Goal: Task Accomplishment & Management: Manage account settings

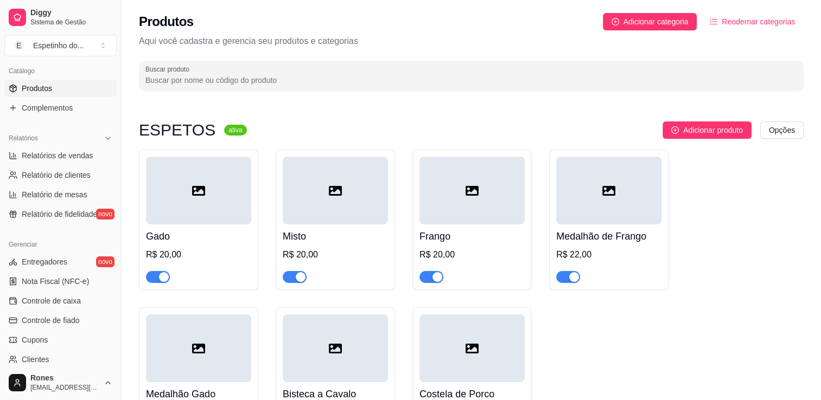
scroll to position [380, 0]
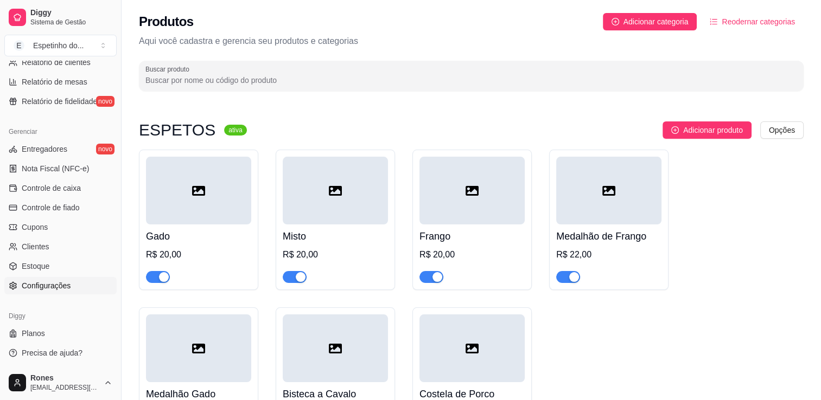
click at [41, 287] on span "Configurações" at bounding box center [46, 285] width 49 height 11
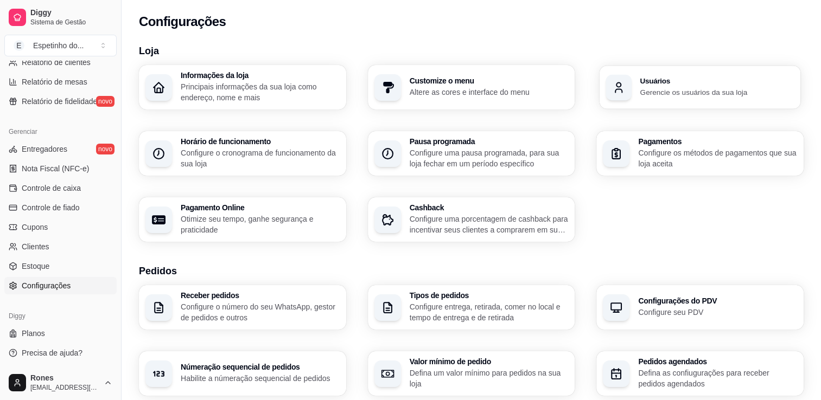
click at [704, 94] on p "Gerencie os usuários da sua loja" at bounding box center [717, 92] width 154 height 10
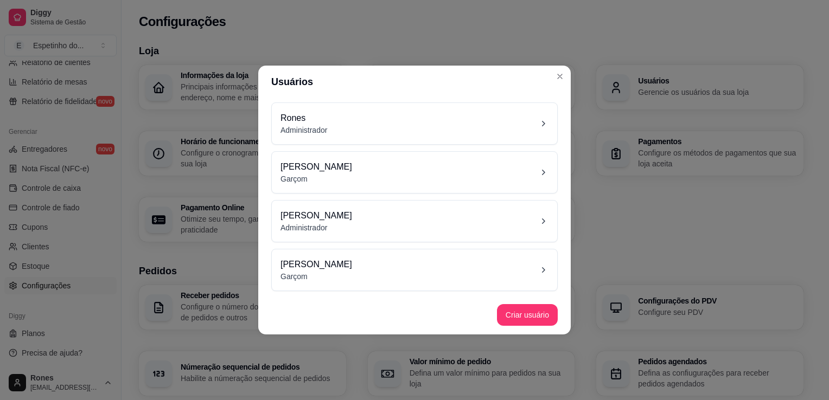
click at [514, 129] on div "Rones Administrador" at bounding box center [414, 124] width 268 height 24
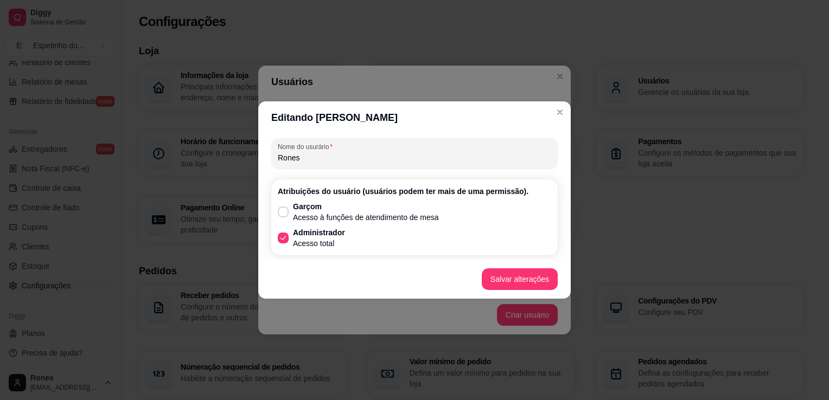
click at [410, 246] on div "Garçom Acesso à funções de atendimento de mesa Administrador Acesso total" at bounding box center [414, 225] width 273 height 48
click at [514, 279] on button "Salvar alterações" at bounding box center [520, 279] width 74 height 21
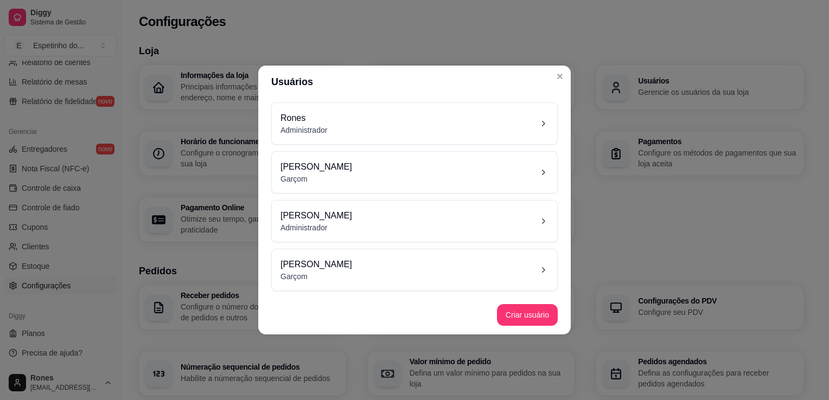
click at [538, 123] on icon at bounding box center [542, 123] width 11 height 11
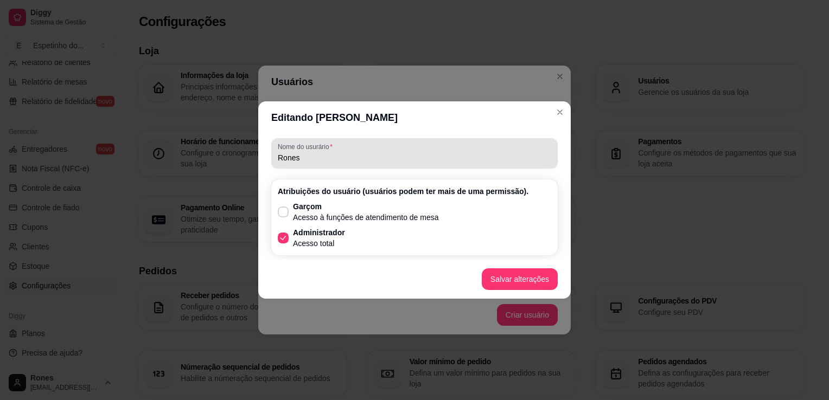
click at [450, 167] on div "Nome do usurário Rones" at bounding box center [414, 153] width 286 height 30
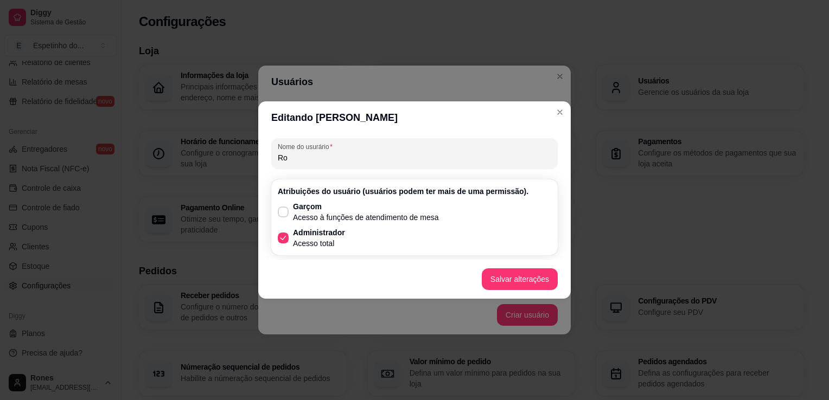
type input "R"
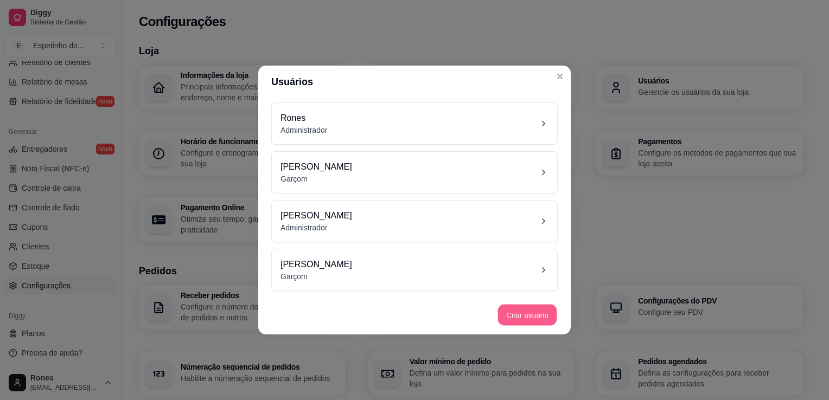
click at [538, 317] on button "Criar usuário" at bounding box center [527, 315] width 59 height 21
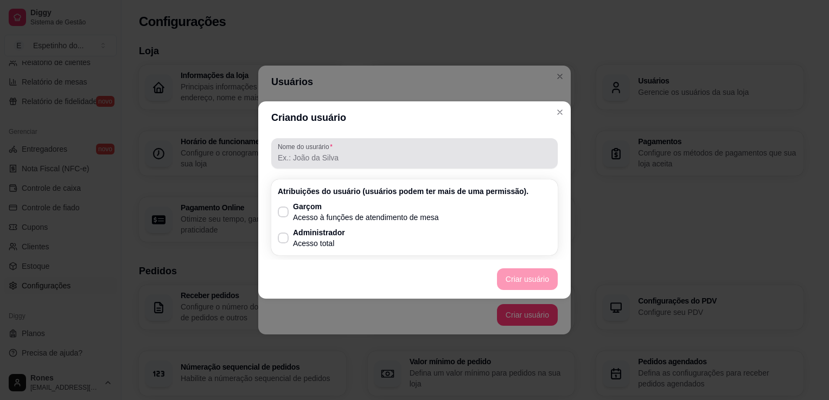
click at [304, 165] on div "Nome do usurário" at bounding box center [414, 153] width 286 height 30
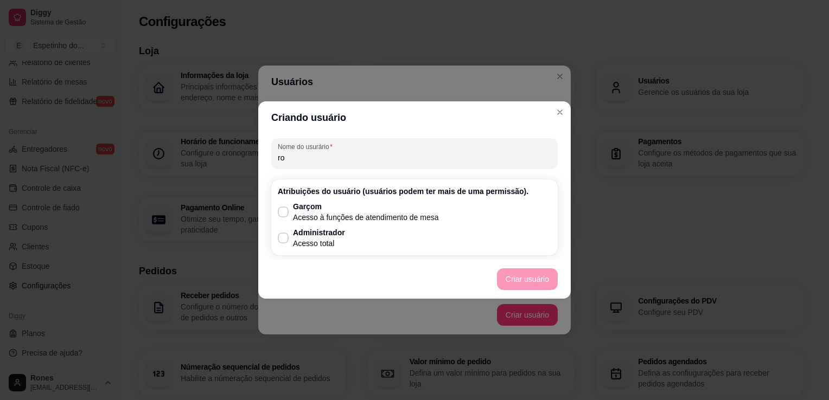
type input "r"
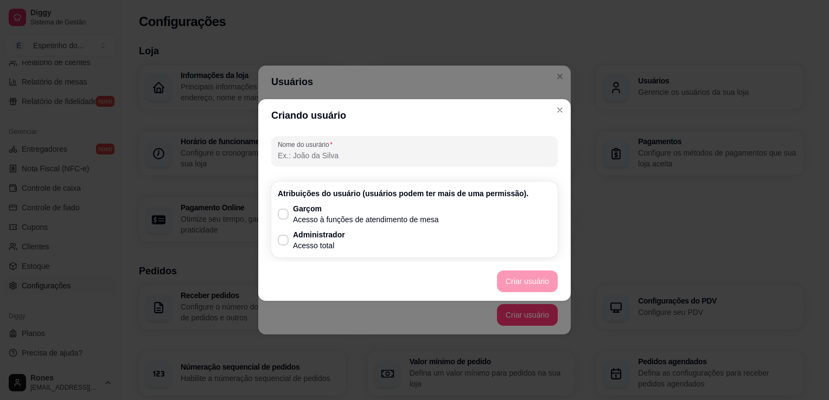
type input "E"
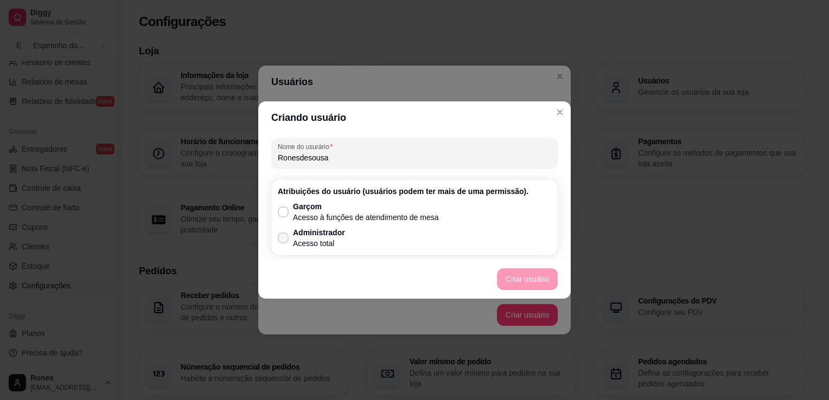
type input "Ronesdesousa"
click at [286, 241] on icon at bounding box center [283, 238] width 8 height 6
click at [284, 241] on input "Administrador Acesso total" at bounding box center [280, 243] width 7 height 7
checkbox input "true"
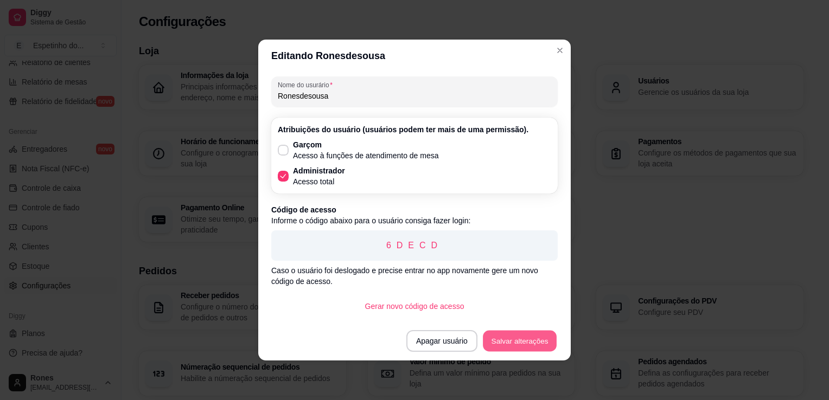
click at [525, 344] on button "Salvar alterações" at bounding box center [520, 341] width 74 height 21
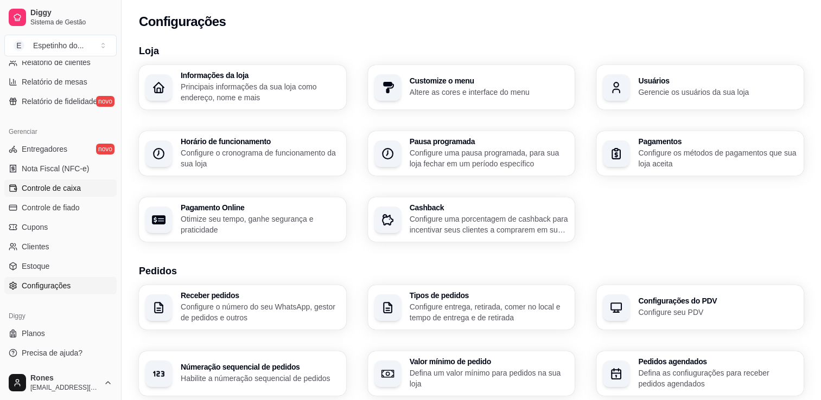
click at [56, 186] on span "Controle de caixa" at bounding box center [51, 188] width 59 height 11
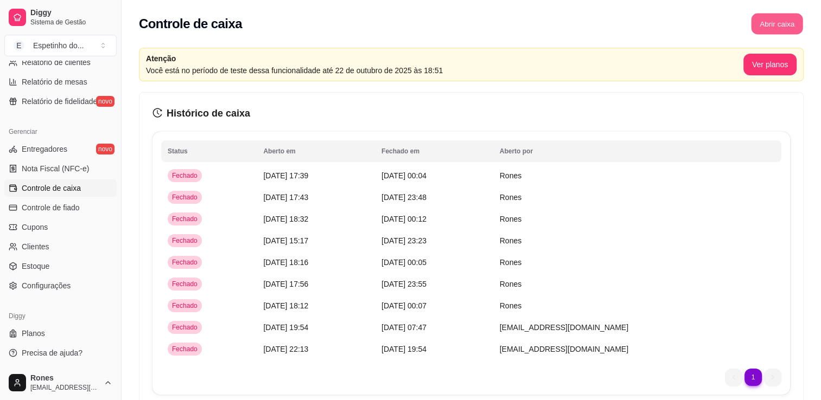
click at [792, 28] on button "Abrir caixa" at bounding box center [777, 24] width 52 height 21
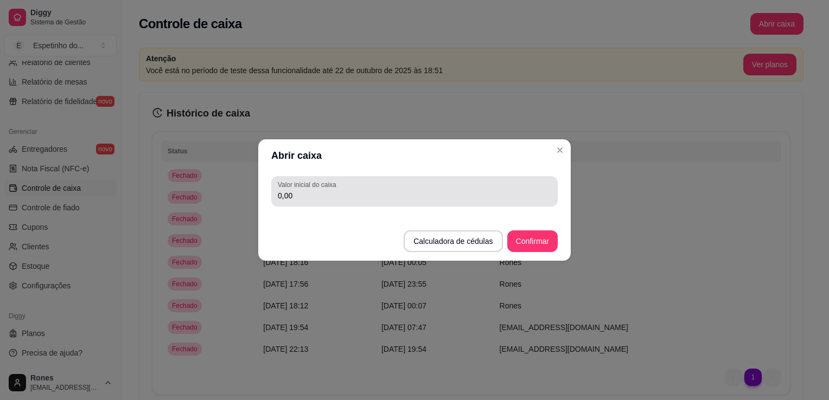
click at [411, 203] on div "Valor inicial do caixa 0,00" at bounding box center [414, 191] width 286 height 30
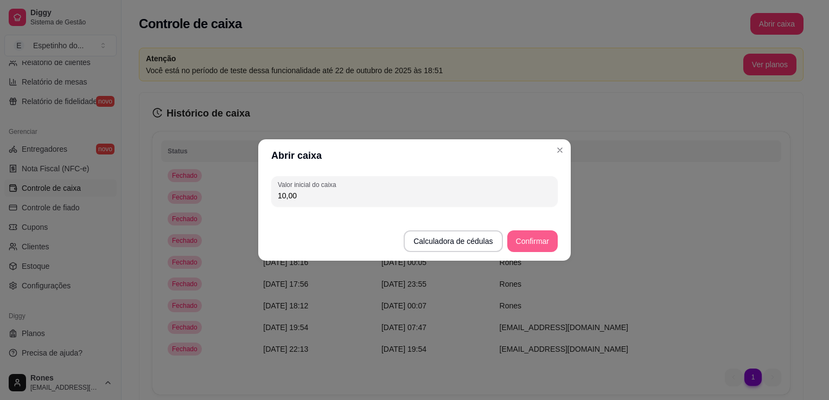
type input "10,00"
click at [540, 243] on button "Confirmar" at bounding box center [532, 241] width 49 height 21
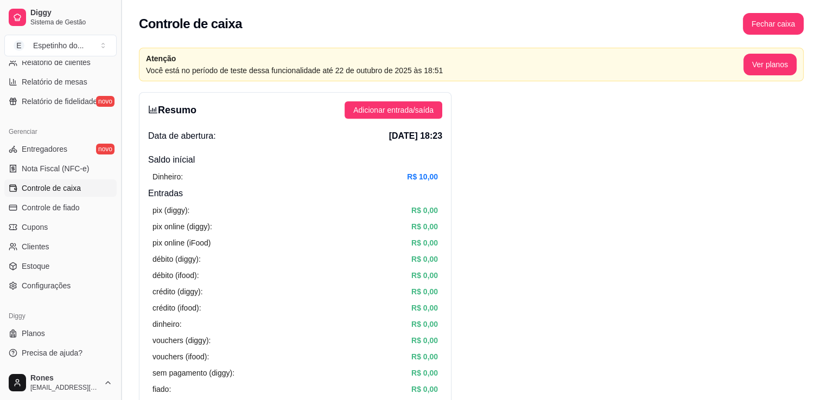
click at [117, 81] on button "Toggle Sidebar" at bounding box center [121, 200] width 9 height 400
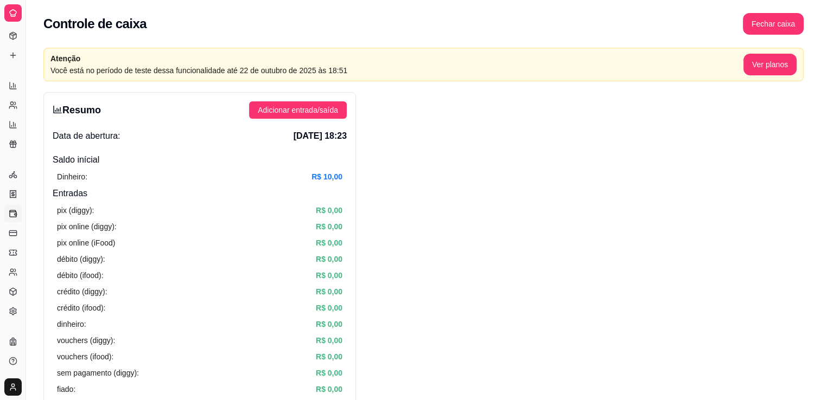
scroll to position [161, 0]
click at [22, 107] on button "Toggle Sidebar" at bounding box center [25, 200] width 9 height 400
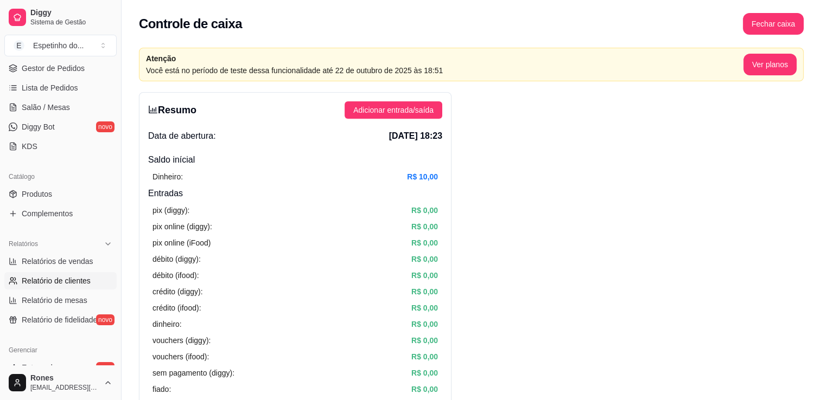
click at [22, 272] on li "Relatório de clientes" at bounding box center [60, 280] width 112 height 17
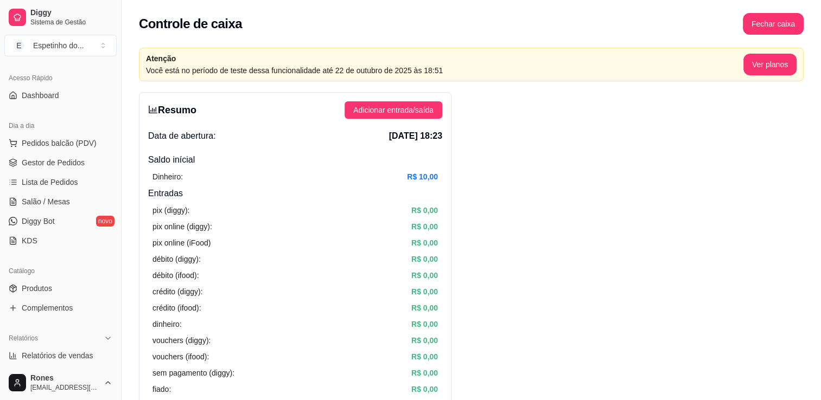
scroll to position [0, 0]
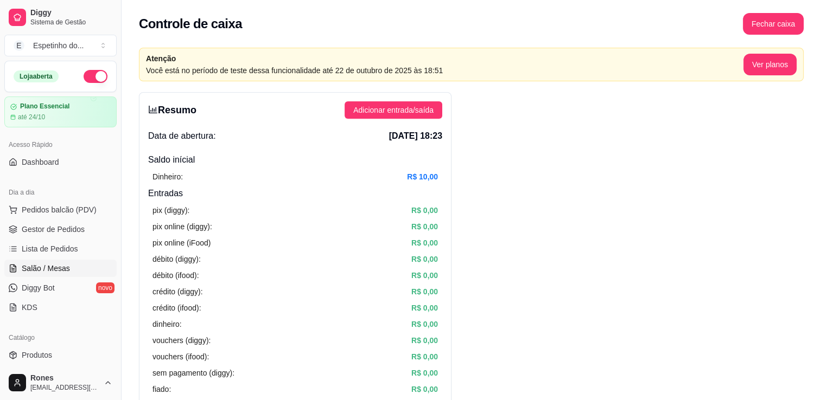
click at [57, 271] on span "Salão / Mesas" at bounding box center [46, 268] width 48 height 11
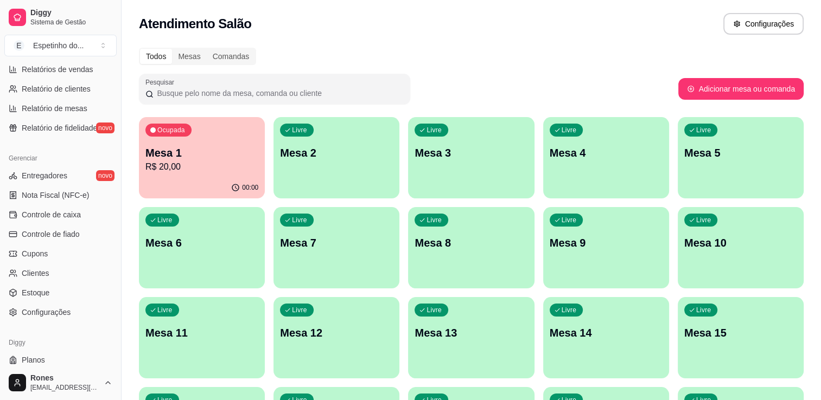
scroll to position [380, 0]
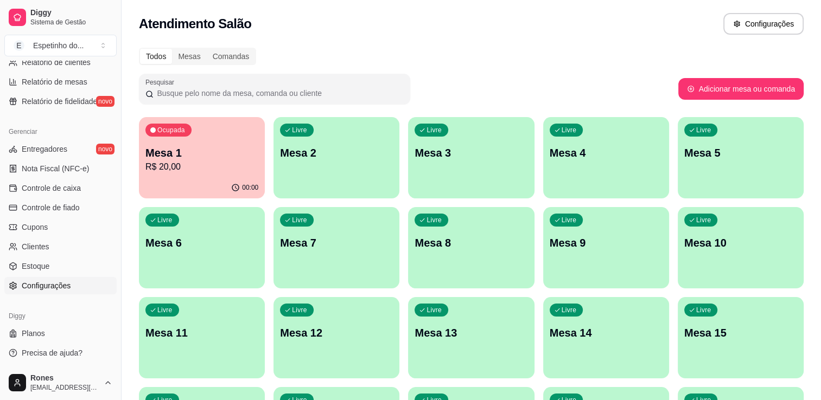
click at [48, 287] on span "Configurações" at bounding box center [46, 285] width 49 height 11
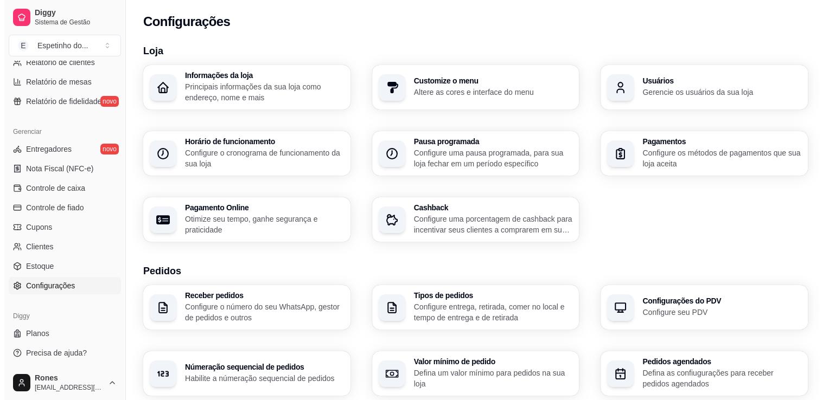
scroll to position [350, 0]
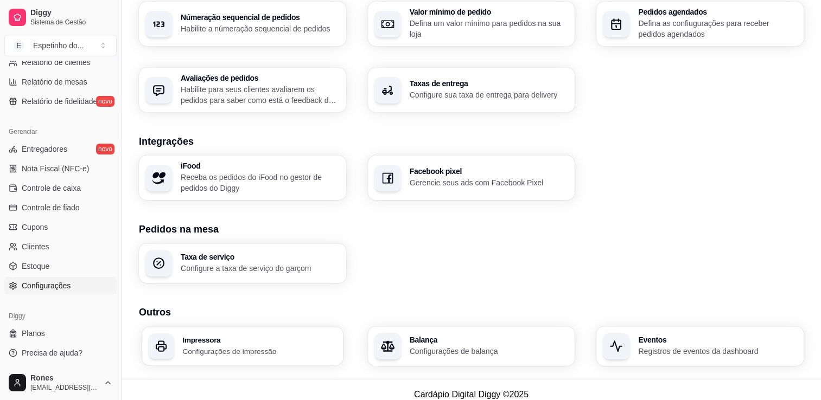
click at [232, 346] on p "Configurações de impressão" at bounding box center [259, 351] width 154 height 10
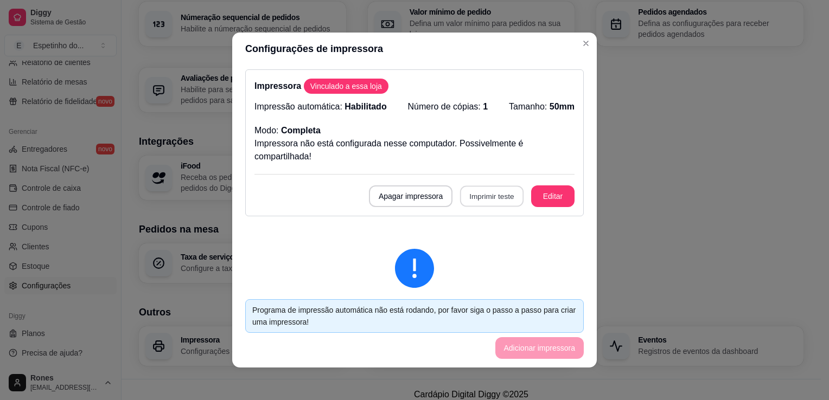
click at [495, 194] on button "Imprimir teste" at bounding box center [491, 196] width 63 height 21
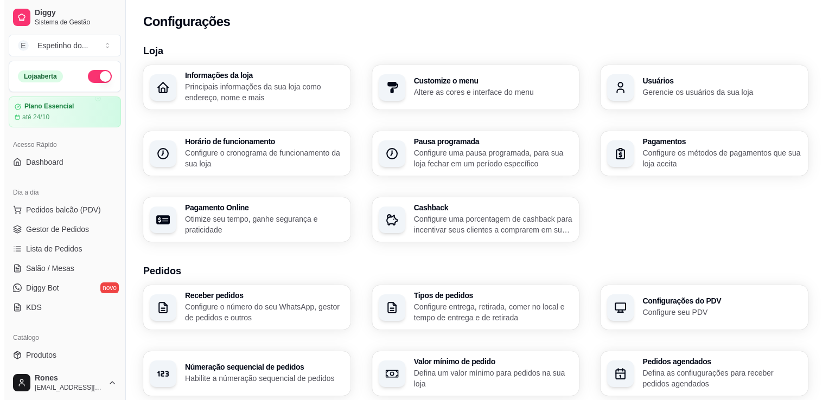
scroll to position [350, 0]
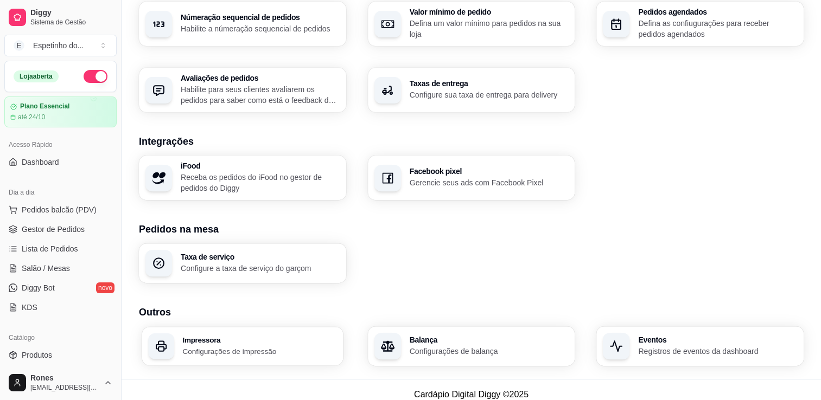
click at [224, 352] on p "Configurações de impressão" at bounding box center [259, 351] width 154 height 10
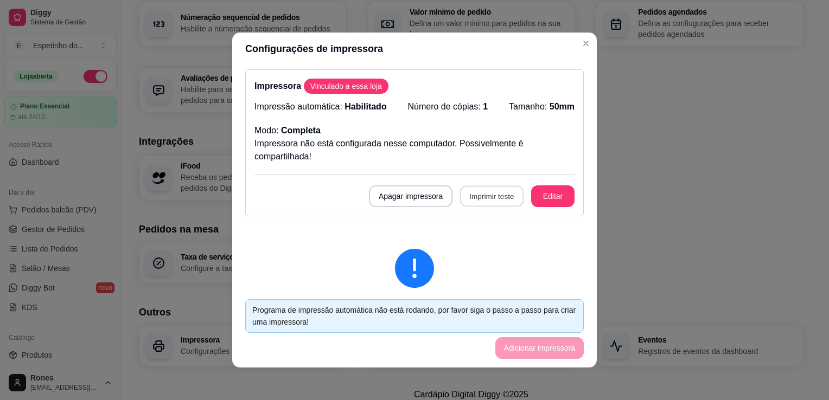
click at [484, 198] on button "Imprimir teste" at bounding box center [491, 196] width 63 height 21
click at [405, 203] on button "Apagar impressora" at bounding box center [411, 196] width 84 height 22
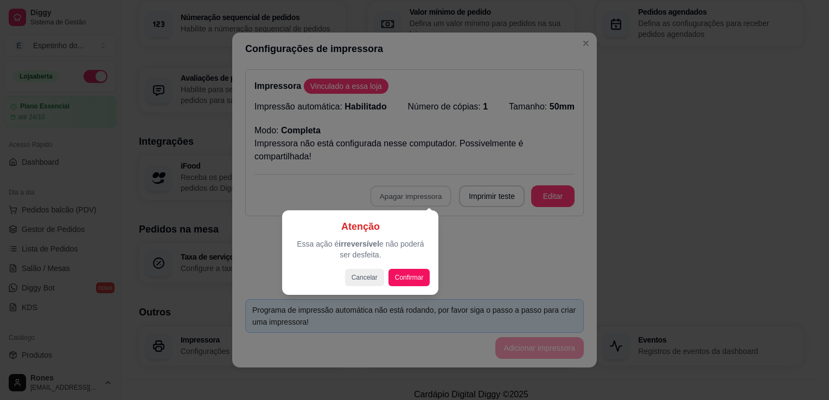
click at [414, 289] on div "Atenção Essa ação é irreversível e não poderá ser desfeita. Cancelar Confirmar" at bounding box center [360, 252] width 156 height 85
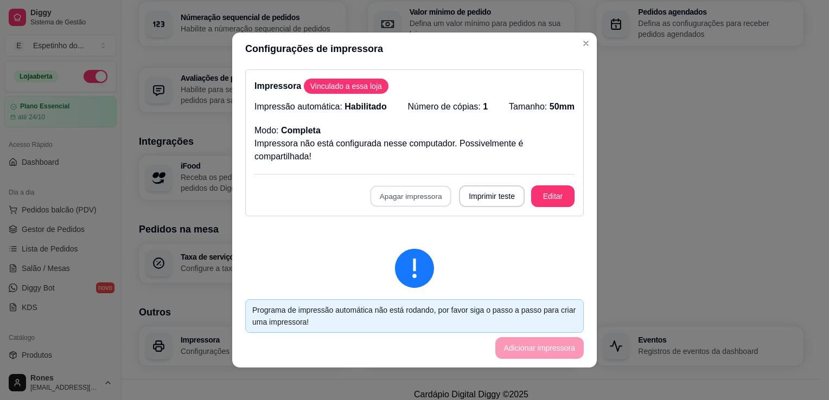
click at [413, 281] on button "Confirmar" at bounding box center [410, 275] width 39 height 16
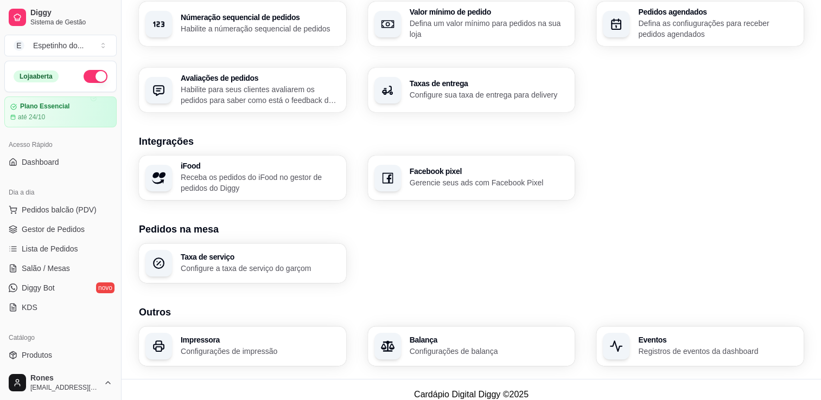
scroll to position [0, 0]
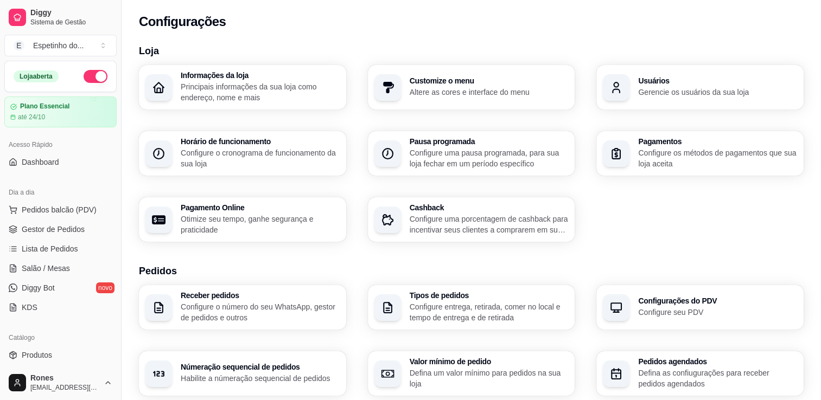
click at [716, 96] on p "Gerencie os usuários da sua loja" at bounding box center [717, 92] width 159 height 11
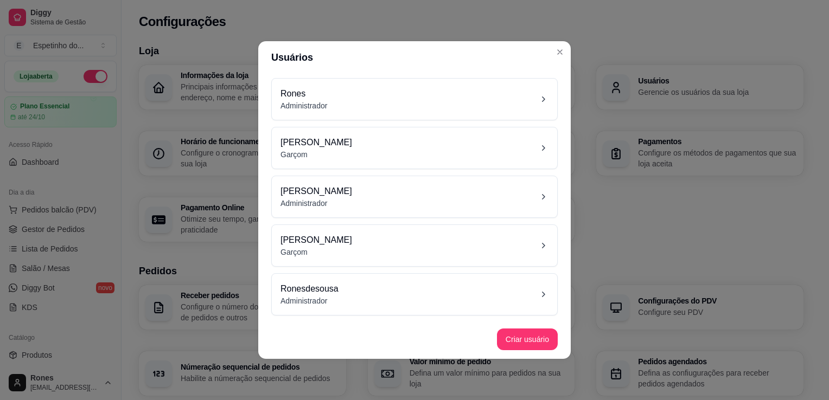
click at [490, 303] on div "Ronesdesousa Administrador" at bounding box center [414, 295] width 268 height 24
click at [446, 107] on div "Rones Administrador" at bounding box center [414, 99] width 268 height 24
click at [458, 291] on div "Ronesdesousa Administrador" at bounding box center [414, 295] width 268 height 24
click at [488, 90] on div "Rones Administrador" at bounding box center [414, 99] width 268 height 24
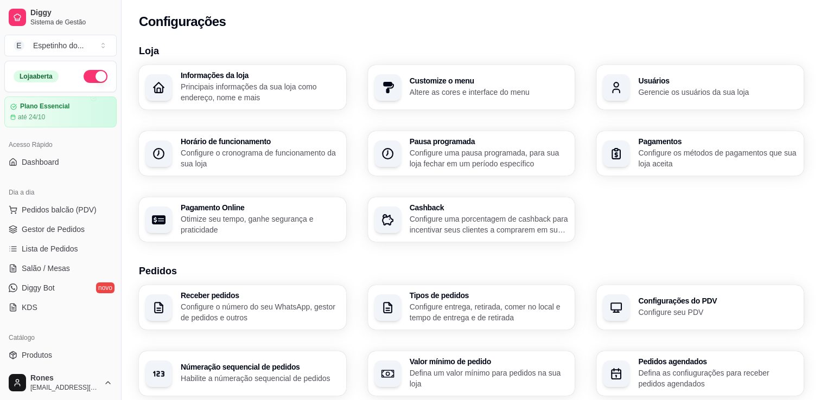
click at [704, 84] on h3 "Usuários" at bounding box center [717, 81] width 159 height 8
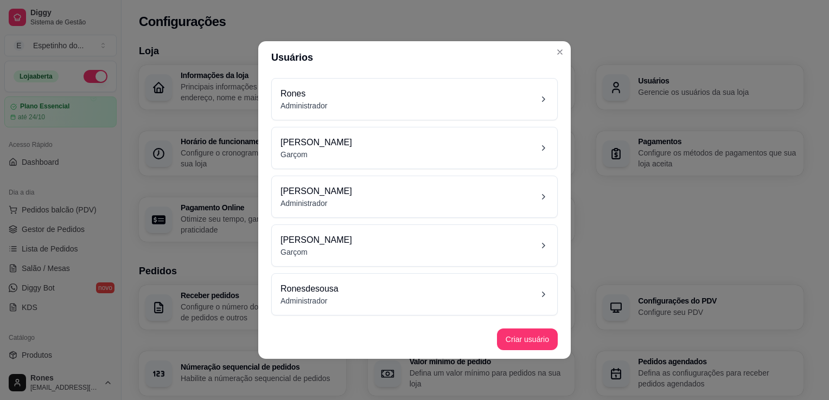
click at [462, 305] on div "Ronesdesousa Administrador" at bounding box center [414, 295] width 268 height 24
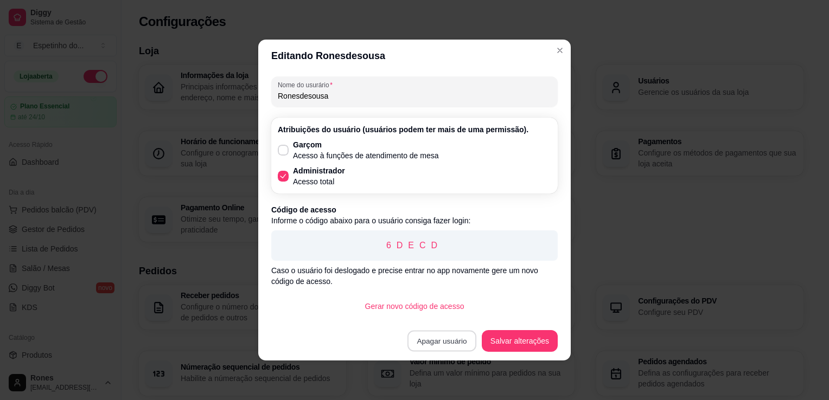
click at [445, 343] on button "Apagar usuário" at bounding box center [441, 341] width 69 height 21
click at [452, 311] on button "Confirmar" at bounding box center [447, 310] width 39 height 16
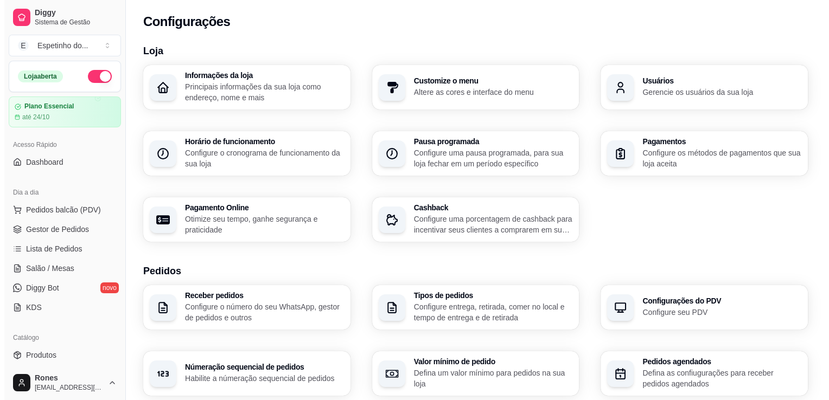
scroll to position [350, 0]
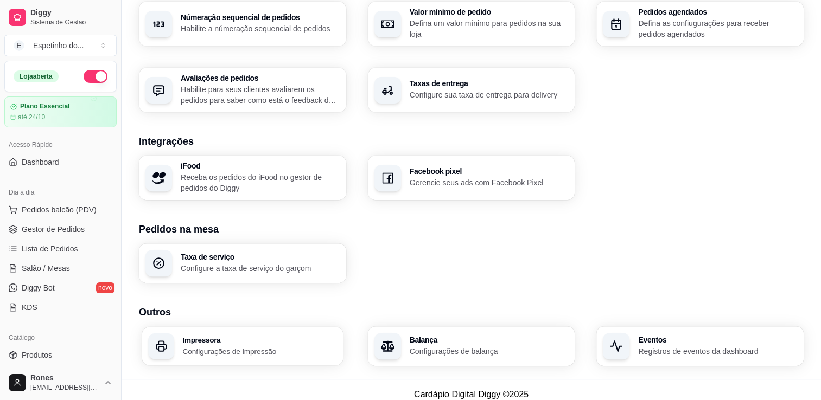
click at [223, 342] on h3 "Impressora" at bounding box center [259, 340] width 154 height 8
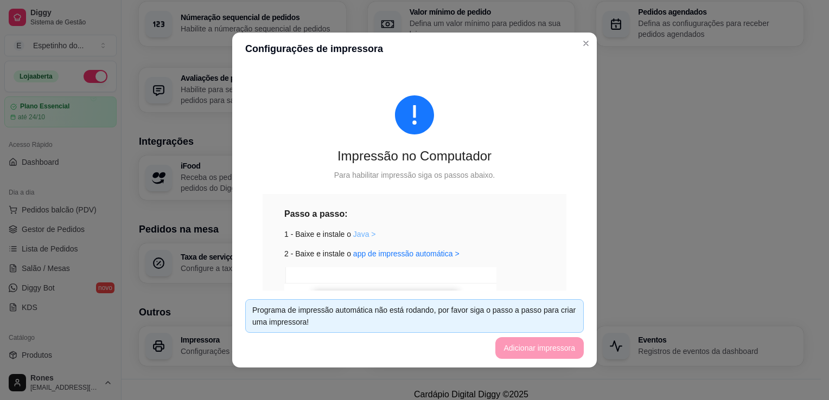
click at [357, 233] on link "Java >" at bounding box center [364, 234] width 23 height 9
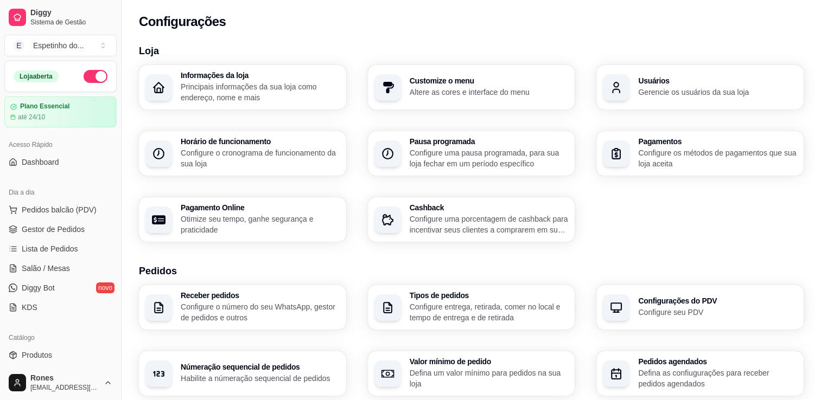
scroll to position [350, 0]
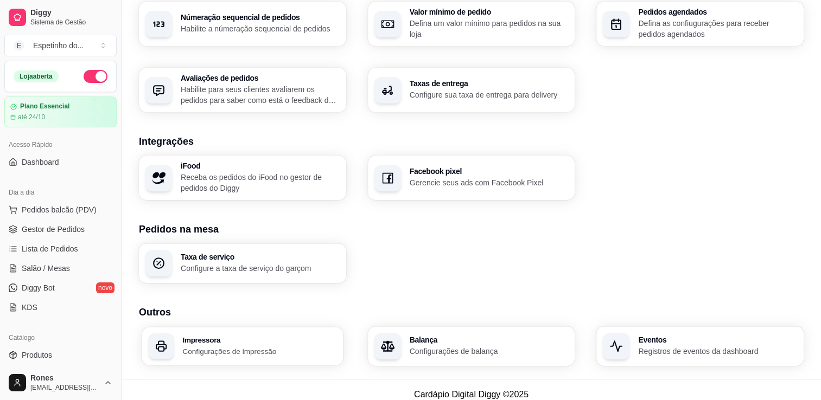
click at [209, 341] on h3 "Impressora" at bounding box center [259, 340] width 154 height 8
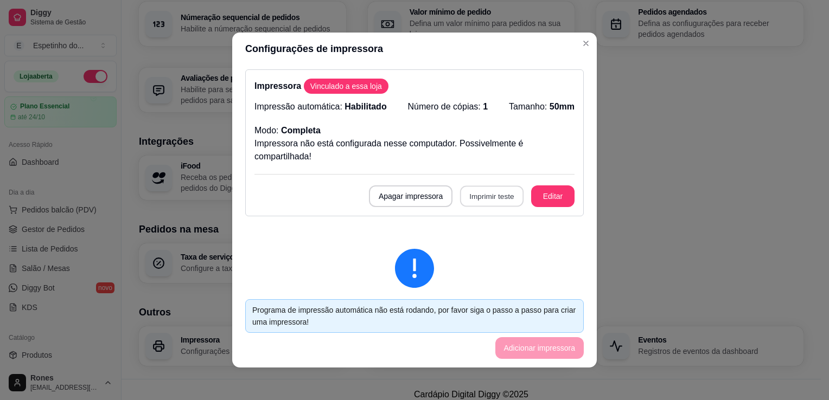
click at [492, 202] on button "Imprimir teste" at bounding box center [491, 196] width 63 height 21
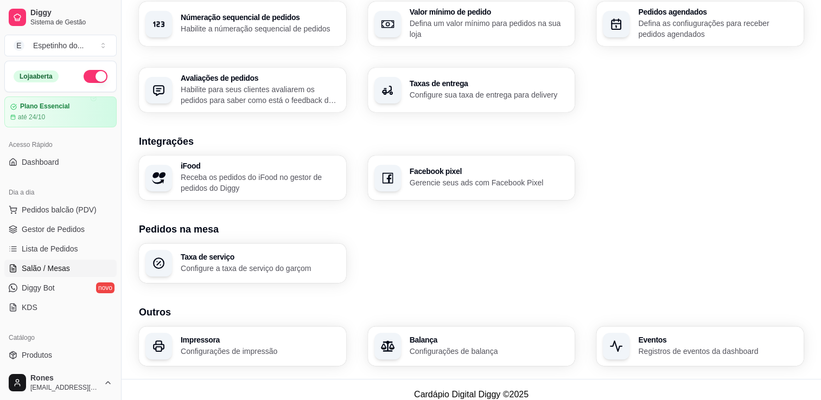
click at [62, 270] on span "Salão / Mesas" at bounding box center [46, 268] width 48 height 11
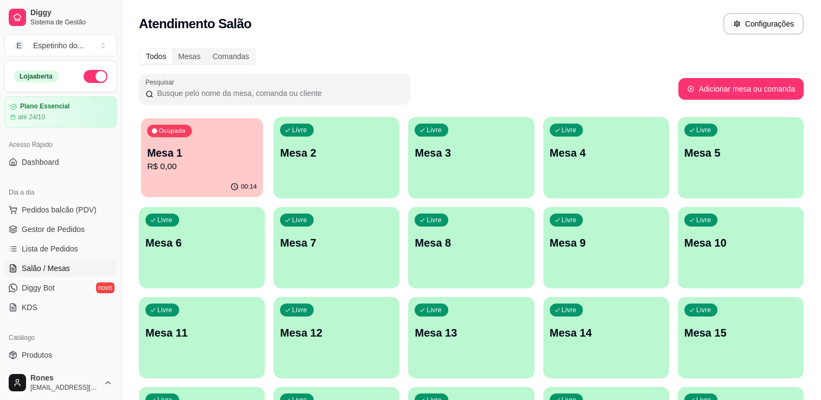
click at [182, 177] on div "00:14" at bounding box center [201, 187] width 122 height 21
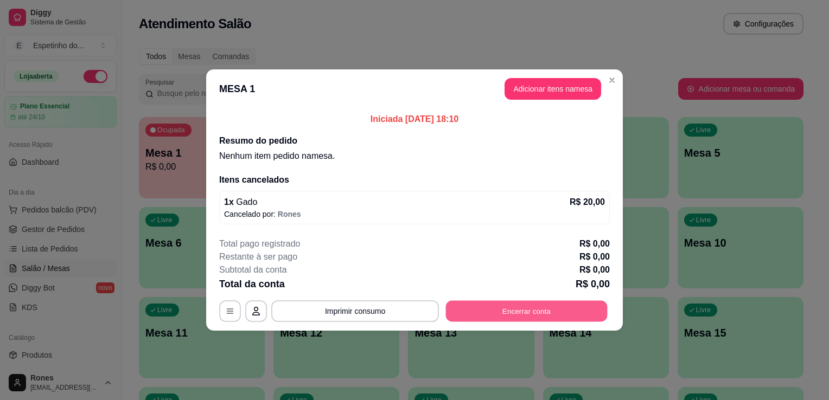
click at [503, 315] on button "Encerrar conta" at bounding box center [527, 311] width 162 height 21
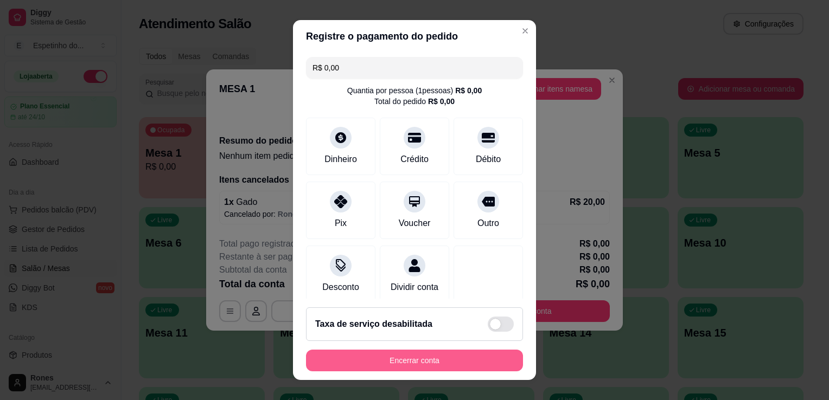
click at [401, 362] on button "Encerrar conta" at bounding box center [414, 361] width 217 height 22
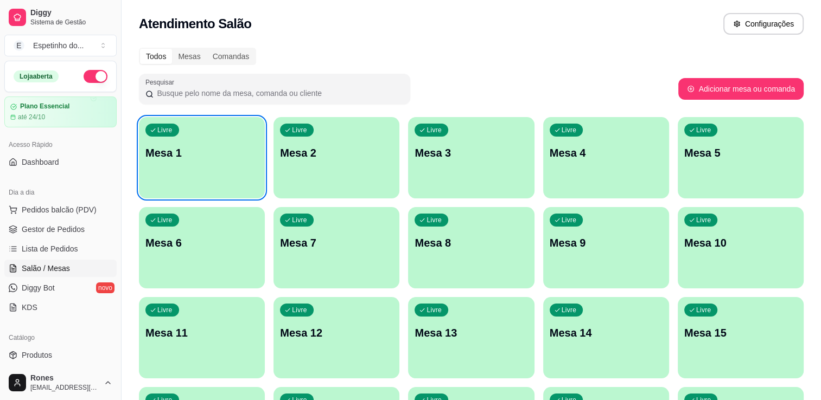
scroll to position [202, 0]
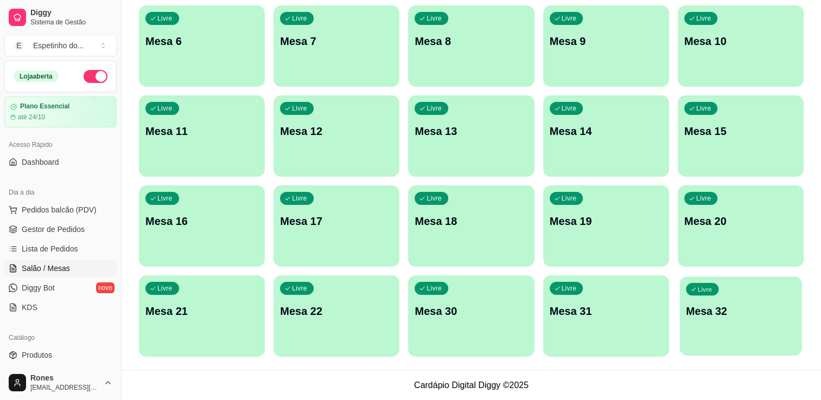
click at [751, 329] on div "Livre Mesa 32" at bounding box center [740, 310] width 122 height 66
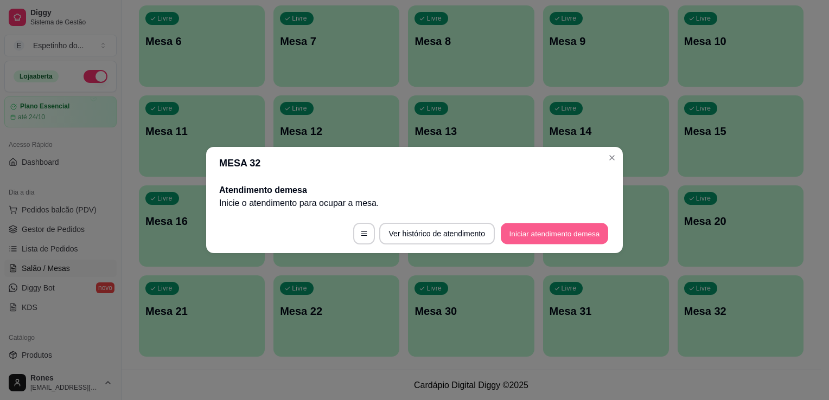
click at [555, 229] on button "Iniciar atendimento de mesa" at bounding box center [554, 233] width 107 height 21
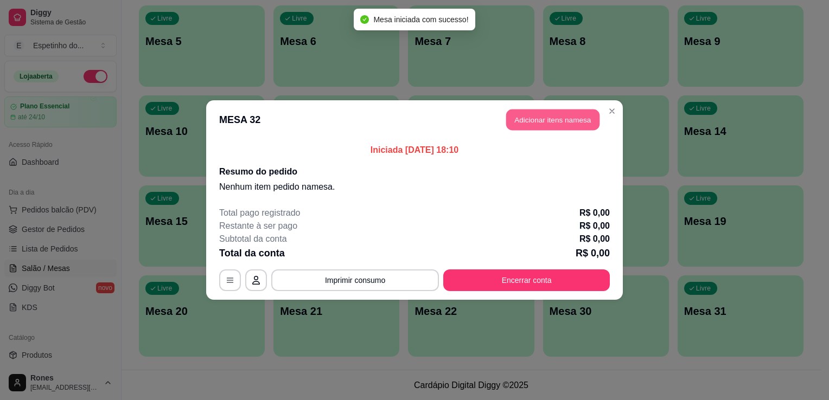
click at [547, 125] on button "Adicionar itens na mesa" at bounding box center [552, 120] width 93 height 21
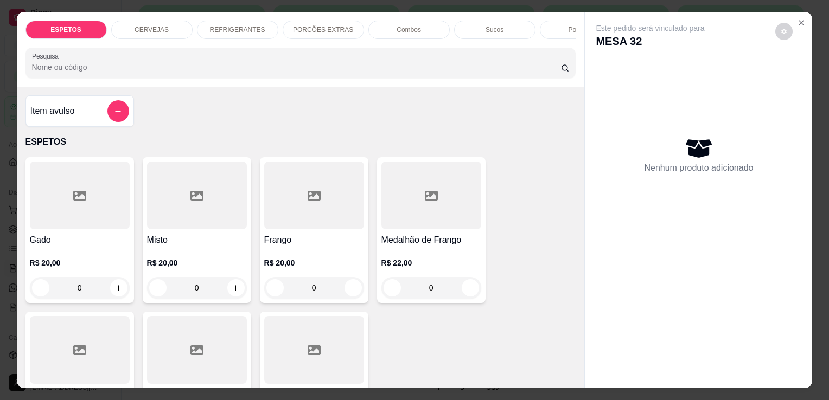
click at [190, 341] on div at bounding box center [197, 350] width 100 height 68
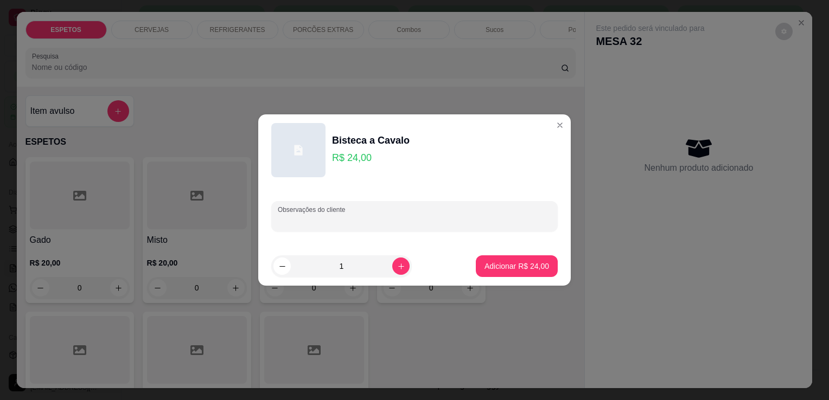
click at [426, 216] on input "Observações do cliente" at bounding box center [414, 220] width 273 height 11
type input "fava viagem"
click at [531, 272] on button "Adicionar R$ 24,00" at bounding box center [517, 266] width 80 height 21
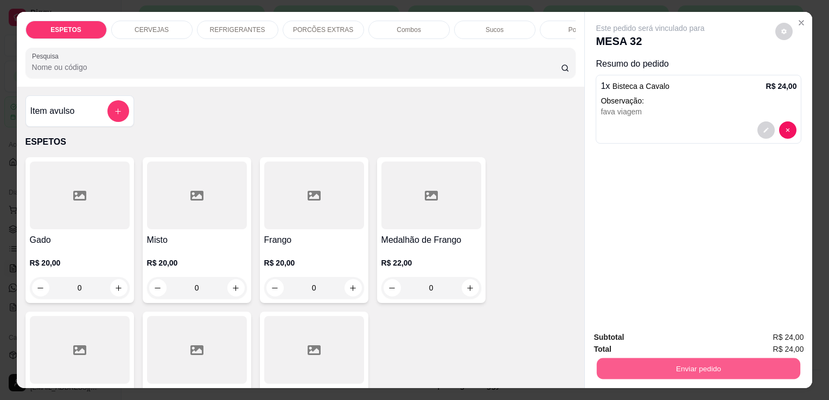
click at [720, 361] on button "Enviar pedido" at bounding box center [698, 368] width 203 height 21
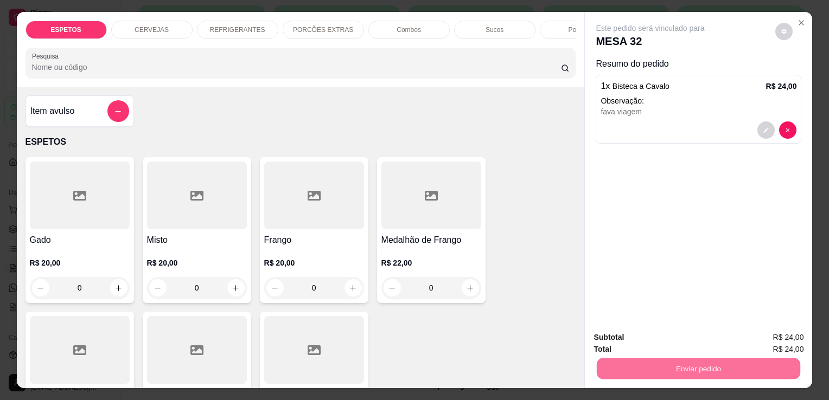
click at [787, 335] on button "Enviar pedido" at bounding box center [775, 339] width 60 height 20
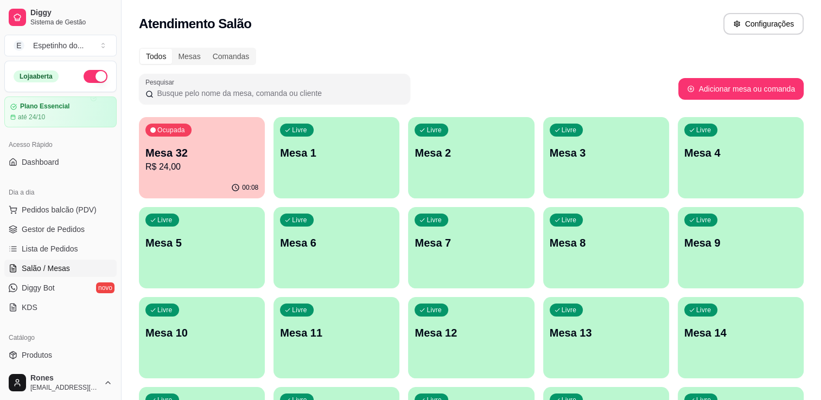
scroll to position [202, 0]
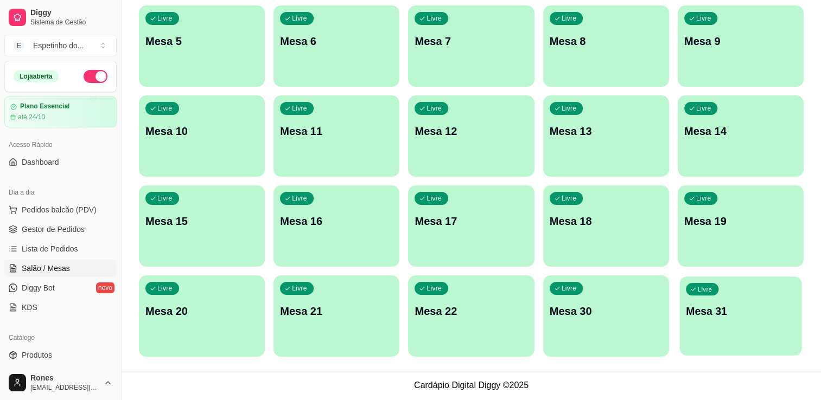
click at [732, 319] on div "Livre Mesa 31" at bounding box center [740, 310] width 122 height 66
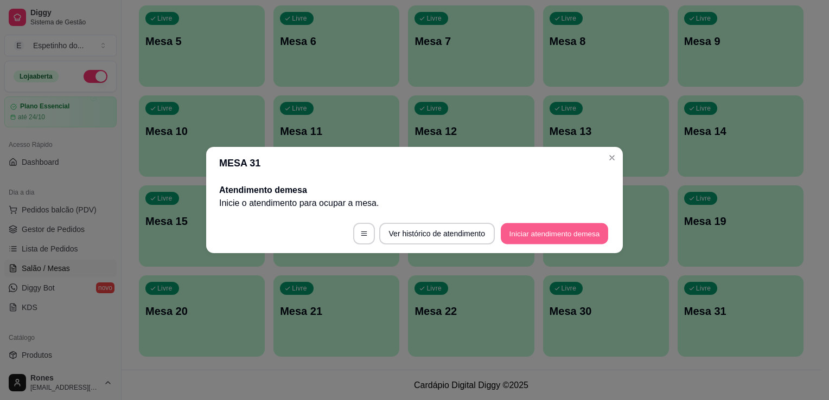
click at [573, 227] on button "Iniciar atendimento de mesa" at bounding box center [554, 233] width 107 height 21
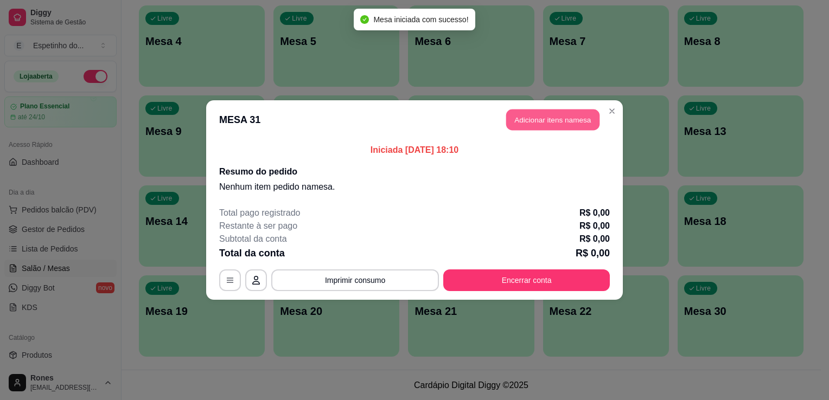
click at [545, 118] on button "Adicionar itens na mesa" at bounding box center [552, 120] width 93 height 21
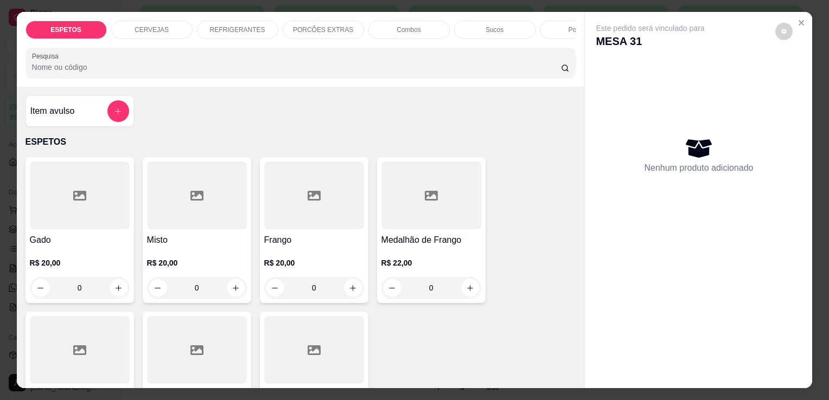
click at [184, 344] on div at bounding box center [197, 350] width 100 height 68
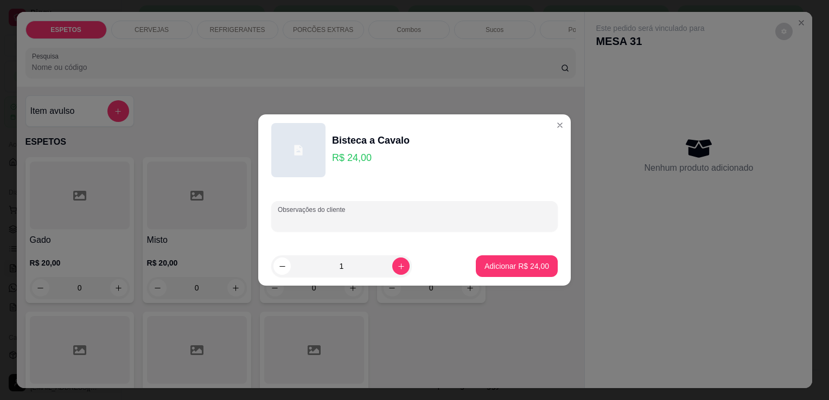
click at [433, 222] on input "Observações do cliente" at bounding box center [414, 220] width 273 height 11
type input "fava para viagem"
click at [507, 267] on p "Adicionar R$ 24,00" at bounding box center [516, 266] width 63 height 10
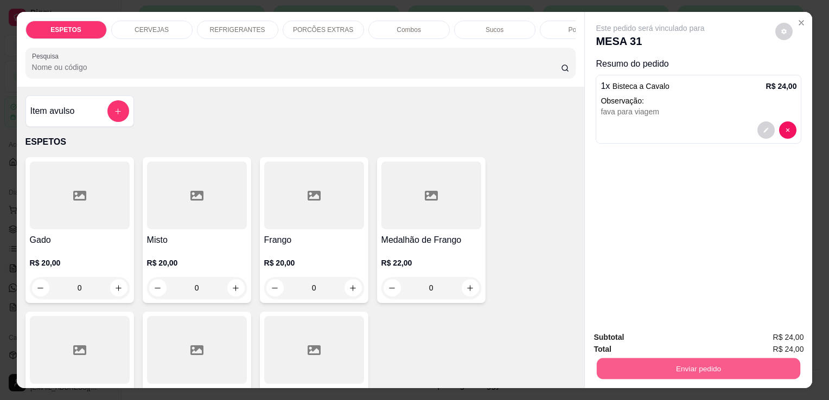
click at [692, 366] on button "Enviar pedido" at bounding box center [698, 368] width 203 height 21
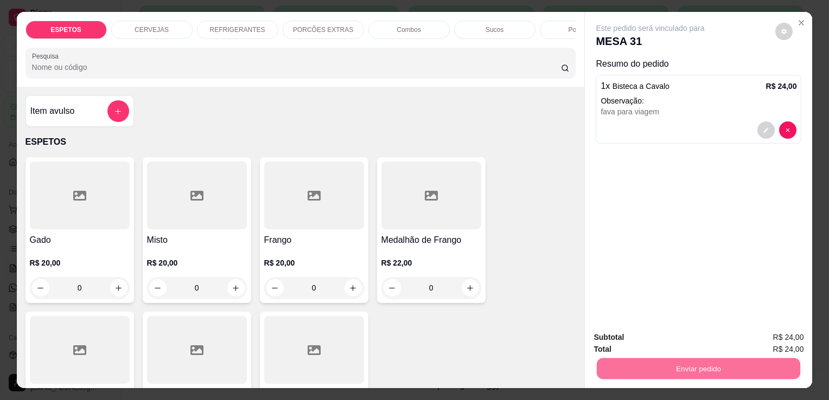
click at [774, 335] on button "Enviar pedido" at bounding box center [775, 339] width 61 height 21
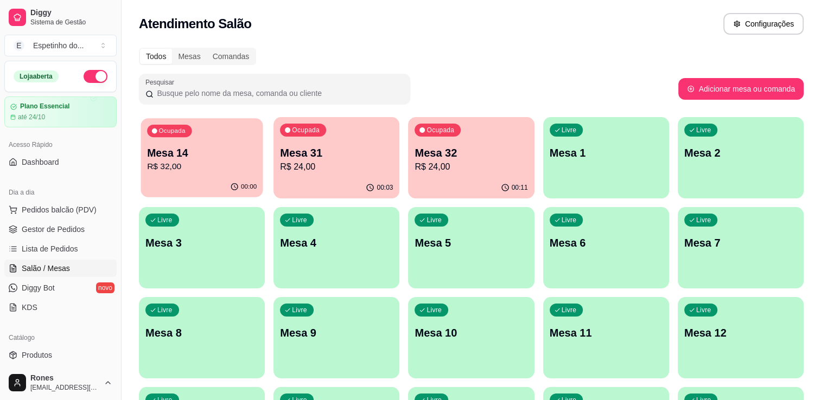
click at [190, 161] on p "R$ 32,00" at bounding box center [202, 167] width 110 height 12
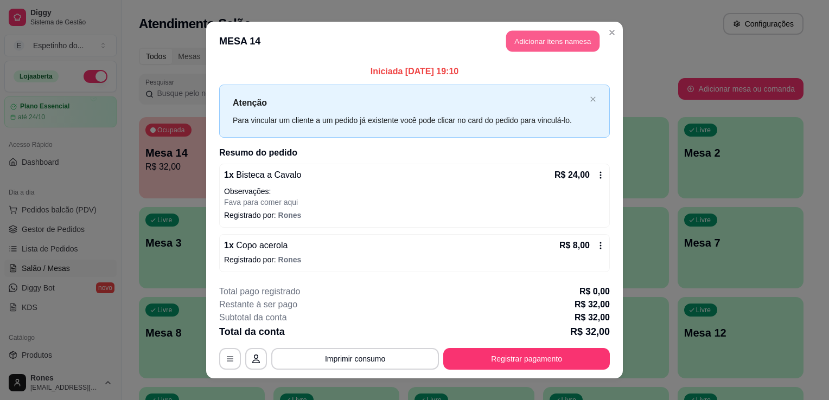
click at [574, 46] on button "Adicionar itens na mesa" at bounding box center [552, 41] width 93 height 21
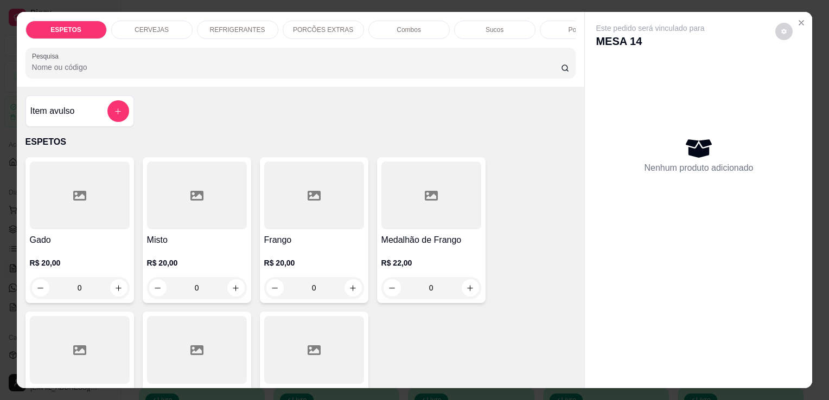
click at [426, 218] on div at bounding box center [431, 196] width 100 height 68
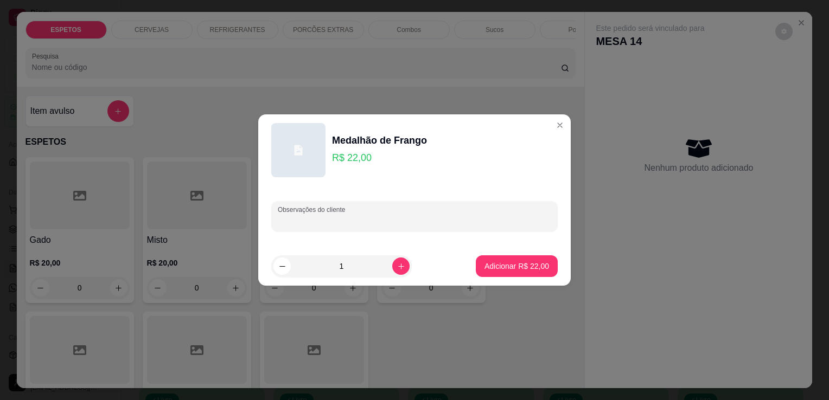
click at [357, 221] on input "Observações do cliente" at bounding box center [414, 220] width 273 height 11
type input "fava comer aqui"
click at [497, 264] on p "Adicionar R$ 22,00" at bounding box center [516, 266] width 63 height 10
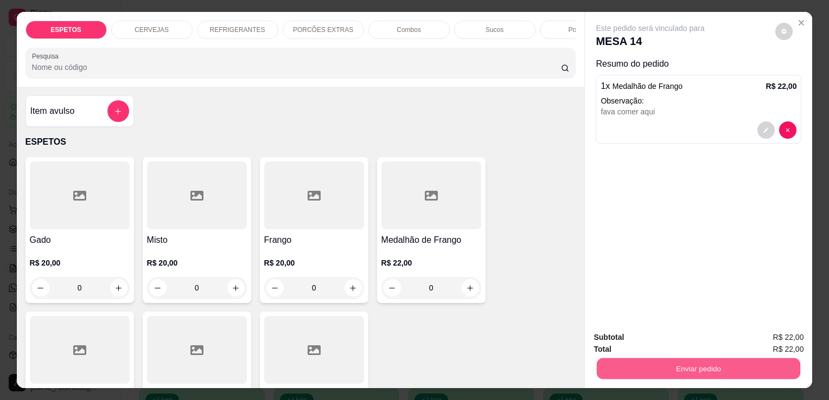
click at [657, 361] on button "Enviar pedido" at bounding box center [698, 368] width 203 height 21
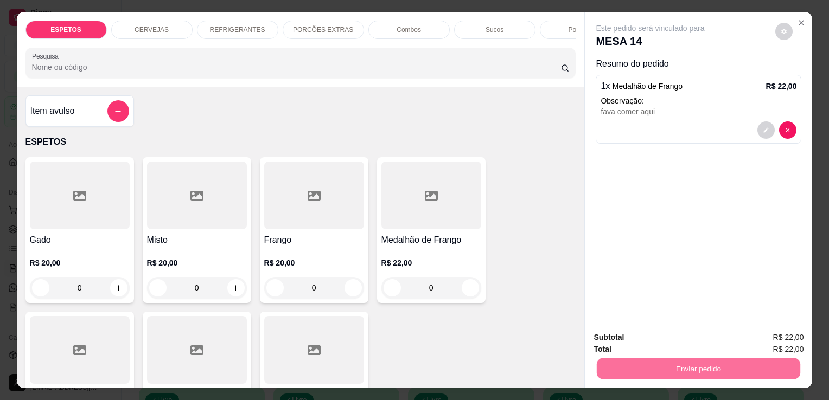
click at [779, 339] on button "Enviar pedido" at bounding box center [775, 338] width 60 height 20
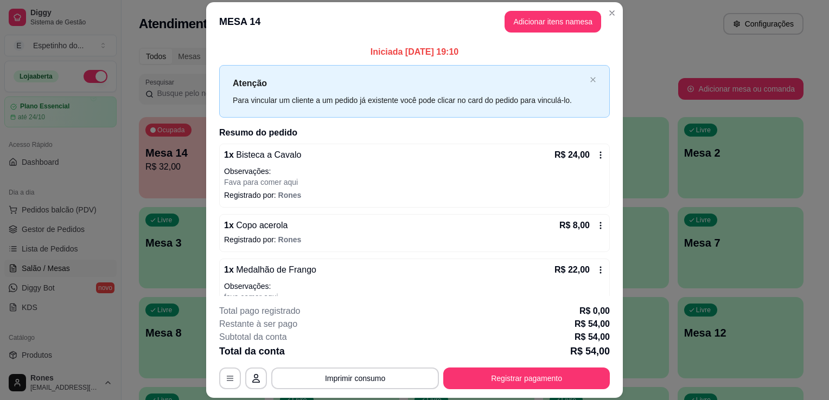
click at [596, 157] on icon at bounding box center [600, 155] width 9 height 9
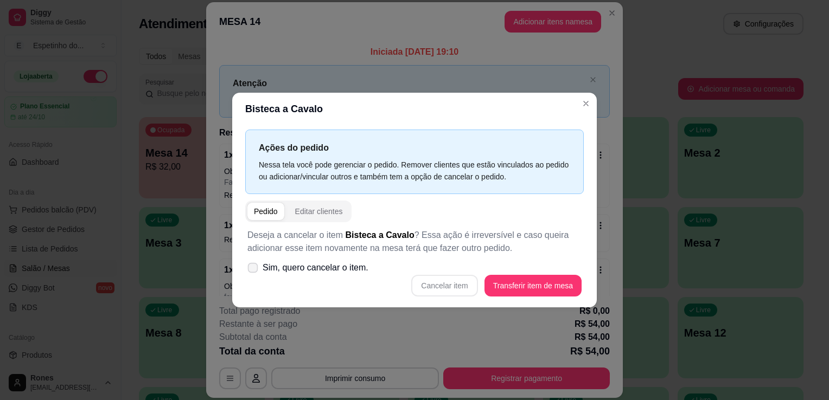
click at [253, 270] on icon at bounding box center [252, 268] width 8 height 6
click at [253, 270] on input "Sim, quero cancelar o item." at bounding box center [250, 273] width 7 height 7
checkbox input "true"
click at [447, 287] on button "Cancelar item" at bounding box center [444, 285] width 65 height 21
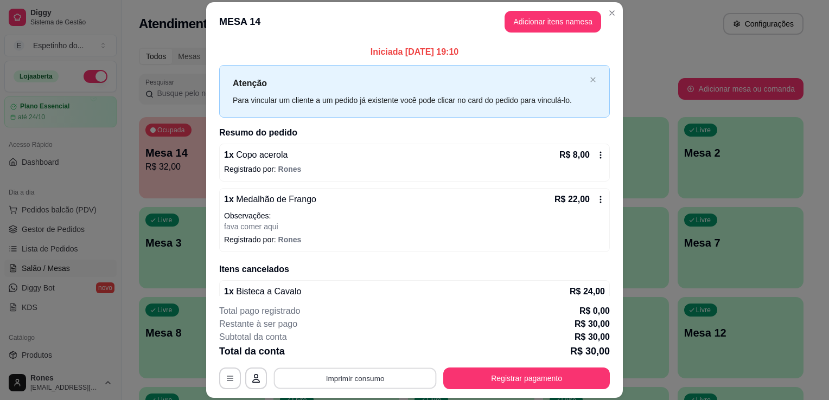
click at [391, 386] on button "Imprimir consumo" at bounding box center [355, 378] width 163 height 21
click at [356, 357] on button "Impressora" at bounding box center [354, 353] width 76 height 17
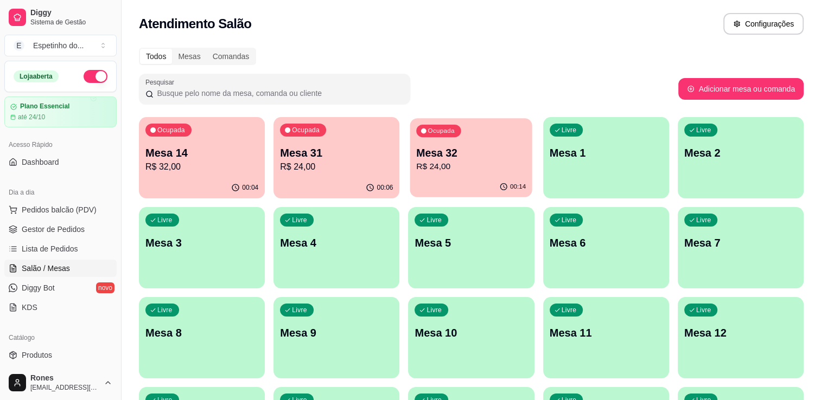
click at [501, 157] on p "Mesa 32" at bounding box center [471, 153] width 110 height 15
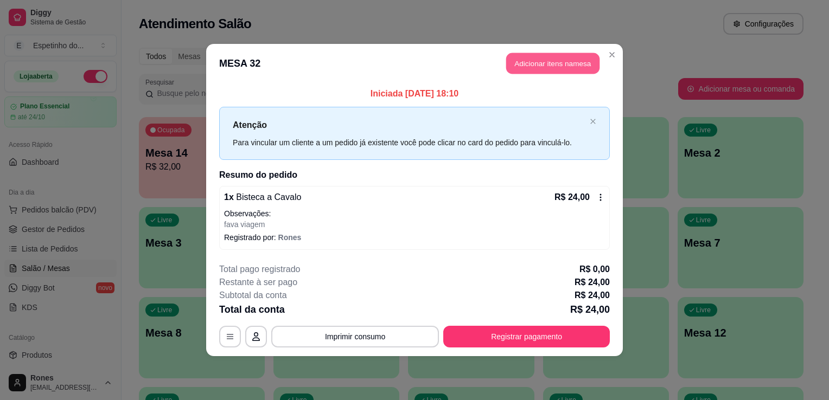
click at [565, 64] on button "Adicionar itens na mesa" at bounding box center [552, 63] width 93 height 21
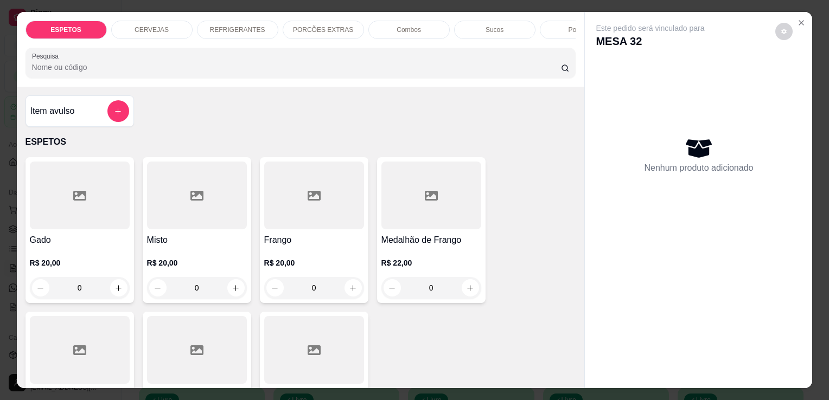
click at [206, 29] on div "REFRIGERANTES" at bounding box center [237, 30] width 81 height 18
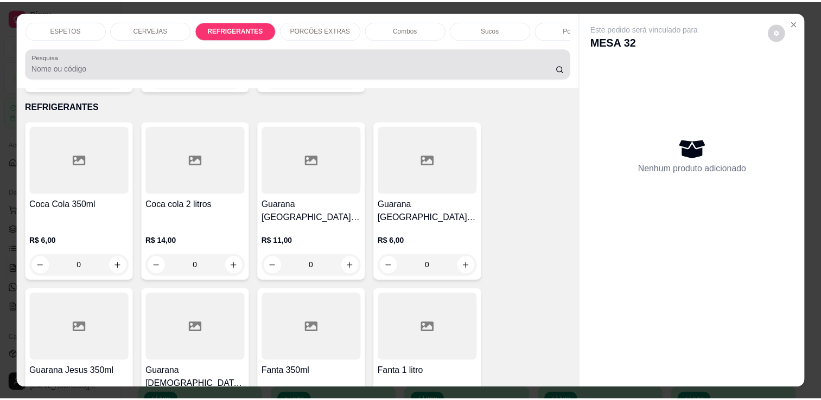
scroll to position [27, 0]
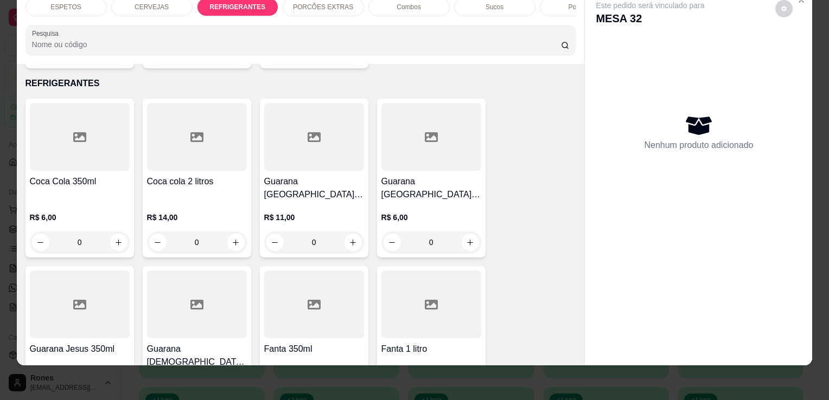
click at [101, 175] on h4 "Coca Cola 350ml" at bounding box center [80, 181] width 100 height 13
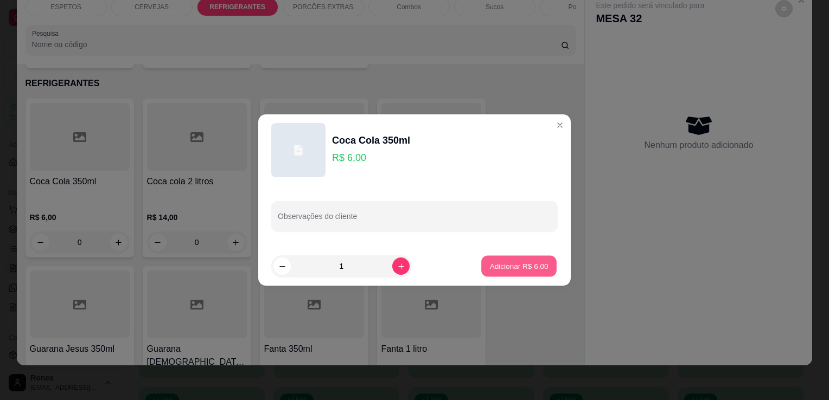
click at [536, 261] on p "Adicionar R$ 6,00" at bounding box center [518, 266] width 59 height 10
type input "1"
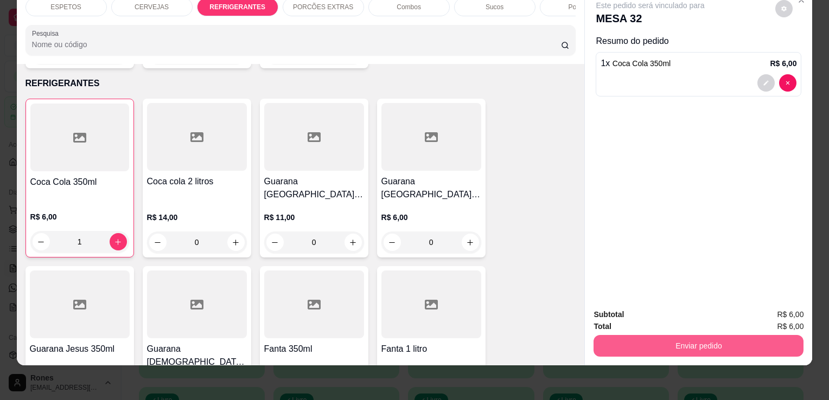
click at [714, 341] on button "Enviar pedido" at bounding box center [698, 346] width 210 height 22
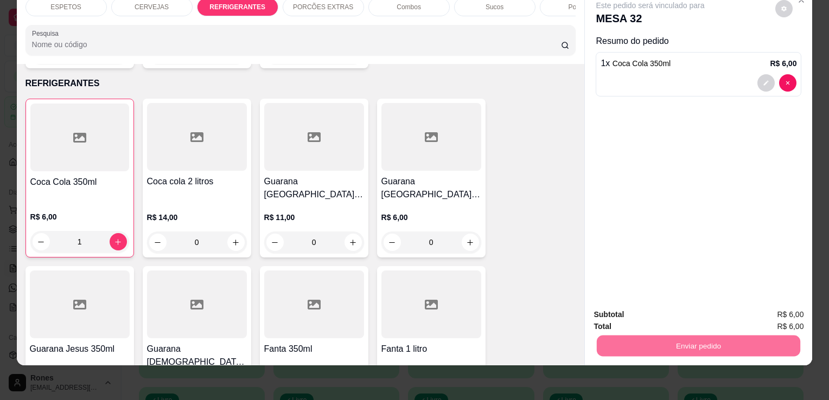
click at [767, 306] on button "Enviar pedido" at bounding box center [775, 311] width 60 height 20
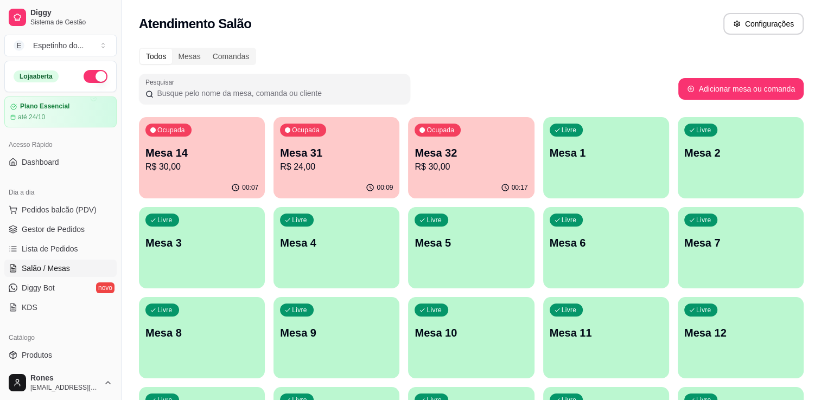
click at [453, 166] on p "R$ 30,00" at bounding box center [470, 167] width 113 height 13
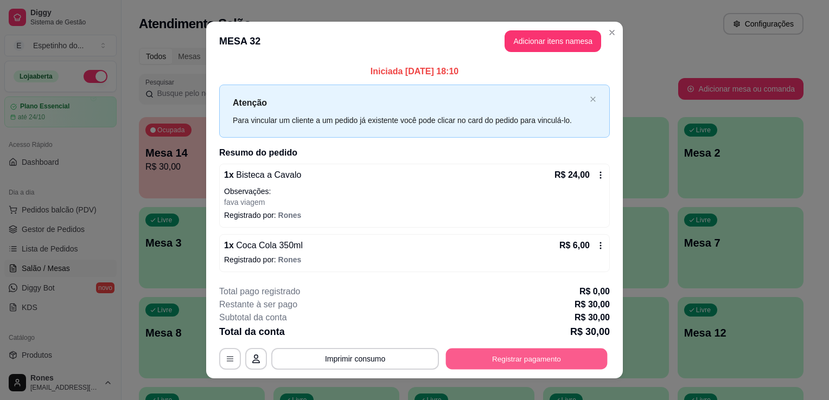
click at [540, 355] on button "Registrar pagamento" at bounding box center [527, 358] width 162 height 21
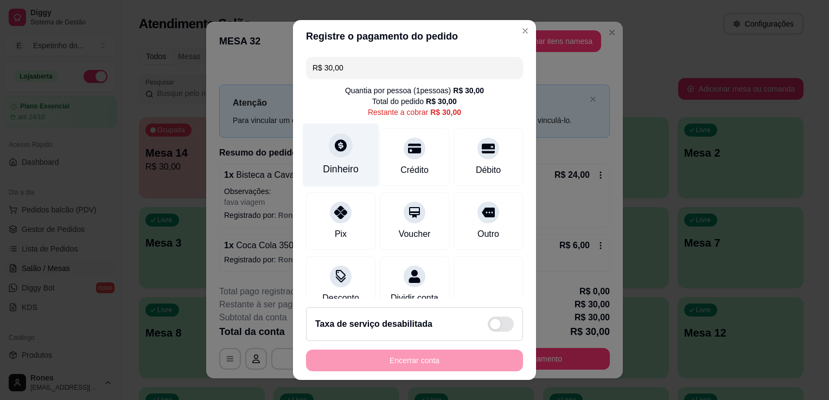
click at [330, 157] on div "Dinheiro" at bounding box center [341, 155] width 76 height 63
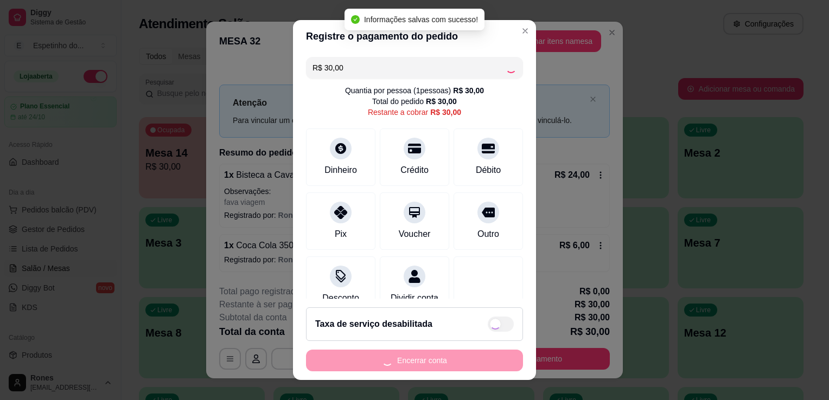
type input "R$ 0,00"
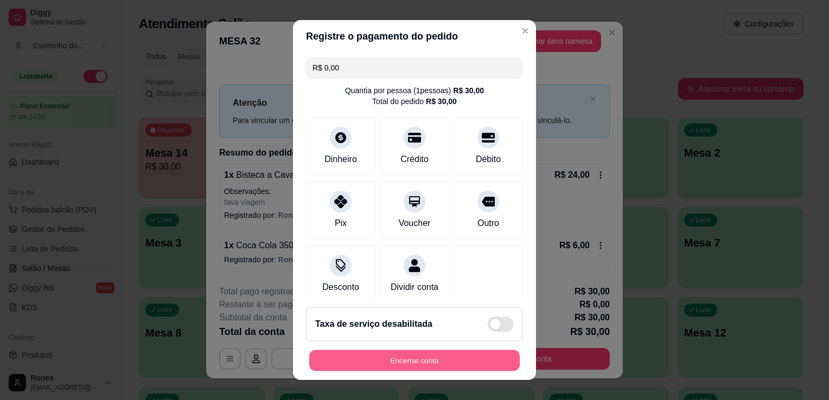
click at [437, 354] on button "Encerrar conta" at bounding box center [414, 360] width 210 height 21
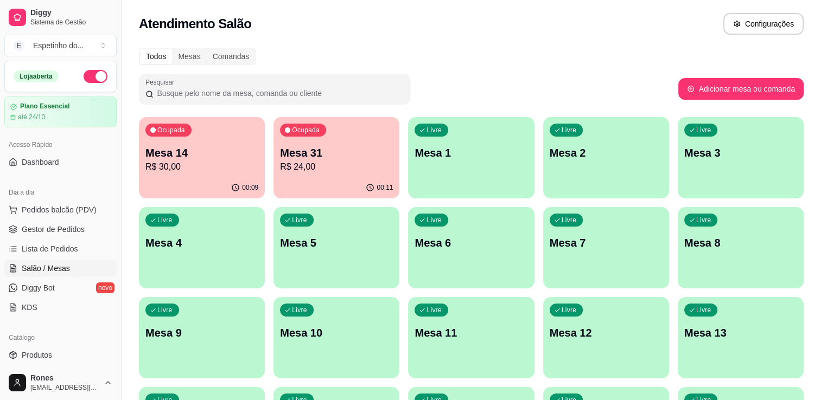
click at [817, 313] on div "Todos Mesas Comandas Pesquisar Adicionar mesa ou comanda Ocupada Mesa 14 R$ 30,…" at bounding box center [470, 306] width 699 height 530
drag, startPoint x: 817, startPoint y: 313, endPoint x: 823, endPoint y: 321, distance: 8.9
click at [821, 321] on html "Diggy Sistema de Gestão E Espetinho do ... Loja aberta Plano Essencial até 24/1…" at bounding box center [410, 200] width 821 height 400
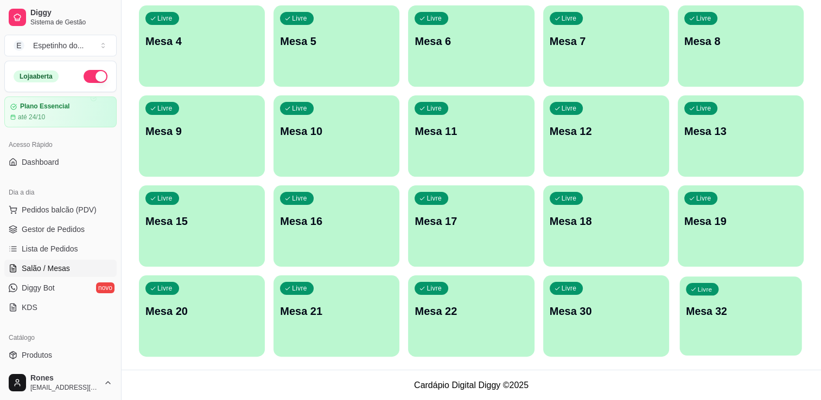
click at [740, 324] on div "Livre Mesa 32" at bounding box center [740, 310] width 122 height 66
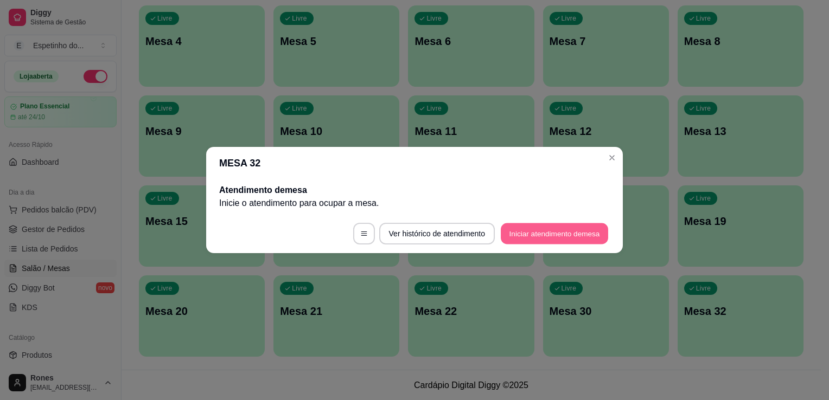
click at [562, 237] on button "Iniciar atendimento de mesa" at bounding box center [554, 233] width 107 height 21
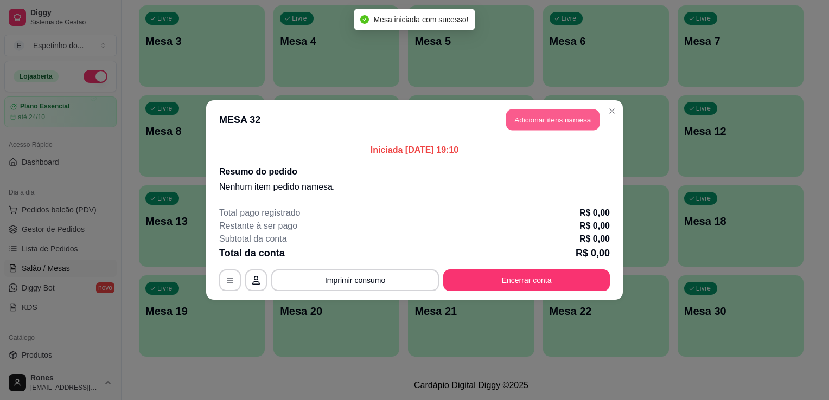
click at [548, 123] on button "Adicionar itens na mesa" at bounding box center [552, 120] width 93 height 21
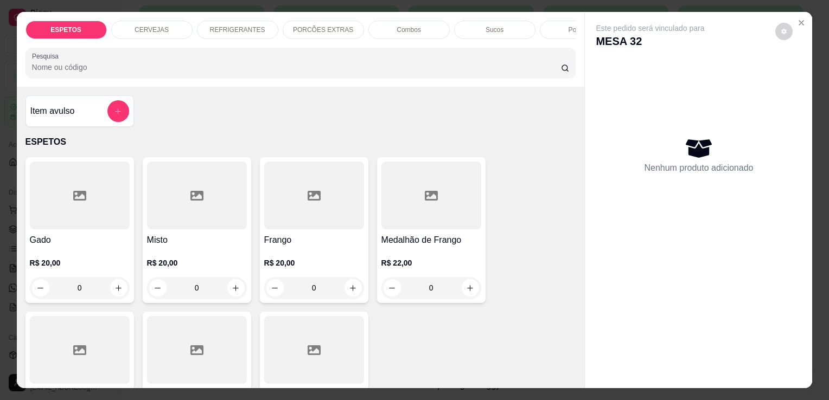
click at [68, 229] on div at bounding box center [80, 196] width 100 height 68
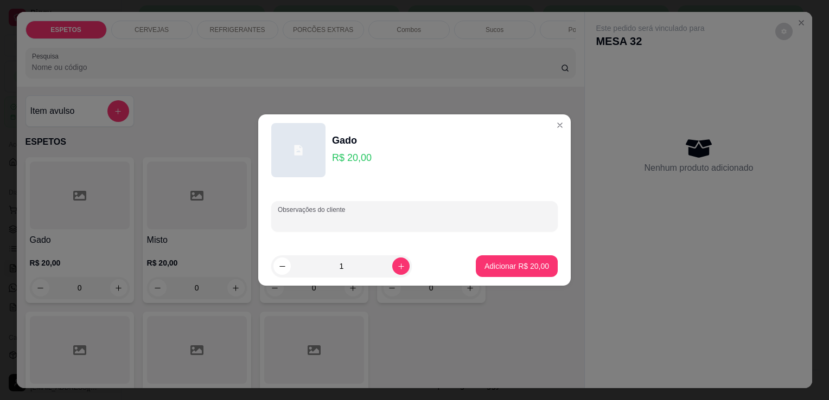
click at [358, 219] on input "Observações do cliente" at bounding box center [414, 220] width 273 height 11
click at [443, 223] on input "baiao para viagem" at bounding box center [414, 220] width 273 height 11
type input "baiao para viagem sem farofa"
click at [499, 271] on p "Adicionar R$ 20,00" at bounding box center [516, 266] width 65 height 11
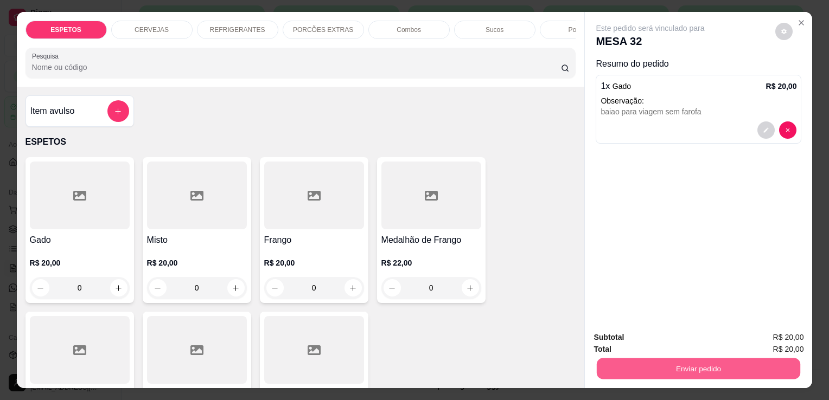
click at [731, 364] on button "Enviar pedido" at bounding box center [698, 368] width 203 height 21
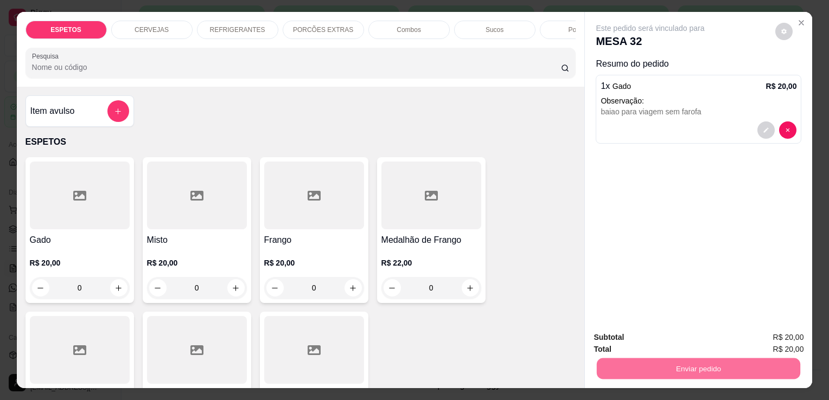
click at [755, 337] on button "Enviar pedido" at bounding box center [775, 339] width 60 height 20
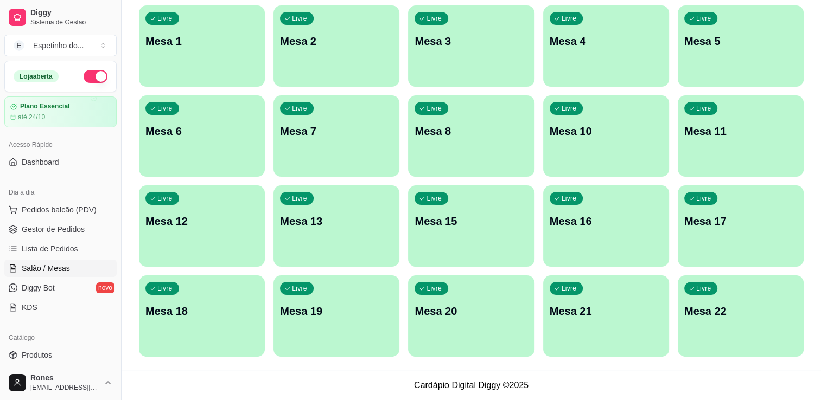
scroll to position [0, 0]
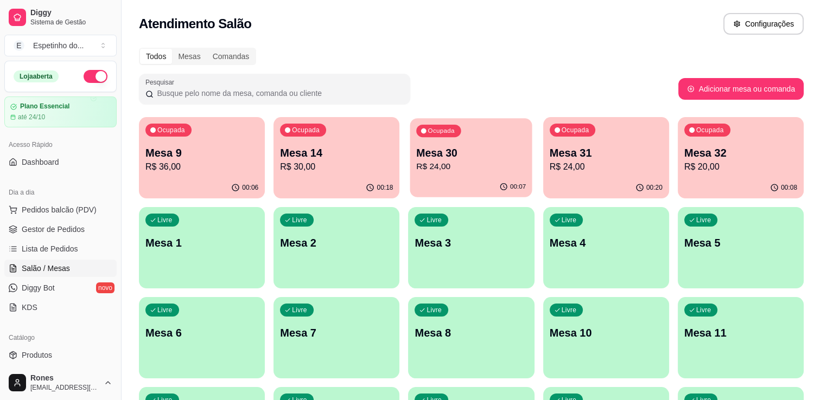
click at [472, 142] on div "Ocupada Mesa 30 R$ 24,00" at bounding box center [471, 147] width 122 height 59
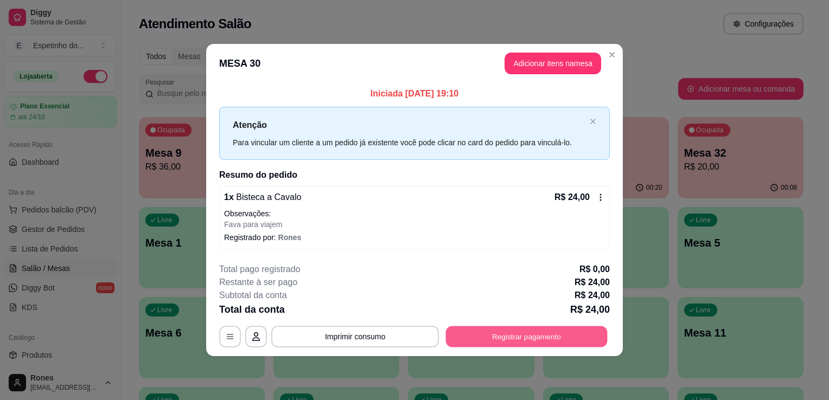
click at [553, 339] on button "Registrar pagamento" at bounding box center [527, 336] width 162 height 21
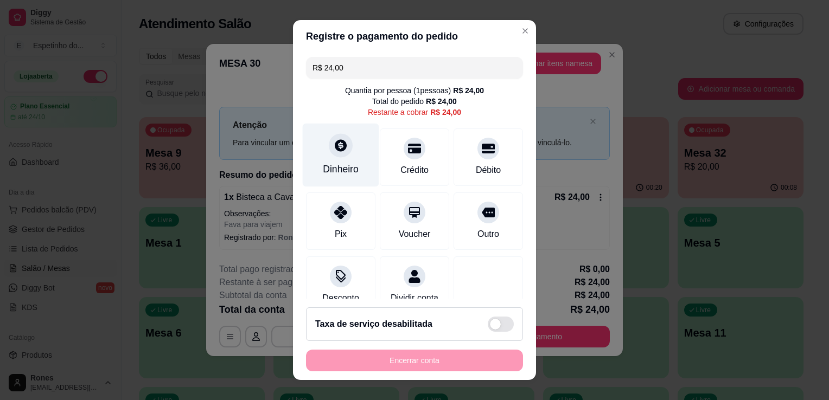
click at [333, 161] on div "Dinheiro" at bounding box center [341, 155] width 76 height 63
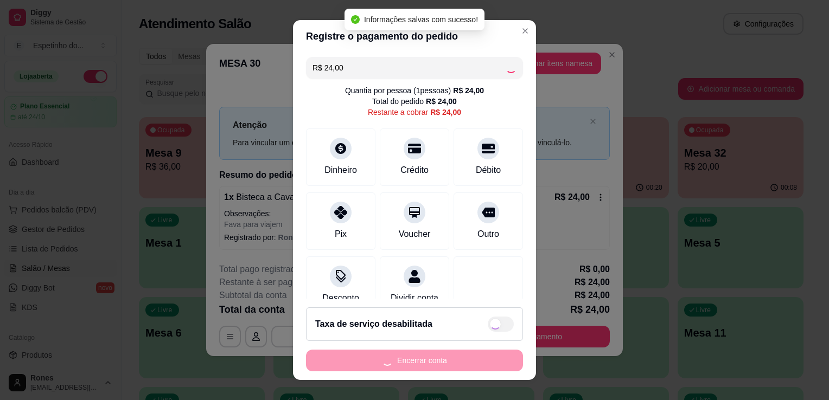
type input "R$ 0,00"
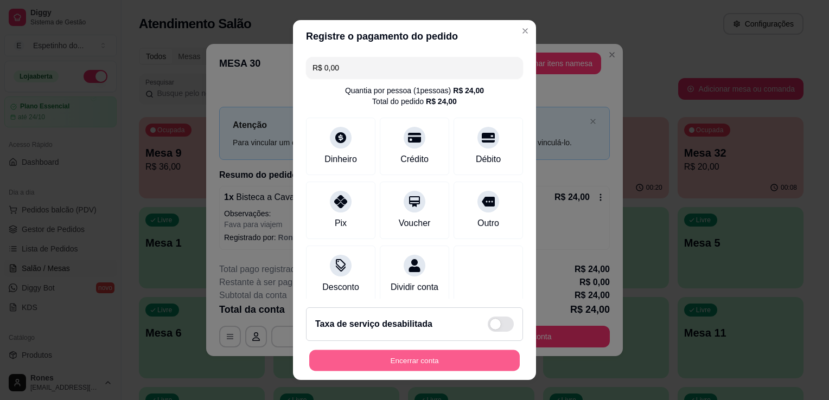
click at [435, 358] on button "Encerrar conta" at bounding box center [414, 360] width 210 height 21
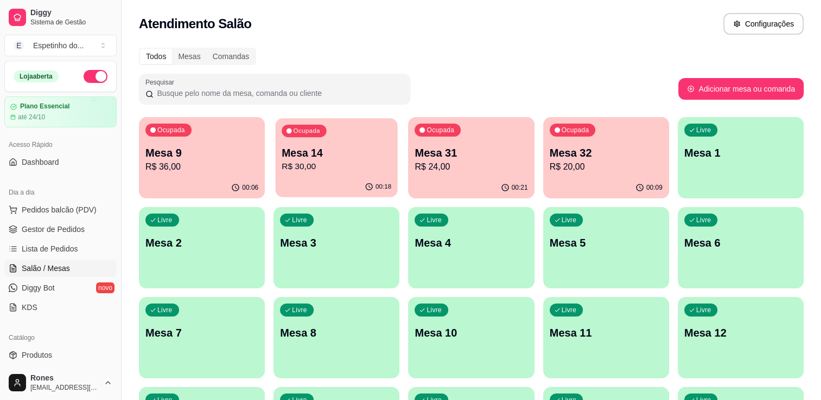
click at [331, 151] on p "Mesa 14" at bounding box center [336, 153] width 110 height 15
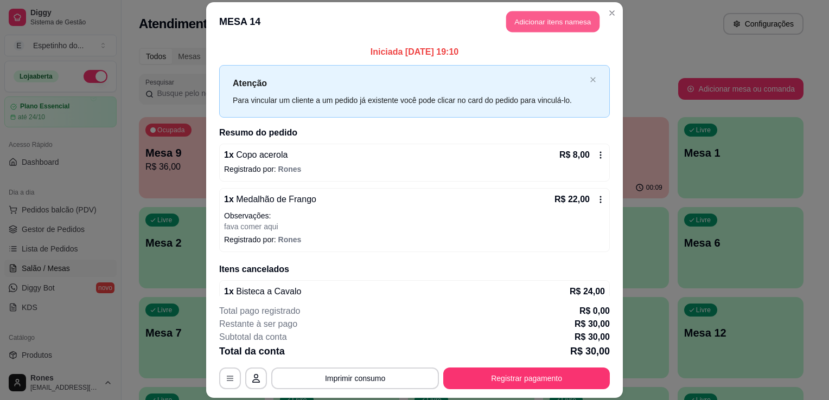
click at [548, 25] on button "Adicionar itens na mesa" at bounding box center [552, 21] width 93 height 21
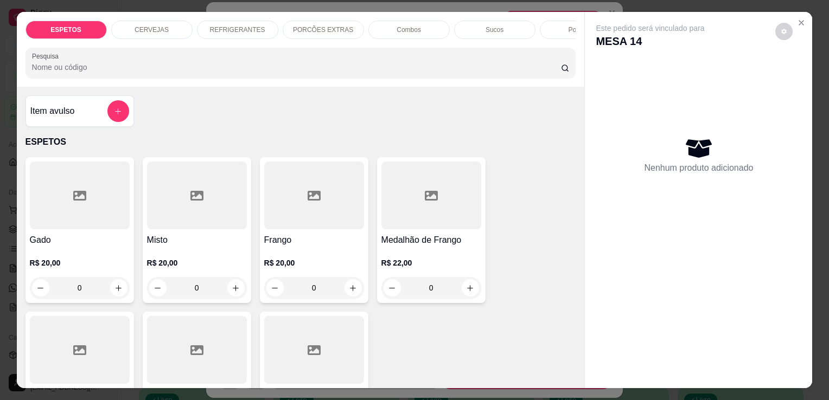
click at [448, 247] on h4 "Medalhão de Frango" at bounding box center [431, 240] width 100 height 13
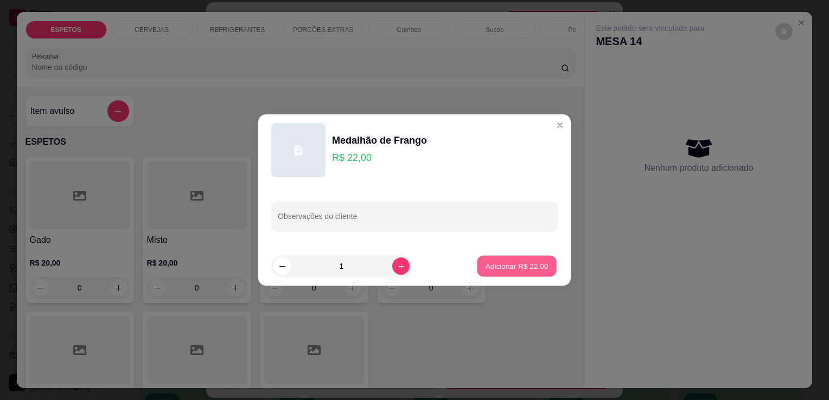
click at [531, 266] on p "Adicionar R$ 22,00" at bounding box center [516, 266] width 63 height 10
type input "1"
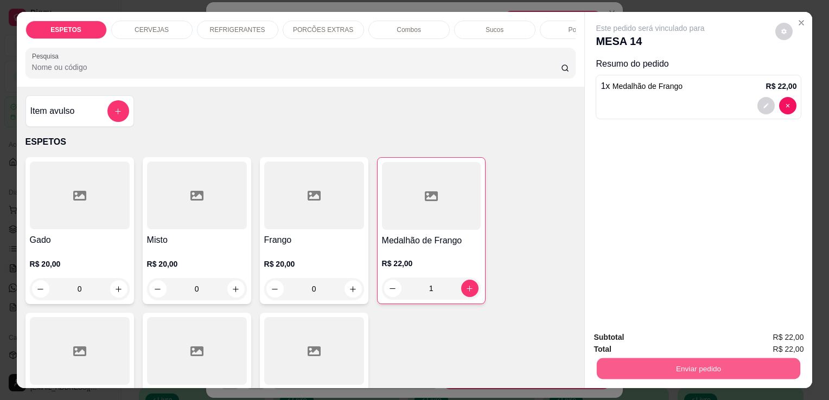
click at [690, 368] on button "Enviar pedido" at bounding box center [698, 368] width 203 height 21
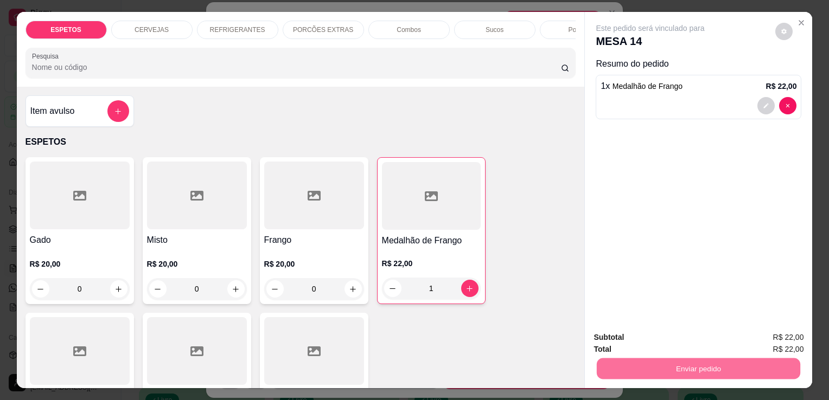
click at [766, 339] on button "Enviar pedido" at bounding box center [775, 338] width 60 height 20
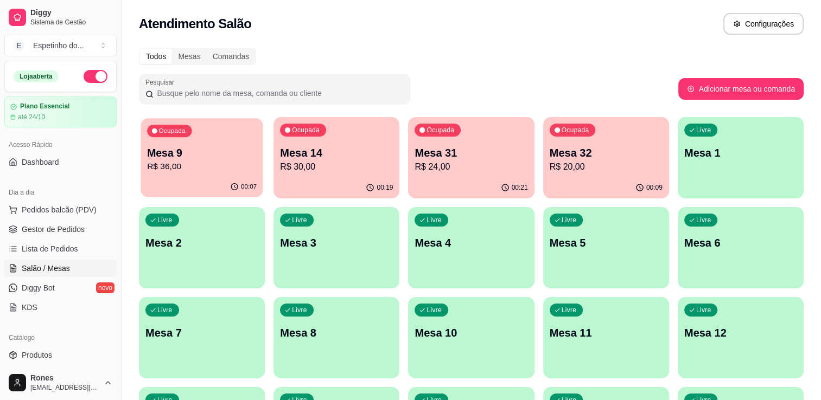
click at [196, 176] on div "Ocupada Mesa 9 R$ 36,00" at bounding box center [201, 147] width 122 height 59
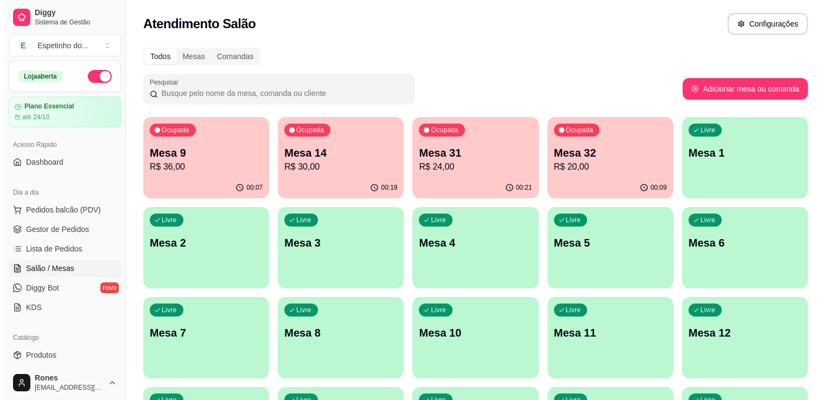
scroll to position [202, 0]
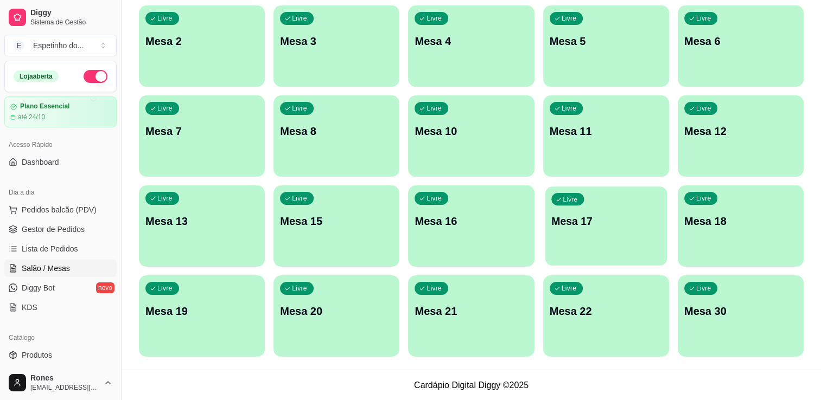
click at [608, 233] on div "Livre Mesa 17" at bounding box center [605, 220] width 122 height 66
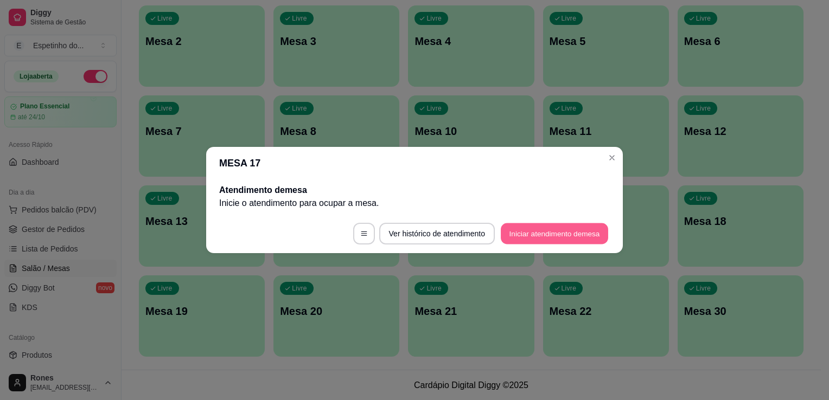
click at [532, 230] on button "Iniciar atendimento de mesa" at bounding box center [554, 233] width 107 height 21
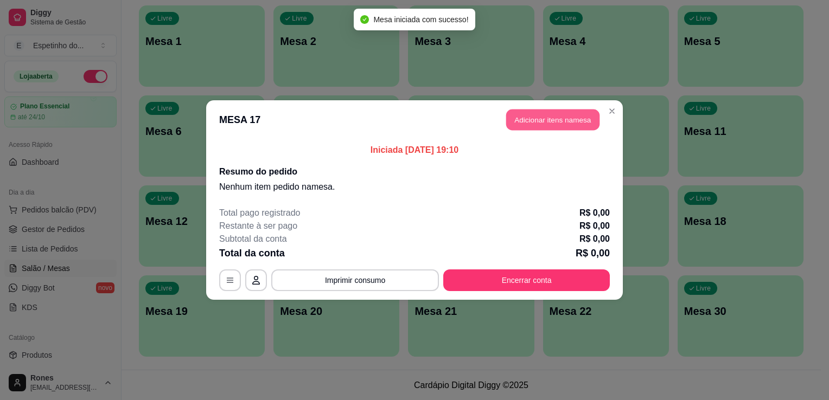
click at [573, 119] on button "Adicionar itens na mesa" at bounding box center [552, 120] width 93 height 21
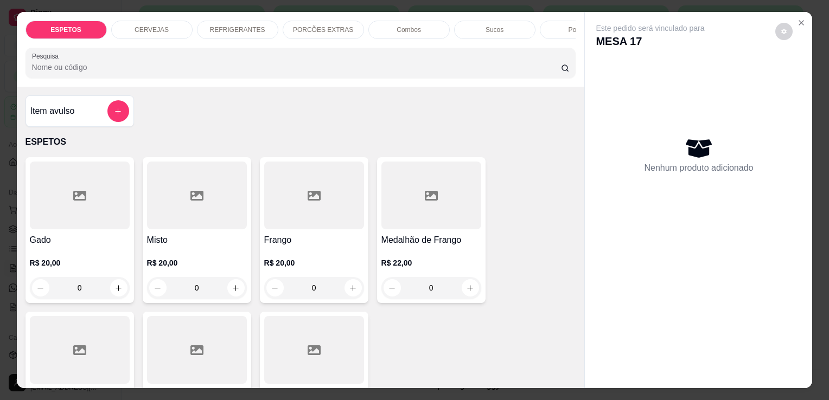
click at [77, 247] on h4 "Gado" at bounding box center [80, 240] width 100 height 13
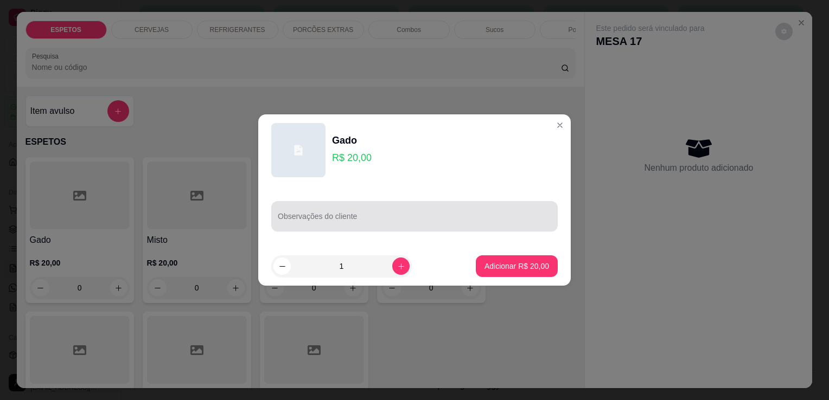
click at [415, 219] on input "Observações do cliente" at bounding box center [414, 220] width 273 height 11
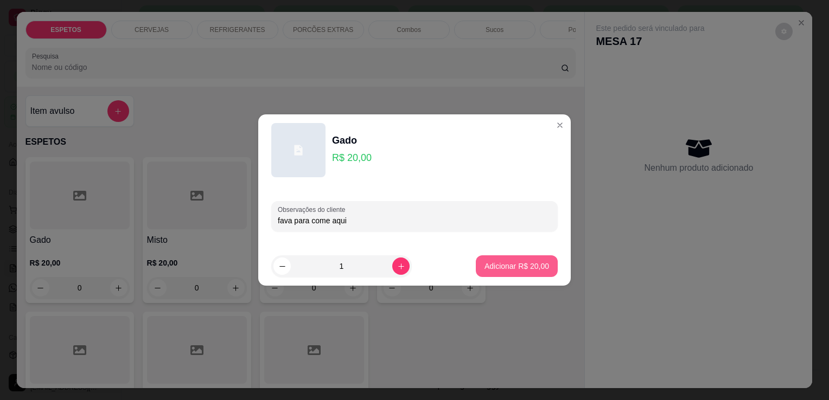
type input "fava para come aqui"
click at [503, 270] on p "Adicionar R$ 20,00" at bounding box center [516, 266] width 63 height 10
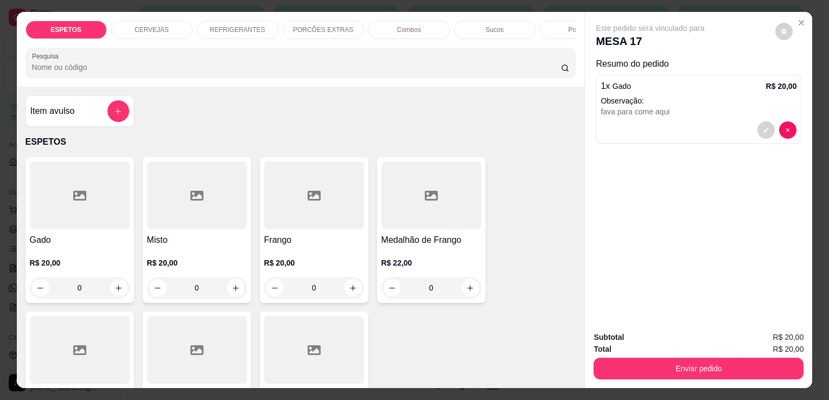
click at [165, 28] on div "CERVEJAS" at bounding box center [151, 30] width 81 height 18
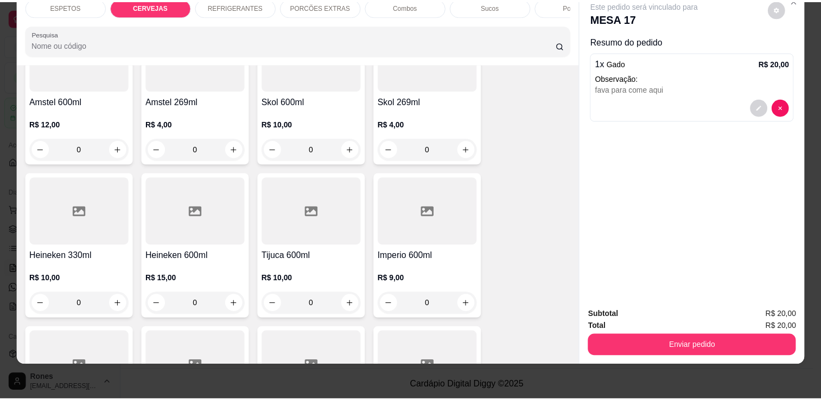
scroll to position [479, 0]
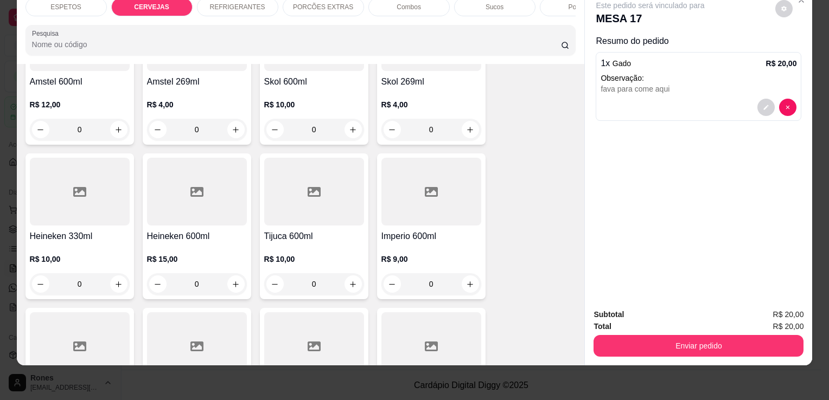
click at [107, 244] on div "R$ 10,00 0" at bounding box center [80, 269] width 100 height 52
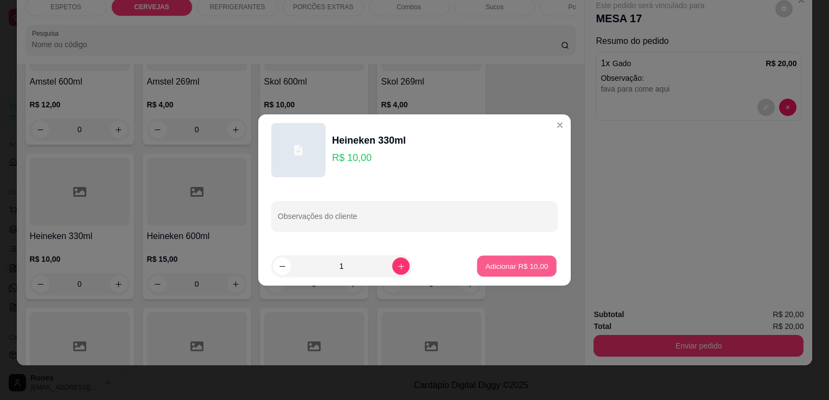
click at [518, 265] on p "Adicionar R$ 10,00" at bounding box center [516, 266] width 63 height 10
type input "1"
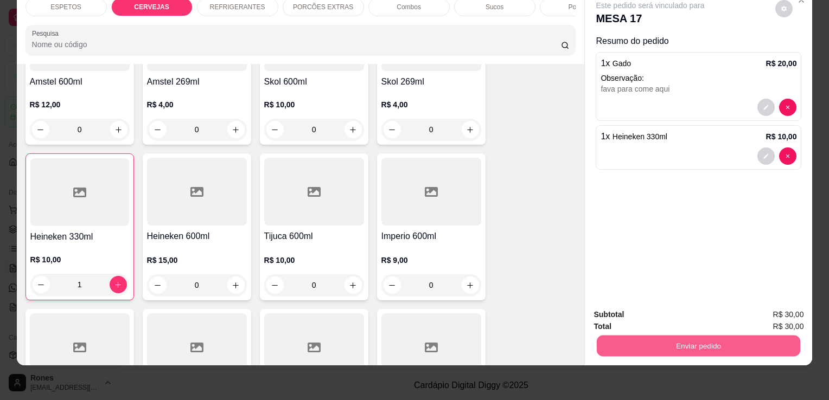
click at [704, 338] on button "Enviar pedido" at bounding box center [698, 345] width 203 height 21
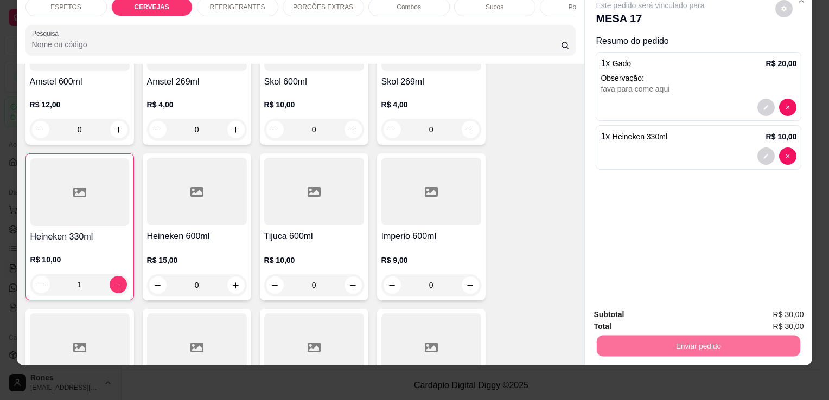
click at [803, 312] on button "Enviar pedido" at bounding box center [775, 312] width 61 height 21
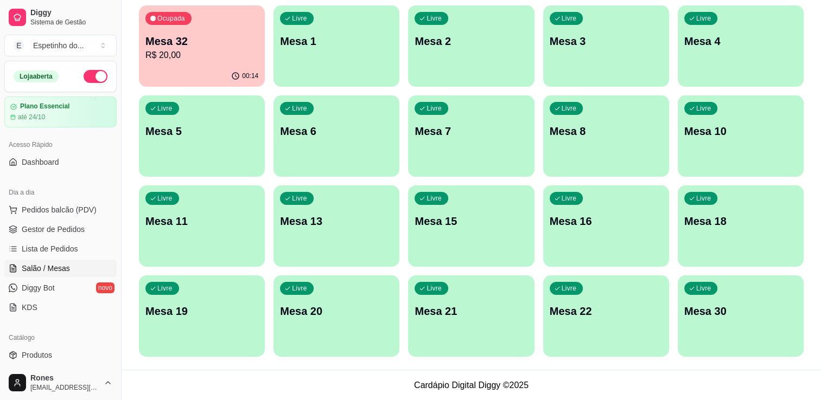
scroll to position [0, 0]
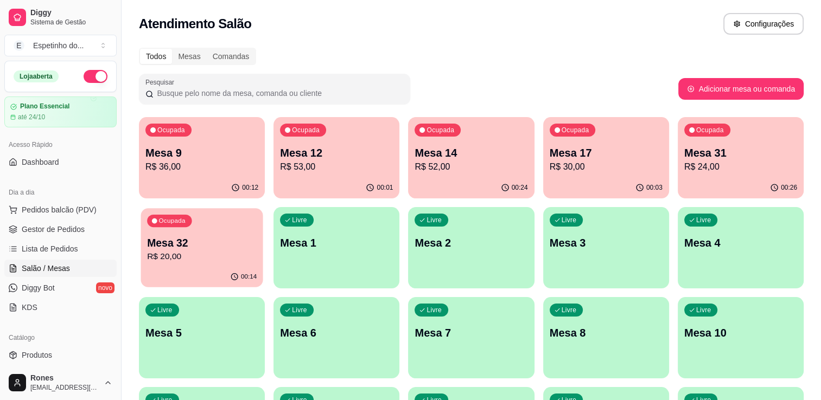
click at [185, 258] on p "R$ 20,00" at bounding box center [202, 257] width 110 height 12
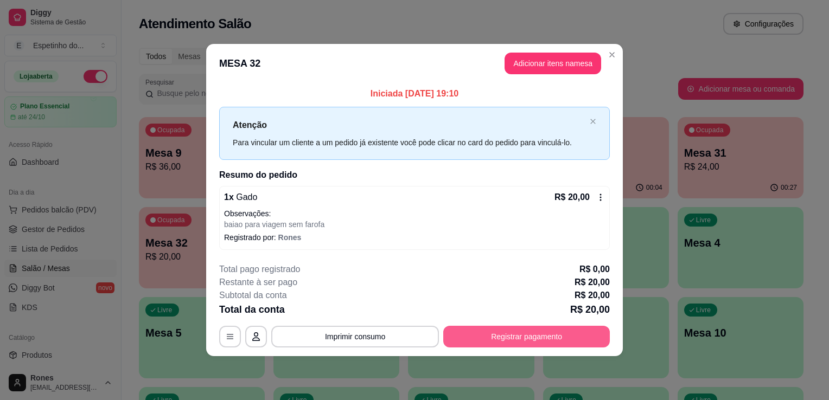
click at [522, 335] on button "Registrar pagamento" at bounding box center [526, 337] width 166 height 22
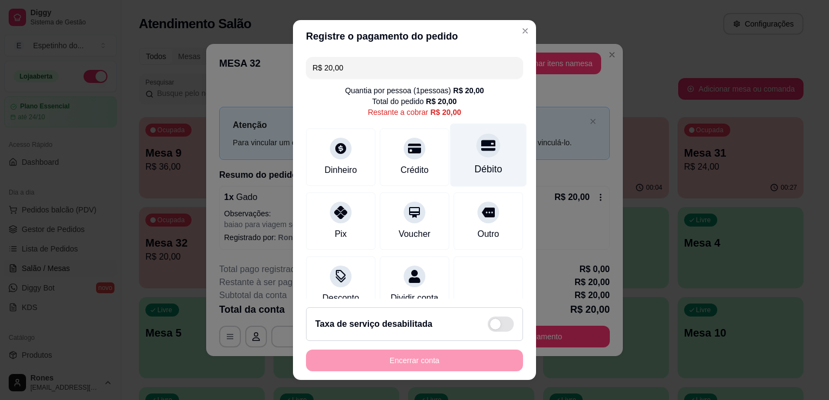
click at [475, 172] on div "Débito" at bounding box center [489, 169] width 28 height 14
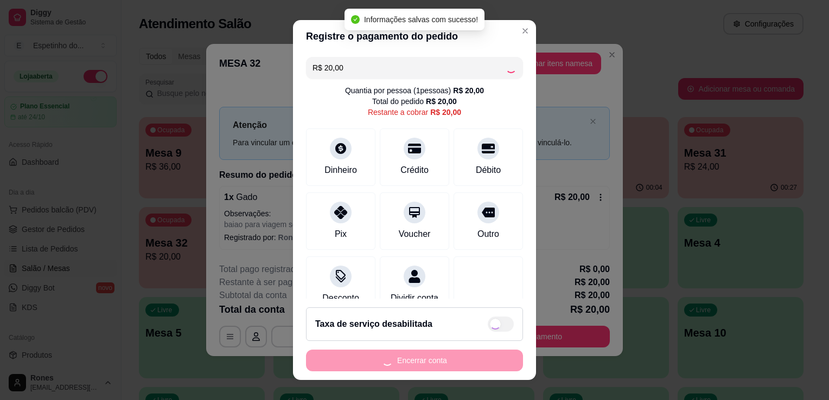
type input "R$ 0,00"
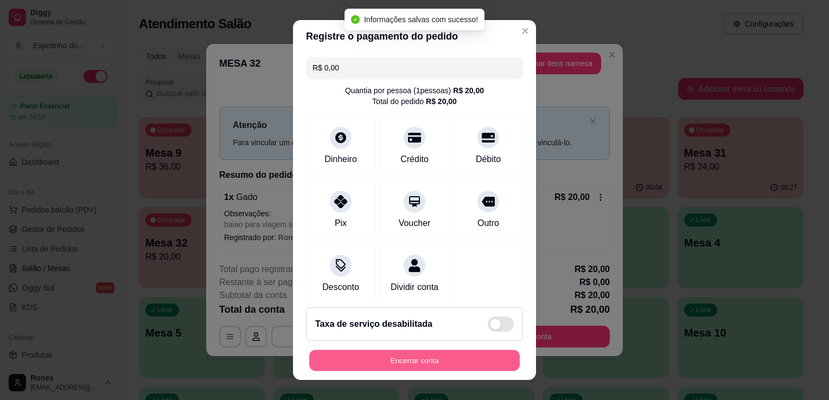
click at [418, 360] on button "Encerrar conta" at bounding box center [414, 360] width 210 height 21
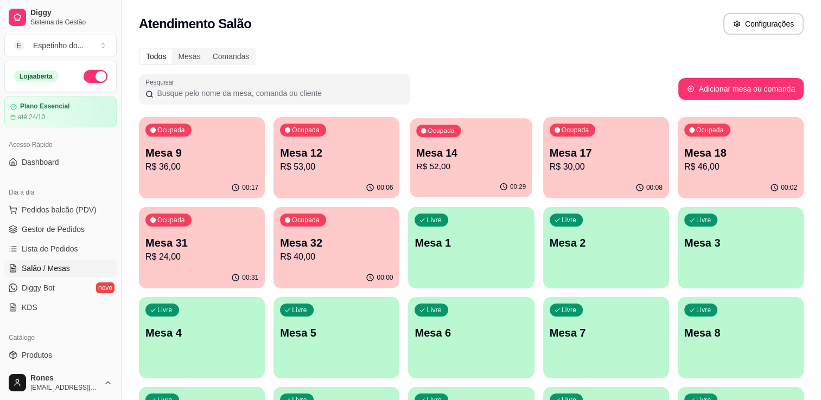
click at [510, 162] on p "R$ 52,00" at bounding box center [471, 167] width 110 height 12
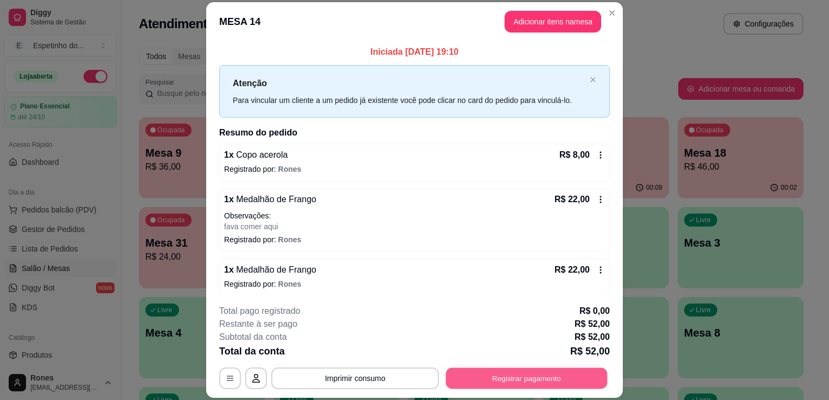
click at [538, 382] on button "Registrar pagamento" at bounding box center [527, 378] width 162 height 21
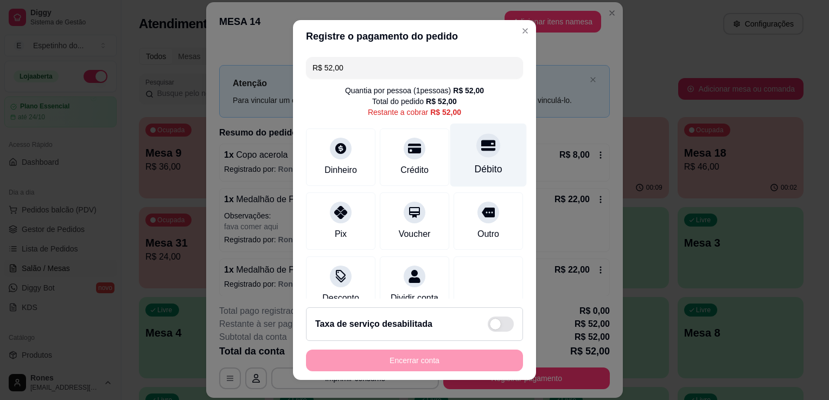
click at [469, 159] on div "Débito" at bounding box center [488, 155] width 76 height 63
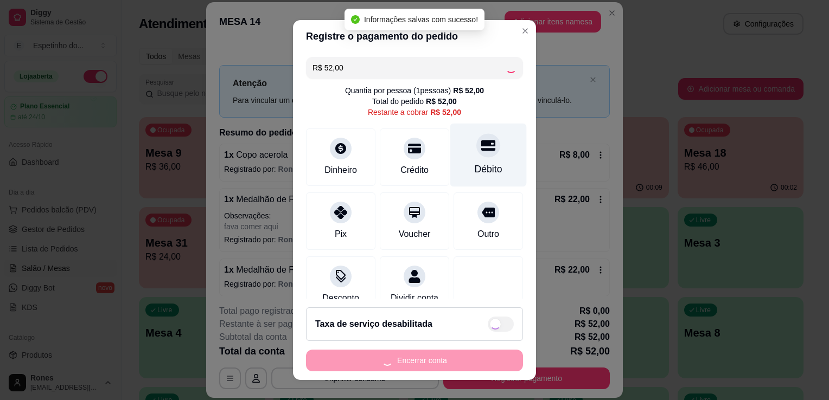
type input "R$ 0,00"
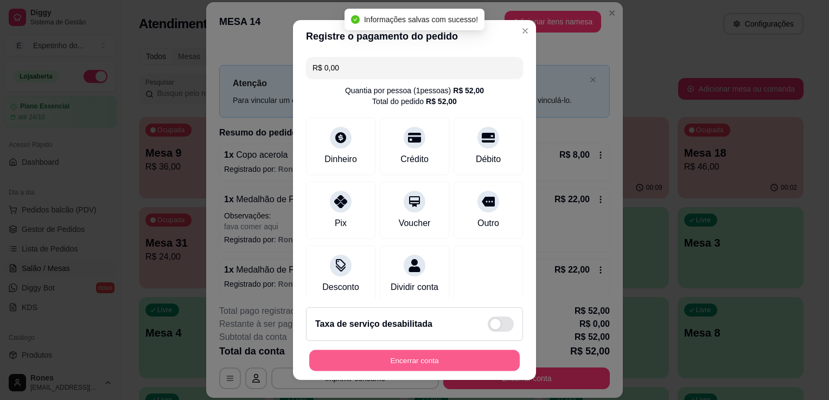
click at [432, 365] on button "Encerrar conta" at bounding box center [414, 360] width 210 height 21
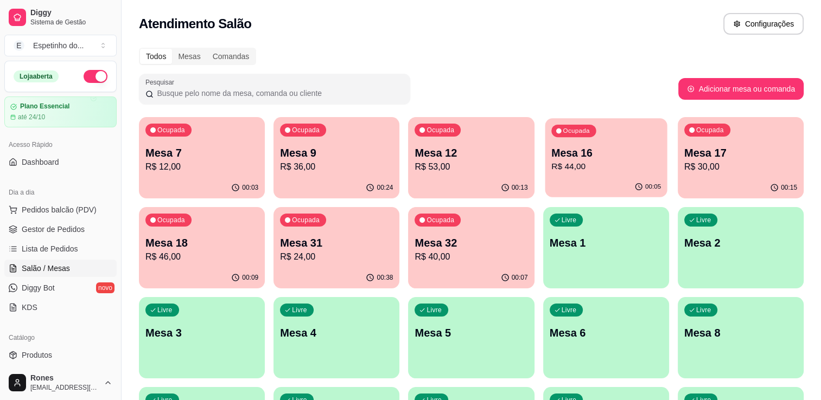
click at [642, 163] on p "R$ 44,00" at bounding box center [606, 167] width 110 height 12
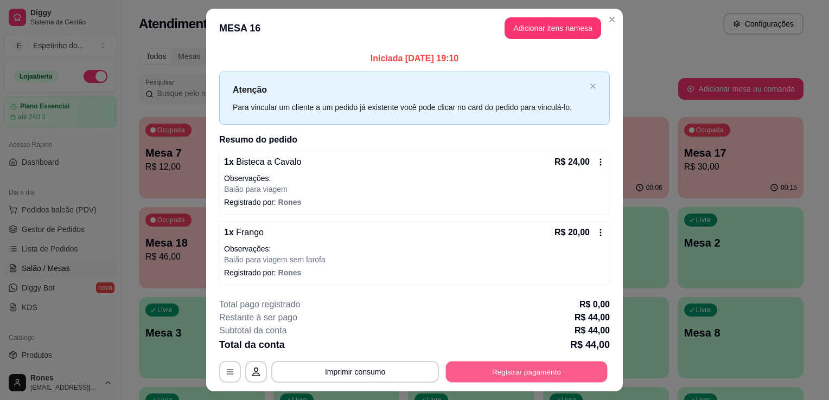
click at [494, 376] on button "Registrar pagamento" at bounding box center [527, 371] width 162 height 21
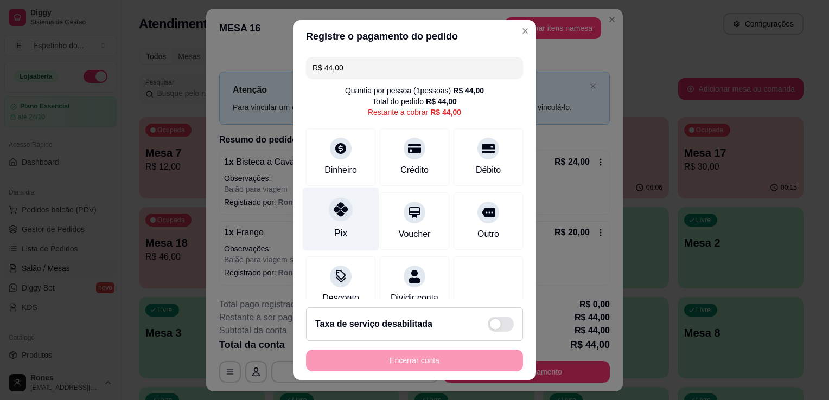
click at [340, 225] on div "Pix" at bounding box center [341, 219] width 76 height 63
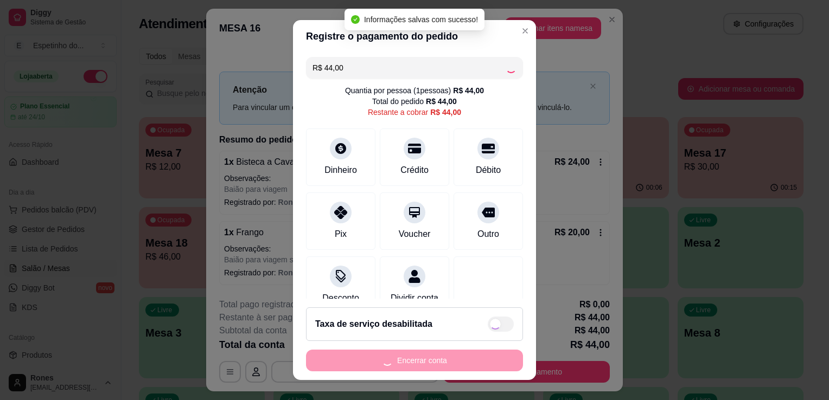
type input "R$ 0,00"
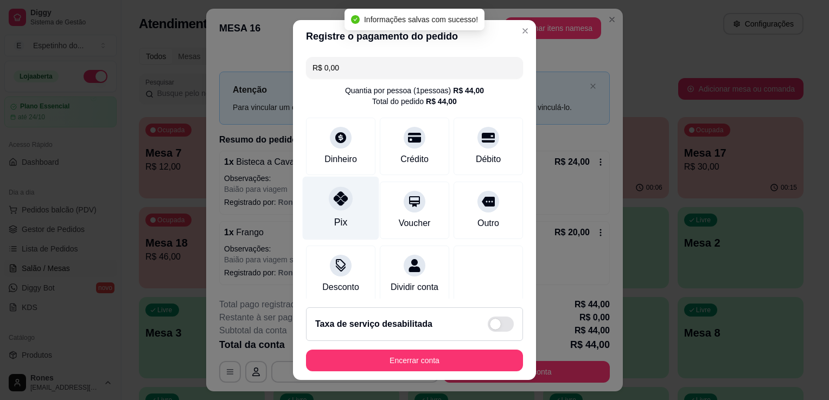
click at [343, 217] on div "Pix" at bounding box center [341, 208] width 76 height 63
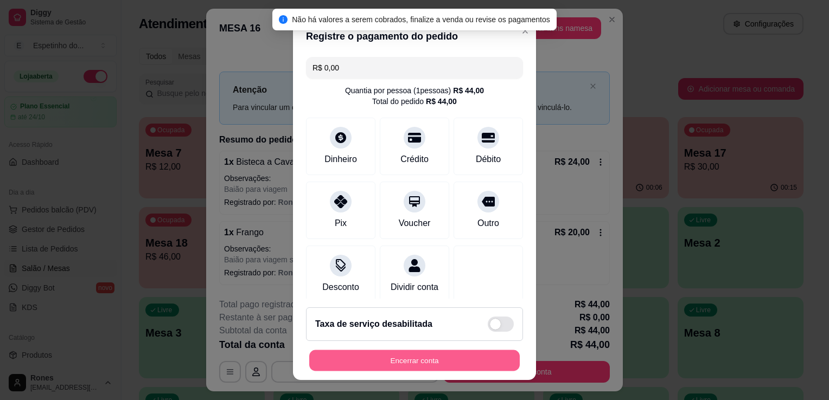
click at [444, 359] on button "Encerrar conta" at bounding box center [414, 360] width 210 height 21
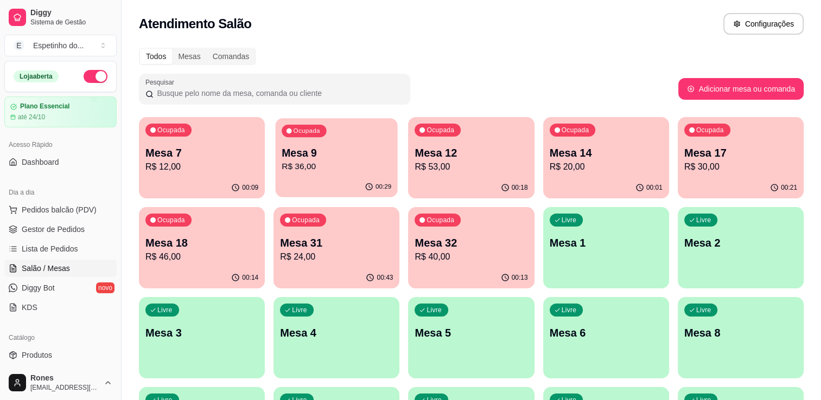
click at [351, 149] on p "Mesa 9" at bounding box center [336, 153] width 110 height 15
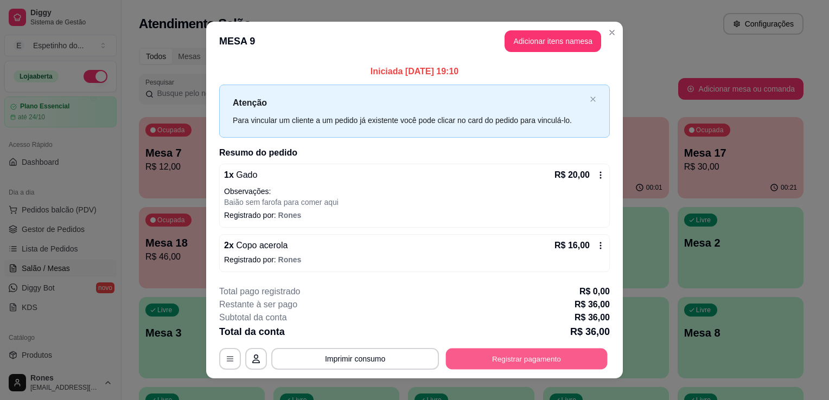
click at [533, 355] on button "Registrar pagamento" at bounding box center [527, 358] width 162 height 21
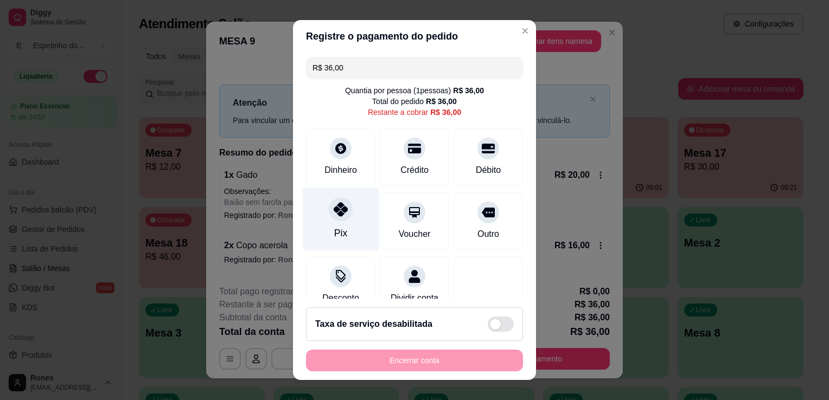
click at [347, 225] on div "Pix" at bounding box center [341, 219] width 76 height 63
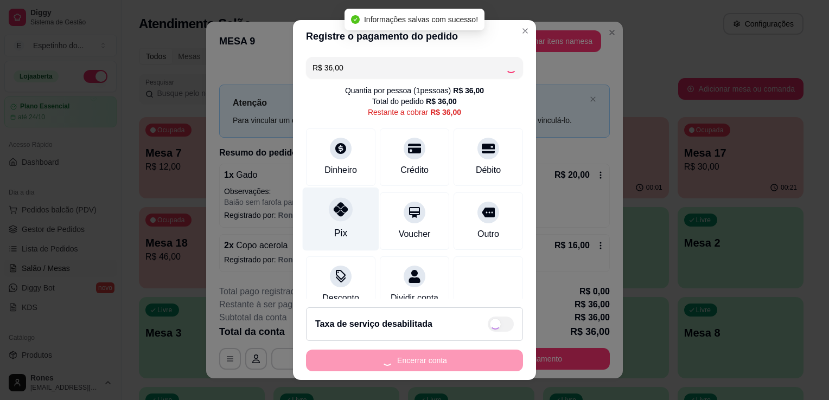
type input "R$ 0,00"
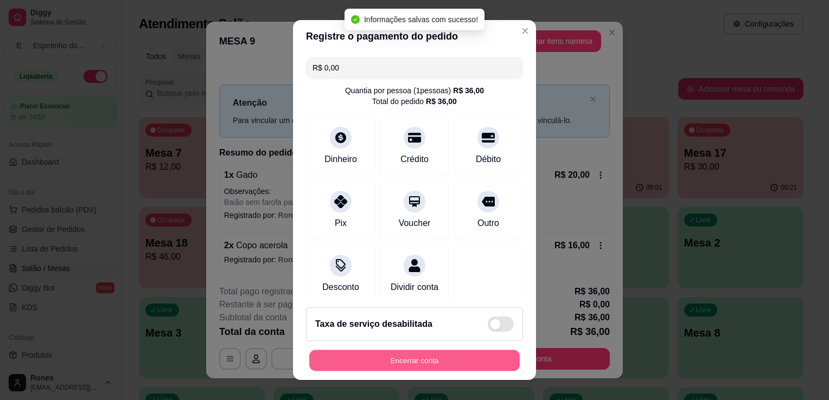
click at [414, 356] on button "Encerrar conta" at bounding box center [414, 360] width 210 height 21
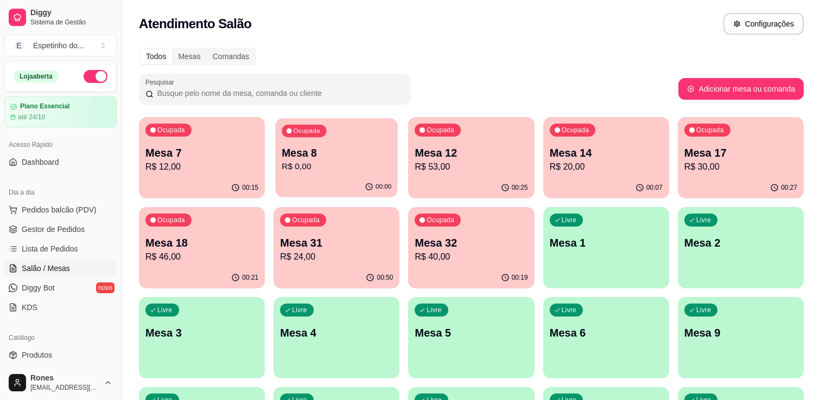
click at [324, 167] on p "R$ 0,00" at bounding box center [336, 167] width 110 height 12
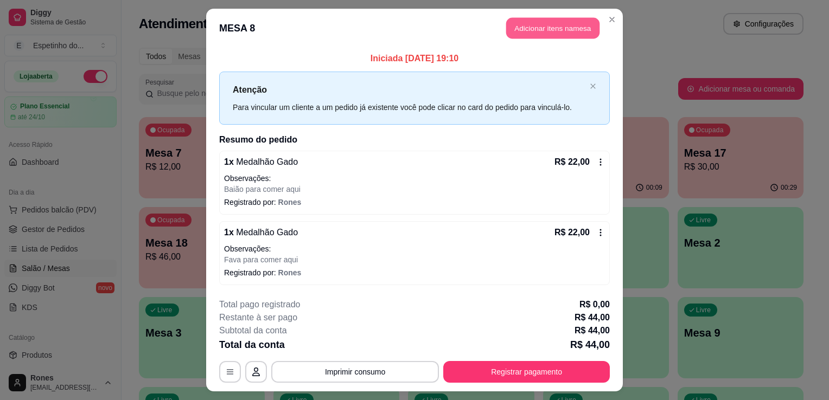
click at [540, 25] on button "Adicionar itens na mesa" at bounding box center [552, 28] width 93 height 21
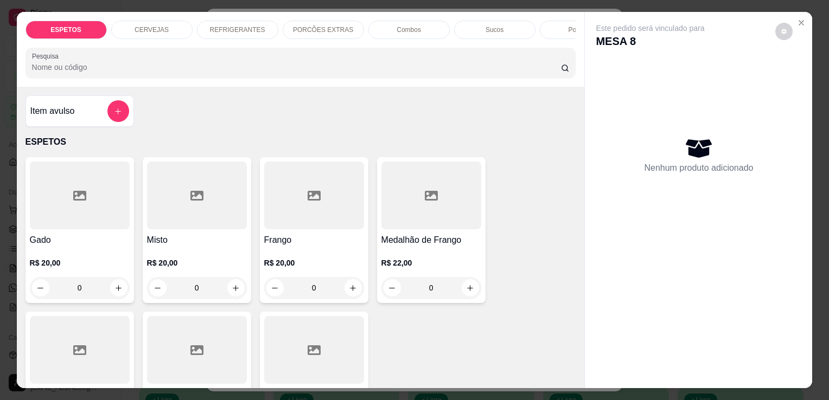
click at [151, 25] on p "CERVEJAS" at bounding box center [151, 29] width 34 height 9
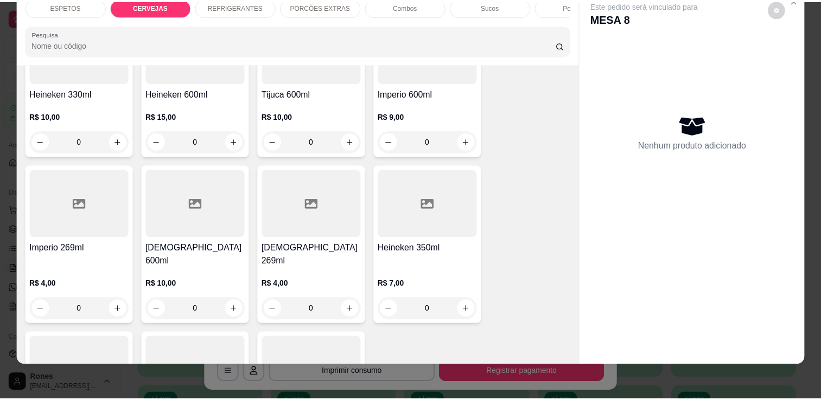
scroll to position [653, 0]
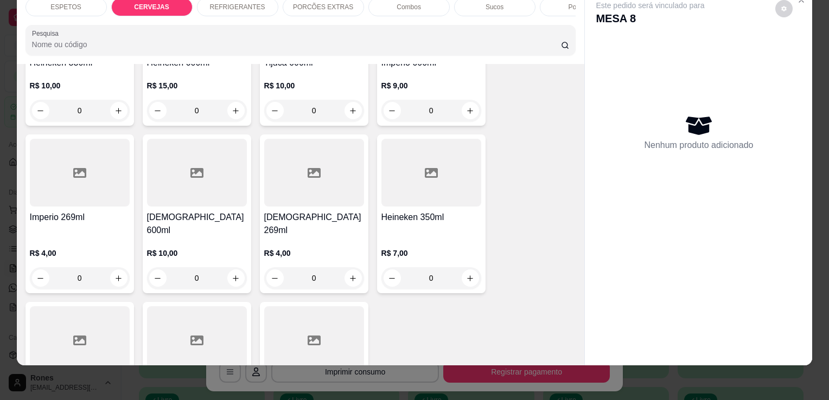
click at [180, 237] on div "R$ 10,00 0" at bounding box center [197, 263] width 100 height 52
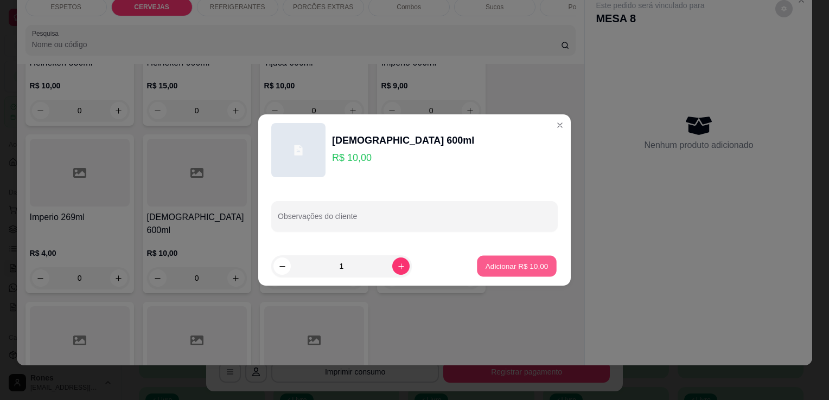
click at [507, 267] on p "Adicionar R$ 10,00" at bounding box center [516, 266] width 63 height 10
type input "1"
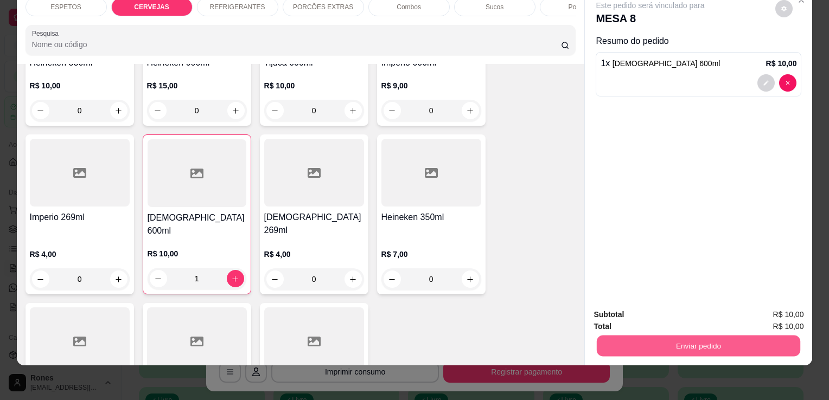
click at [709, 337] on button "Enviar pedido" at bounding box center [698, 345] width 203 height 21
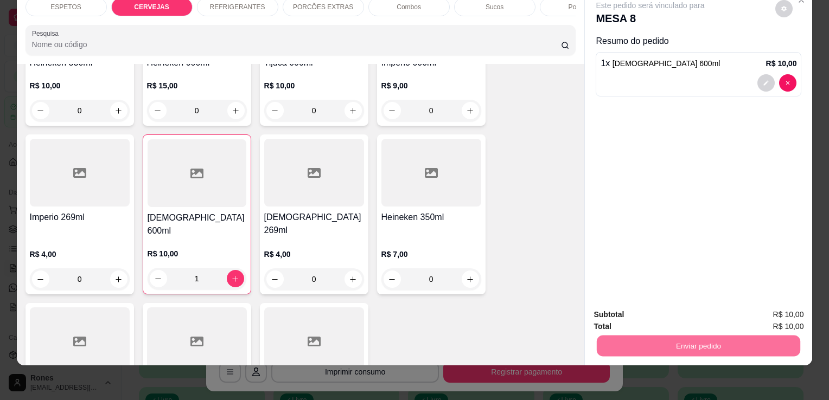
click at [786, 316] on button "Enviar pedido" at bounding box center [775, 311] width 60 height 20
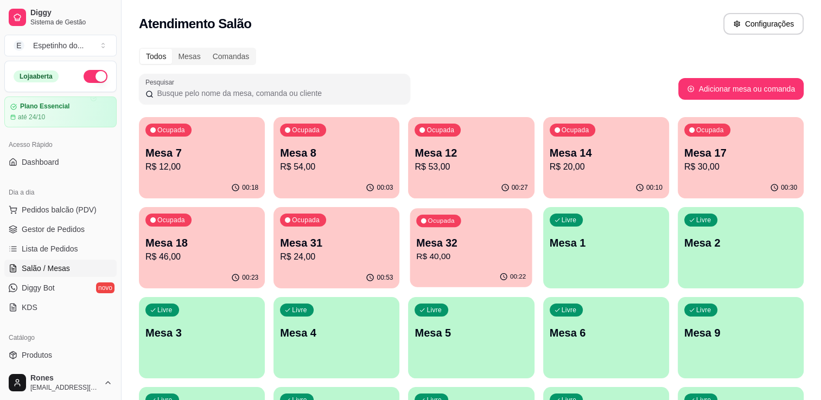
click at [433, 246] on p "Mesa 32" at bounding box center [471, 243] width 110 height 15
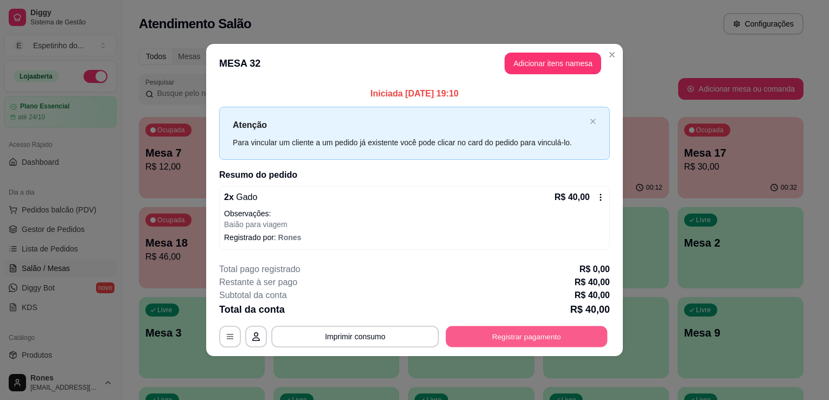
click at [527, 344] on button "Registrar pagamento" at bounding box center [527, 336] width 162 height 21
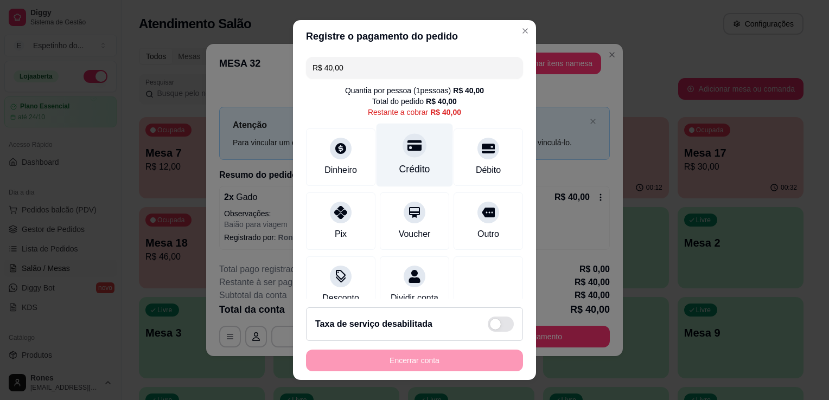
click at [399, 167] on div "Crédito" at bounding box center [414, 169] width 31 height 14
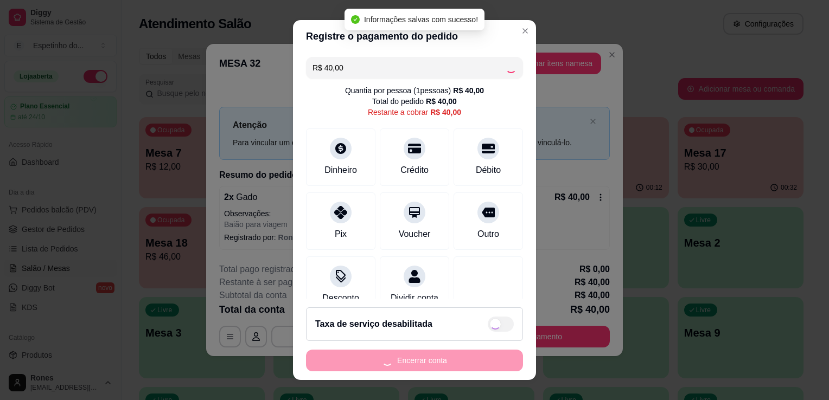
type input "R$ 0,00"
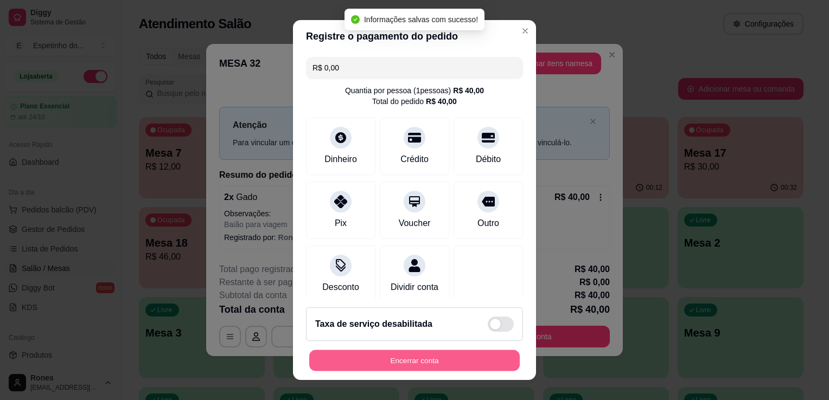
click at [431, 367] on button "Encerrar conta" at bounding box center [414, 360] width 210 height 21
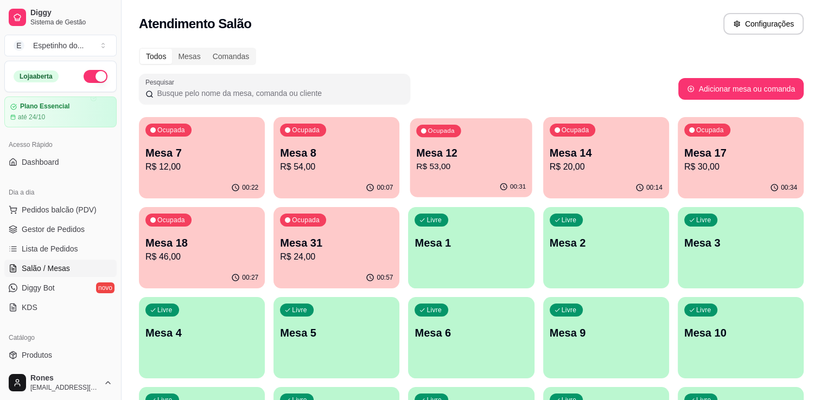
click at [455, 179] on div "00:31" at bounding box center [471, 187] width 122 height 21
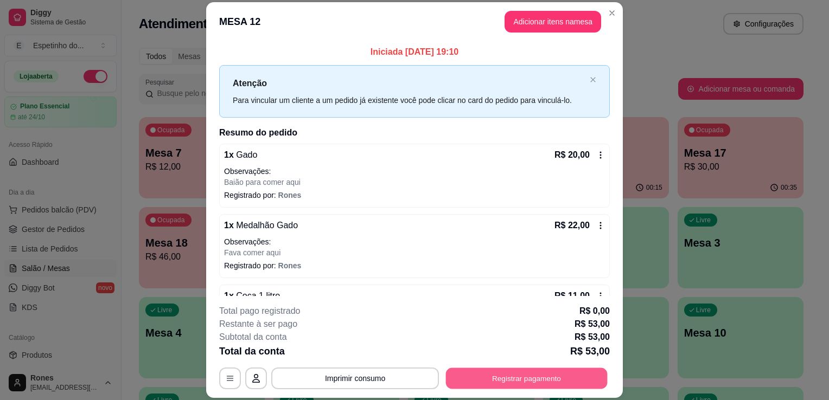
click at [545, 381] on button "Registrar pagamento" at bounding box center [527, 378] width 162 height 21
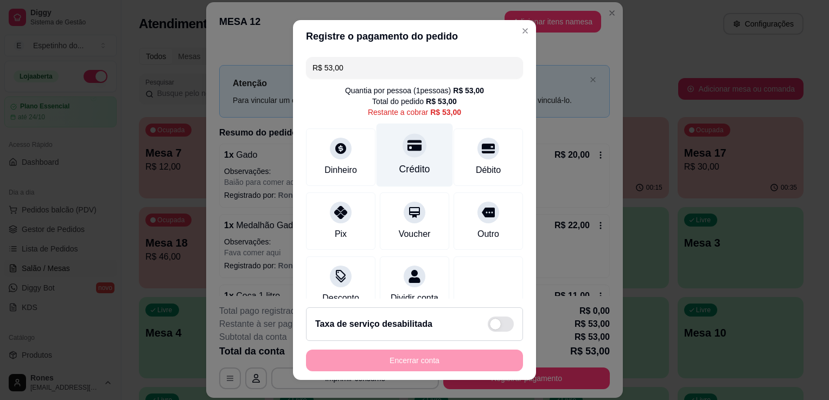
click at [400, 173] on div "Crédito" at bounding box center [414, 169] width 31 height 14
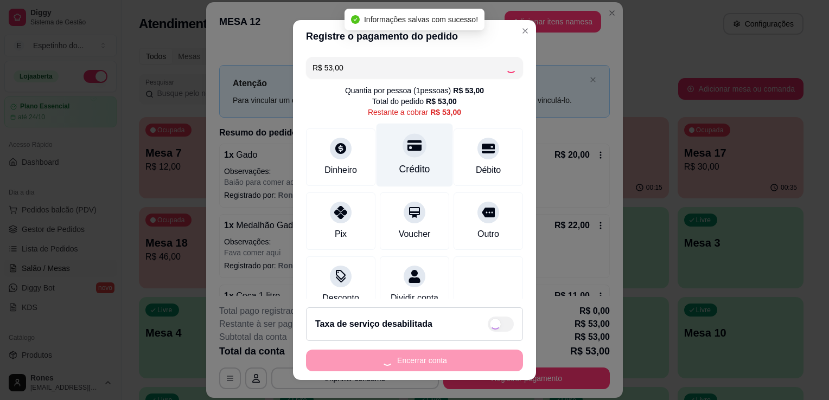
type input "R$ 0,00"
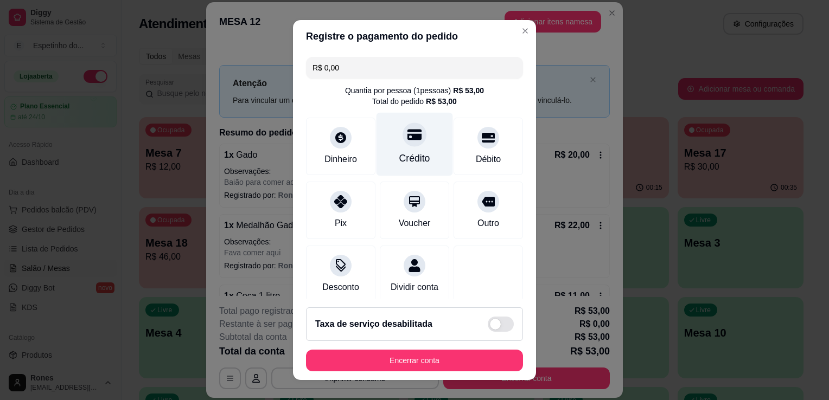
click at [406, 147] on div "Crédito" at bounding box center [414, 144] width 76 height 63
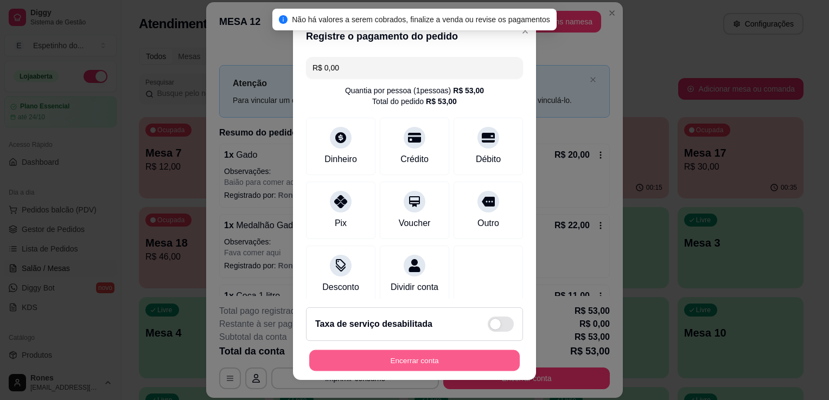
click at [432, 364] on button "Encerrar conta" at bounding box center [414, 360] width 210 height 21
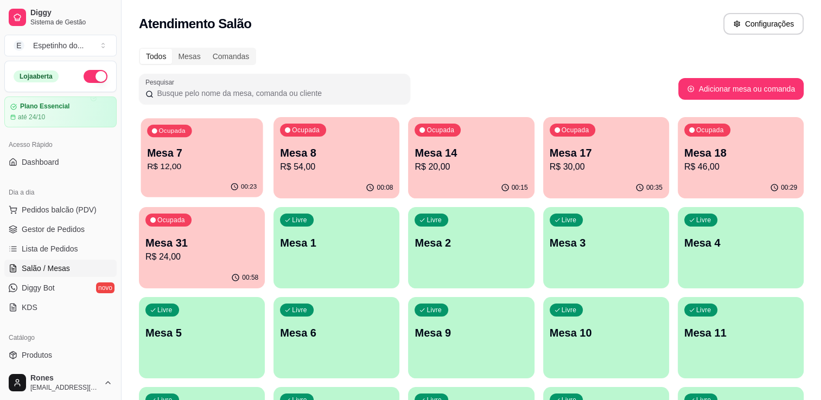
click at [172, 156] on p "Mesa 7" at bounding box center [202, 153] width 110 height 15
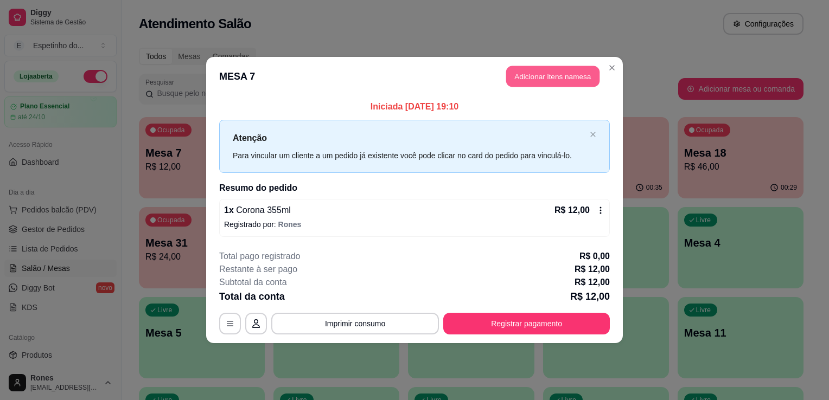
click at [541, 79] on button "Adicionar itens na mesa" at bounding box center [552, 76] width 93 height 21
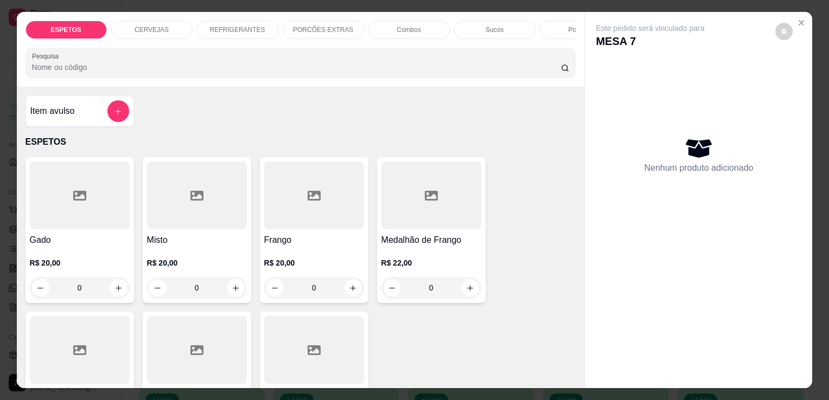
click at [161, 27] on p "CERVEJAS" at bounding box center [151, 29] width 34 height 9
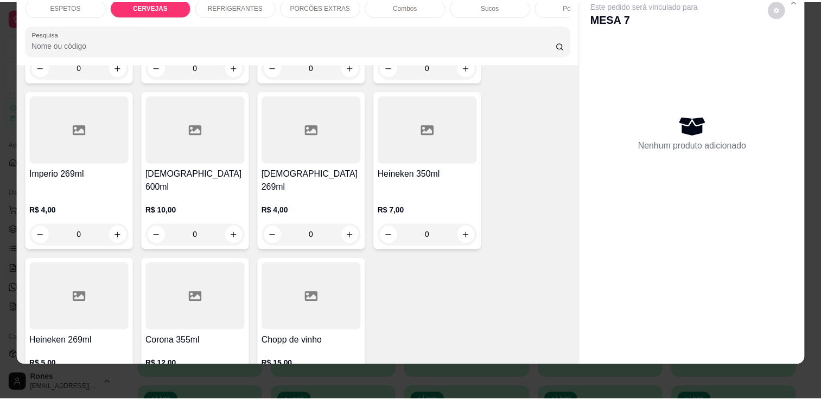
scroll to position [740, 0]
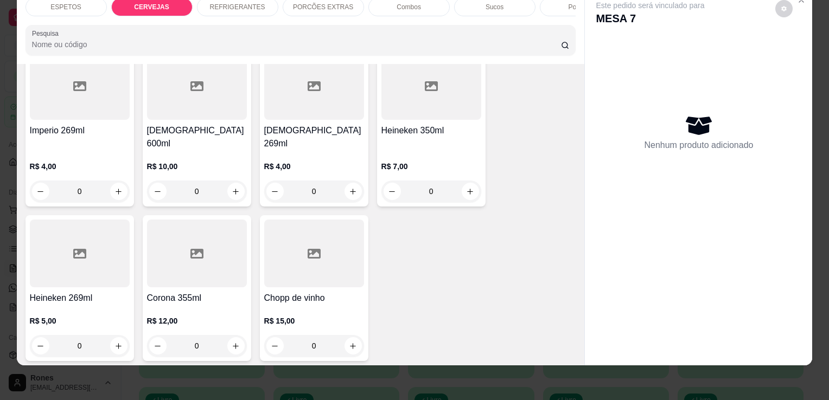
click at [182, 277] on div "Corona 355ml R$ 12,00 0" at bounding box center [197, 288] width 108 height 146
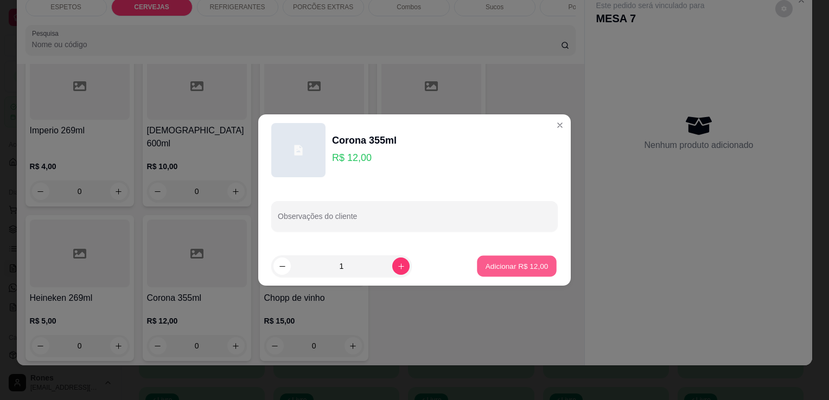
click at [505, 271] on p "Adicionar R$ 12,00" at bounding box center [516, 266] width 63 height 10
type input "1"
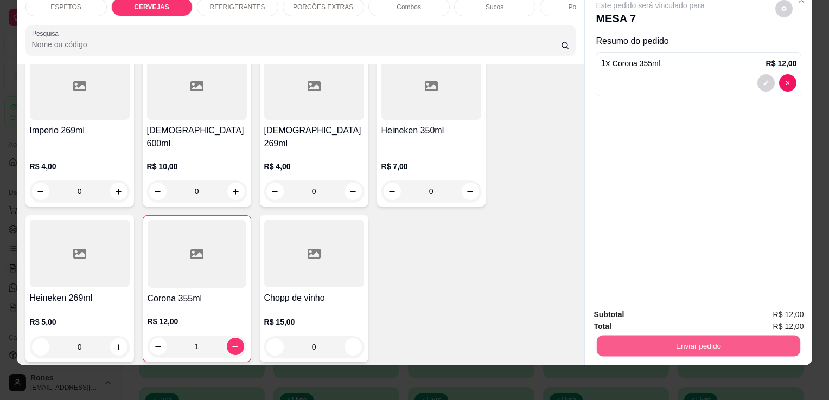
click at [672, 337] on button "Enviar pedido" at bounding box center [698, 345] width 203 height 21
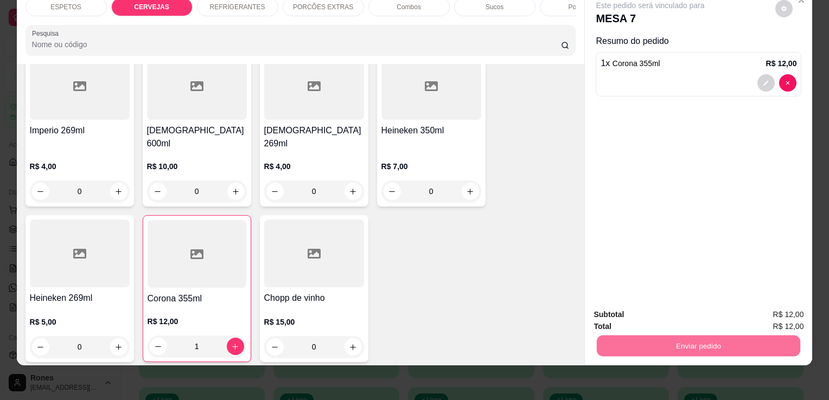
click at [762, 305] on button "Enviar pedido" at bounding box center [775, 311] width 60 height 20
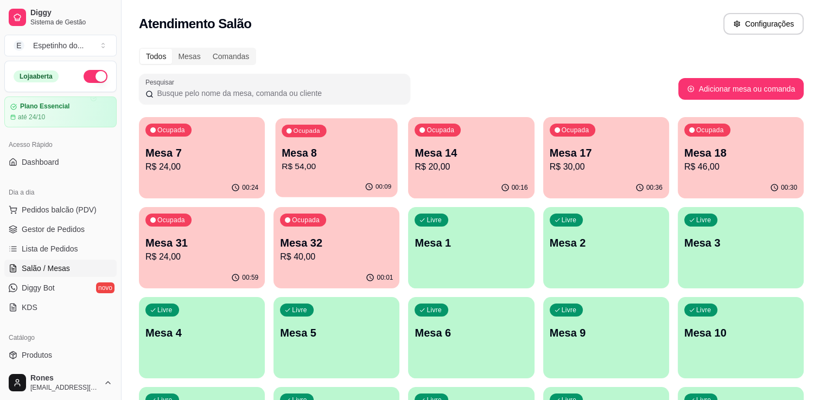
click at [338, 170] on p "R$ 54,00" at bounding box center [336, 167] width 110 height 12
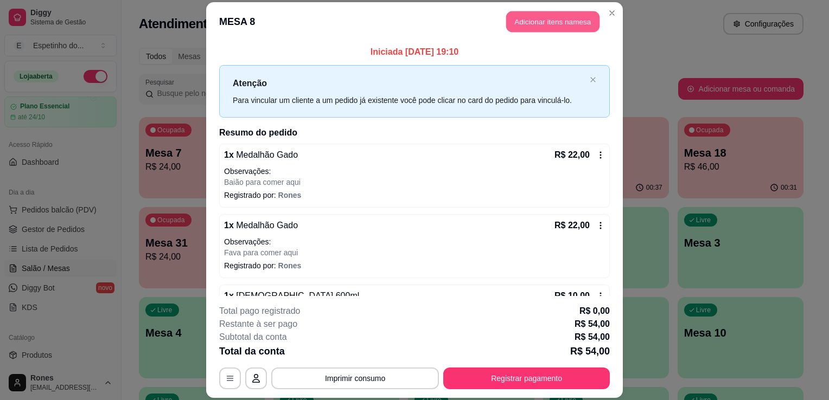
click at [553, 23] on button "Adicionar itens na mesa" at bounding box center [552, 21] width 93 height 21
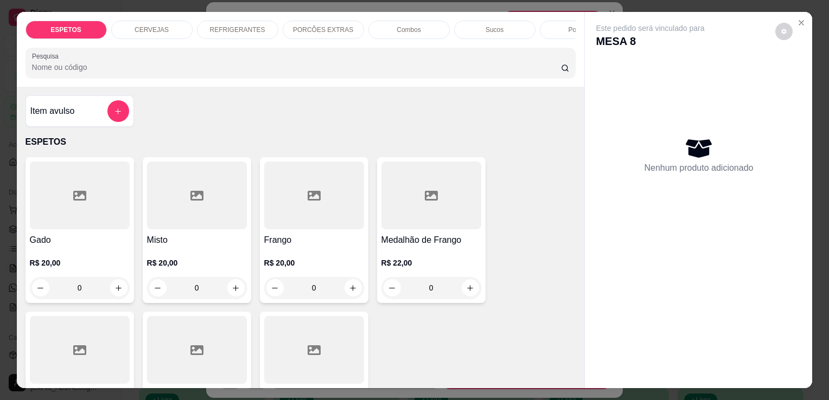
click at [232, 25] on p "REFRIGERANTES" at bounding box center [237, 29] width 55 height 9
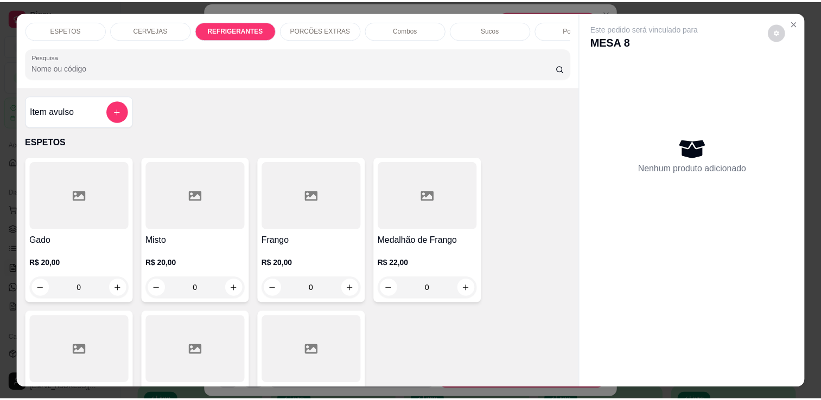
scroll to position [27, 0]
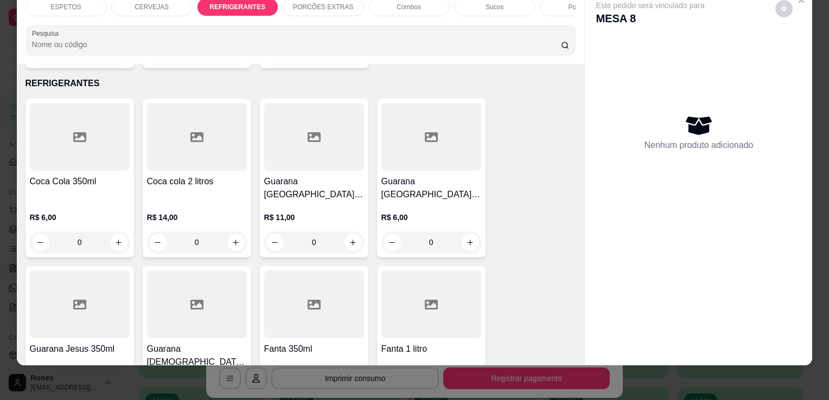
click at [306, 151] on div at bounding box center [314, 137] width 100 height 68
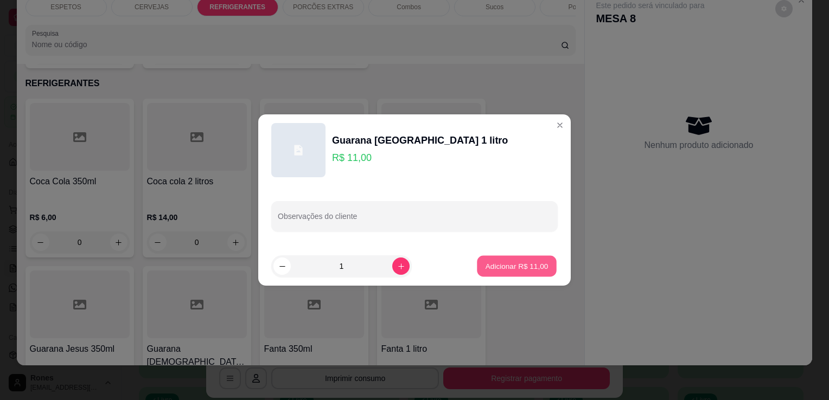
click at [536, 269] on p "Adicionar R$ 11,00" at bounding box center [516, 266] width 63 height 10
type input "1"
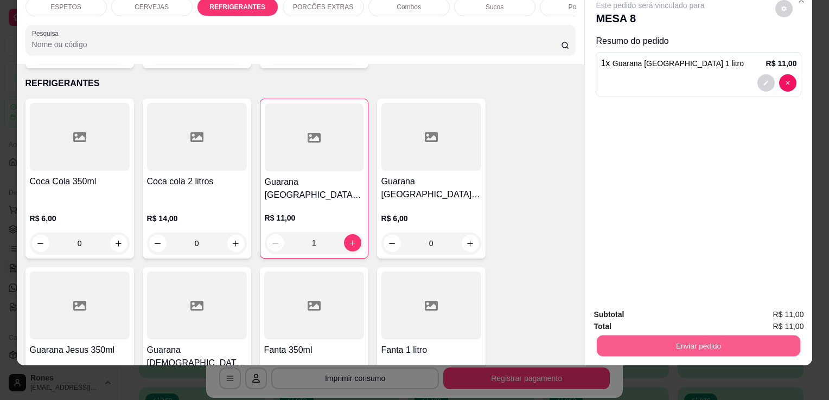
click at [752, 338] on button "Enviar pedido" at bounding box center [698, 345] width 203 height 21
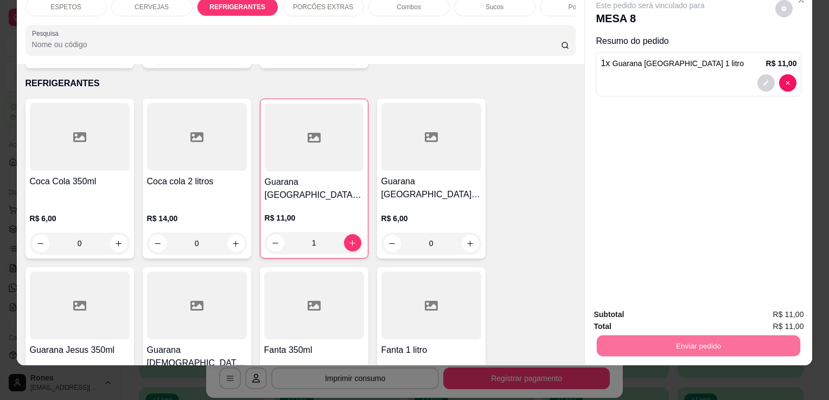
click at [791, 310] on button "Enviar pedido" at bounding box center [775, 311] width 60 height 20
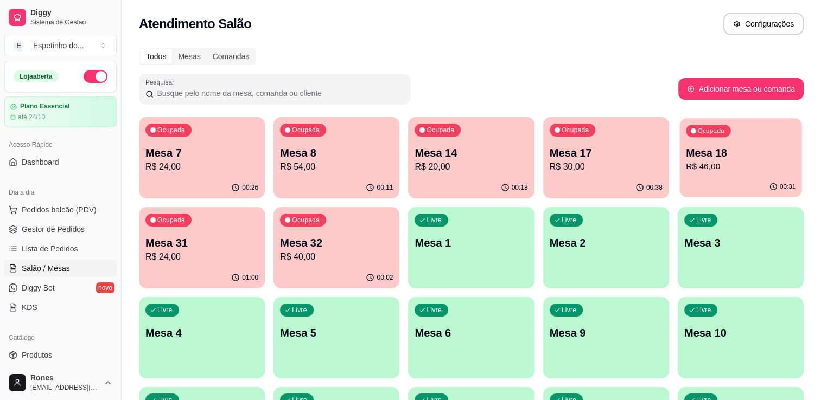
click at [751, 153] on p "Mesa 18" at bounding box center [740, 153] width 110 height 15
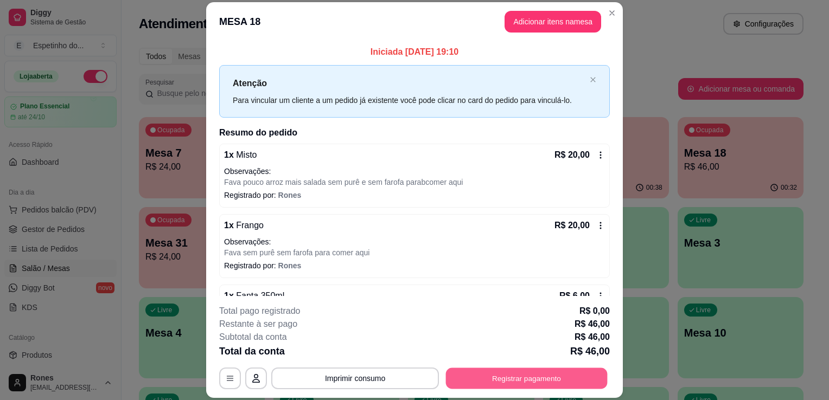
click at [544, 383] on button "Registrar pagamento" at bounding box center [527, 378] width 162 height 21
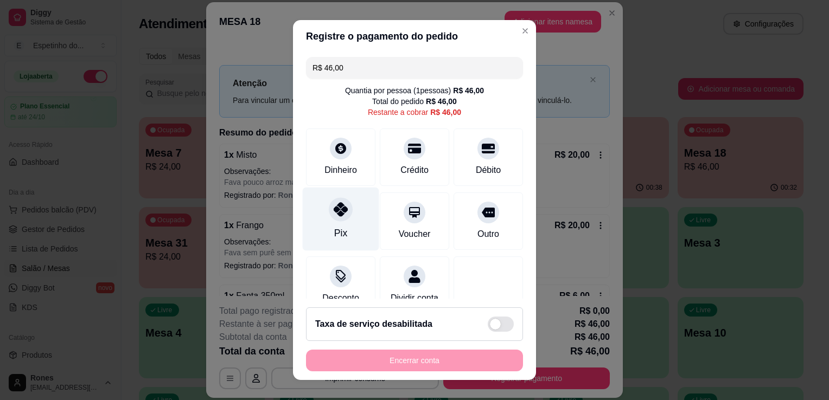
click at [338, 241] on div "Pix" at bounding box center [341, 219] width 76 height 63
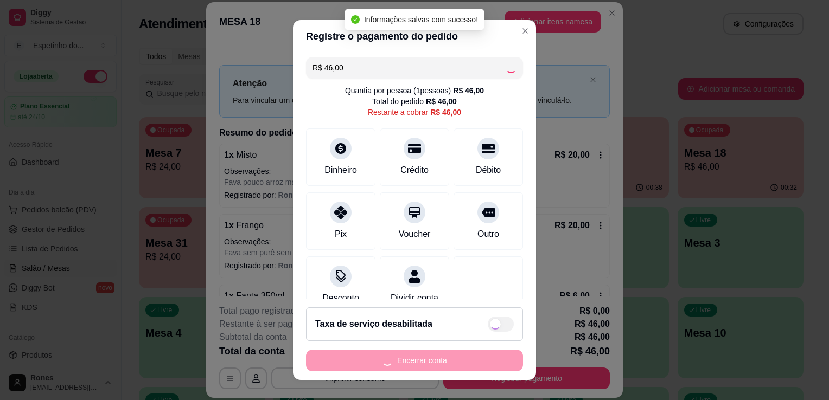
type input "R$ 0,00"
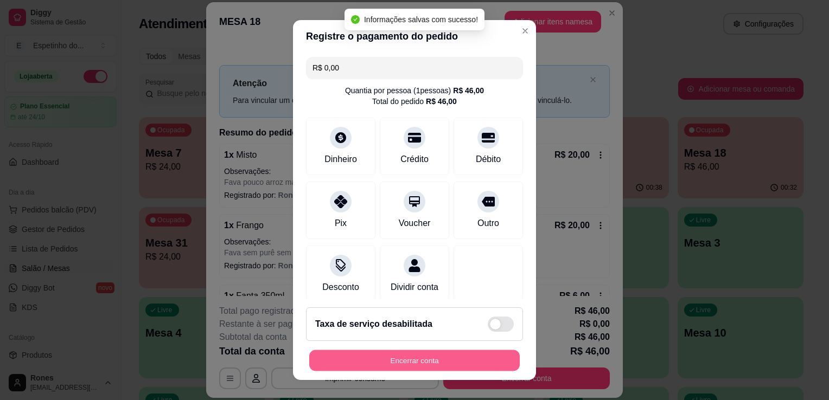
click at [423, 360] on button "Encerrar conta" at bounding box center [414, 360] width 210 height 21
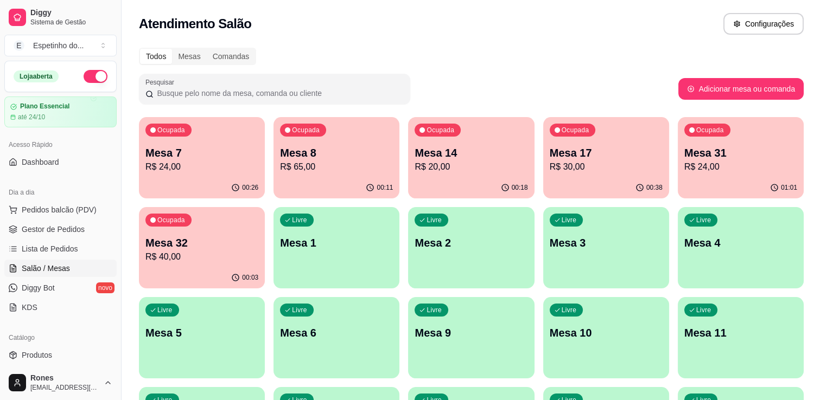
scroll to position [202, 0]
click at [178, 247] on p "Mesa 32" at bounding box center [202, 243] width 110 height 15
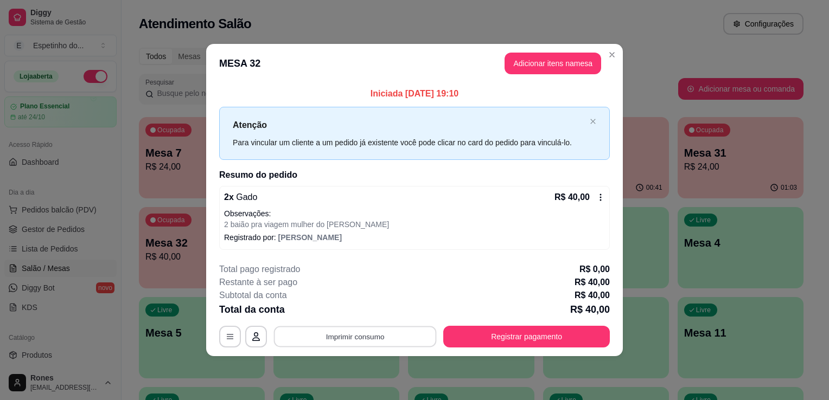
click at [384, 339] on button "Imprimir consumo" at bounding box center [355, 336] width 163 height 21
click at [614, 53] on icon "Close" at bounding box center [611, 54] width 9 height 9
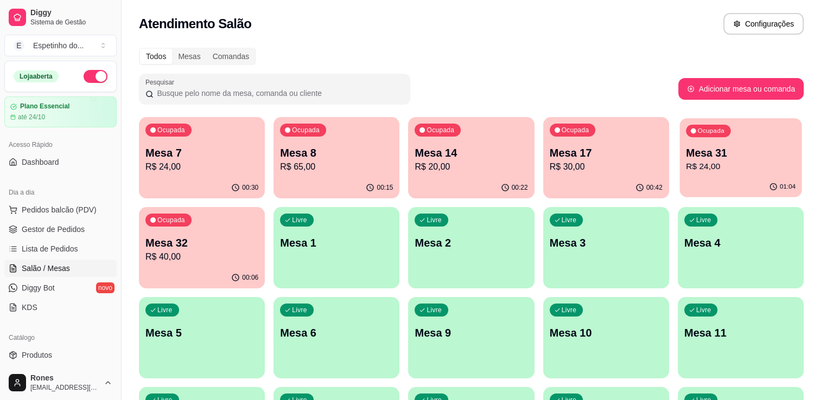
click at [711, 177] on button "Ocupada Mesa 31 R$ 24,00 01:04" at bounding box center [740, 157] width 122 height 79
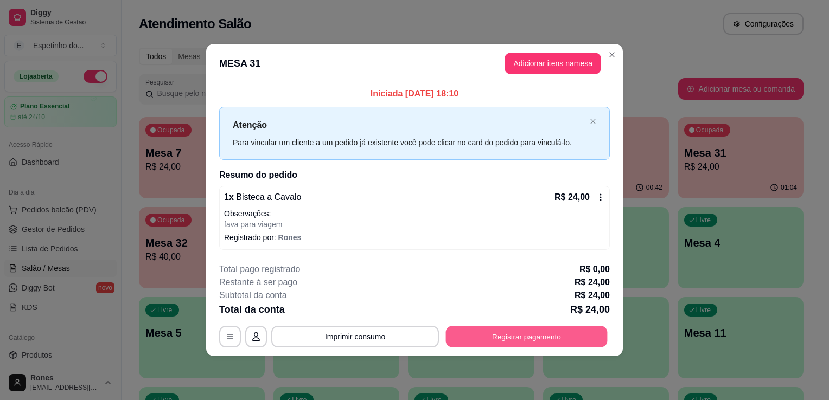
click at [554, 338] on button "Registrar pagamento" at bounding box center [527, 336] width 162 height 21
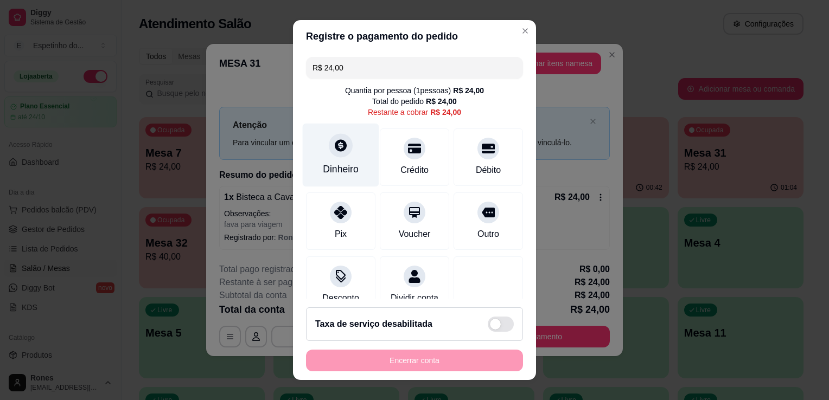
click at [348, 164] on div "Dinheiro" at bounding box center [341, 169] width 36 height 14
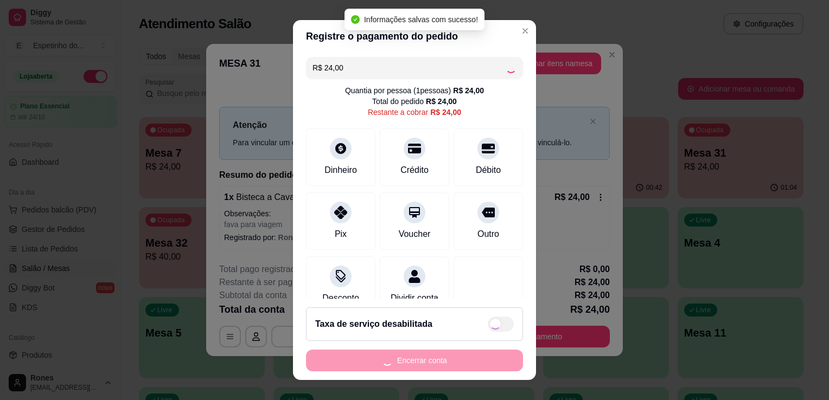
type input "R$ 0,00"
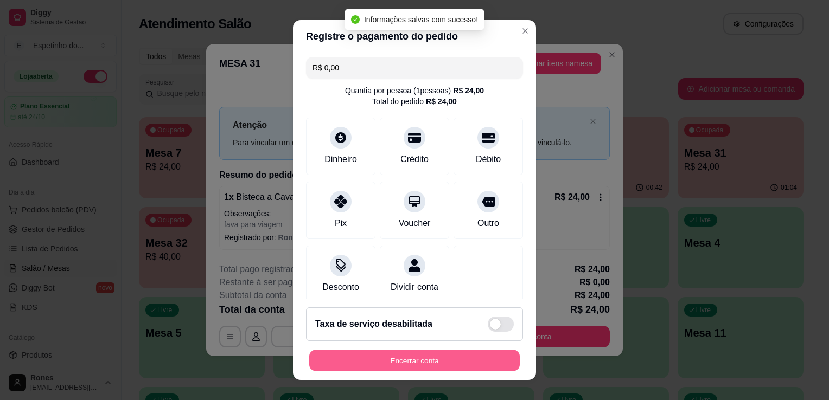
click at [423, 363] on button "Encerrar conta" at bounding box center [414, 360] width 210 height 21
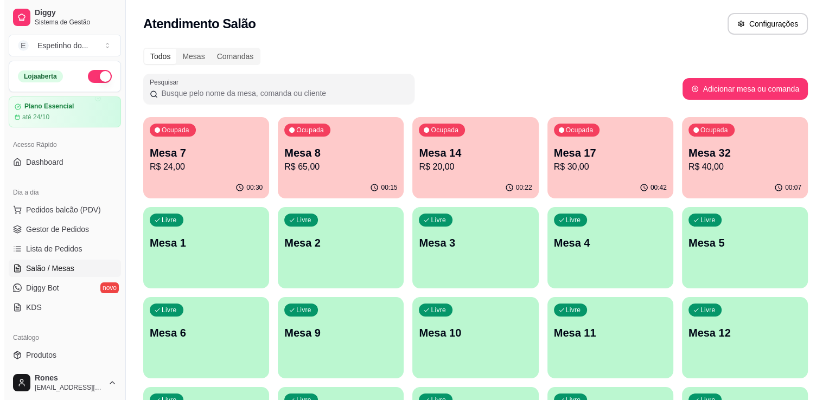
scroll to position [202, 0]
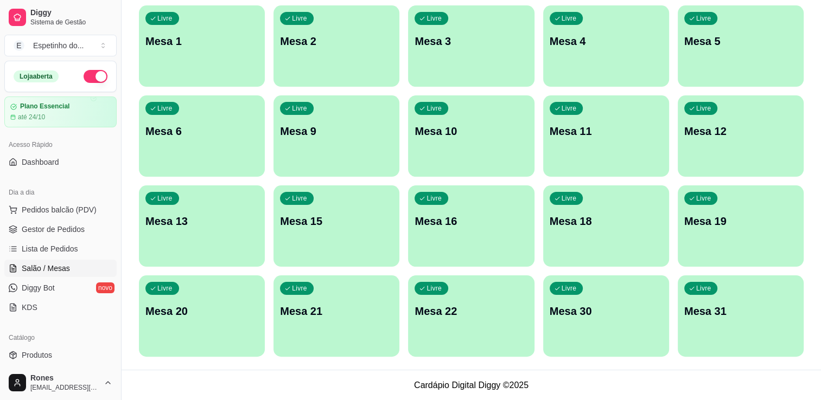
click at [736, 311] on p "Mesa 31" at bounding box center [740, 311] width 113 height 15
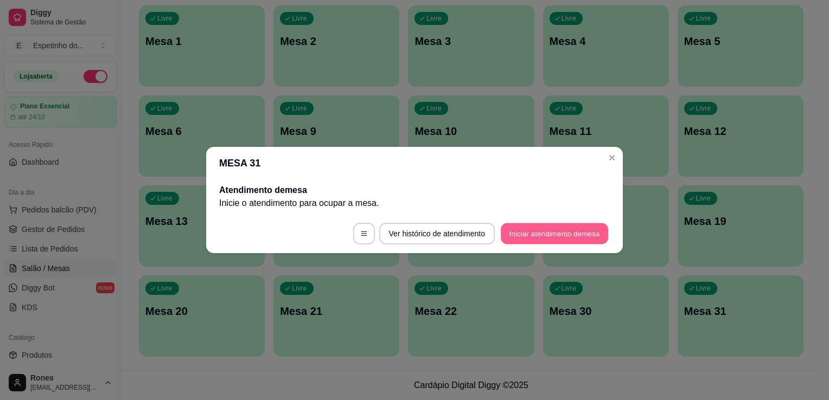
click at [528, 232] on button "Iniciar atendimento de mesa" at bounding box center [554, 233] width 107 height 21
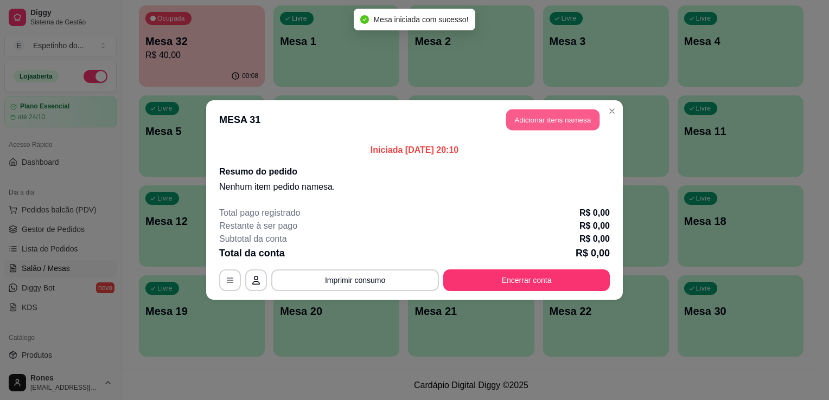
click at [561, 125] on button "Adicionar itens na mesa" at bounding box center [552, 120] width 93 height 21
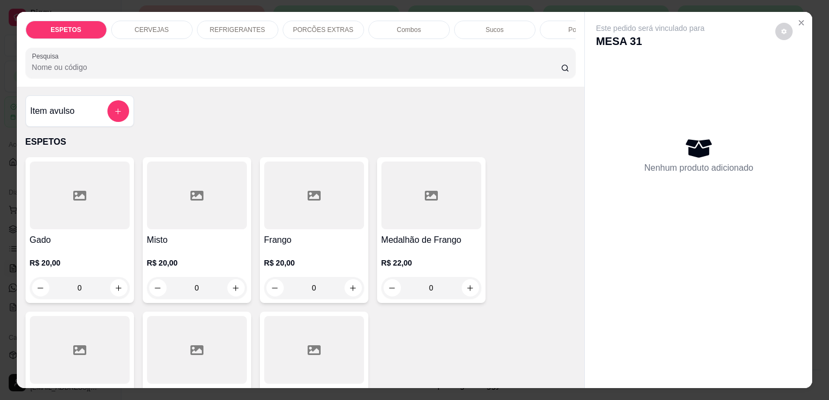
click at [85, 229] on div at bounding box center [80, 196] width 100 height 68
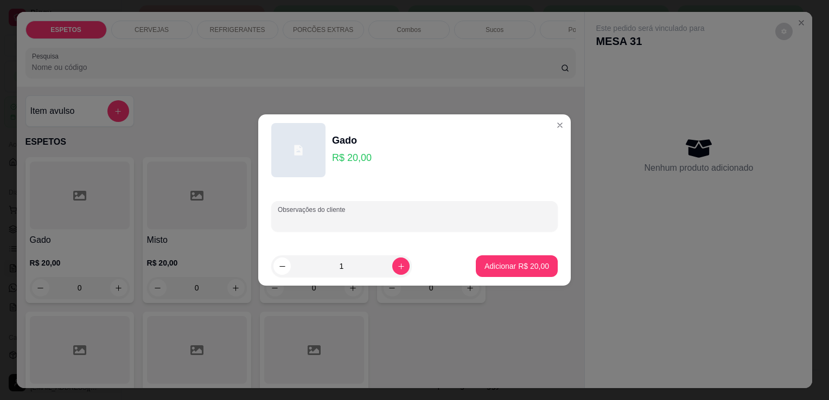
click at [397, 226] on input "Observações do cliente" at bounding box center [414, 220] width 273 height 11
type input "baiao para viagem"
click at [537, 265] on p "Adicionar R$ 20,00" at bounding box center [516, 266] width 63 height 10
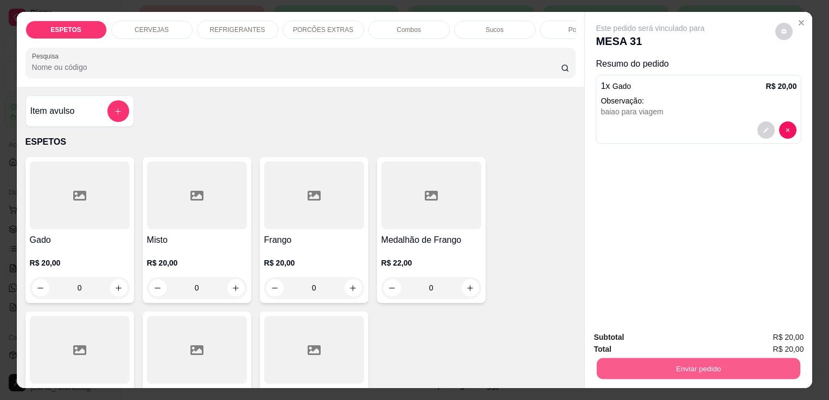
click at [679, 367] on button "Enviar pedido" at bounding box center [698, 368] width 203 height 21
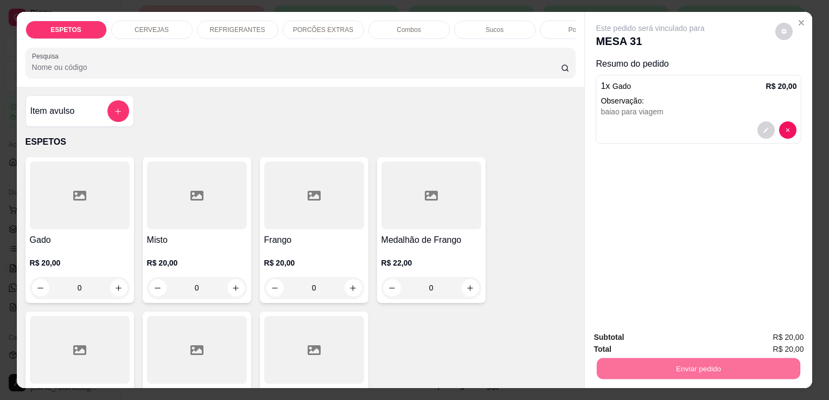
click at [793, 336] on button "Enviar pedido" at bounding box center [775, 339] width 60 height 20
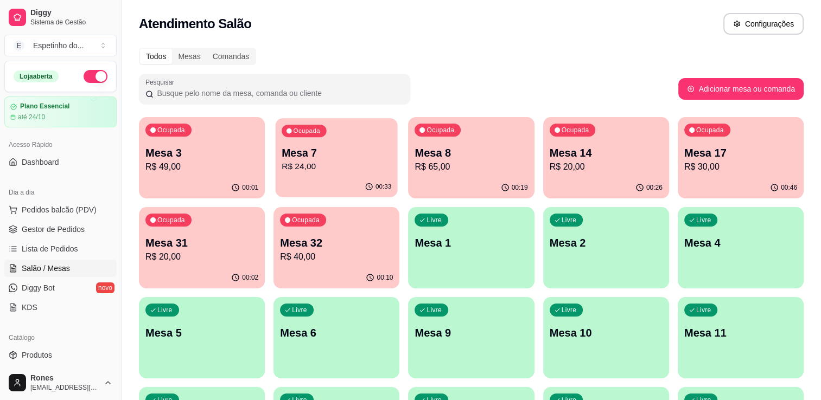
click at [348, 168] on p "R$ 24,00" at bounding box center [336, 167] width 110 height 12
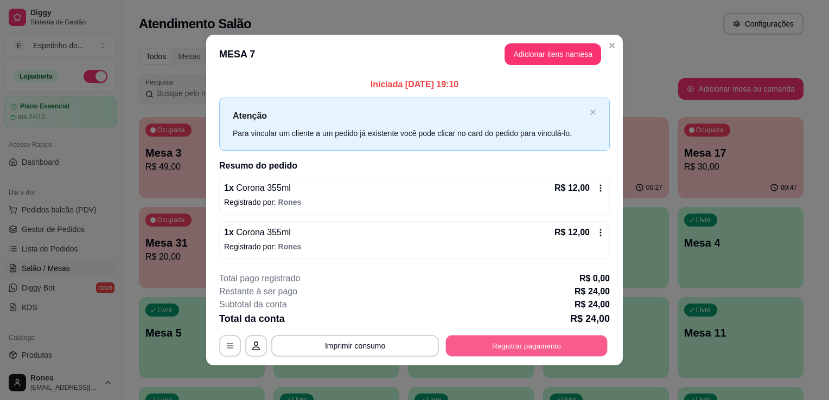
click at [521, 350] on button "Registrar pagamento" at bounding box center [527, 345] width 162 height 21
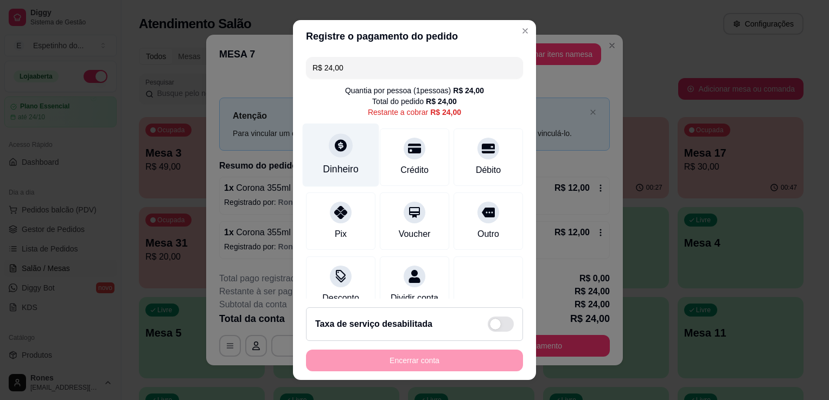
click at [348, 171] on div "Dinheiro" at bounding box center [341, 169] width 36 height 14
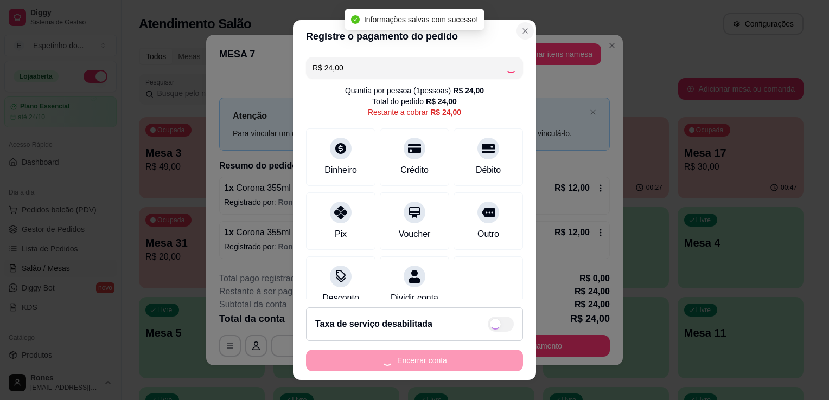
type input "R$ 0,00"
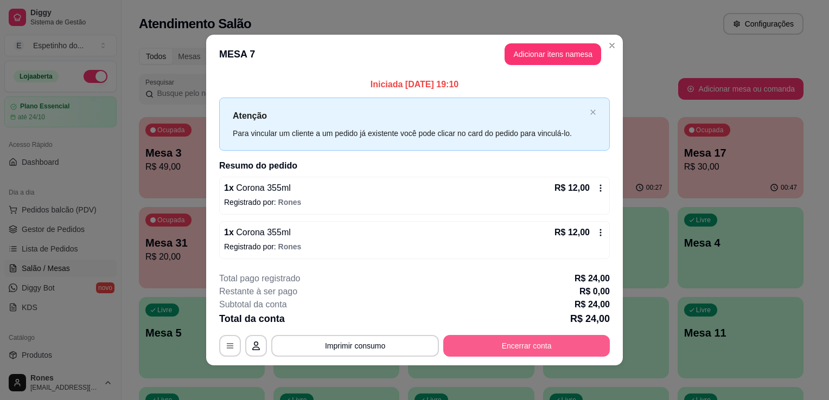
click at [540, 341] on button "Encerrar conta" at bounding box center [526, 346] width 166 height 22
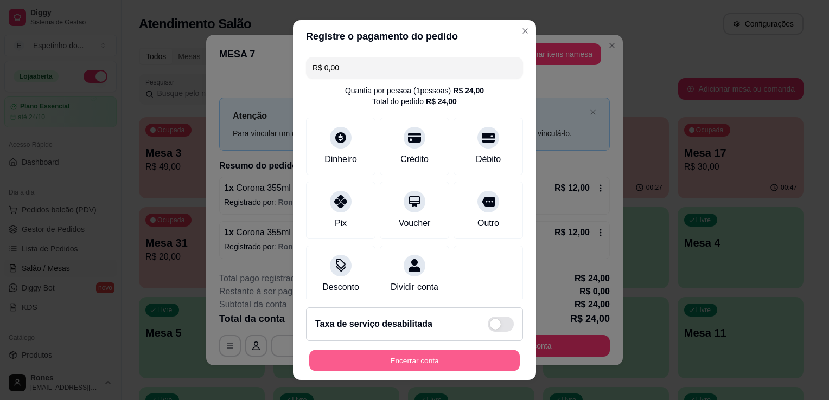
click at [413, 368] on button "Encerrar conta" at bounding box center [414, 360] width 210 height 21
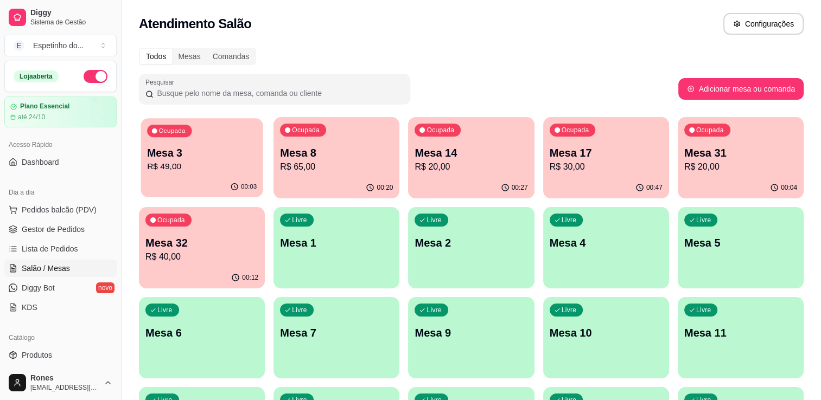
click at [220, 157] on p "Mesa 3" at bounding box center [202, 153] width 110 height 15
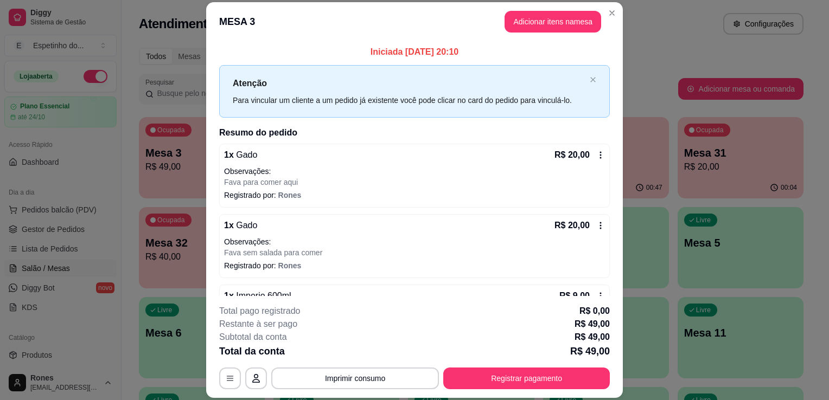
scroll to position [29, 0]
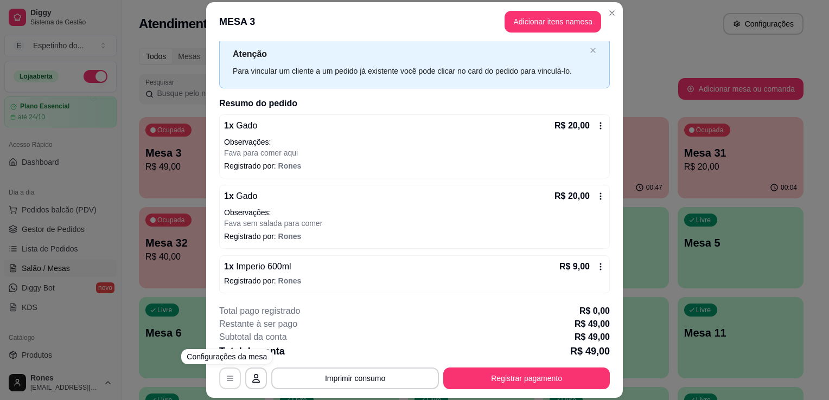
click at [234, 378] on button "button" at bounding box center [230, 379] width 22 height 22
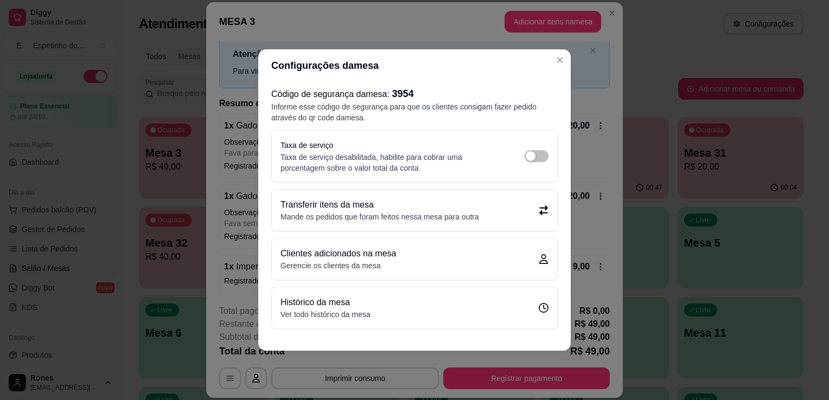
click at [536, 217] on div "Transferir itens da mesa Mande os pedidos que foram feitos nessa mesa para outra" at bounding box center [414, 210] width 268 height 24
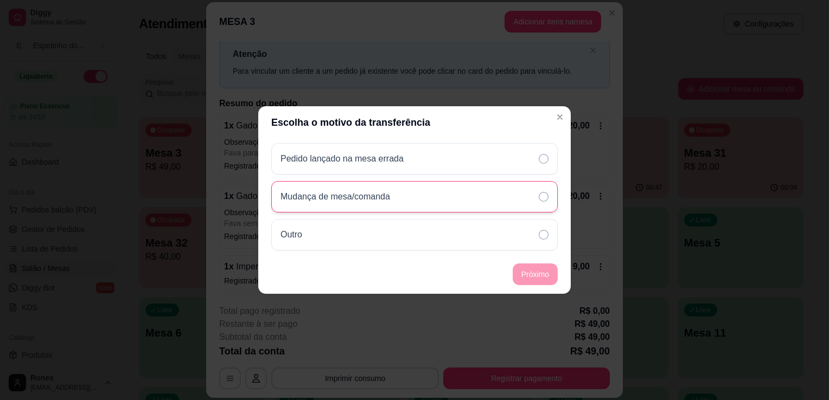
click at [415, 190] on div "Mudança de mesa/comanda" at bounding box center [414, 196] width 286 height 31
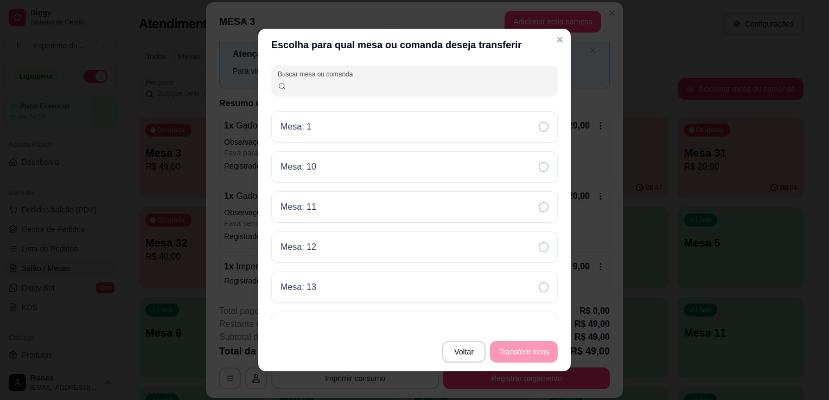
click at [304, 88] on input "Buscar mesa ou comanda" at bounding box center [418, 85] width 265 height 11
type input "2"
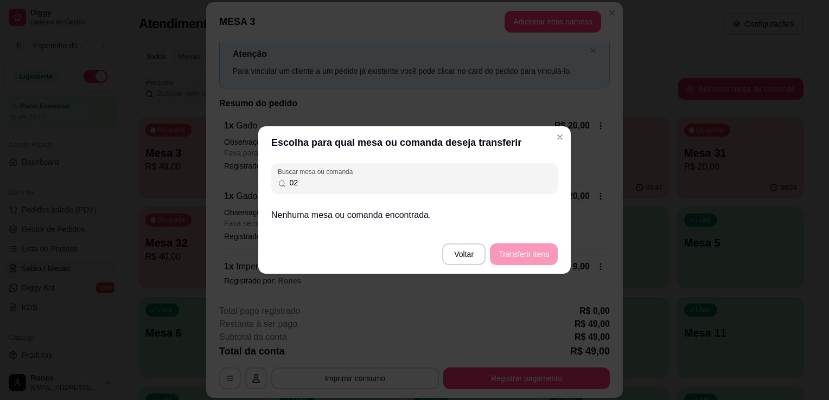
click at [375, 193] on div "Buscar mesa ou comanda 02" at bounding box center [414, 178] width 286 height 30
type input "0"
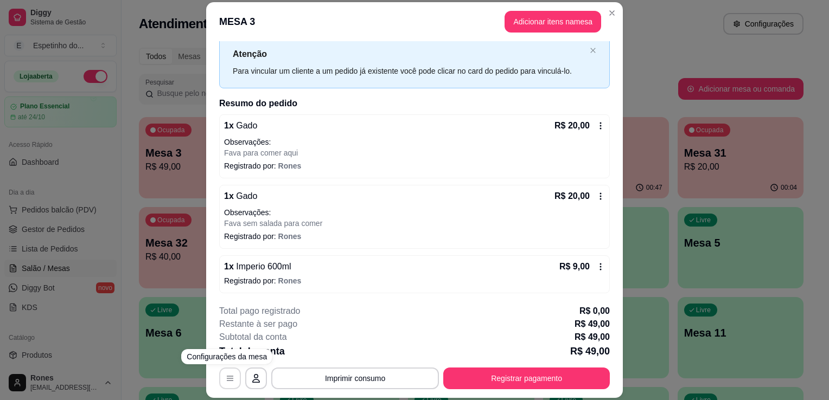
click at [226, 381] on icon "button" at bounding box center [230, 378] width 9 height 9
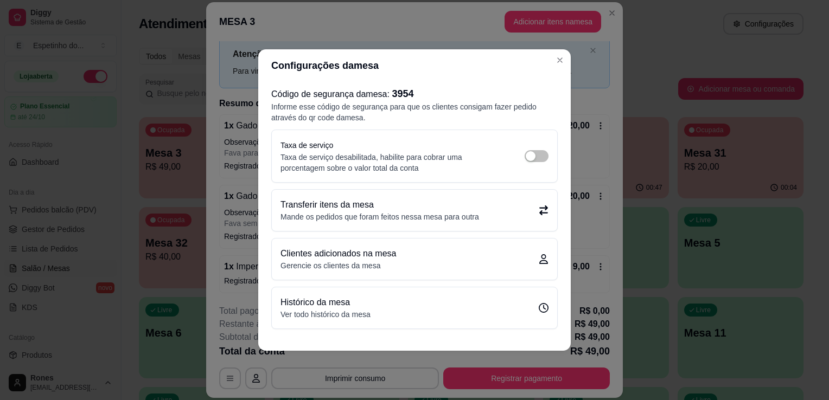
click at [395, 213] on p "Mande os pedidos que foram feitos nessa mesa para outra" at bounding box center [379, 217] width 198 height 11
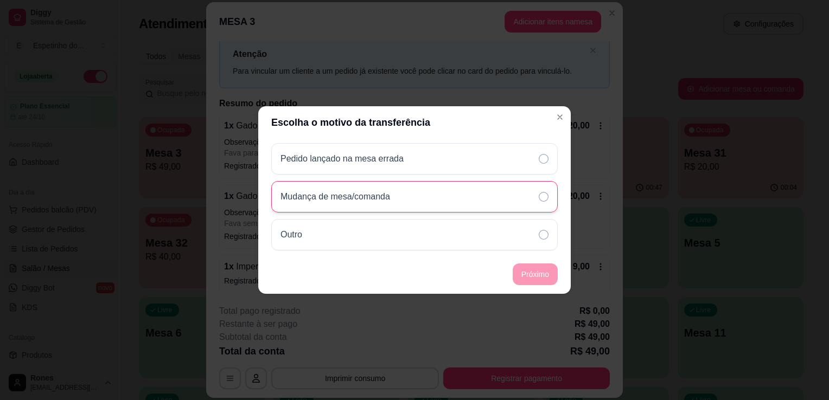
click at [410, 191] on div "Mudança de mesa/comanda" at bounding box center [414, 196] width 286 height 31
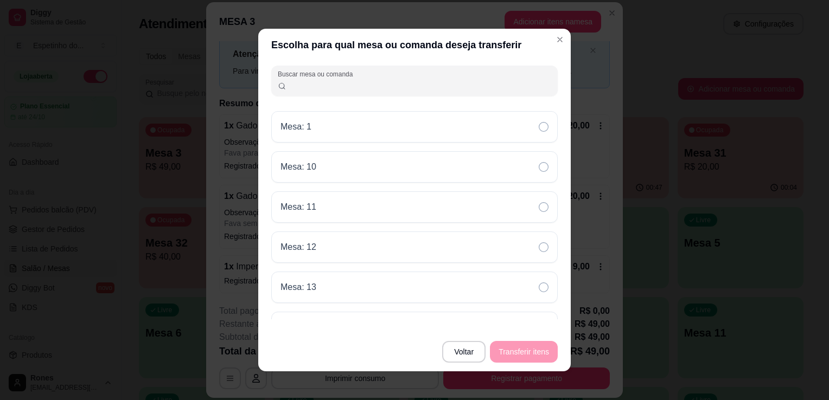
click at [339, 88] on input "Buscar mesa ou comanda" at bounding box center [418, 85] width 265 height 11
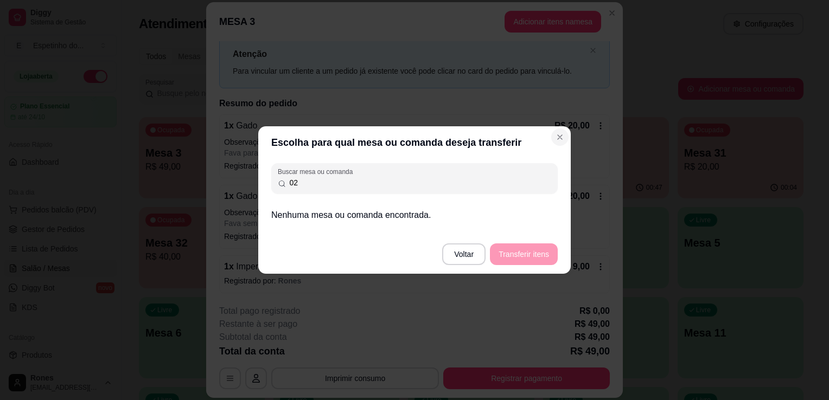
type input "02"
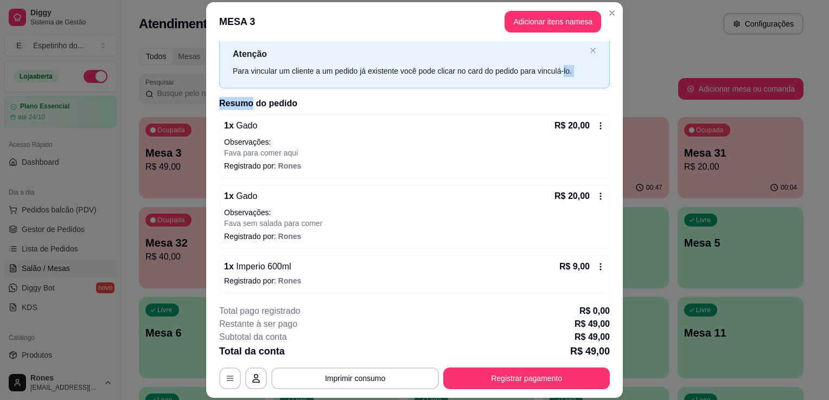
scroll to position [0, 0]
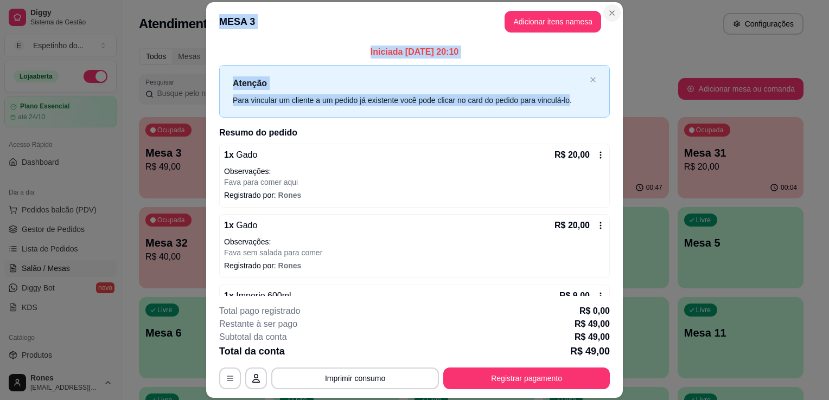
drag, startPoint x: 561, startPoint y: 61, endPoint x: 610, endPoint y: 12, distance: 69.4
click at [610, 12] on section "**********" at bounding box center [414, 200] width 416 height 396
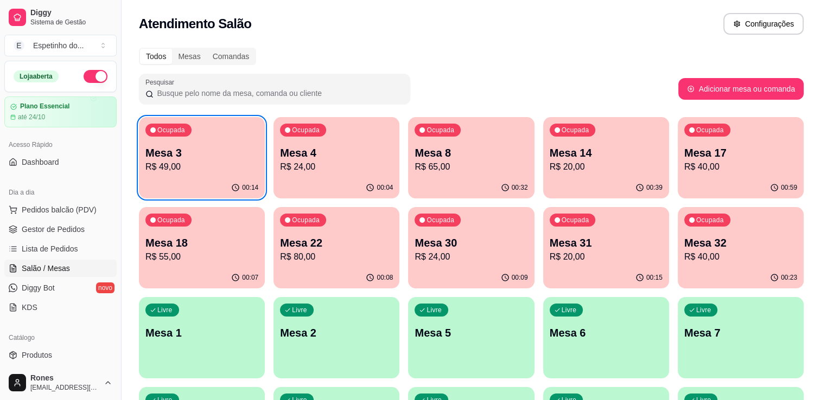
click at [589, 252] on p "R$ 20,00" at bounding box center [605, 257] width 113 height 13
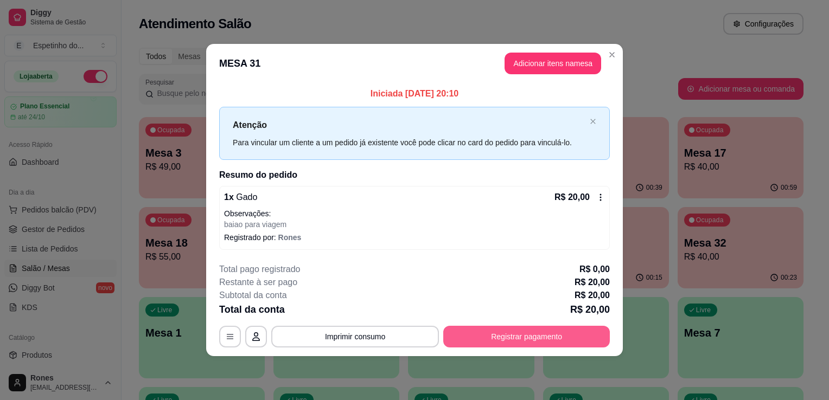
click at [544, 341] on button "Registrar pagamento" at bounding box center [526, 337] width 166 height 22
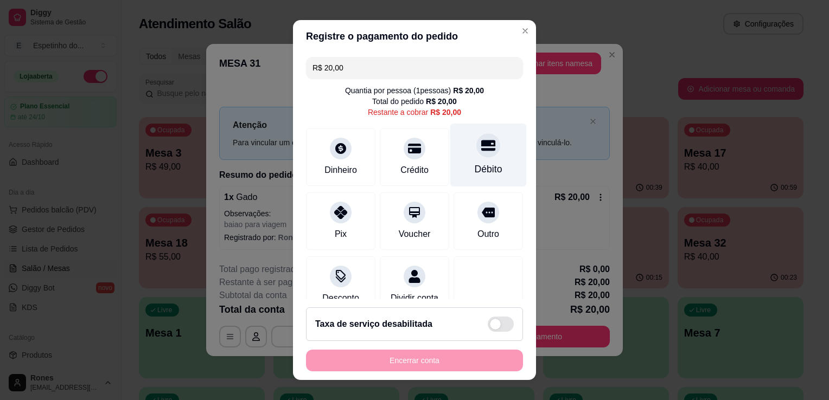
click at [476, 159] on div "Débito" at bounding box center [488, 155] width 76 height 63
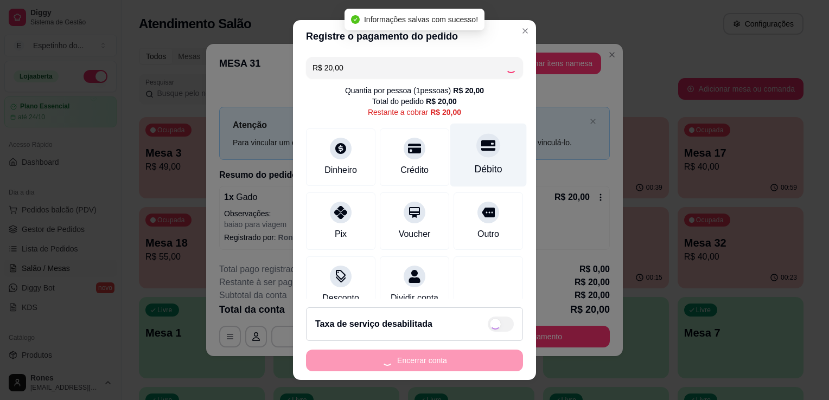
type input "R$ 0,00"
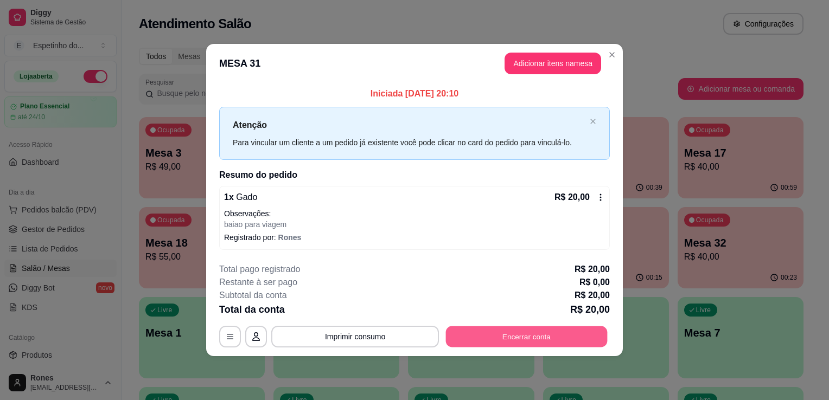
click at [557, 331] on button "Encerrar conta" at bounding box center [527, 336] width 162 height 21
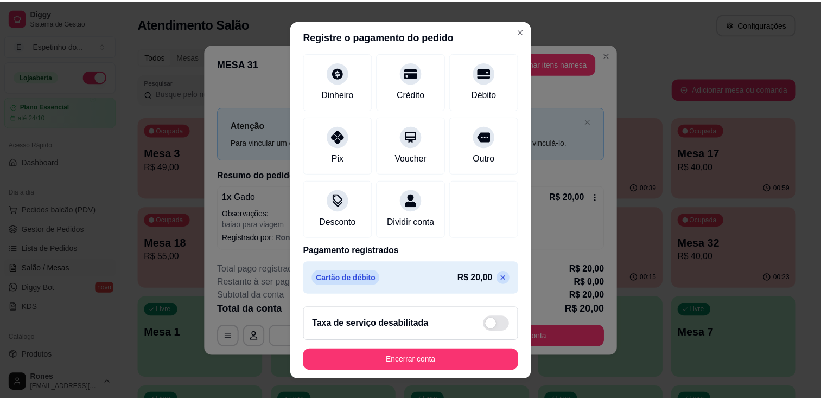
scroll to position [76, 0]
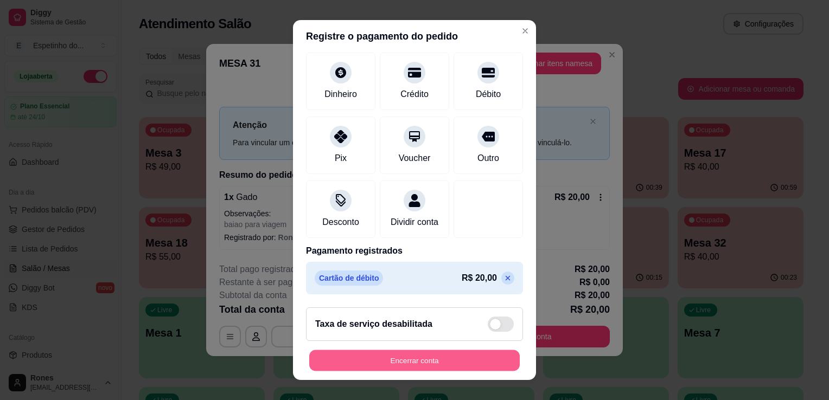
click at [440, 356] on button "Encerrar conta" at bounding box center [414, 360] width 210 height 21
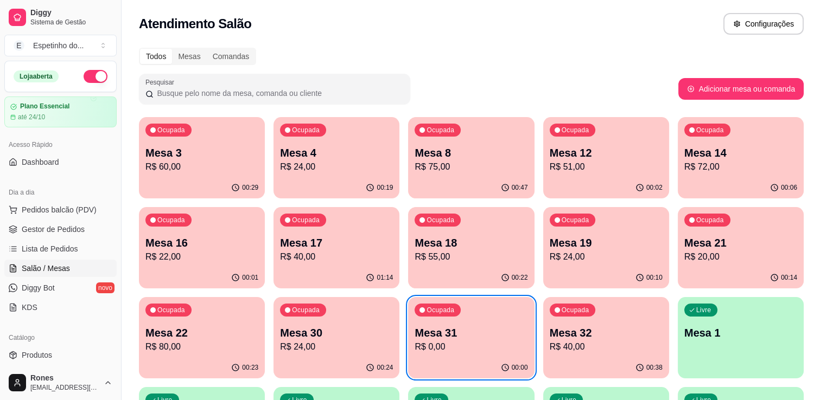
scroll to position [202, 0]
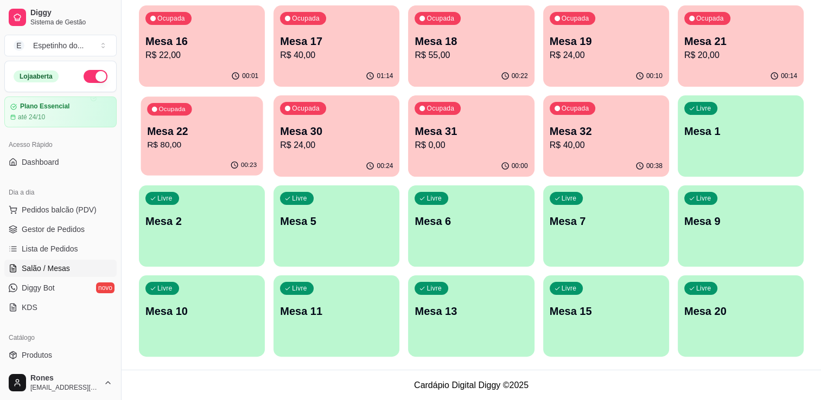
click at [169, 136] on p "Mesa 22" at bounding box center [202, 131] width 110 height 15
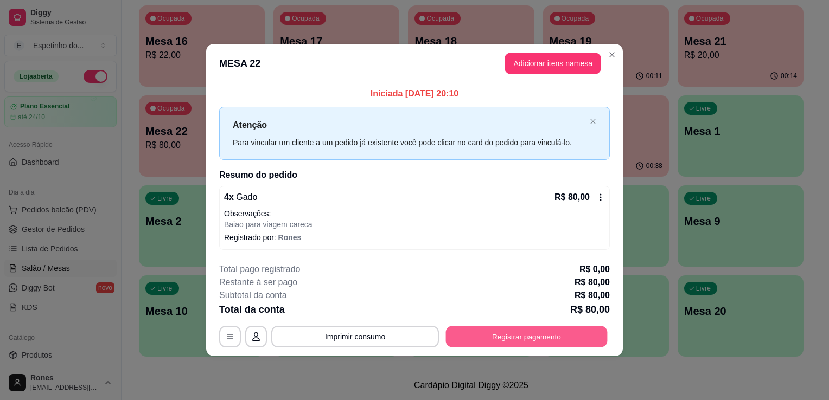
click at [544, 340] on button "Registrar pagamento" at bounding box center [527, 336] width 162 height 21
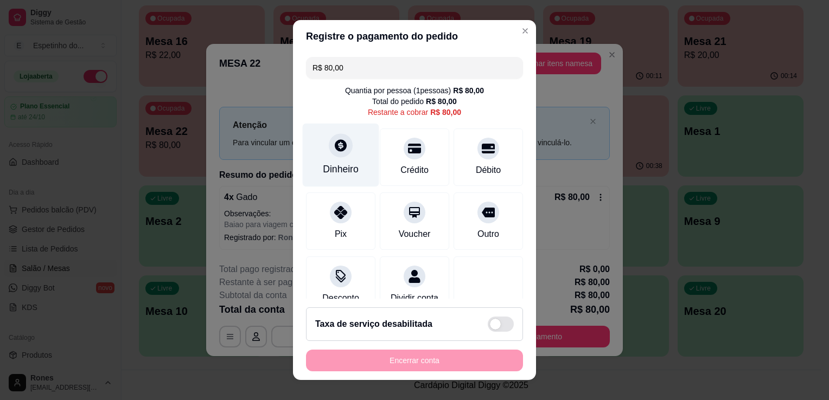
click at [341, 167] on div "Dinheiro" at bounding box center [341, 169] width 36 height 14
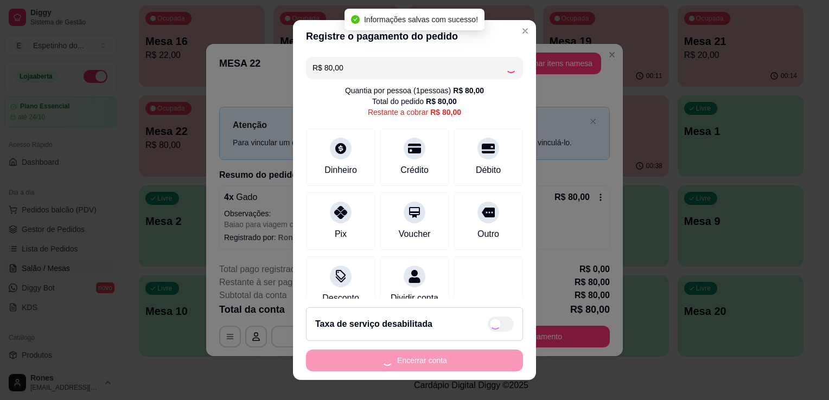
type input "R$ 0,00"
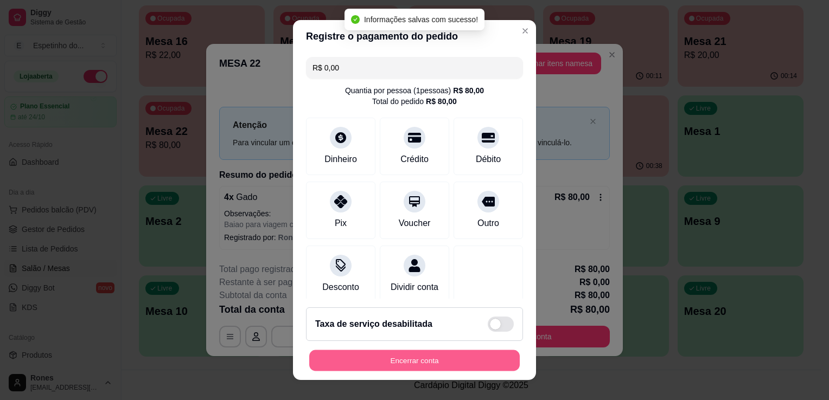
click at [444, 356] on button "Encerrar conta" at bounding box center [414, 360] width 210 height 21
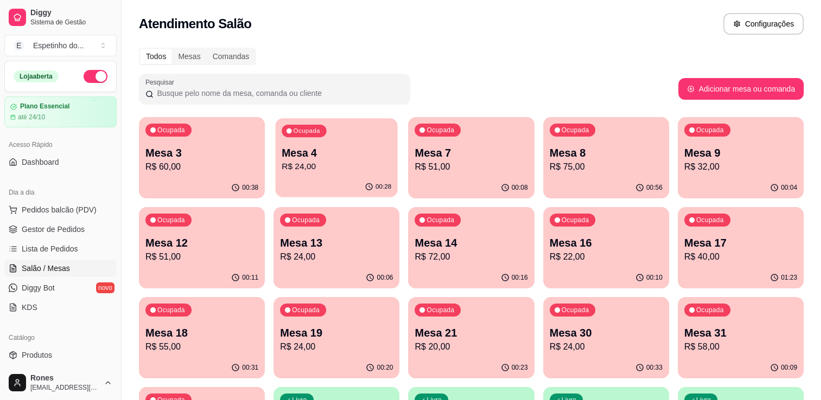
click at [331, 166] on p "R$ 24,00" at bounding box center [336, 167] width 110 height 12
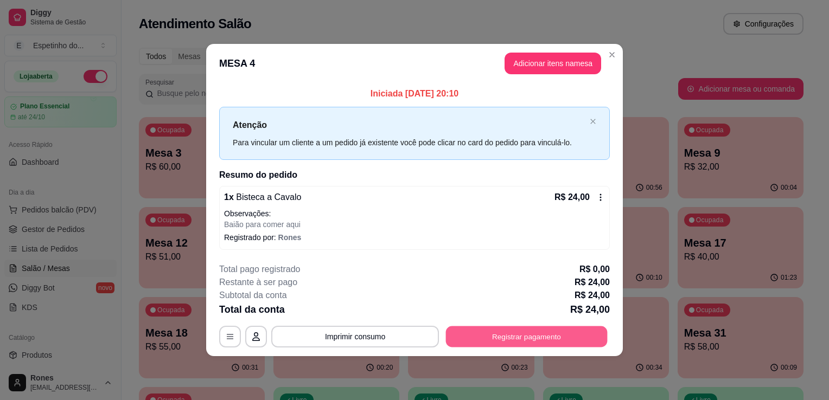
click at [559, 334] on button "Registrar pagamento" at bounding box center [527, 336] width 162 height 21
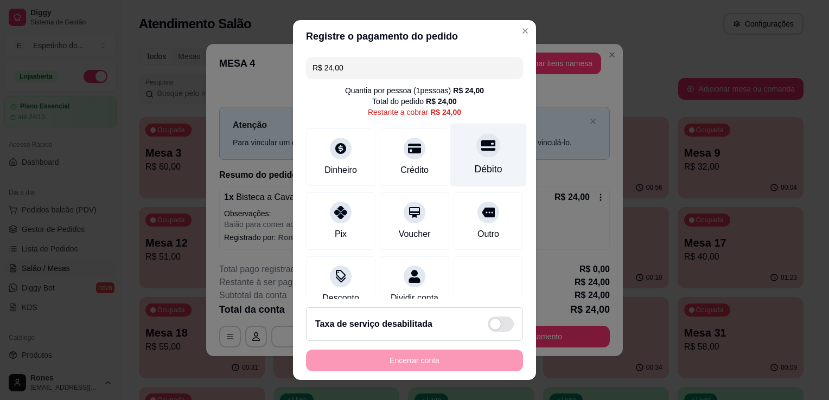
click at [460, 179] on div "Débito" at bounding box center [488, 155] width 76 height 63
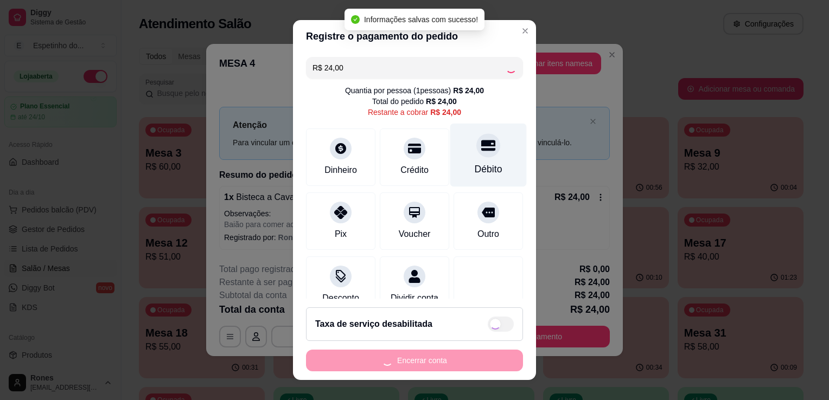
type input "R$ 0,00"
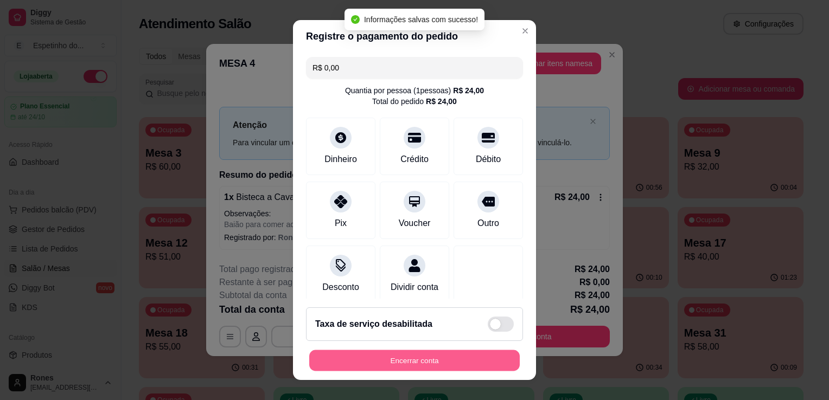
click at [434, 361] on button "Encerrar conta" at bounding box center [414, 360] width 210 height 21
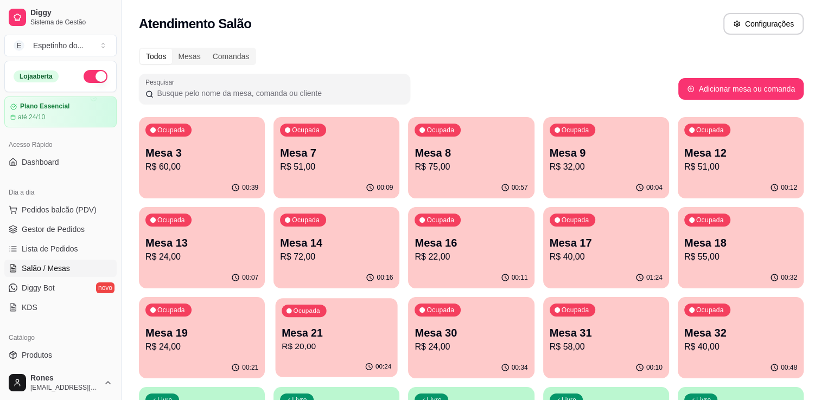
click at [315, 346] on p "R$ 20,00" at bounding box center [336, 347] width 110 height 12
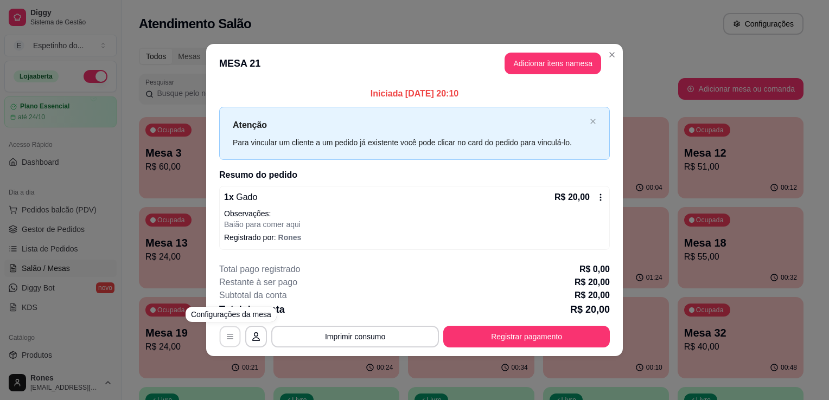
click at [234, 332] on button "button" at bounding box center [230, 336] width 21 height 21
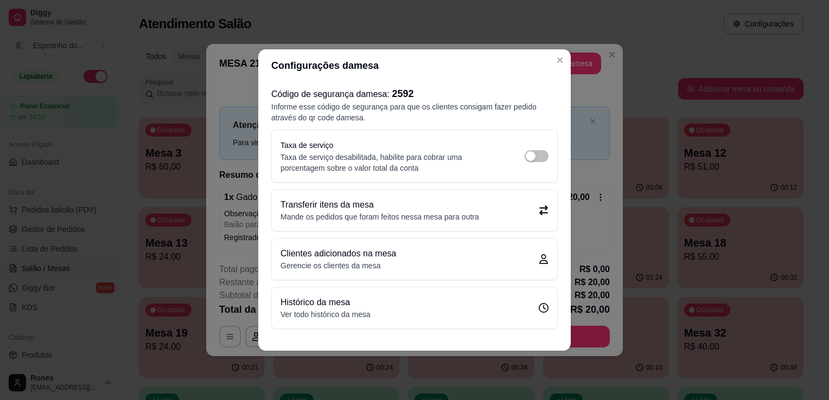
click at [451, 210] on p "Transferir itens da mesa" at bounding box center [379, 204] width 198 height 13
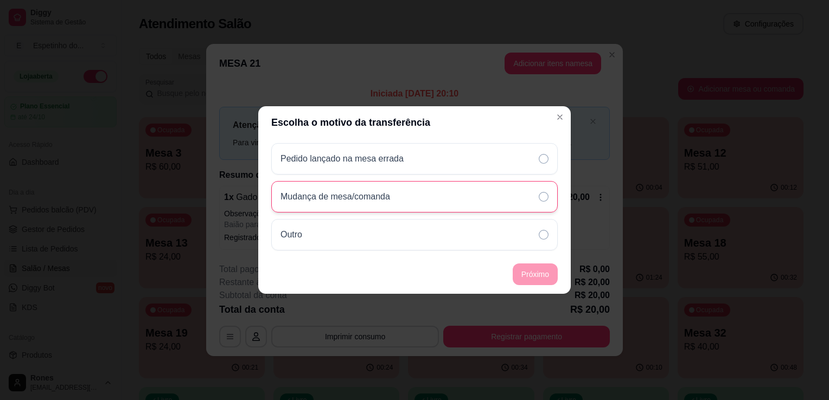
click at [353, 202] on p "Mudança de mesa/comanda" at bounding box center [335, 196] width 110 height 13
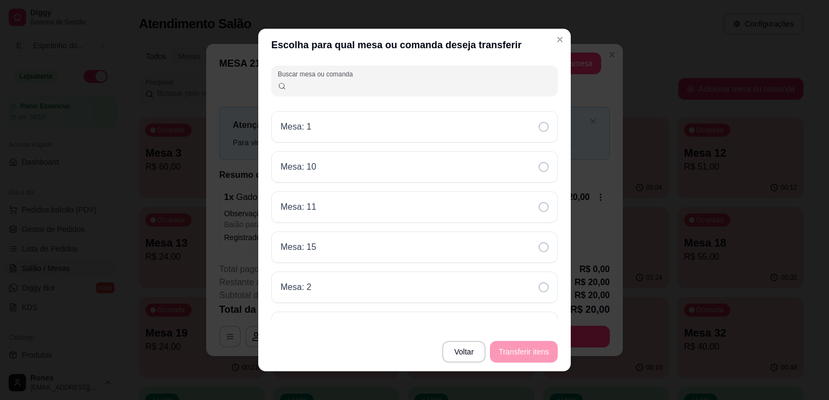
click at [304, 88] on input "Buscar mesa ou comanda" at bounding box center [418, 85] width 265 height 11
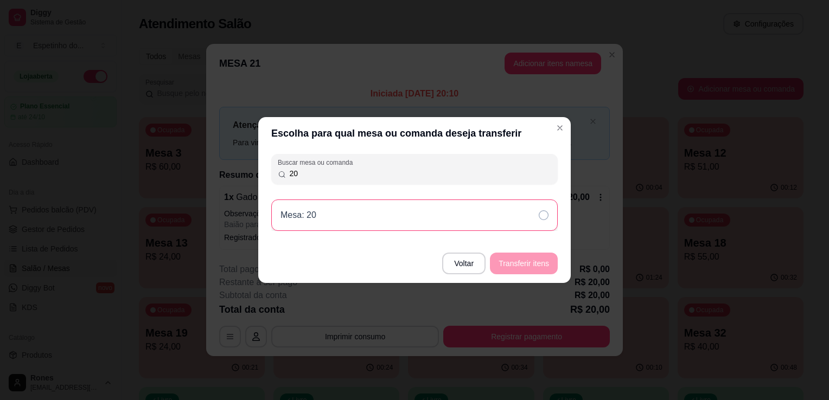
type input "20"
click at [458, 209] on div "Mesa: 20" at bounding box center [414, 215] width 286 height 31
click at [517, 264] on button "Transferir itens" at bounding box center [524, 263] width 66 height 21
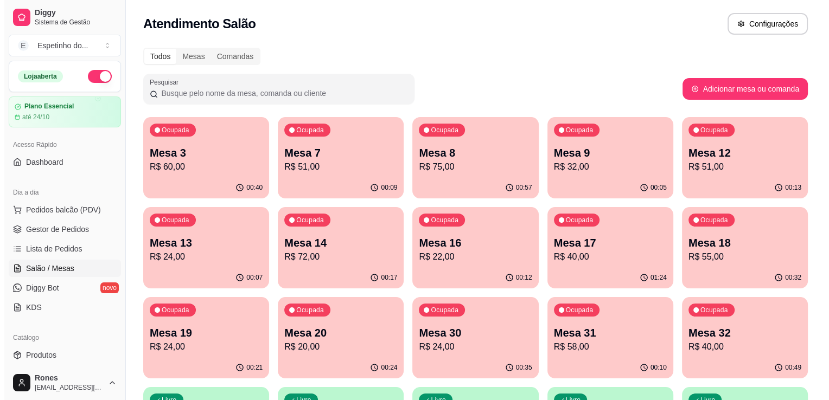
scroll to position [202, 0]
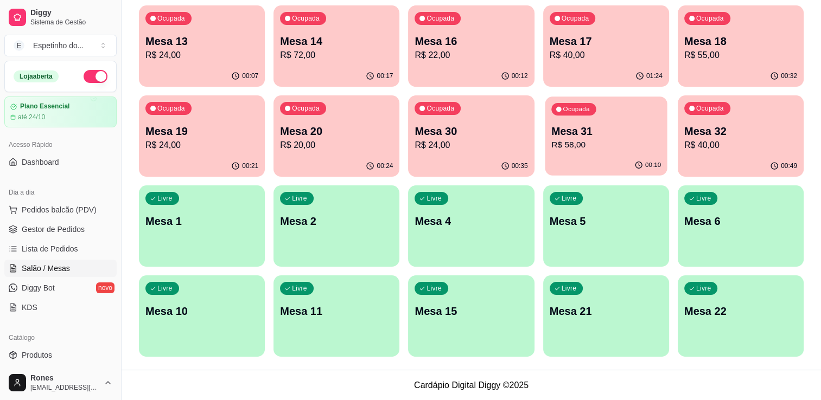
click at [610, 133] on p "Mesa 31" at bounding box center [606, 131] width 110 height 15
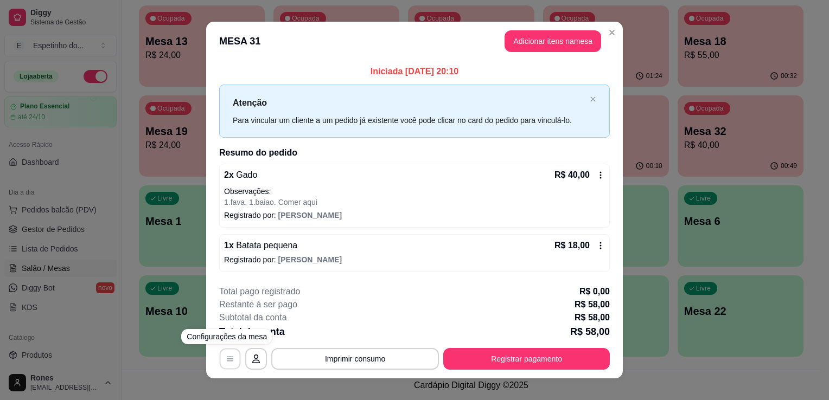
click at [226, 361] on icon "button" at bounding box center [230, 359] width 9 height 9
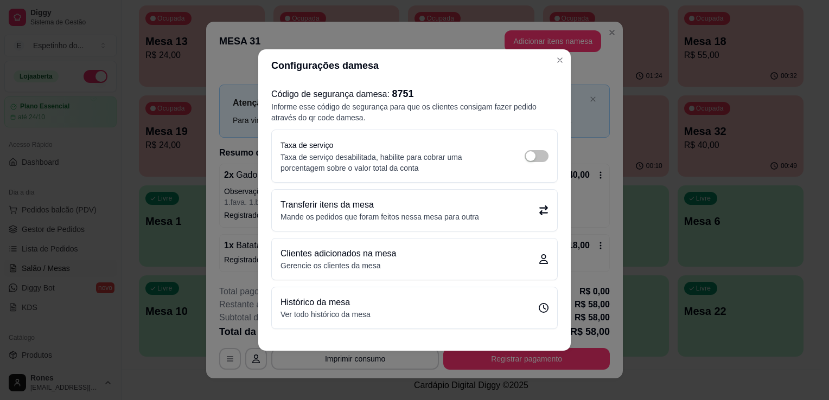
click at [466, 209] on p "Transferir itens da mesa" at bounding box center [379, 204] width 198 height 13
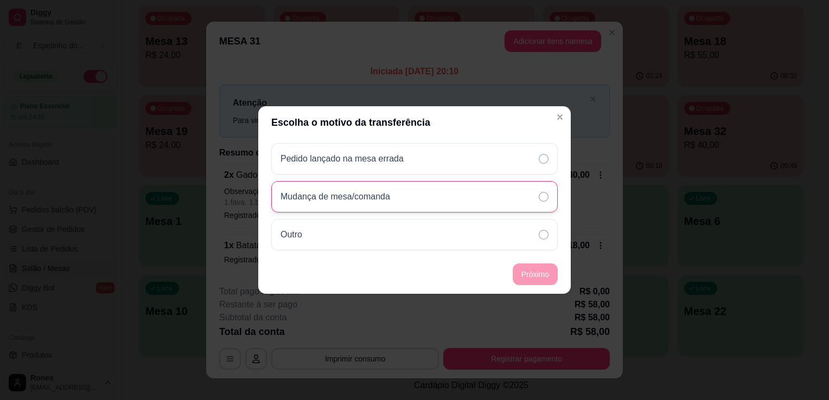
click at [388, 198] on p "Mudança de mesa/comanda" at bounding box center [335, 196] width 110 height 13
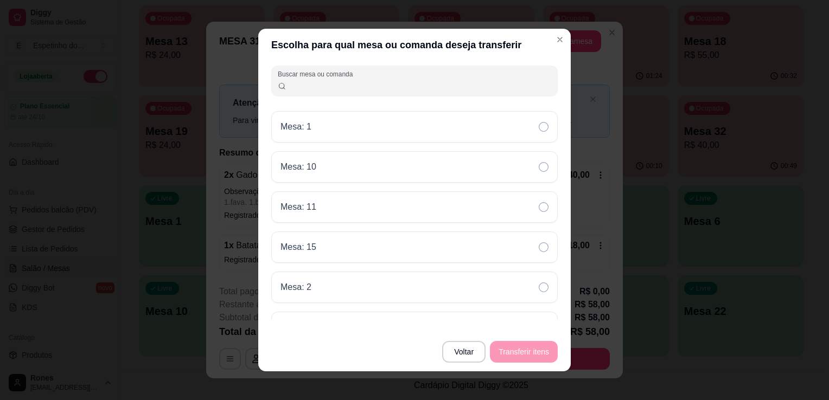
click at [380, 80] on input "Buscar mesa ou comanda" at bounding box center [418, 85] width 265 height 11
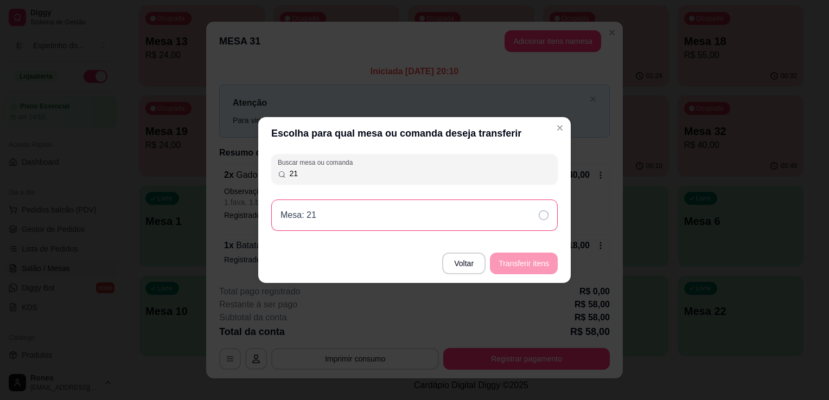
type input "21"
click at [544, 219] on icon at bounding box center [544, 215] width 10 height 10
click at [533, 270] on button "Transferir itens" at bounding box center [524, 263] width 66 height 21
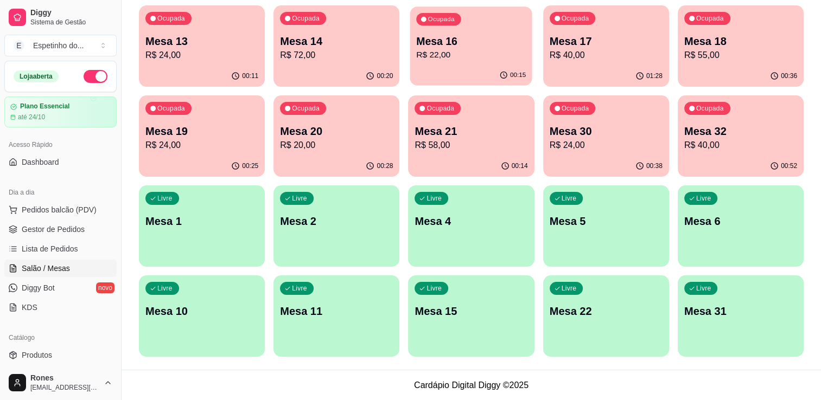
click at [477, 42] on p "Mesa 16" at bounding box center [471, 41] width 110 height 15
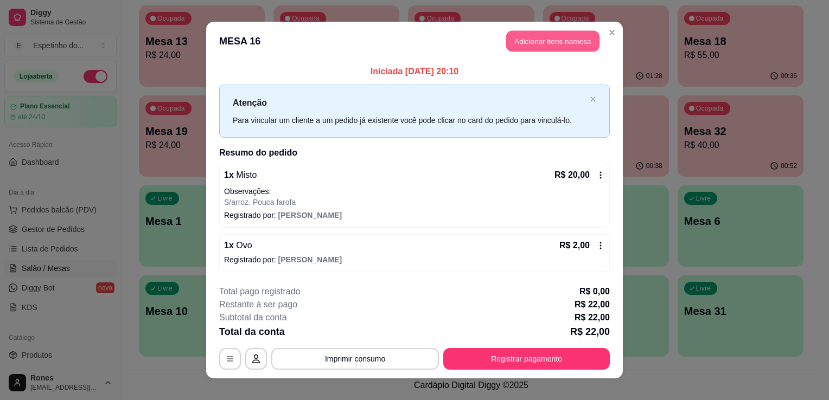
click at [529, 39] on button "Adicionar itens na mesa" at bounding box center [552, 41] width 93 height 21
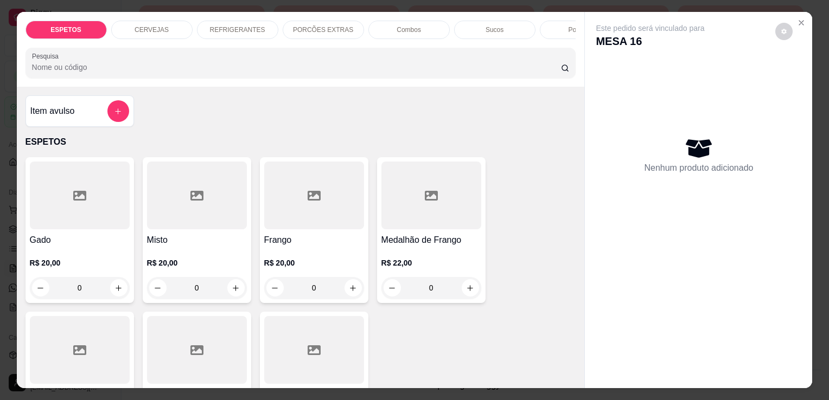
click at [213, 28] on p "REFRIGERANTES" at bounding box center [237, 29] width 55 height 9
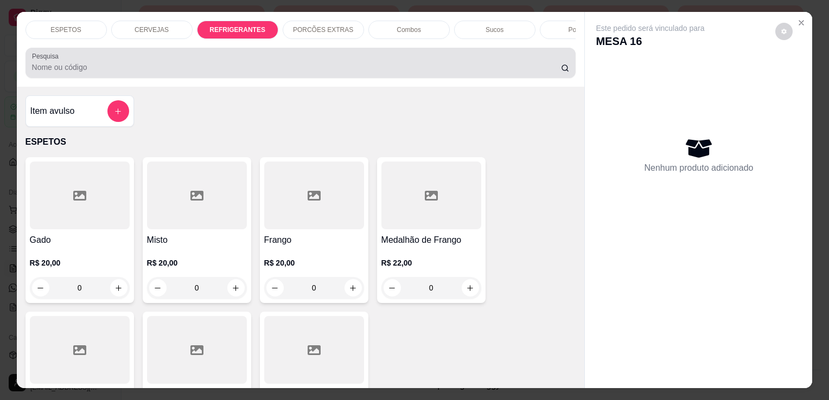
scroll to position [27, 0]
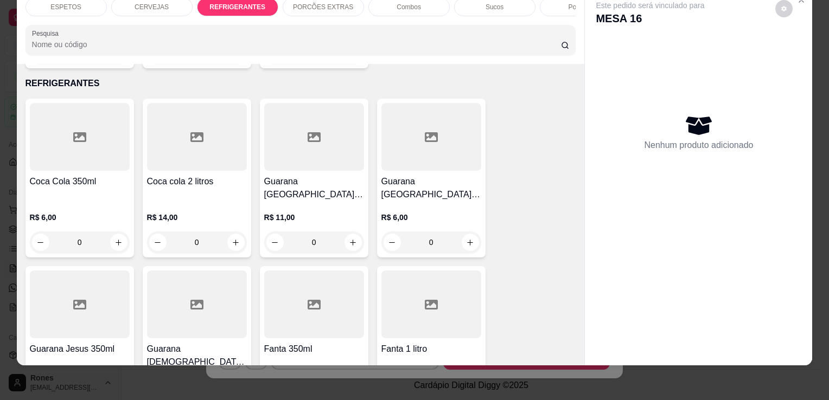
click at [448, 175] on h4 "Guarana [GEOGRAPHIC_DATA] 350ml" at bounding box center [431, 188] width 100 height 26
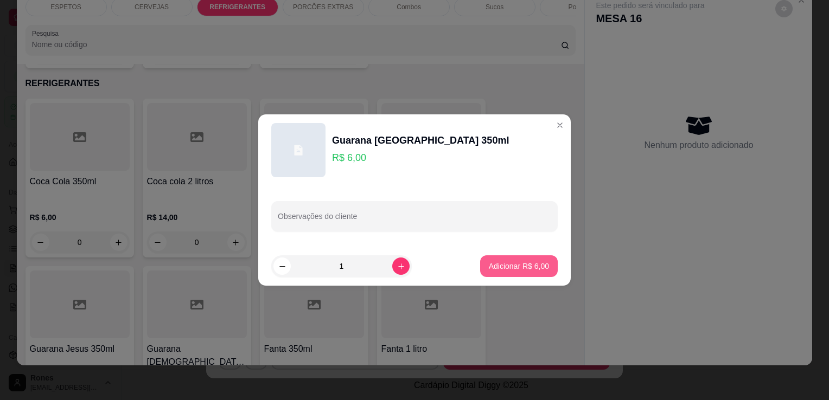
click at [516, 264] on p "Adicionar R$ 6,00" at bounding box center [519, 266] width 60 height 11
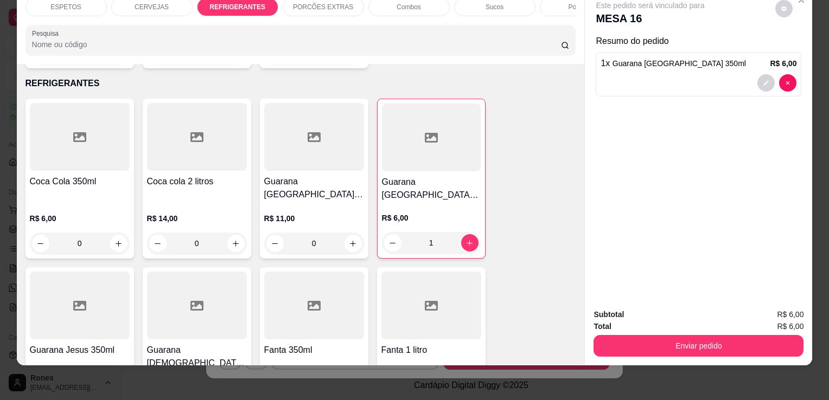
type input "1"
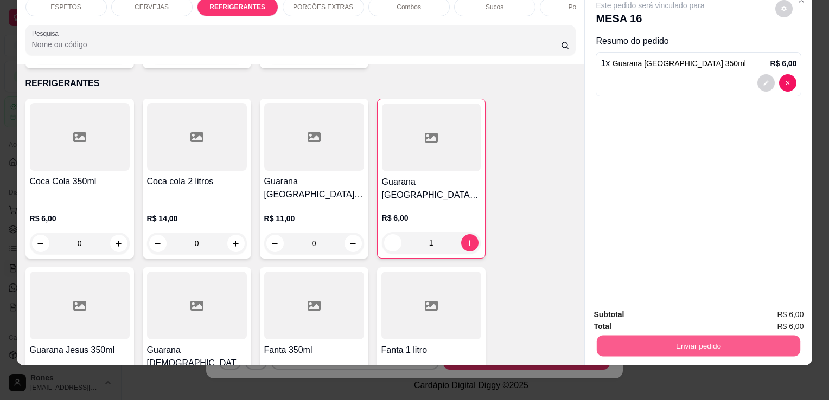
click at [665, 344] on button "Enviar pedido" at bounding box center [698, 345] width 203 height 21
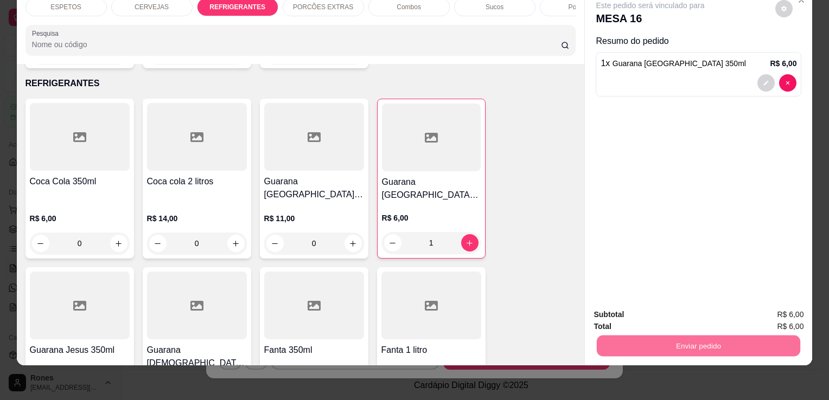
click at [766, 305] on button "Enviar pedido" at bounding box center [775, 312] width 60 height 20
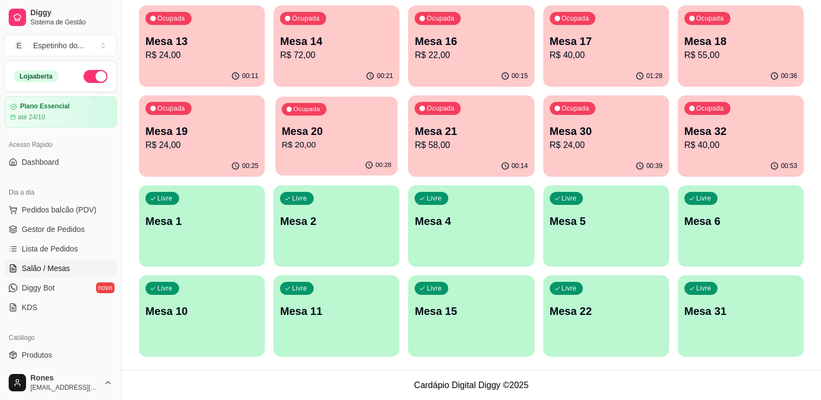
click at [371, 148] on p "R$ 20,00" at bounding box center [336, 145] width 110 height 12
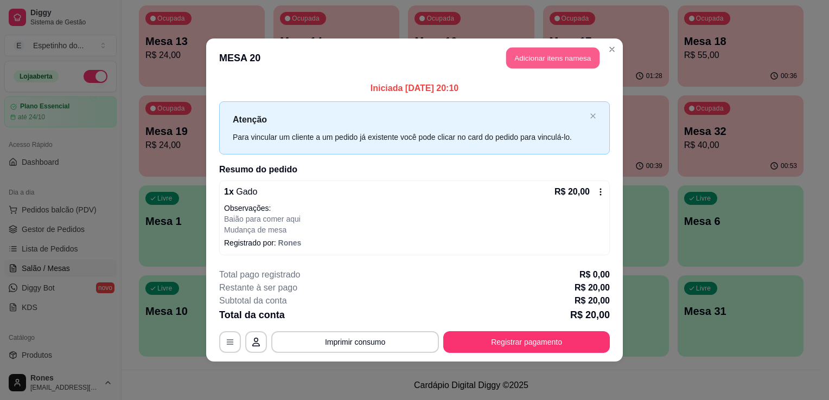
click at [540, 66] on button "Adicionar itens na mesa" at bounding box center [552, 58] width 93 height 21
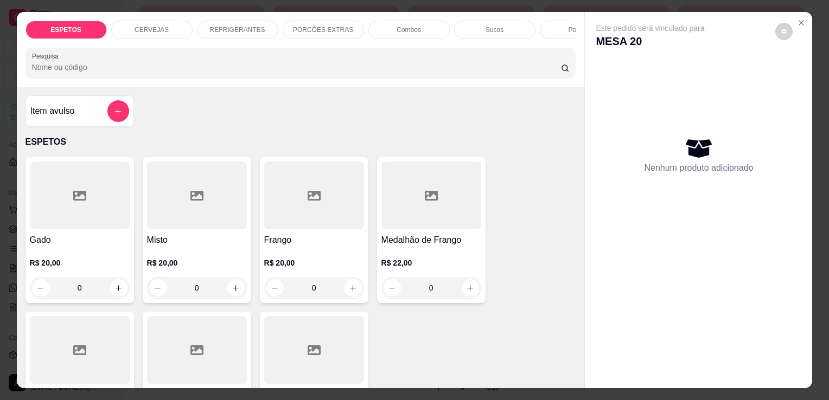
click at [224, 28] on p "REFRIGERANTES" at bounding box center [237, 29] width 55 height 9
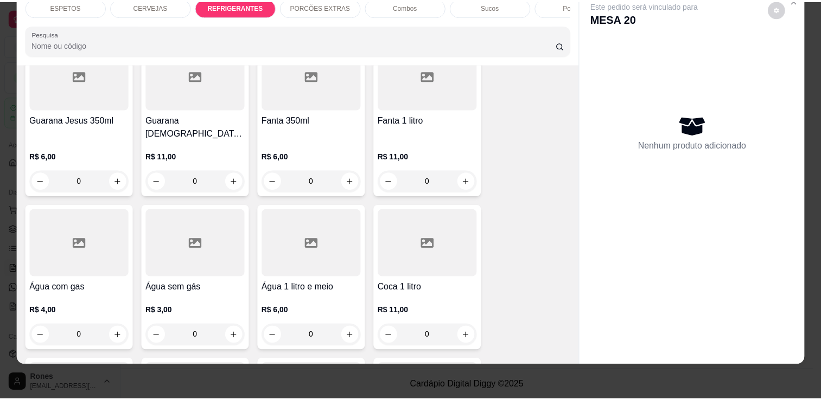
scroll to position [1293, 0]
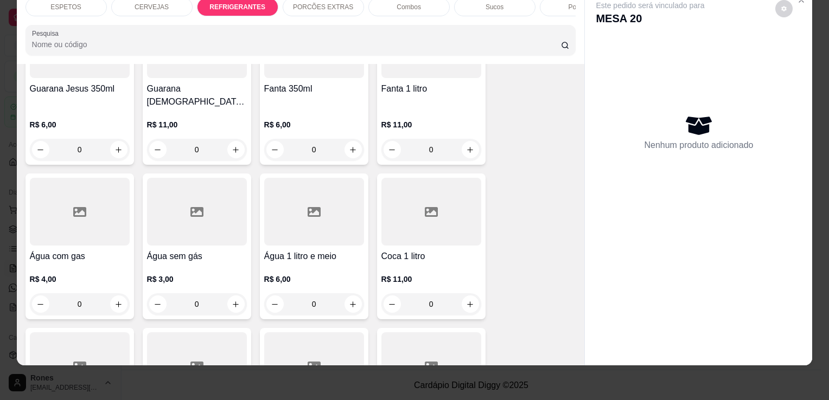
click at [177, 250] on h4 "Água sem gás" at bounding box center [197, 256] width 100 height 13
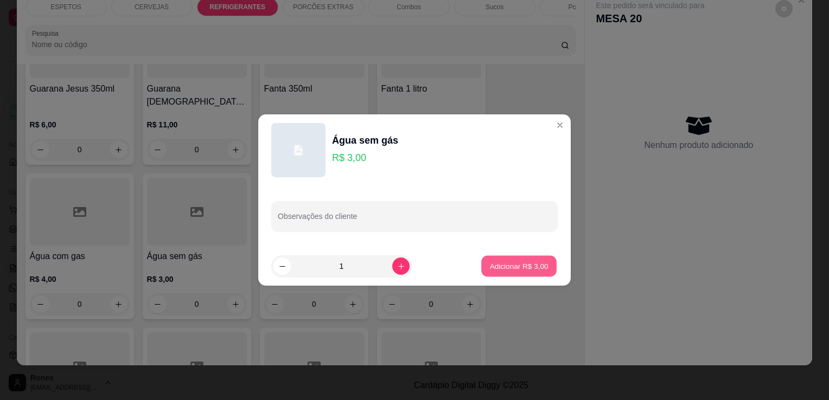
click at [540, 267] on p "Adicionar R$ 3,00" at bounding box center [518, 266] width 59 height 10
type input "1"
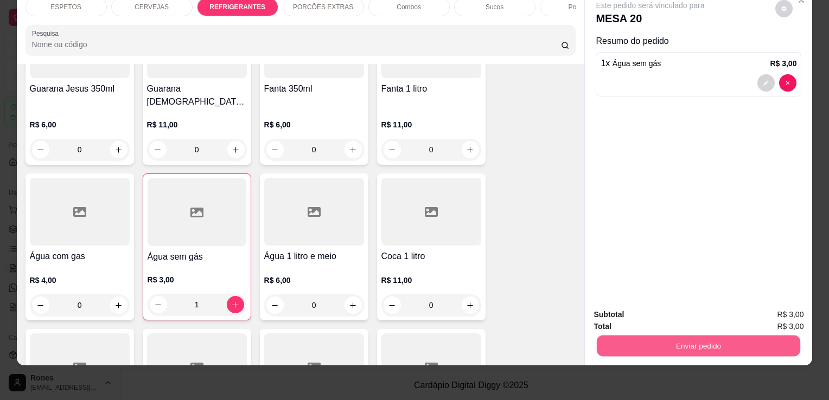
click at [744, 337] on button "Enviar pedido" at bounding box center [698, 345] width 203 height 21
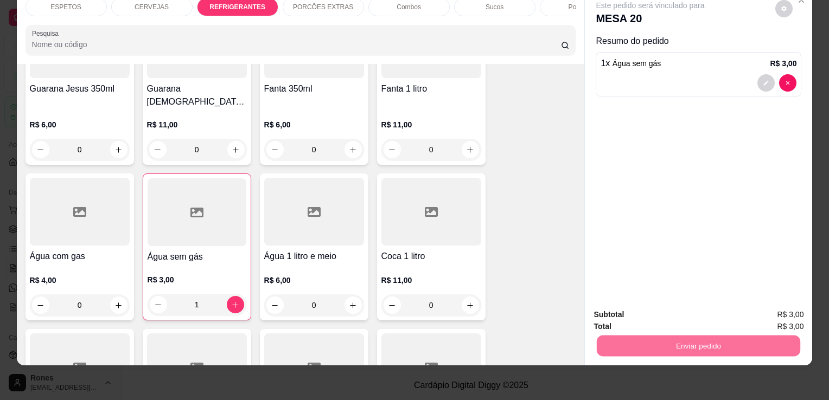
click at [774, 307] on button "Enviar pedido" at bounding box center [775, 312] width 60 height 20
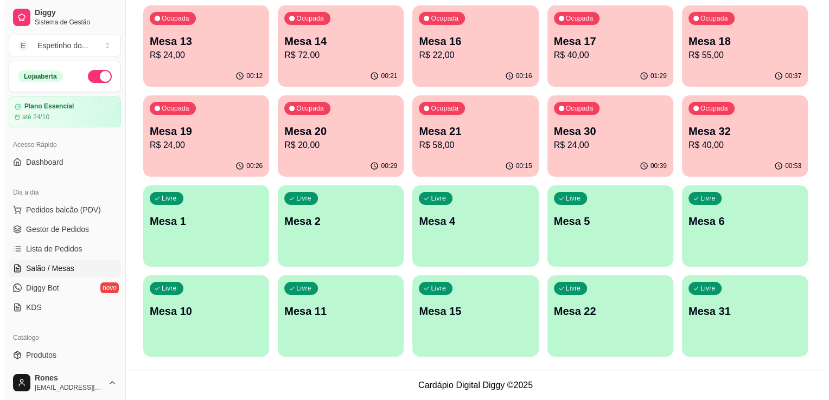
scroll to position [0, 0]
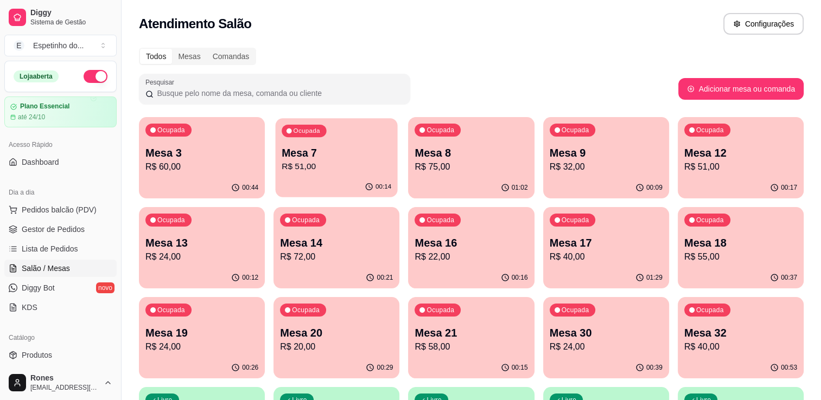
click at [304, 161] on p "R$ 51,00" at bounding box center [336, 167] width 110 height 12
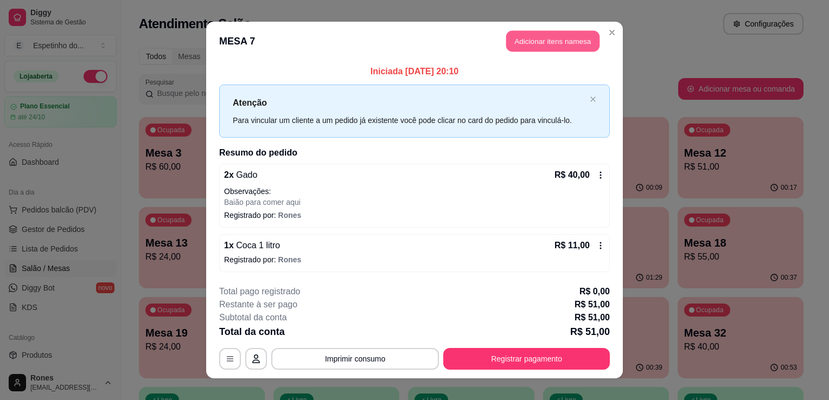
click at [561, 44] on button "Adicionar itens na mesa" at bounding box center [552, 41] width 93 height 21
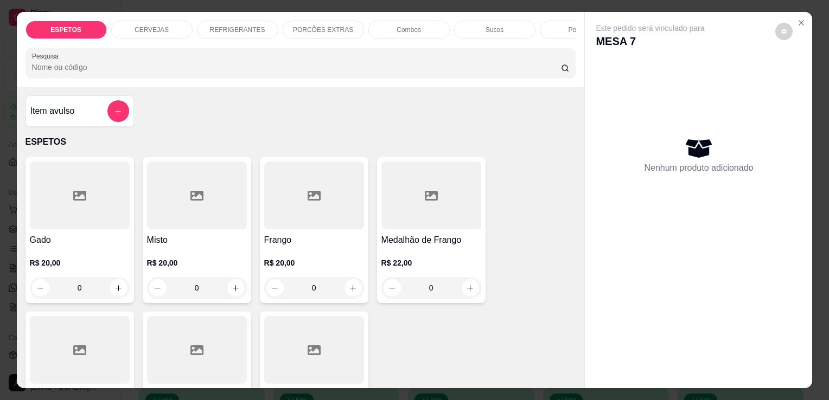
click at [235, 21] on div "REFRIGERANTES" at bounding box center [237, 30] width 81 height 18
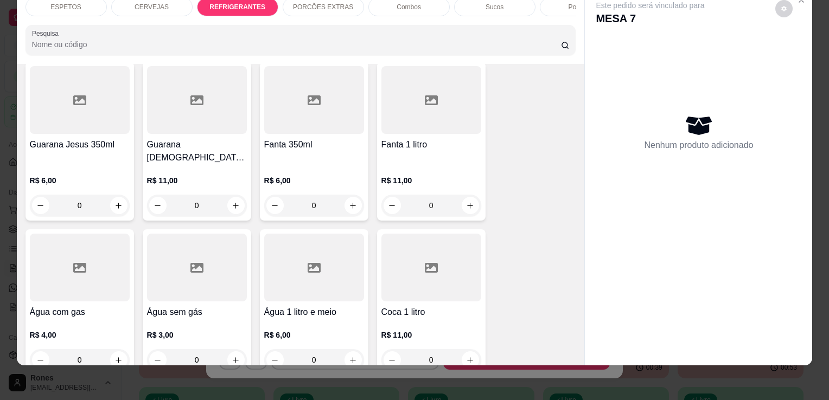
scroll to position [1293, 0]
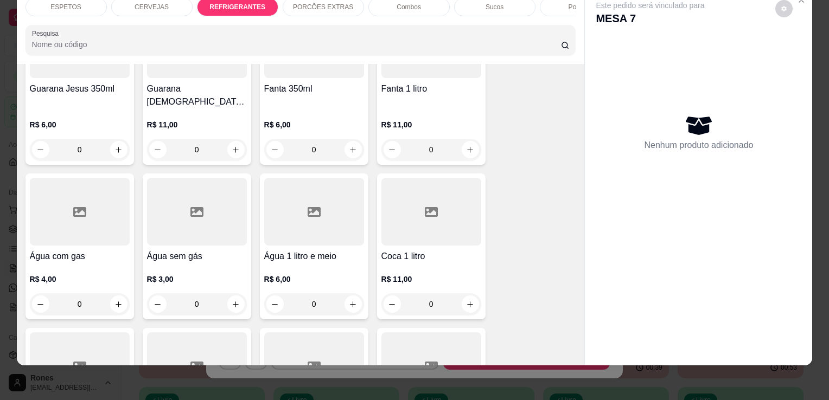
click at [181, 200] on div at bounding box center [197, 212] width 100 height 68
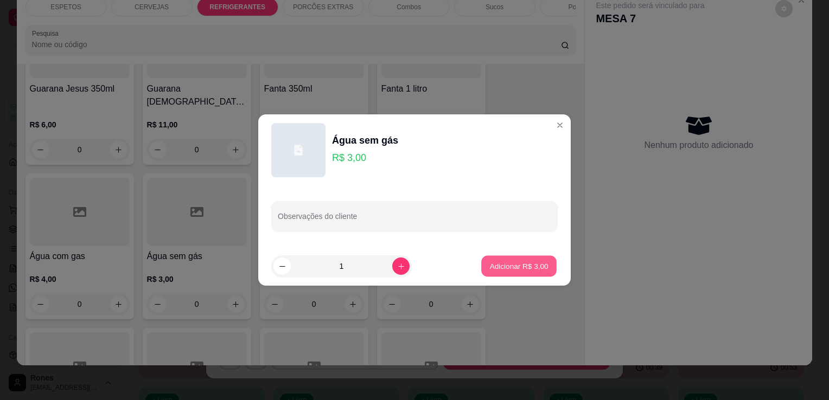
click at [527, 264] on p "Adicionar R$ 3,00" at bounding box center [518, 266] width 59 height 10
type input "1"
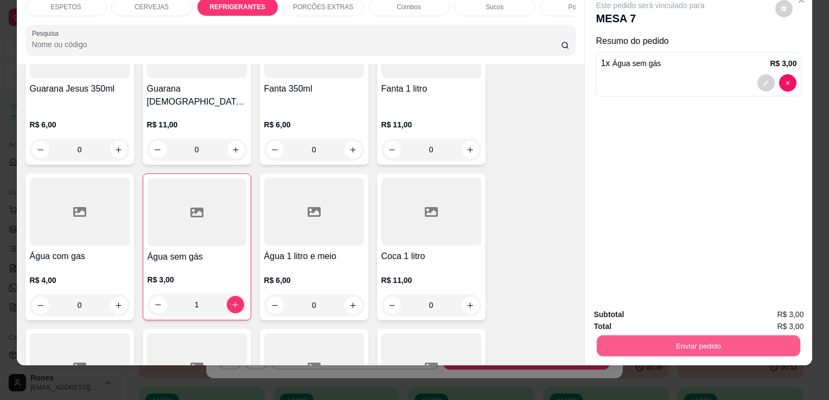
click at [704, 343] on button "Enviar pedido" at bounding box center [698, 345] width 203 height 21
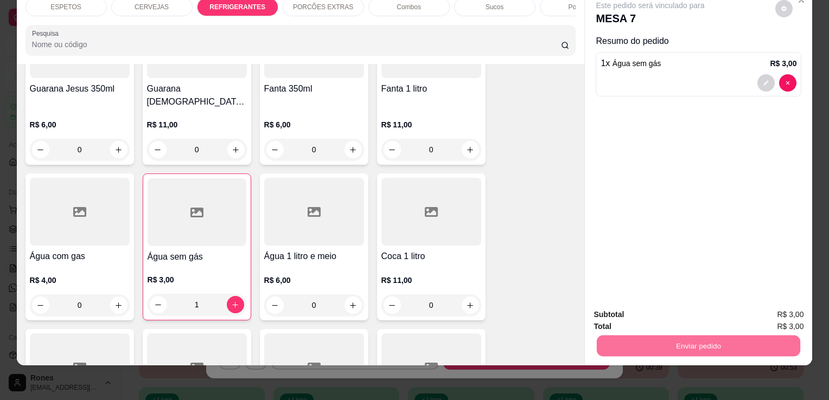
click at [775, 311] on button "Enviar pedido" at bounding box center [775, 311] width 60 height 20
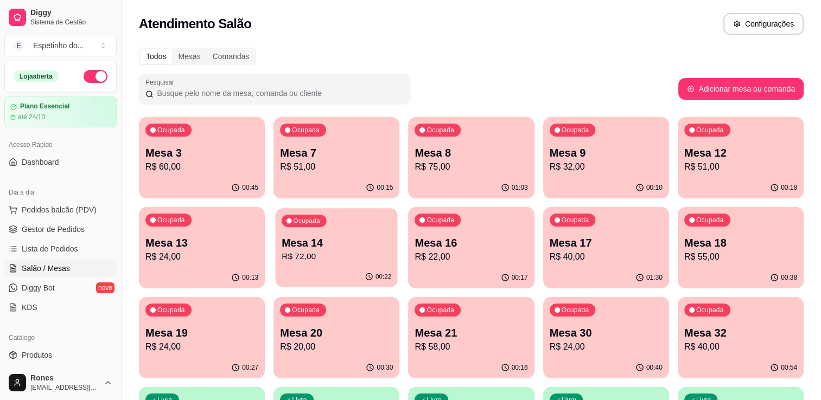
click at [317, 225] on div "Ocupada" at bounding box center [303, 221] width 44 height 12
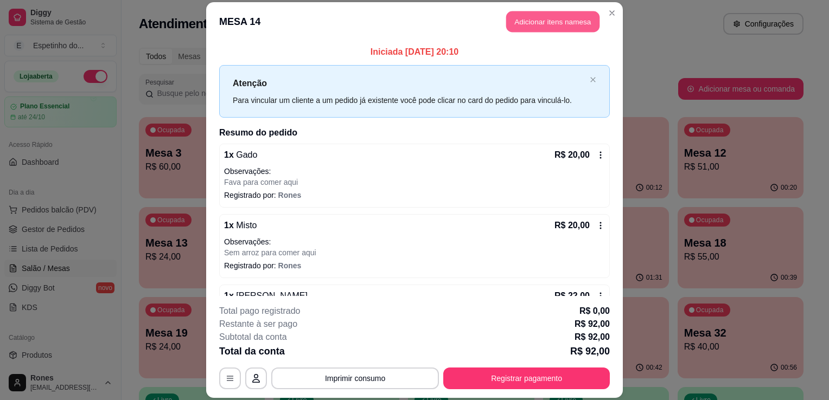
click at [554, 17] on button "Adicionar itens na mesa" at bounding box center [552, 21] width 93 height 21
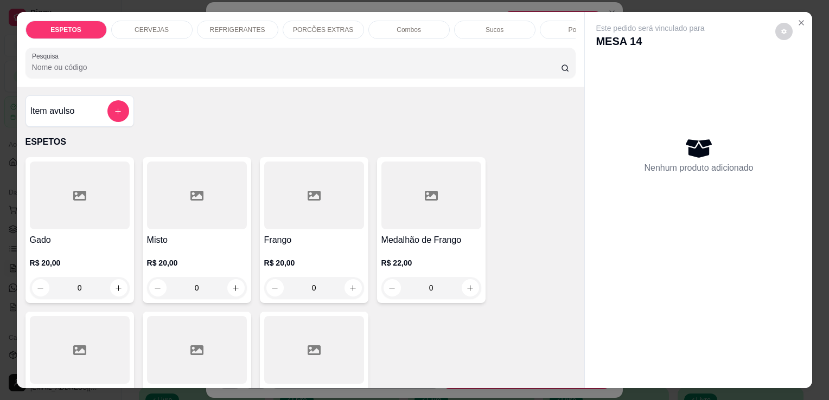
click at [486, 27] on p "Sucos" at bounding box center [494, 29] width 18 height 9
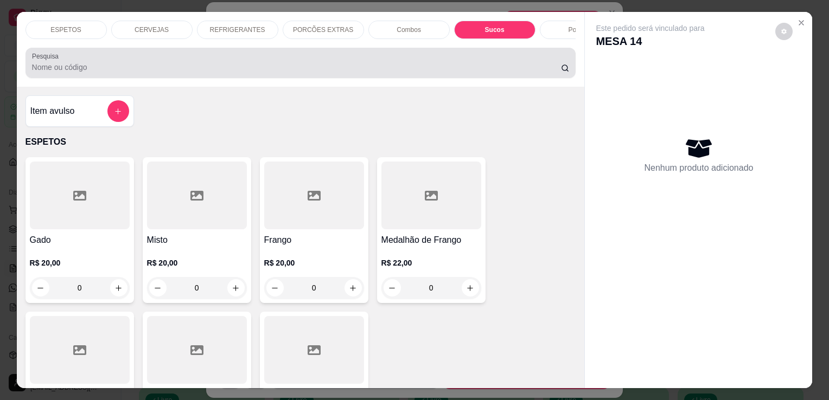
scroll to position [27, 0]
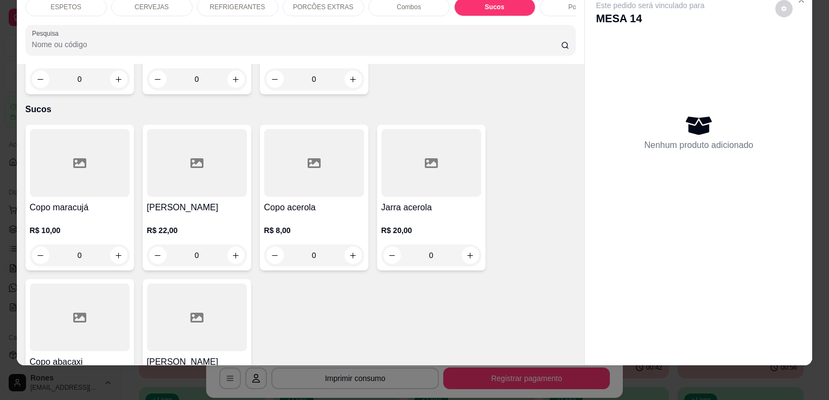
click at [79, 225] on p "R$ 10,00" at bounding box center [80, 230] width 100 height 11
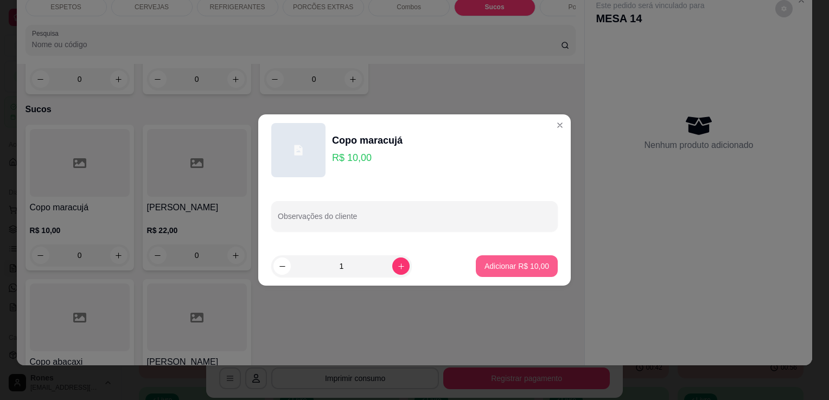
click at [492, 272] on button "Adicionar R$ 10,00" at bounding box center [517, 266] width 82 height 22
type input "1"
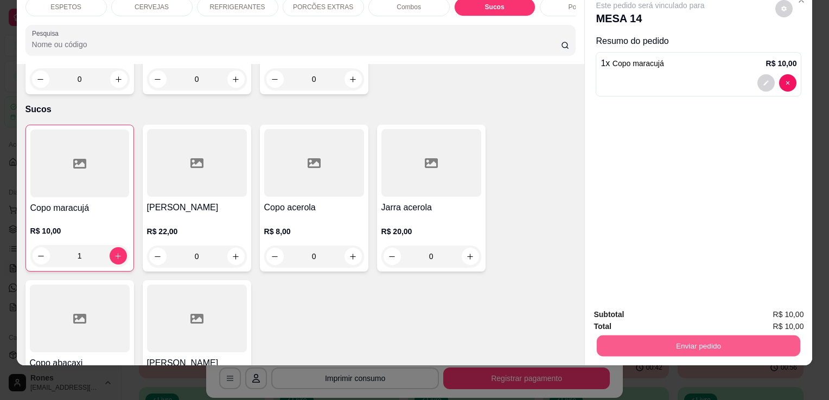
click at [648, 343] on button "Enviar pedido" at bounding box center [698, 345] width 203 height 21
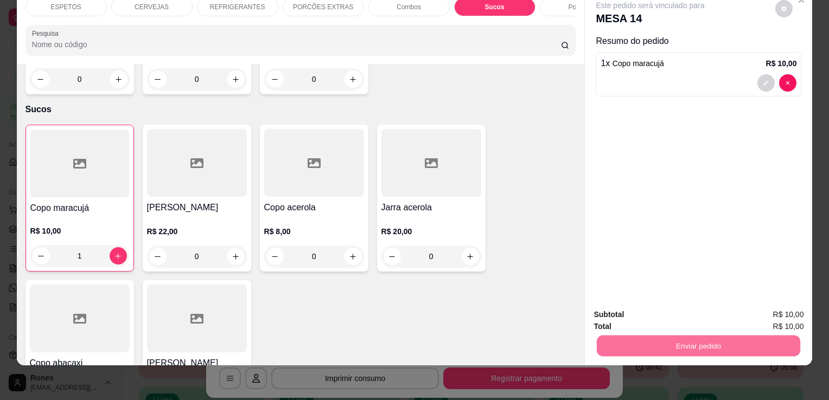
click at [770, 303] on button "Enviar pedido" at bounding box center [775, 311] width 60 height 20
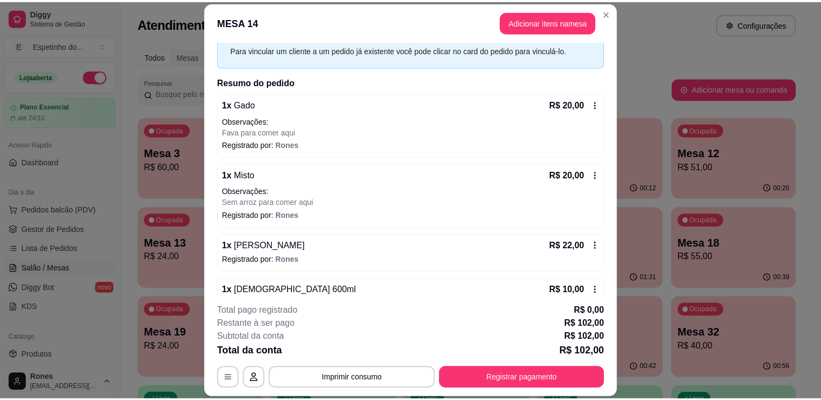
scroll to position [65, 0]
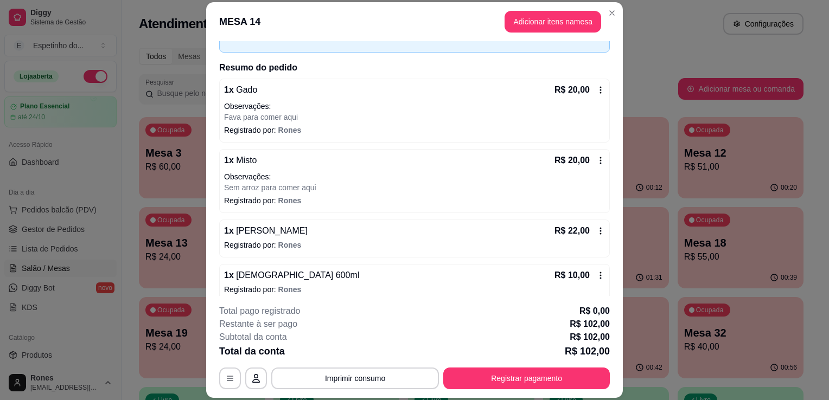
click at [596, 230] on icon at bounding box center [600, 231] width 9 height 9
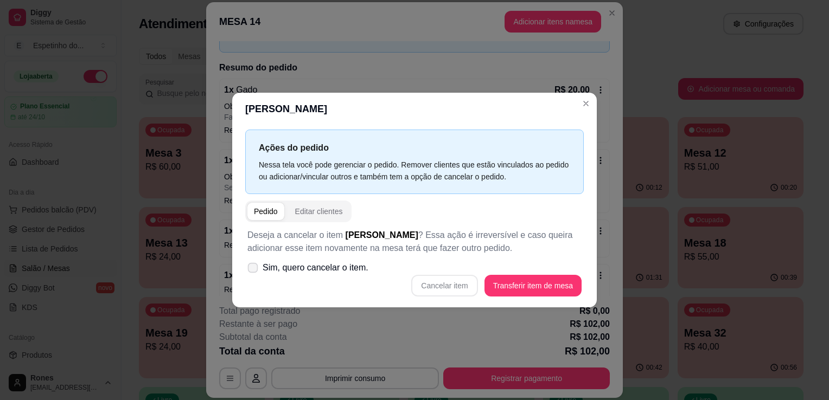
click at [326, 271] on span "Sim, quero cancelar o item." at bounding box center [315, 267] width 106 height 13
click at [254, 271] on input "Sim, quero cancelar o item." at bounding box center [250, 273] width 7 height 7
checkbox input "true"
click at [441, 290] on button "Cancelar item" at bounding box center [444, 285] width 65 height 21
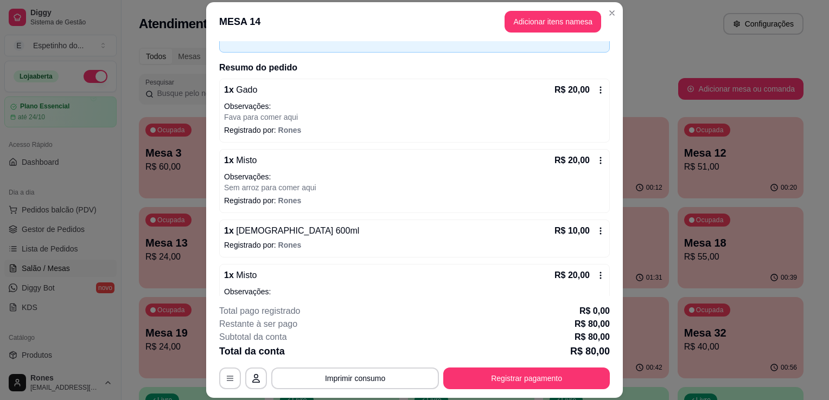
click at [613, 20] on header "MESA 14 Adicionar itens na mesa" at bounding box center [414, 21] width 416 height 39
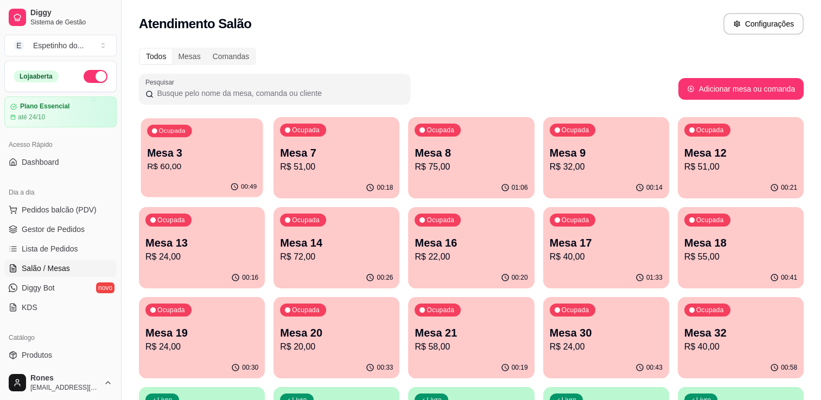
click at [201, 136] on div "Ocupada Mesa 3 R$ 60,00" at bounding box center [201, 147] width 122 height 59
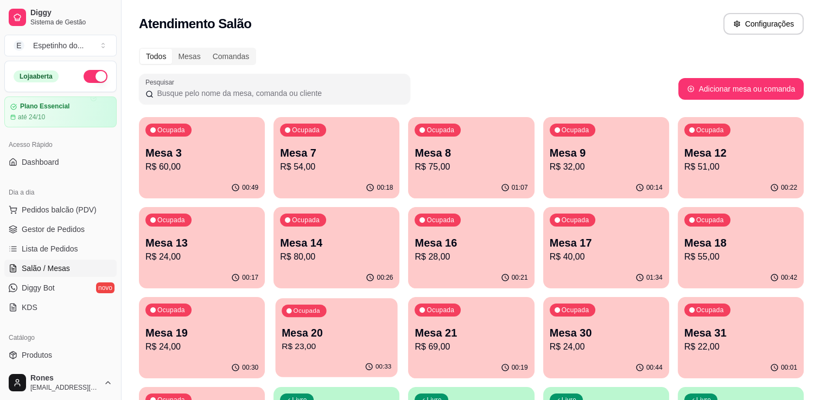
click at [384, 329] on p "Mesa 20" at bounding box center [336, 333] width 110 height 15
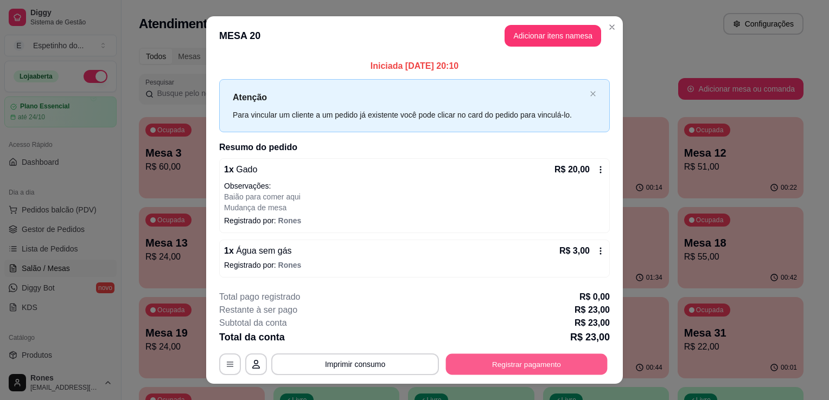
click at [490, 364] on button "Registrar pagamento" at bounding box center [527, 364] width 162 height 21
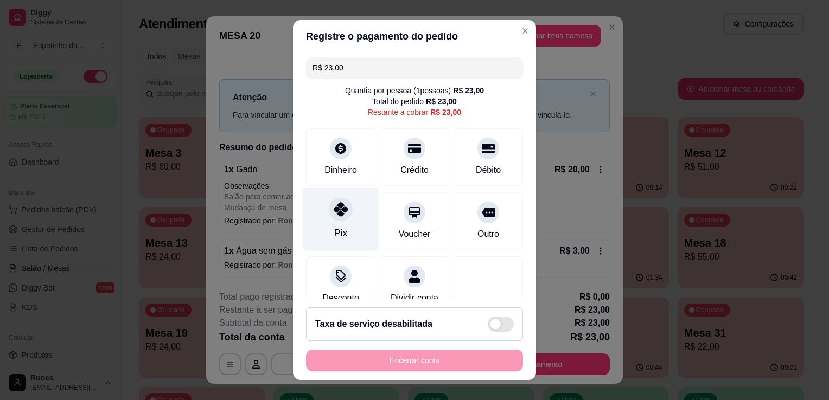
click at [319, 203] on div "Pix" at bounding box center [341, 219] width 76 height 63
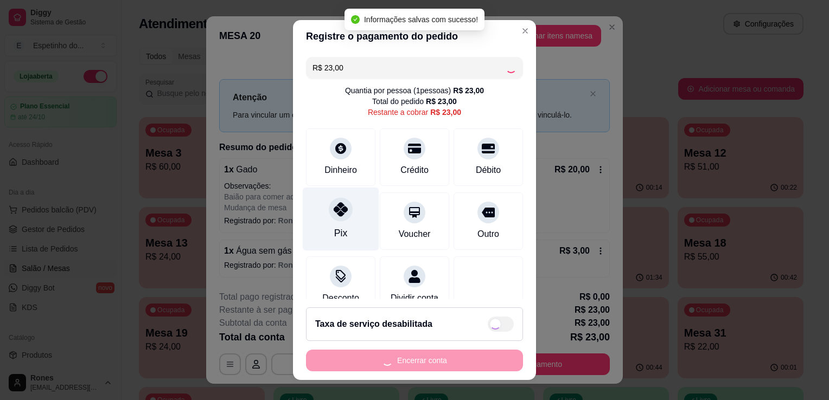
type input "R$ 0,00"
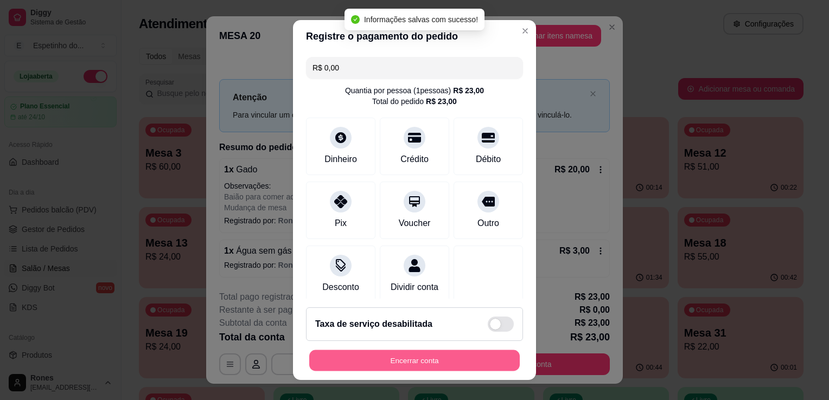
click at [427, 355] on button "Encerrar conta" at bounding box center [414, 360] width 210 height 21
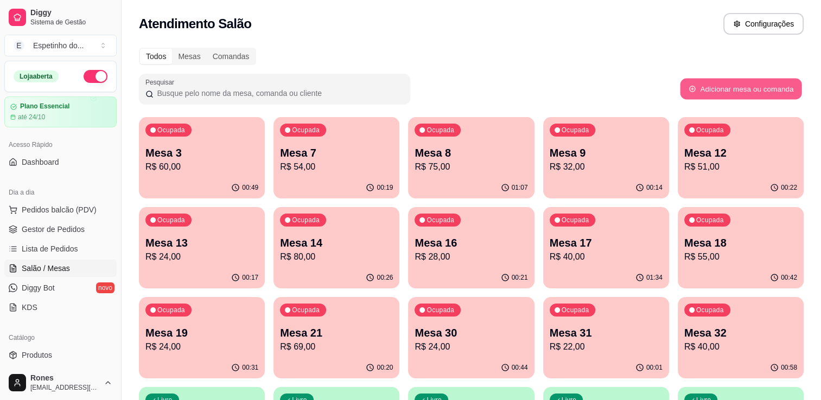
click at [748, 87] on button "Adicionar mesa ou comanda" at bounding box center [740, 89] width 121 height 21
select select "TABLE"
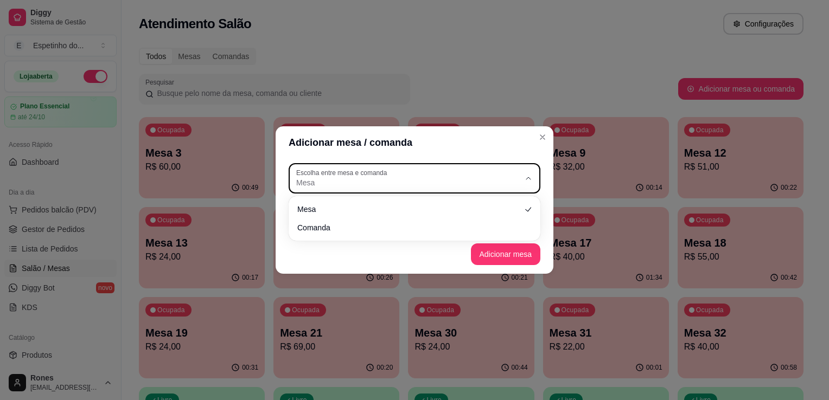
click at [449, 179] on span "Mesa" at bounding box center [407, 182] width 223 height 11
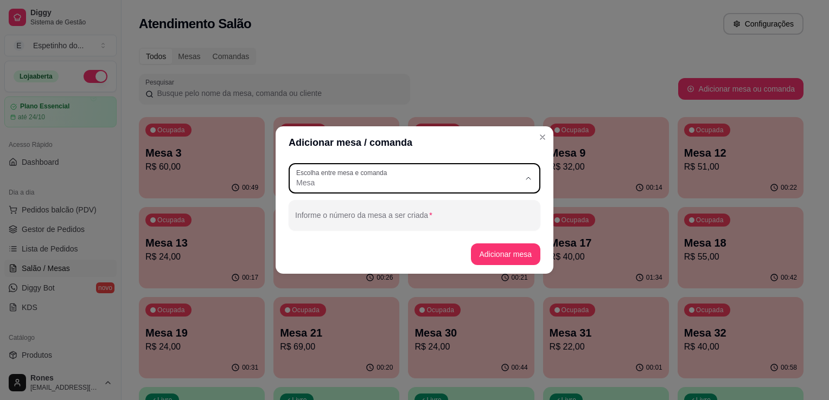
click at [401, 209] on span "Mesa" at bounding box center [409, 208] width 215 height 10
select select
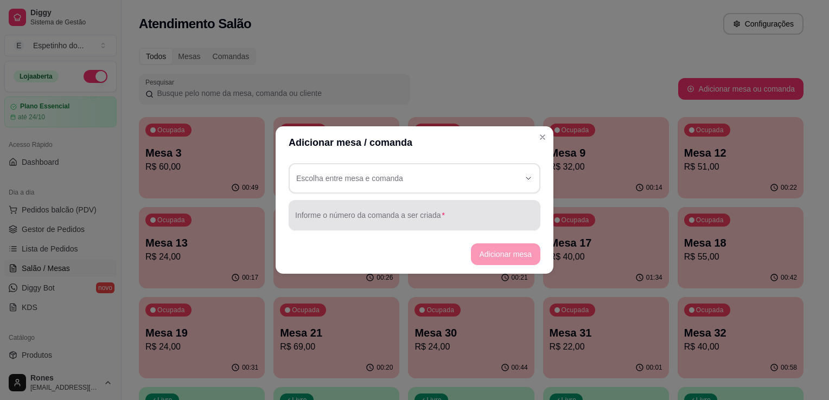
click at [398, 213] on div at bounding box center [414, 215] width 239 height 22
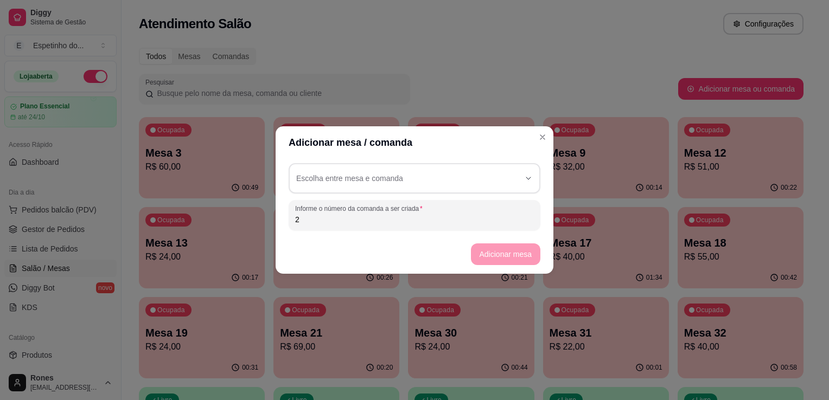
type input "2"
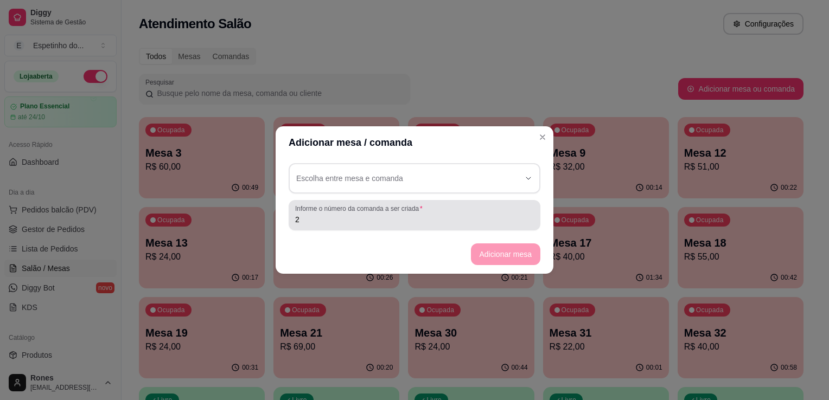
click at [395, 226] on div "Informe o número da comanda a ser criada 2" at bounding box center [415, 215] width 252 height 30
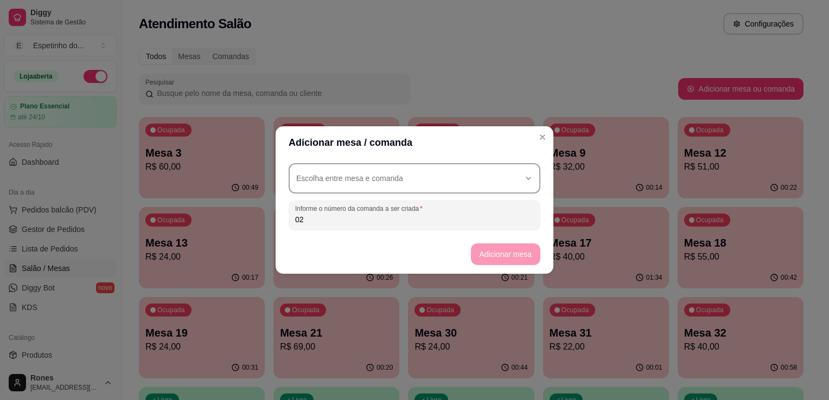
type input "02"
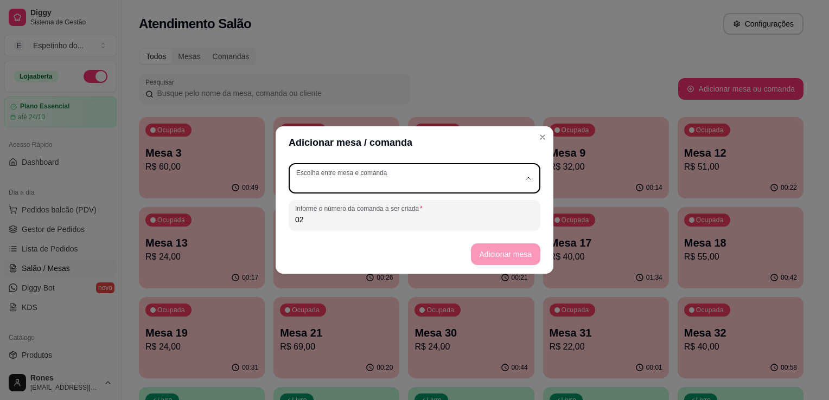
click at [436, 175] on div "button" at bounding box center [407, 179] width 223 height 20
click at [397, 212] on span "Mesa" at bounding box center [409, 208] width 215 height 10
type input "TABLE"
select select "TABLE"
click at [499, 249] on button "Adicionar mesa" at bounding box center [506, 254] width 70 height 22
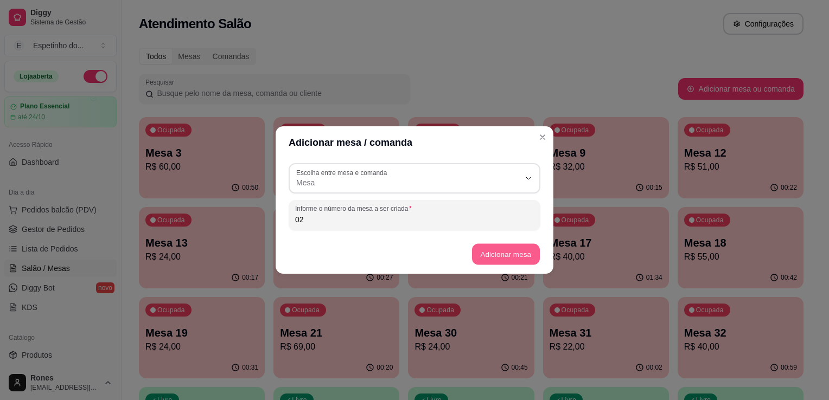
click at [509, 252] on button "Adicionar mesa" at bounding box center [505, 254] width 68 height 21
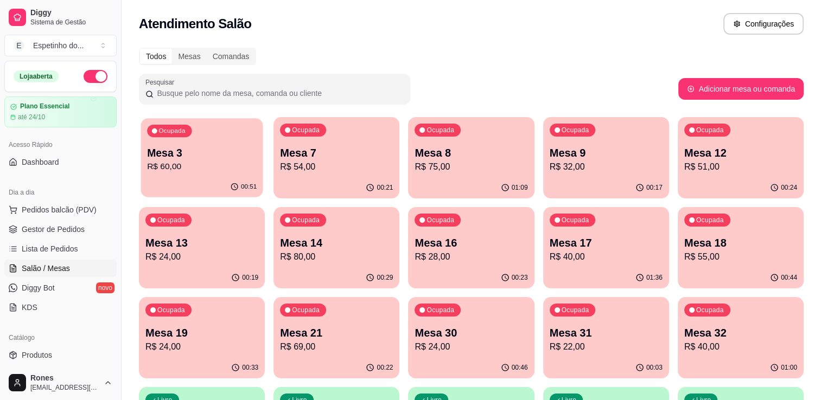
click at [201, 182] on div "00:51" at bounding box center [201, 187] width 122 height 21
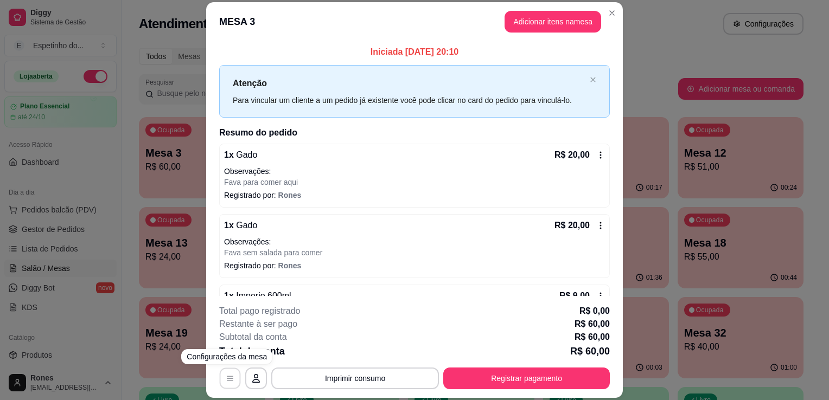
click at [221, 381] on button "button" at bounding box center [230, 378] width 21 height 21
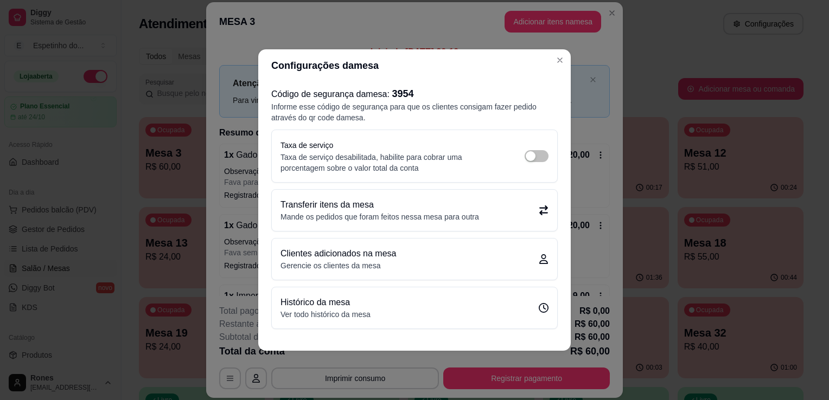
click at [395, 220] on p "Mande os pedidos que foram feitos nessa mesa para outra" at bounding box center [379, 217] width 198 height 11
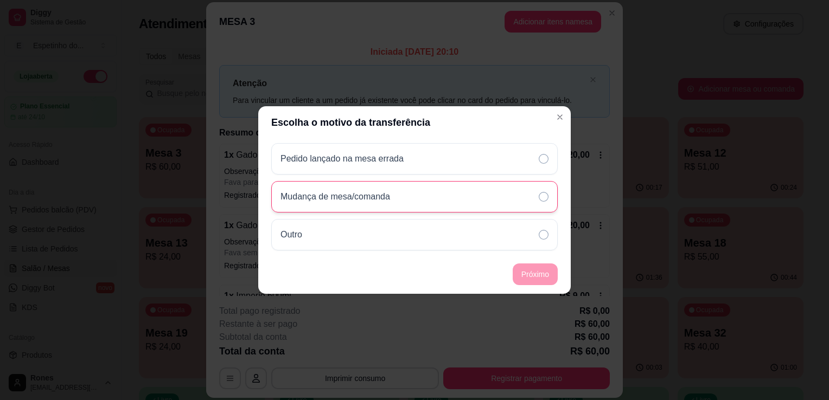
click at [414, 192] on div "Mudança de mesa/comanda" at bounding box center [414, 196] width 286 height 31
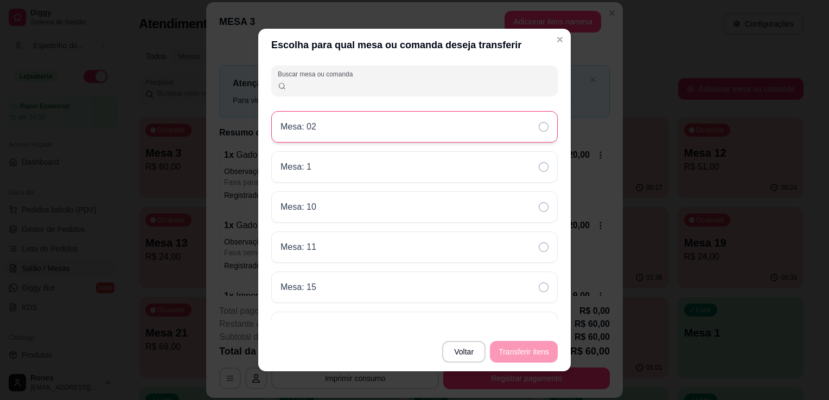
click at [336, 119] on div "Mesa: 02" at bounding box center [414, 126] width 286 height 31
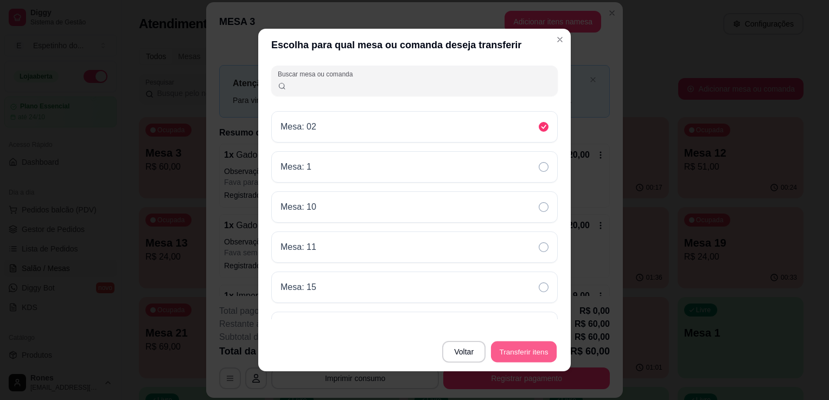
click at [534, 347] on button "Transferir itens" at bounding box center [524, 352] width 66 height 21
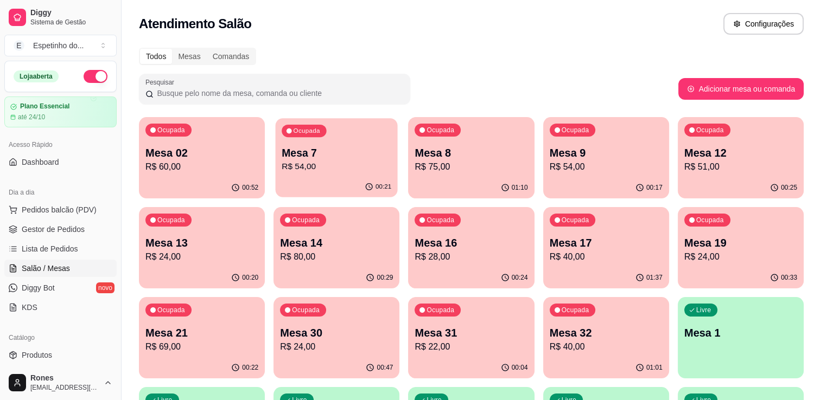
click at [348, 153] on p "Mesa 7" at bounding box center [336, 153] width 110 height 15
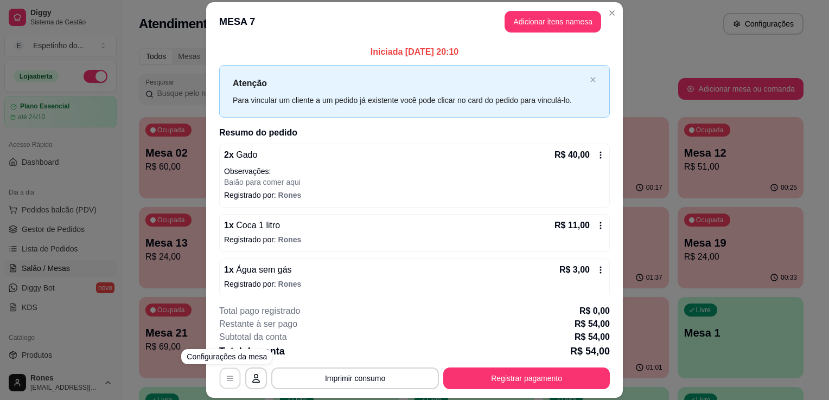
click at [226, 376] on icon "button" at bounding box center [230, 379] width 9 height 9
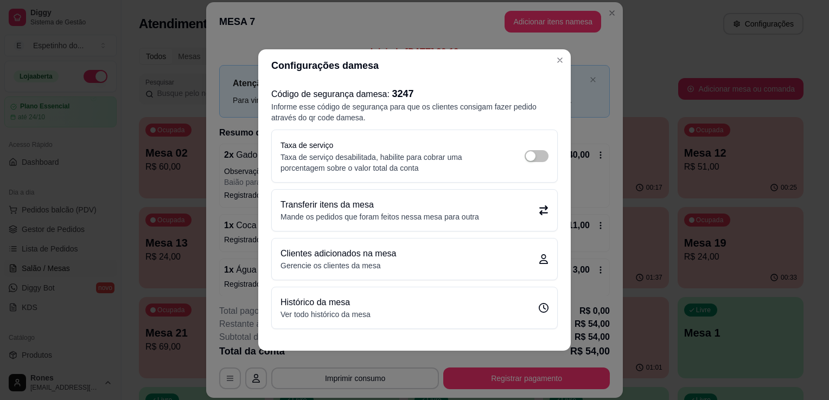
click at [480, 215] on div "Transferir itens da mesa Mande os pedidos que foram feitos nessa mesa para outra" at bounding box center [414, 210] width 268 height 24
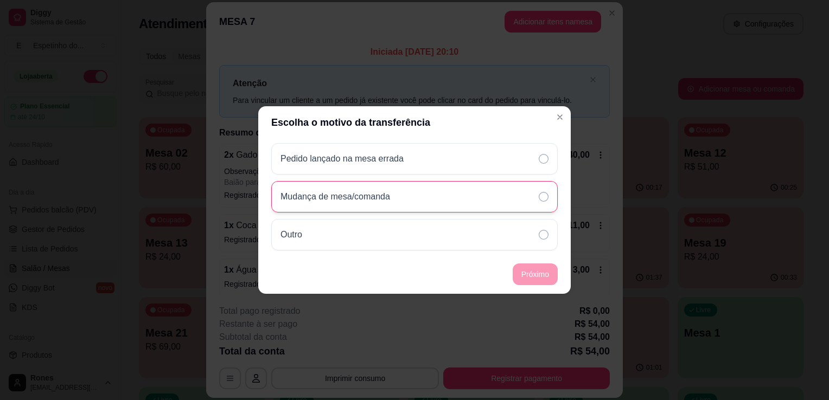
click at [488, 197] on div "Mudança de mesa/comanda" at bounding box center [414, 196] width 286 height 31
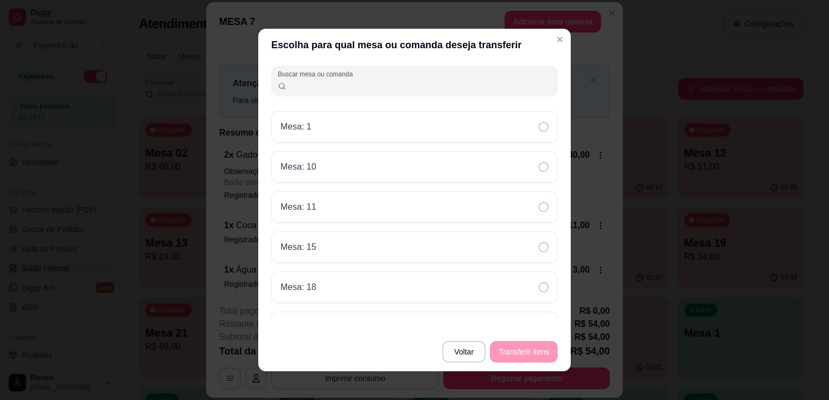
click at [435, 82] on input "Buscar mesa ou comanda" at bounding box center [418, 85] width 265 height 11
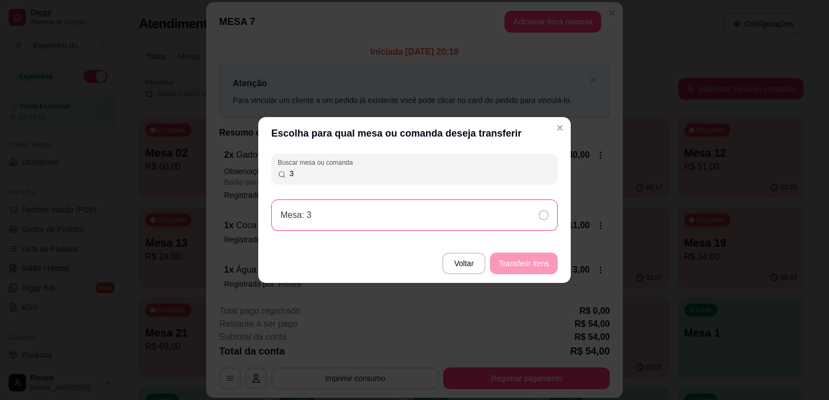
type input "3"
click at [484, 205] on div "Mesa: 3" at bounding box center [414, 215] width 286 height 31
click at [534, 268] on button "Transferir itens" at bounding box center [524, 263] width 66 height 21
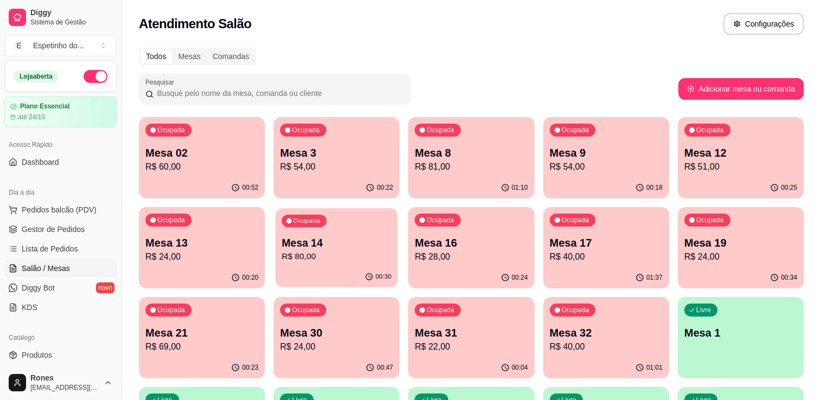
click at [356, 258] on p "R$ 80,00" at bounding box center [336, 257] width 110 height 12
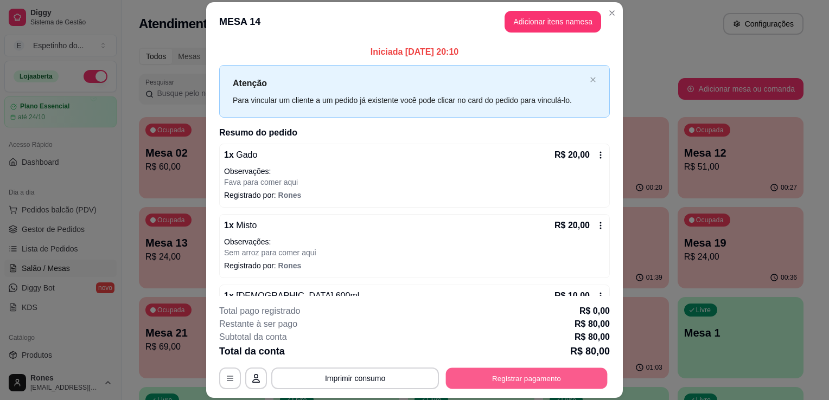
click at [506, 385] on button "Registrar pagamento" at bounding box center [527, 378] width 162 height 21
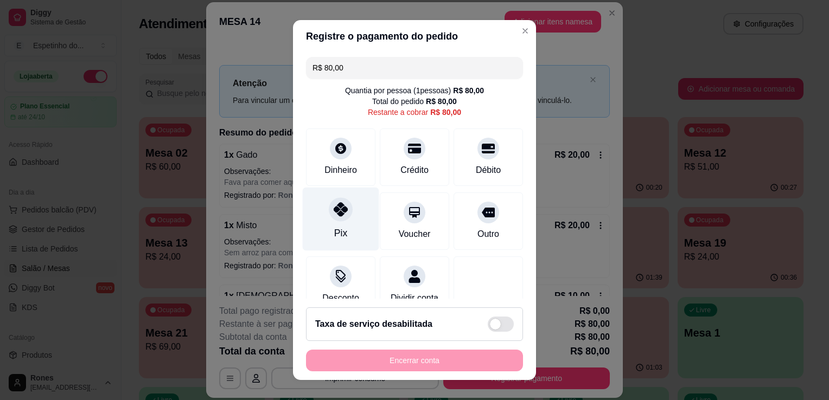
click at [345, 222] on div "Pix" at bounding box center [341, 219] width 76 height 63
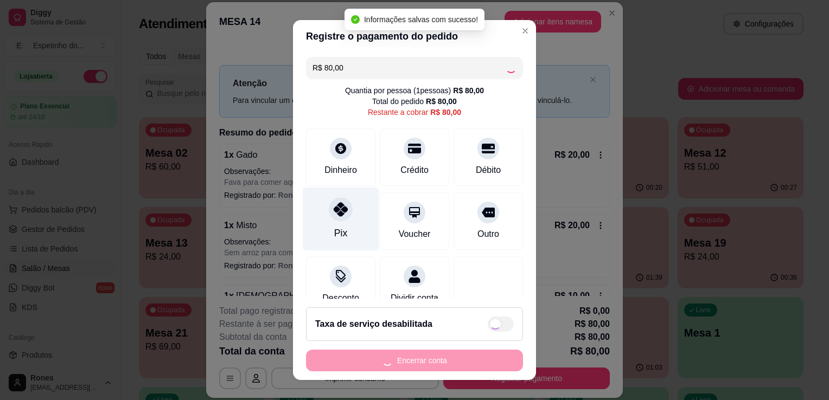
type input "R$ 0,00"
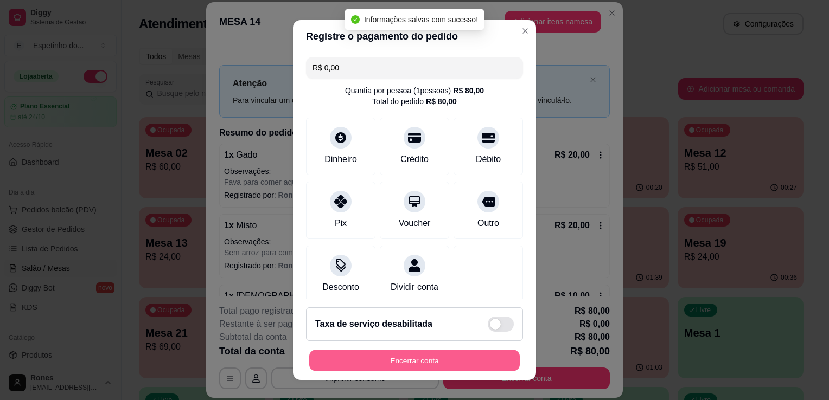
click at [441, 367] on button "Encerrar conta" at bounding box center [414, 360] width 210 height 21
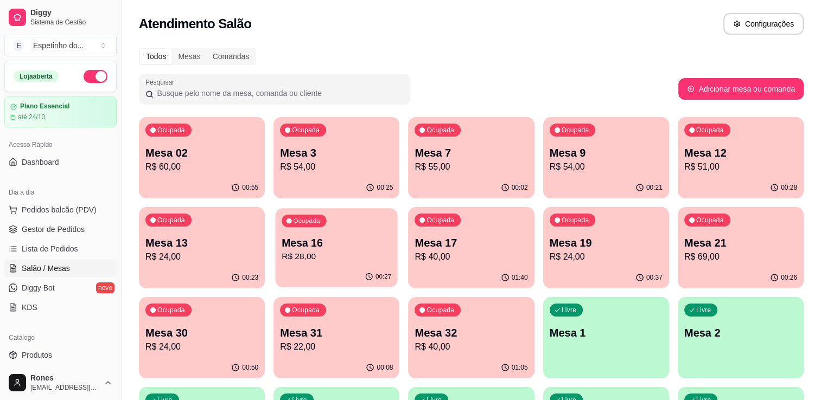
click at [350, 269] on div "00:27" at bounding box center [336, 277] width 122 height 21
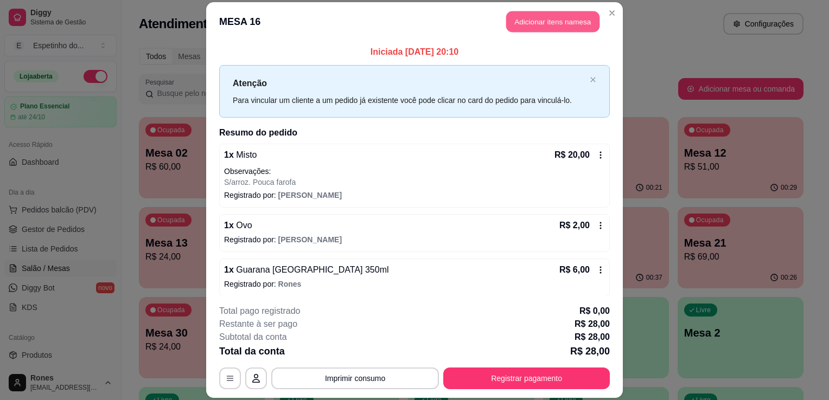
click at [548, 23] on button "Adicionar itens na mesa" at bounding box center [552, 21] width 93 height 21
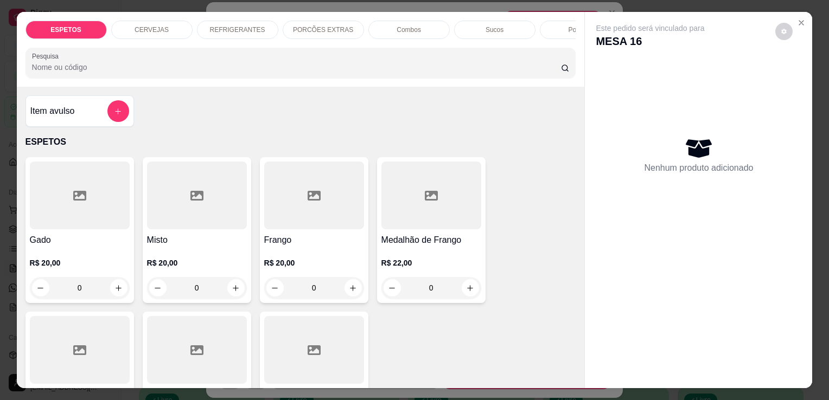
click at [254, 21] on div "REFRIGERANTES" at bounding box center [237, 30] width 81 height 18
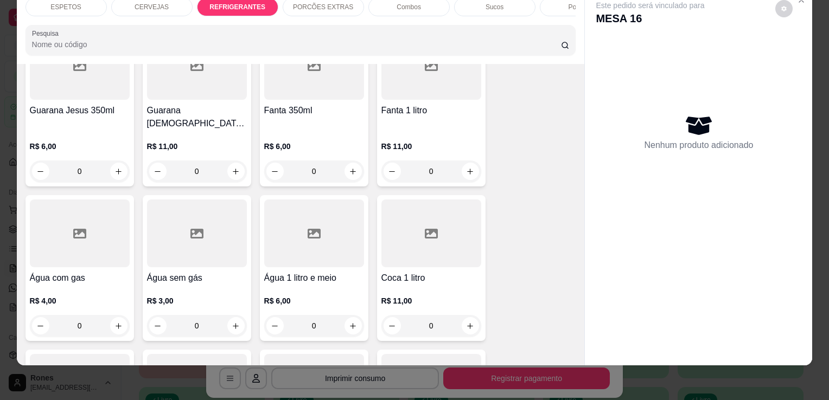
scroll to position [1315, 0]
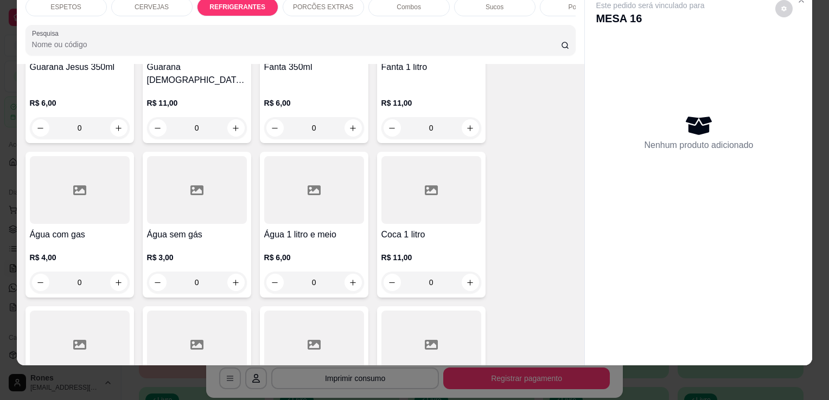
click at [182, 241] on div "R$ 3,00 0" at bounding box center [197, 267] width 100 height 52
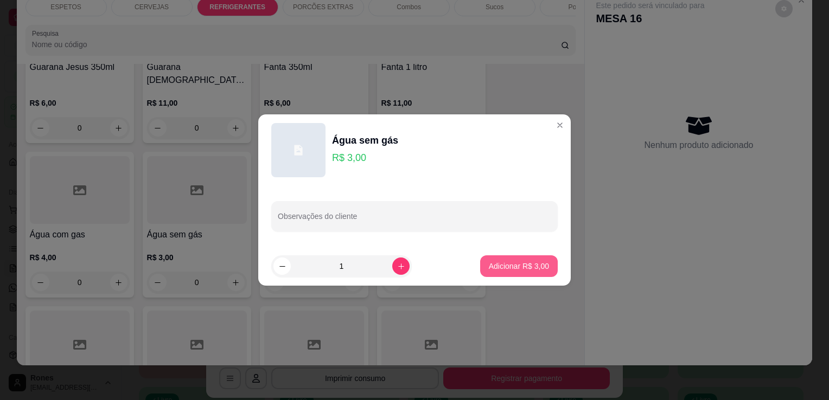
click at [497, 267] on p "Adicionar R$ 3,00" at bounding box center [519, 266] width 60 height 11
type input "1"
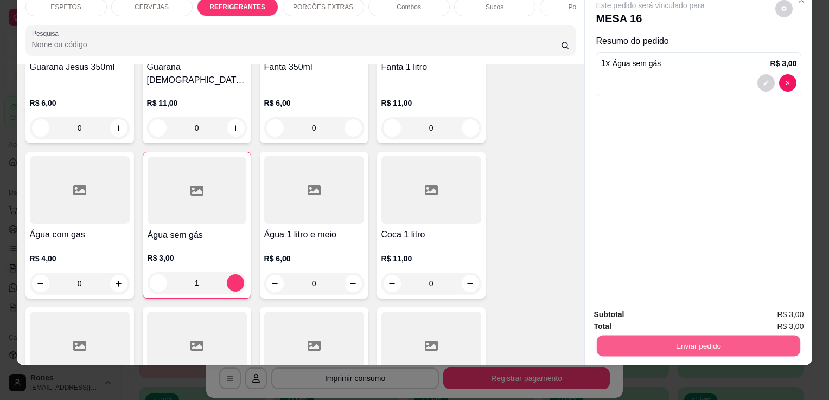
click at [680, 336] on button "Enviar pedido" at bounding box center [698, 345] width 203 height 21
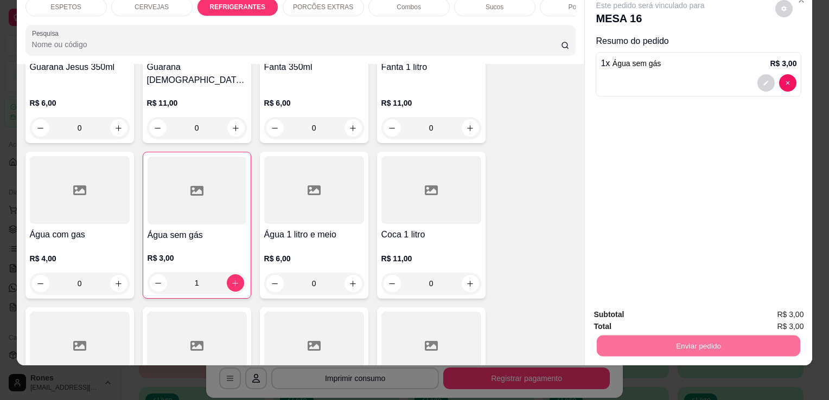
click at [768, 310] on button "Enviar pedido" at bounding box center [775, 311] width 60 height 20
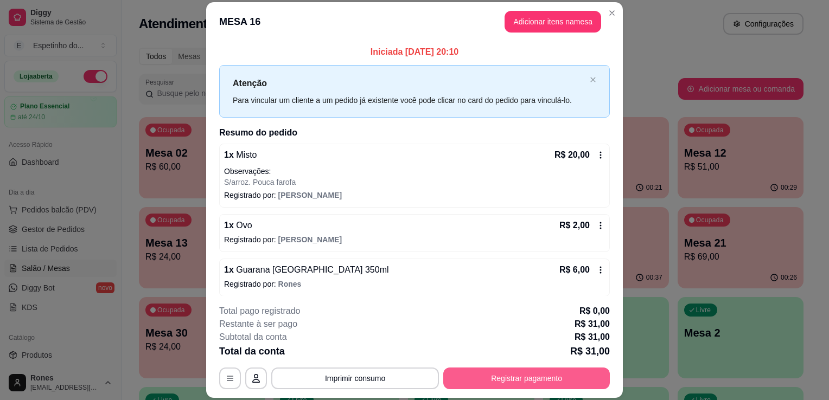
click at [522, 373] on button "Registrar pagamento" at bounding box center [526, 379] width 166 height 22
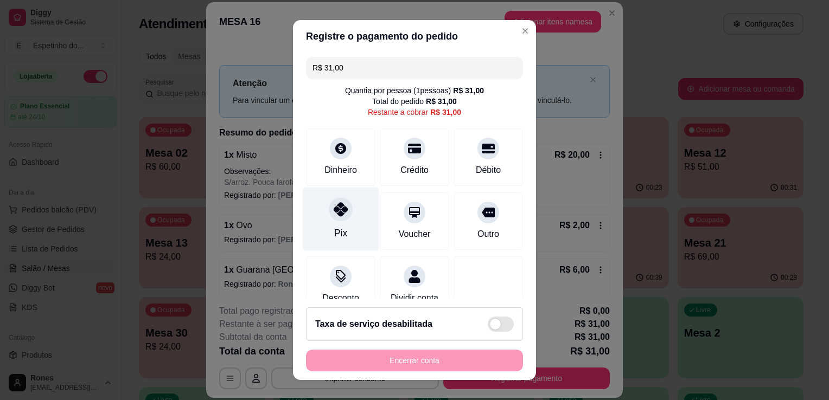
click at [338, 226] on div "Pix" at bounding box center [340, 233] width 13 height 14
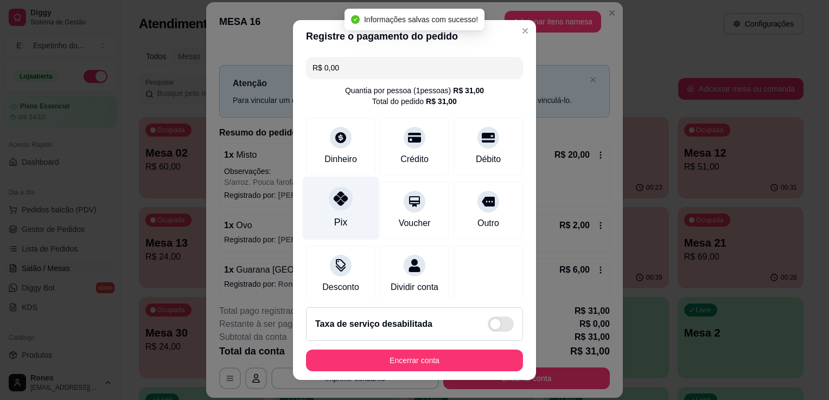
type input "R$ 0,00"
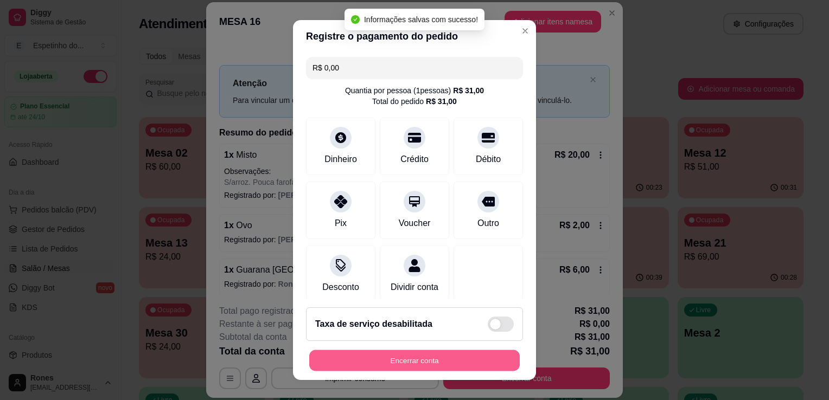
click at [479, 361] on button "Encerrar conta" at bounding box center [414, 360] width 210 height 21
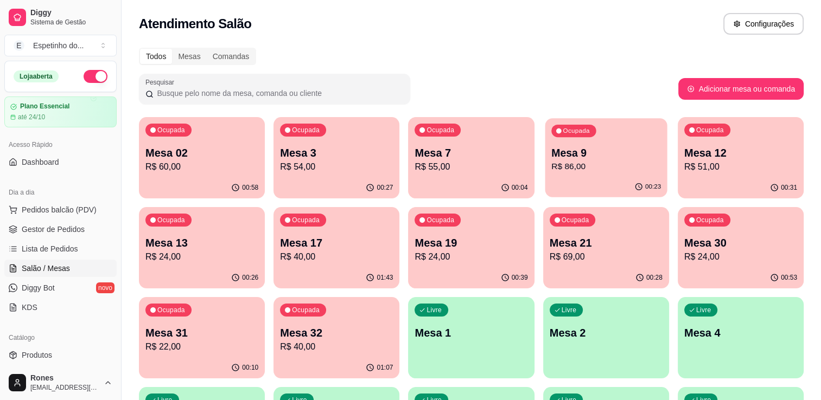
click at [598, 170] on p "R$ 86,00" at bounding box center [606, 167] width 110 height 12
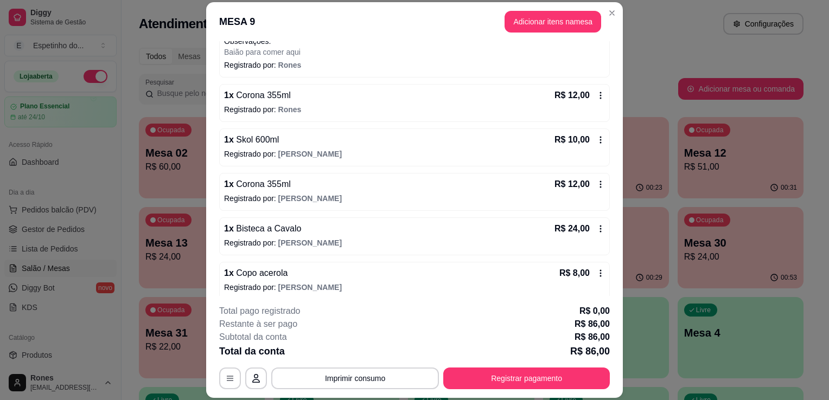
scroll to position [136, 0]
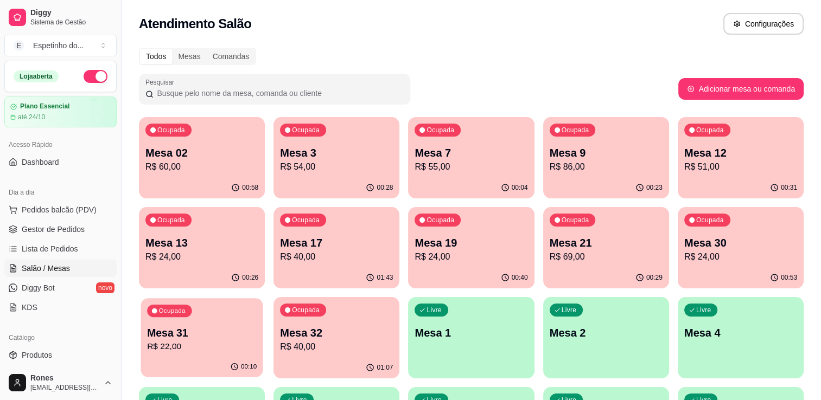
click at [183, 351] on p "R$ 22,00" at bounding box center [202, 347] width 110 height 12
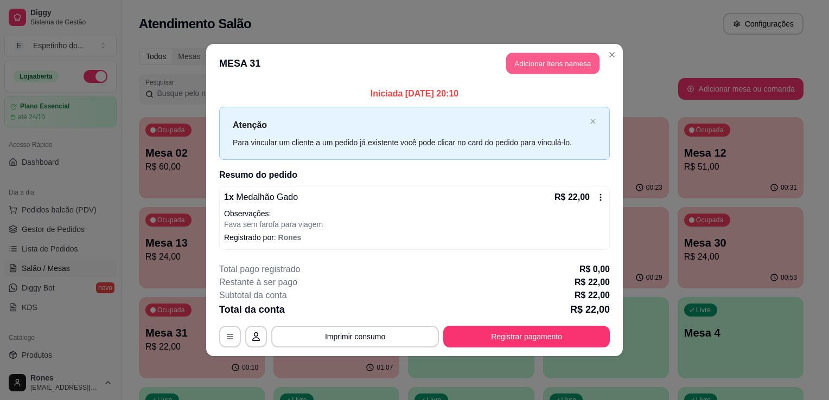
click at [555, 65] on button "Adicionar itens na mesa" at bounding box center [552, 63] width 93 height 21
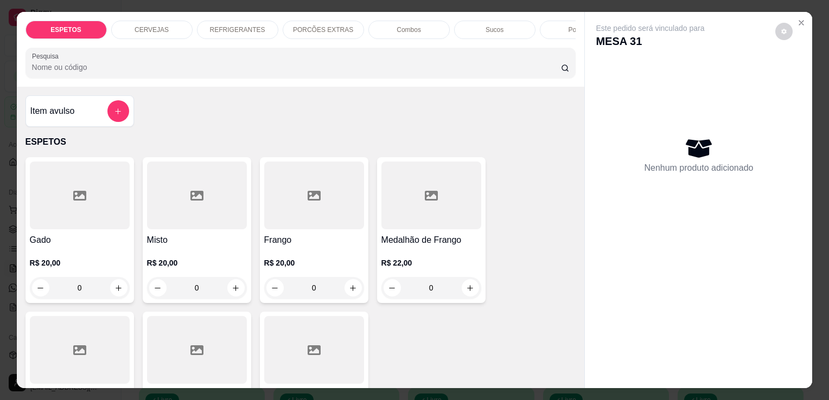
click at [159, 21] on div "CERVEJAS" at bounding box center [151, 30] width 81 height 18
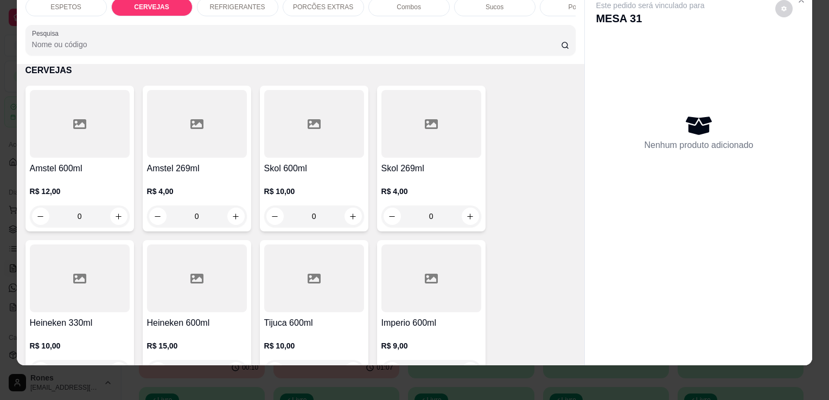
scroll to position [649, 0]
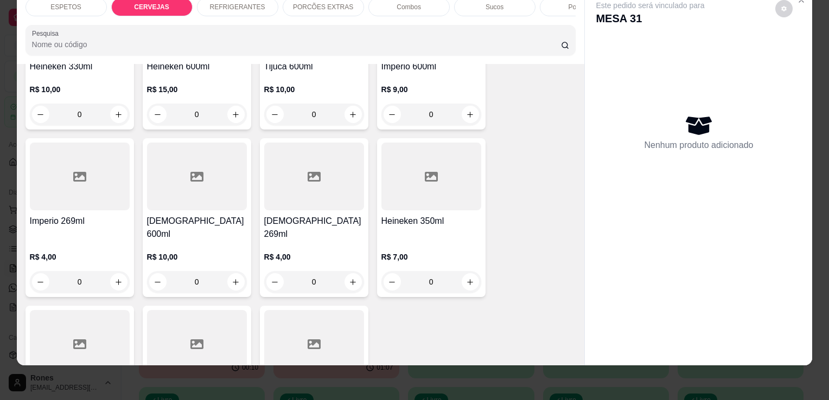
click at [344, 329] on div at bounding box center [314, 344] width 100 height 68
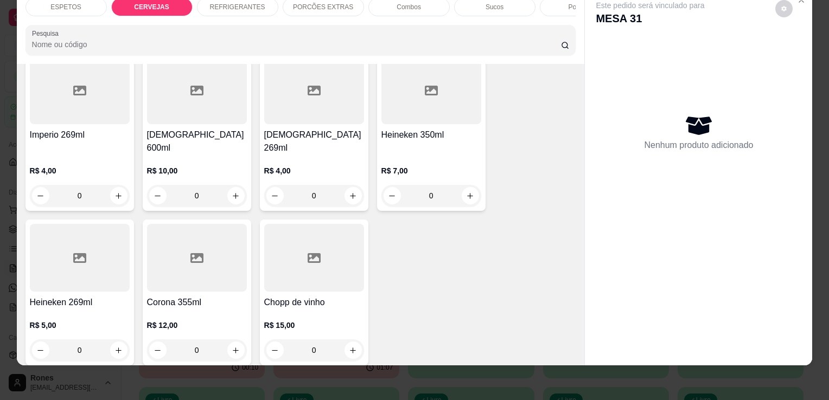
scroll to position [801, 0]
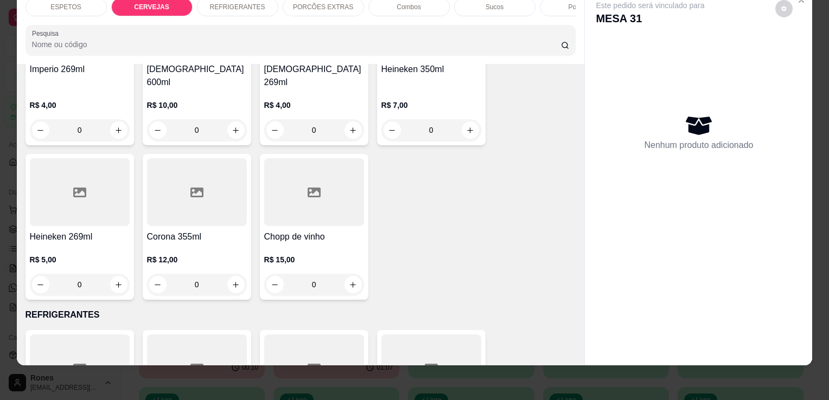
click at [182, 230] on h4 "Corona 355ml" at bounding box center [197, 236] width 100 height 13
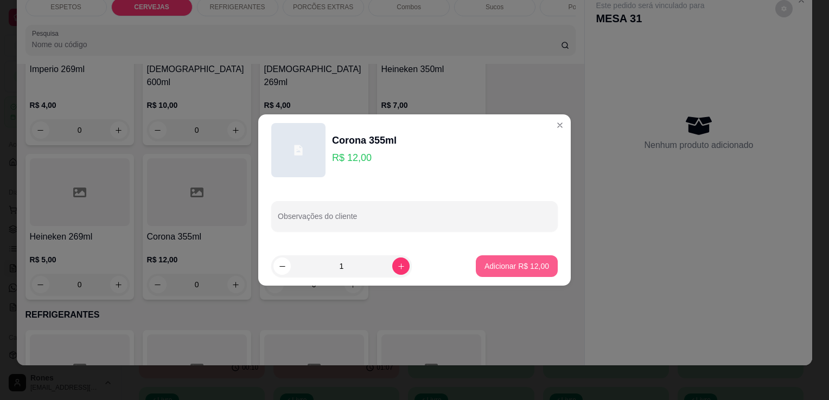
click at [530, 266] on p "Adicionar R$ 12,00" at bounding box center [516, 266] width 65 height 11
type input "1"
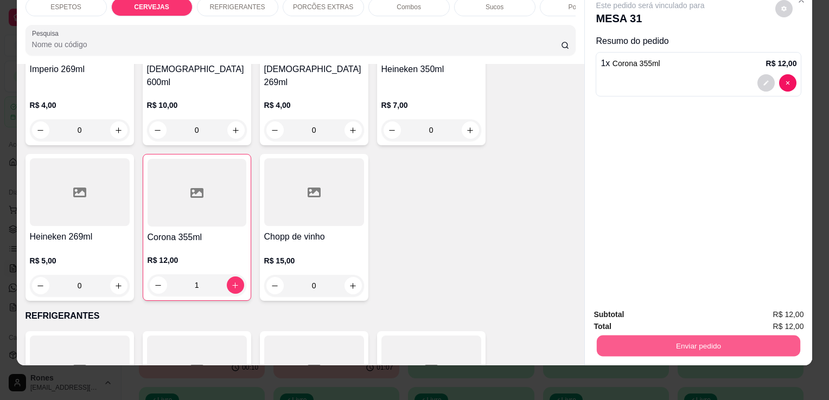
click at [650, 341] on button "Enviar pedido" at bounding box center [698, 345] width 203 height 21
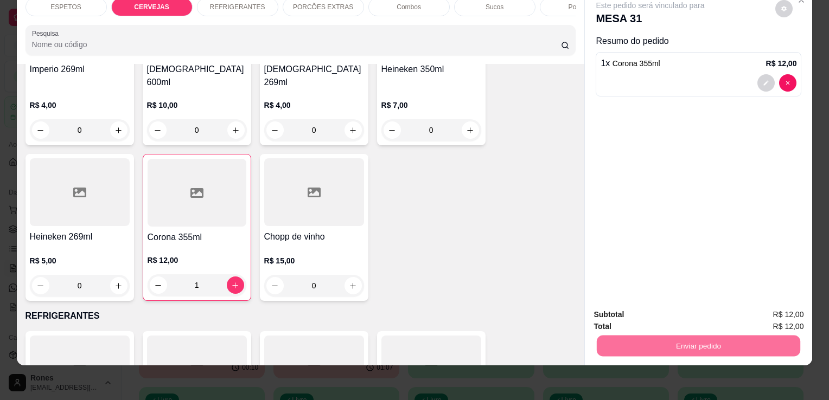
click at [776, 307] on button "Enviar pedido" at bounding box center [775, 311] width 60 height 20
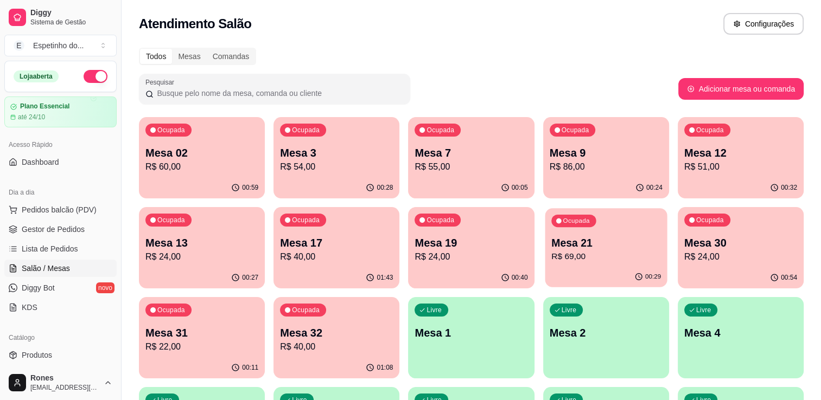
click at [617, 247] on p "Mesa 21" at bounding box center [606, 243] width 110 height 15
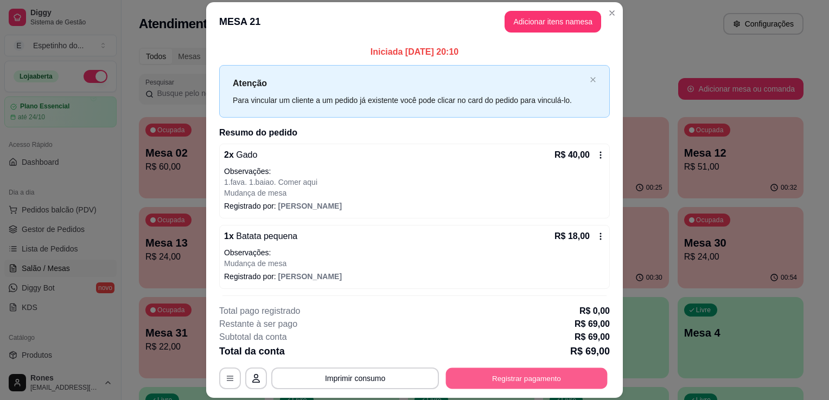
click at [562, 382] on button "Registrar pagamento" at bounding box center [527, 378] width 162 height 21
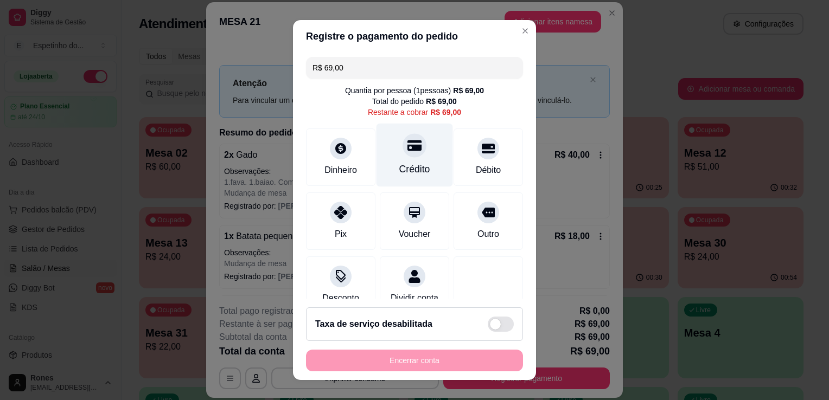
click at [421, 172] on div "Crédito" at bounding box center [414, 155] width 76 height 63
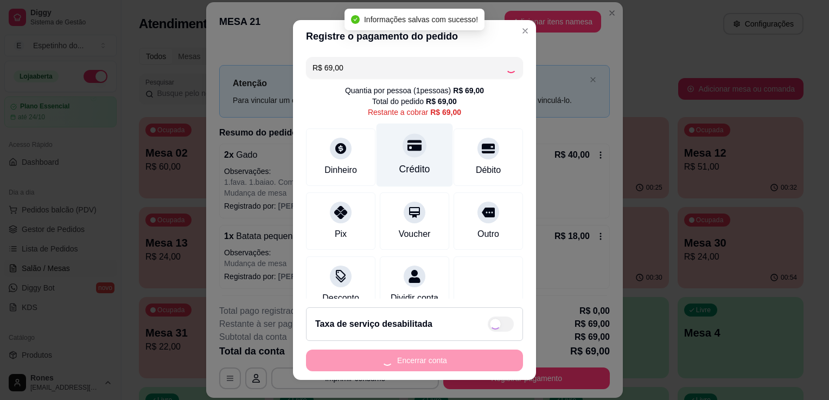
type input "R$ 0,00"
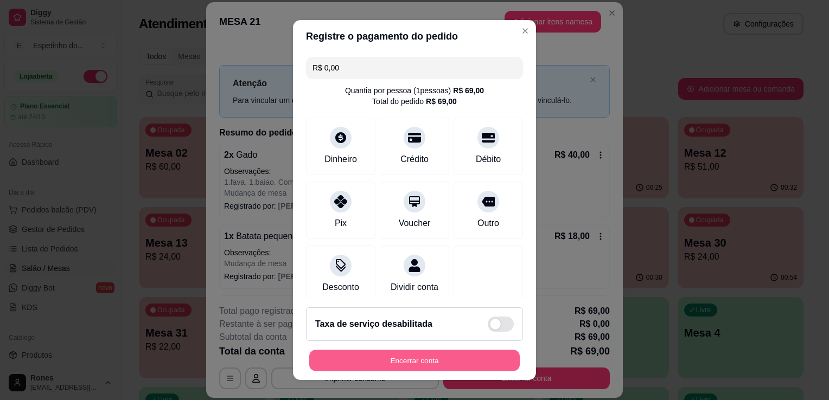
click at [454, 364] on button "Encerrar conta" at bounding box center [414, 360] width 210 height 21
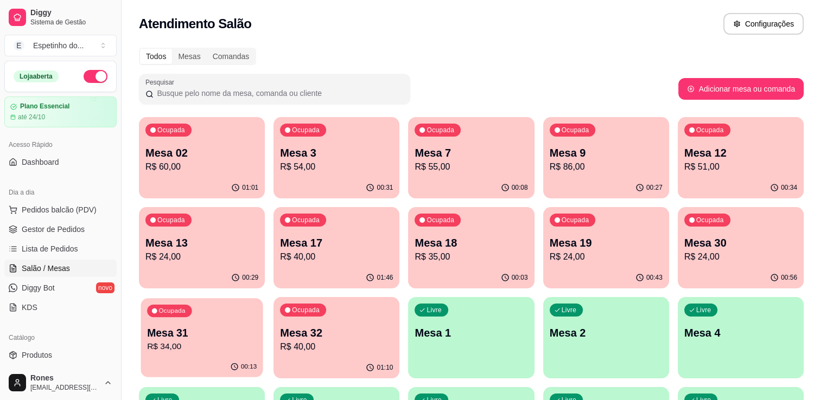
click at [189, 347] on p "R$ 34,00" at bounding box center [202, 347] width 110 height 12
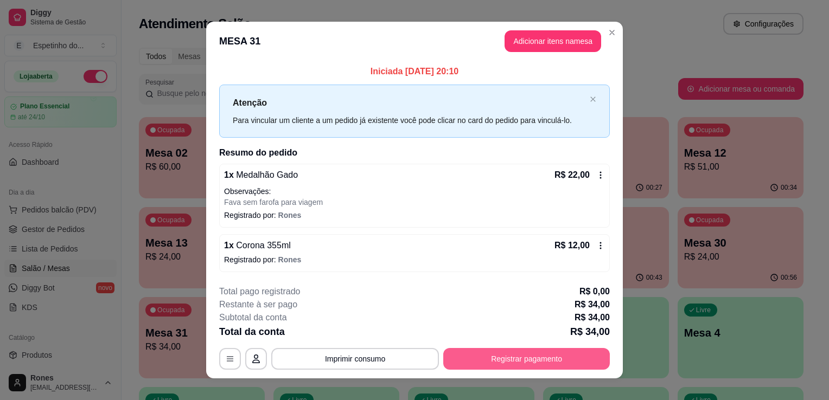
click at [482, 360] on button "Registrar pagamento" at bounding box center [526, 359] width 166 height 22
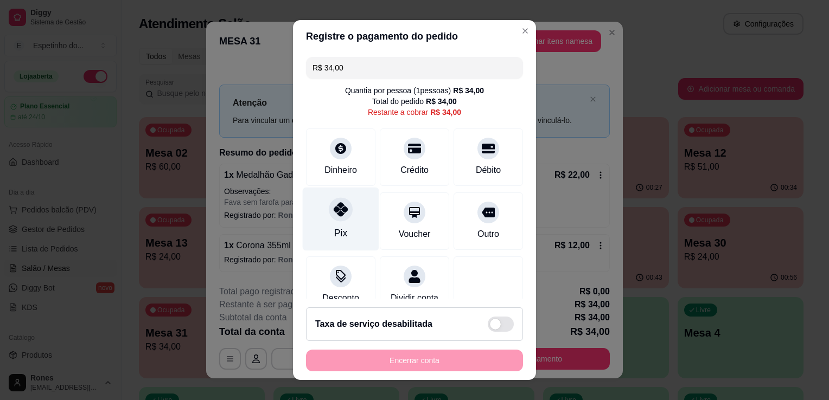
click at [319, 225] on div "Pix" at bounding box center [341, 219] width 76 height 63
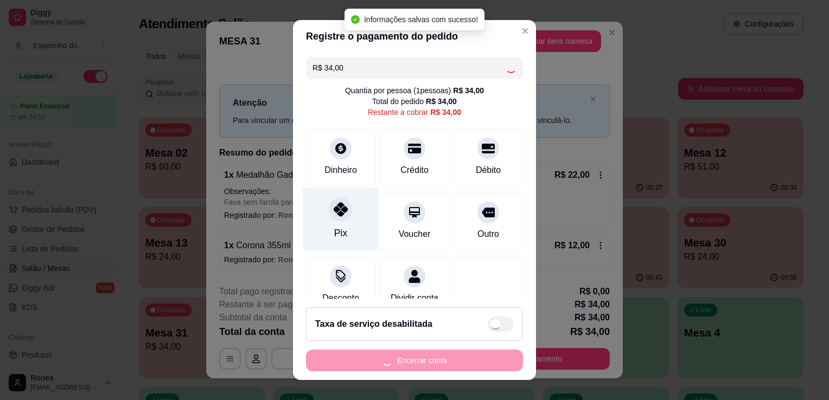
type input "R$ 0,00"
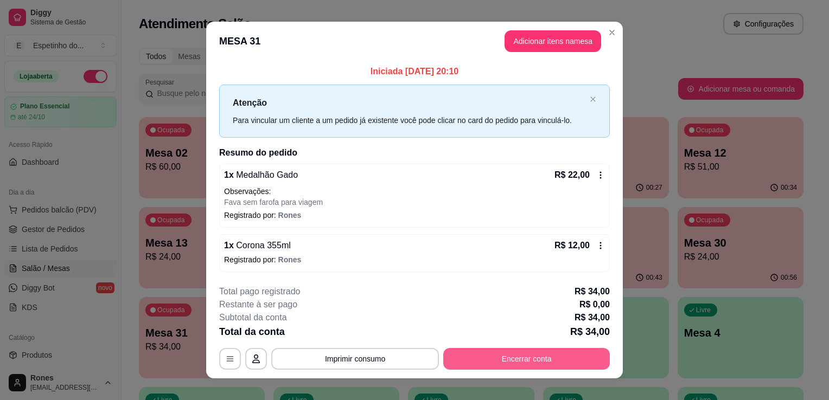
click at [544, 350] on button "Encerrar conta" at bounding box center [526, 359] width 166 height 22
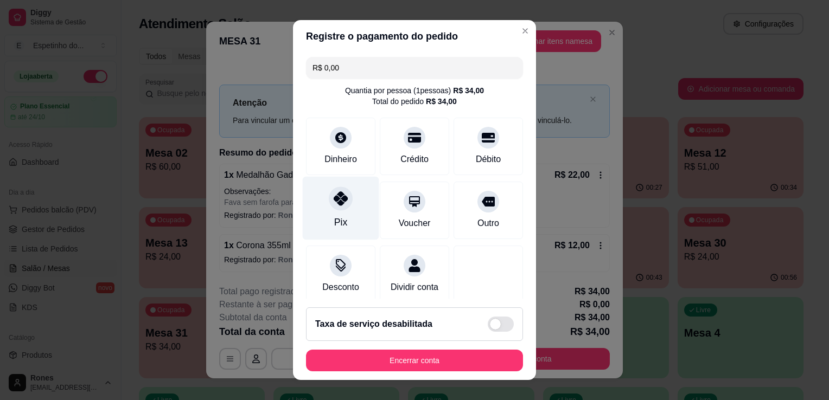
click at [334, 219] on div "Pix" at bounding box center [340, 222] width 13 height 14
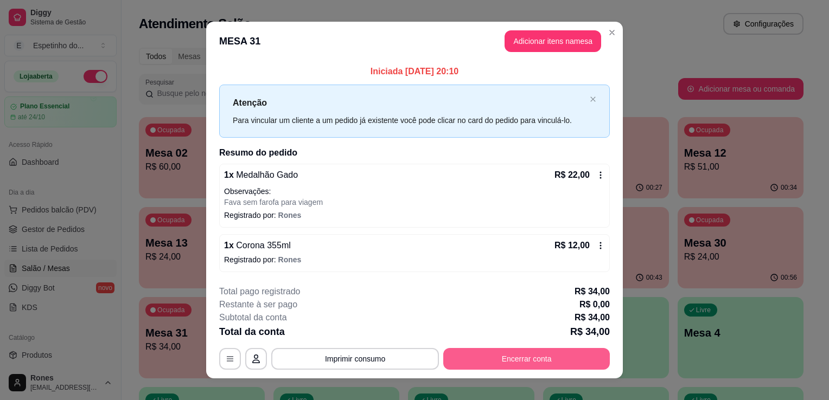
click at [536, 363] on button "Encerrar conta" at bounding box center [526, 359] width 166 height 22
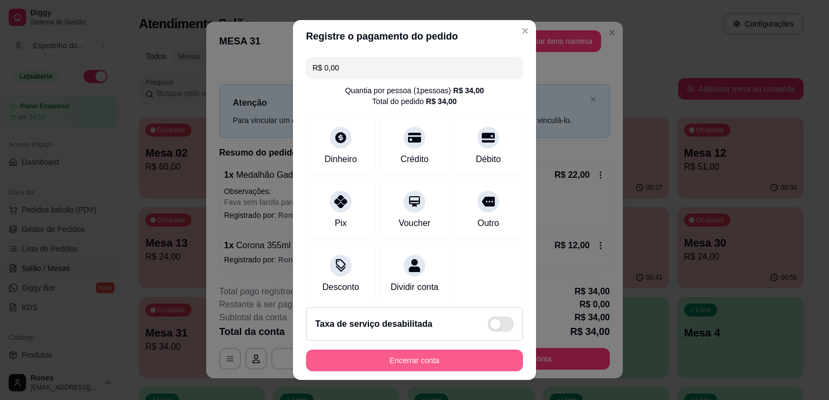
click at [463, 368] on button "Encerrar conta" at bounding box center [414, 361] width 217 height 22
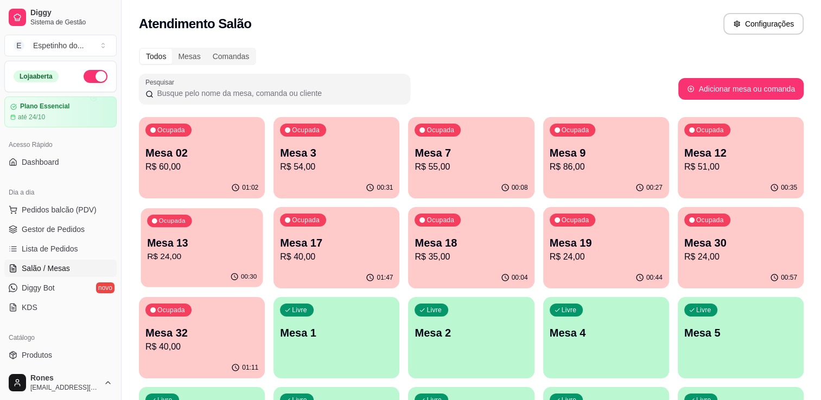
click at [233, 253] on p "R$ 24,00" at bounding box center [202, 257] width 110 height 12
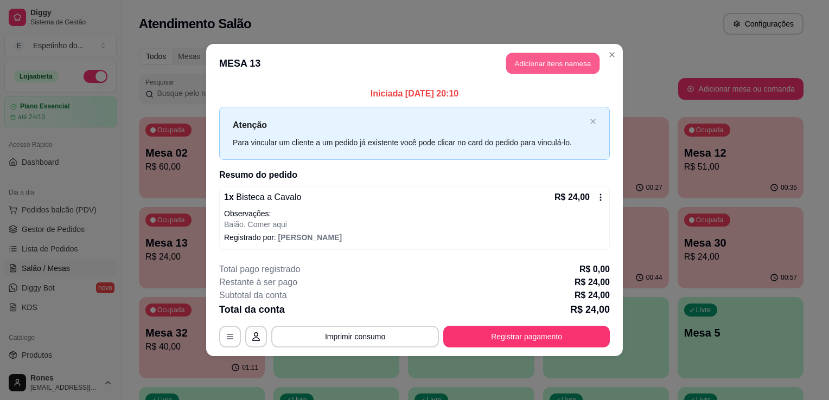
click at [545, 68] on button "Adicionar itens na mesa" at bounding box center [552, 63] width 93 height 21
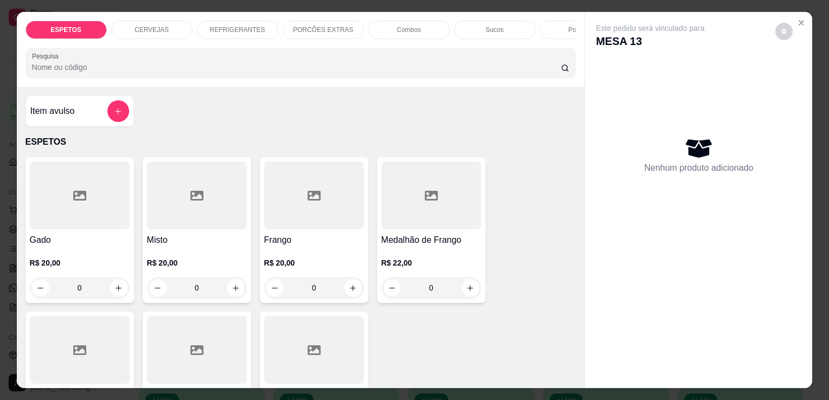
click at [227, 27] on p "REFRIGERANTES" at bounding box center [237, 29] width 55 height 9
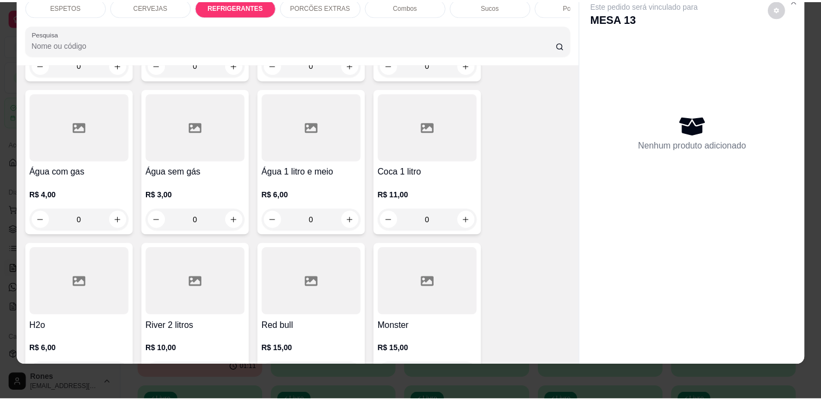
scroll to position [1423, 0]
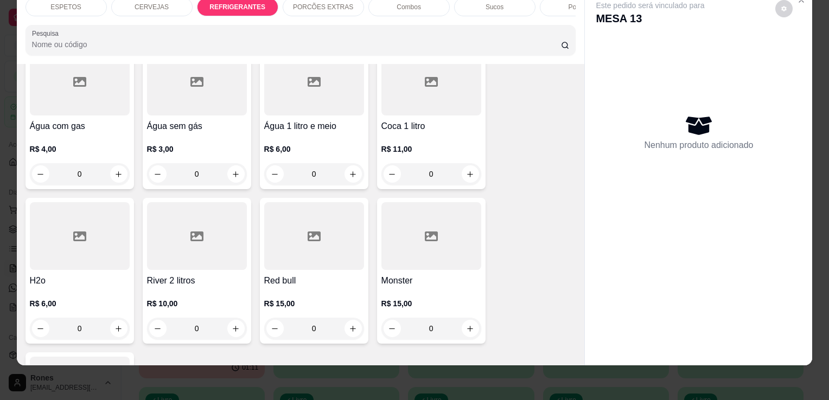
click at [71, 223] on div at bounding box center [80, 236] width 100 height 68
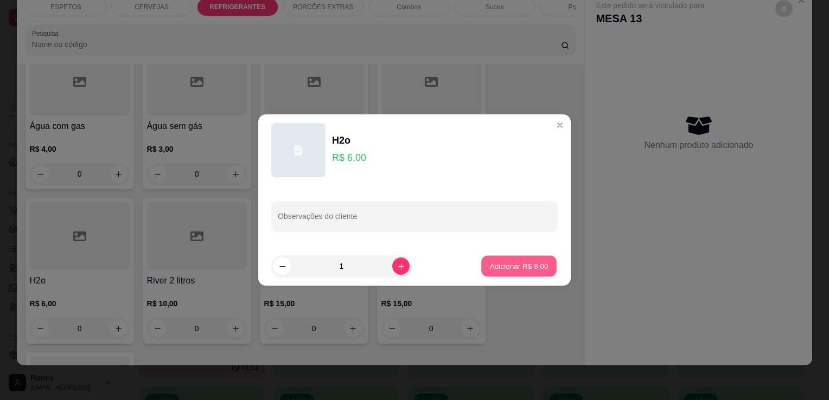
click at [512, 262] on p "Adicionar R$ 6,00" at bounding box center [518, 266] width 59 height 10
type input "1"
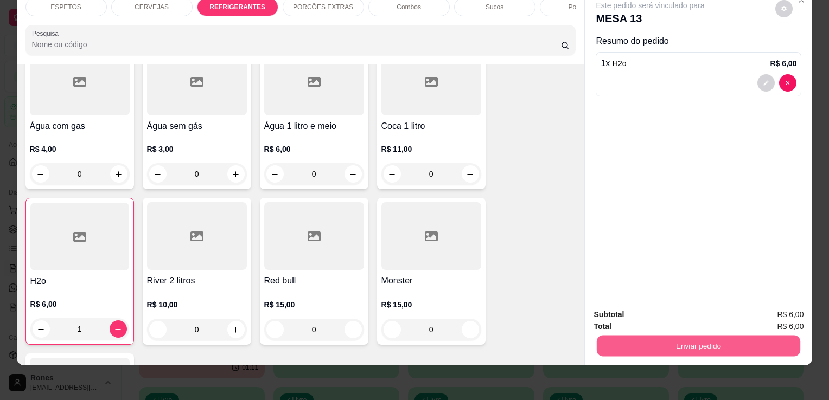
click at [736, 346] on button "Enviar pedido" at bounding box center [698, 345] width 203 height 21
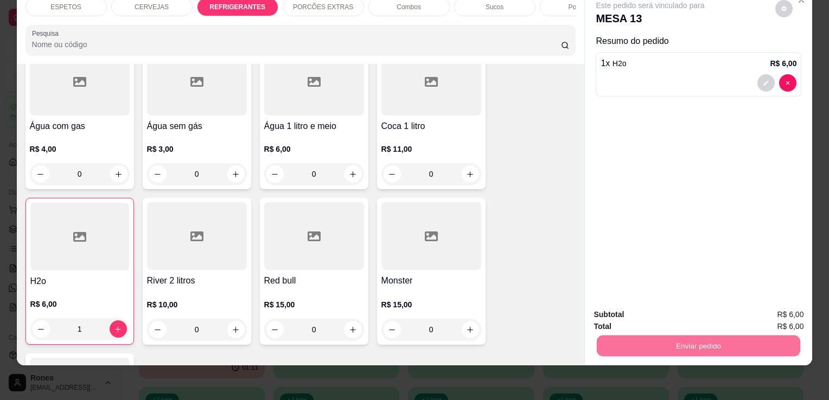
click at [798, 310] on button "Enviar pedido" at bounding box center [775, 311] width 60 height 20
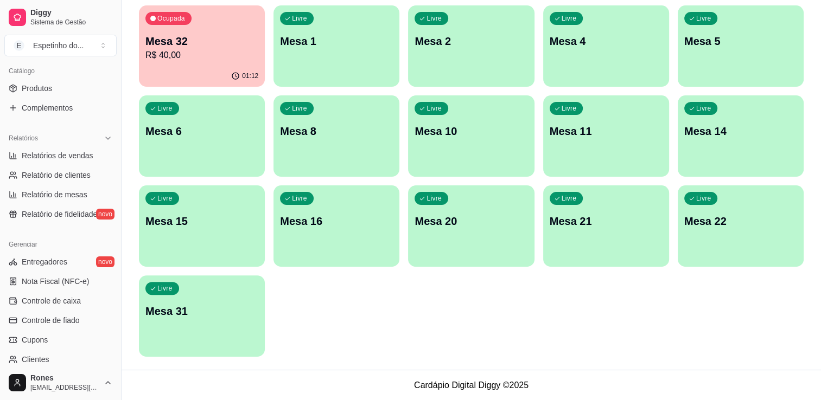
scroll to position [380, 0]
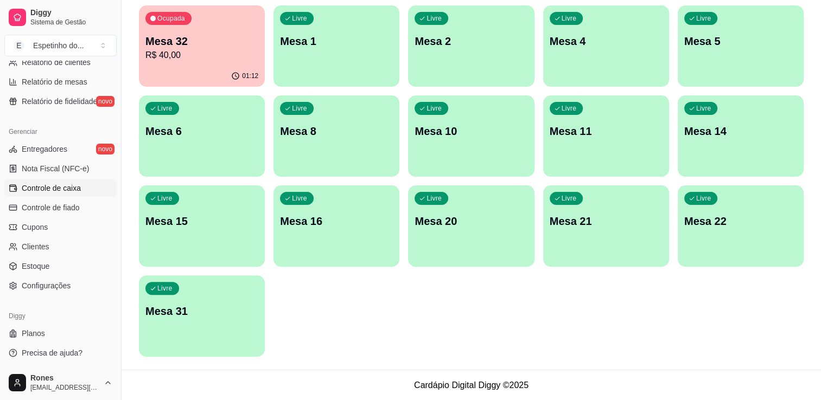
click at [57, 190] on span "Controle de caixa" at bounding box center [51, 188] width 59 height 11
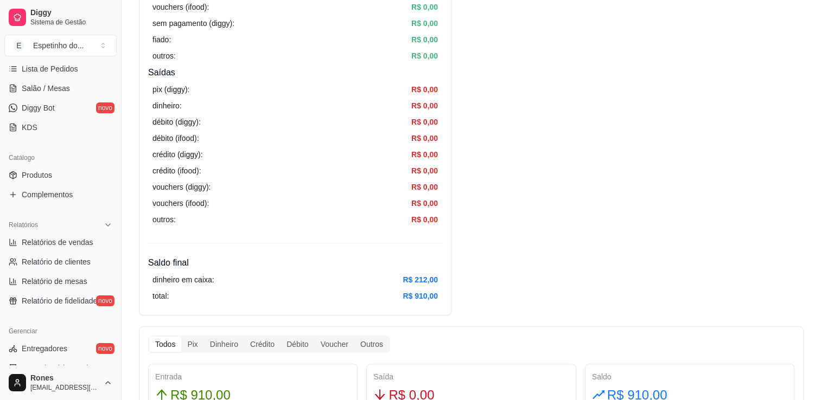
scroll to position [141, 0]
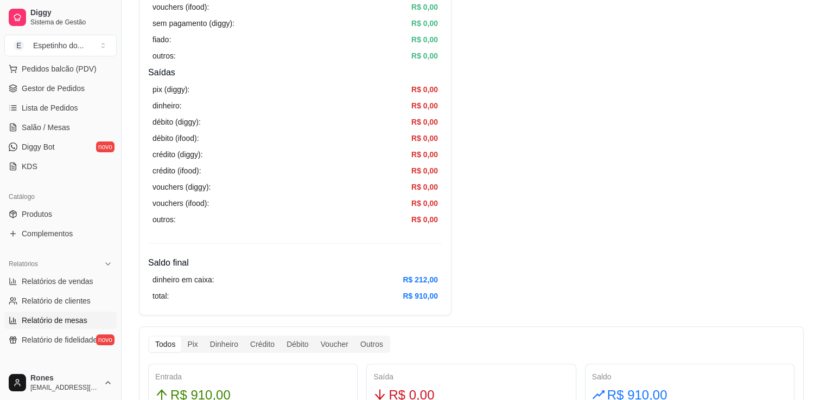
click at [69, 312] on link "Relatório de mesas" at bounding box center [60, 320] width 112 height 17
select select "TOTAL_OF_ORDERS"
select select "7"
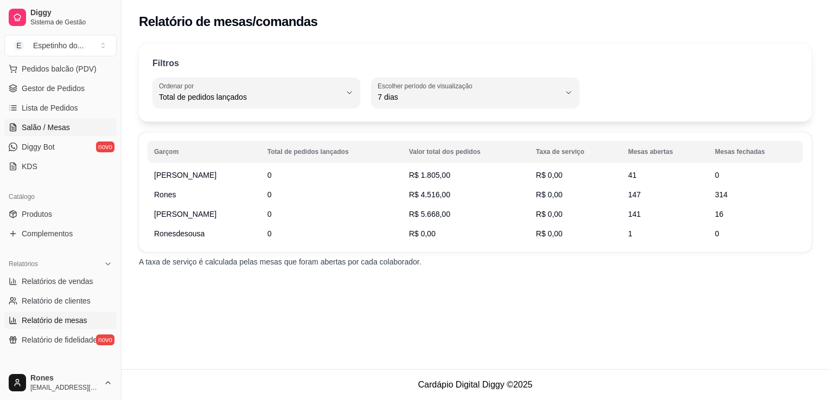
click at [50, 125] on span "Salão / Mesas" at bounding box center [46, 127] width 48 height 11
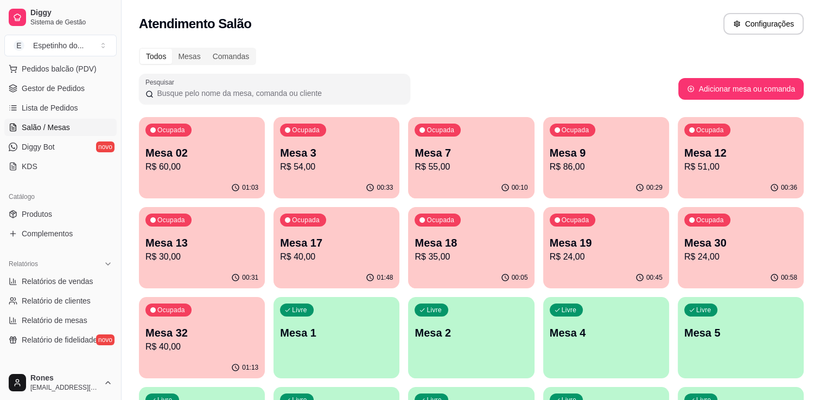
scroll to position [292, 0]
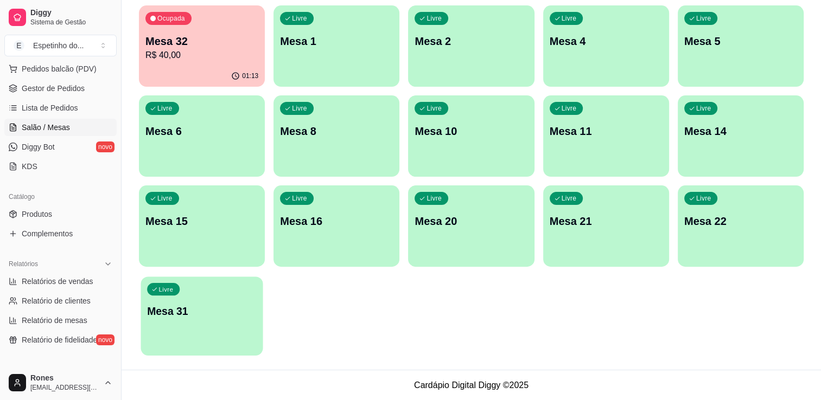
click at [206, 318] on div "Livre Mesa 31" at bounding box center [201, 310] width 122 height 66
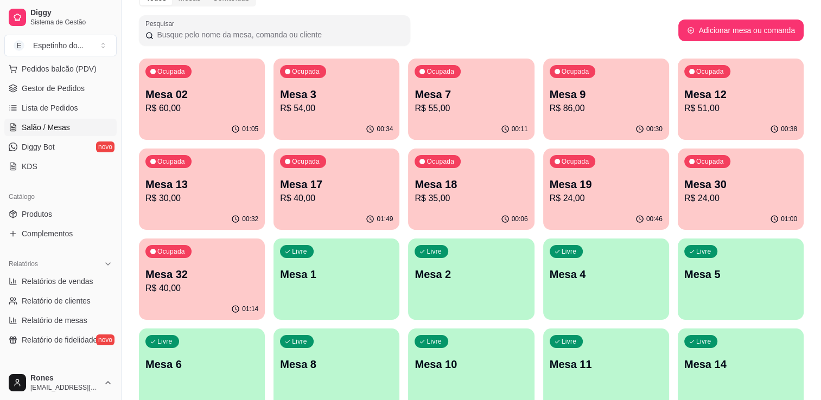
scroll to position [53, 0]
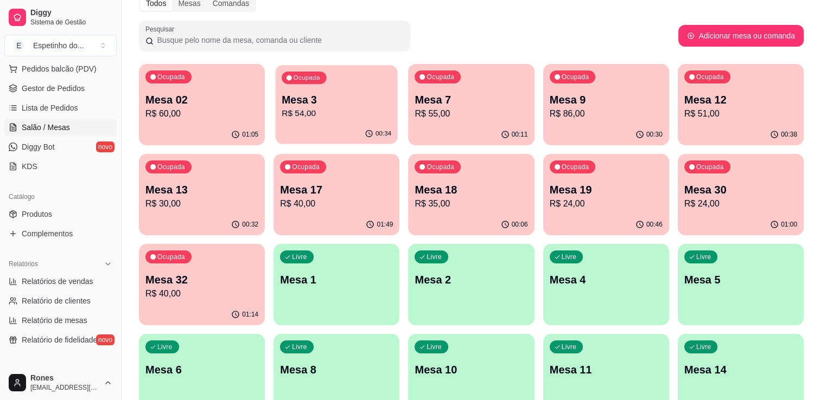
click at [321, 97] on p "Mesa 3" at bounding box center [336, 100] width 110 height 15
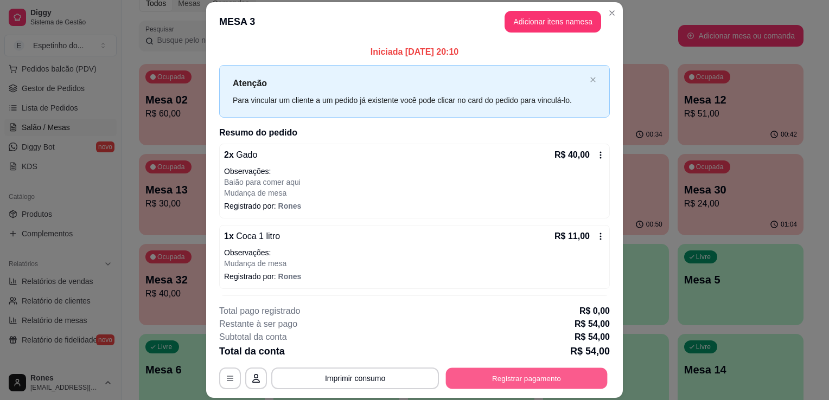
click at [552, 382] on button "Registrar pagamento" at bounding box center [527, 378] width 162 height 21
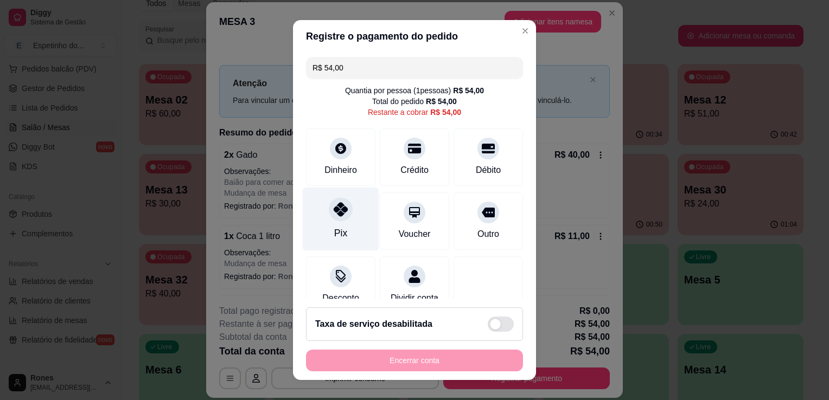
click at [338, 238] on div "Pix" at bounding box center [340, 233] width 13 height 14
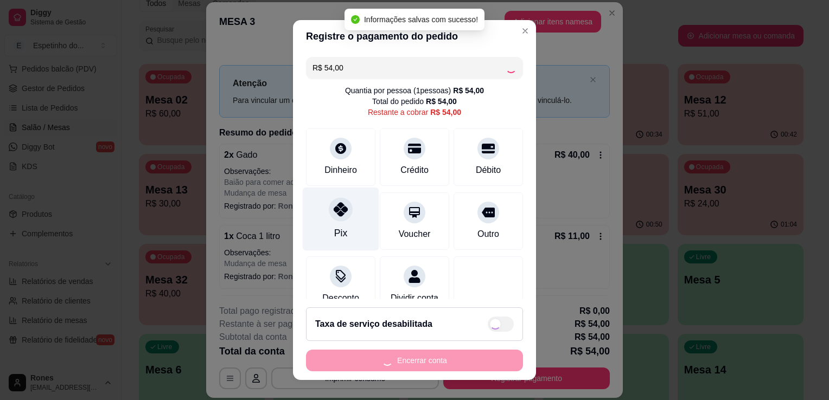
type input "R$ 0,00"
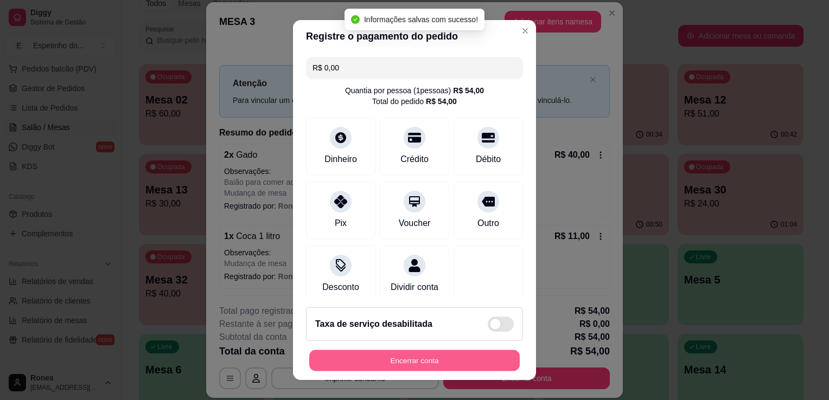
click at [421, 360] on button "Encerrar conta" at bounding box center [414, 360] width 210 height 21
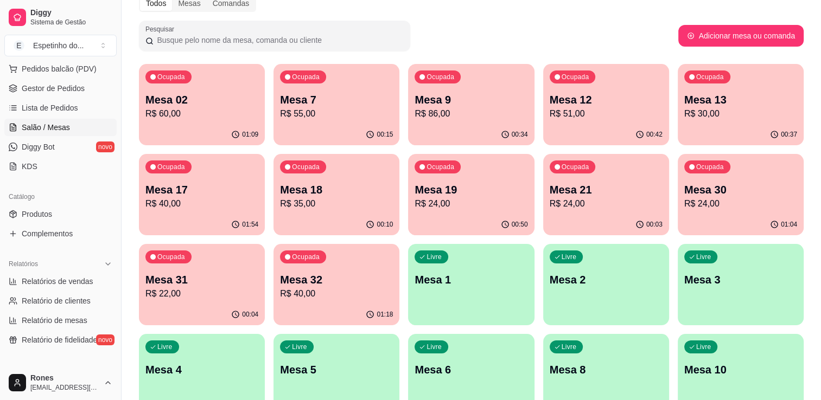
click at [210, 93] on p "Mesa 02" at bounding box center [201, 99] width 113 height 15
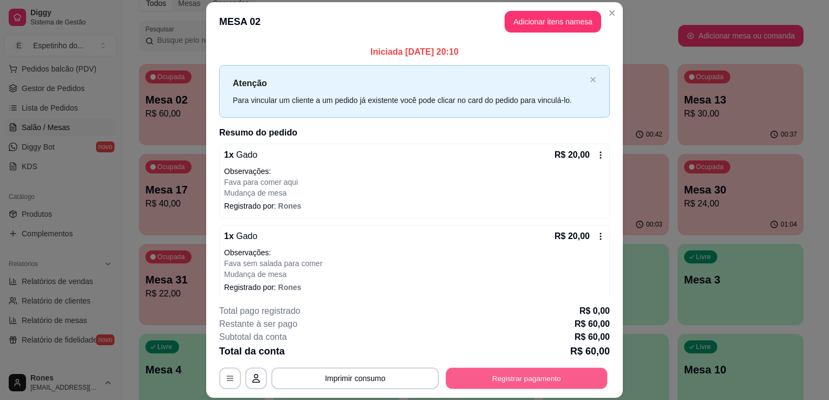
click at [572, 375] on button "Registrar pagamento" at bounding box center [527, 378] width 162 height 21
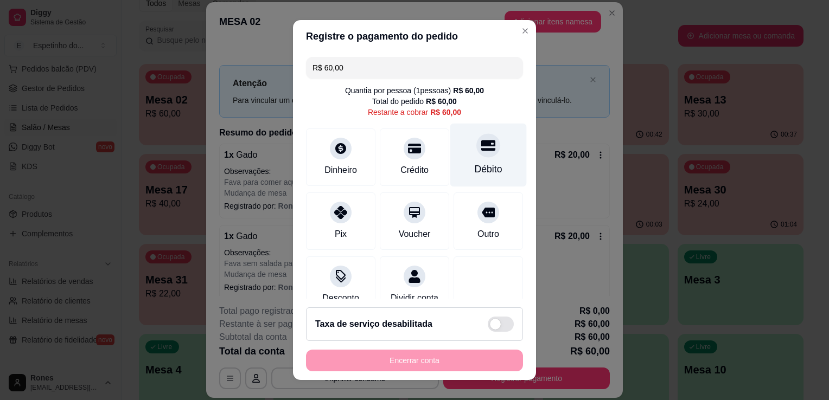
click at [475, 165] on div "Débito" at bounding box center [489, 169] width 28 height 14
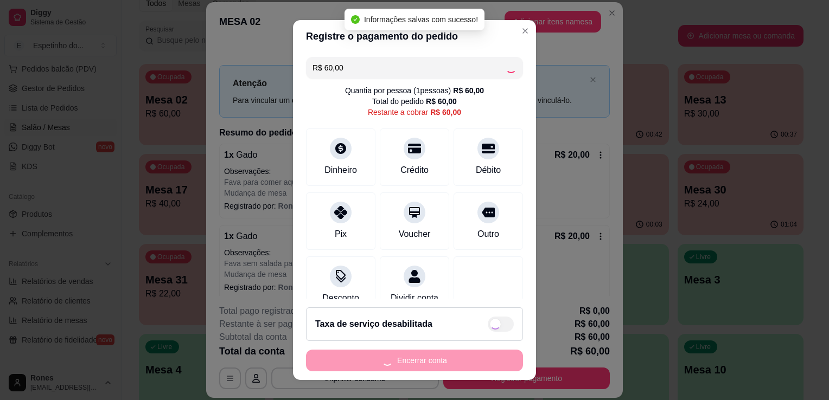
type input "R$ 0,00"
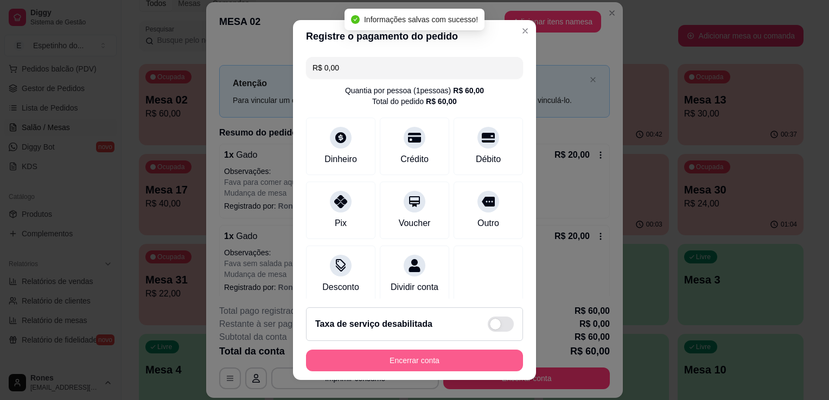
click at [433, 361] on button "Encerrar conta" at bounding box center [414, 361] width 217 height 22
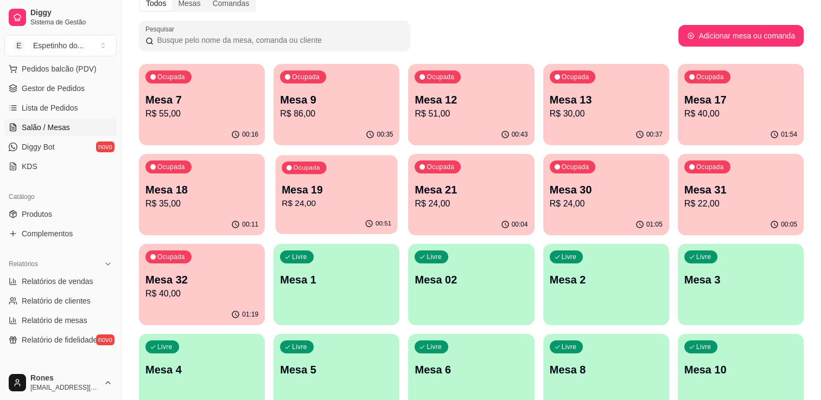
click at [317, 205] on p "R$ 24,00" at bounding box center [336, 203] width 110 height 12
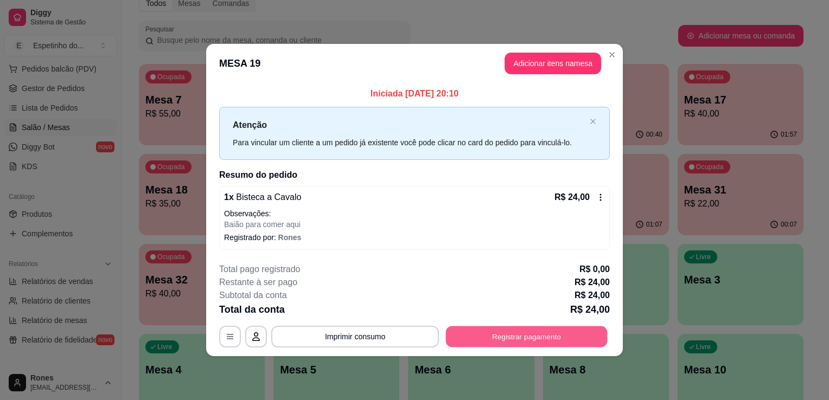
click at [529, 345] on button "Registrar pagamento" at bounding box center [527, 336] width 162 height 21
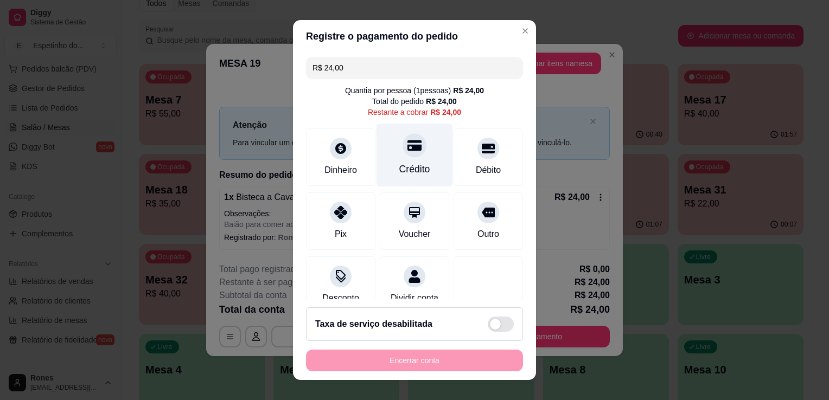
click at [418, 159] on div "Crédito" at bounding box center [414, 155] width 76 height 63
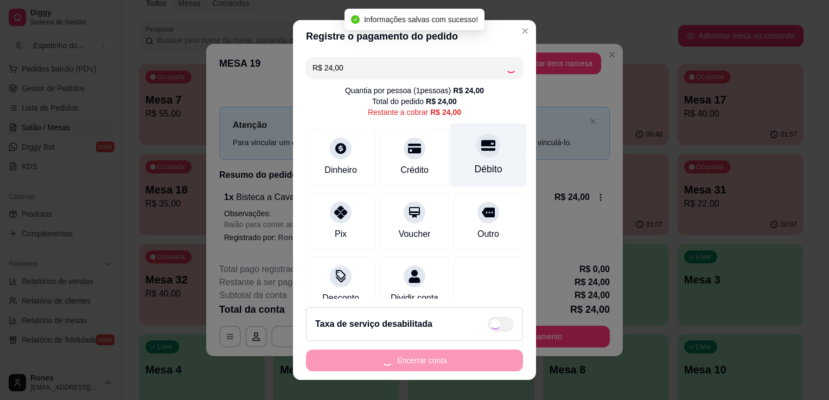
type input "R$ 0,00"
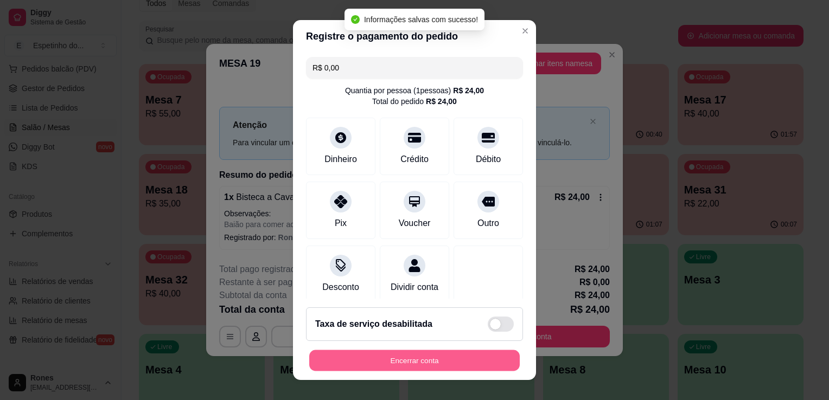
click at [458, 363] on button "Encerrar conta" at bounding box center [414, 360] width 210 height 21
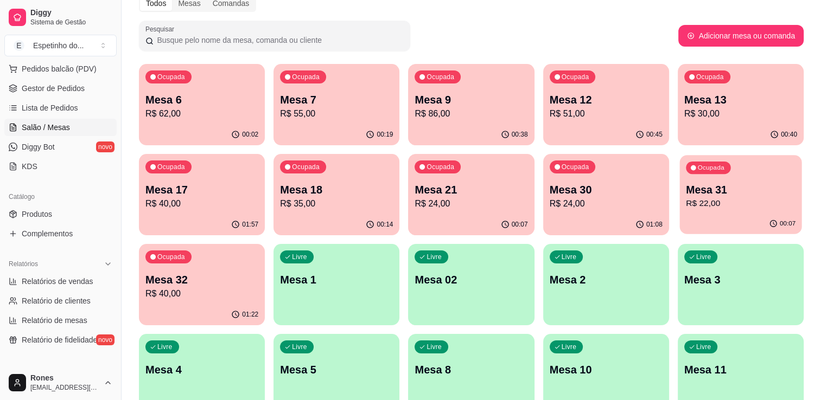
click at [715, 220] on div "00:07" at bounding box center [740, 224] width 122 height 21
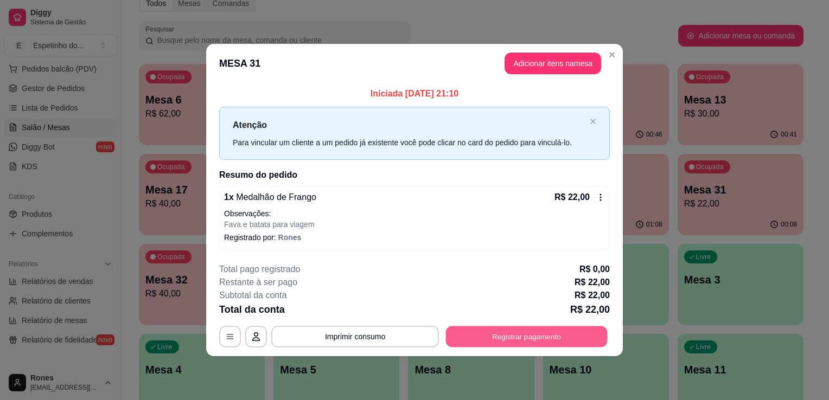
click at [537, 334] on button "Registrar pagamento" at bounding box center [527, 336] width 162 height 21
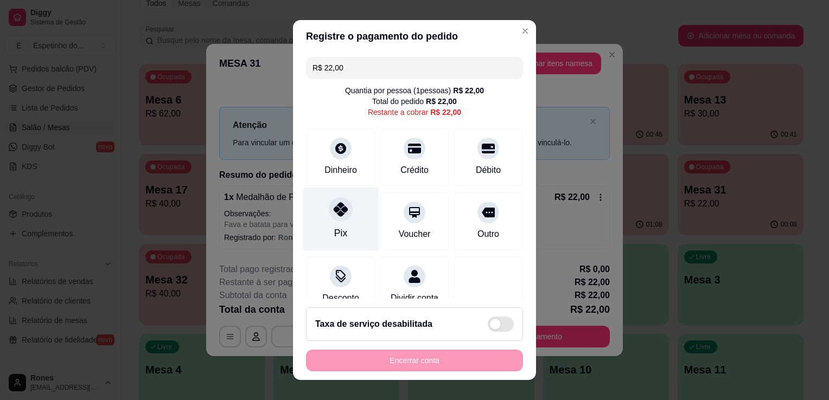
click at [344, 234] on div "Pix" at bounding box center [341, 219] width 76 height 63
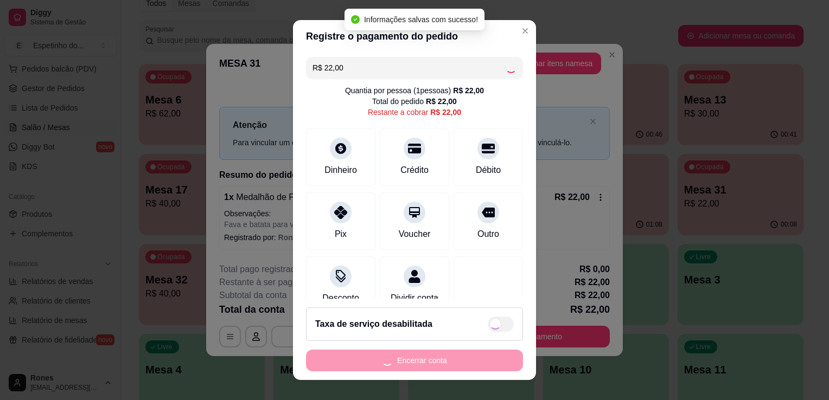
type input "R$ 0,00"
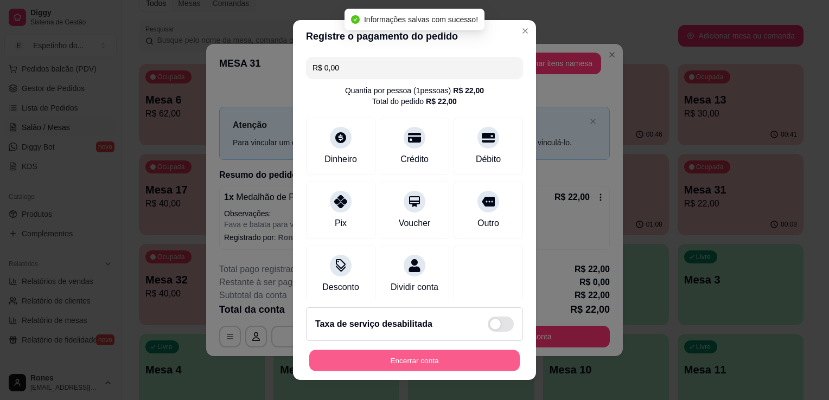
click at [440, 363] on button "Encerrar conta" at bounding box center [414, 360] width 210 height 21
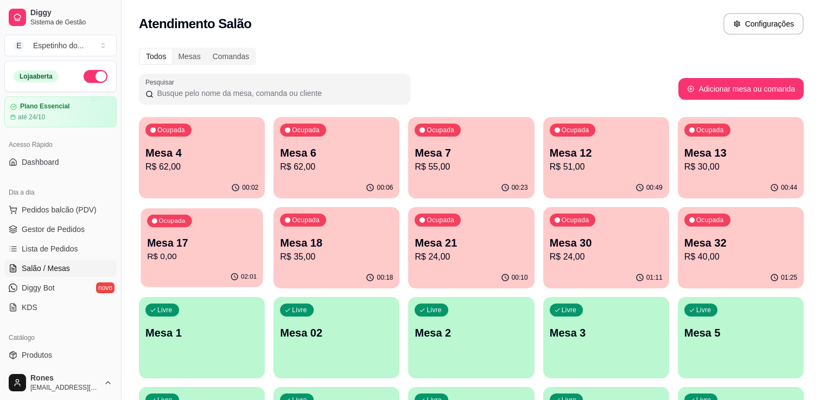
click at [240, 260] on p "R$ 0,00" at bounding box center [202, 257] width 110 height 12
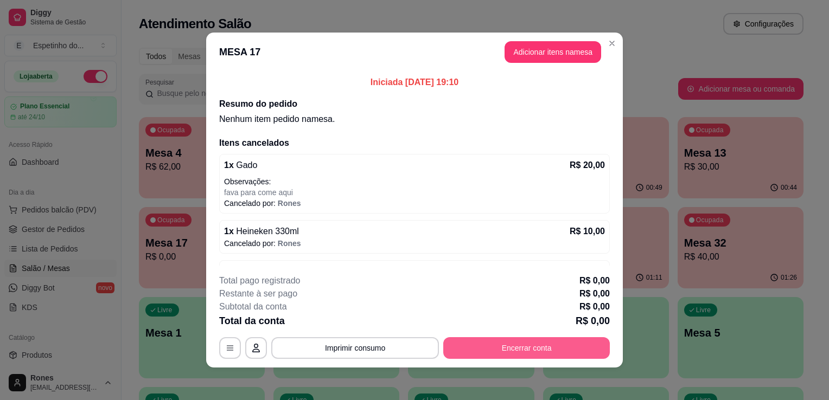
click at [544, 353] on button "Encerrar conta" at bounding box center [526, 348] width 166 height 22
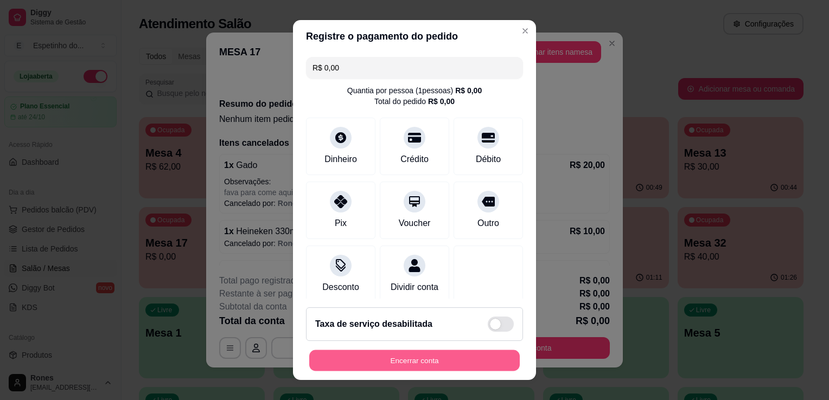
click at [436, 364] on button "Encerrar conta" at bounding box center [414, 360] width 210 height 21
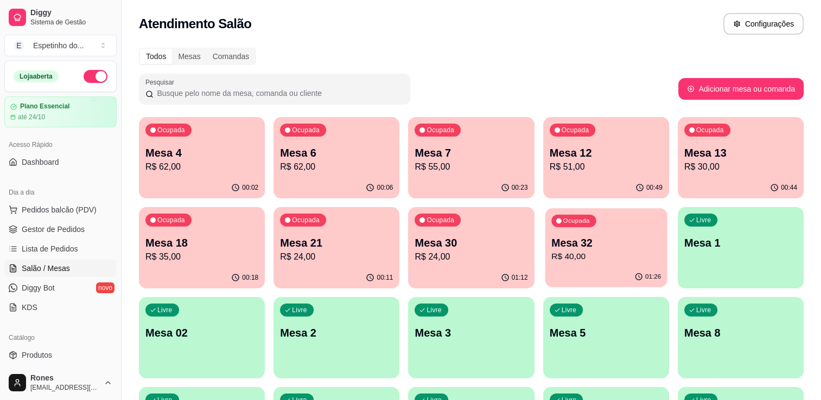
click at [596, 271] on div "01:26" at bounding box center [605, 277] width 122 height 21
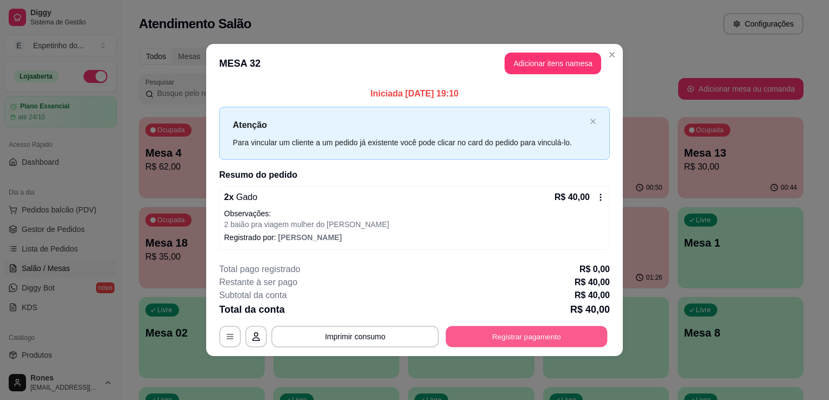
click at [559, 338] on button "Registrar pagamento" at bounding box center [527, 336] width 162 height 21
click at [516, 331] on button "Registrar pagamento" at bounding box center [527, 336] width 162 height 21
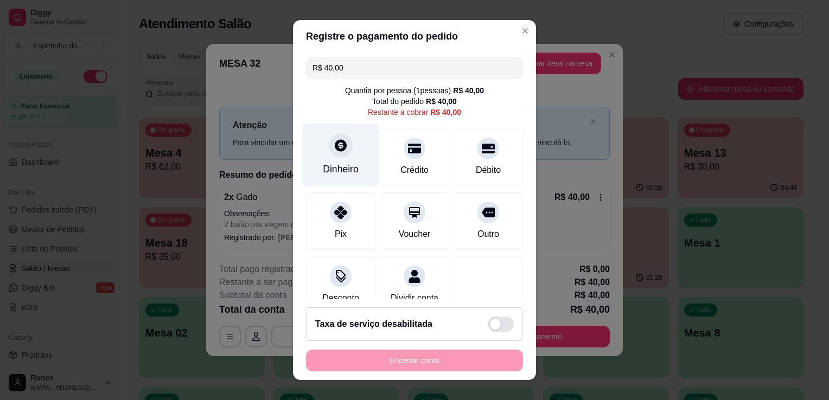
click at [339, 169] on div "Dinheiro" at bounding box center [341, 169] width 36 height 14
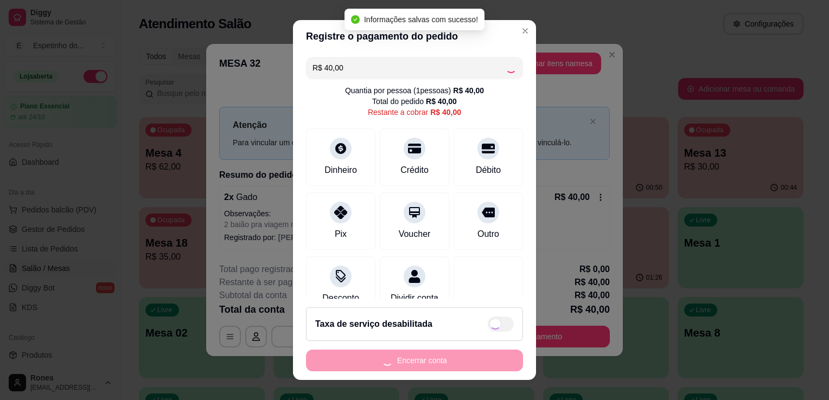
type input "R$ 0,00"
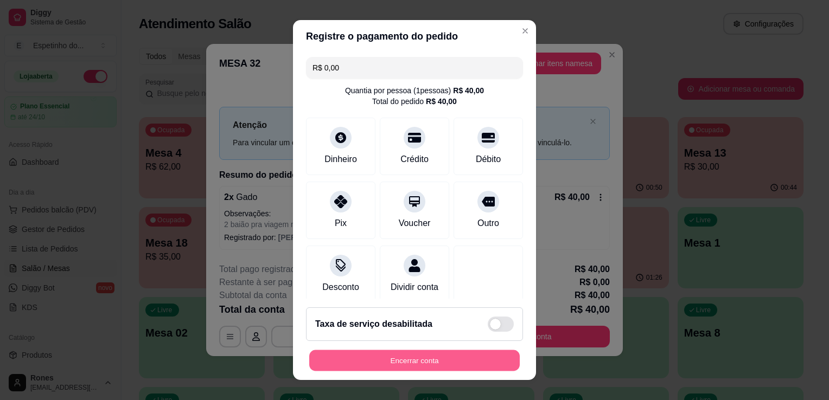
click at [451, 359] on button "Encerrar conta" at bounding box center [414, 360] width 210 height 21
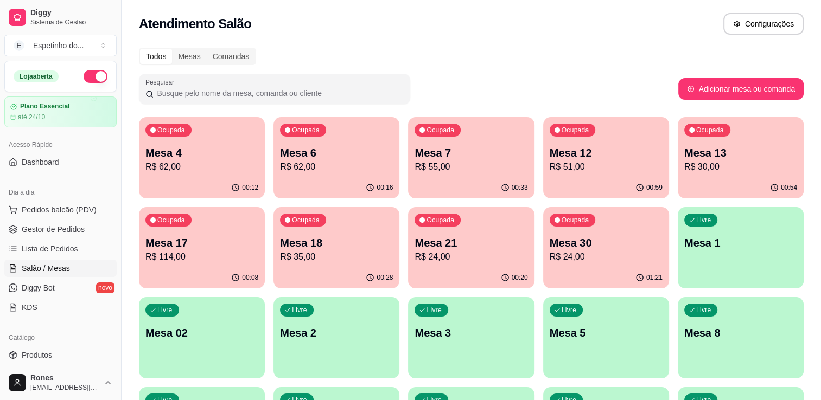
click at [459, 162] on p "R$ 55,00" at bounding box center [470, 167] width 113 height 13
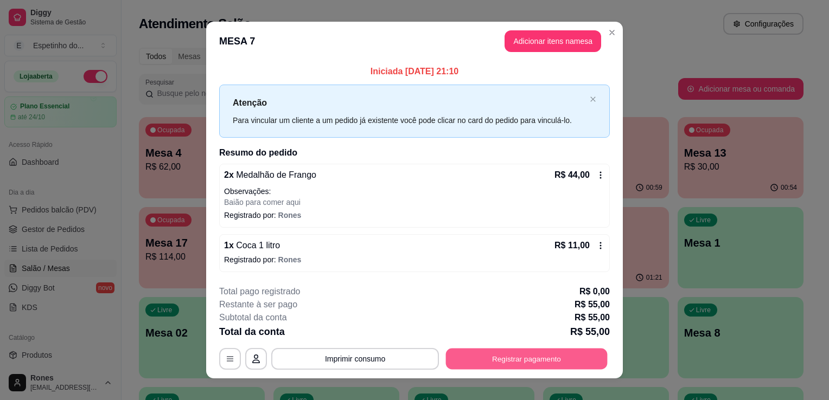
click at [504, 351] on button "Registrar pagamento" at bounding box center [527, 358] width 162 height 21
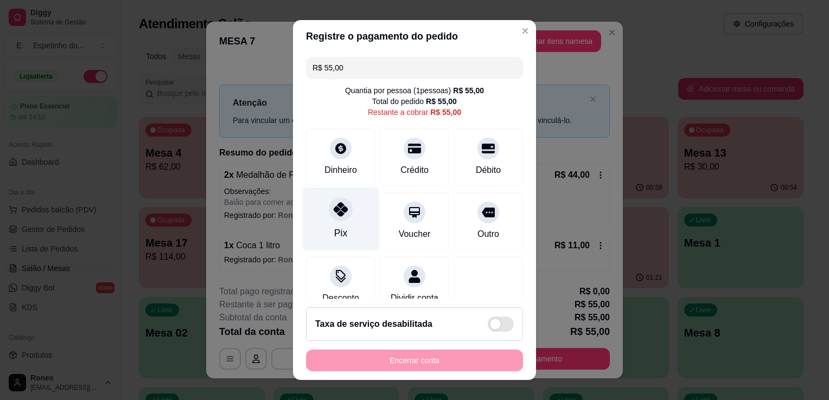
click at [345, 229] on div "Pix" at bounding box center [341, 219] width 76 height 63
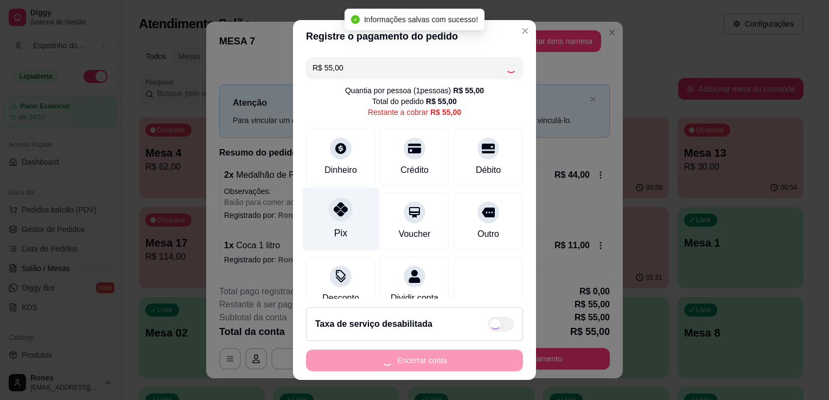
type input "R$ 0,00"
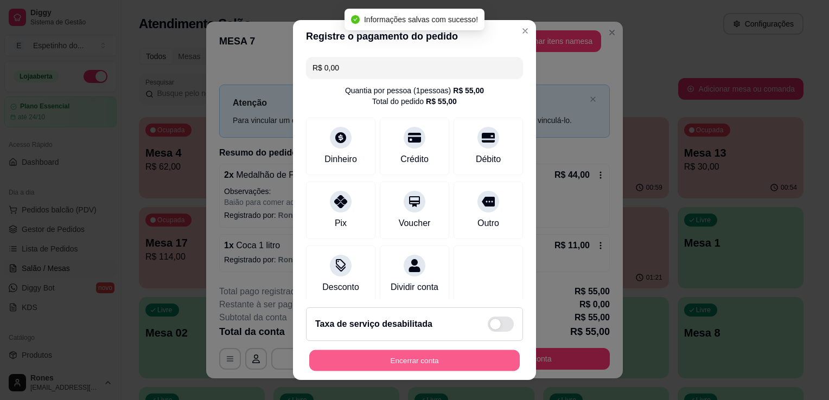
click at [437, 358] on button "Encerrar conta" at bounding box center [414, 360] width 210 height 21
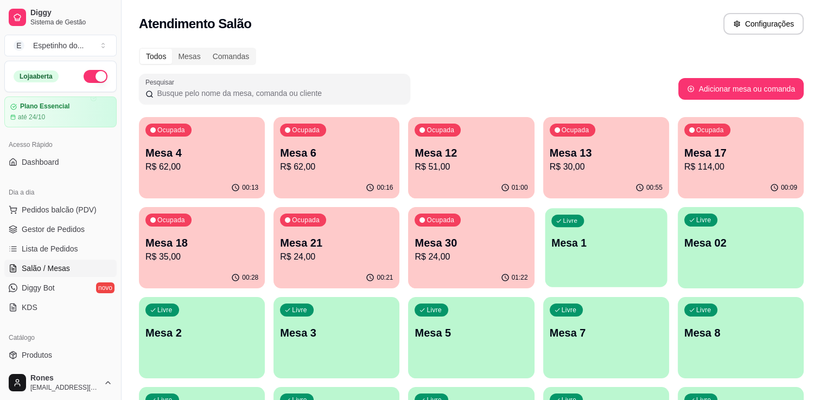
click at [595, 253] on div "Livre Mesa 1" at bounding box center [605, 241] width 122 height 66
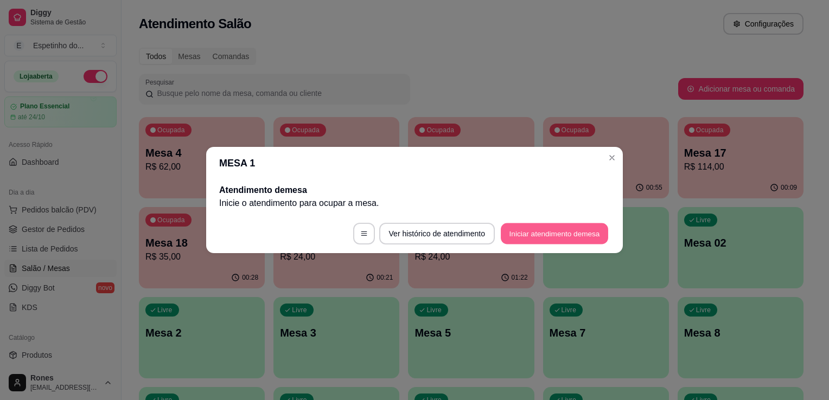
click at [568, 227] on button "Iniciar atendimento de mesa" at bounding box center [554, 233] width 107 height 21
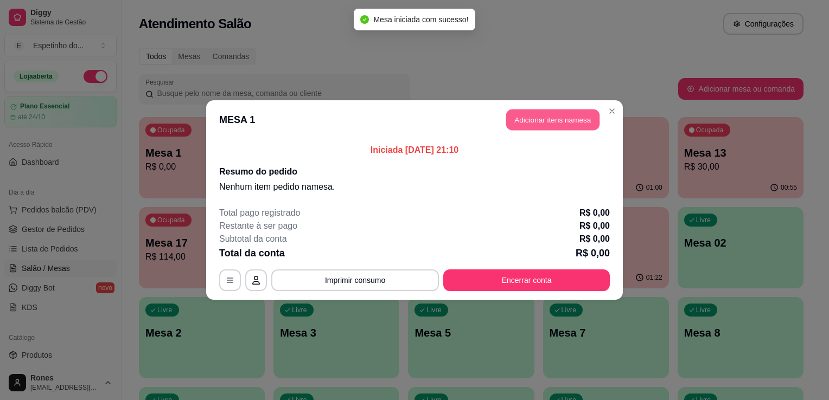
click at [529, 122] on button "Adicionar itens na mesa" at bounding box center [552, 120] width 93 height 21
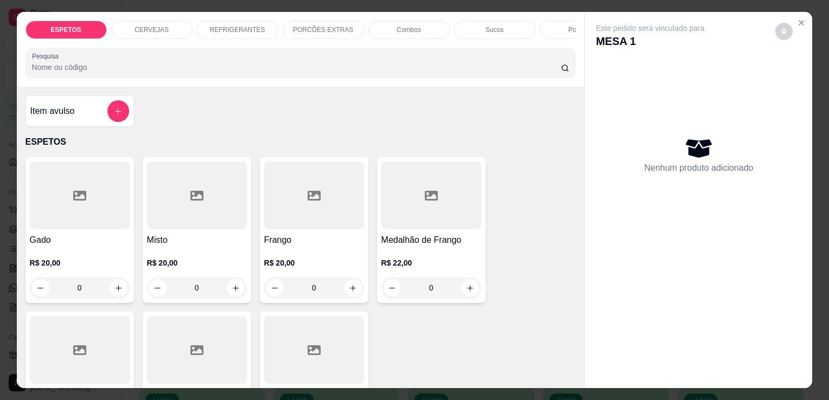
click at [149, 25] on p "CERVEJAS" at bounding box center [151, 29] width 34 height 9
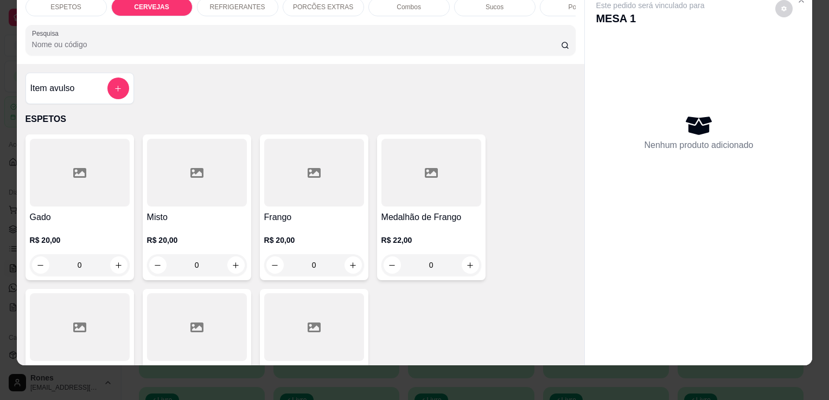
click at [89, 190] on div at bounding box center [80, 173] width 100 height 68
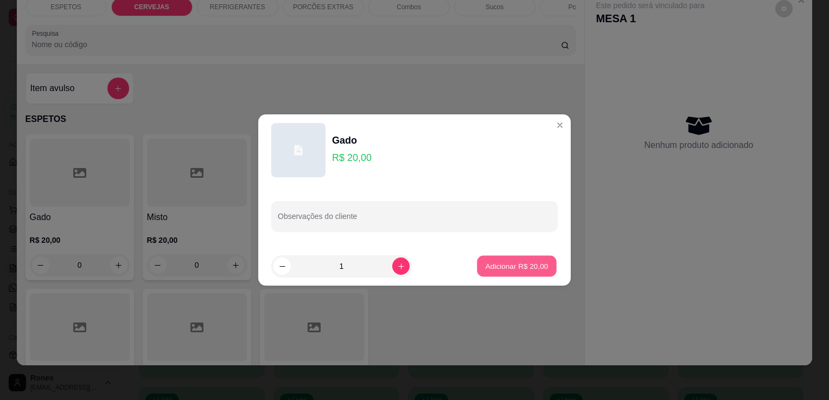
click at [523, 267] on p "Adicionar R$ 20,00" at bounding box center [516, 266] width 63 height 10
type input "1"
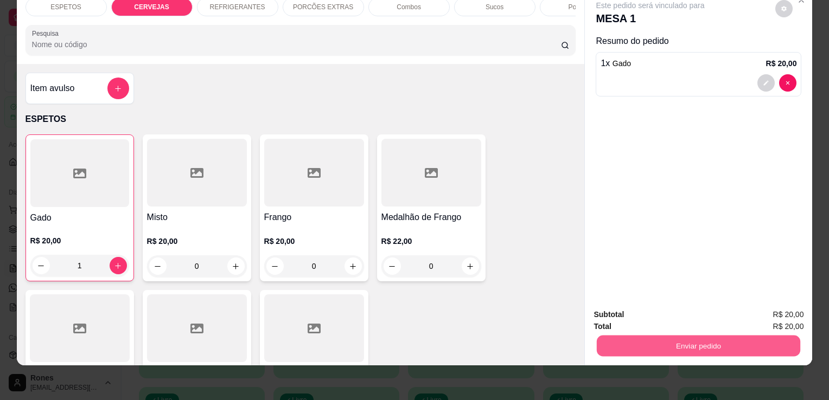
click at [721, 340] on button "Enviar pedido" at bounding box center [698, 345] width 203 height 21
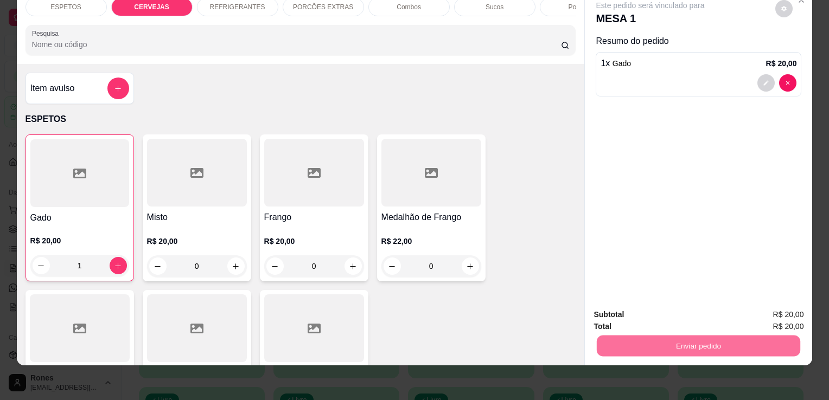
click at [794, 315] on button "Enviar pedido" at bounding box center [775, 311] width 60 height 20
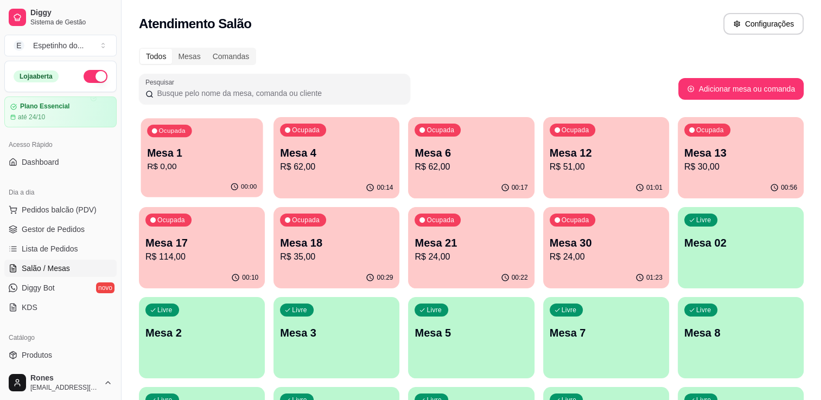
click at [206, 170] on p "R$ 0,00" at bounding box center [202, 167] width 110 height 12
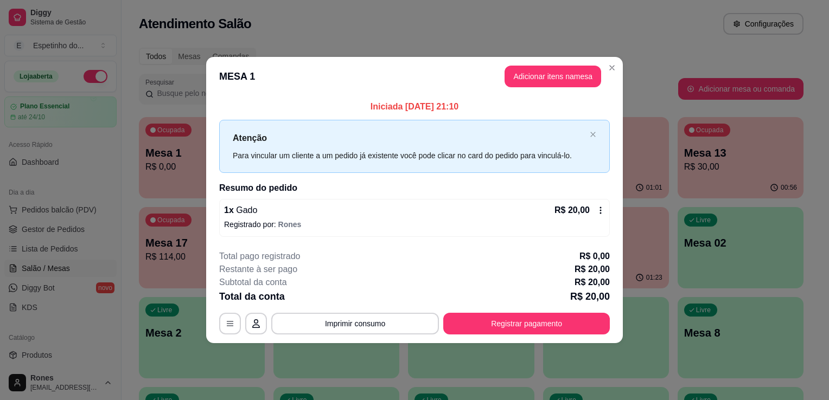
click at [603, 210] on icon at bounding box center [600, 210] width 9 height 9
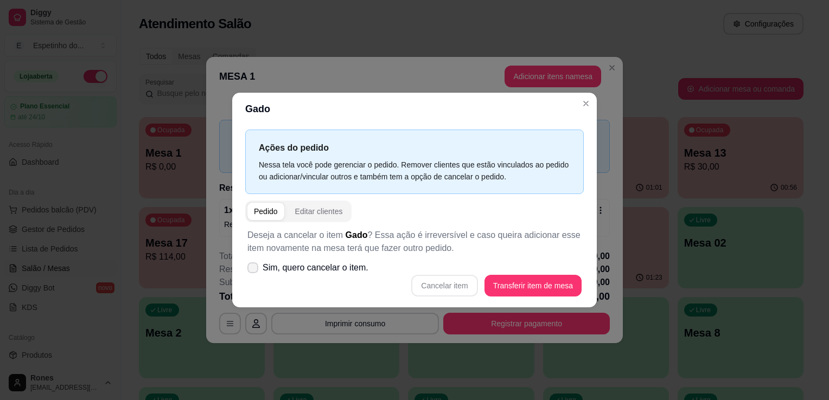
click at [284, 269] on span "Sim, quero cancelar o item." at bounding box center [315, 267] width 106 height 13
click at [254, 270] on input "Sim, quero cancelar o item." at bounding box center [250, 273] width 7 height 7
checkbox input "true"
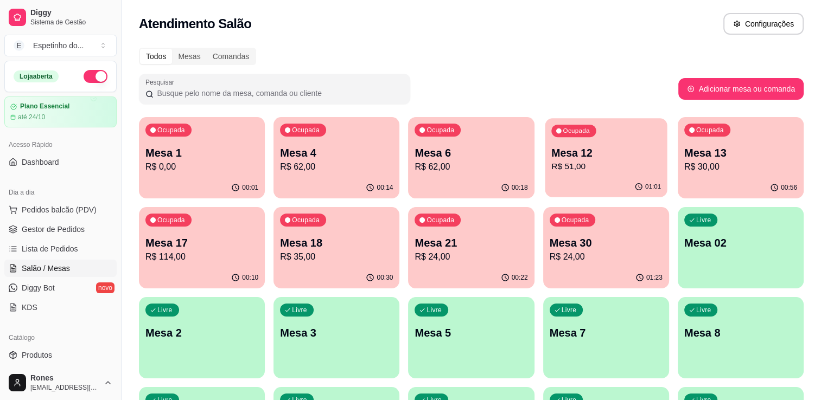
click at [586, 152] on p "Mesa 12" at bounding box center [606, 153] width 110 height 15
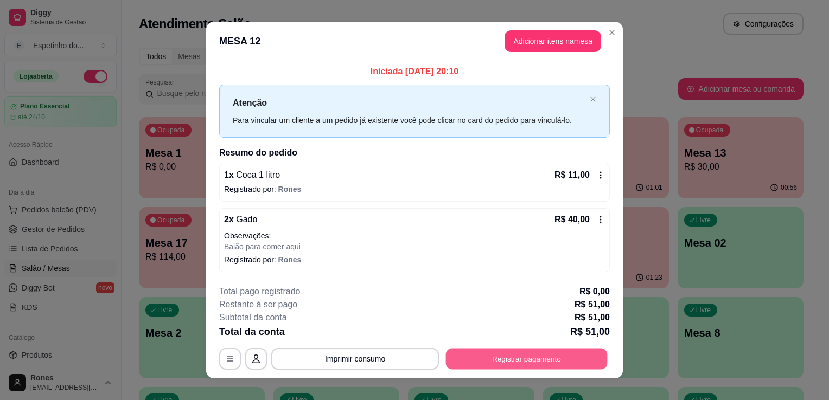
click at [539, 358] on button "Registrar pagamento" at bounding box center [527, 358] width 162 height 21
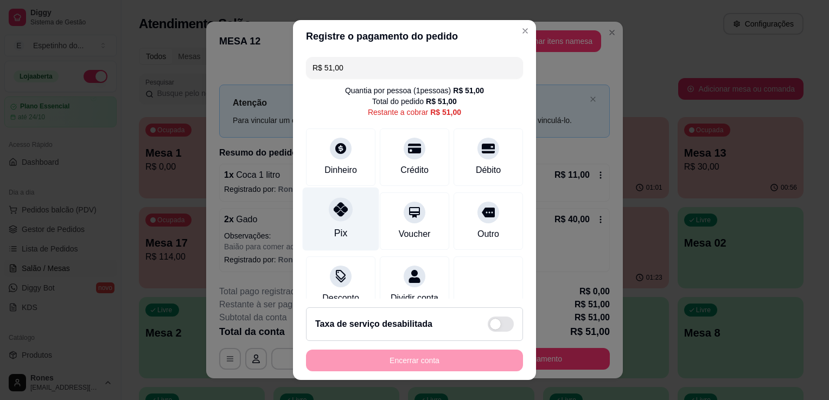
click at [329, 222] on div "Pix" at bounding box center [341, 219] width 76 height 63
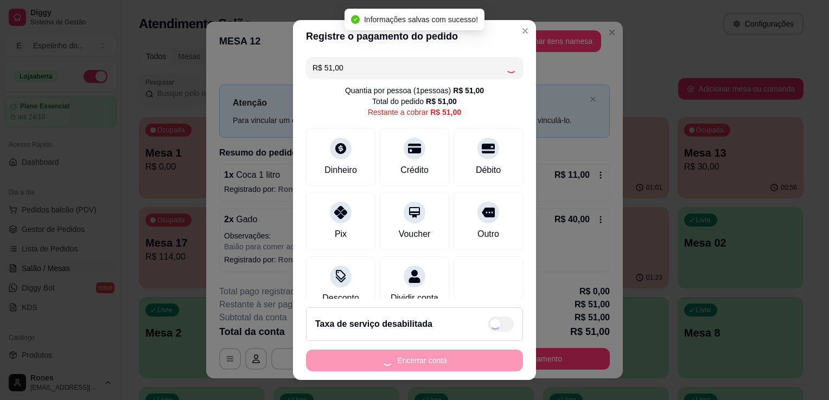
type input "R$ 0,00"
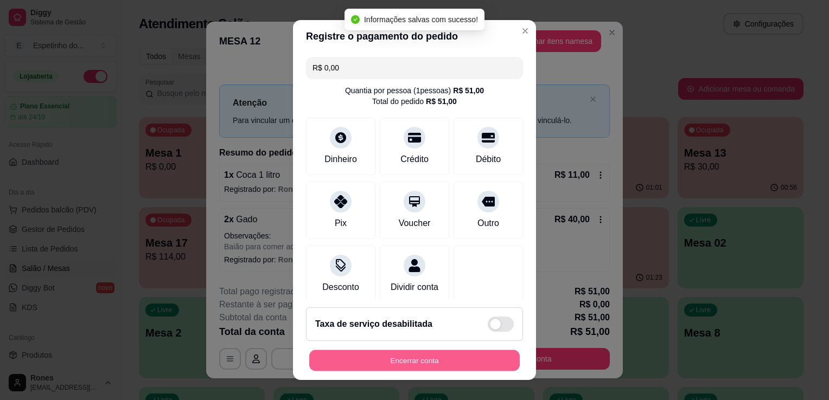
click at [437, 359] on button "Encerrar conta" at bounding box center [414, 360] width 210 height 21
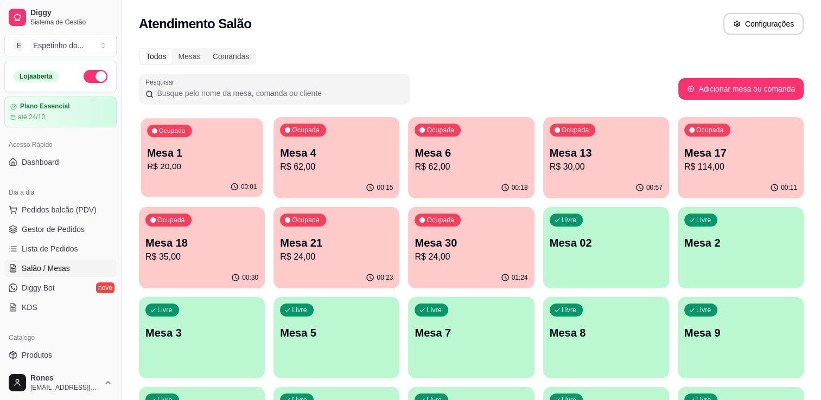
click at [211, 153] on p "Mesa 1" at bounding box center [202, 153] width 110 height 15
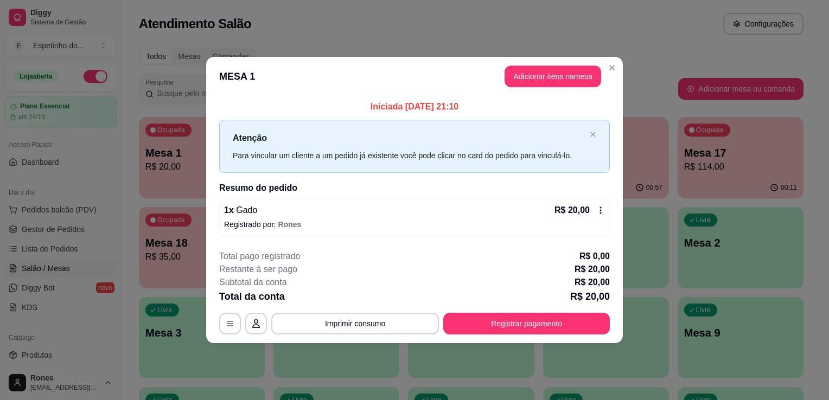
click at [600, 209] on icon at bounding box center [600, 210] width 9 height 9
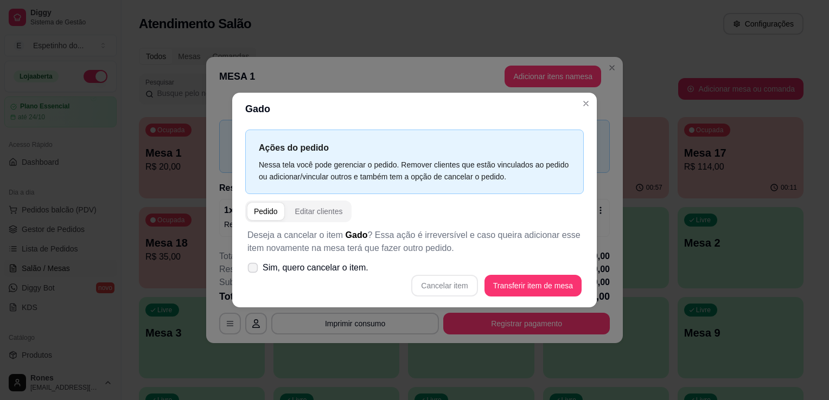
click at [253, 266] on icon at bounding box center [252, 268] width 8 height 6
click at [253, 270] on input "Sim, quero cancelar o item." at bounding box center [250, 273] width 7 height 7
checkbox input "true"
click at [439, 290] on button "Cancelar item" at bounding box center [444, 285] width 65 height 21
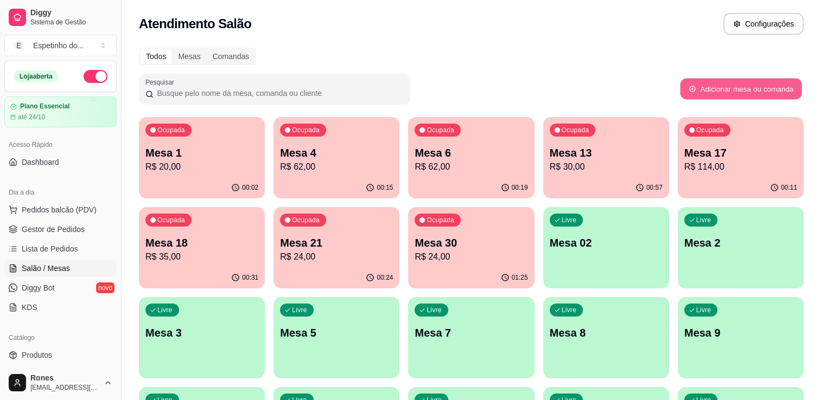
click at [741, 81] on button "Adicionar mesa ou comanda" at bounding box center [740, 89] width 121 height 21
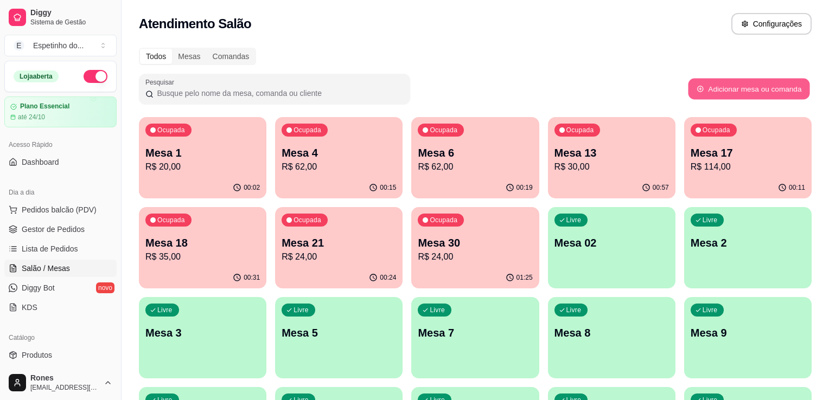
select select "TABLE"
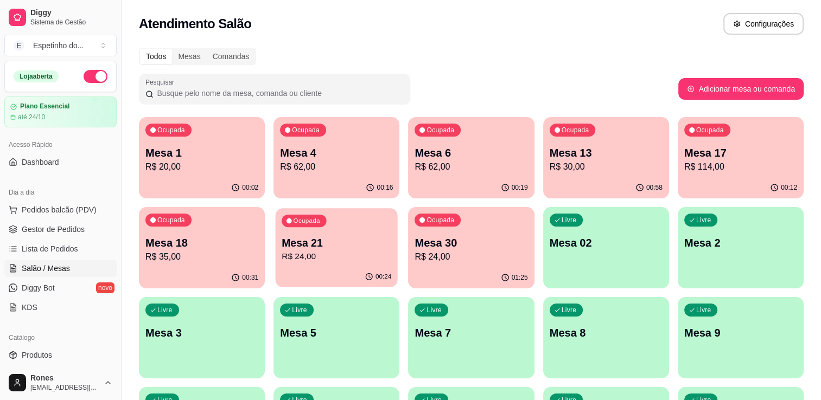
click at [362, 265] on div "Ocupada Mesa 21 R$ 24,00" at bounding box center [336, 237] width 122 height 59
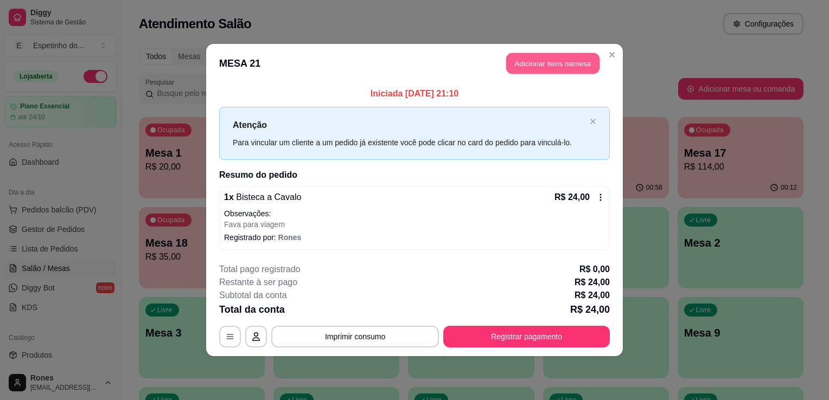
click at [540, 69] on button "Adicionar itens na mesa" at bounding box center [552, 63] width 93 height 21
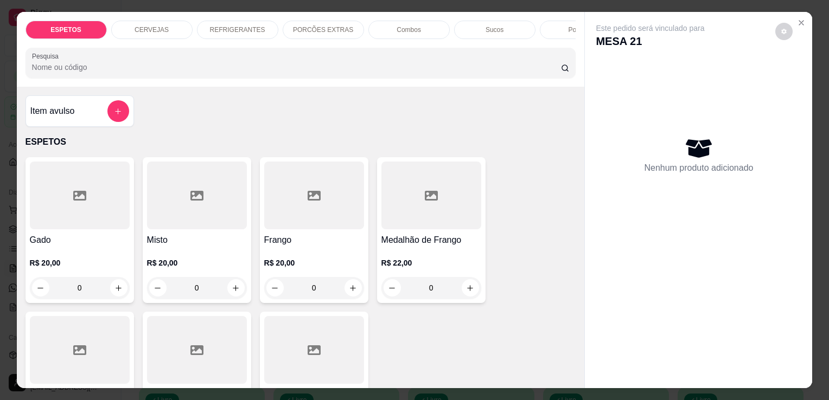
click at [114, 268] on p "R$ 20,00" at bounding box center [80, 263] width 100 height 11
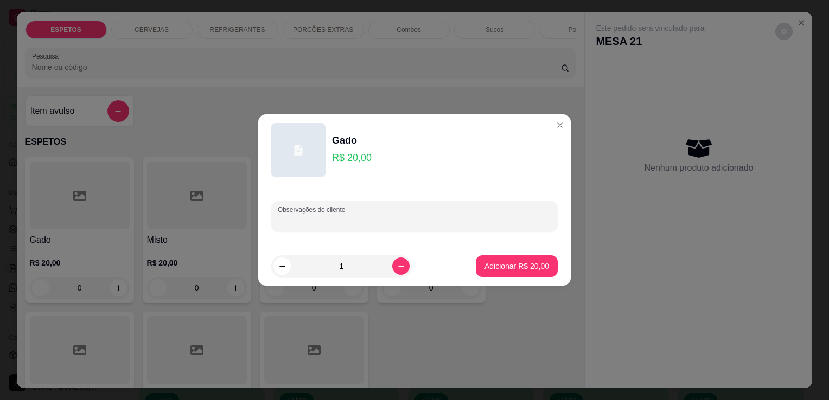
click at [343, 219] on input "Observações do cliente" at bounding box center [414, 220] width 273 height 11
type input "baio sem farofa para vigem"
click at [488, 261] on p "Adicionar R$ 20,00" at bounding box center [516, 266] width 63 height 10
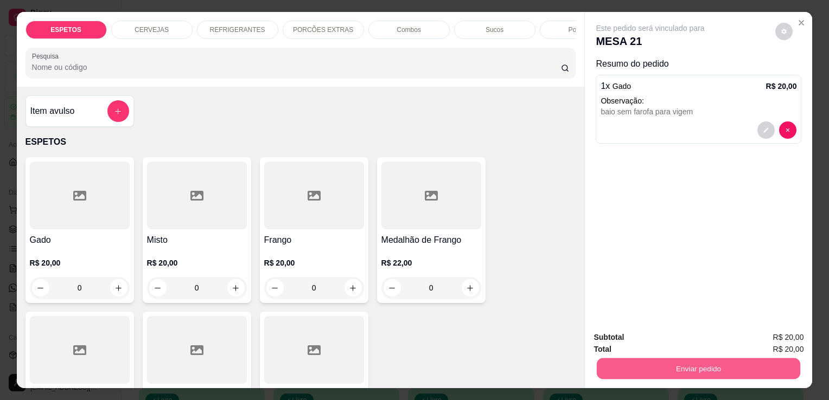
click at [659, 361] on button "Enviar pedido" at bounding box center [698, 368] width 203 height 21
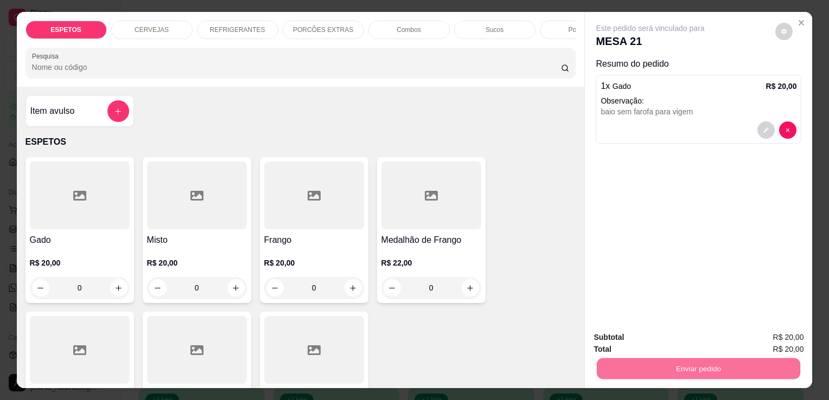
click at [779, 340] on button "Enviar pedido" at bounding box center [775, 338] width 60 height 20
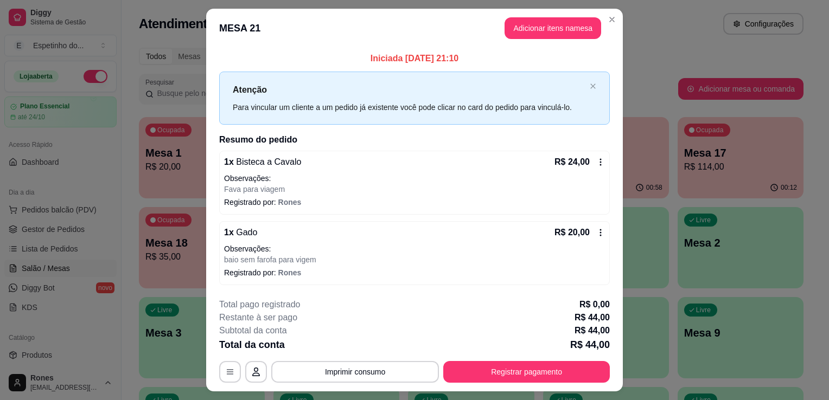
click at [596, 161] on icon at bounding box center [600, 162] width 9 height 9
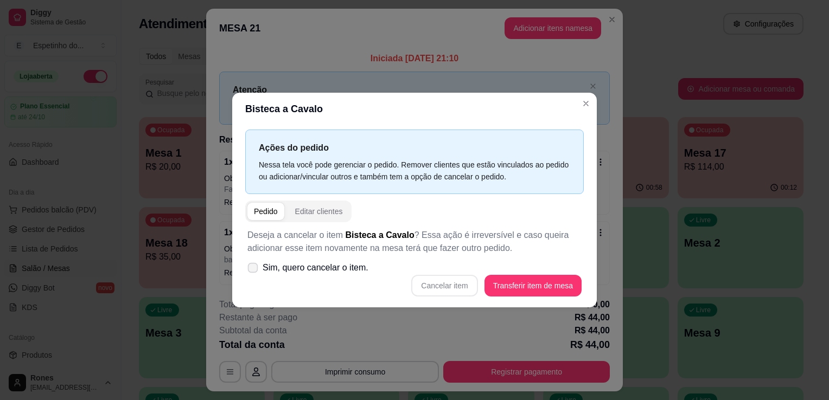
click at [267, 268] on span "Sim, quero cancelar o item." at bounding box center [315, 267] width 106 height 13
click at [254, 270] on input "Sim, quero cancelar o item." at bounding box center [250, 273] width 7 height 7
checkbox input "true"
click at [450, 281] on button "Cancelar item" at bounding box center [444, 285] width 65 height 21
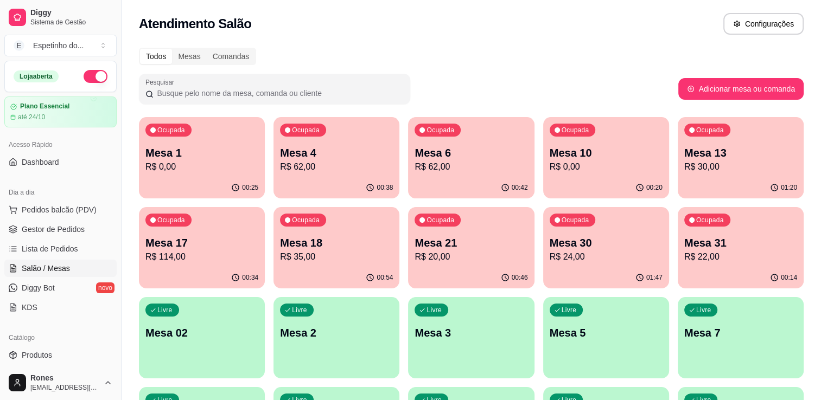
click at [820, 352] on div "Todos Mesas Comandas Pesquisar Adicionar mesa ou comanda Ocupada Mesa 1 R$ 0,00…" at bounding box center [470, 351] width 699 height 620
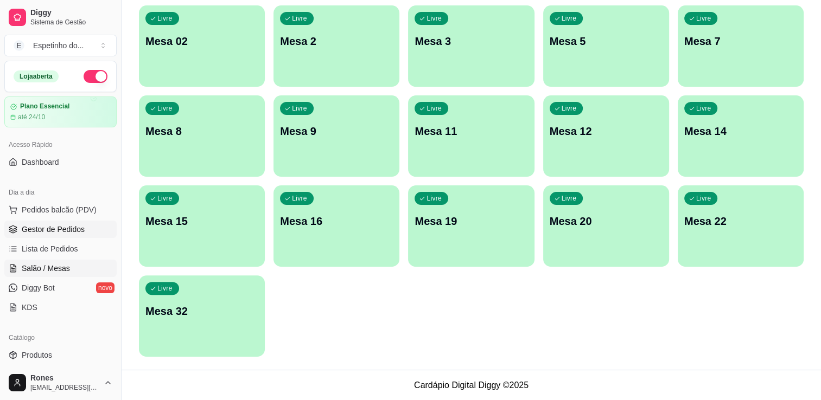
click at [69, 230] on span "Gestor de Pedidos" at bounding box center [53, 229] width 63 height 11
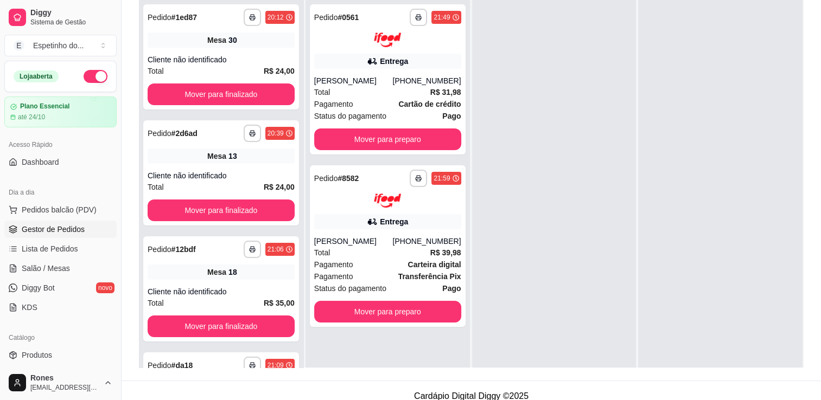
scroll to position [165, 0]
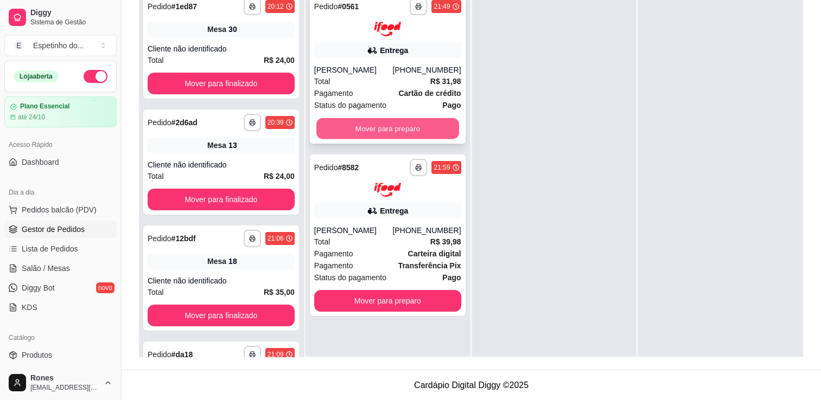
click at [375, 125] on button "Mover para preparo" at bounding box center [387, 128] width 143 height 21
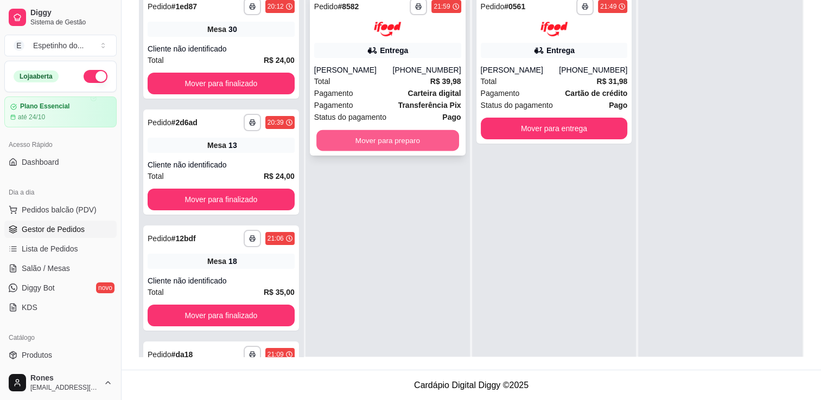
click at [413, 139] on button "Mover para preparo" at bounding box center [387, 140] width 143 height 21
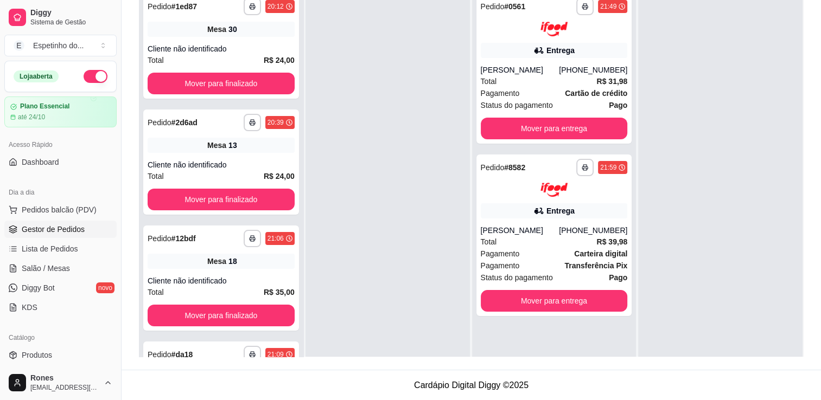
scroll to position [0, 0]
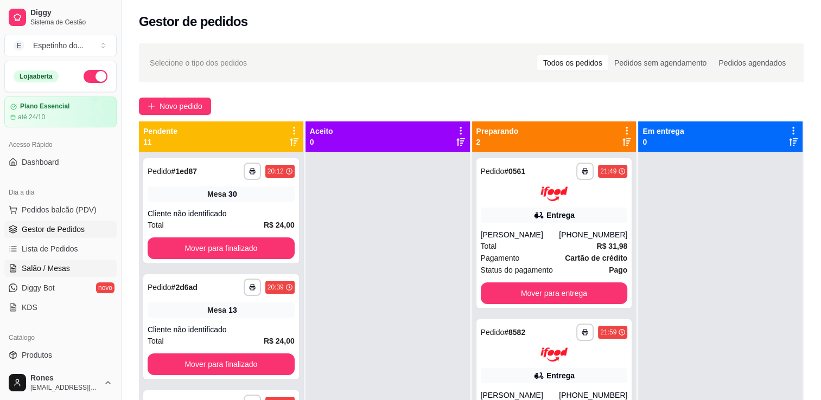
click at [57, 266] on span "Salão / Mesas" at bounding box center [46, 268] width 48 height 11
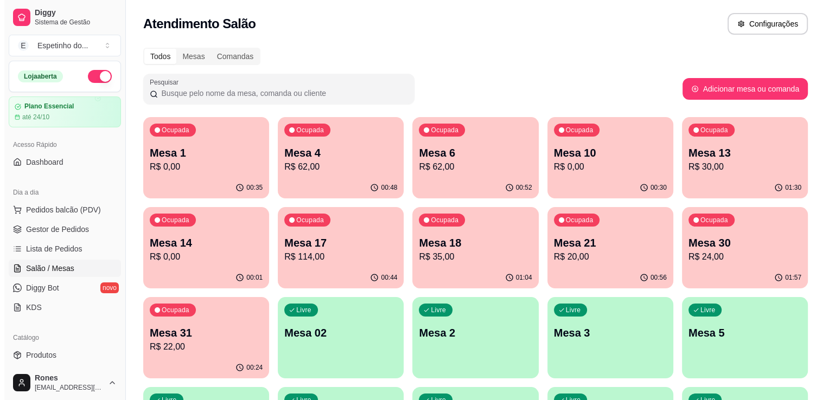
scroll to position [292, 0]
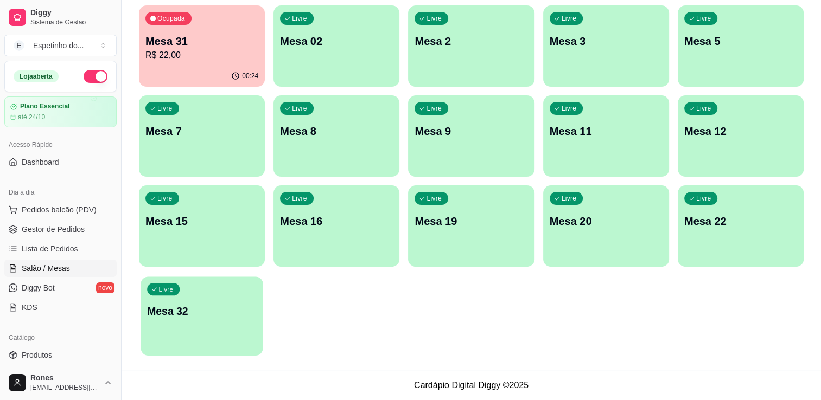
click at [197, 342] on div "Livre Mesa 32" at bounding box center [201, 310] width 122 height 66
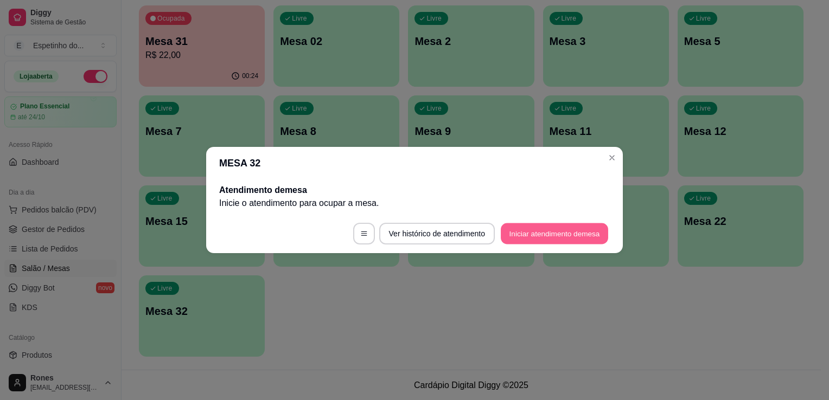
click at [566, 224] on button "Iniciar atendimento de mesa" at bounding box center [554, 233] width 107 height 21
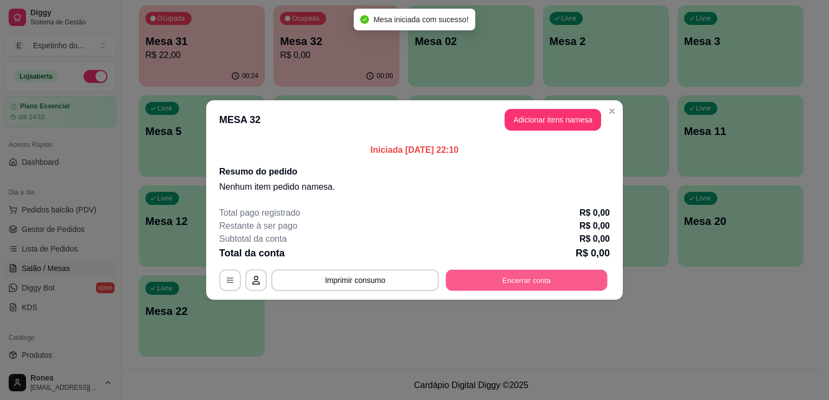
click at [506, 273] on button "Encerrar conta" at bounding box center [527, 280] width 162 height 21
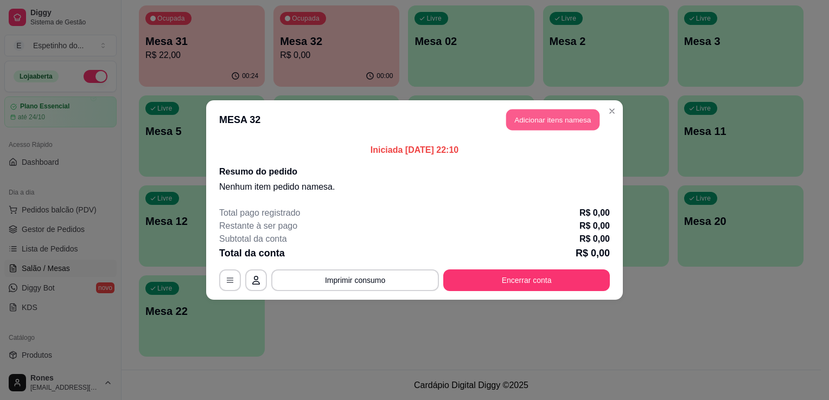
click at [567, 113] on button "Adicionar itens na mesa" at bounding box center [552, 120] width 93 height 21
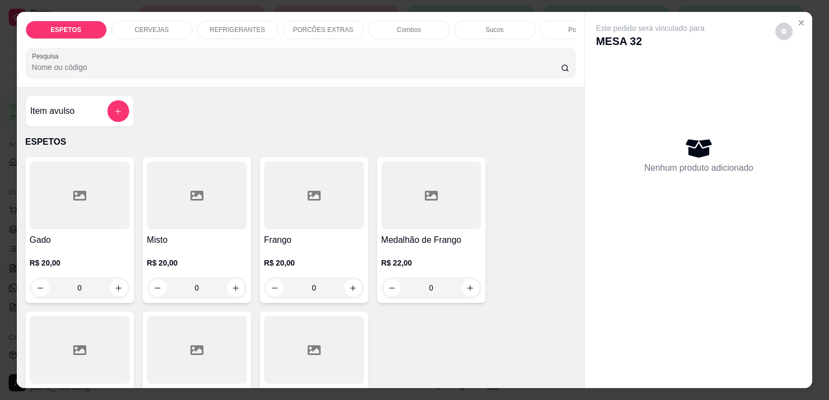
click at [86, 224] on div at bounding box center [80, 196] width 100 height 68
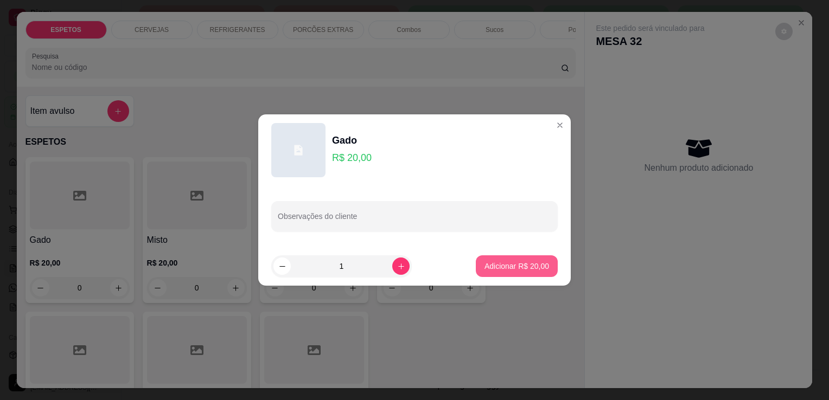
click at [534, 269] on p "Adicionar R$ 20,00" at bounding box center [516, 266] width 65 height 11
type input "1"
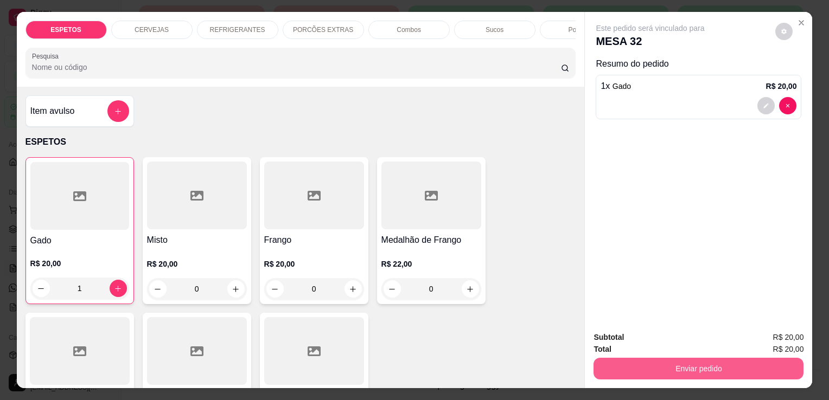
click at [662, 368] on button "Enviar pedido" at bounding box center [698, 369] width 210 height 22
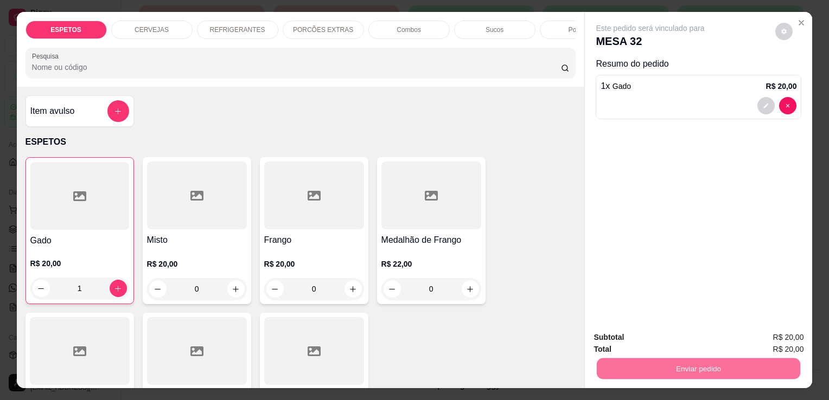
click at [794, 343] on button "Enviar pedido" at bounding box center [775, 338] width 60 height 20
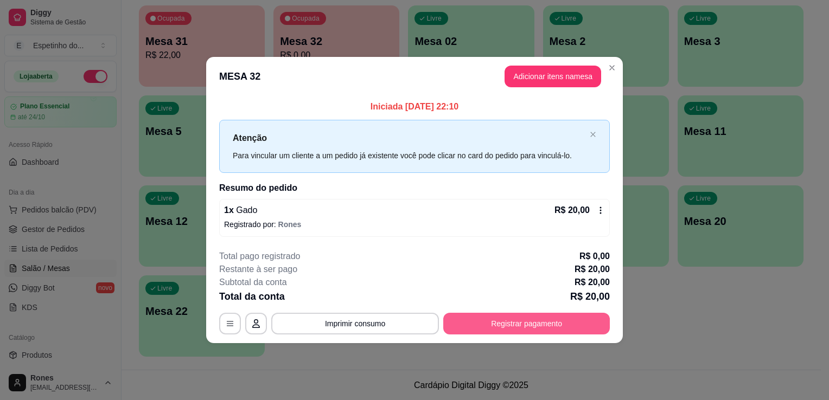
click at [575, 322] on button "Registrar pagamento" at bounding box center [526, 324] width 166 height 22
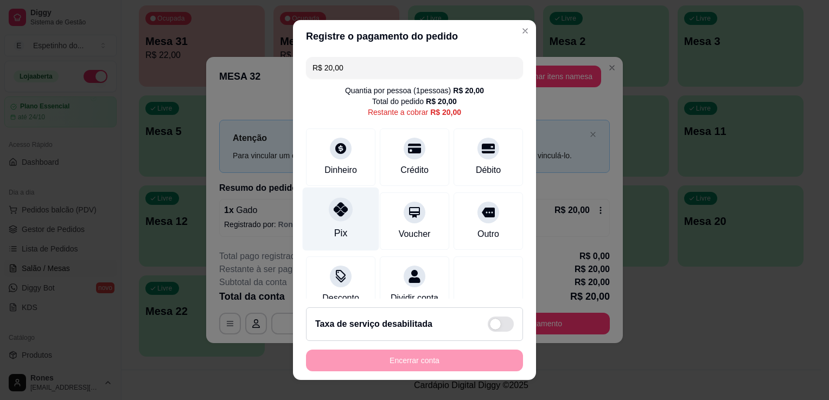
click at [341, 240] on div "Pix" at bounding box center [341, 219] width 76 height 63
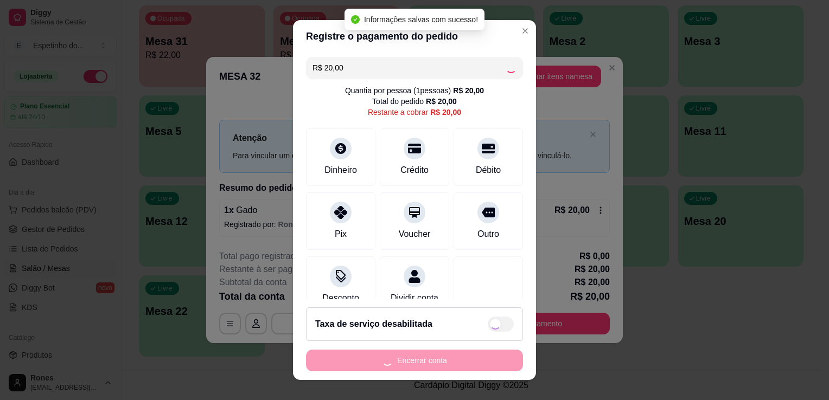
type input "R$ 0,00"
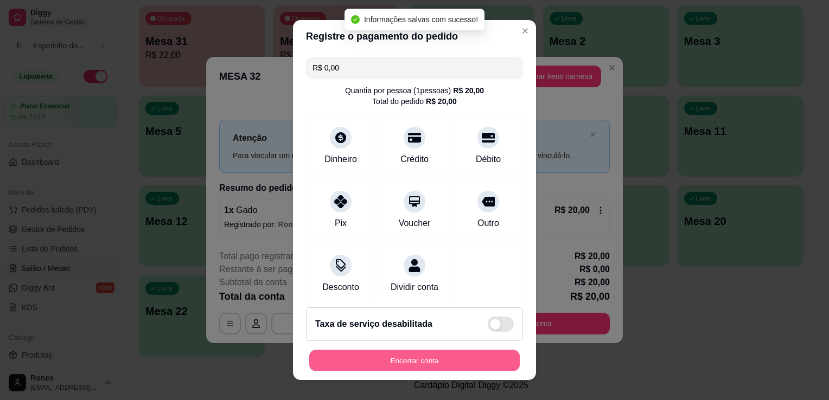
click at [433, 360] on button "Encerrar conta" at bounding box center [414, 360] width 210 height 21
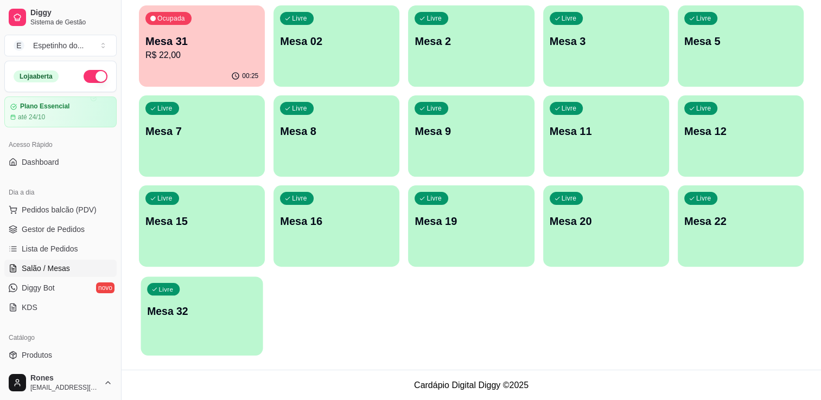
click at [226, 317] on p "Mesa 32" at bounding box center [202, 311] width 110 height 15
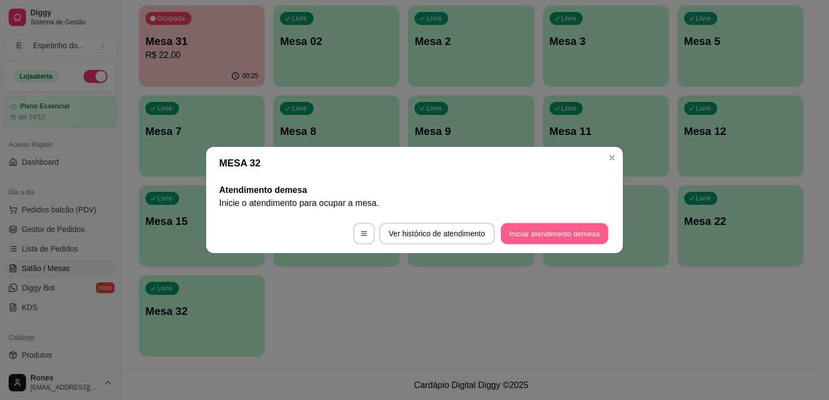
click at [565, 236] on button "Iniciar atendimento de mesa" at bounding box center [554, 233] width 107 height 21
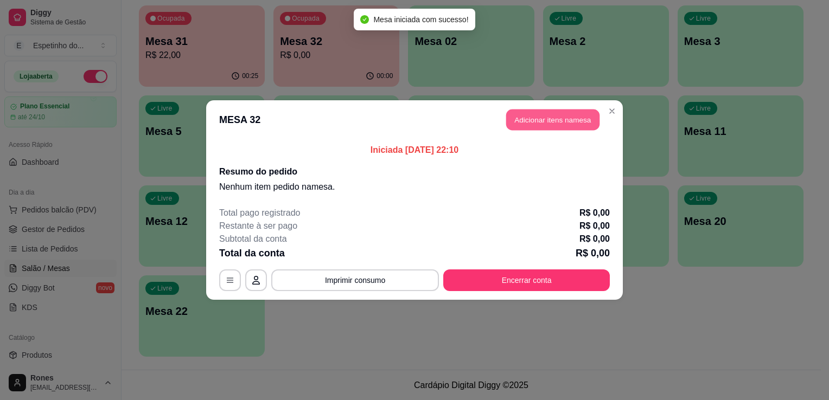
click at [553, 123] on button "Adicionar itens na mesa" at bounding box center [552, 120] width 93 height 21
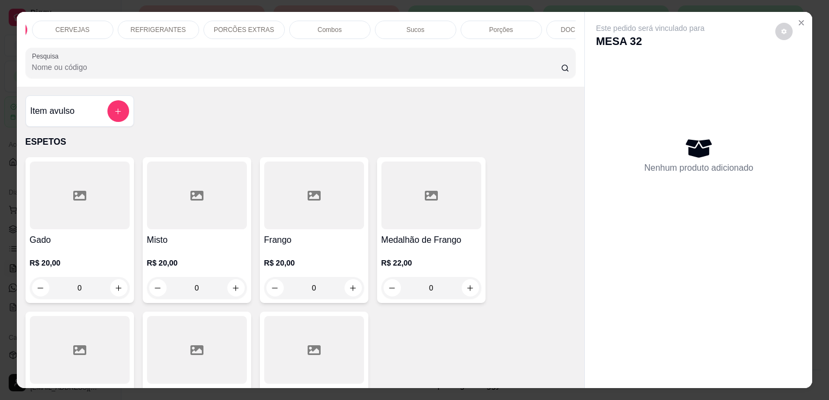
scroll to position [0, 87]
click at [507, 29] on div "Porções" at bounding box center [493, 30] width 81 height 18
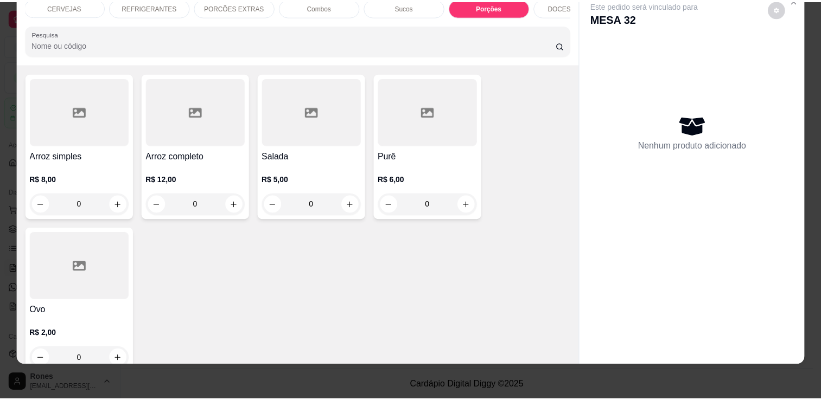
scroll to position [1840, 0]
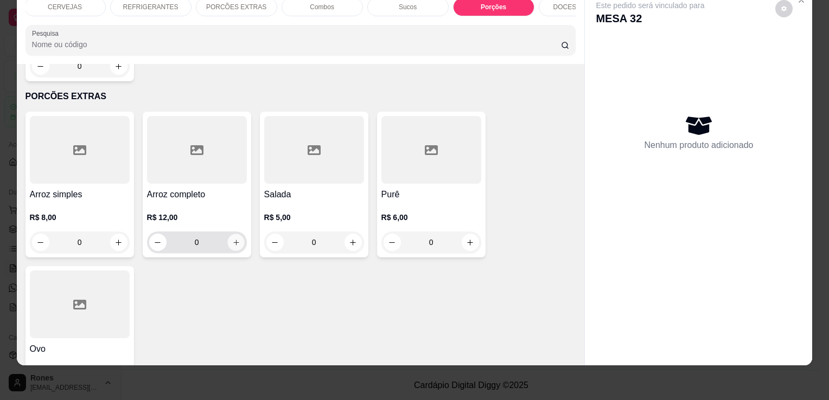
click at [232, 239] on icon "increase-product-quantity" at bounding box center [236, 243] width 8 height 8
type input "1"
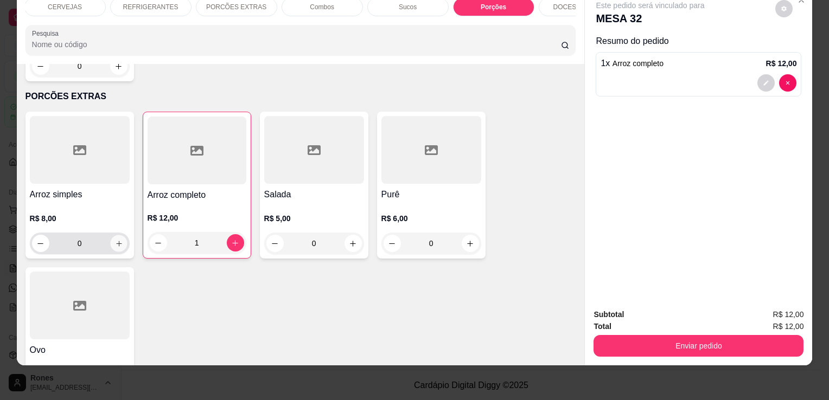
click at [123, 233] on div "0" at bounding box center [79, 244] width 95 height 22
type input "1"
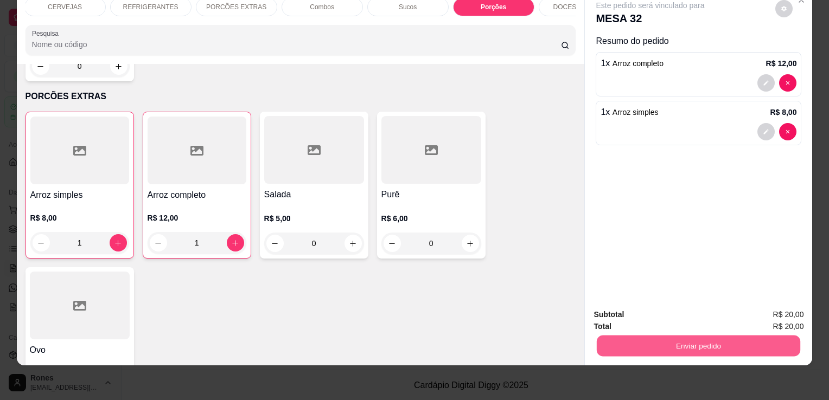
click at [685, 335] on button "Enviar pedido" at bounding box center [698, 345] width 203 height 21
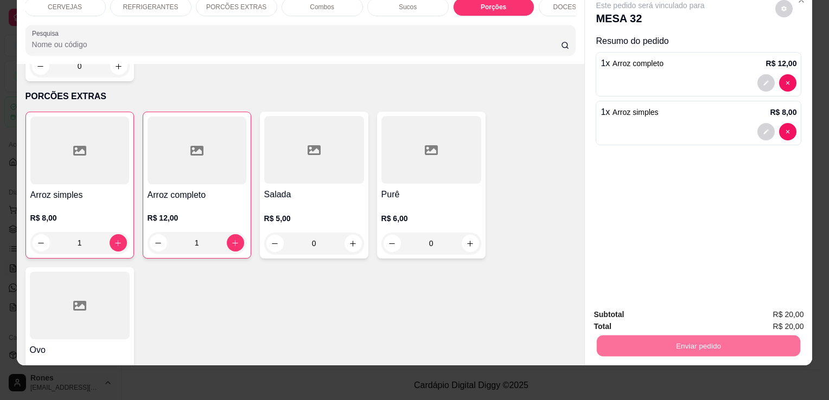
click at [791, 312] on button "Enviar pedido" at bounding box center [775, 312] width 60 height 20
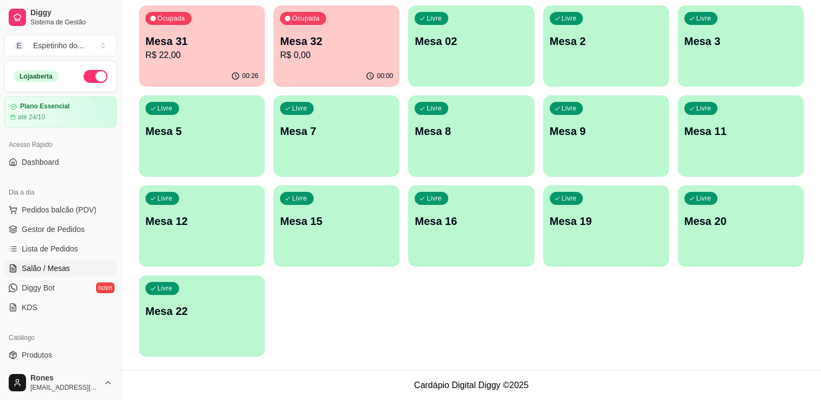
scroll to position [0, 0]
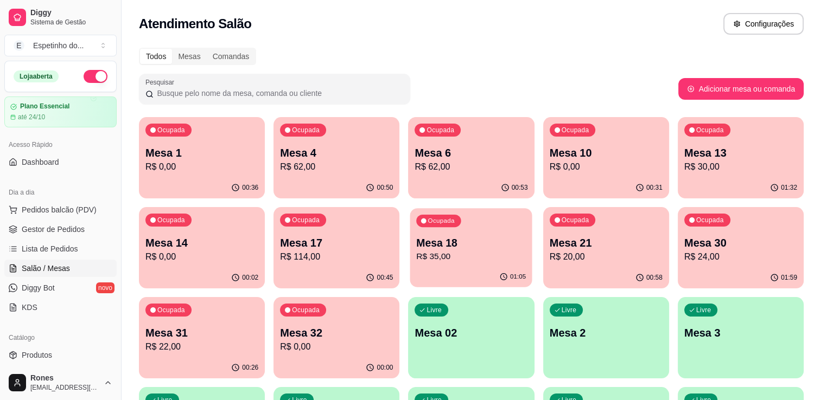
click at [470, 251] on p "R$ 35,00" at bounding box center [471, 257] width 110 height 12
click at [729, 146] on p "Mesa 13" at bounding box center [740, 153] width 110 height 15
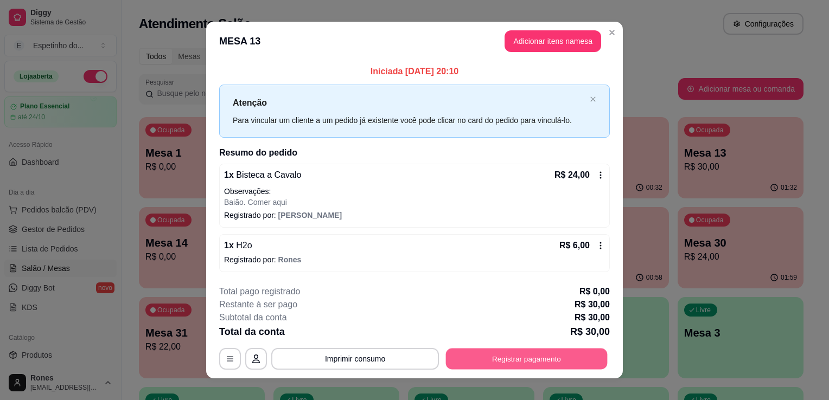
click at [518, 352] on button "Registrar pagamento" at bounding box center [527, 358] width 162 height 21
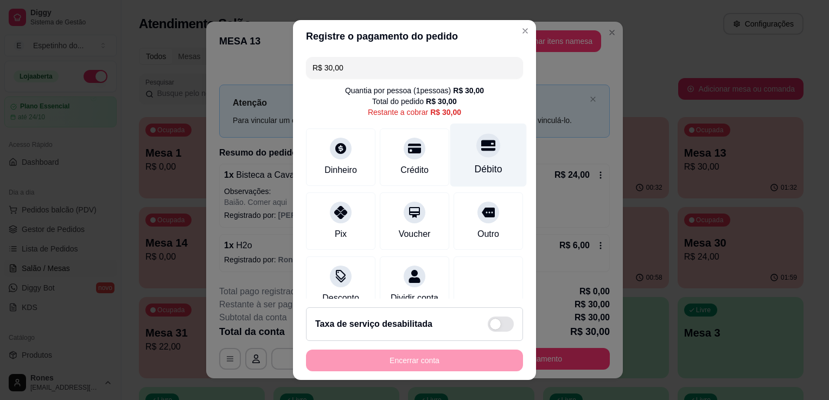
click at [475, 165] on div "Débito" at bounding box center [489, 169] width 28 height 14
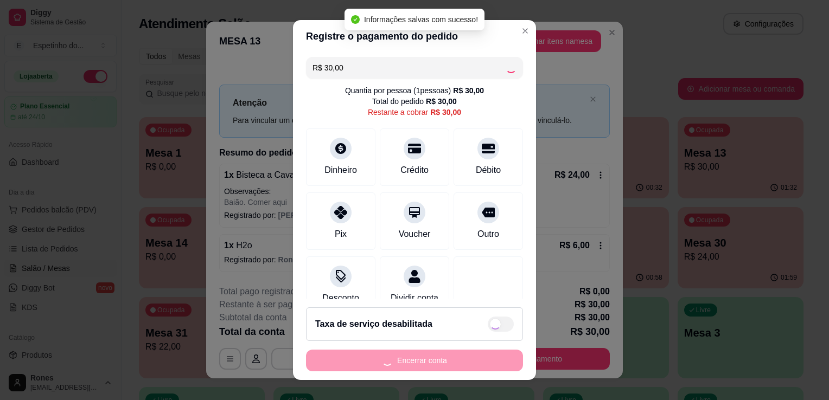
type input "R$ 0,00"
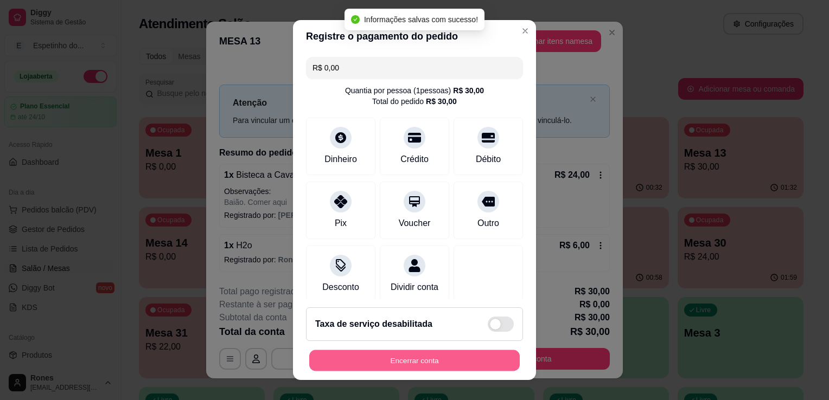
click at [471, 367] on button "Encerrar conta" at bounding box center [414, 360] width 210 height 21
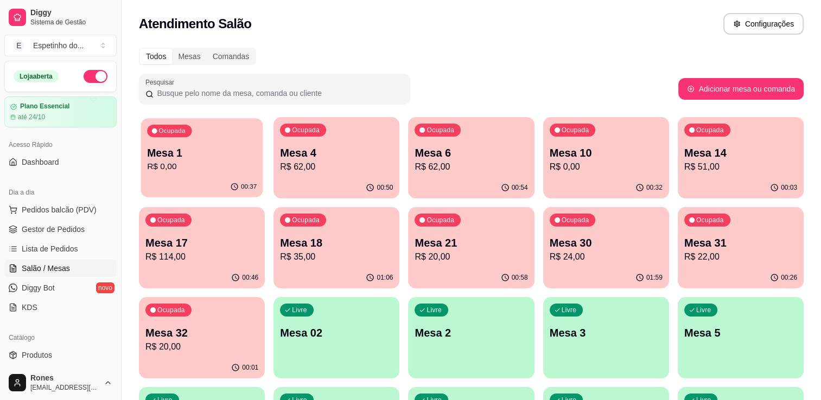
click at [194, 183] on div "00:37" at bounding box center [201, 187] width 122 height 21
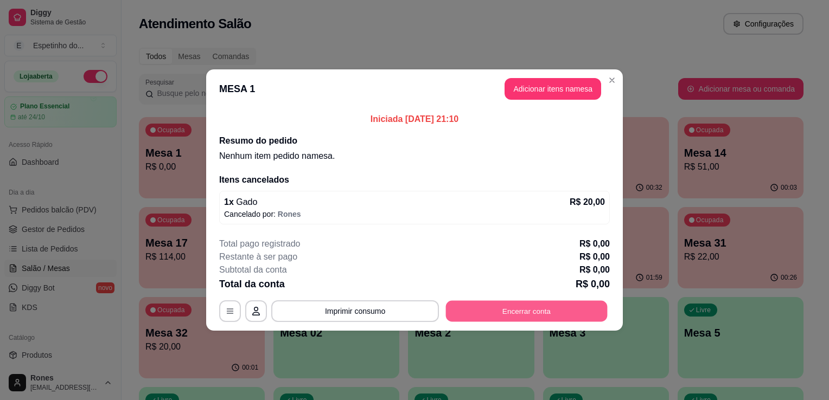
click at [514, 304] on button "Encerrar conta" at bounding box center [527, 311] width 162 height 21
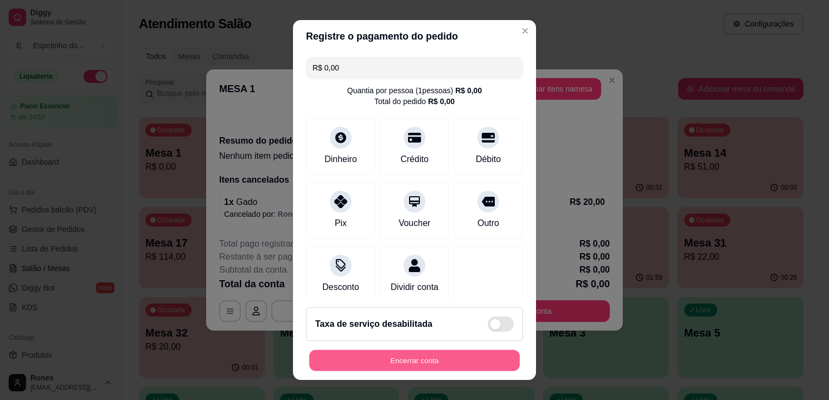
click at [419, 360] on button "Encerrar conta" at bounding box center [414, 360] width 210 height 21
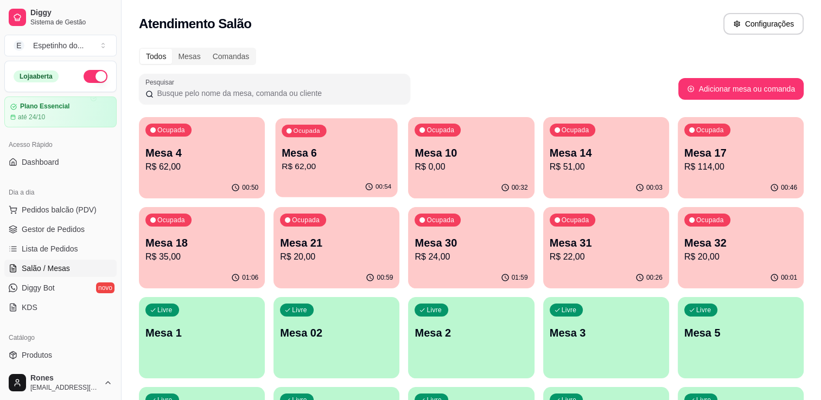
click at [337, 169] on p "R$ 62,00" at bounding box center [336, 167] width 110 height 12
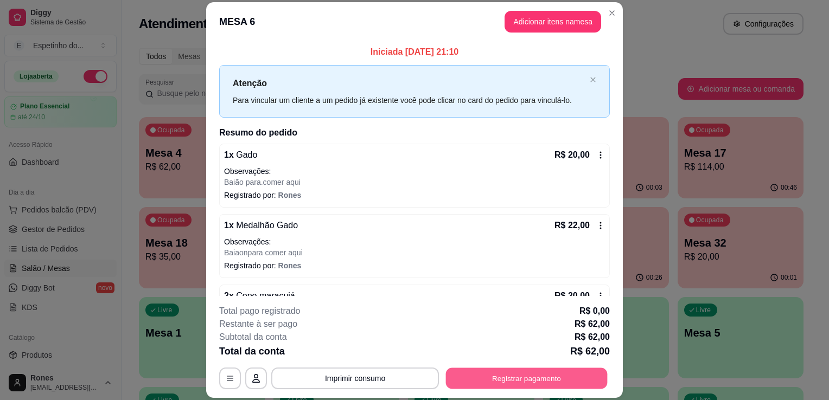
click at [541, 380] on button "Registrar pagamento" at bounding box center [527, 378] width 162 height 21
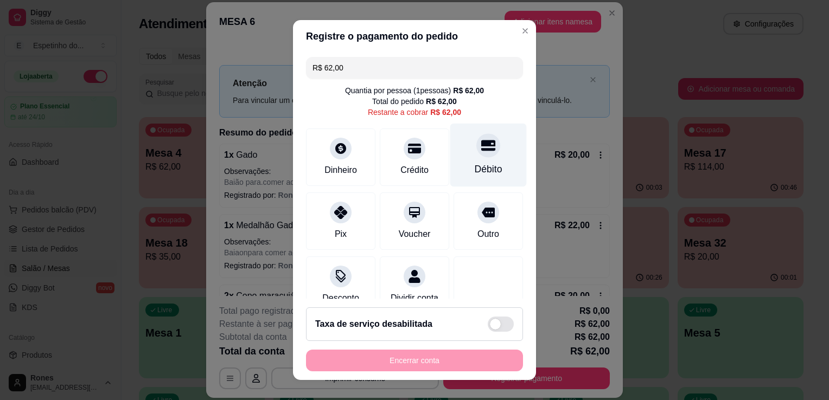
click at [475, 169] on div "Débito" at bounding box center [489, 169] width 28 height 14
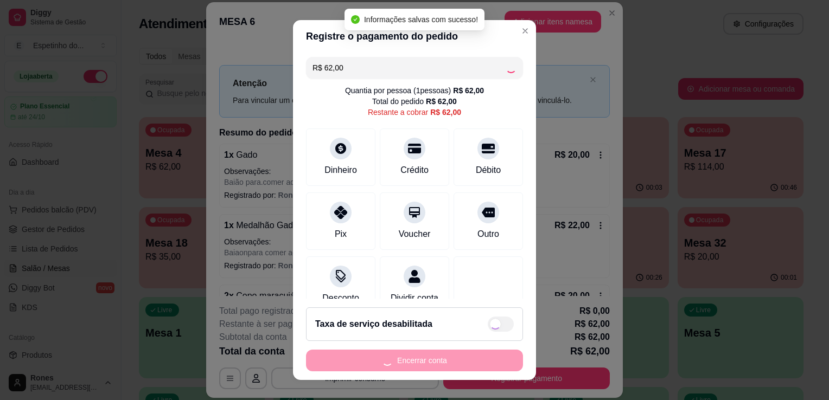
type input "R$ 0,00"
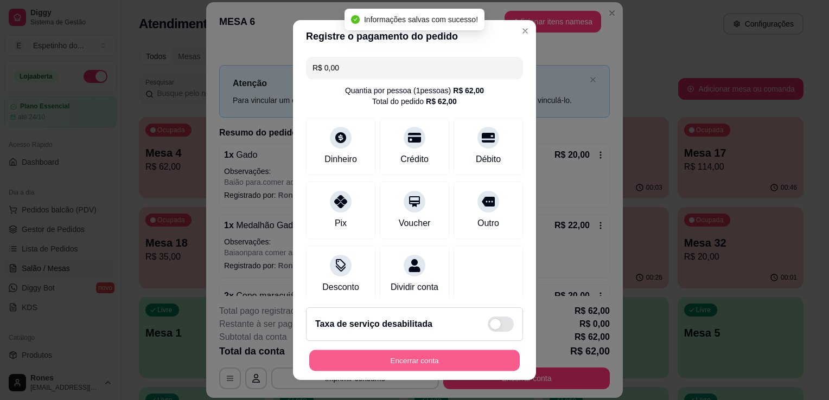
click at [469, 364] on button "Encerrar conta" at bounding box center [414, 360] width 210 height 21
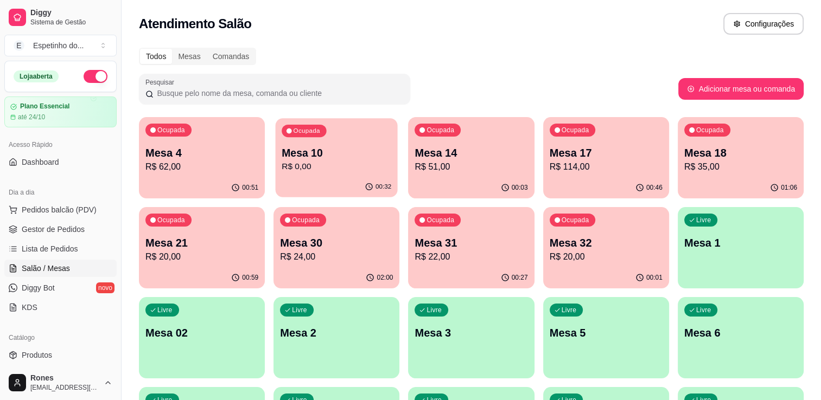
click at [373, 155] on p "Mesa 10" at bounding box center [336, 153] width 110 height 15
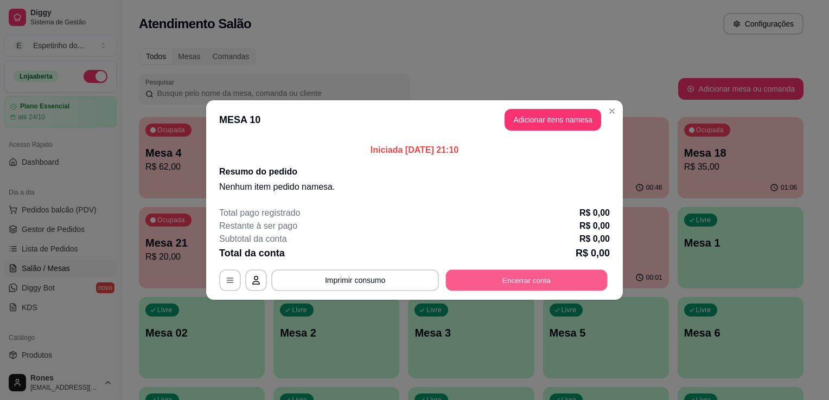
click at [524, 282] on button "Encerrar conta" at bounding box center [527, 280] width 162 height 21
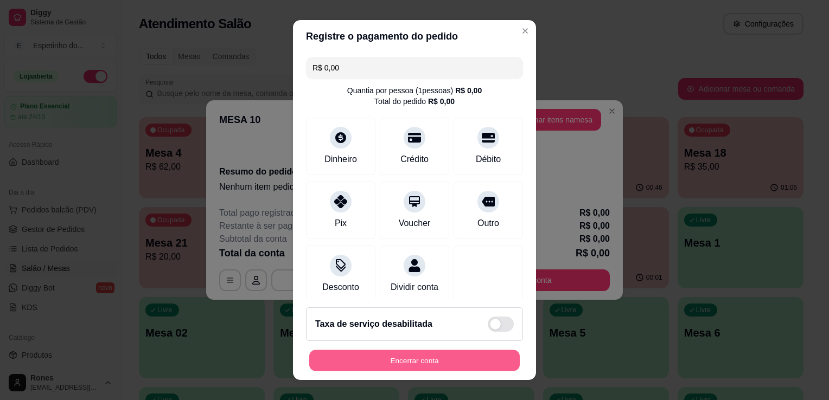
click at [474, 364] on button "Encerrar conta" at bounding box center [414, 360] width 210 height 21
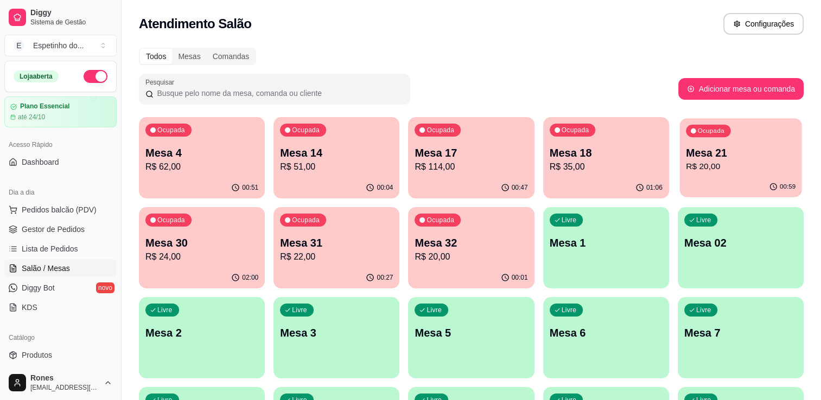
click at [768, 171] on p "R$ 20,00" at bounding box center [740, 167] width 110 height 12
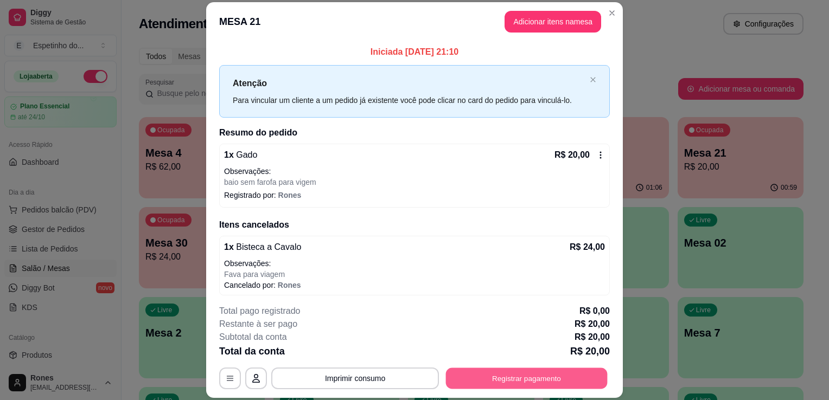
click at [517, 376] on button "Registrar pagamento" at bounding box center [527, 378] width 162 height 21
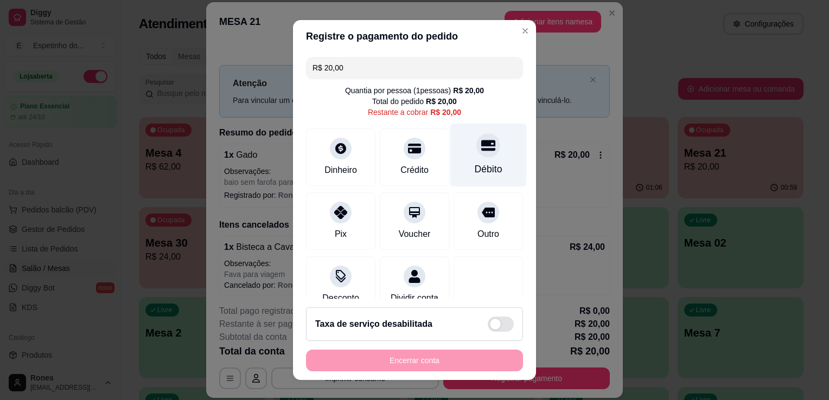
click at [475, 166] on div "Débito" at bounding box center [489, 169] width 28 height 14
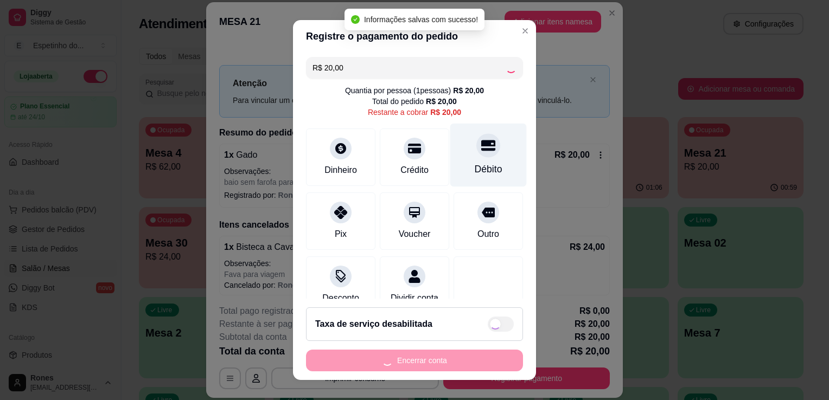
type input "R$ 0,00"
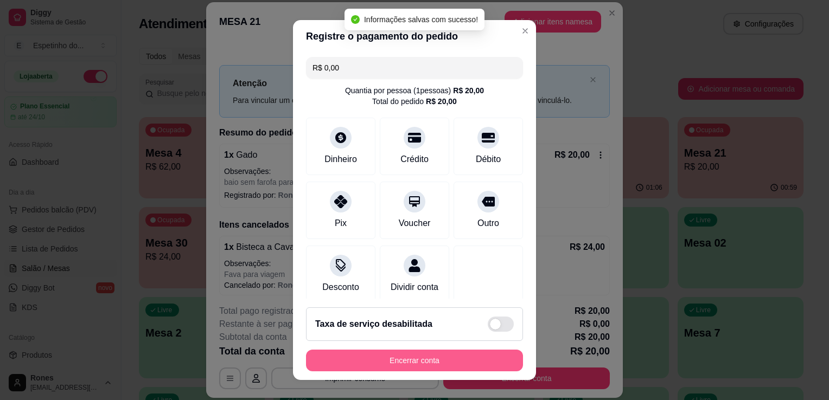
click at [456, 363] on button "Encerrar conta" at bounding box center [414, 361] width 217 height 22
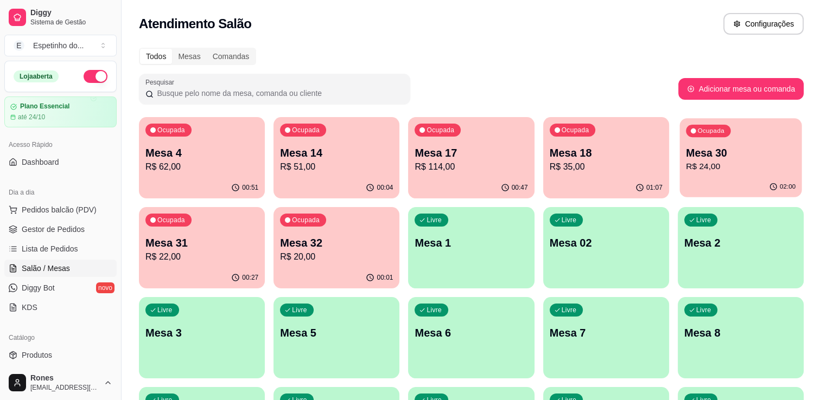
click at [729, 185] on div "02:00" at bounding box center [740, 187] width 122 height 21
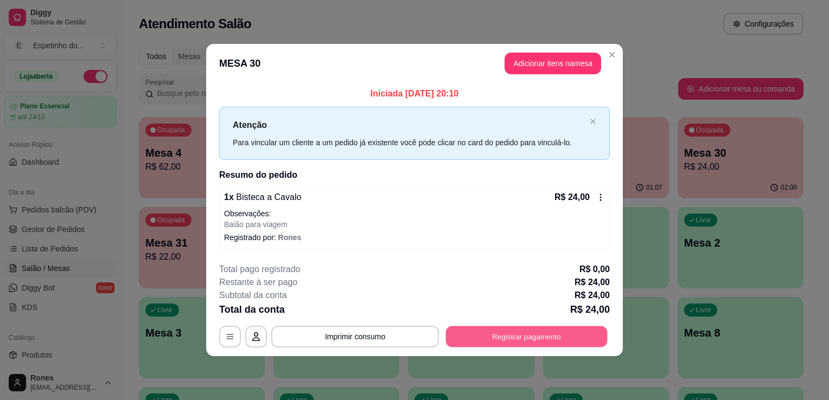
click at [551, 344] on button "Registrar pagamento" at bounding box center [527, 336] width 162 height 21
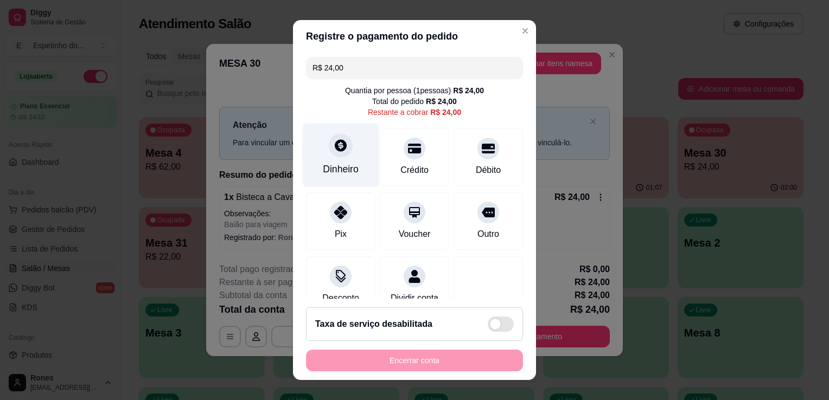
click at [355, 153] on div "Dinheiro" at bounding box center [341, 155] width 76 height 63
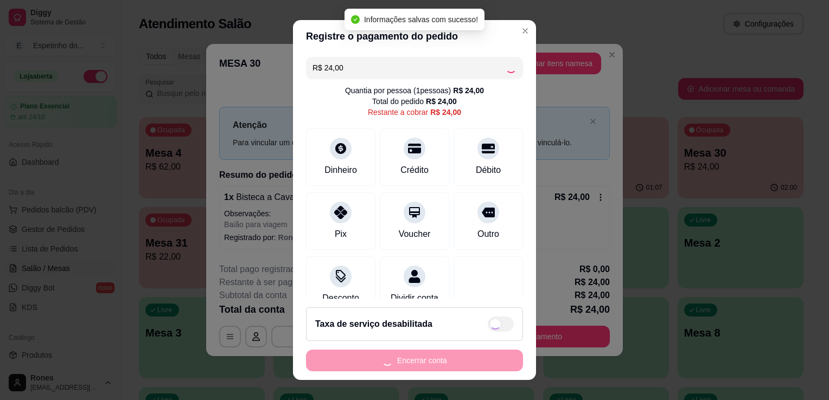
type input "R$ 0,00"
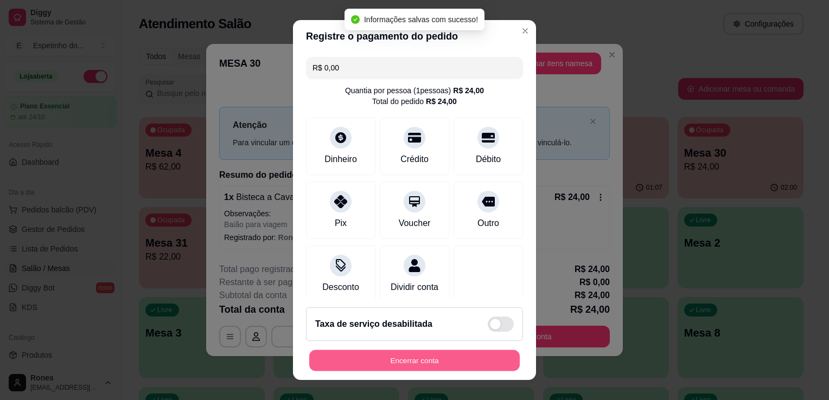
click at [433, 361] on button "Encerrar conta" at bounding box center [414, 360] width 210 height 21
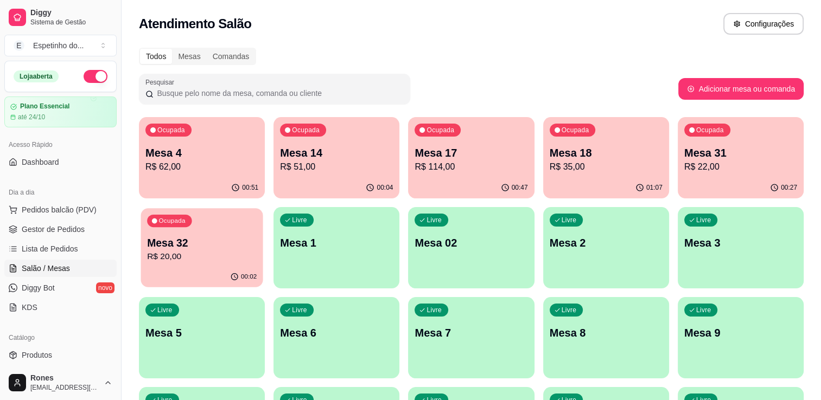
click at [236, 243] on p "Mesa 32" at bounding box center [202, 243] width 110 height 15
click at [726, 149] on p "Mesa 31" at bounding box center [740, 153] width 110 height 15
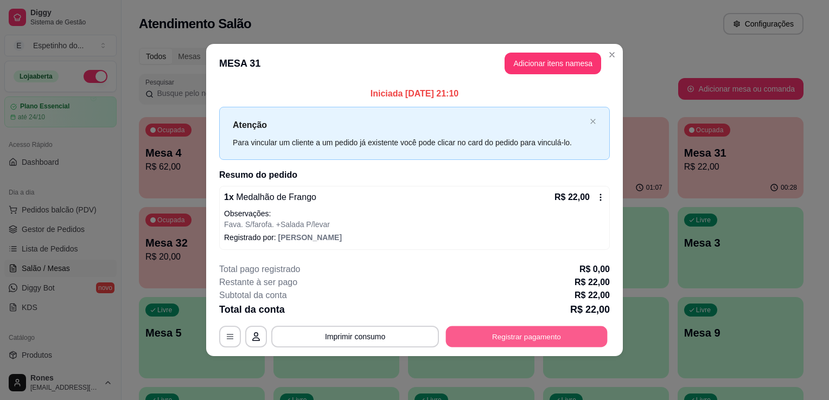
click at [536, 334] on button "Registrar pagamento" at bounding box center [527, 336] width 162 height 21
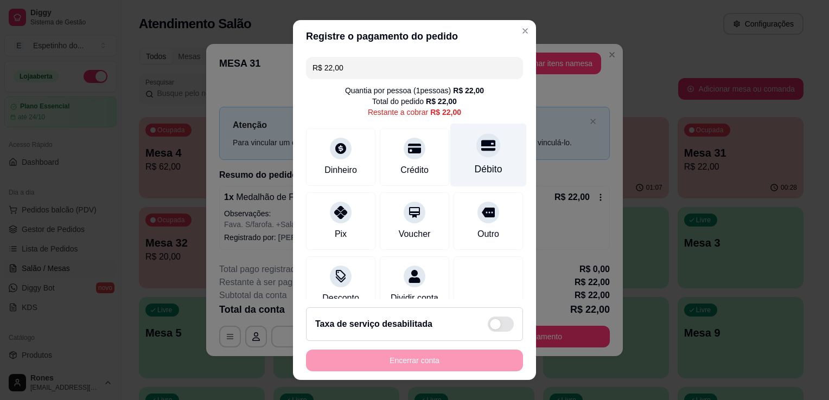
click at [465, 157] on div "Débito" at bounding box center [488, 155] width 76 height 63
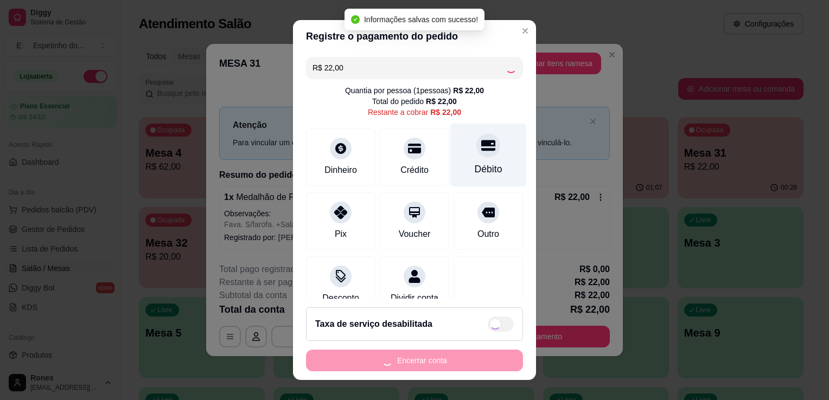
type input "R$ 0,00"
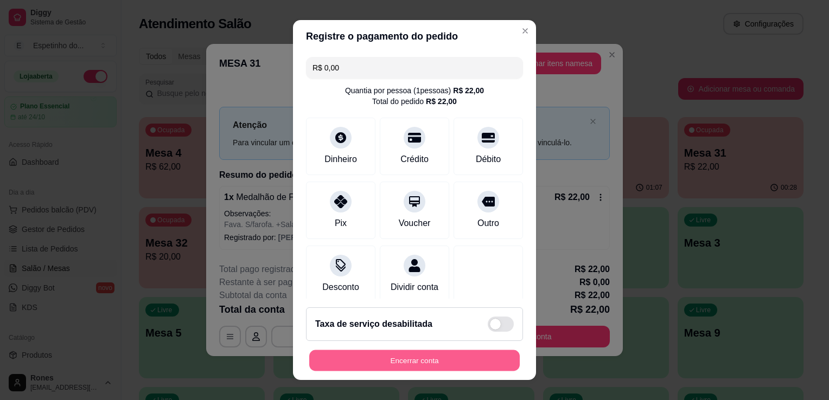
click at [380, 360] on button "Encerrar conta" at bounding box center [414, 360] width 210 height 21
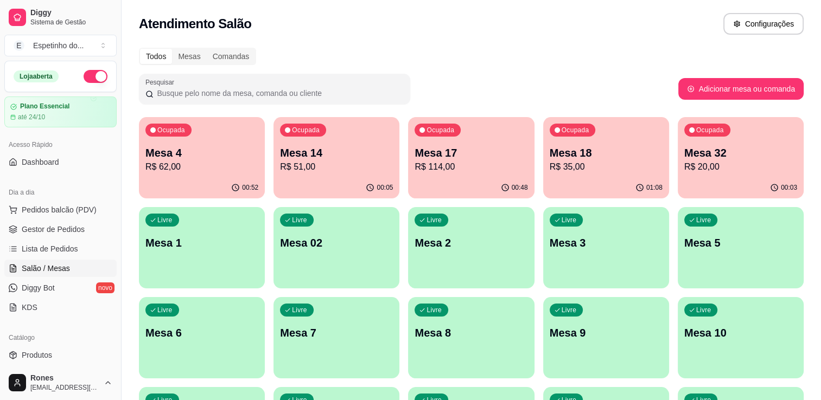
click at [47, 268] on span "Salão / Mesas" at bounding box center [46, 268] width 48 height 11
click at [63, 272] on span "Salão / Mesas" at bounding box center [46, 268] width 48 height 11
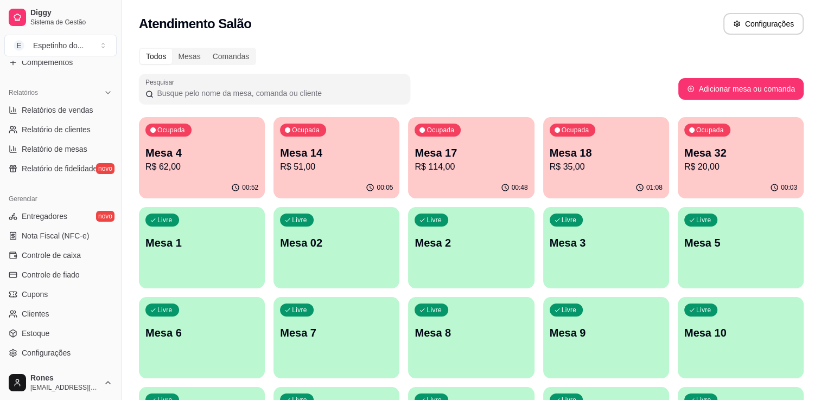
scroll to position [325, 0]
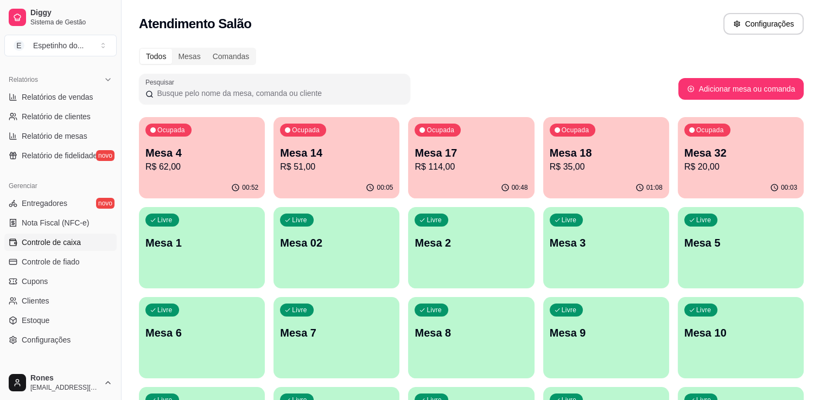
click at [54, 244] on span "Controle de caixa" at bounding box center [51, 242] width 59 height 11
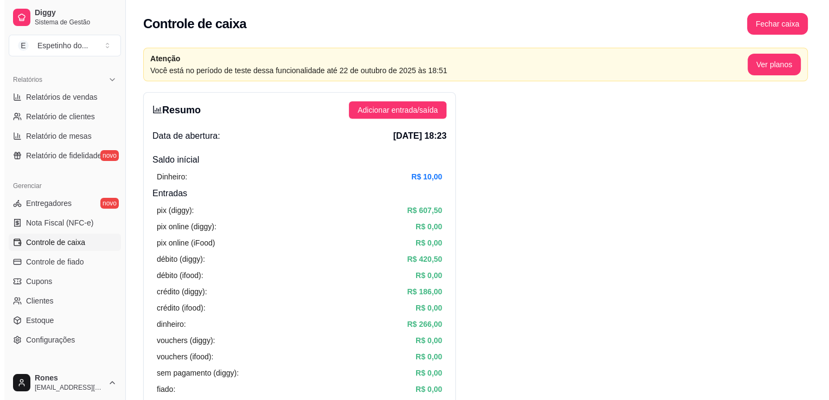
scroll to position [59, 0]
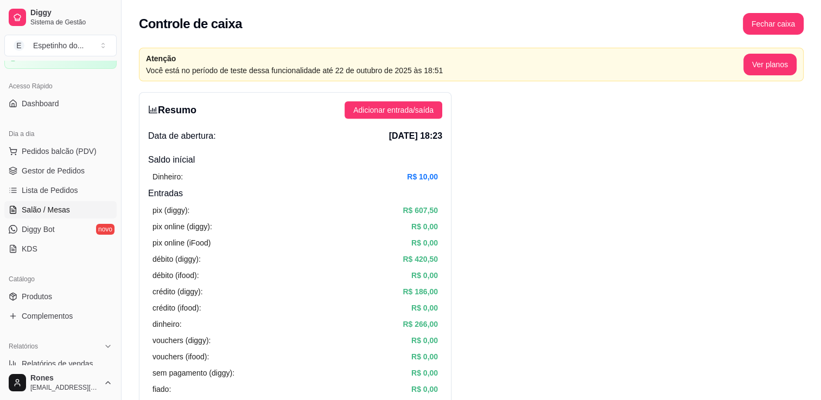
click at [63, 207] on span "Salão / Mesas" at bounding box center [46, 209] width 48 height 11
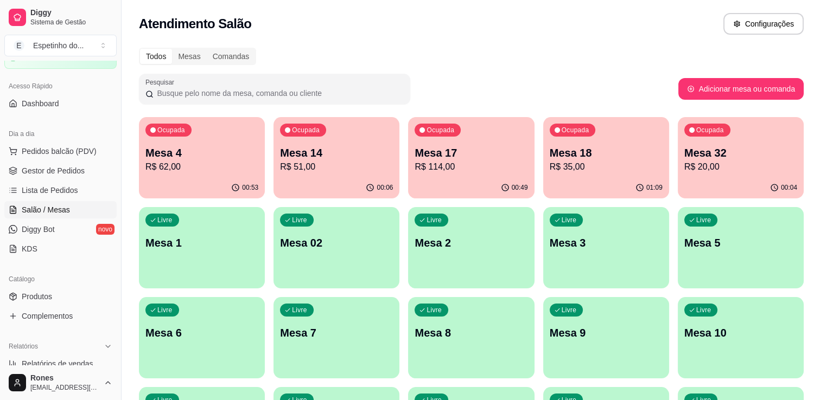
click at [465, 253] on div "Livre Mesa 2" at bounding box center [471, 241] width 126 height 68
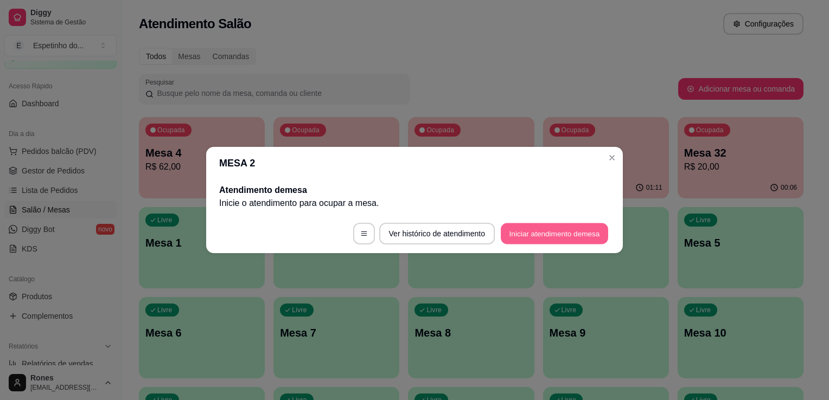
click at [550, 227] on button "Iniciar atendimento de mesa" at bounding box center [554, 233] width 107 height 21
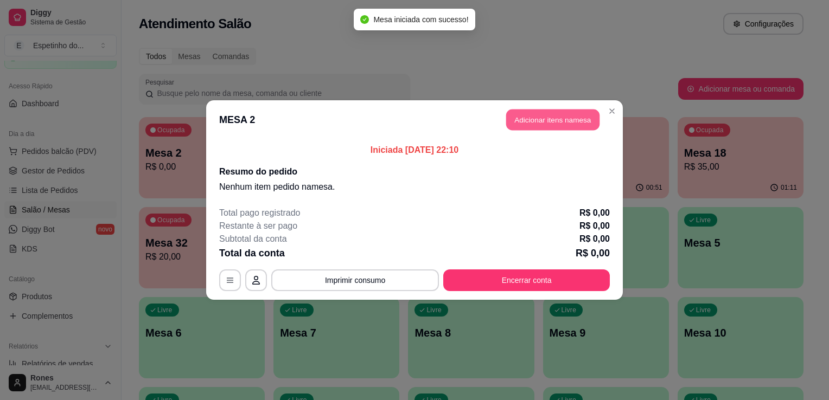
click at [540, 113] on button "Adicionar itens na mesa" at bounding box center [552, 120] width 93 height 21
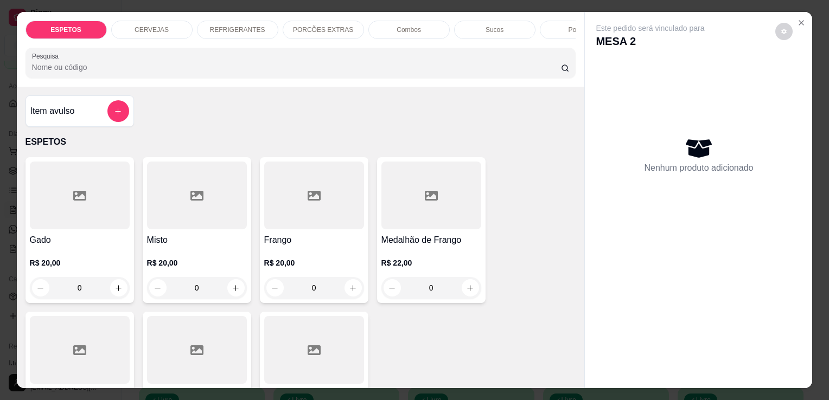
click at [159, 25] on p "CERVEJAS" at bounding box center [151, 29] width 34 height 9
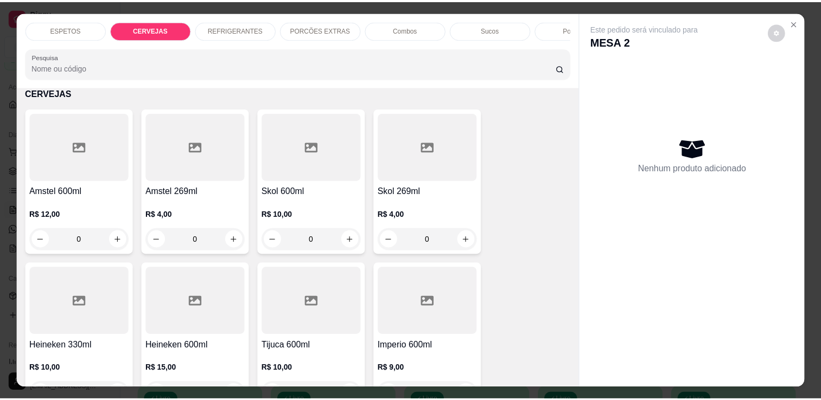
scroll to position [27, 0]
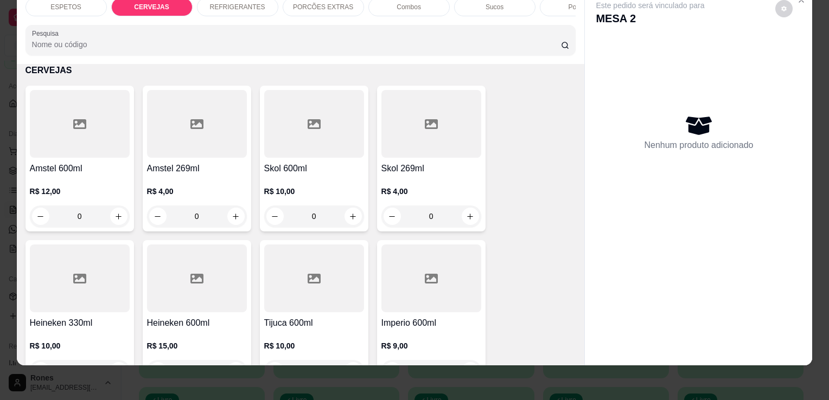
click at [450, 306] on div at bounding box center [431, 279] width 100 height 68
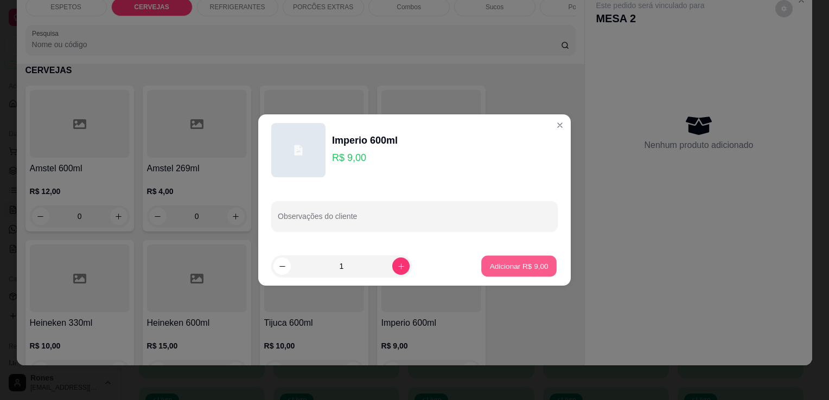
click at [534, 270] on p "Adicionar R$ 9,00" at bounding box center [518, 266] width 59 height 10
type input "1"
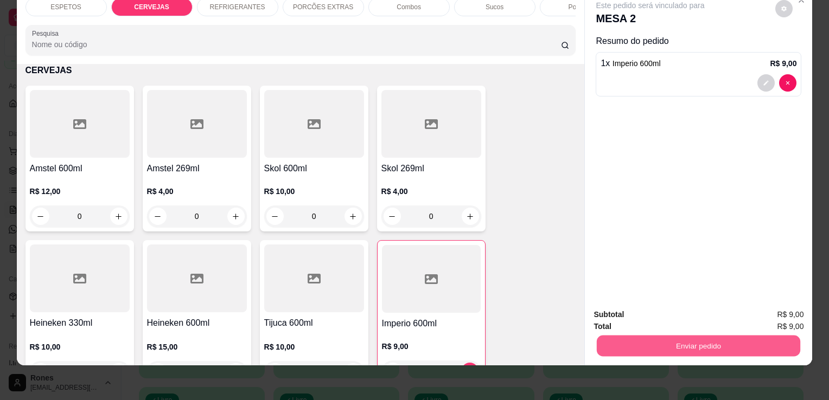
click at [708, 343] on button "Enviar pedido" at bounding box center [698, 345] width 203 height 21
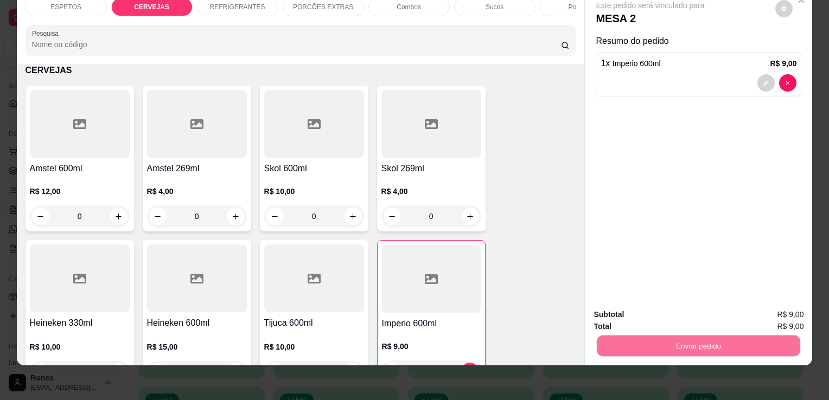
click at [774, 317] on button "Enviar pedido" at bounding box center [775, 311] width 60 height 20
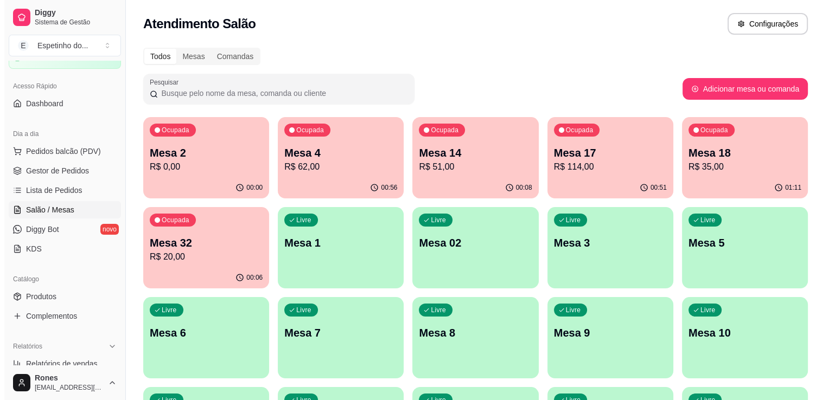
scroll to position [292, 0]
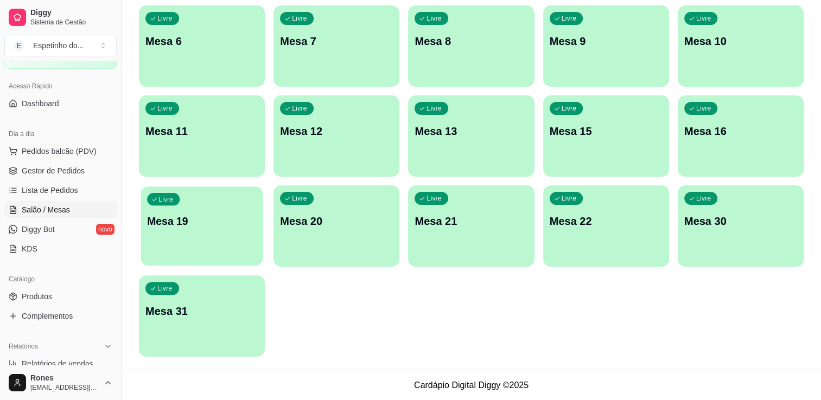
click at [195, 252] on div "Livre Mesa 19" at bounding box center [201, 220] width 122 height 66
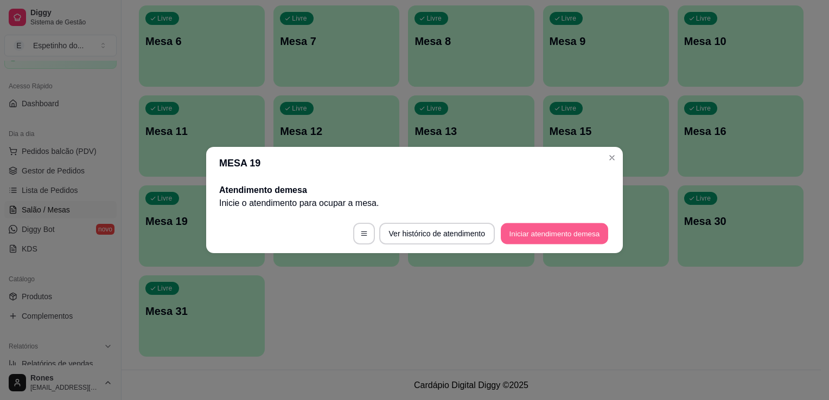
click at [552, 235] on button "Iniciar atendimento de mesa" at bounding box center [554, 233] width 107 height 21
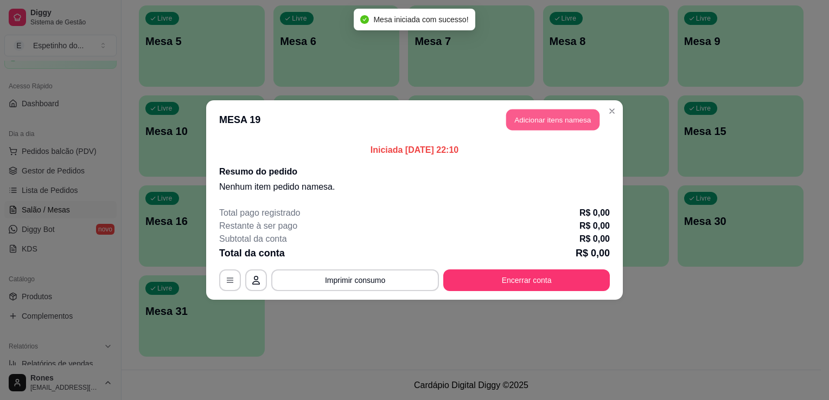
click at [542, 121] on button "Adicionar itens na mesa" at bounding box center [552, 120] width 93 height 21
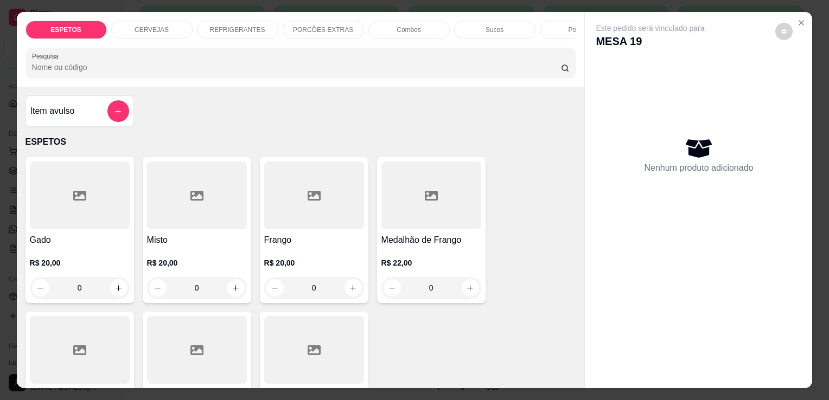
click at [408, 254] on div "R$ 22,00 0" at bounding box center [431, 273] width 100 height 52
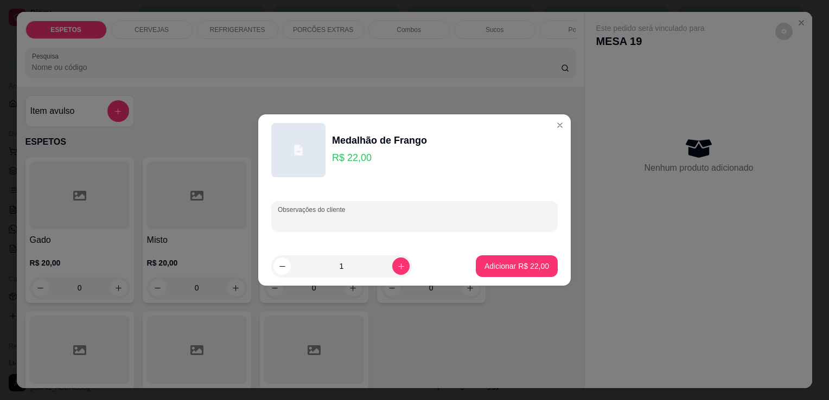
click at [369, 218] on input "Observações do cliente" at bounding box center [414, 220] width 273 height 11
type input "fava para comer aqui"
click at [489, 264] on p "Adicionar R$ 22,00" at bounding box center [516, 266] width 63 height 10
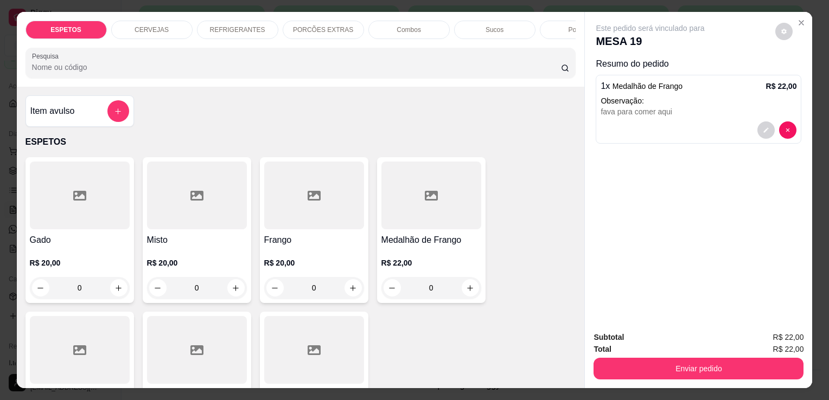
click at [88, 358] on div at bounding box center [80, 350] width 100 height 68
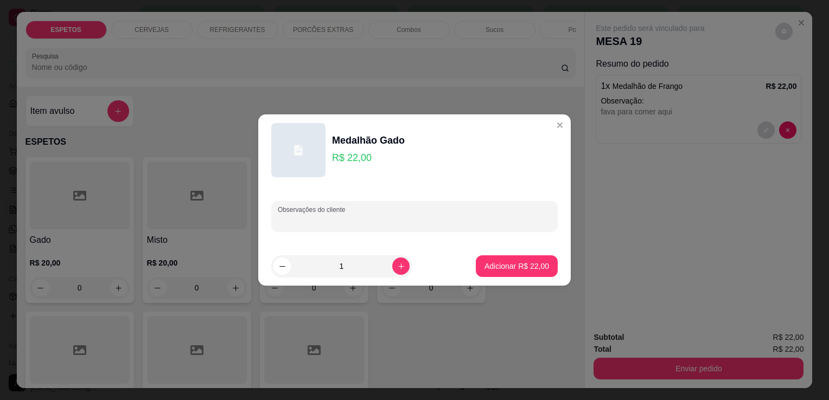
click at [332, 222] on input "Observações do cliente" at bounding box center [414, 220] width 273 height 11
type input "baiao para comer aqui"
click at [485, 267] on p "Adicionar R$ 22,00" at bounding box center [516, 266] width 63 height 10
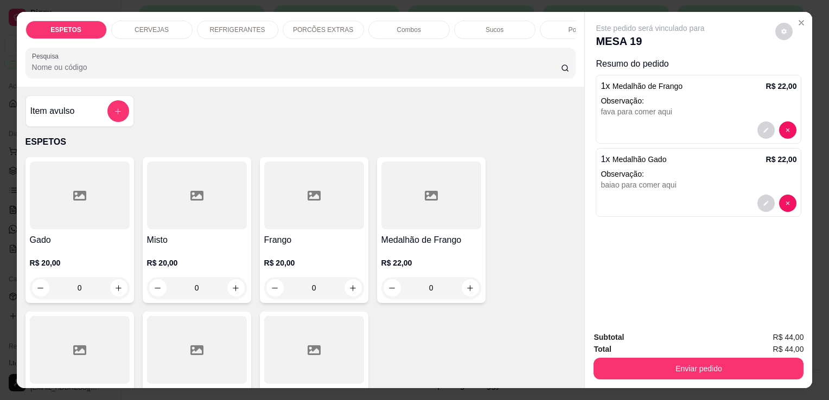
click at [236, 28] on p "REFRIGERANTES" at bounding box center [237, 29] width 55 height 9
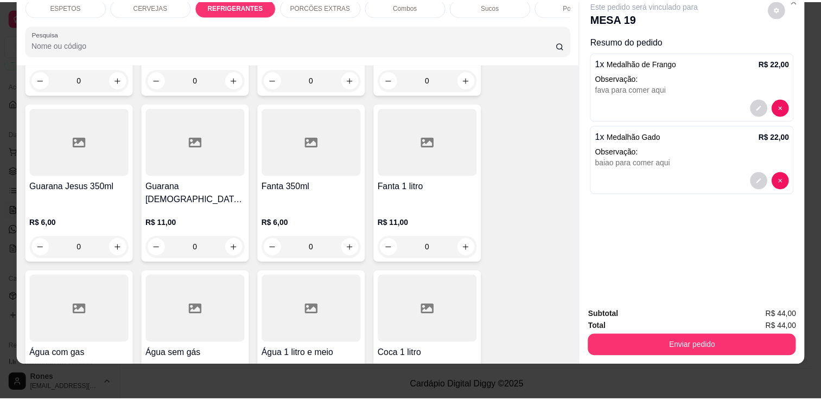
scroll to position [1271, 0]
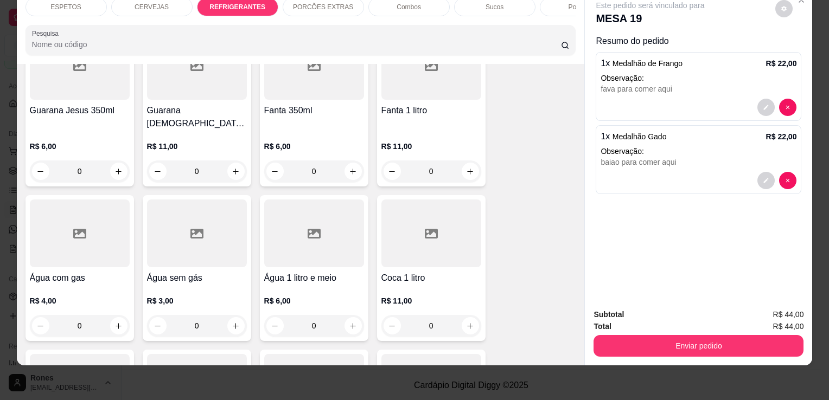
click at [437, 272] on h4 "Coca 1 litro" at bounding box center [431, 278] width 100 height 13
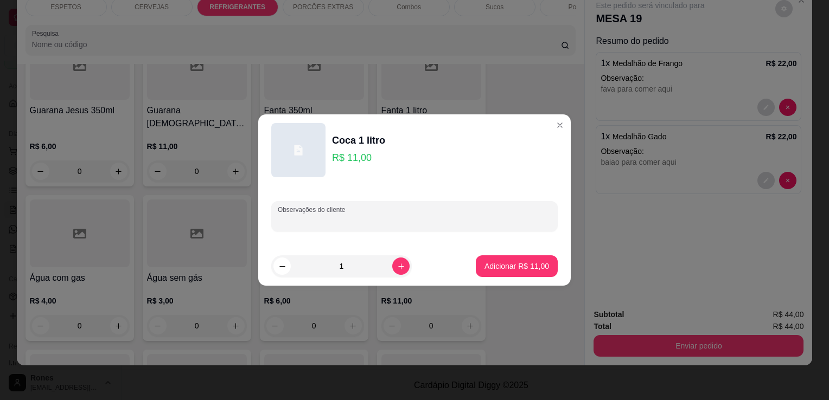
click at [335, 226] on input "Observações do cliente" at bounding box center [414, 220] width 273 height 11
type input "coca zero"
click at [503, 268] on p "Adicionar R$ 11,00" at bounding box center [516, 266] width 63 height 10
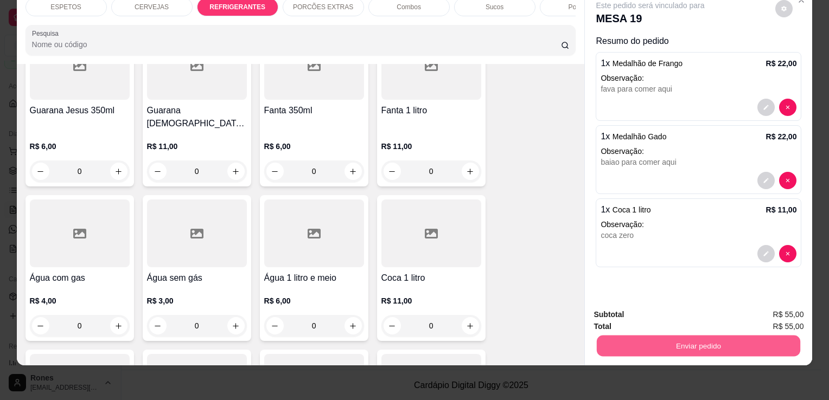
click at [751, 341] on button "Enviar pedido" at bounding box center [698, 345] width 203 height 21
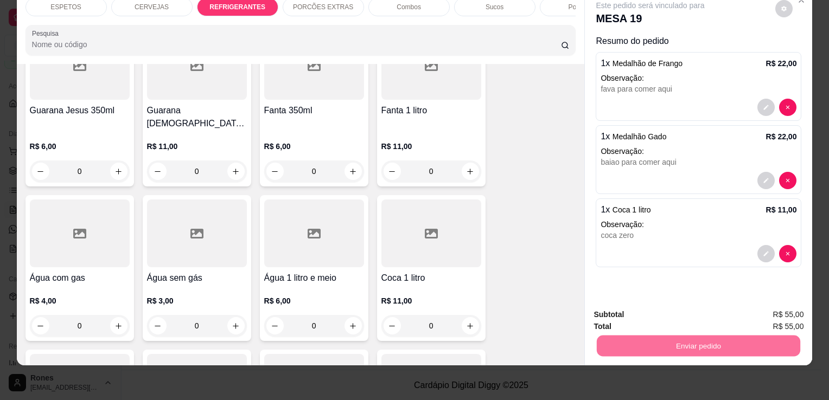
click at [785, 312] on button "Enviar pedido" at bounding box center [775, 312] width 60 height 20
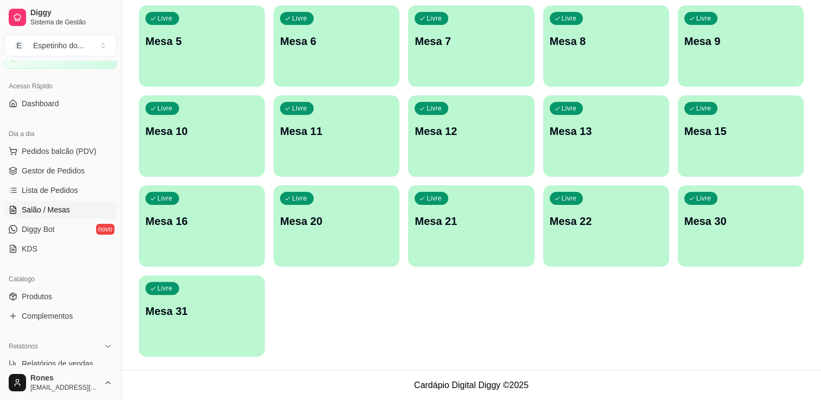
click at [819, 65] on div "Todos Mesas Comandas Pesquisar Adicionar mesa ou comanda Ocupada Mesa 2 R$ 9,00…" at bounding box center [470, 59] width 699 height 620
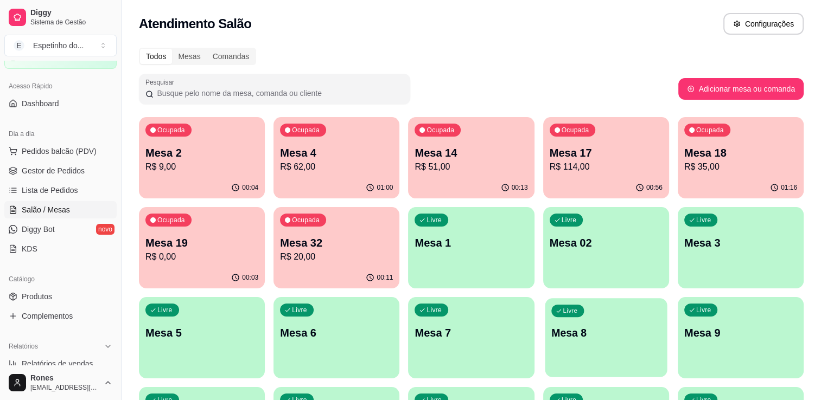
click at [584, 337] on p "Mesa 8" at bounding box center [606, 333] width 110 height 15
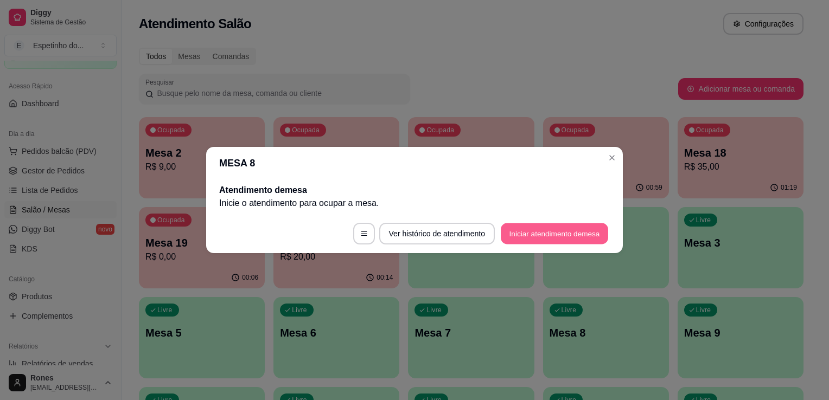
click at [529, 229] on button "Iniciar atendimento de mesa" at bounding box center [554, 233] width 107 height 21
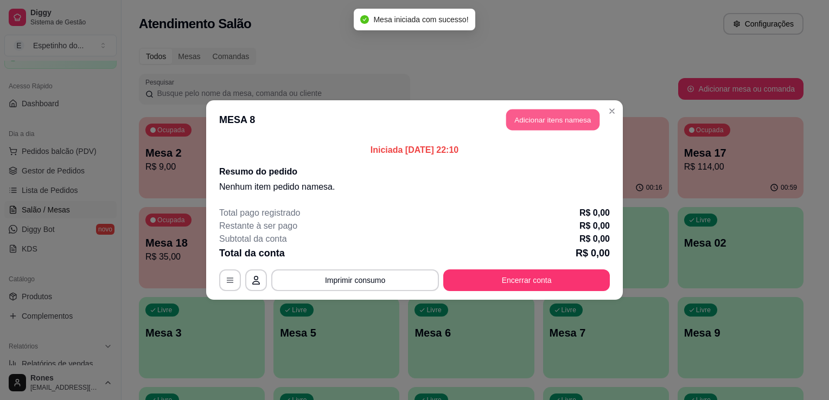
click at [563, 116] on button "Adicionar itens na mesa" at bounding box center [552, 120] width 93 height 21
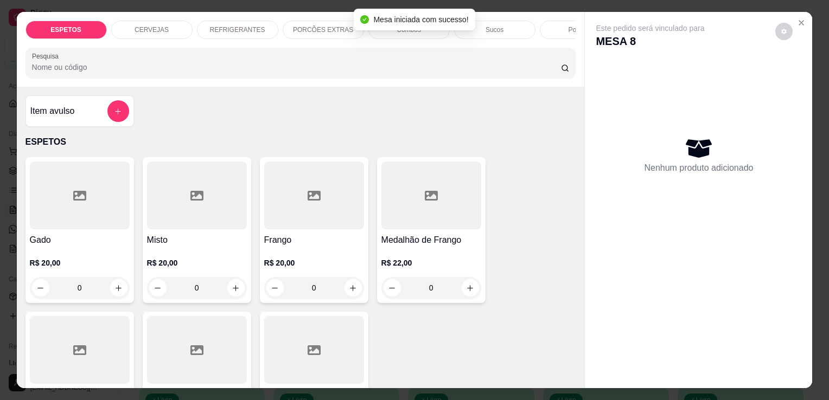
click at [77, 233] on div "Gado R$ 20,00 0" at bounding box center [79, 230] width 108 height 146
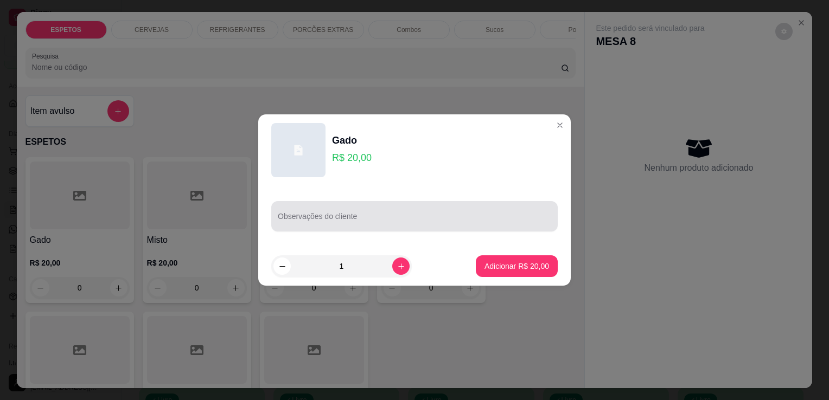
click at [315, 218] on input "Observações do cliente" at bounding box center [414, 220] width 273 height 11
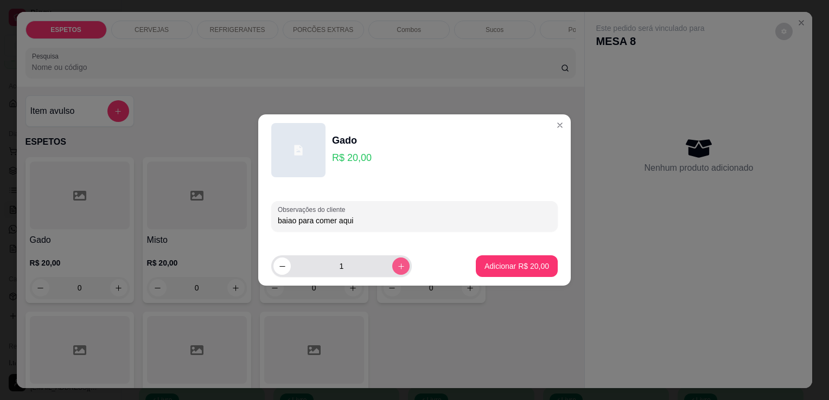
type input "baiao para comer aqui"
click at [397, 268] on icon "increase-product-quantity" at bounding box center [401, 266] width 8 height 8
type input "2"
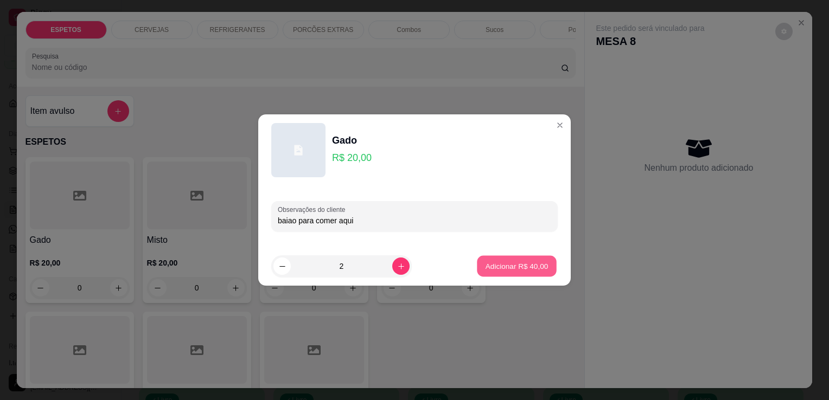
click at [511, 268] on p "Adicionar R$ 40,00" at bounding box center [516, 266] width 63 height 10
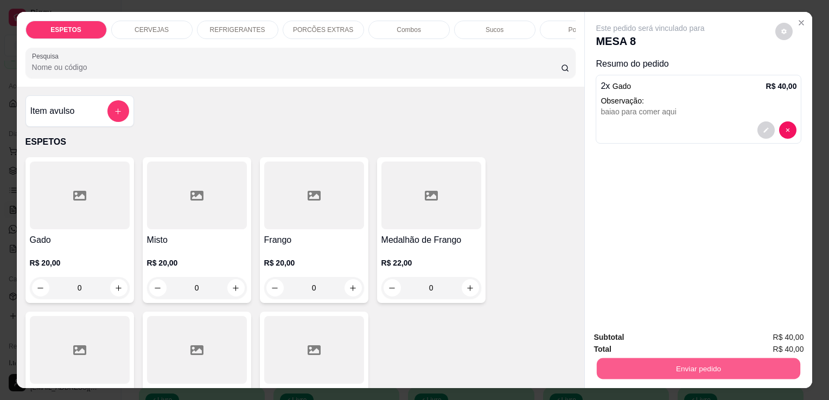
click at [761, 361] on button "Enviar pedido" at bounding box center [698, 368] width 203 height 21
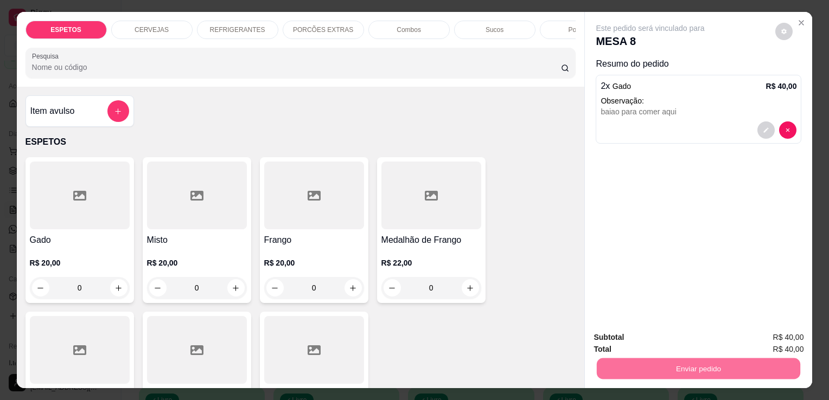
click at [779, 334] on button "Enviar pedido" at bounding box center [775, 338] width 60 height 20
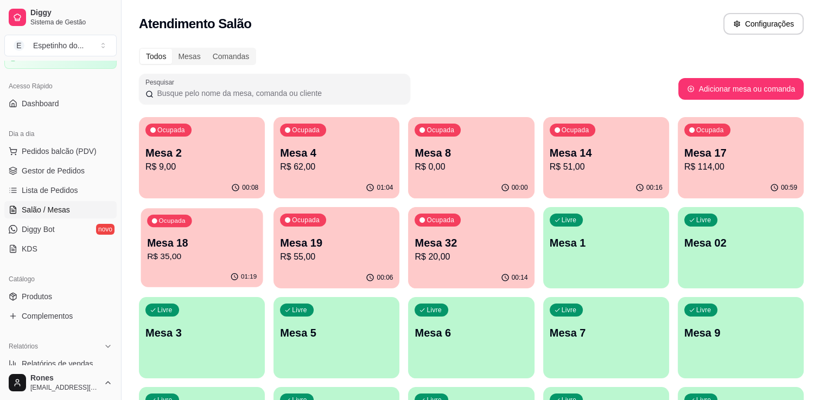
click at [216, 260] on p "R$ 35,00" at bounding box center [202, 257] width 110 height 12
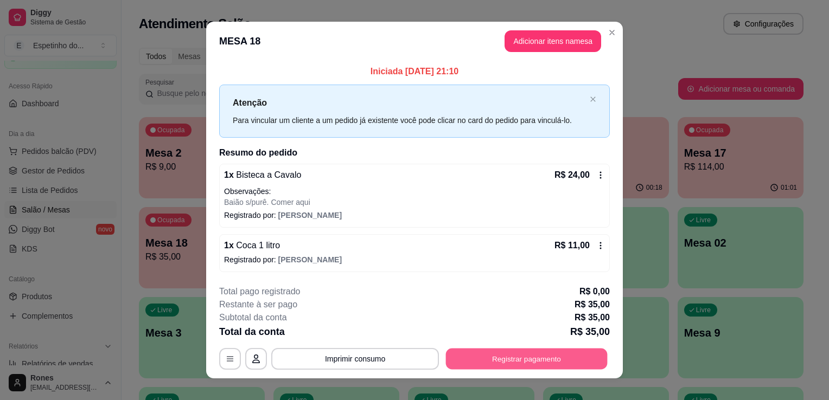
click at [507, 356] on button "Registrar pagamento" at bounding box center [527, 358] width 162 height 21
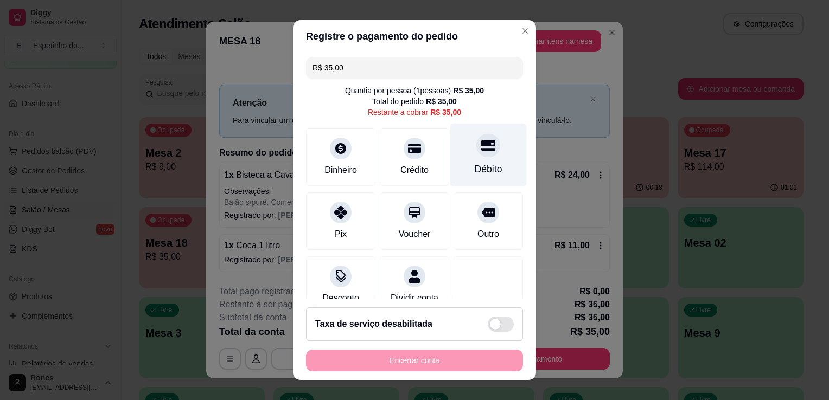
click at [475, 173] on div "Débito" at bounding box center [489, 169] width 28 height 14
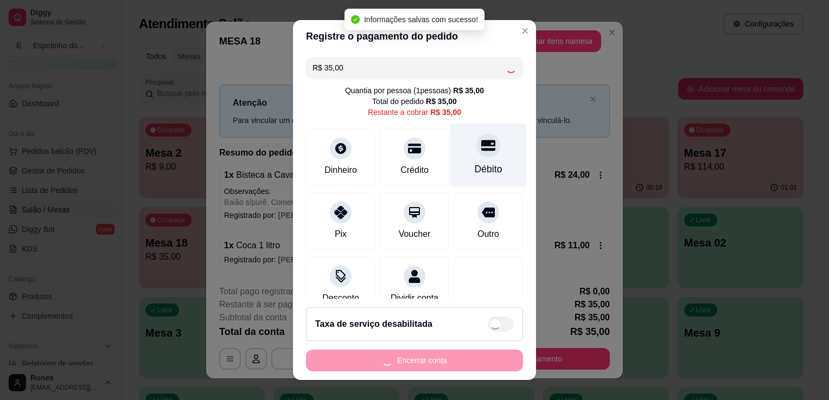
type input "R$ 0,00"
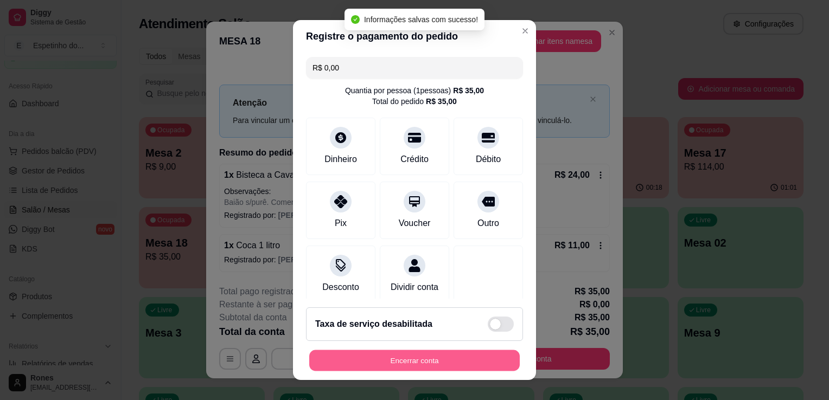
click at [430, 357] on button "Encerrar conta" at bounding box center [414, 360] width 210 height 21
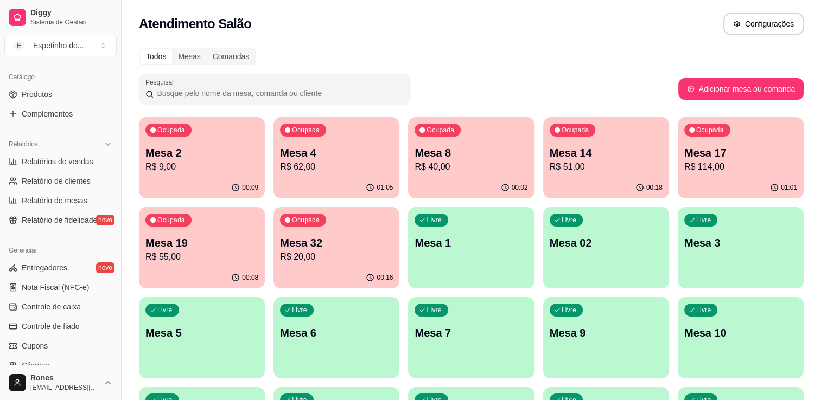
scroll to position [275, 0]
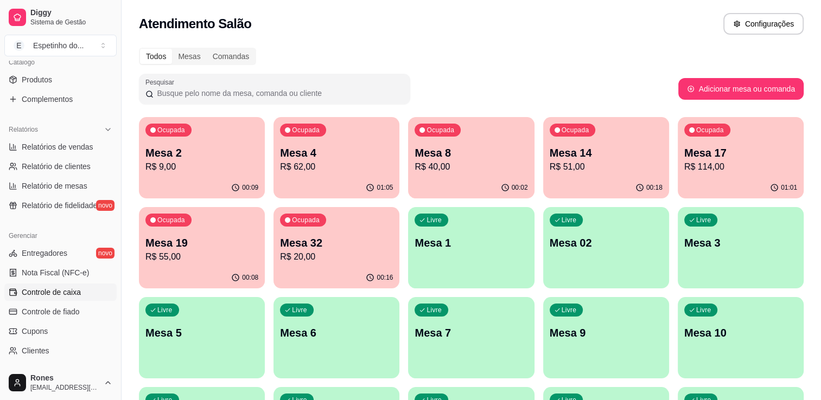
click at [45, 293] on span "Controle de caixa" at bounding box center [51, 292] width 59 height 11
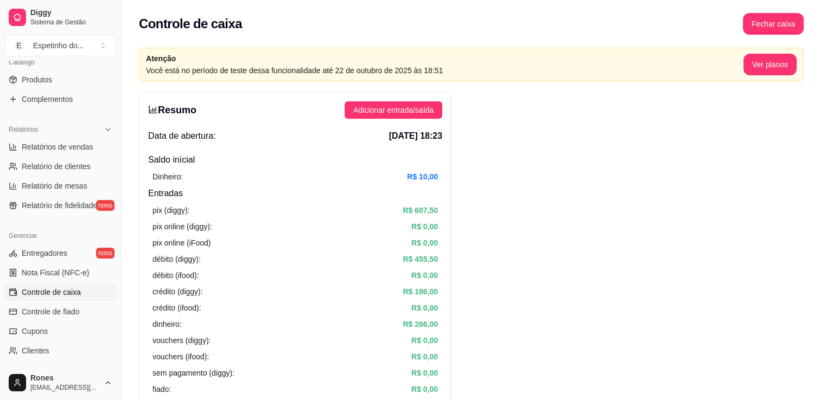
scroll to position [9, 0]
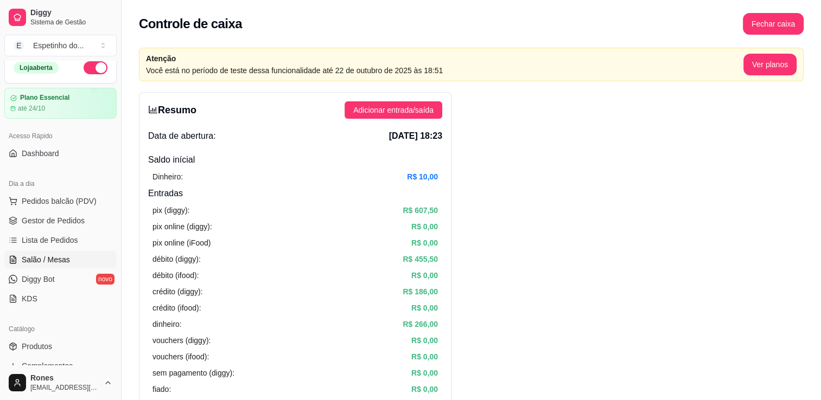
click at [48, 261] on span "Salão / Mesas" at bounding box center [46, 259] width 48 height 11
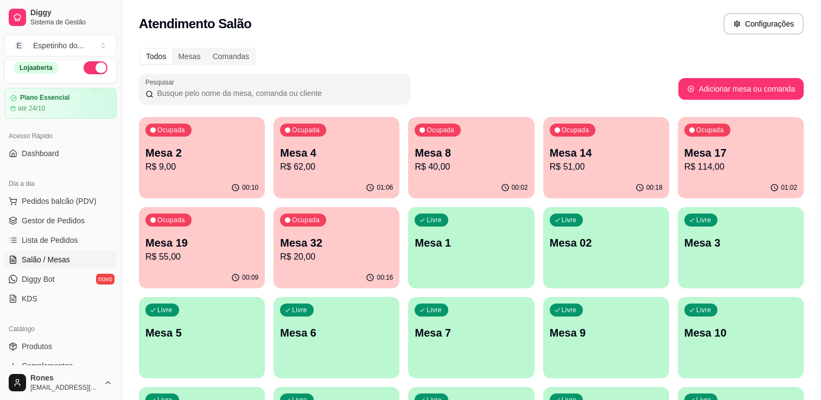
scroll to position [292, 0]
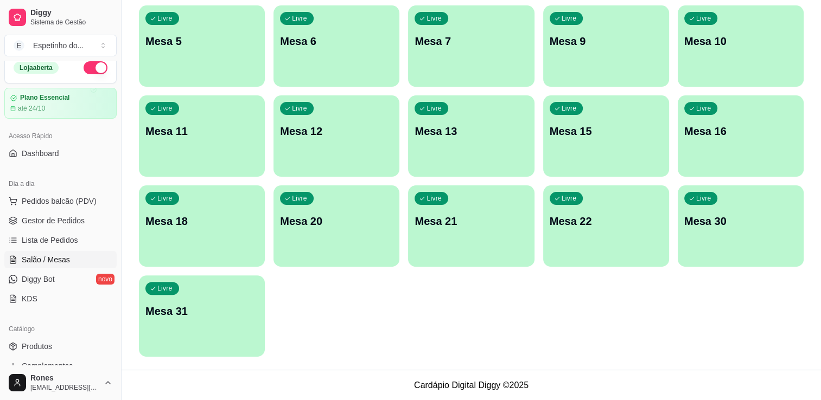
click at [321, 144] on div "Livre Mesa 12" at bounding box center [336, 129] width 126 height 68
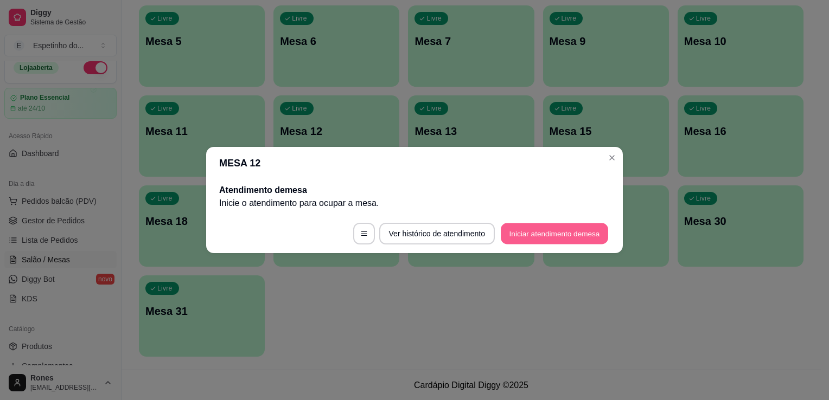
click at [534, 236] on button "Iniciar atendimento de mesa" at bounding box center [554, 233] width 107 height 21
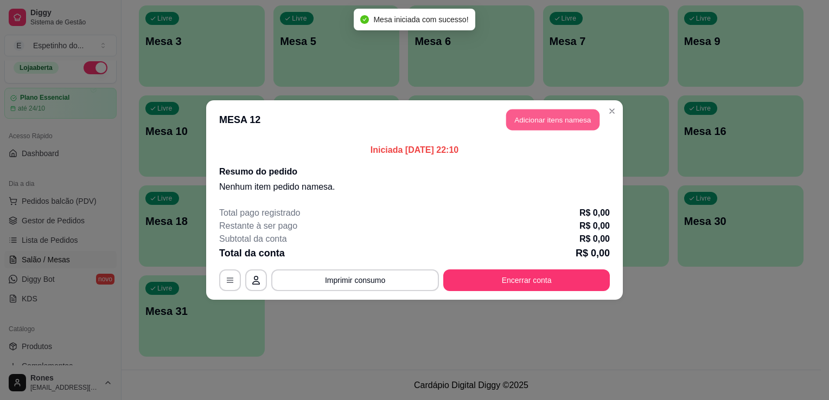
click at [552, 120] on button "Adicionar itens na mesa" at bounding box center [552, 120] width 93 height 21
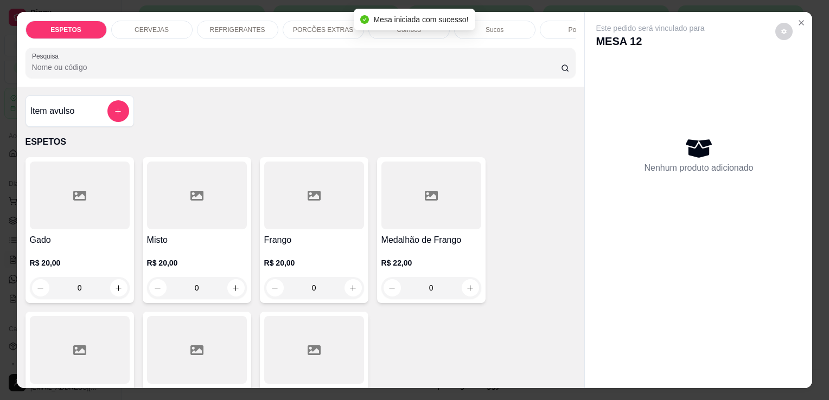
click at [111, 242] on h4 "Gado" at bounding box center [80, 240] width 100 height 13
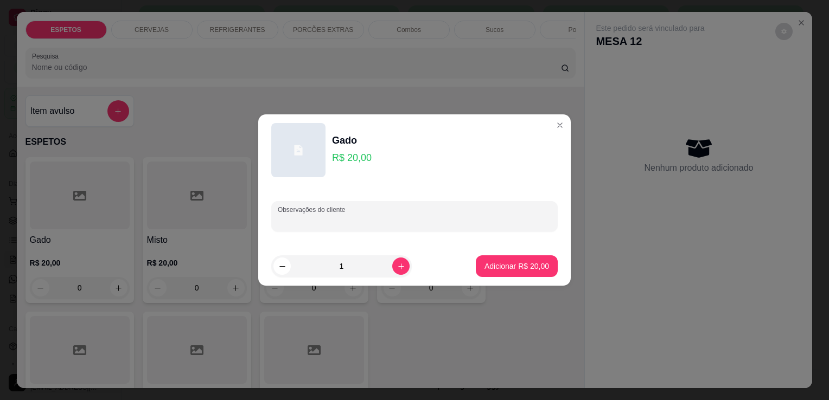
click at [367, 225] on input "Observações do cliente" at bounding box center [414, 220] width 273 height 11
type input "baiao para viagem"
click at [514, 268] on p "Adicionar R$ 20,00" at bounding box center [516, 266] width 63 height 10
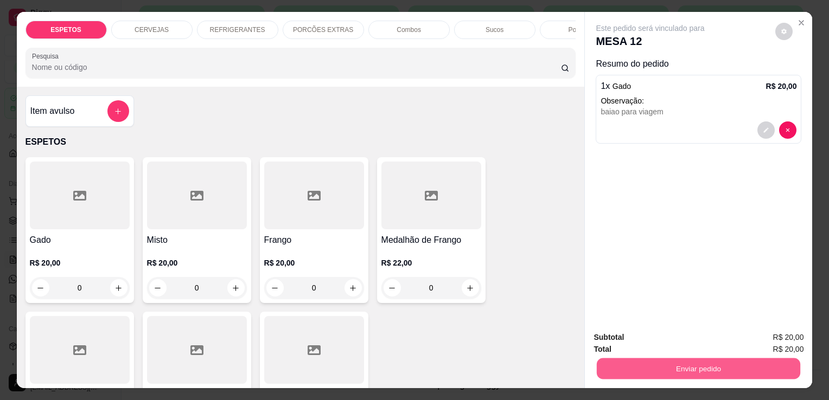
click at [653, 360] on button "Enviar pedido" at bounding box center [698, 368] width 203 height 21
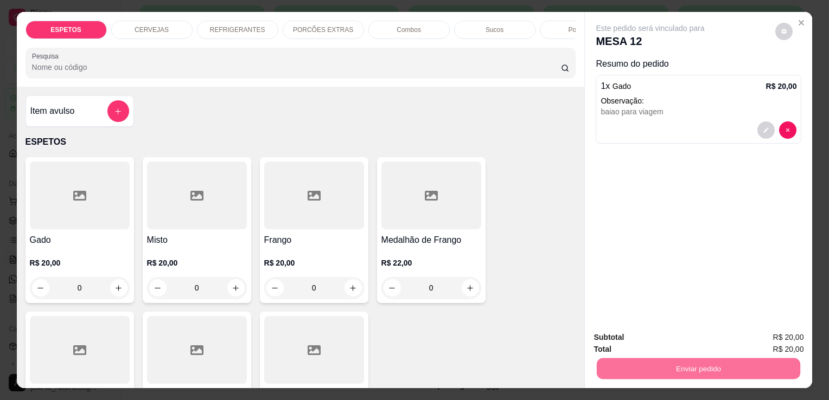
click at [764, 335] on button "Enviar pedido" at bounding box center [775, 338] width 60 height 20
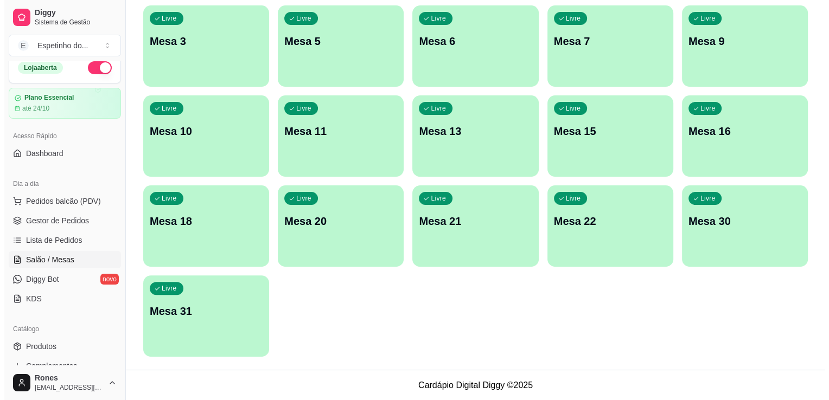
scroll to position [0, 0]
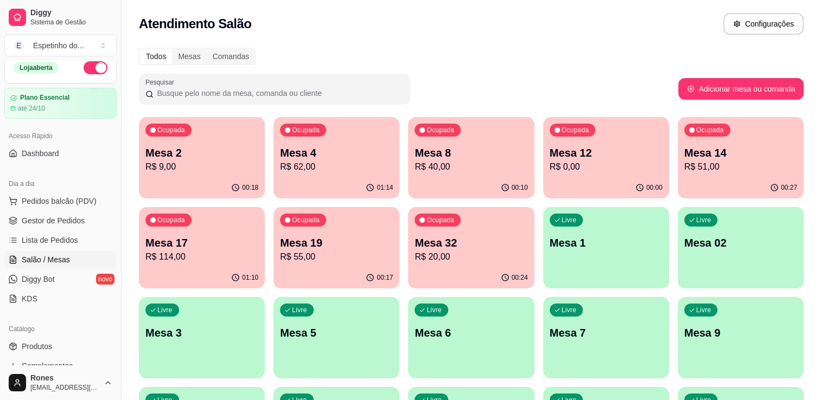
click at [184, 253] on p "R$ 114,00" at bounding box center [201, 257] width 113 height 13
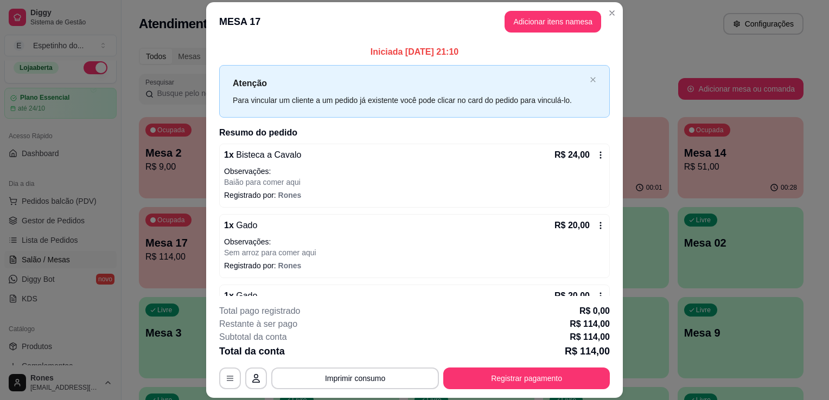
scroll to position [170, 0]
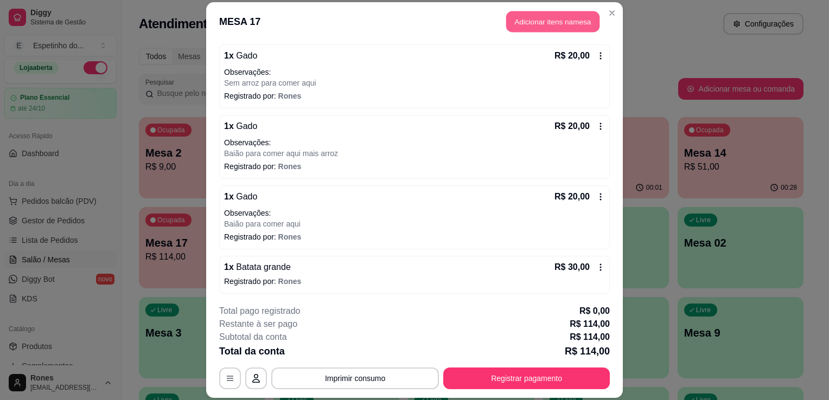
click at [535, 21] on button "Adicionar itens na mesa" at bounding box center [552, 21] width 93 height 21
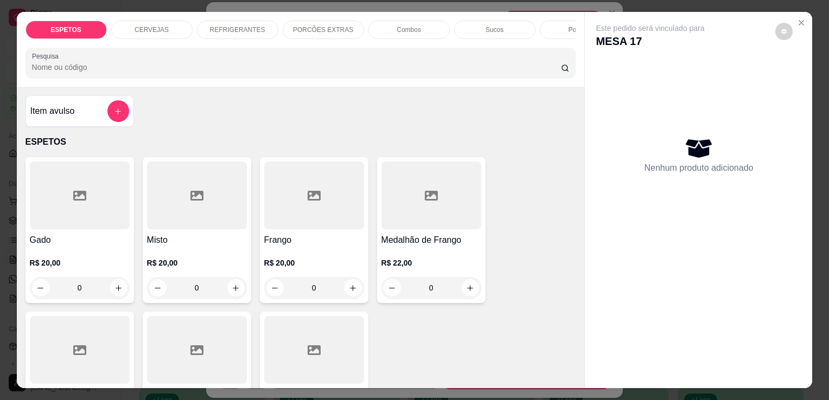
click at [236, 27] on p "REFRIGERANTES" at bounding box center [237, 29] width 55 height 9
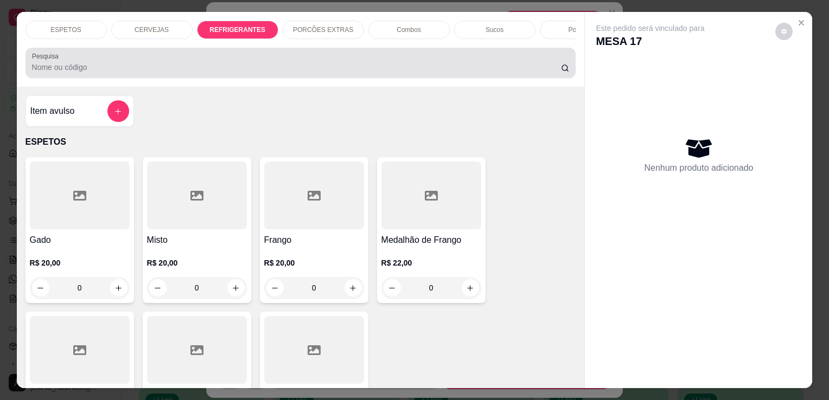
scroll to position [27, 0]
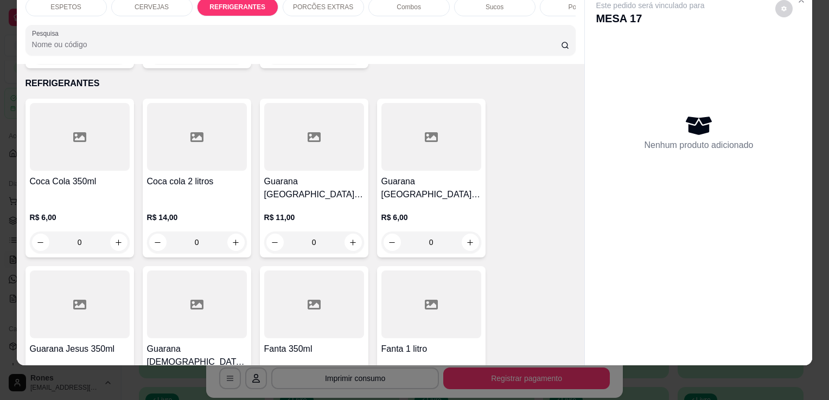
click at [81, 212] on div "R$ 6,00 0" at bounding box center [80, 232] width 100 height 41
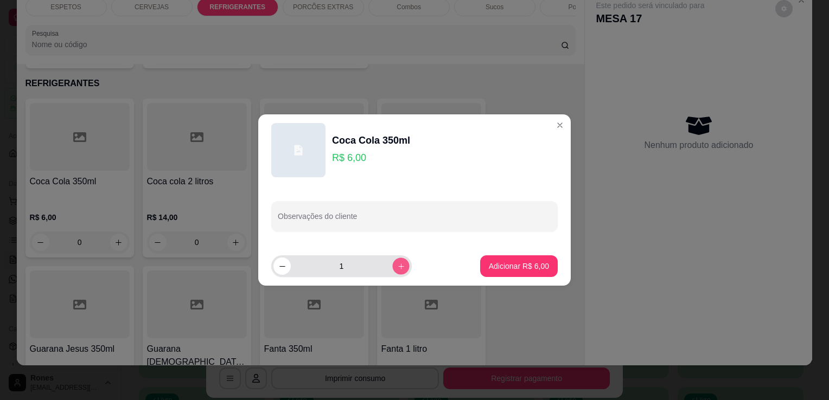
click at [397, 264] on icon "increase-product-quantity" at bounding box center [401, 266] width 8 height 8
type input "2"
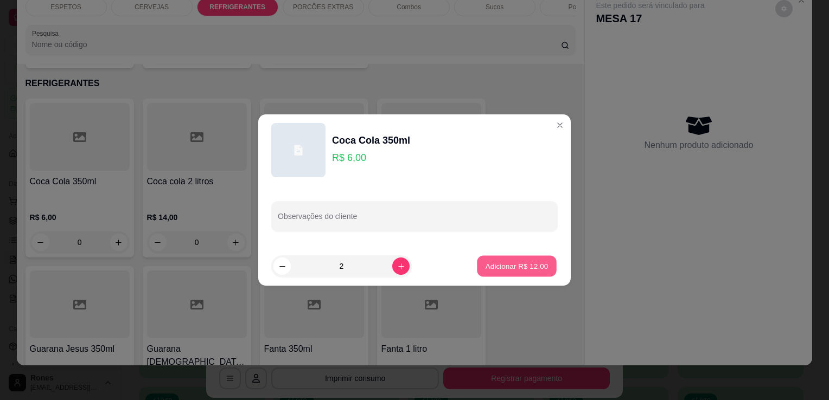
click at [530, 270] on p "Adicionar R$ 12,00" at bounding box center [516, 266] width 63 height 10
type input "2"
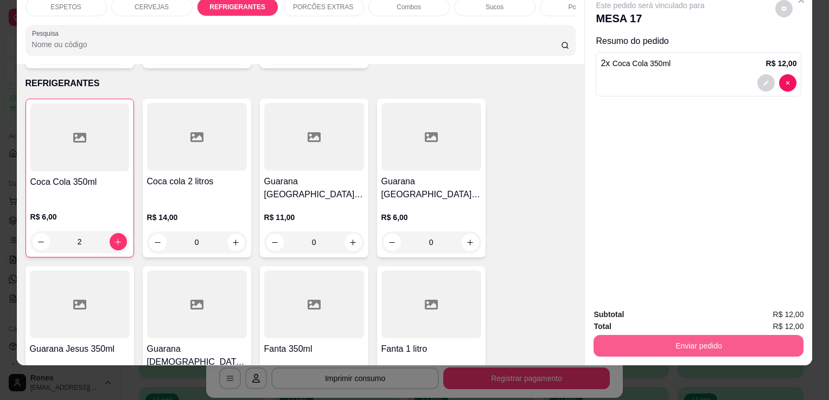
click at [696, 336] on button "Enviar pedido" at bounding box center [698, 346] width 210 height 22
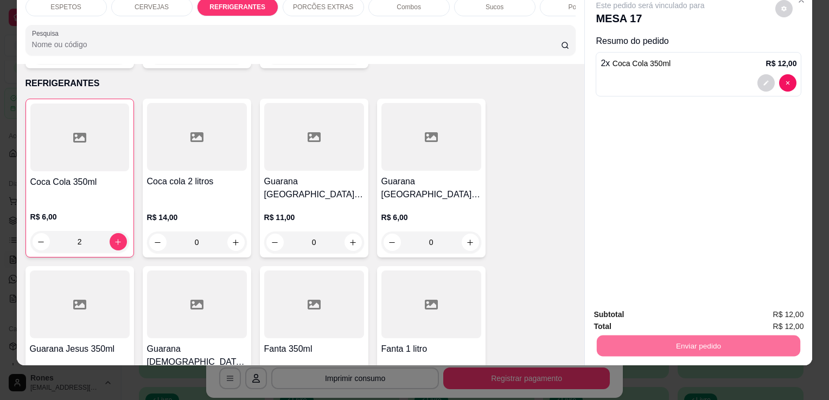
click at [781, 312] on button "Enviar pedido" at bounding box center [775, 311] width 60 height 20
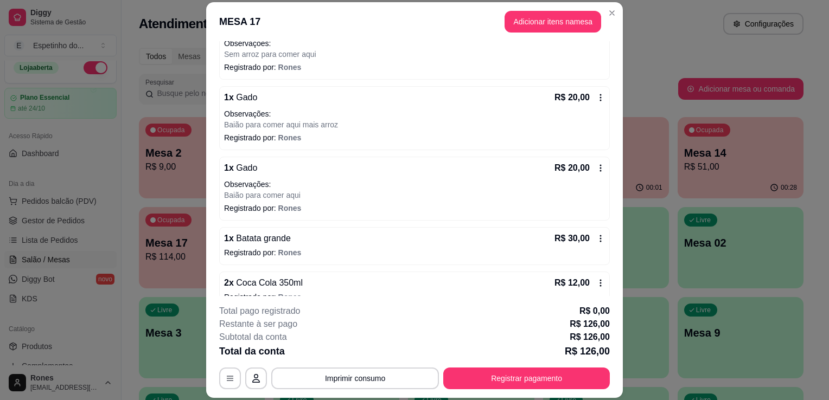
scroll to position [214, 0]
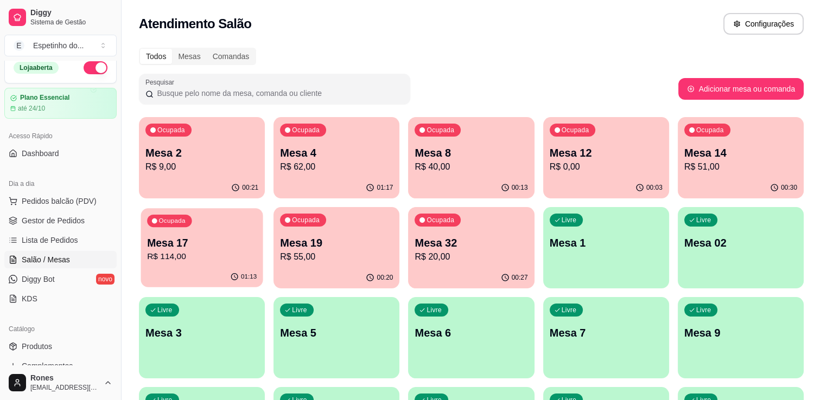
click at [228, 263] on p "R$ 114,00" at bounding box center [202, 257] width 110 height 12
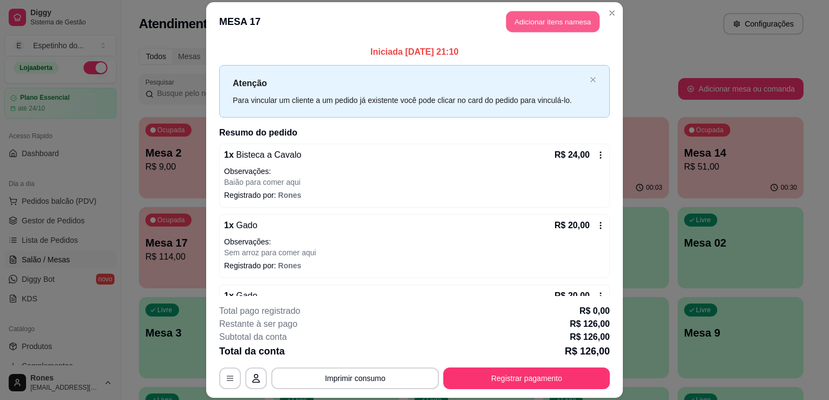
click at [560, 23] on button "Adicionar itens na mesa" at bounding box center [552, 21] width 93 height 21
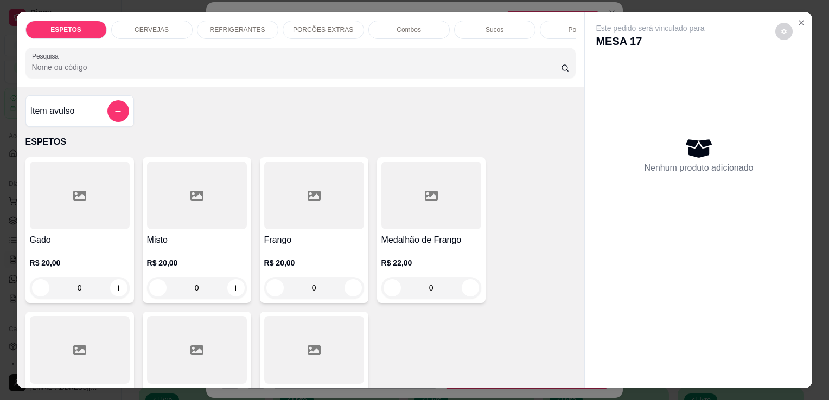
click at [216, 25] on p "REFRIGERANTES" at bounding box center [237, 29] width 55 height 9
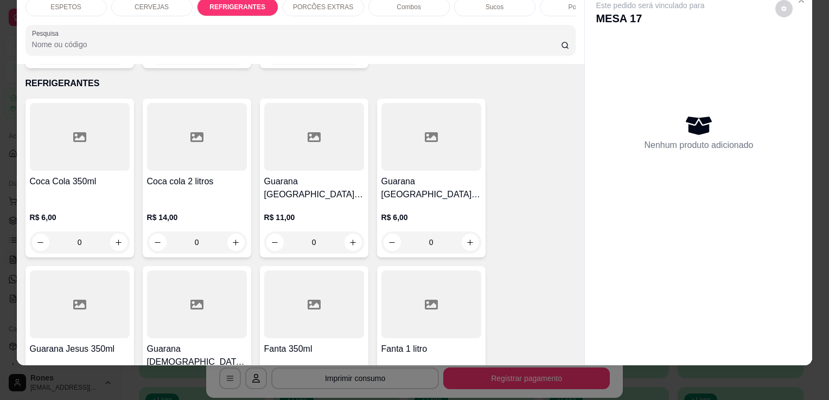
click at [333, 201] on div "R$ 11,00 0" at bounding box center [314, 227] width 100 height 52
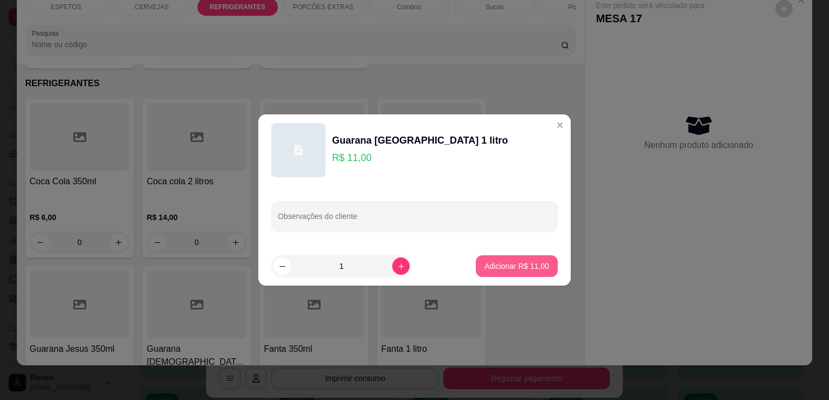
click at [497, 269] on p "Adicionar R$ 11,00" at bounding box center [516, 266] width 65 height 11
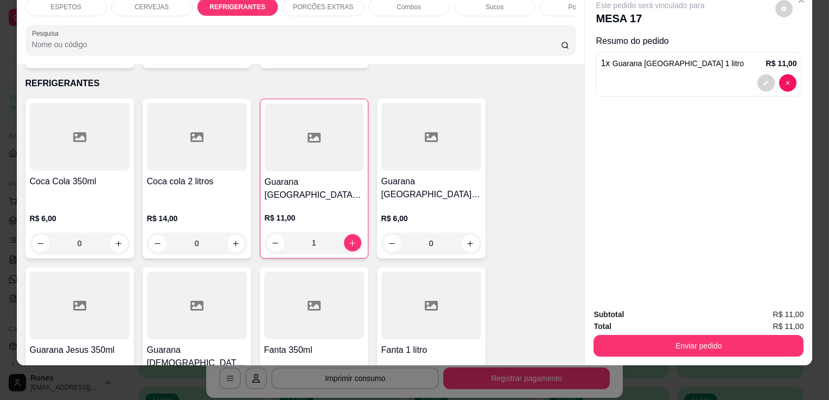
type input "1"
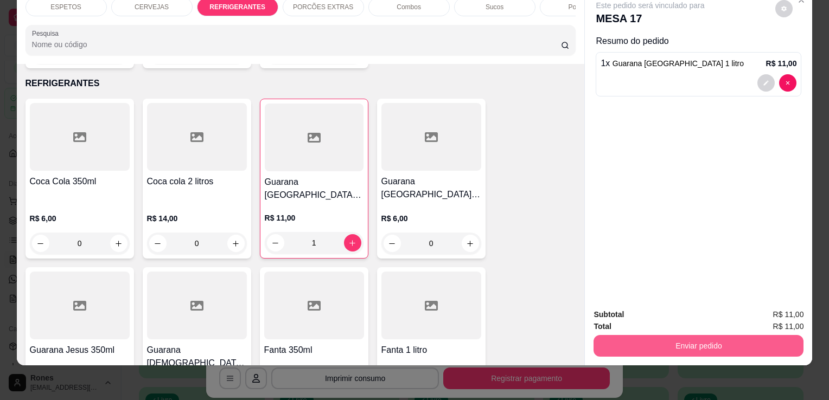
click at [762, 340] on button "Enviar pedido" at bounding box center [698, 346] width 210 height 22
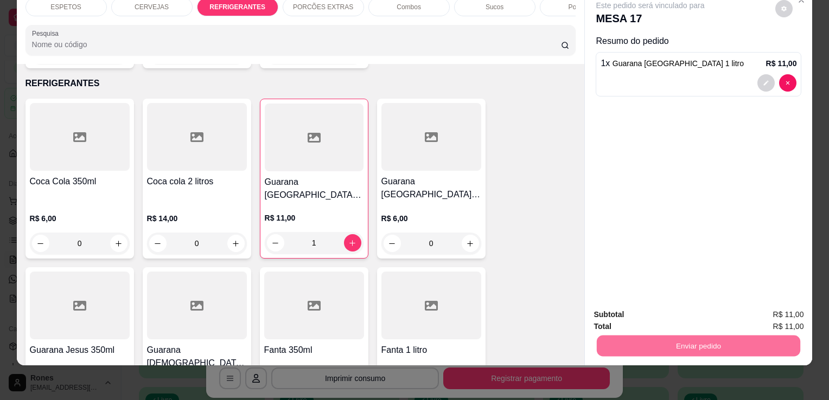
click at [777, 311] on button "Enviar pedido" at bounding box center [775, 311] width 60 height 20
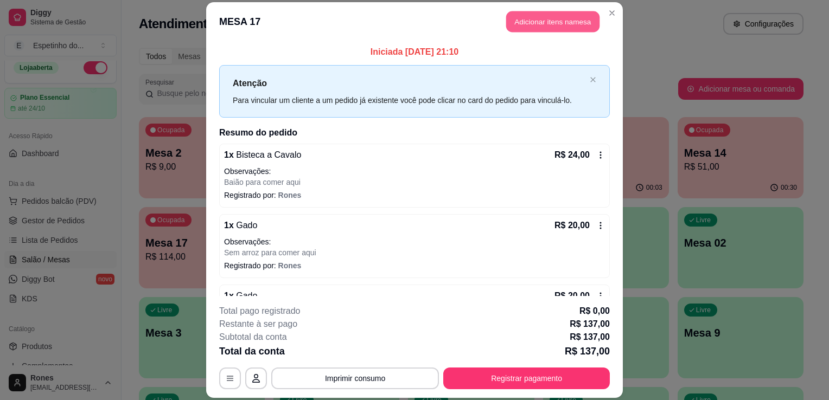
click at [564, 15] on button "Adicionar itens na mesa" at bounding box center [552, 21] width 93 height 21
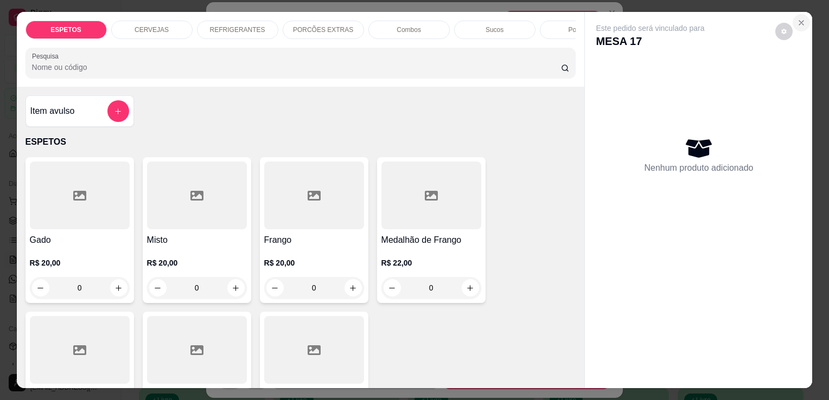
click at [800, 22] on icon "Close" at bounding box center [801, 22] width 9 height 9
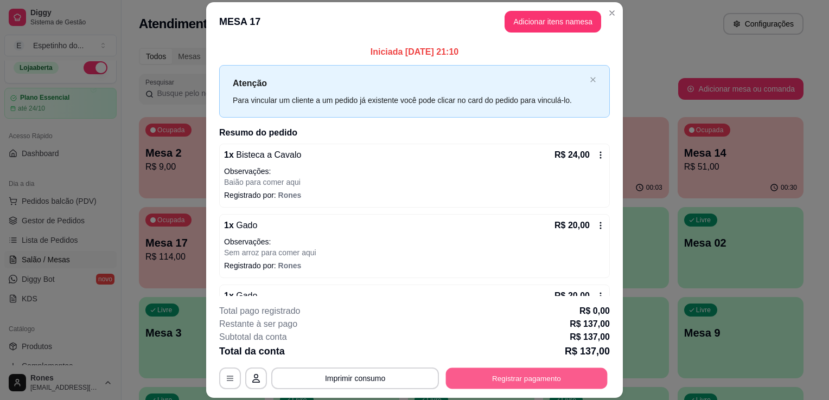
click at [531, 383] on button "Registrar pagamento" at bounding box center [527, 378] width 162 height 21
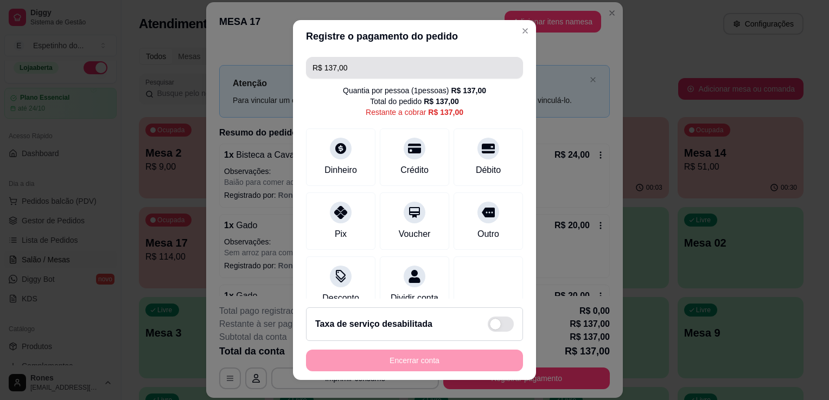
click at [370, 67] on input "R$ 137,00" at bounding box center [414, 68] width 204 height 22
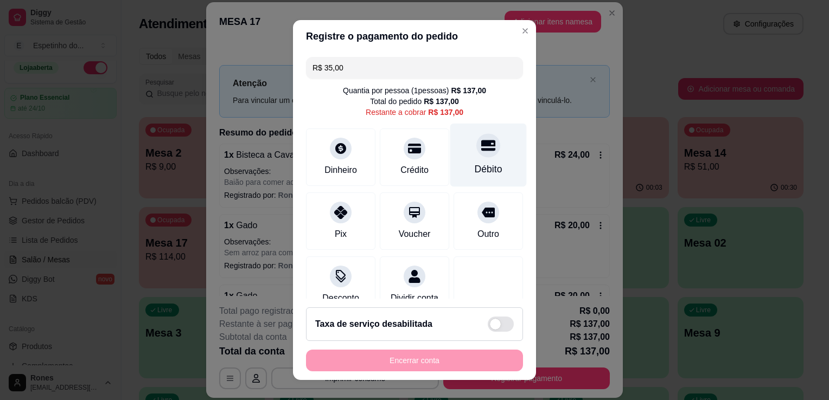
click at [475, 169] on div "Débito" at bounding box center [489, 169] width 28 height 14
click at [371, 68] on input "R$ 102,00" at bounding box center [414, 68] width 204 height 22
click at [485, 172] on div "Débito" at bounding box center [488, 155] width 76 height 63
click at [372, 69] on input "R$ 67,00" at bounding box center [414, 68] width 204 height 22
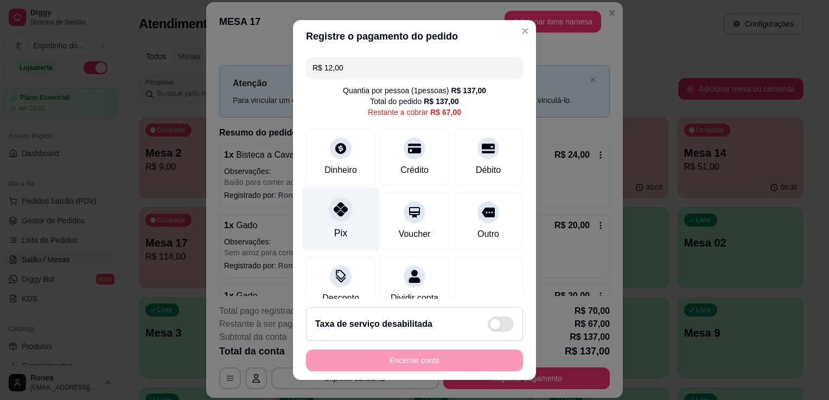
click at [338, 235] on div "Pix" at bounding box center [340, 233] width 13 height 14
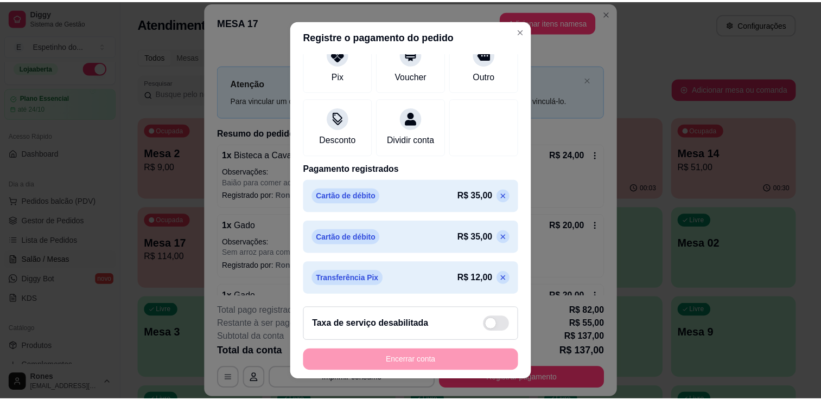
scroll to position [0, 0]
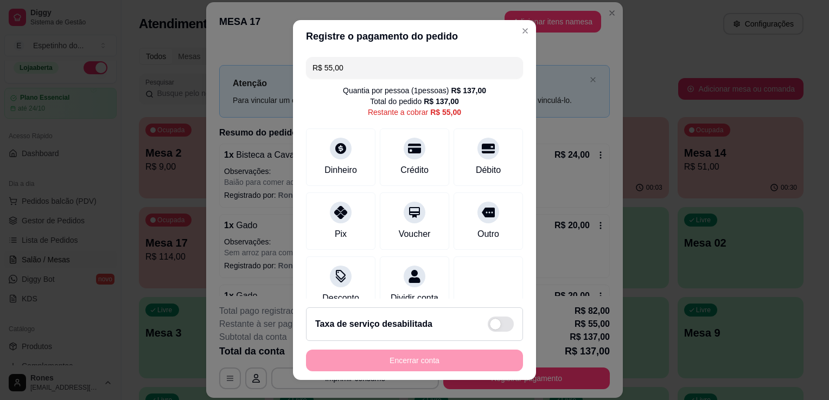
click at [411, 73] on input "R$ 55,00" at bounding box center [414, 68] width 204 height 22
click at [330, 242] on div "Pix" at bounding box center [341, 219] width 76 height 63
click at [477, 167] on div "Débito" at bounding box center [489, 169] width 28 height 14
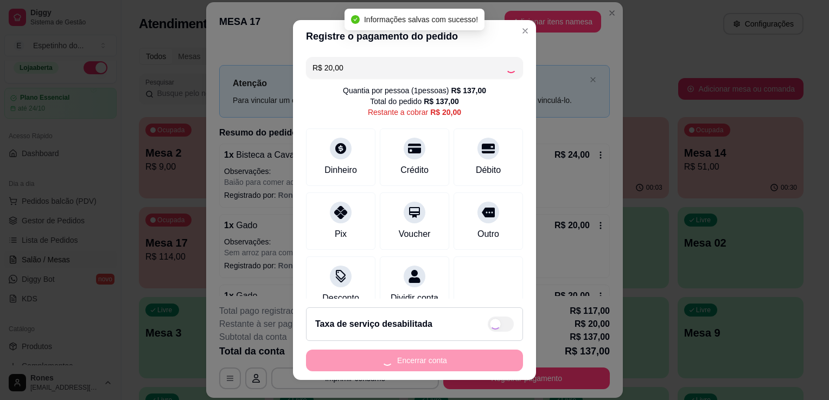
type input "R$ 0,00"
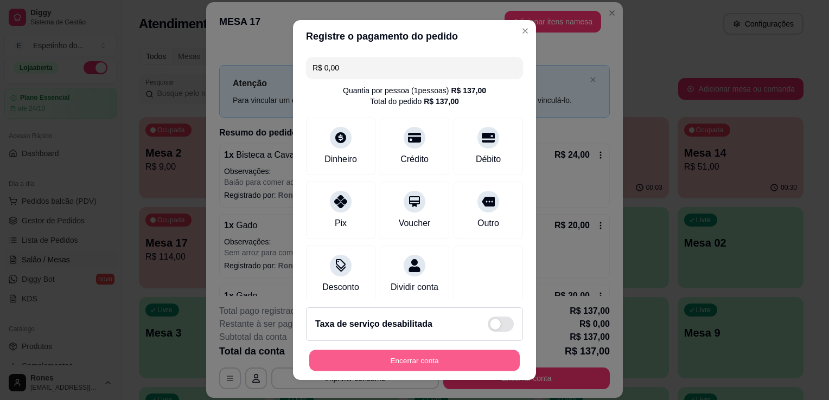
click at [388, 356] on button "Encerrar conta" at bounding box center [414, 360] width 210 height 21
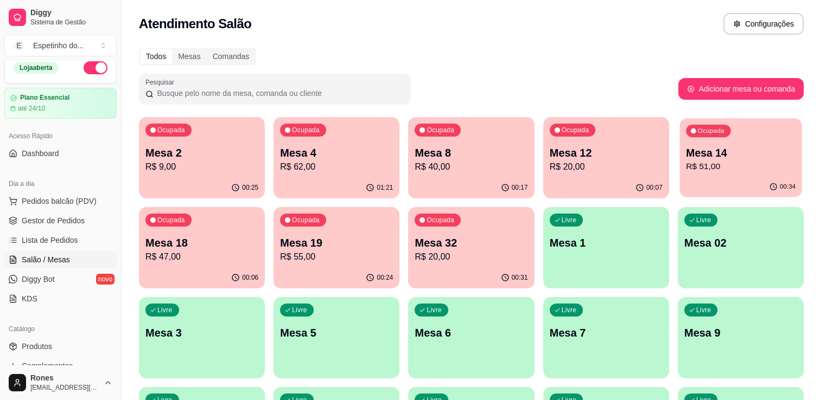
click at [716, 174] on div "Ocupada Mesa 14 R$ 51,00" at bounding box center [740, 147] width 122 height 59
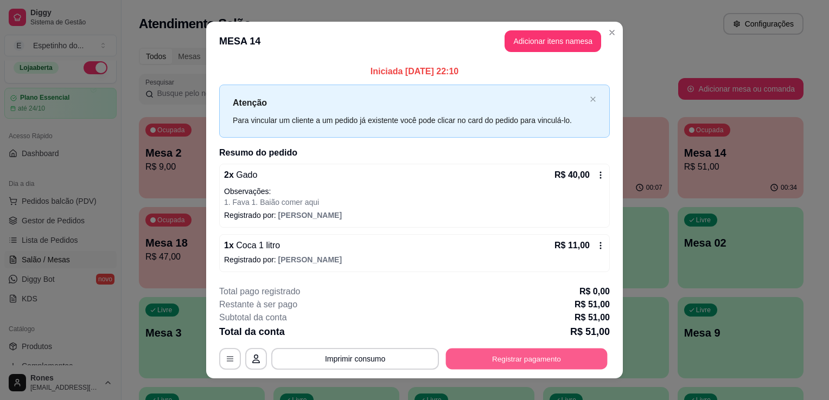
click at [537, 363] on button "Registrar pagamento" at bounding box center [527, 358] width 162 height 21
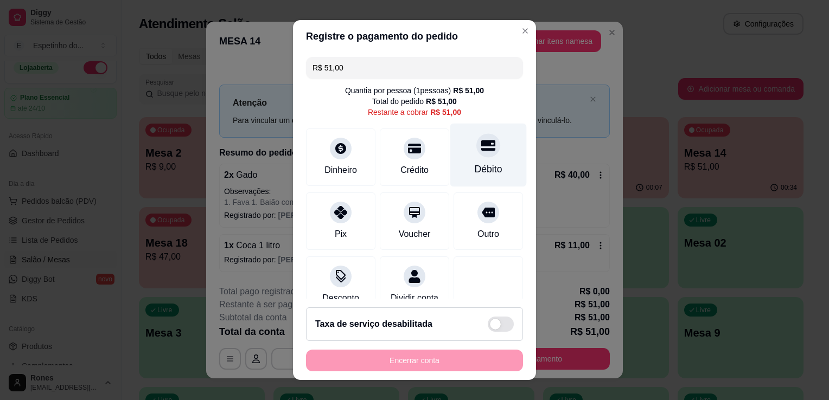
click at [454, 168] on div "Débito" at bounding box center [488, 155] width 76 height 63
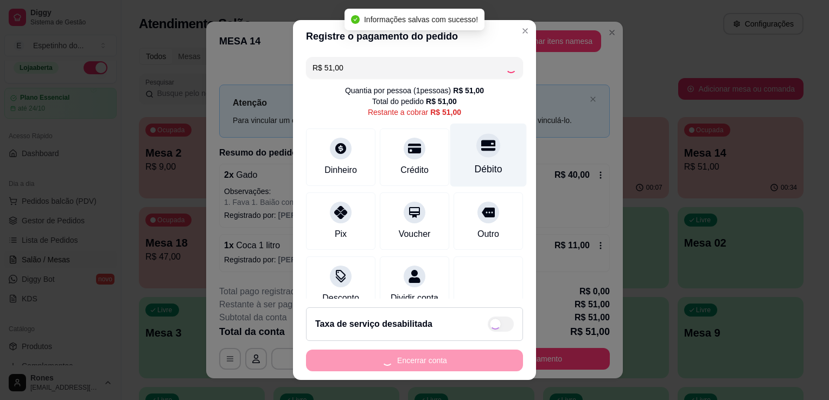
type input "R$ 0,00"
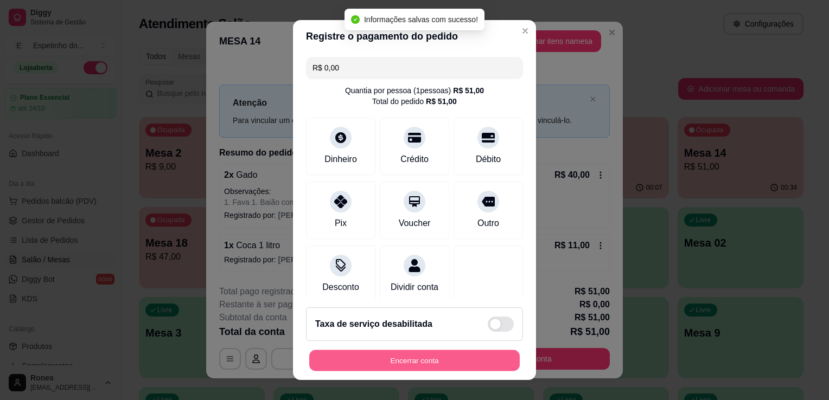
click at [418, 361] on button "Encerrar conta" at bounding box center [414, 360] width 210 height 21
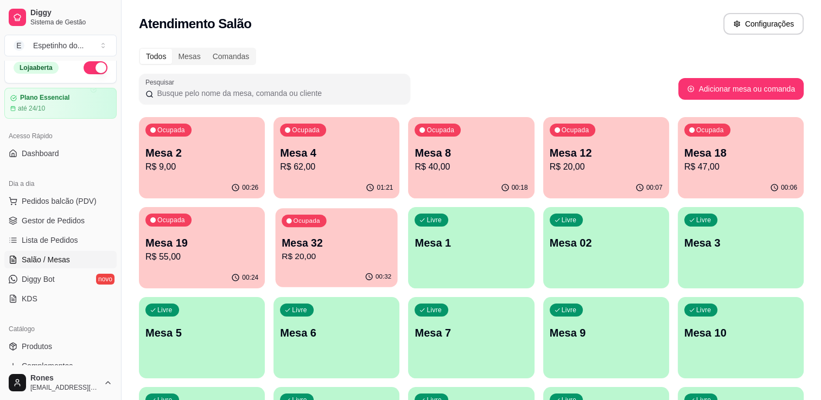
click at [341, 246] on p "Mesa 32" at bounding box center [336, 243] width 110 height 15
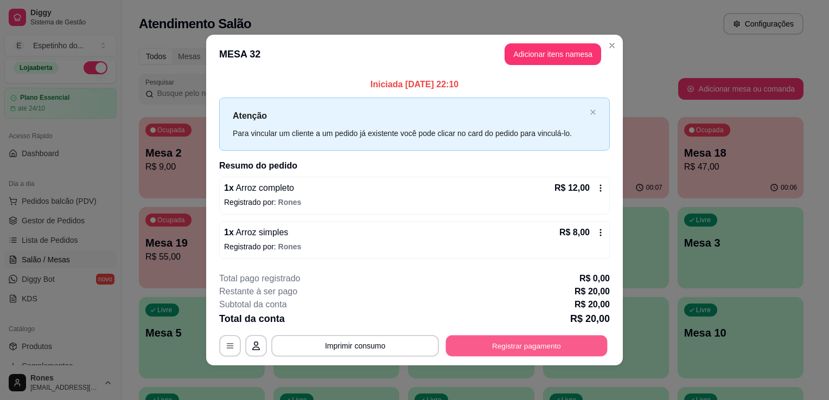
click at [541, 347] on button "Registrar pagamento" at bounding box center [527, 345] width 162 height 21
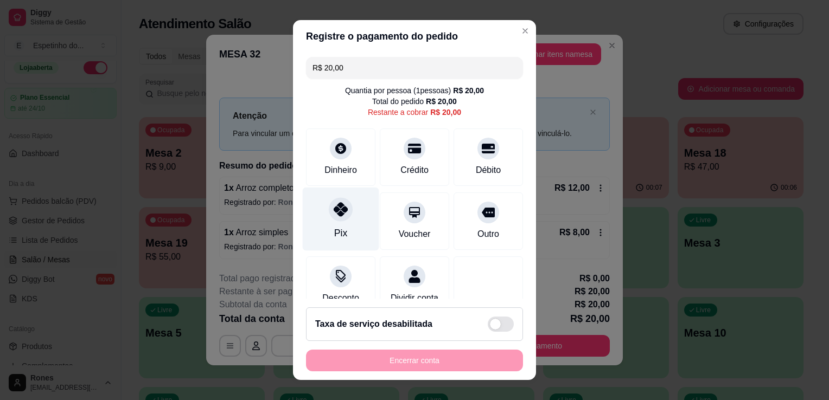
click at [347, 222] on div "Pix" at bounding box center [341, 219] width 76 height 63
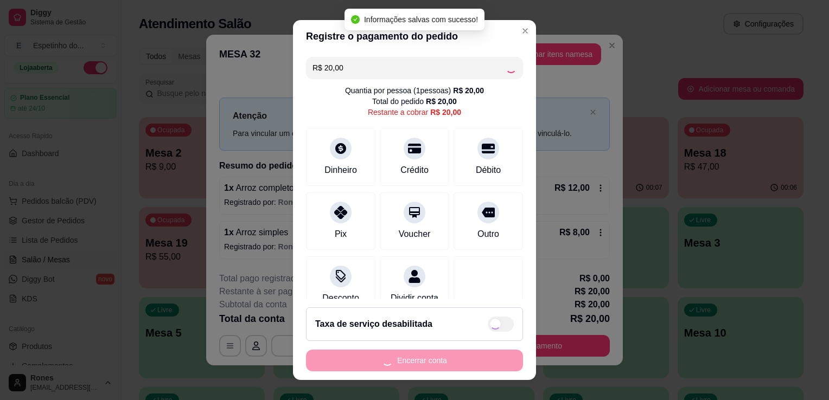
type input "R$ 0,00"
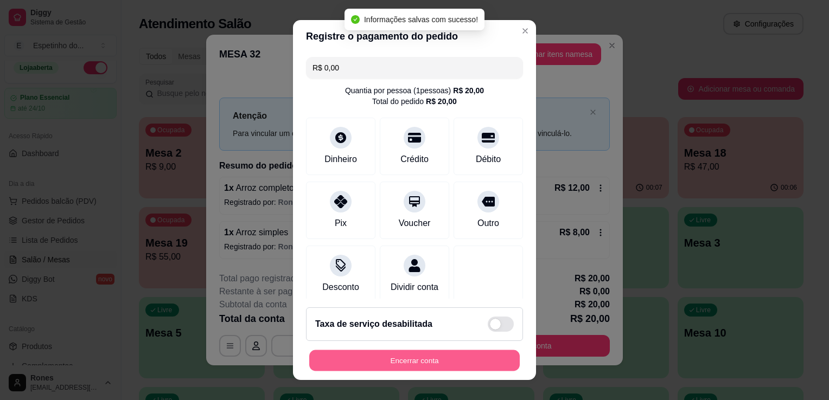
click at [462, 366] on button "Encerrar conta" at bounding box center [414, 360] width 210 height 21
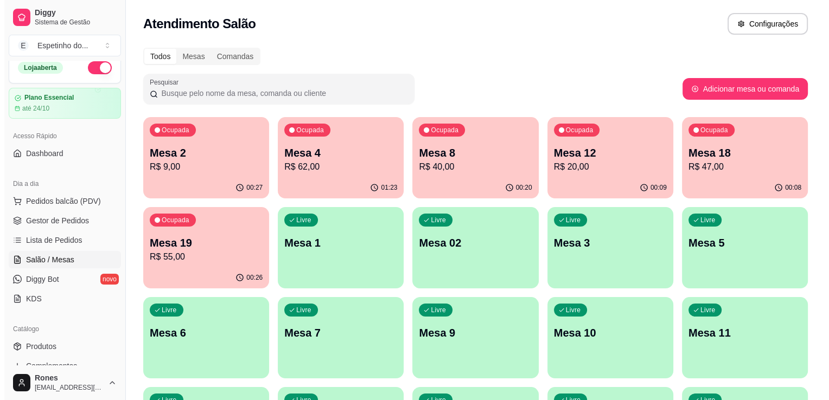
scroll to position [292, 0]
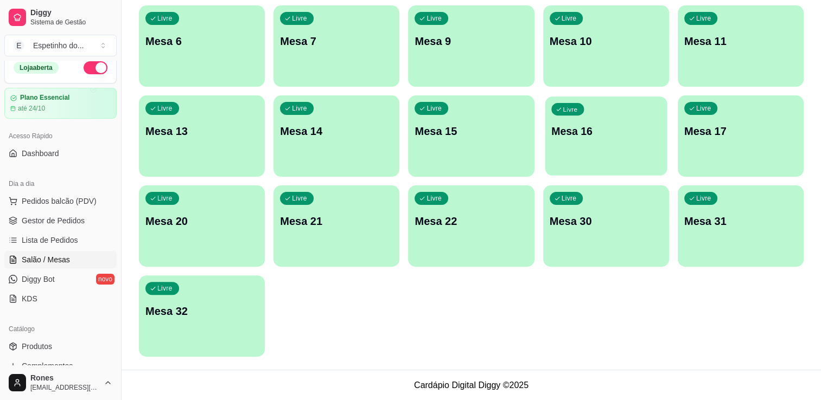
click at [618, 135] on p "Mesa 16" at bounding box center [606, 131] width 110 height 15
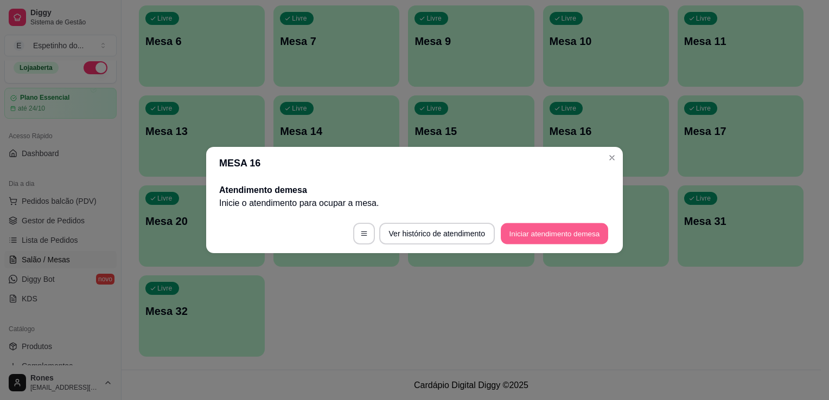
click at [564, 226] on button "Iniciar atendimento de mesa" at bounding box center [554, 233] width 107 height 21
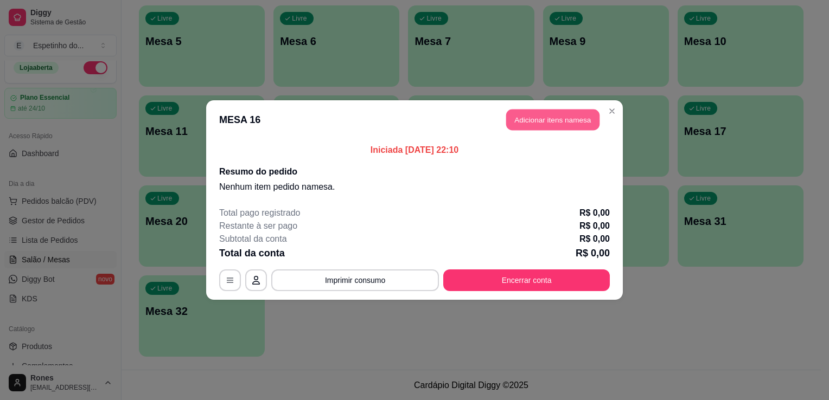
click at [551, 119] on button "Adicionar itens na mesa" at bounding box center [552, 120] width 93 height 21
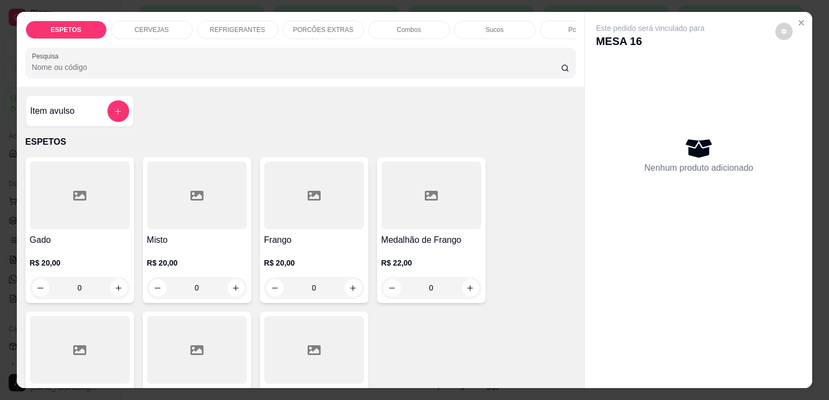
click at [191, 348] on icon at bounding box center [196, 350] width 13 height 13
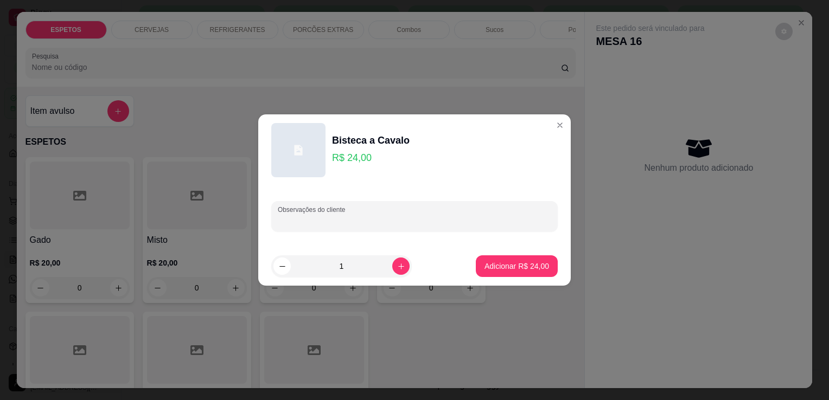
click at [303, 217] on input "Observações do cliente" at bounding box center [414, 220] width 273 height 11
type input "fava para comer aqui"
click at [512, 271] on p "Adicionar R$ 24,00" at bounding box center [516, 266] width 63 height 10
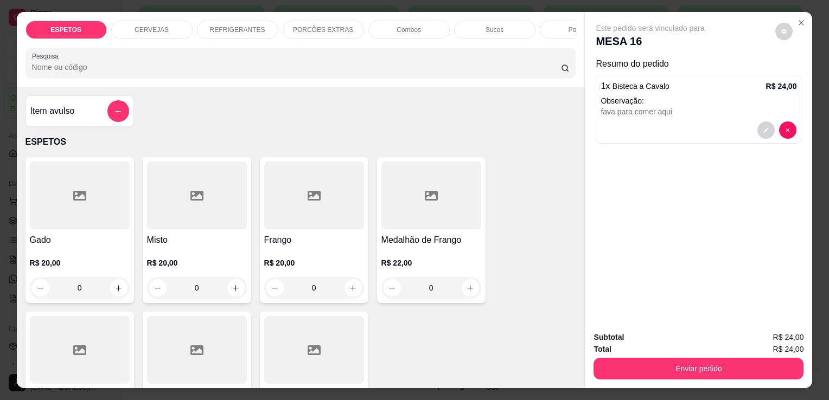
click at [238, 27] on p "REFRIGERANTES" at bounding box center [237, 29] width 55 height 9
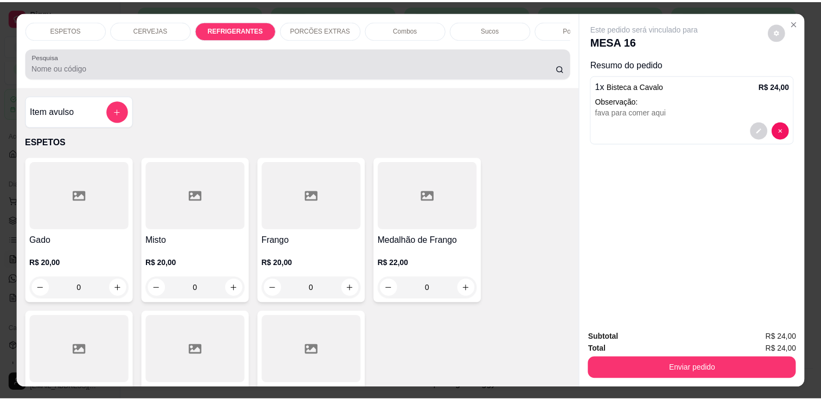
scroll to position [27, 0]
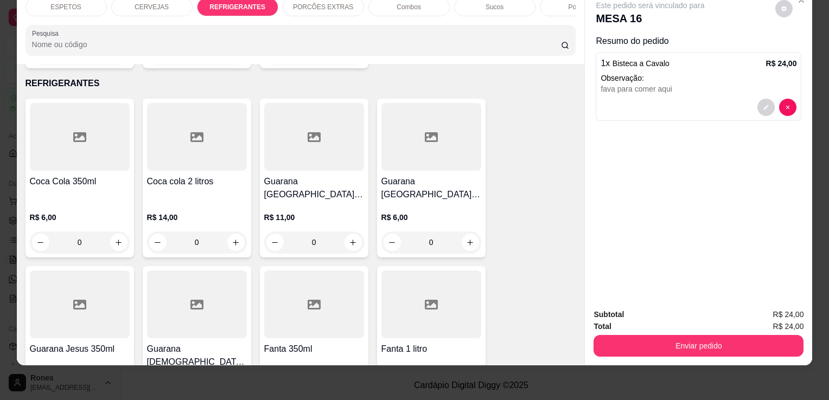
click at [67, 175] on h4 "Coca Cola 350ml" at bounding box center [80, 181] width 100 height 13
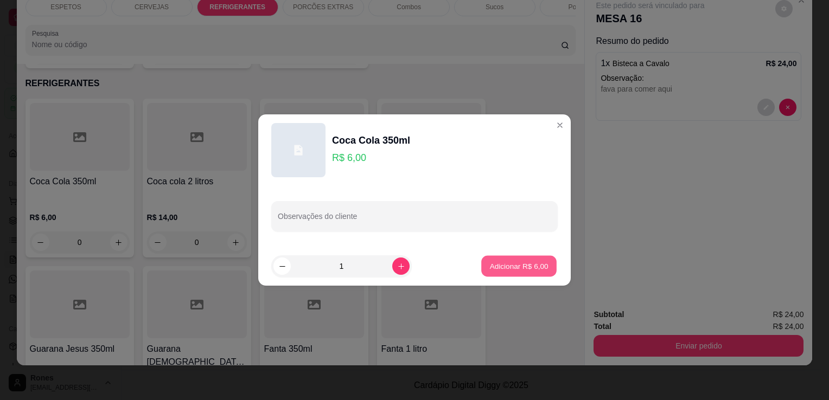
click at [531, 269] on p "Adicionar R$ 6,00" at bounding box center [518, 266] width 59 height 10
type input "1"
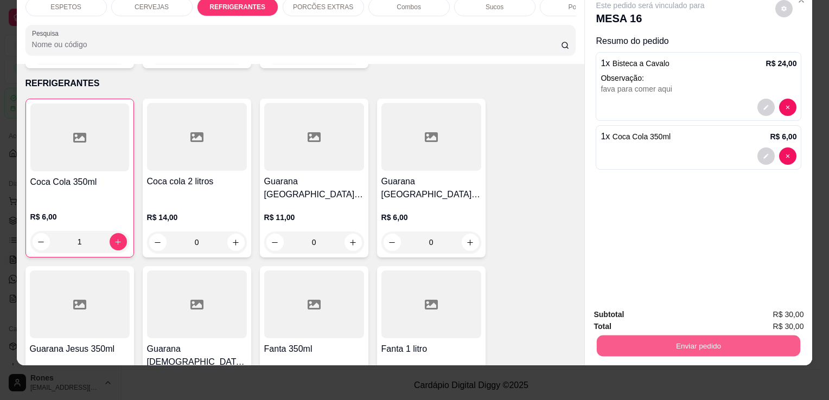
click at [717, 341] on button "Enviar pedido" at bounding box center [698, 345] width 203 height 21
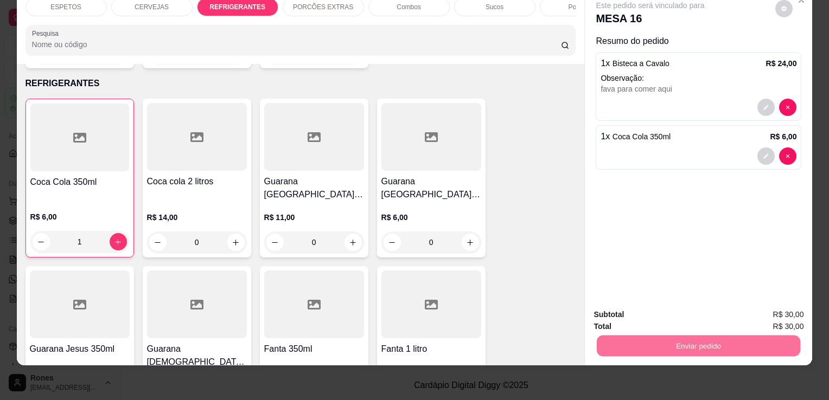
click at [770, 313] on button "Enviar pedido" at bounding box center [775, 312] width 60 height 20
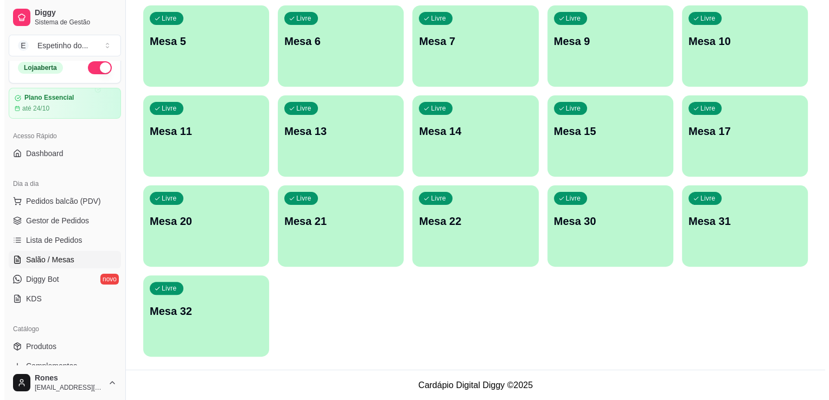
scroll to position [0, 0]
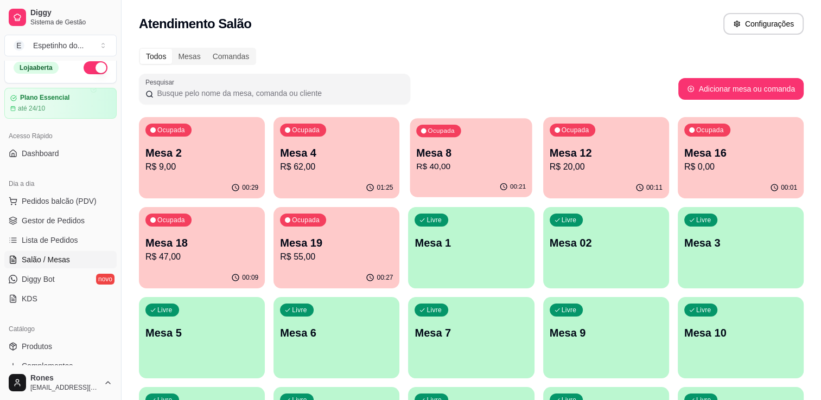
click at [446, 177] on div "00:21" at bounding box center [471, 187] width 122 height 21
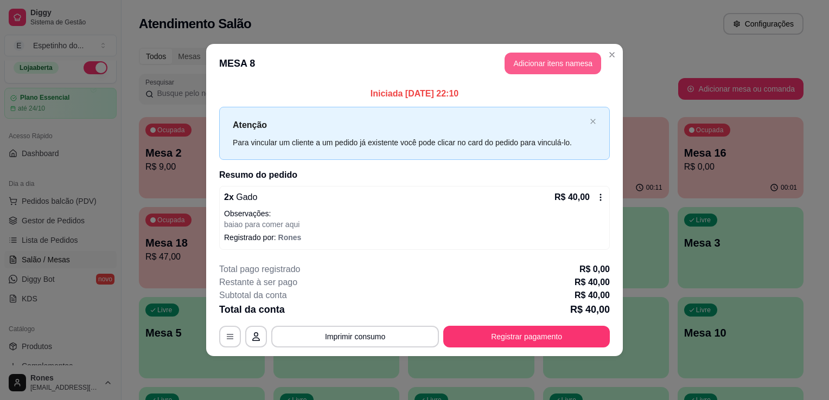
click at [556, 66] on button "Adicionar itens na mesa" at bounding box center [552, 64] width 97 height 22
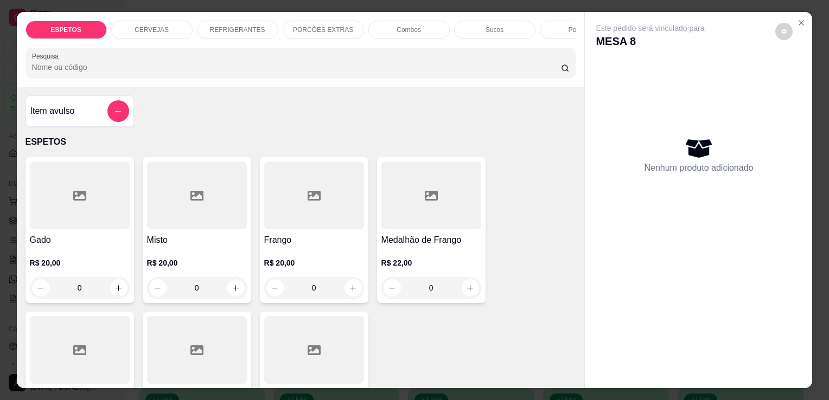
click at [255, 27] on p "REFRIGERANTES" at bounding box center [237, 29] width 55 height 9
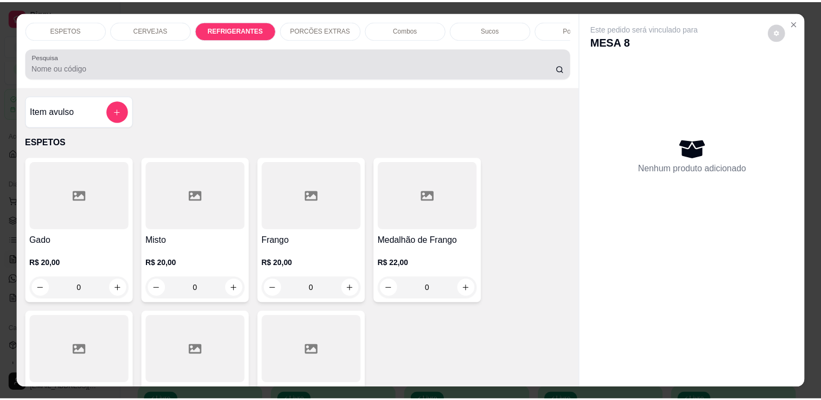
scroll to position [27, 0]
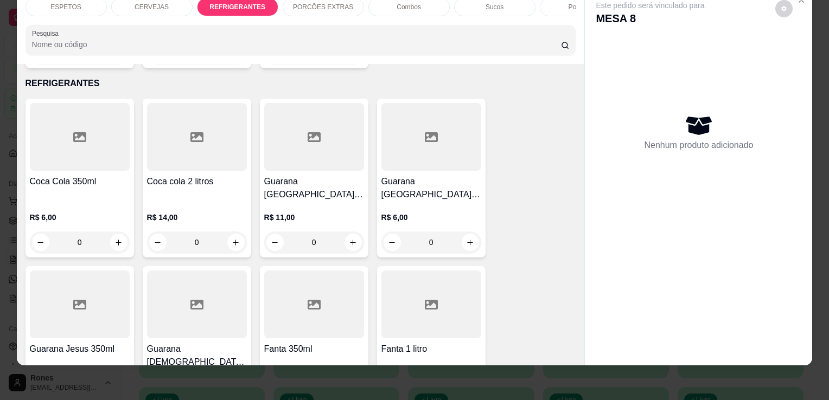
click at [55, 142] on div at bounding box center [80, 137] width 100 height 68
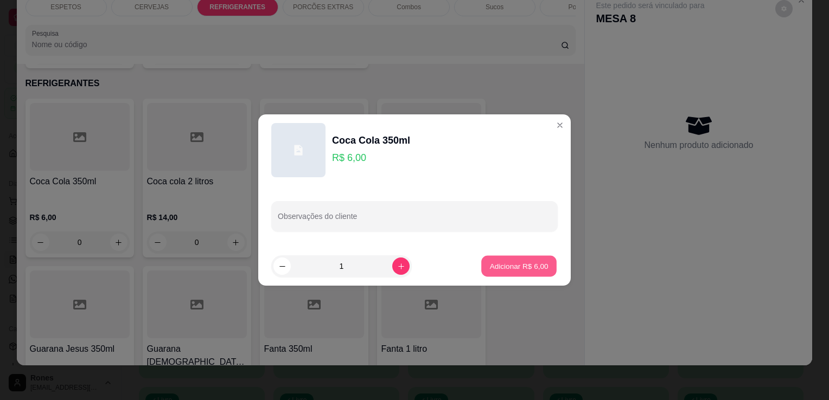
click at [489, 270] on p "Adicionar R$ 6,00" at bounding box center [518, 266] width 59 height 10
type input "1"
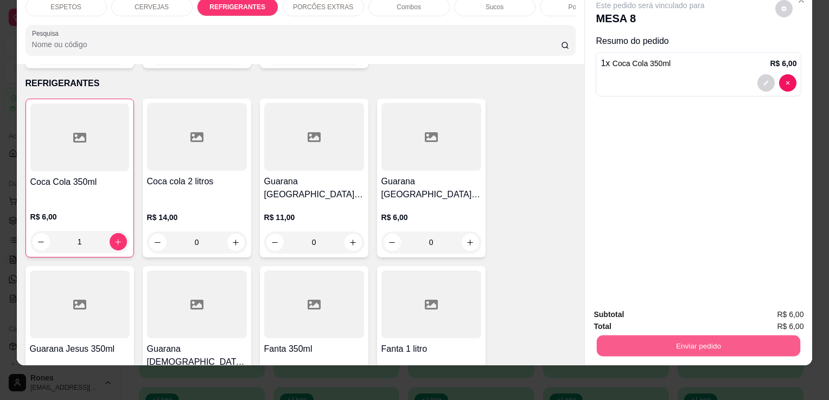
click at [739, 338] on button "Enviar pedido" at bounding box center [698, 345] width 203 height 21
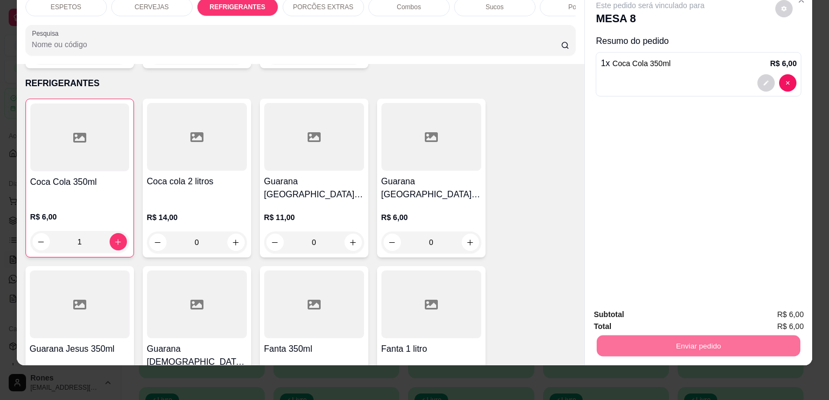
click at [795, 310] on button "Enviar pedido" at bounding box center [775, 311] width 60 height 20
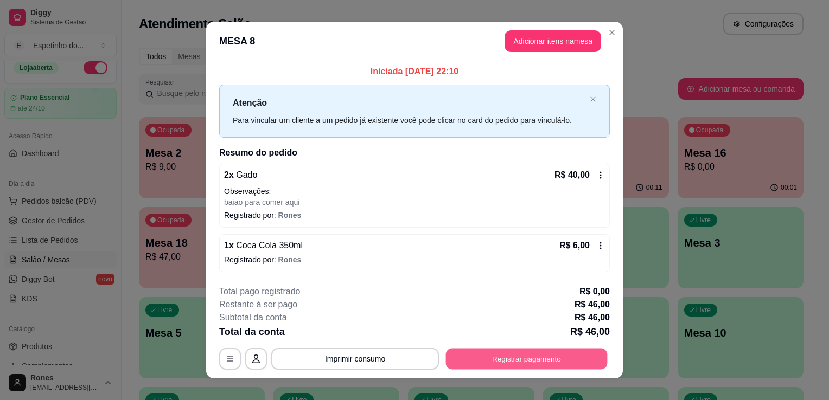
click at [492, 357] on button "Registrar pagamento" at bounding box center [527, 358] width 162 height 21
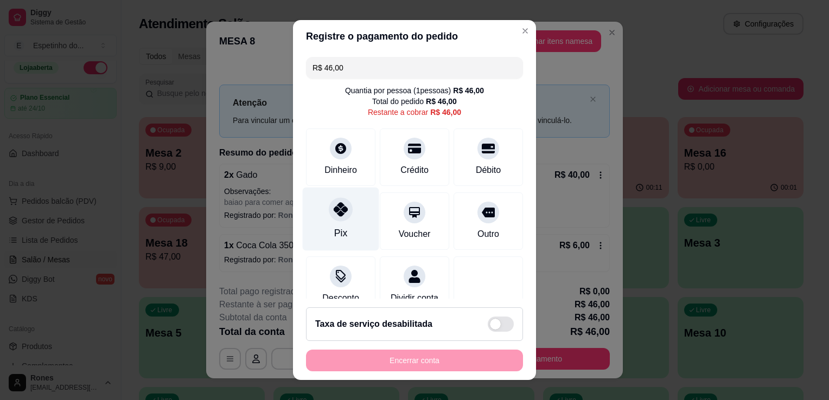
click at [334, 217] on div at bounding box center [341, 209] width 24 height 24
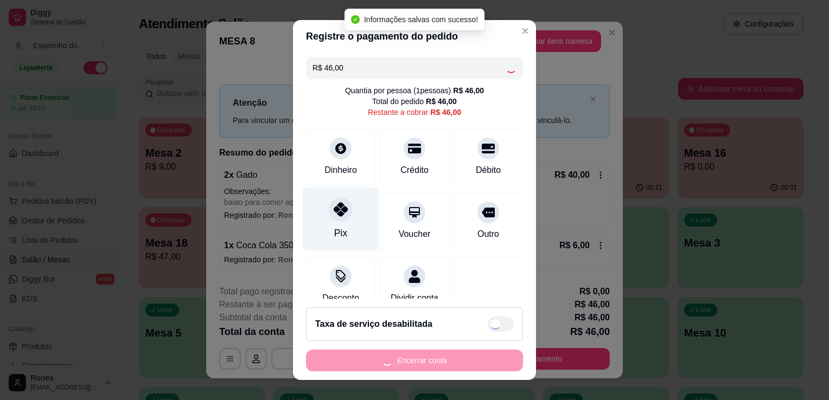
type input "R$ 0,00"
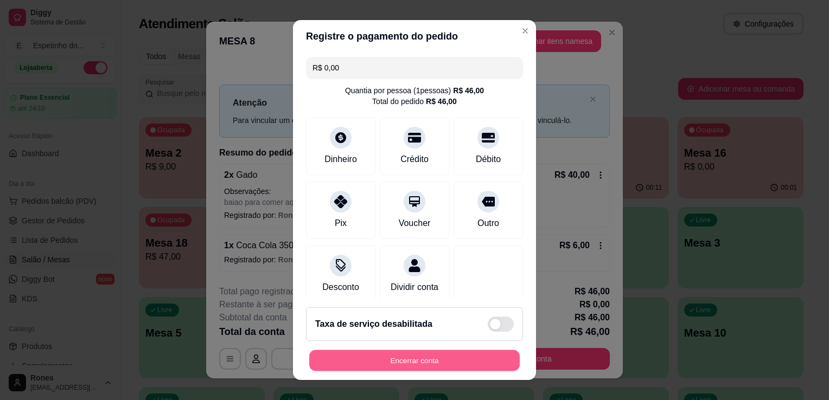
click at [393, 366] on button "Encerrar conta" at bounding box center [414, 360] width 210 height 21
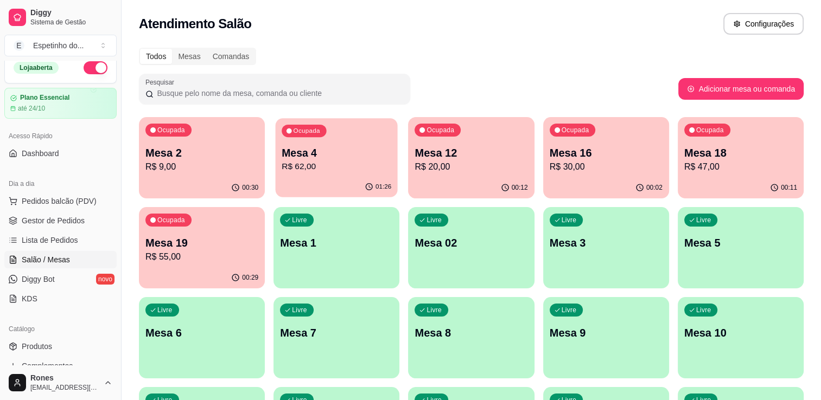
click at [362, 165] on p "R$ 62,00" at bounding box center [336, 167] width 110 height 12
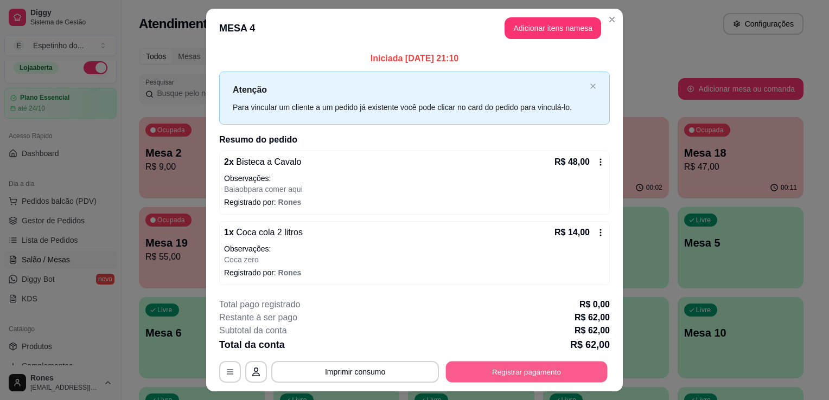
click at [531, 373] on button "Registrar pagamento" at bounding box center [527, 371] width 162 height 21
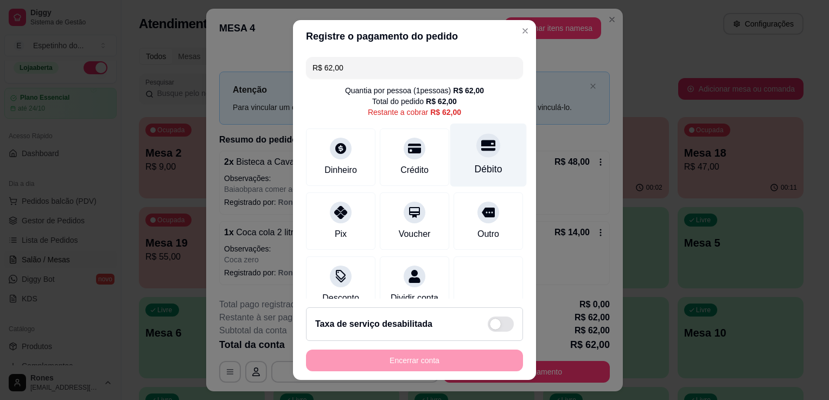
click at [475, 172] on div "Débito" at bounding box center [489, 169] width 28 height 14
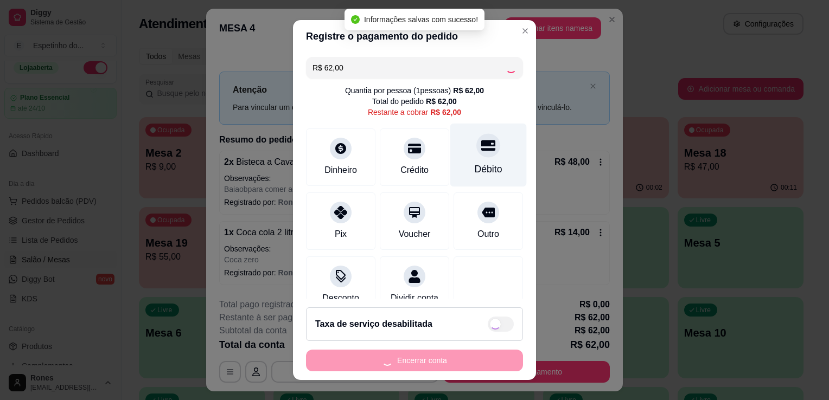
type input "R$ 0,00"
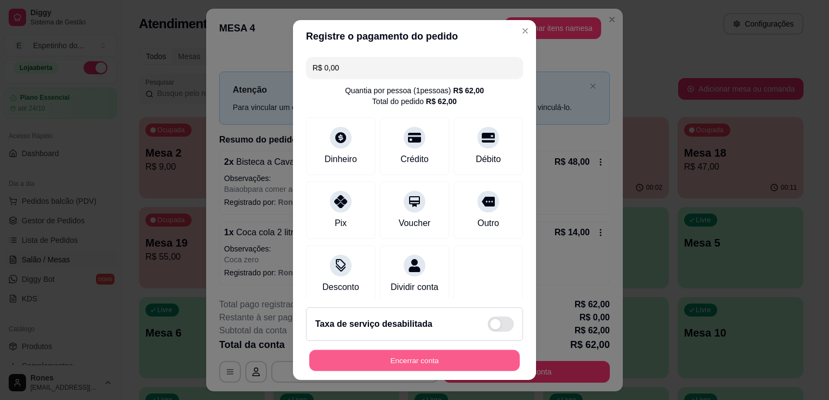
click at [408, 358] on button "Encerrar conta" at bounding box center [414, 360] width 210 height 21
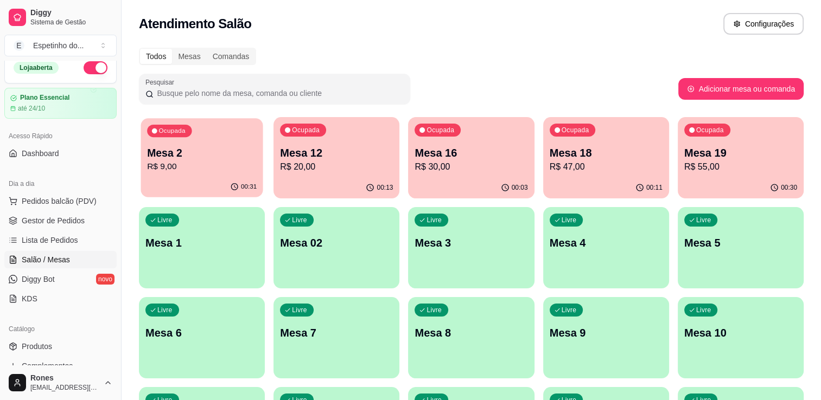
click at [216, 181] on div "00:31" at bounding box center [201, 187] width 122 height 21
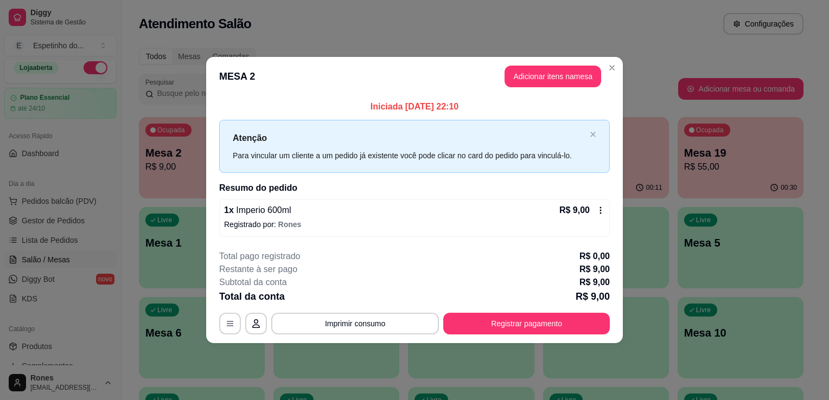
click at [599, 211] on icon at bounding box center [600, 210] width 9 height 9
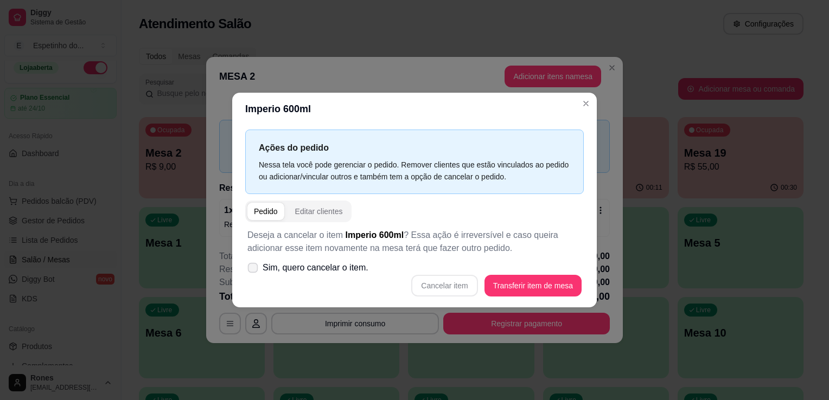
click at [264, 266] on span "Sim, quero cancelar o item." at bounding box center [315, 267] width 106 height 13
click at [254, 270] on input "Sim, quero cancelar o item." at bounding box center [250, 273] width 7 height 7
checkbox input "true"
click at [454, 285] on button "Cancelar item" at bounding box center [444, 285] width 65 height 21
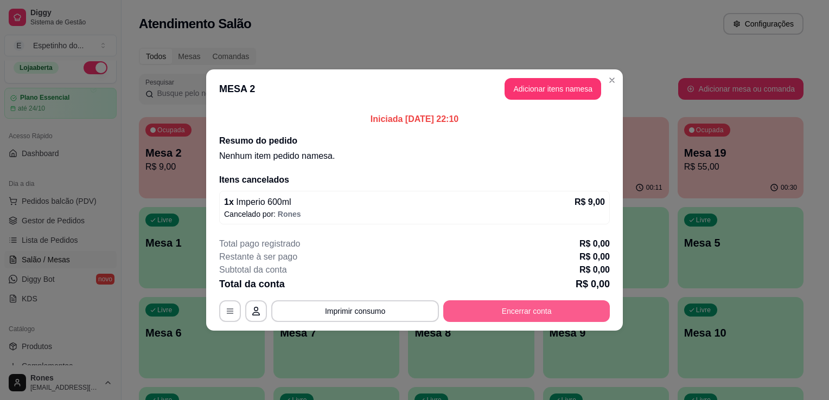
click at [528, 311] on button "Encerrar conta" at bounding box center [526, 311] width 166 height 22
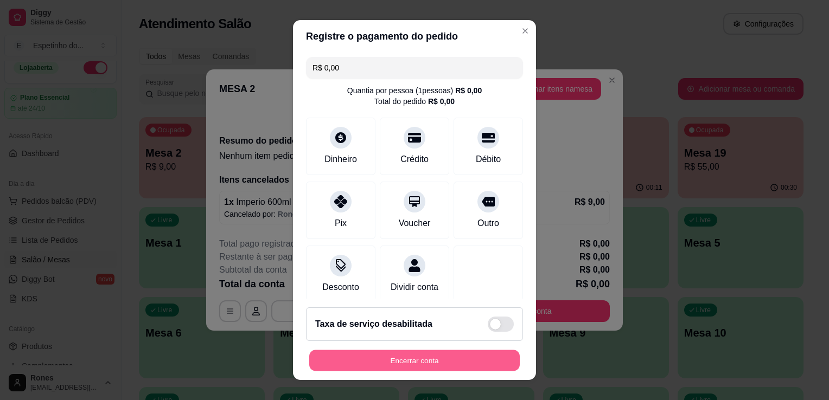
click at [466, 357] on button "Encerrar conta" at bounding box center [414, 360] width 210 height 21
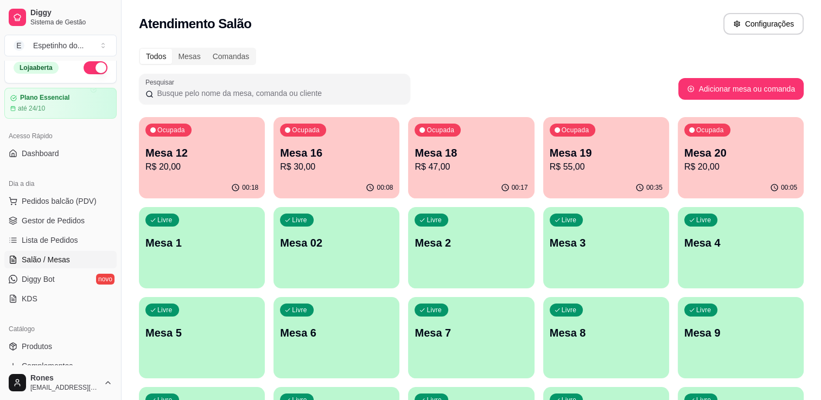
click at [56, 258] on span "Salão / Mesas" at bounding box center [46, 259] width 48 height 11
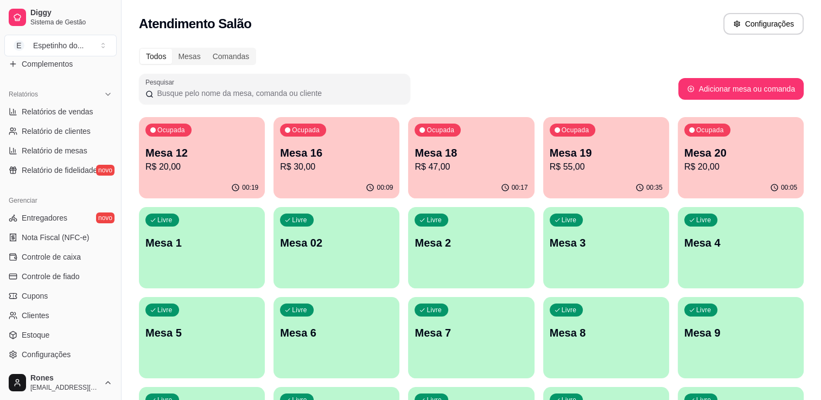
scroll to position [380, 0]
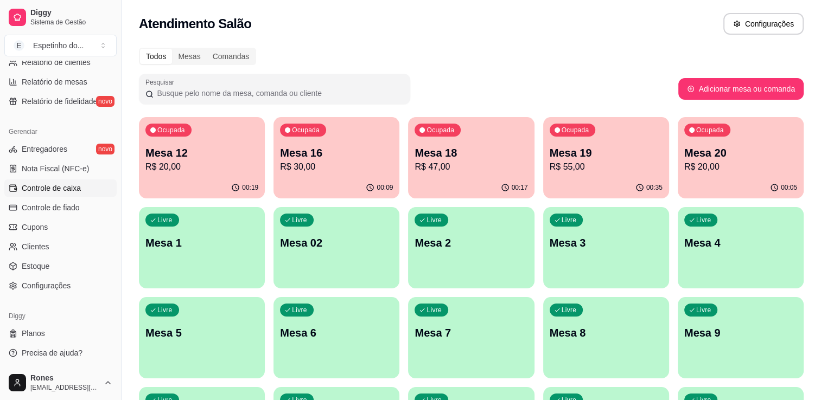
click at [53, 189] on span "Controle de caixa" at bounding box center [51, 188] width 59 height 11
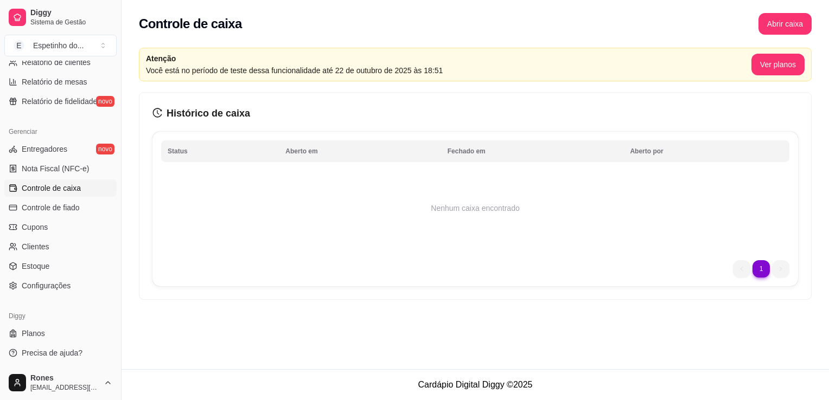
click at [53, 189] on span "Controle de caixa" at bounding box center [51, 188] width 59 height 11
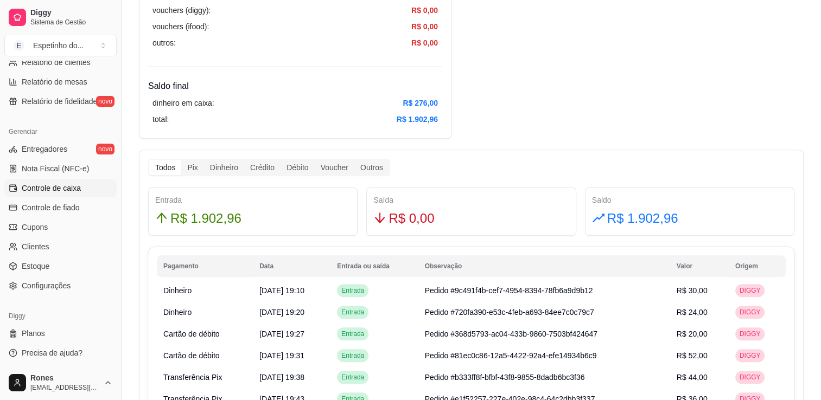
scroll to position [113, 0]
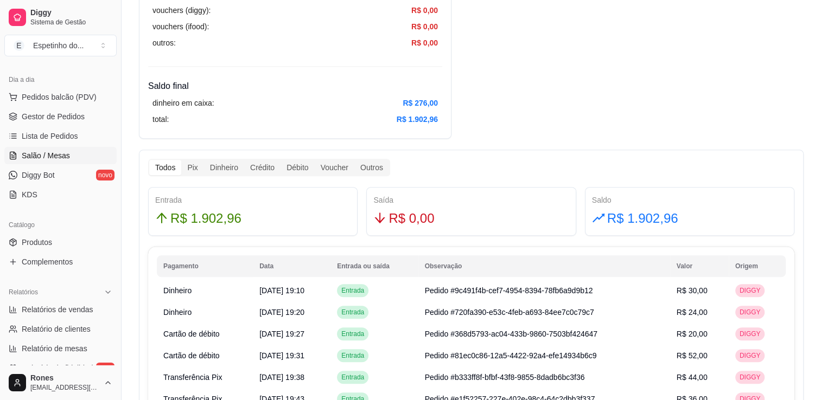
click at [44, 157] on span "Salão / Mesas" at bounding box center [46, 155] width 48 height 11
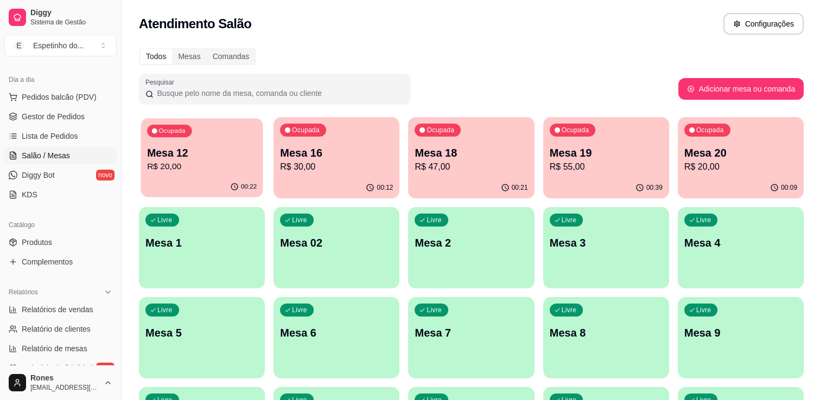
click at [210, 174] on div "Ocupada Mesa 12 R$ 20,00" at bounding box center [201, 147] width 122 height 59
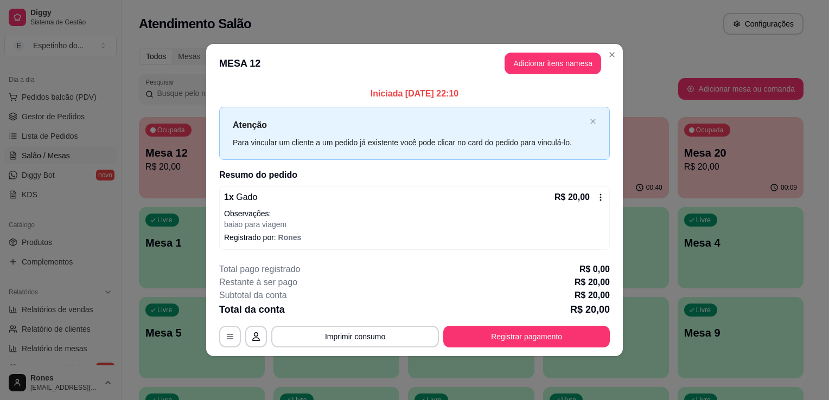
click at [599, 197] on icon at bounding box center [600, 197] width 9 height 9
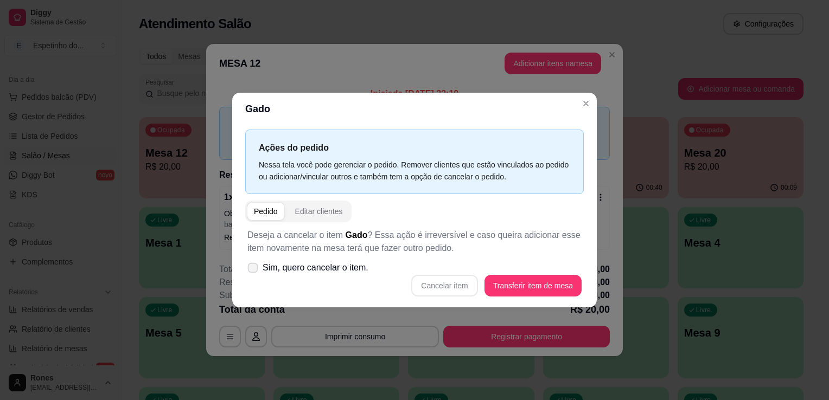
click at [262, 268] on span "Sim, quero cancelar o item." at bounding box center [315, 267] width 106 height 13
click at [254, 270] on input "Sim, quero cancelar o item." at bounding box center [250, 273] width 7 height 7
checkbox input "true"
click at [458, 289] on button "Cancelar item" at bounding box center [444, 285] width 65 height 21
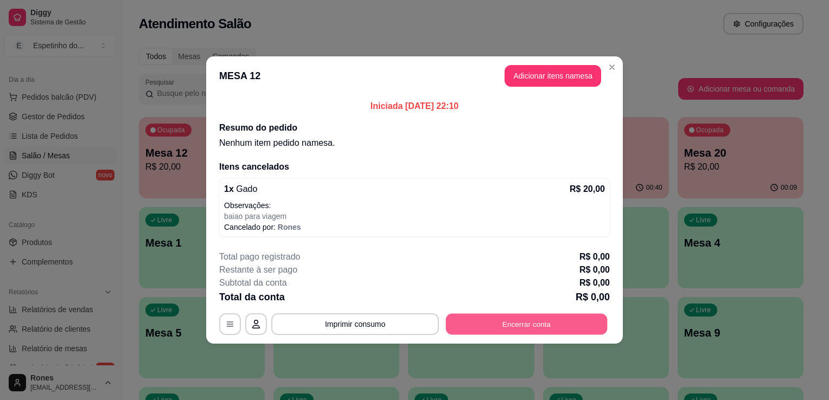
click at [535, 325] on button "Encerrar conta" at bounding box center [527, 324] width 162 height 21
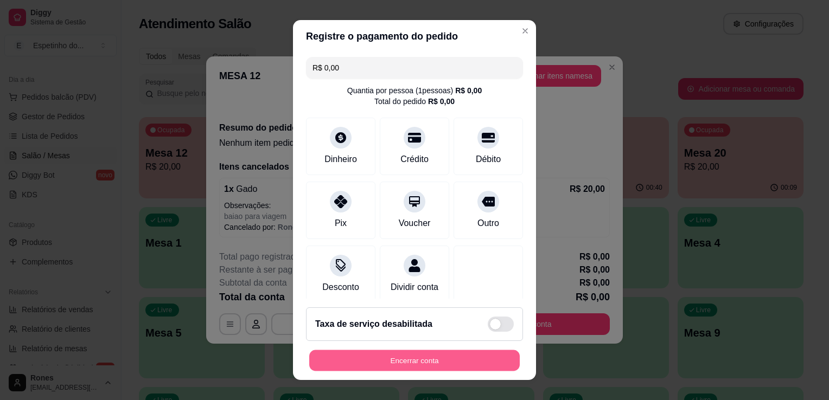
click at [443, 356] on button "Encerrar conta" at bounding box center [414, 360] width 210 height 21
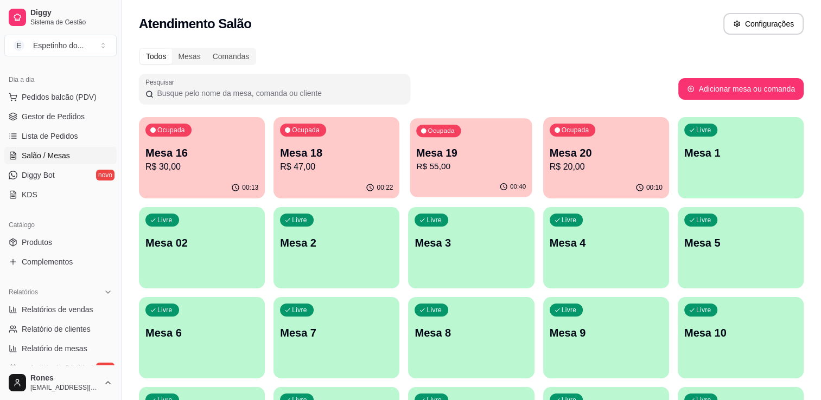
click at [432, 171] on p "R$ 55,00" at bounding box center [471, 167] width 110 height 12
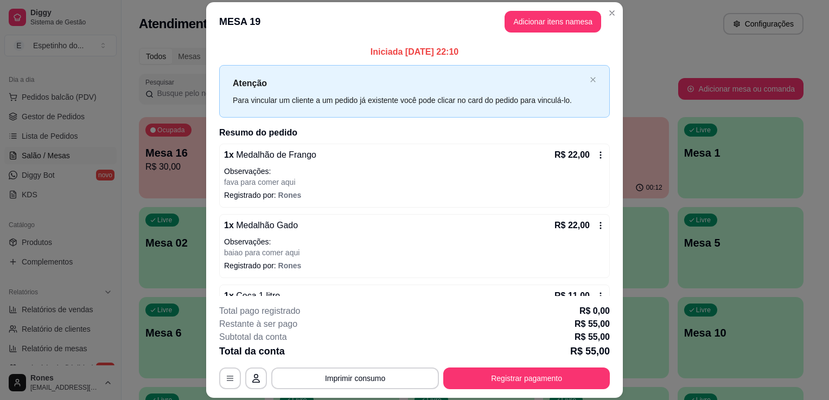
click at [596, 156] on icon at bounding box center [600, 155] width 9 height 9
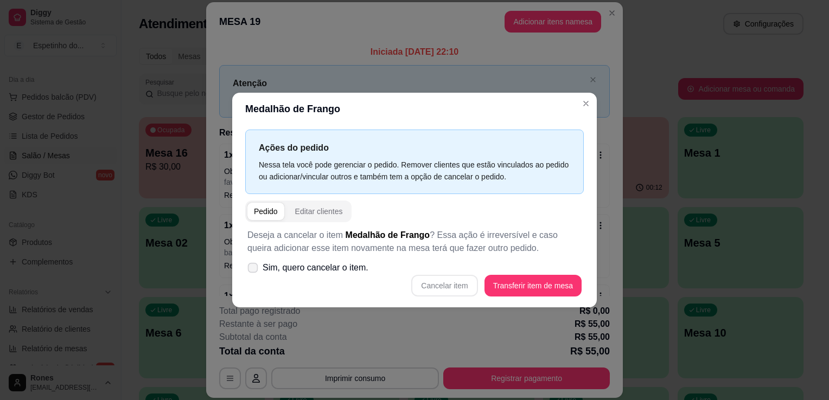
click at [258, 270] on label "Sim, quero cancelar o item." at bounding box center [308, 268] width 130 height 22
click at [254, 270] on input "Sim, quero cancelar o item." at bounding box center [250, 273] width 7 height 7
checkbox input "true"
click at [430, 287] on button "Cancelar item" at bounding box center [444, 285] width 65 height 21
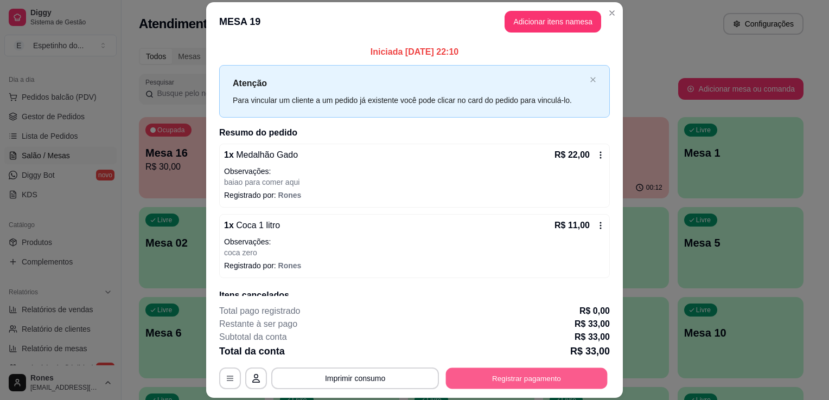
click at [501, 374] on button "Registrar pagamento" at bounding box center [527, 378] width 162 height 21
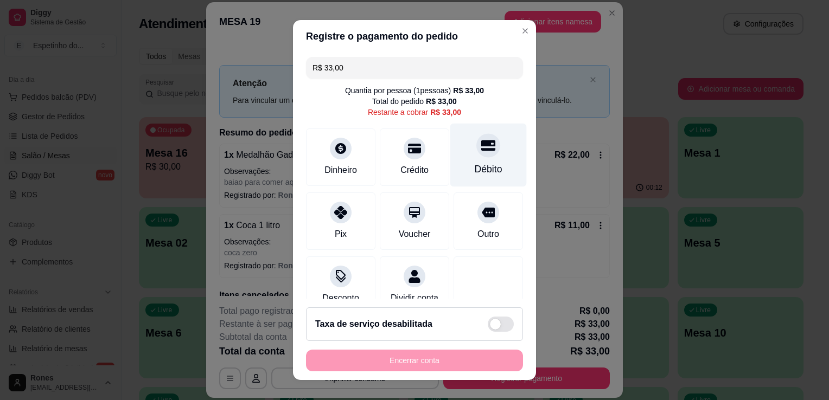
click at [475, 181] on div "Débito" at bounding box center [488, 155] width 76 height 63
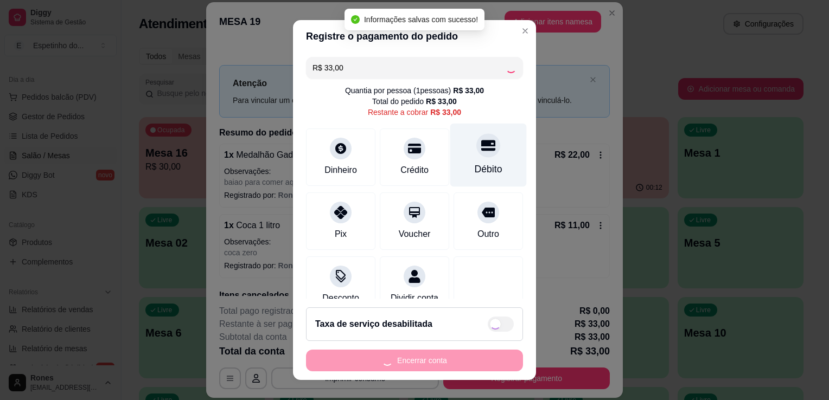
type input "R$ 0,00"
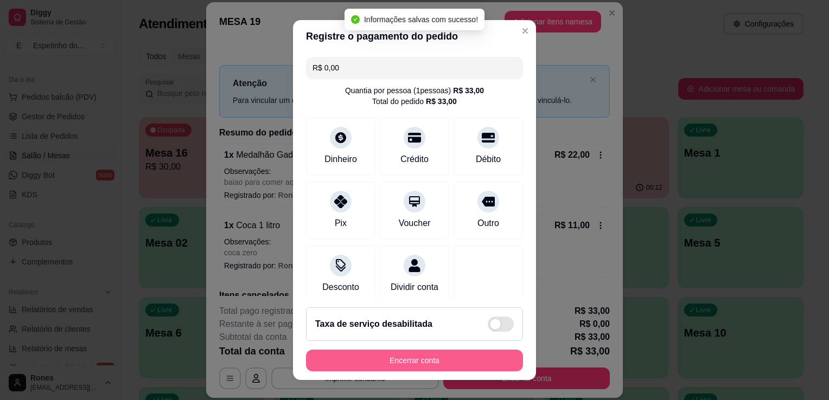
click at [399, 358] on button "Encerrar conta" at bounding box center [414, 361] width 217 height 22
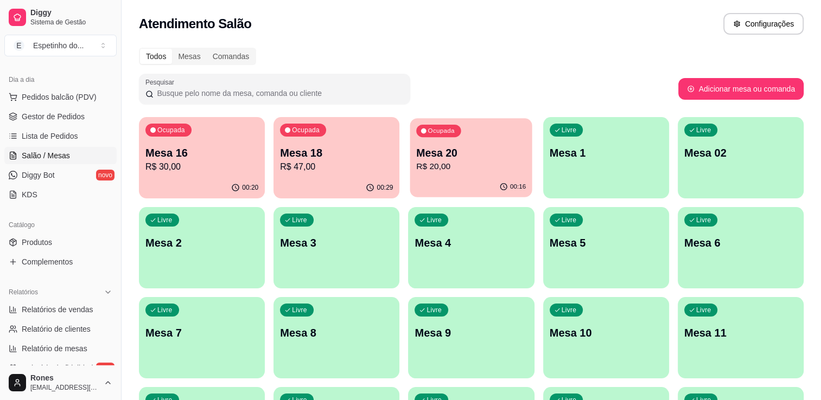
click at [501, 179] on div "00:16" at bounding box center [471, 187] width 122 height 21
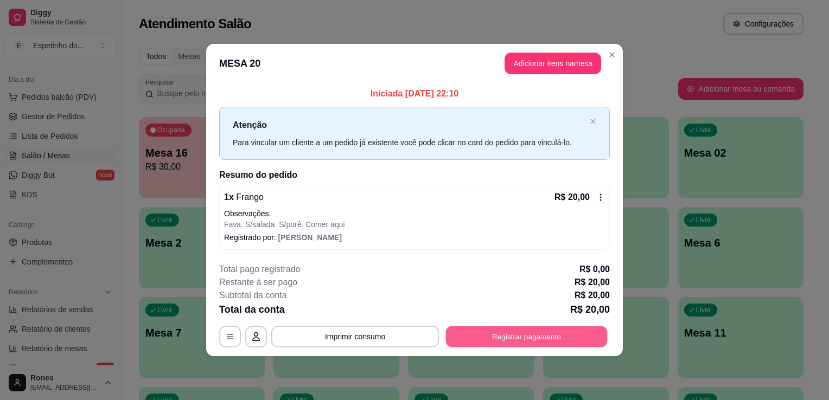
click at [521, 334] on button "Registrar pagamento" at bounding box center [527, 336] width 162 height 21
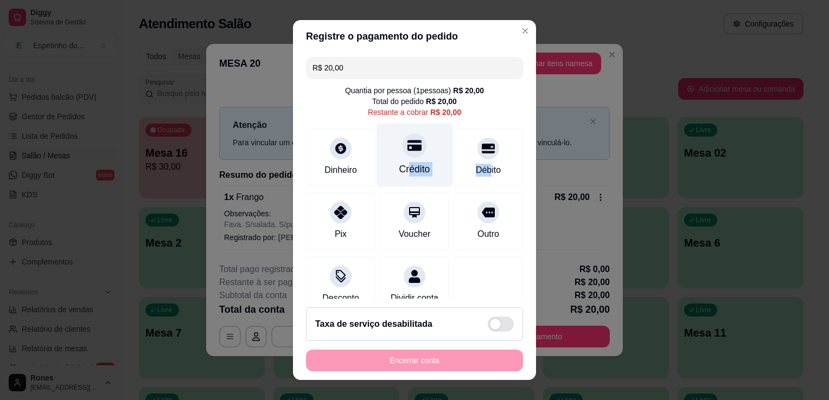
drag, startPoint x: 471, startPoint y: 167, endPoint x: 396, endPoint y: 168, distance: 74.3
click at [396, 168] on div "Dinheiro Crédito Débito" at bounding box center [414, 157] width 217 height 57
click at [399, 168] on div "Crédito" at bounding box center [414, 169] width 31 height 14
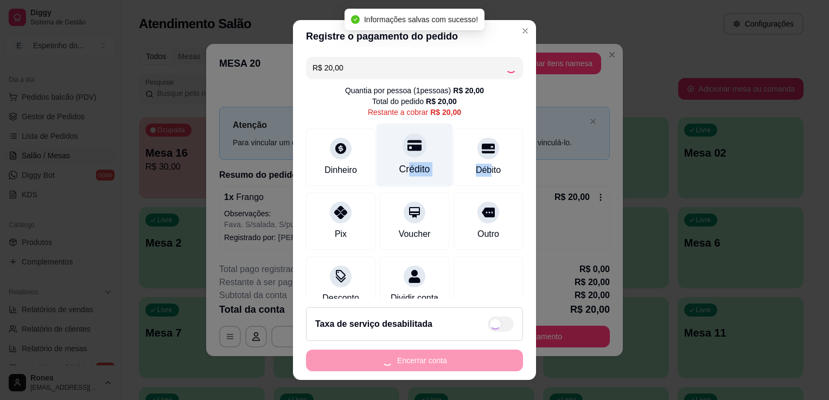
type input "R$ 0,00"
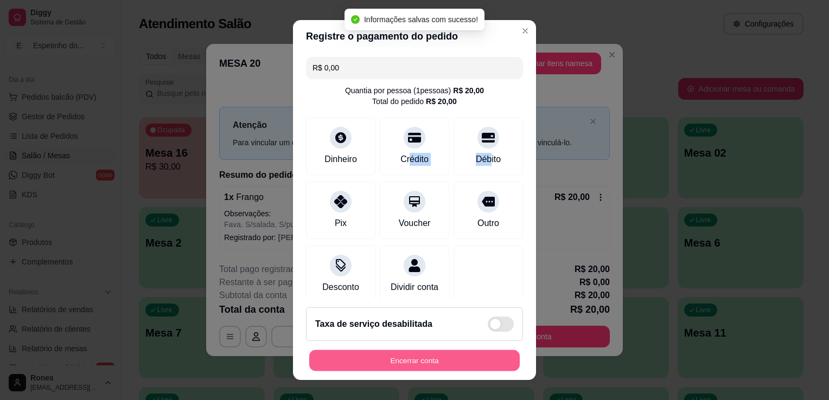
click at [399, 365] on button "Encerrar conta" at bounding box center [414, 360] width 210 height 21
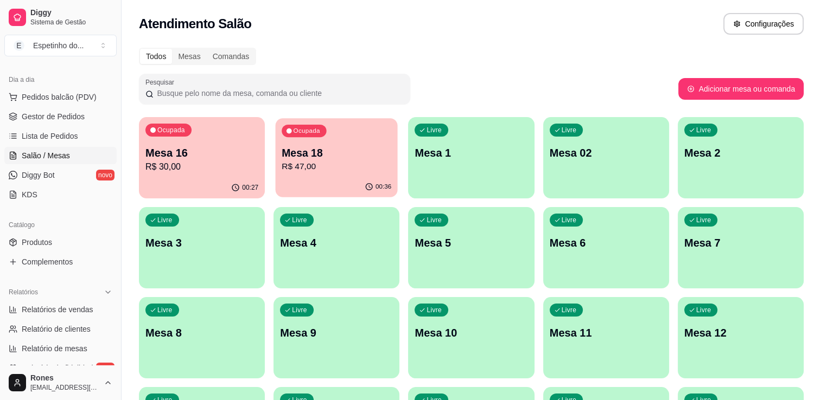
click at [351, 181] on div "00:36" at bounding box center [336, 187] width 122 height 21
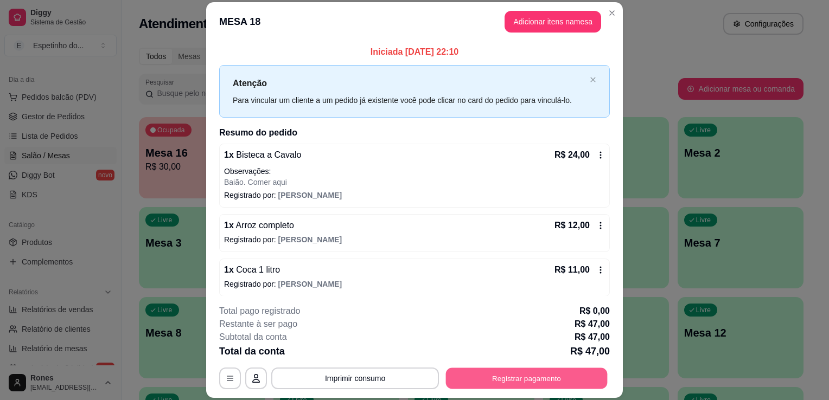
click at [528, 383] on button "Registrar pagamento" at bounding box center [527, 378] width 162 height 21
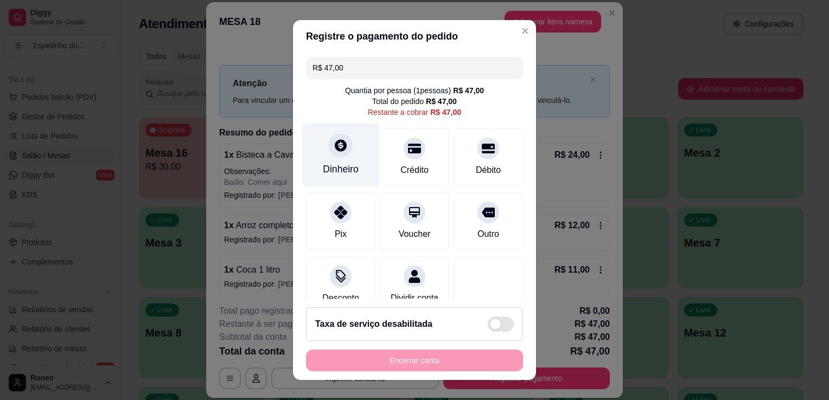
click at [344, 171] on div "Dinheiro" at bounding box center [341, 169] width 36 height 14
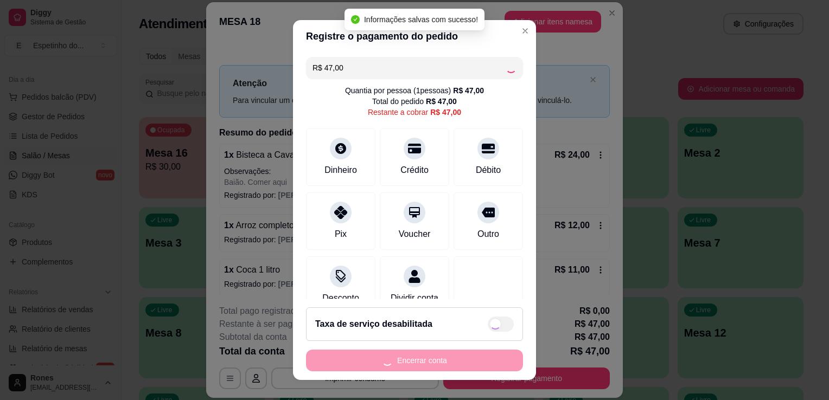
type input "R$ 0,00"
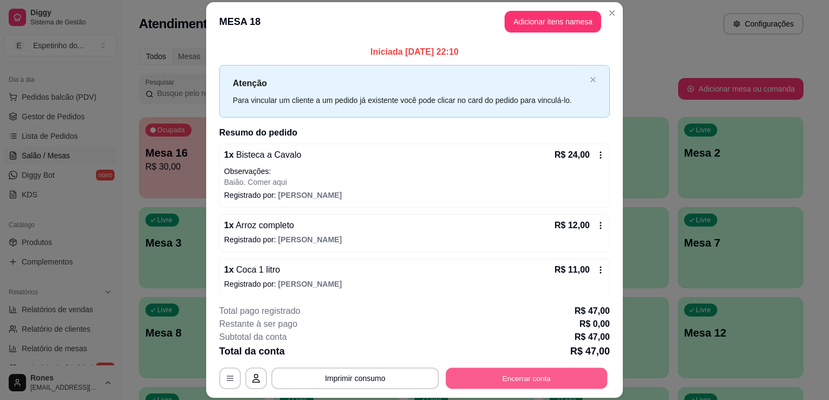
click at [458, 376] on button "Encerrar conta" at bounding box center [527, 378] width 162 height 21
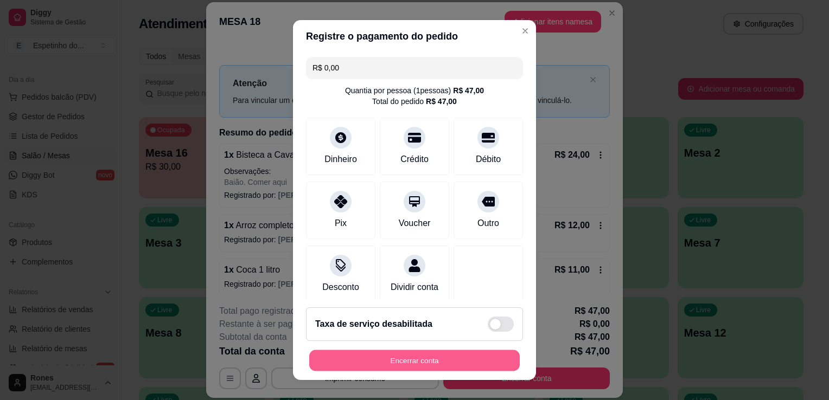
click at [432, 356] on button "Encerrar conta" at bounding box center [414, 360] width 210 height 21
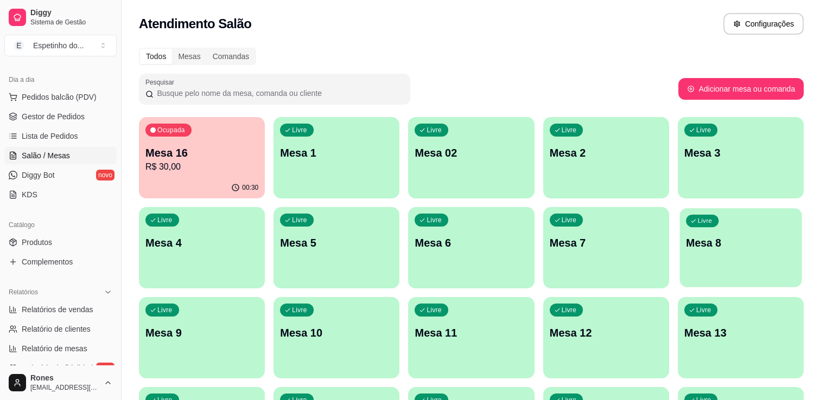
click at [729, 259] on div "Livre Mesa 8" at bounding box center [740, 241] width 122 height 66
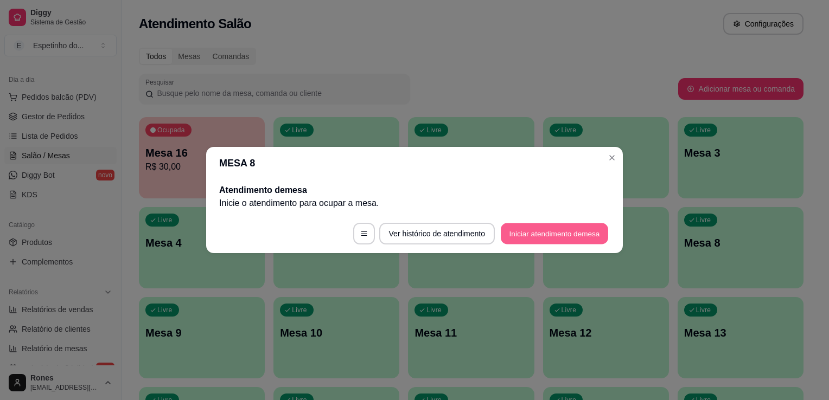
click at [530, 233] on button "Iniciar atendimento de mesa" at bounding box center [554, 233] width 107 height 21
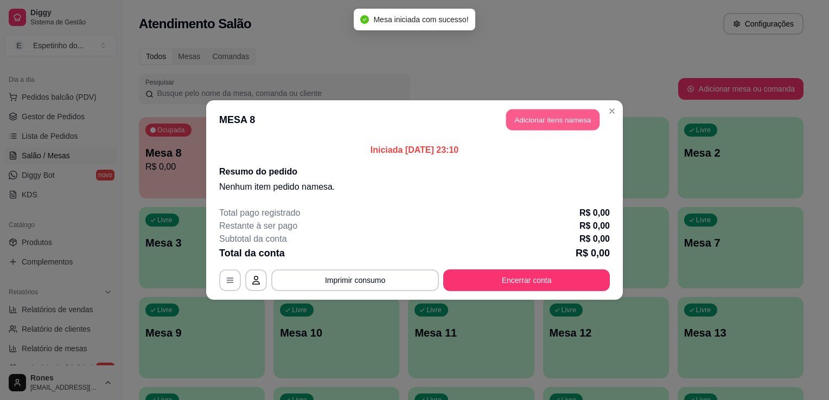
click at [530, 126] on button "Adicionar itens na mesa" at bounding box center [552, 120] width 93 height 21
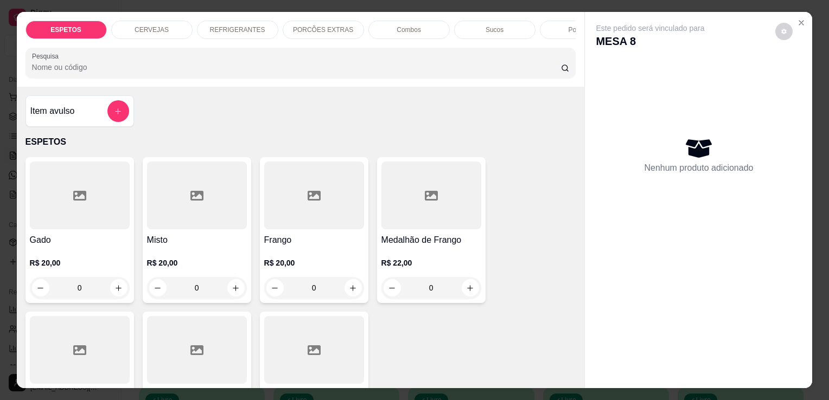
click at [166, 22] on div "CERVEJAS" at bounding box center [151, 30] width 81 height 18
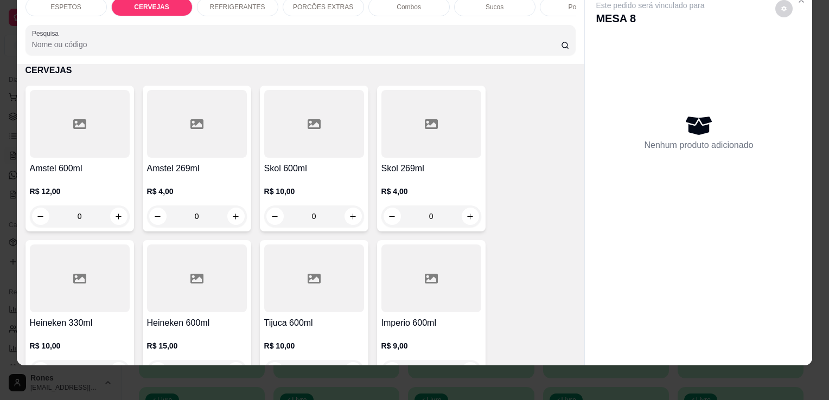
click at [211, 304] on div at bounding box center [197, 279] width 100 height 68
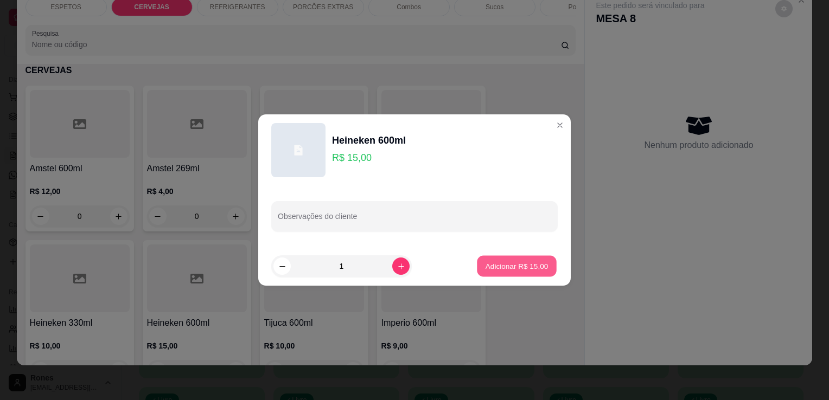
click at [487, 261] on p "Adicionar R$ 15,00" at bounding box center [516, 266] width 63 height 10
type input "1"
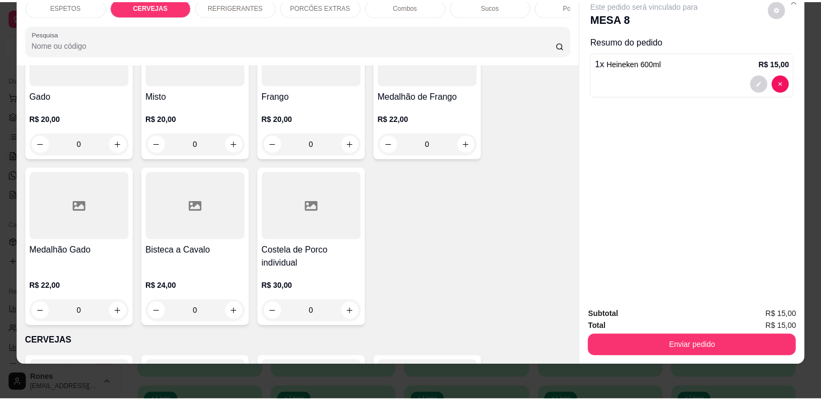
scroll to position [92, 0]
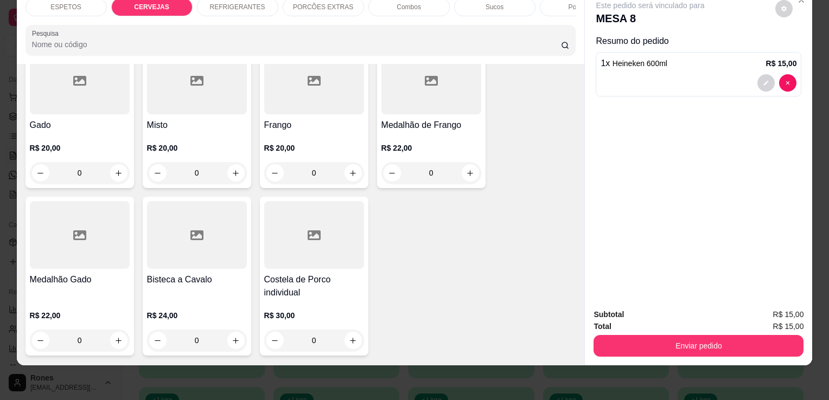
click at [193, 117] on div "Misto R$ 20,00 0" at bounding box center [197, 115] width 108 height 146
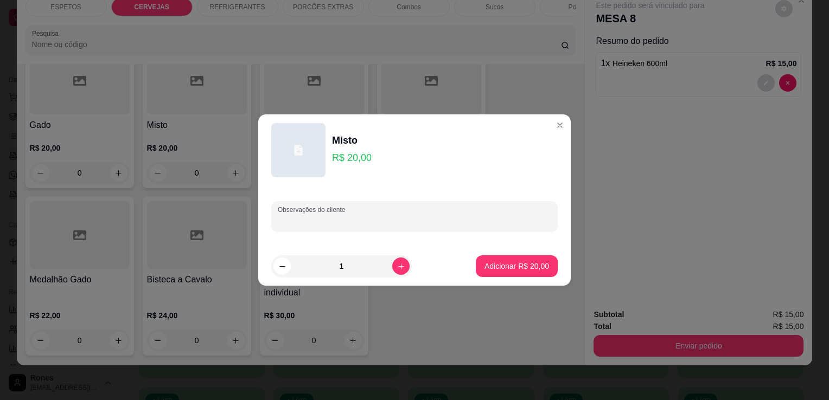
click at [377, 217] on input "Observações do cliente" at bounding box center [414, 220] width 273 height 11
type input "fava para comer aqui"
click at [496, 268] on p "Adicionar R$ 20,00" at bounding box center [516, 266] width 63 height 10
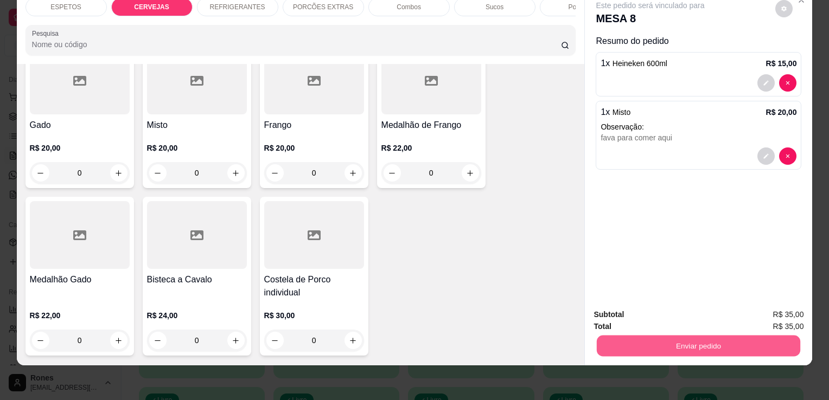
click at [655, 339] on button "Enviar pedido" at bounding box center [698, 345] width 203 height 21
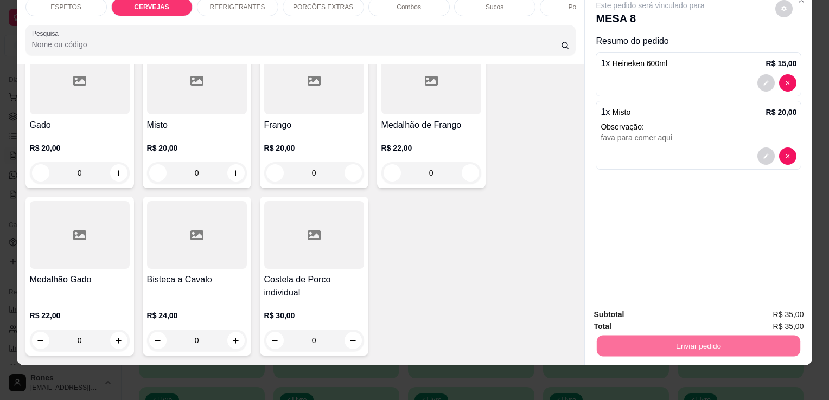
click at [796, 311] on button "Enviar pedido" at bounding box center [775, 311] width 60 height 20
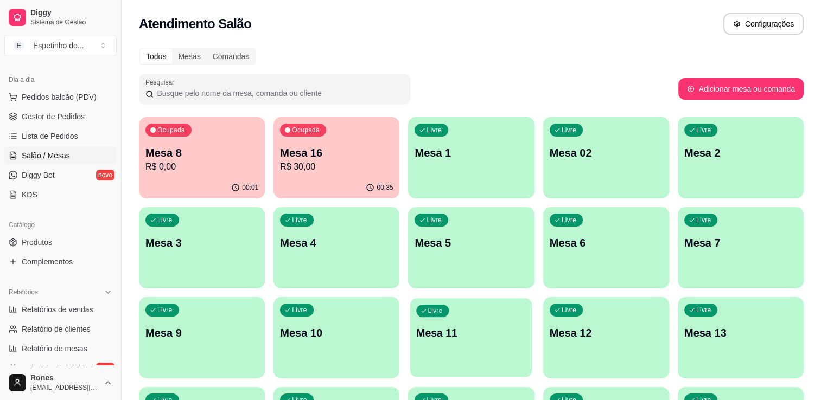
click at [487, 334] on p "Mesa 11" at bounding box center [471, 333] width 110 height 15
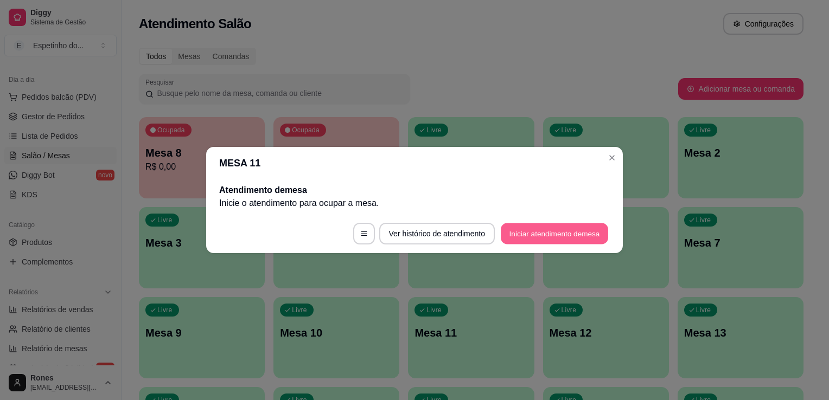
click at [555, 229] on button "Iniciar atendimento de mesa" at bounding box center [554, 233] width 107 height 21
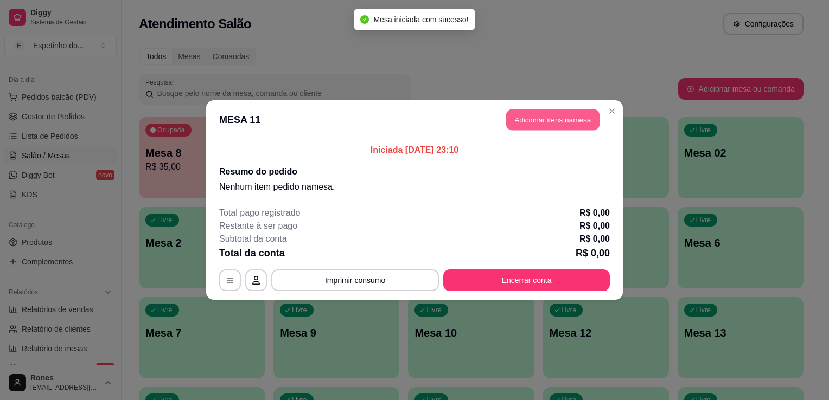
click at [552, 123] on button "Adicionar itens na mesa" at bounding box center [552, 120] width 93 height 21
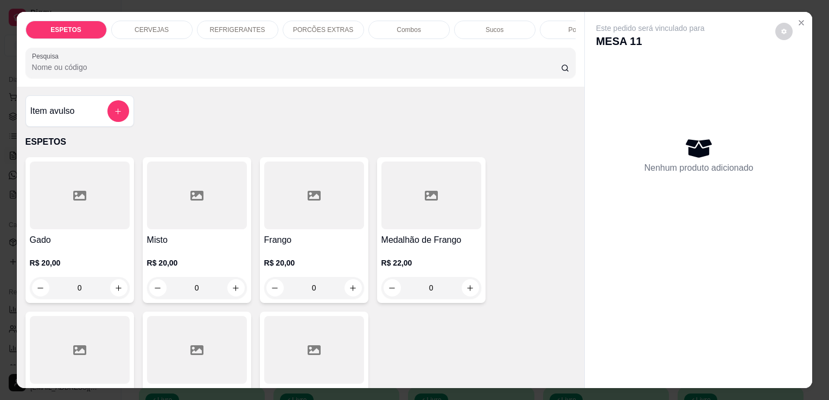
click at [74, 247] on h4 "Gado" at bounding box center [80, 240] width 100 height 13
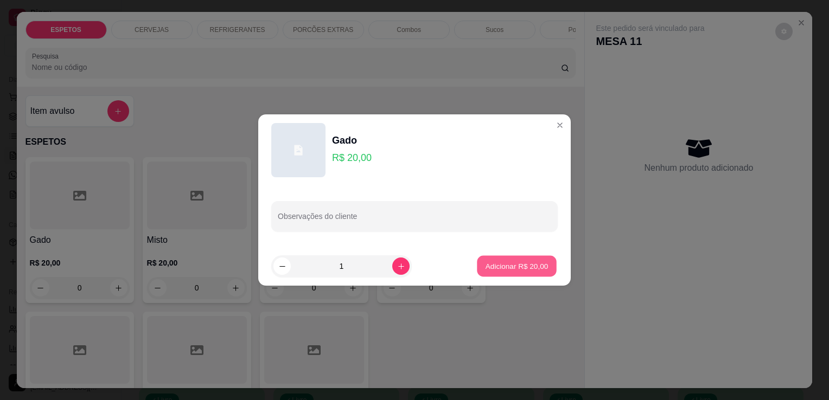
click at [485, 270] on p "Adicionar R$ 20,00" at bounding box center [516, 266] width 63 height 10
type input "1"
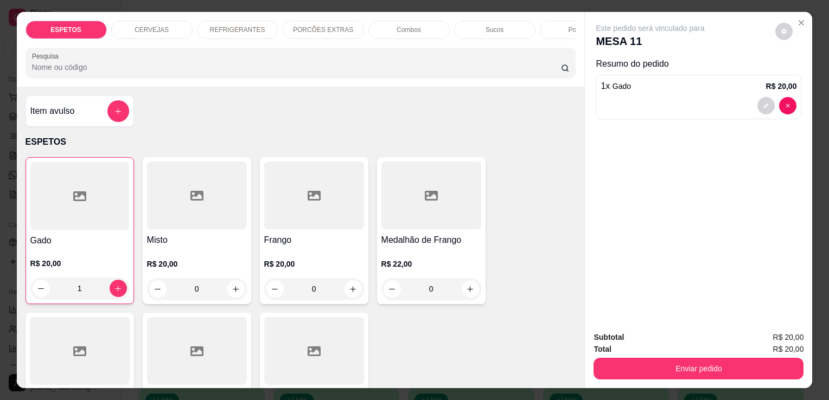
click at [209, 227] on div at bounding box center [197, 196] width 100 height 68
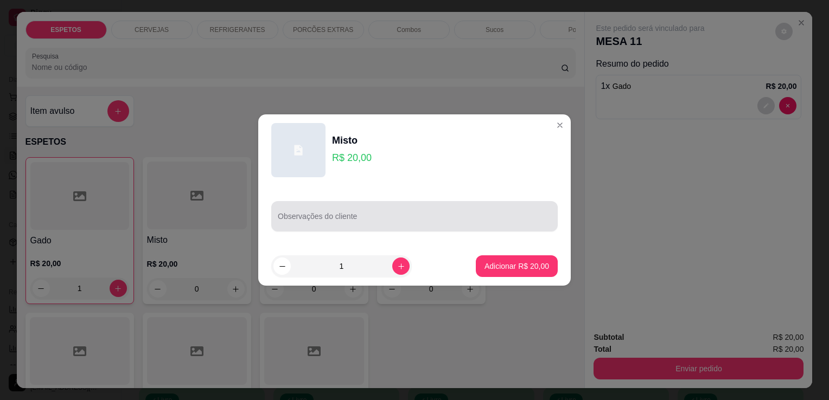
click at [336, 211] on div at bounding box center [414, 217] width 273 height 22
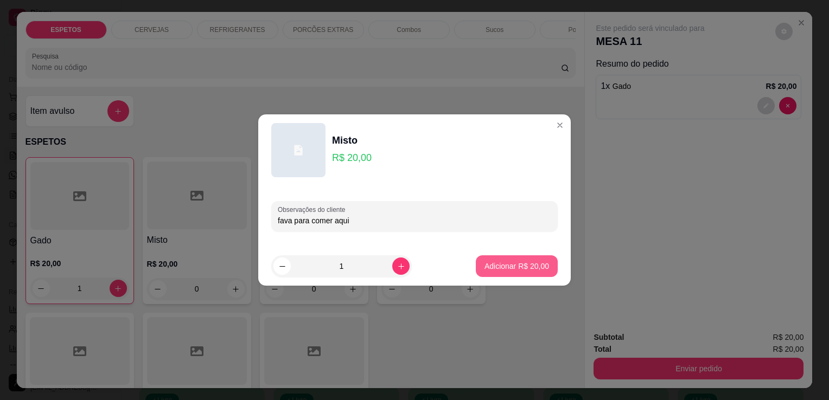
type input "fava para comer aqui"
click at [519, 264] on p "Adicionar R$ 20,00" at bounding box center [516, 266] width 63 height 10
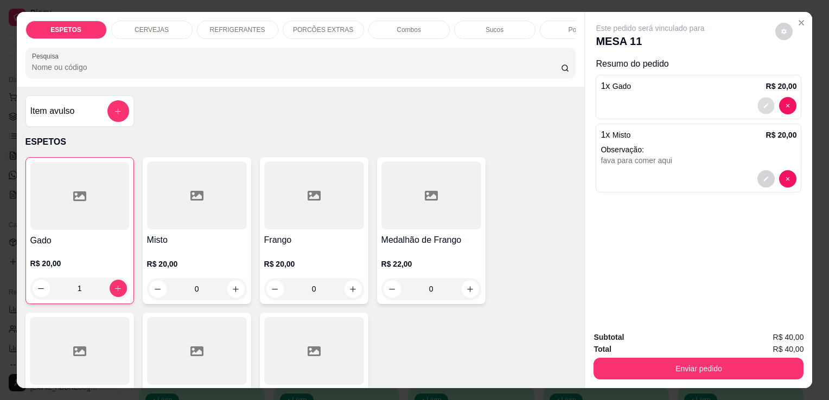
click at [764, 104] on icon "decrease-product-quantity" at bounding box center [766, 105] width 7 height 7
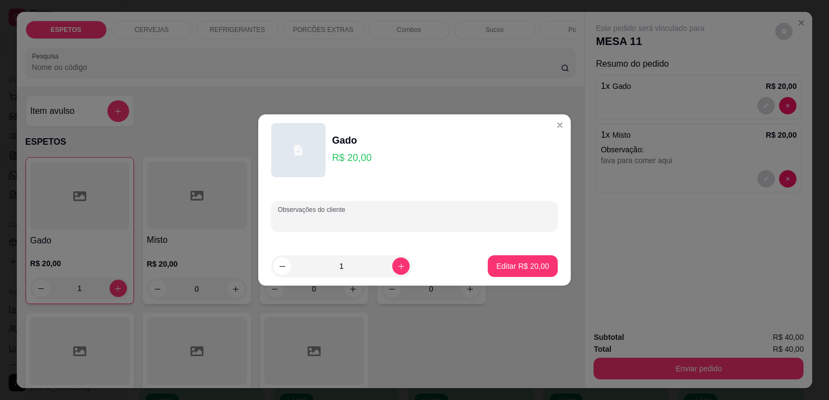
click at [416, 222] on input "Observações do cliente" at bounding box center [414, 220] width 273 height 11
type input "baio para comer aqui"
click at [511, 270] on p "Editar R$ 20,00" at bounding box center [522, 266] width 51 height 10
type input "0"
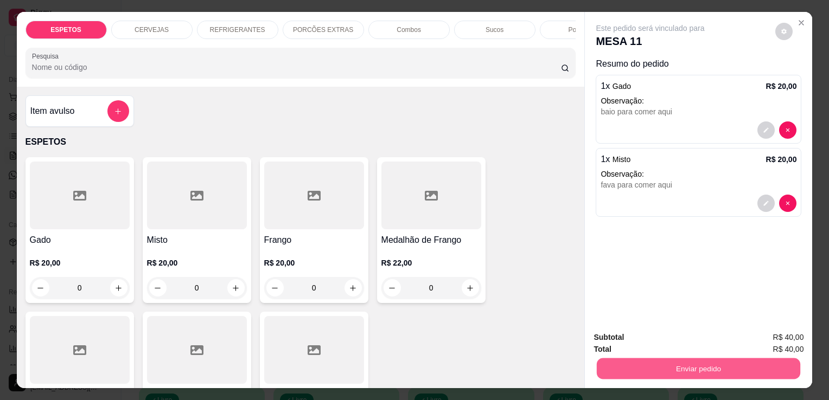
click at [672, 362] on button "Enviar pedido" at bounding box center [698, 368] width 203 height 21
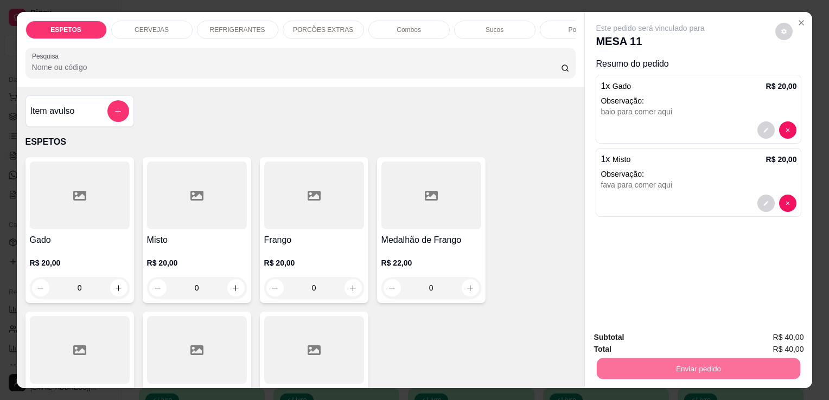
click at [780, 333] on button "Enviar pedido" at bounding box center [775, 338] width 60 height 20
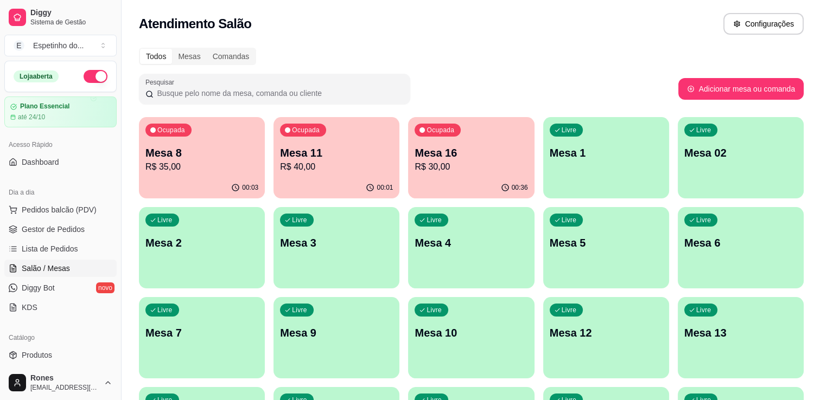
click at [819, 353] on div "Todos Mesas Comandas Pesquisar Adicionar mesa ou comanda Ocupada Mesa 8 R$ 35,0…" at bounding box center [470, 351] width 699 height 620
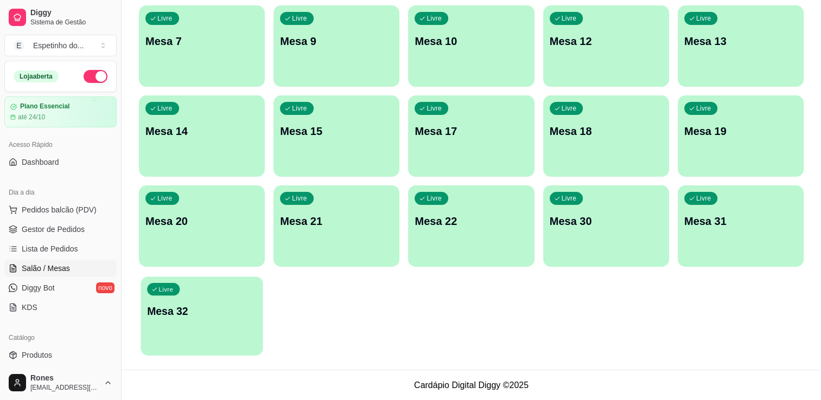
click at [202, 322] on div "Livre Mesa 32" at bounding box center [201, 310] width 122 height 66
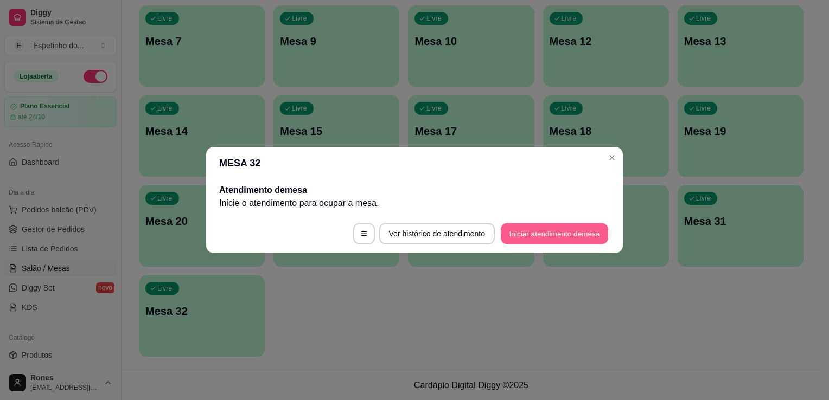
click at [568, 230] on button "Iniciar atendimento de mesa" at bounding box center [554, 233] width 107 height 21
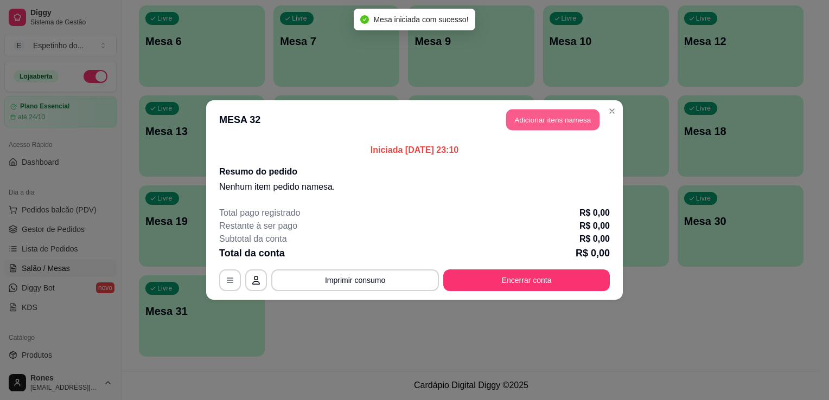
click at [543, 125] on button "Adicionar itens na mesa" at bounding box center [552, 120] width 93 height 21
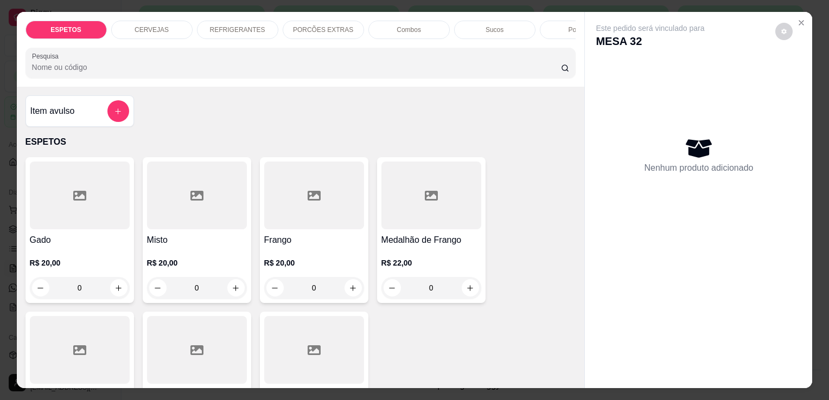
click at [69, 229] on div at bounding box center [80, 196] width 100 height 68
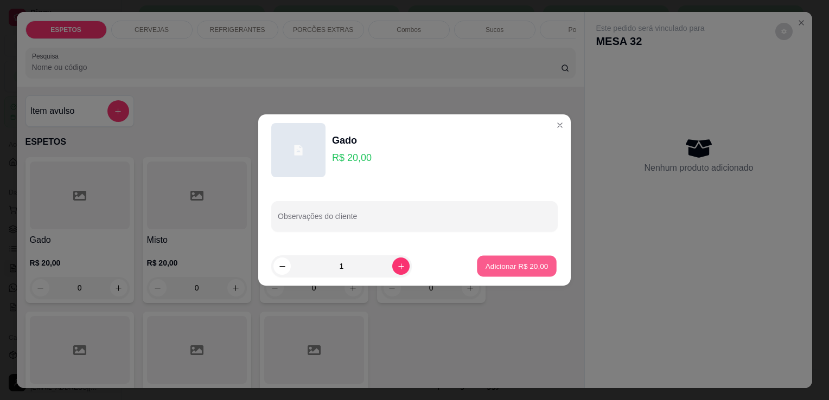
click at [533, 263] on p "Adicionar R$ 20,00" at bounding box center [516, 266] width 63 height 10
type input "1"
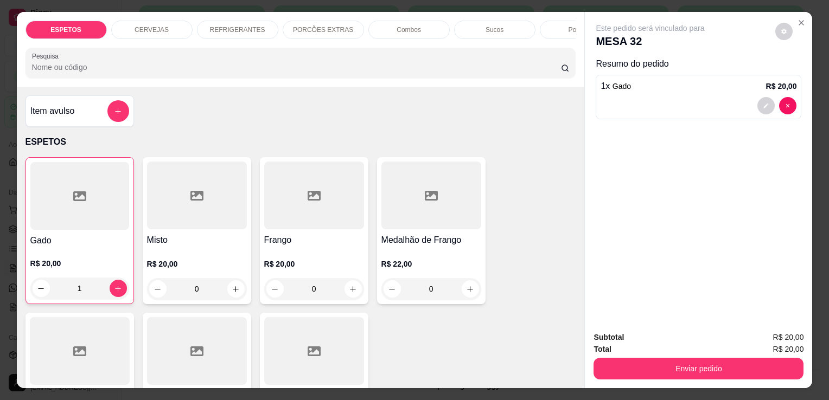
click at [202, 341] on div at bounding box center [197, 351] width 100 height 68
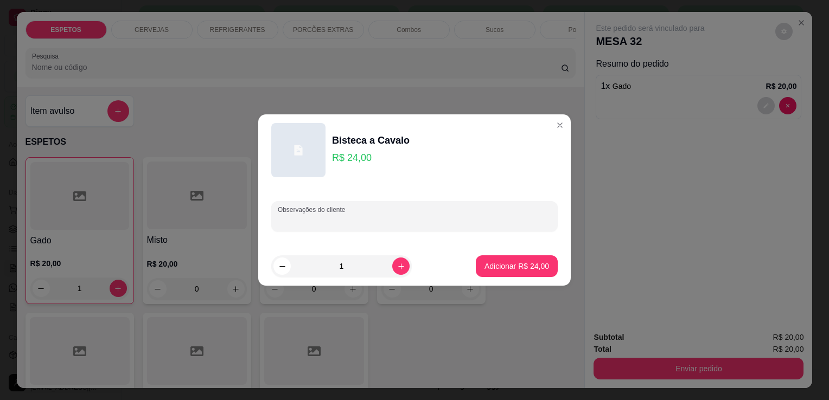
click at [382, 220] on input "Observações do cliente" at bounding box center [414, 220] width 273 height 11
type input "baiao para viagem"
click at [498, 259] on button "Adicionar R$ 24,00" at bounding box center [517, 266] width 82 height 22
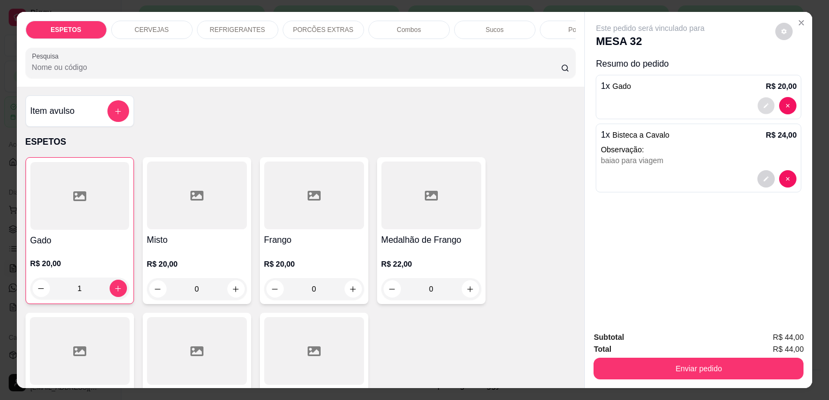
click at [758, 98] on button "decrease-product-quantity" at bounding box center [766, 106] width 17 height 17
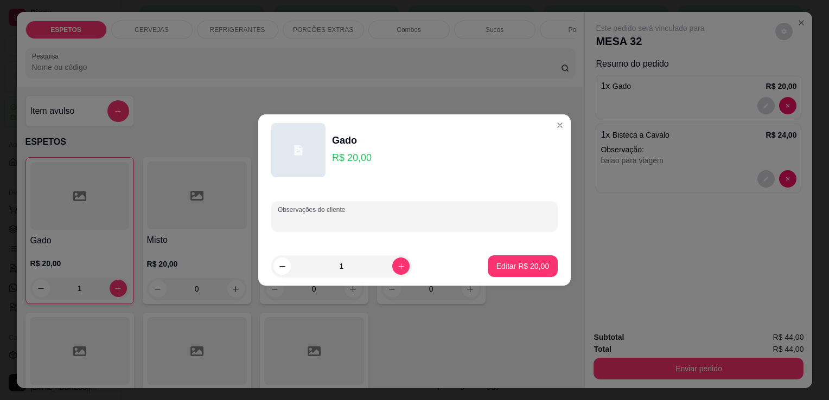
click at [390, 219] on input "Observações do cliente" at bounding box center [414, 220] width 273 height 11
type input "baiao para viagem"
click at [518, 261] on p "Editar R$ 20,00" at bounding box center [522, 266] width 51 height 10
type input "0"
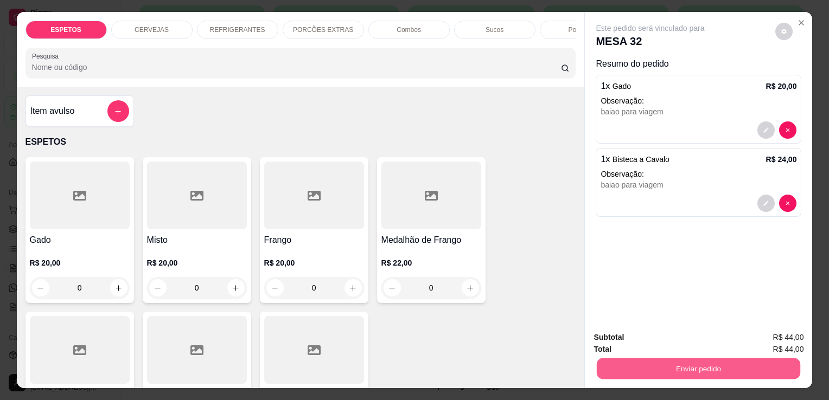
click at [744, 363] on button "Enviar pedido" at bounding box center [698, 368] width 203 height 21
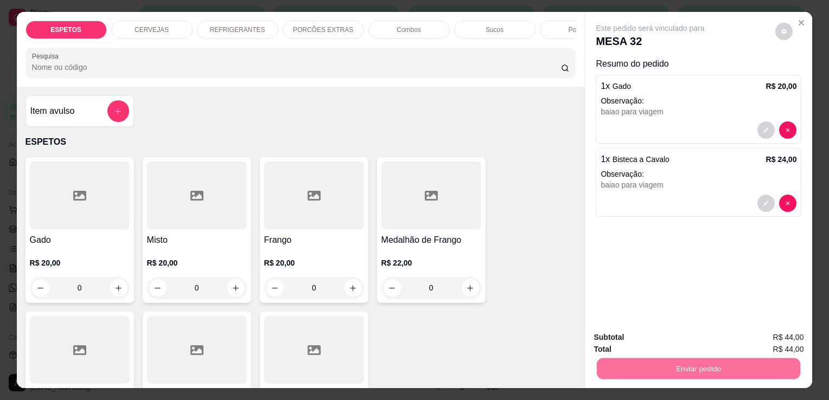
click at [756, 331] on button "Enviar pedido" at bounding box center [775, 338] width 60 height 20
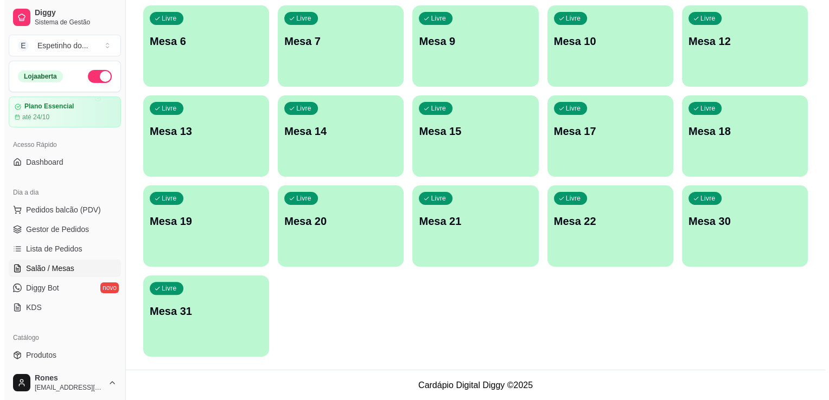
scroll to position [0, 0]
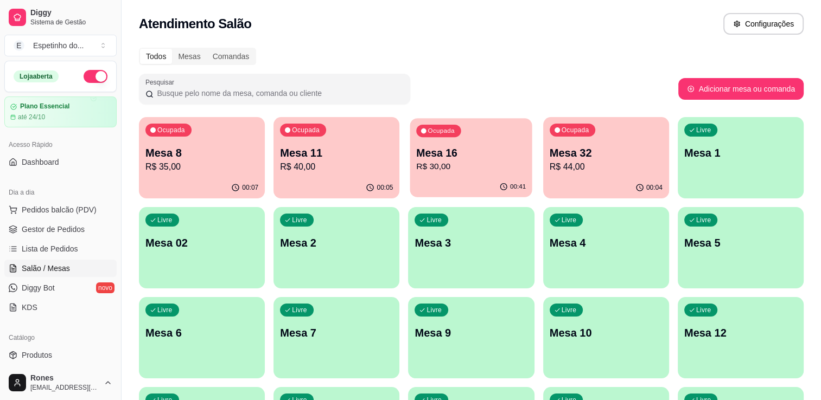
click at [426, 168] on p "R$ 30,00" at bounding box center [471, 167] width 110 height 12
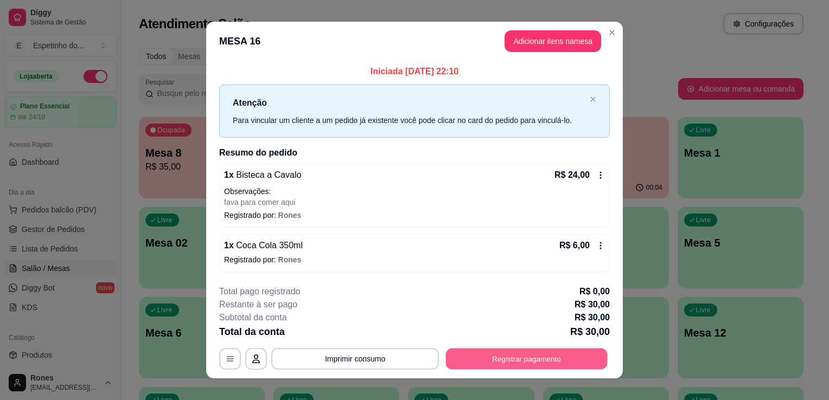
click at [502, 359] on button "Registrar pagamento" at bounding box center [527, 358] width 162 height 21
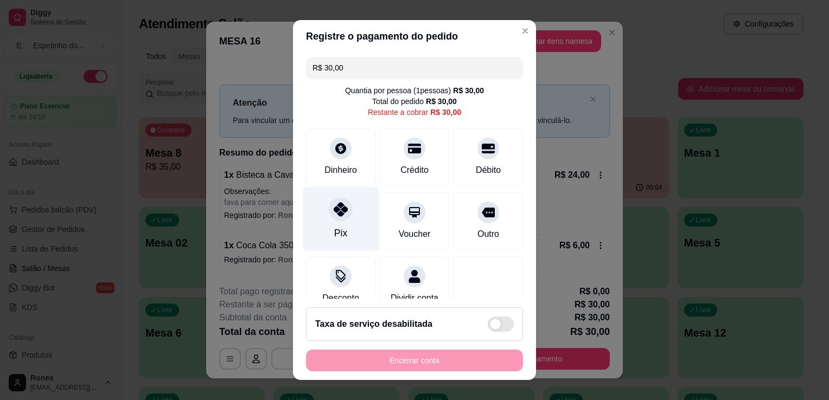
click at [323, 225] on div "Pix" at bounding box center [341, 219] width 76 height 63
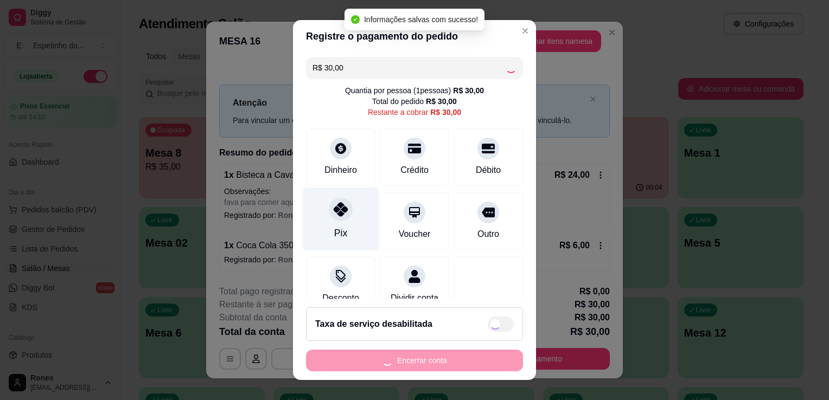
type input "R$ 0,00"
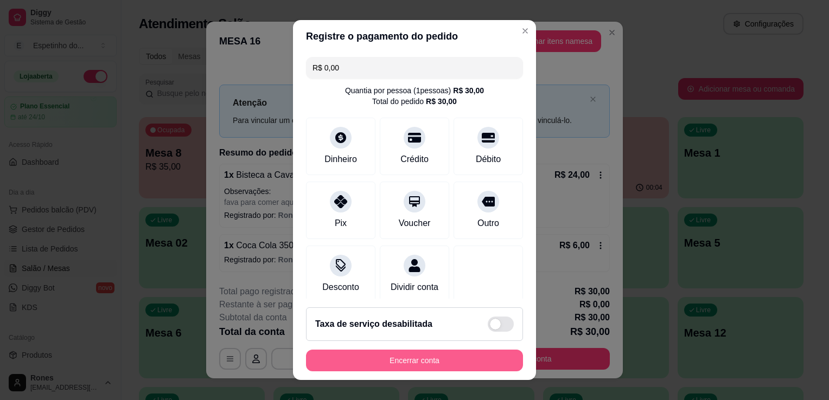
click at [354, 361] on button "Encerrar conta" at bounding box center [414, 361] width 217 height 22
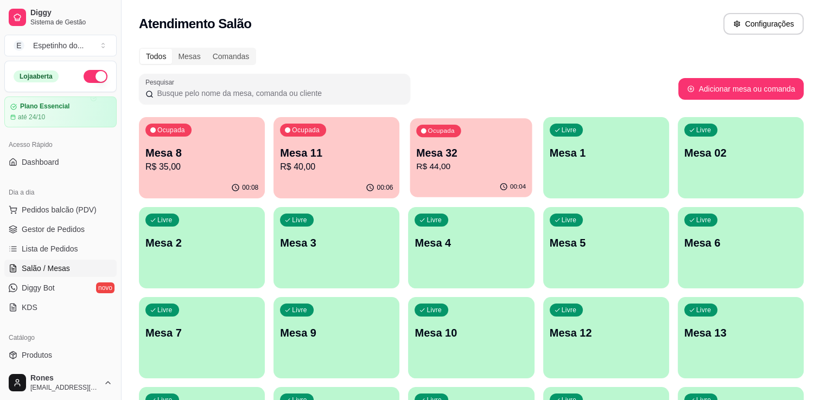
click at [502, 157] on p "Mesa 32" at bounding box center [471, 153] width 110 height 15
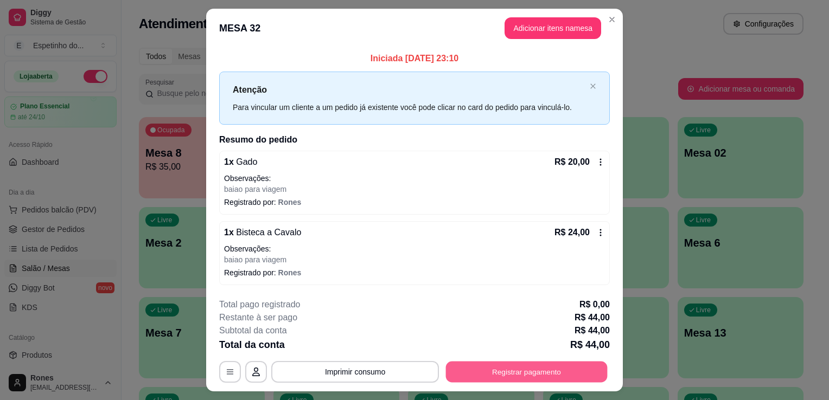
click at [533, 370] on button "Registrar pagamento" at bounding box center [527, 371] width 162 height 21
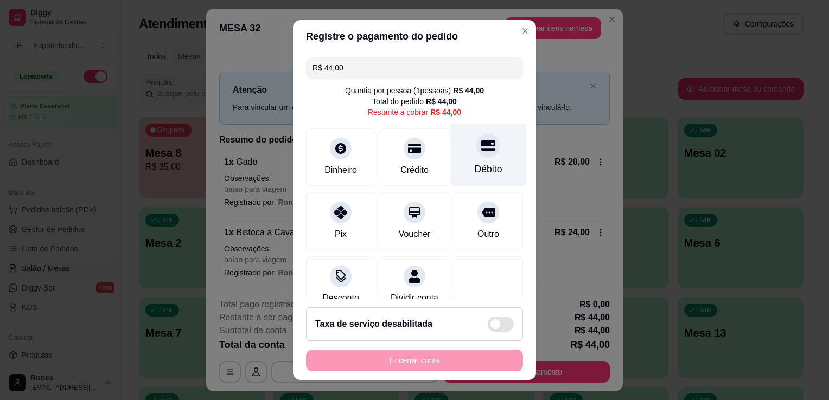
click at [452, 182] on div "Débito" at bounding box center [488, 155] width 76 height 63
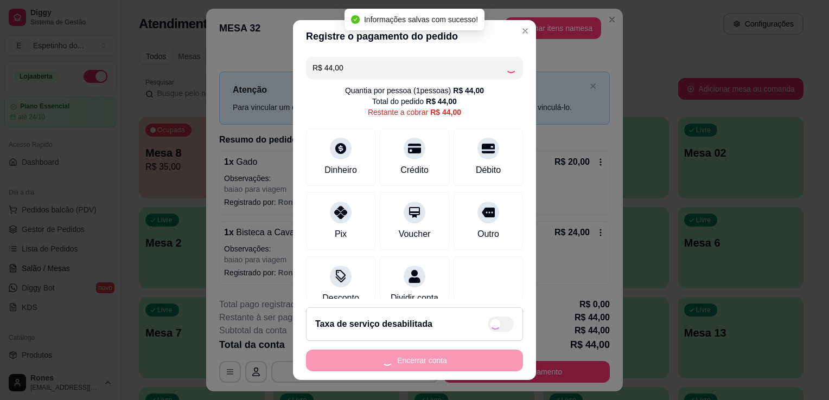
type input "R$ 0,00"
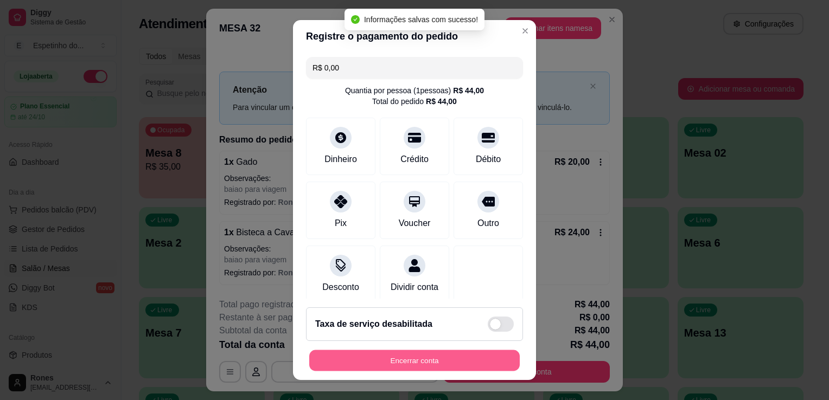
click at [454, 361] on button "Encerrar conta" at bounding box center [414, 360] width 210 height 21
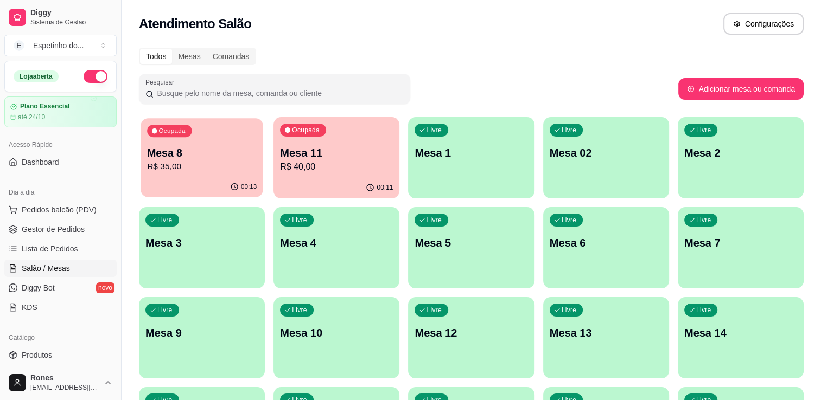
click at [211, 163] on p "R$ 35,00" at bounding box center [202, 167] width 110 height 12
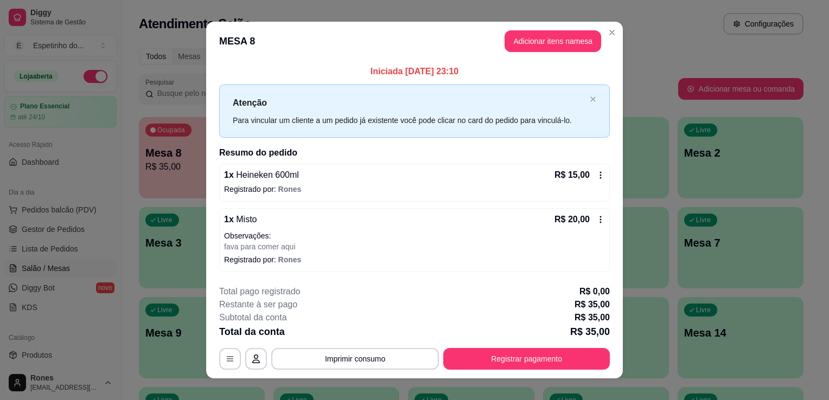
click at [536, 181] on div "1 x Heineken 600ml R$ 15,00" at bounding box center [414, 175] width 381 height 13
click at [556, 44] on button "Adicionar itens na mesa" at bounding box center [552, 41] width 97 height 22
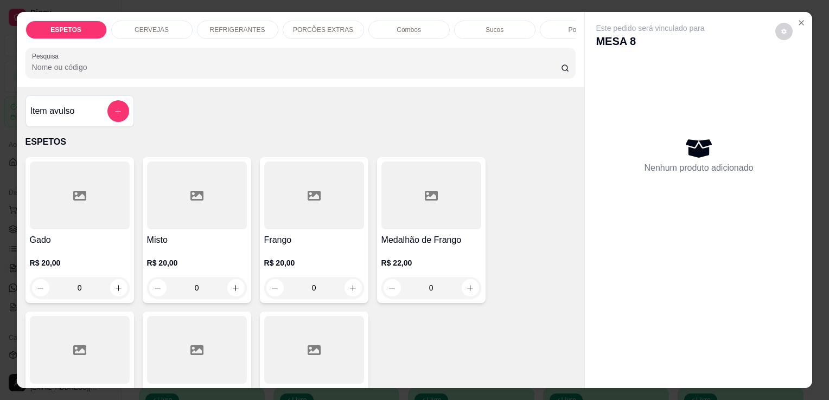
click at [145, 25] on p "CERVEJAS" at bounding box center [151, 29] width 34 height 9
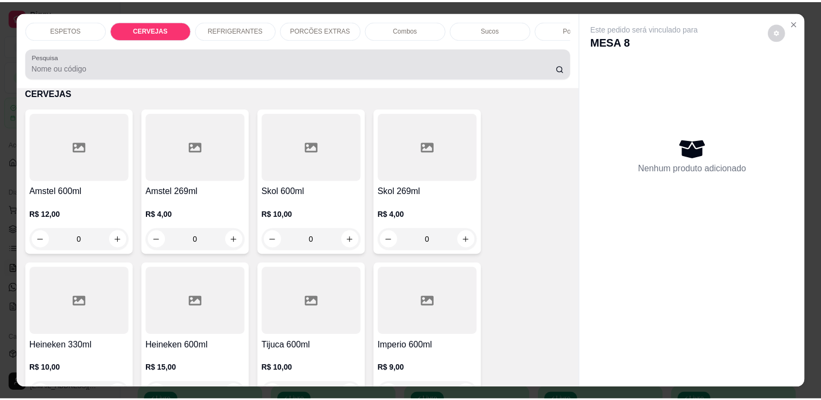
scroll to position [27, 0]
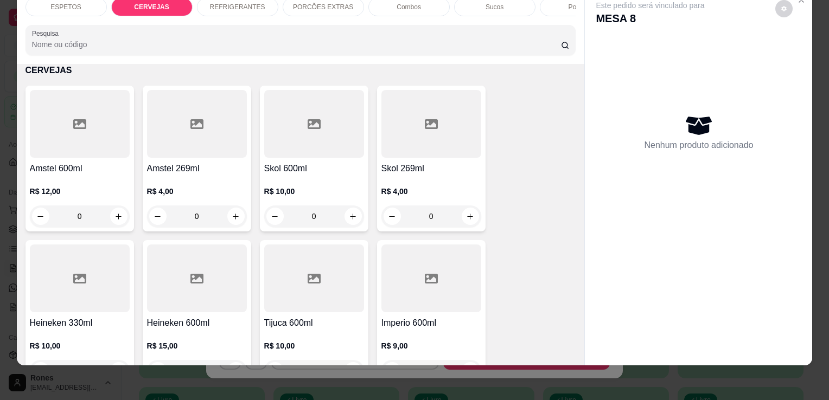
click at [202, 315] on div "Heineken 600ml R$ 15,00 0" at bounding box center [197, 313] width 108 height 146
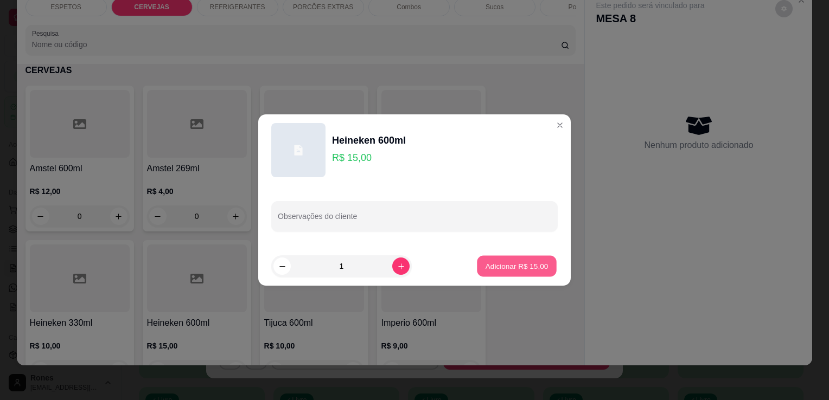
click at [499, 267] on p "Adicionar R$ 15,00" at bounding box center [516, 266] width 63 height 10
type input "1"
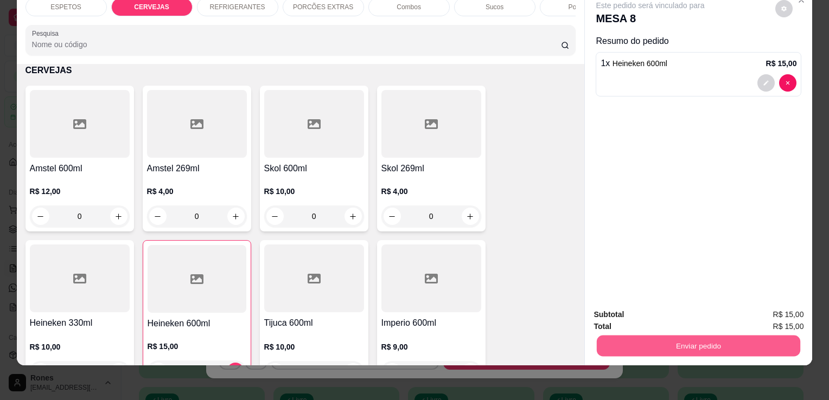
click at [723, 336] on button "Enviar pedido" at bounding box center [698, 345] width 203 height 21
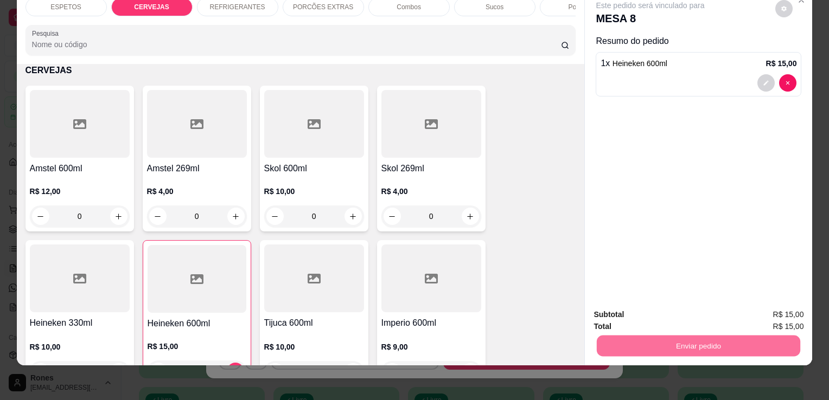
click at [776, 315] on button "Enviar pedido" at bounding box center [775, 311] width 60 height 20
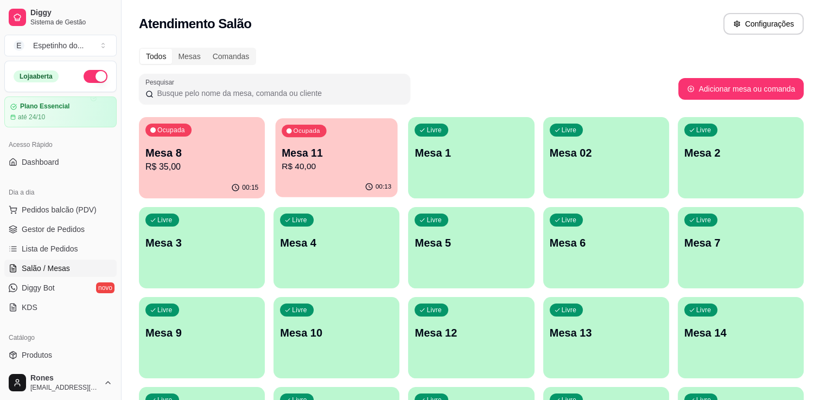
click at [287, 166] on p "R$ 40,00" at bounding box center [336, 167] width 110 height 12
click at [34, 356] on span "Produtos" at bounding box center [37, 355] width 30 height 11
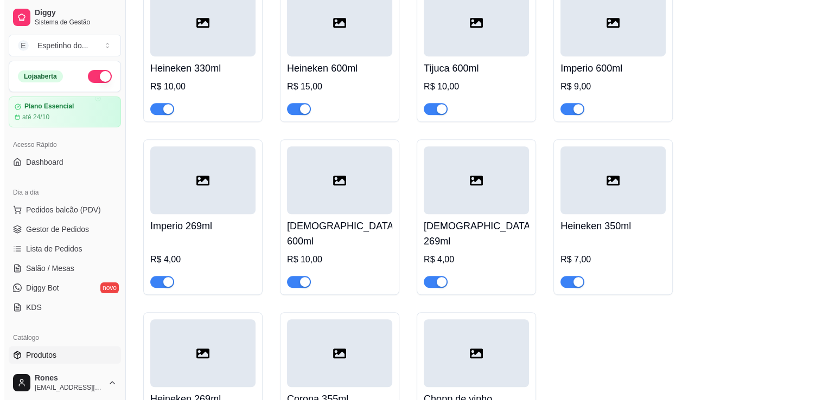
scroll to position [1050, 0]
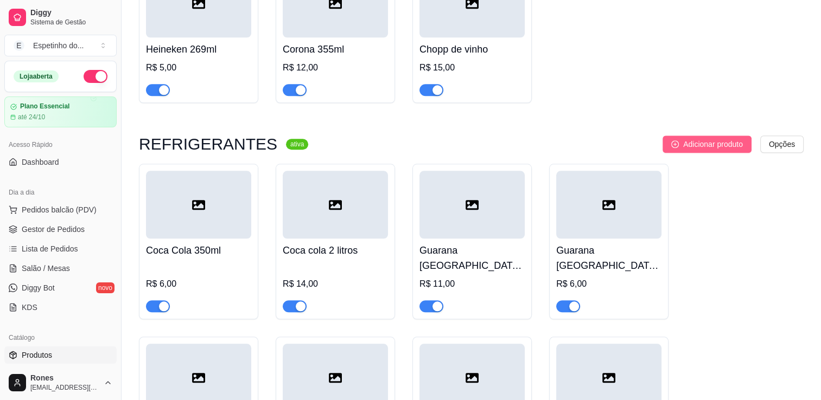
click at [700, 138] on span "Adicionar produto" at bounding box center [713, 144] width 60 height 12
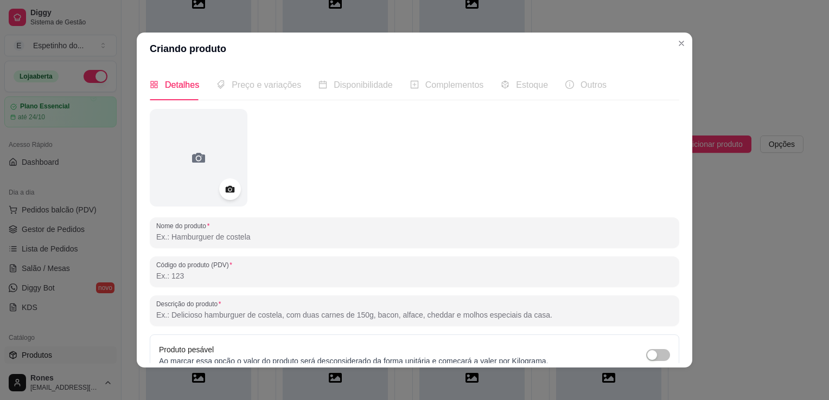
click at [238, 242] on input "Nome do produto" at bounding box center [414, 237] width 516 height 11
type input "Sukita 2 litros"
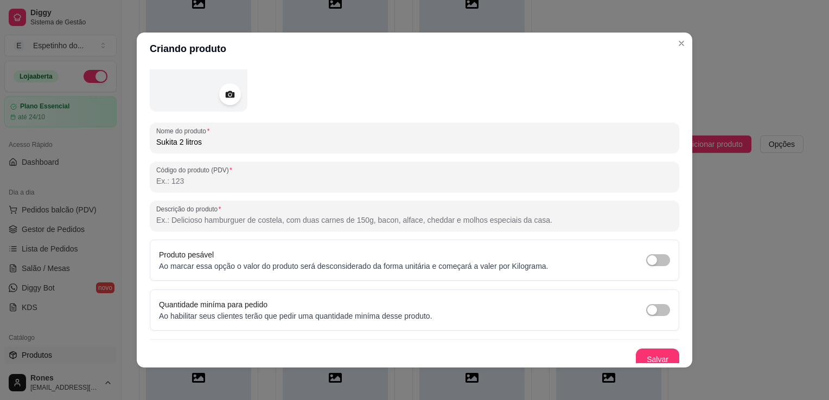
scroll to position [101, 0]
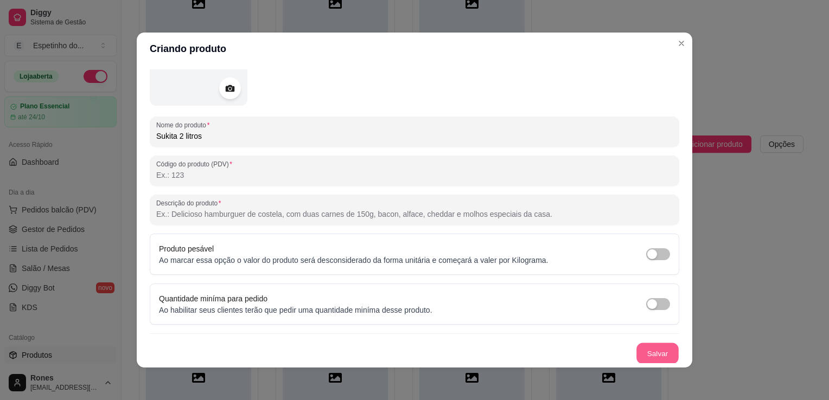
click at [652, 353] on button "Salvar" at bounding box center [657, 353] width 42 height 21
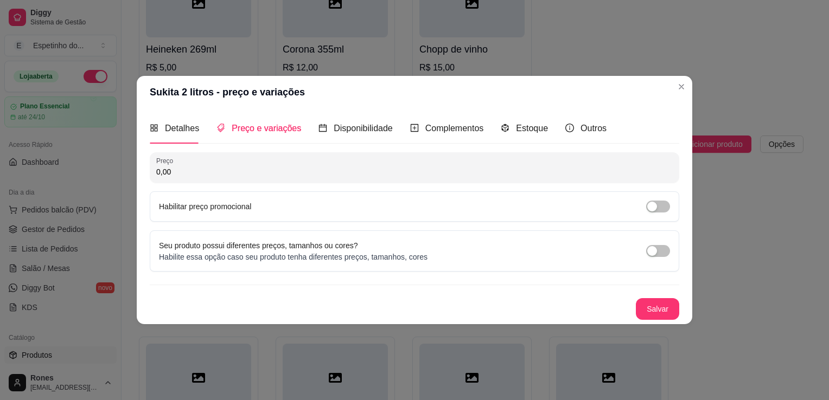
scroll to position [0, 0]
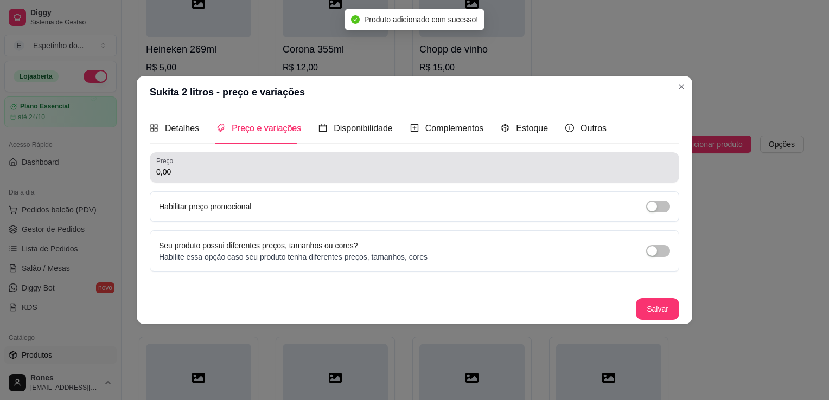
click at [189, 178] on div "0,00" at bounding box center [414, 168] width 516 height 22
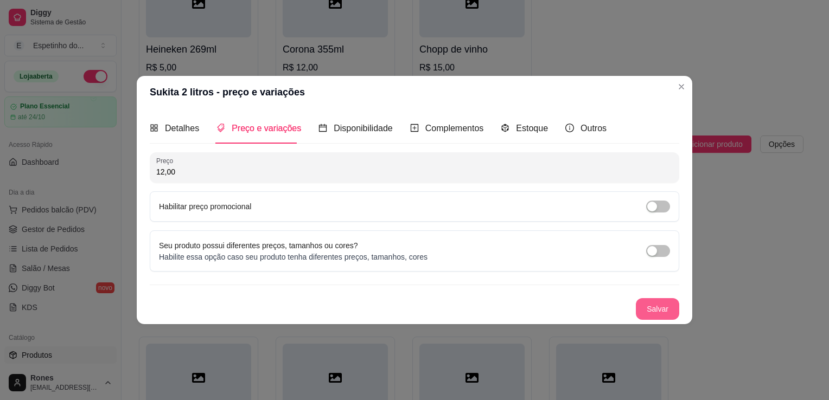
type input "12,00"
click at [672, 307] on button "Salvar" at bounding box center [657, 309] width 43 height 22
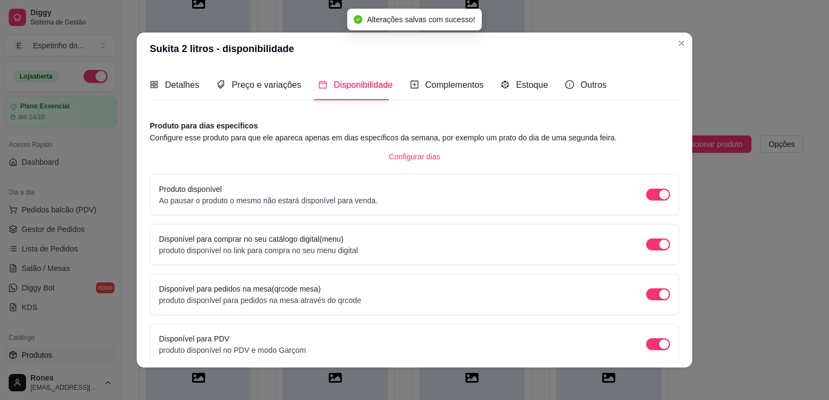
click at [675, 339] on div "Detalhes Preço e variações Disponibilidade Complementos Estoque Outros Nome do …" at bounding box center [414, 216] width 529 height 294
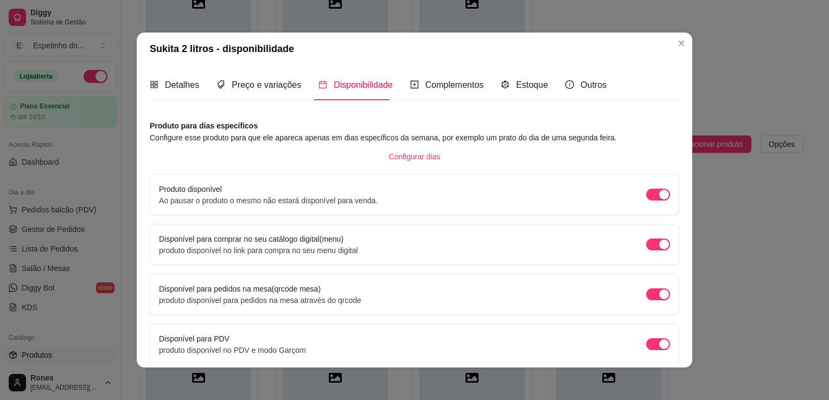
scroll to position [44, 0]
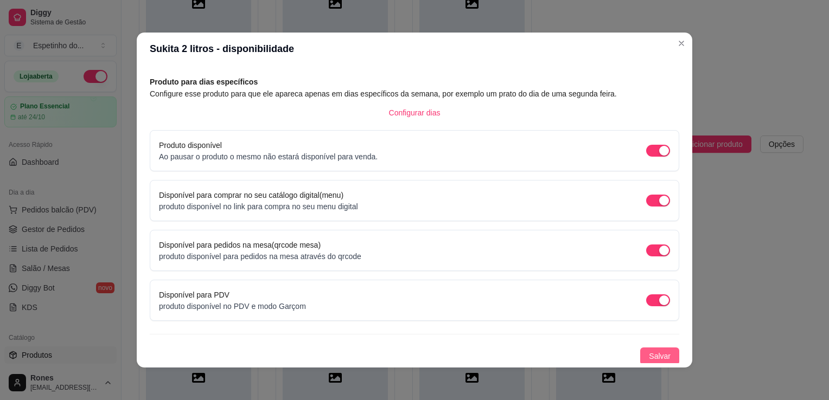
click at [663, 350] on button "Salvar" at bounding box center [659, 356] width 39 height 17
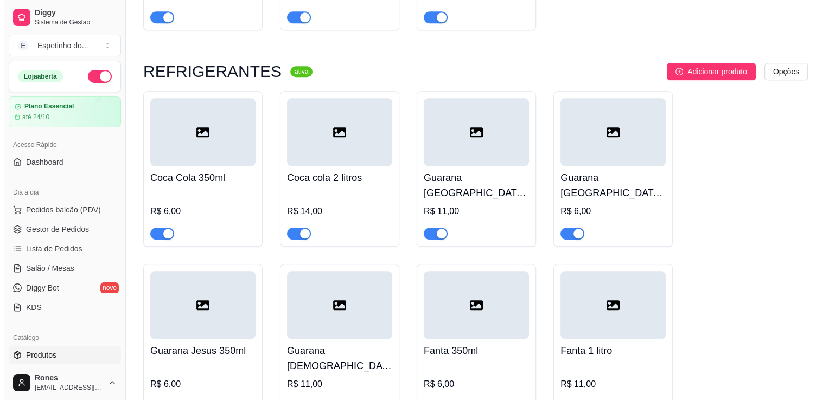
scroll to position [1108, 0]
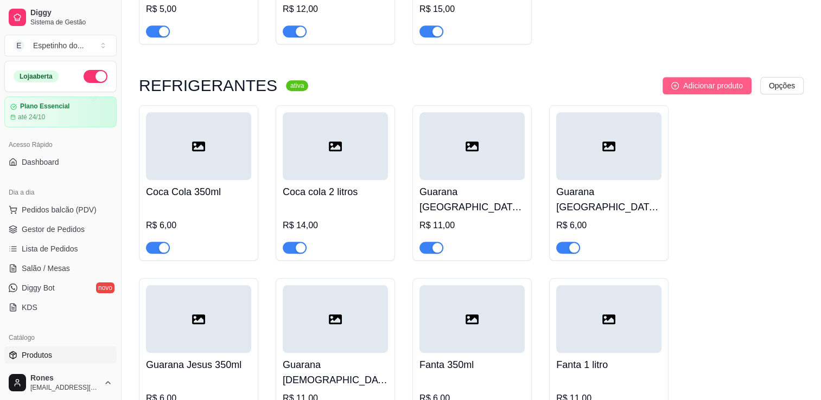
click at [716, 80] on span "Adicionar produto" at bounding box center [713, 86] width 60 height 12
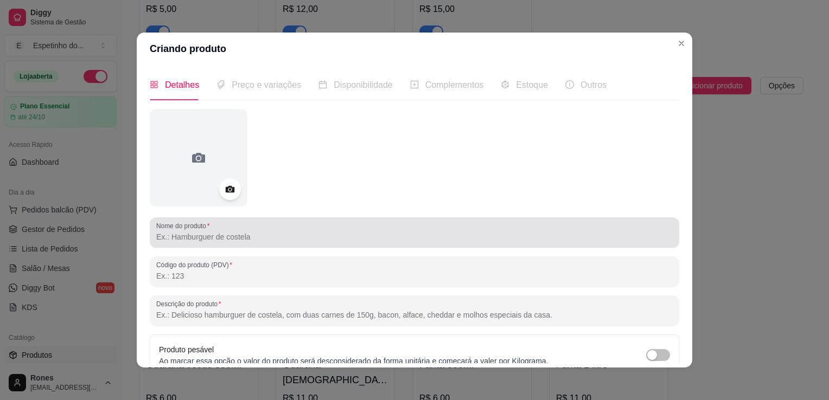
click at [228, 245] on div "Nome do produto" at bounding box center [414, 232] width 529 height 30
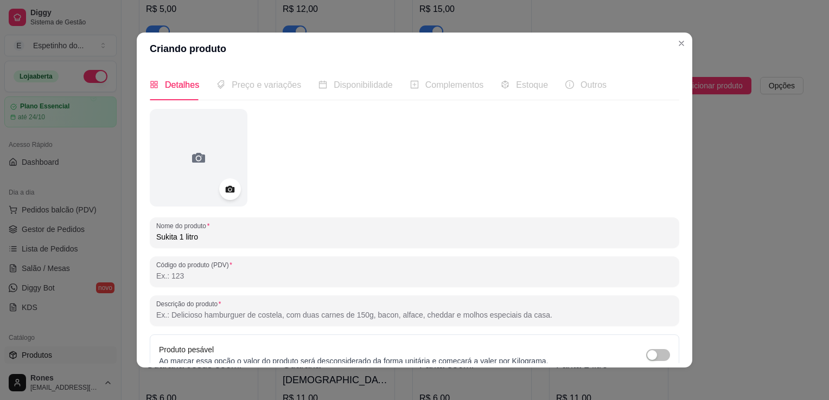
type input "Sukita 1 litro"
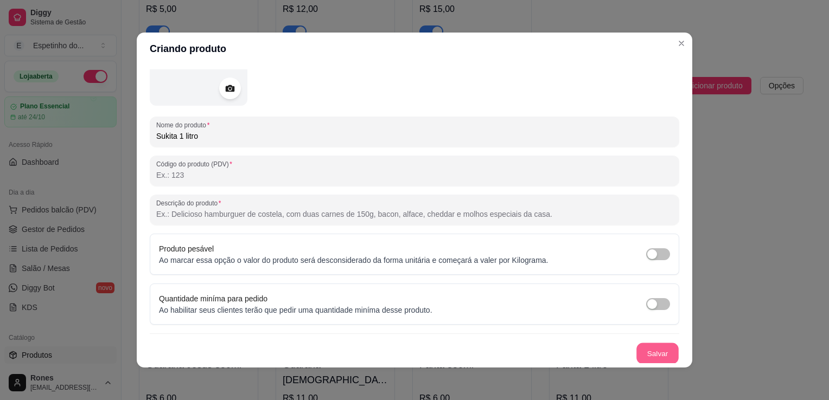
click at [636, 346] on button "Salvar" at bounding box center [657, 353] width 42 height 21
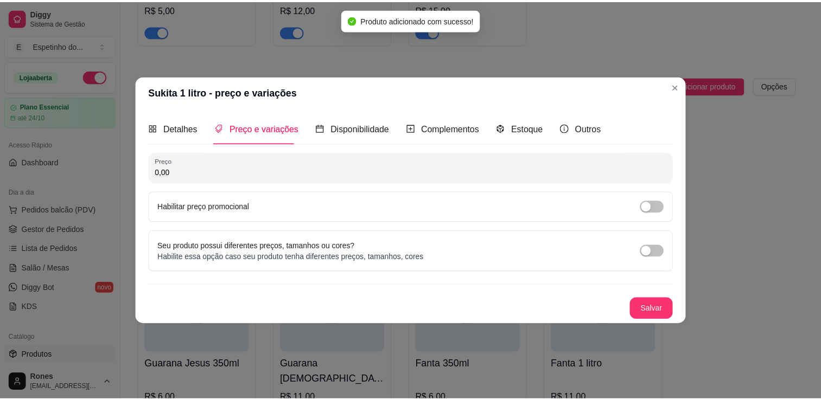
scroll to position [0, 0]
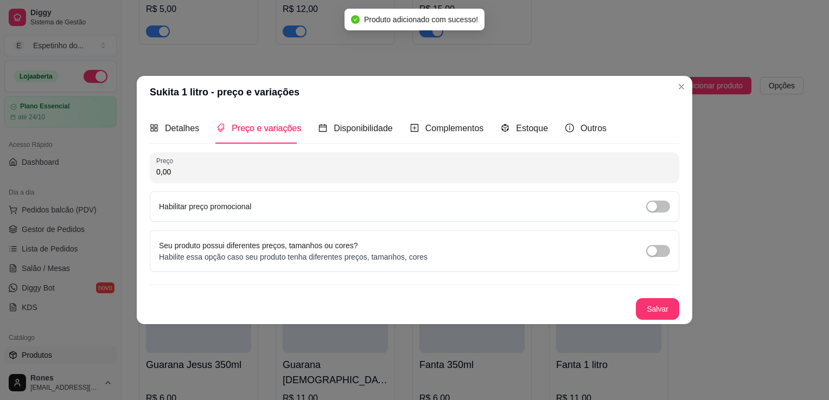
click at [234, 173] on input "0,00" at bounding box center [414, 171] width 516 height 11
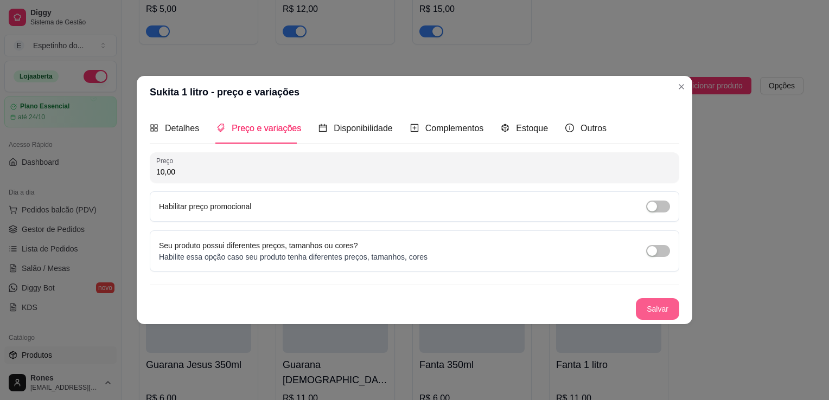
type input "10,00"
click at [664, 306] on button "Salvar" at bounding box center [657, 309] width 43 height 22
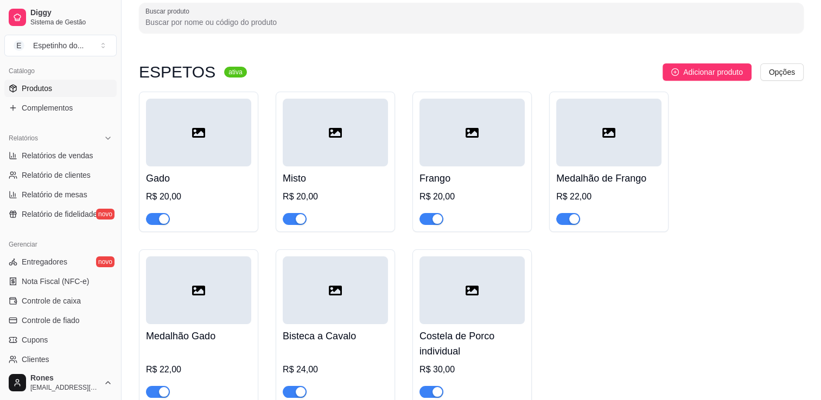
scroll to position [380, 0]
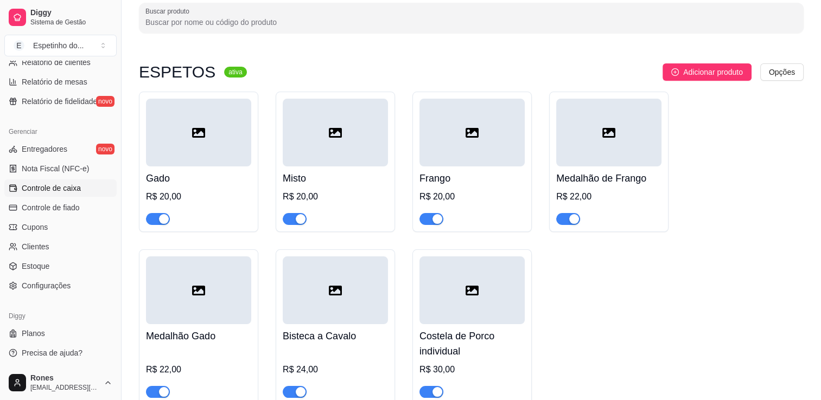
click at [60, 189] on span "Controle de caixa" at bounding box center [51, 188] width 59 height 11
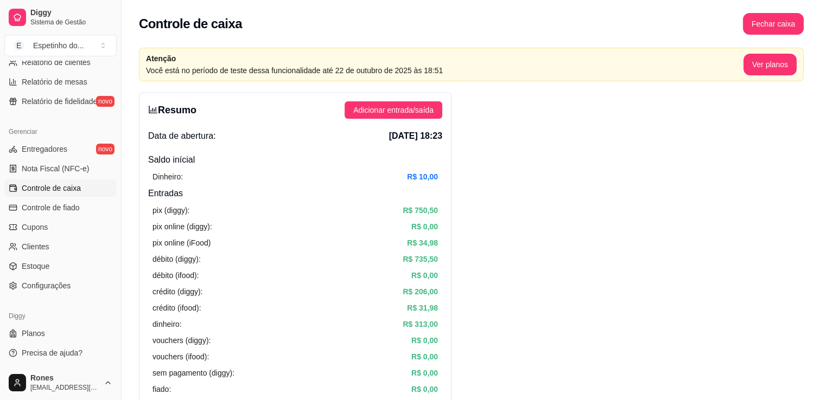
scroll to position [350, 0]
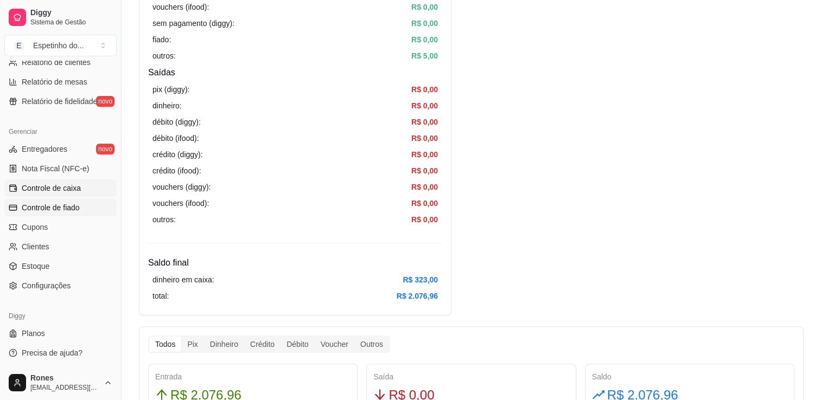
click at [50, 208] on span "Controle de fiado" at bounding box center [51, 207] width 58 height 11
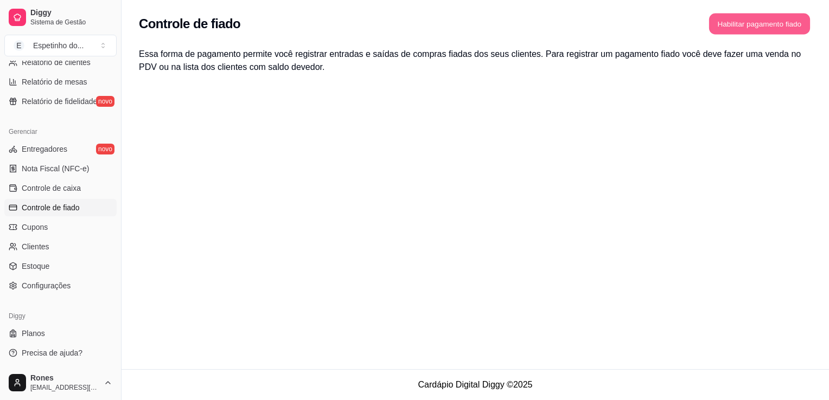
click at [748, 23] on button "Habilitar pagamento fiado" at bounding box center [759, 24] width 101 height 21
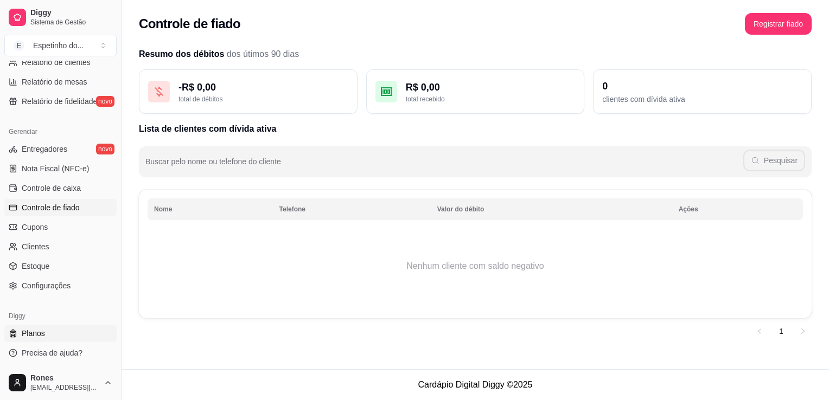
click at [33, 339] on link "Planos" at bounding box center [60, 333] width 112 height 17
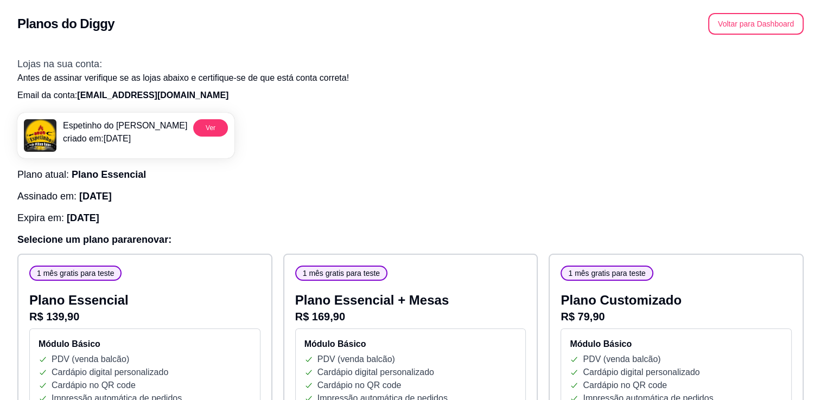
scroll to position [350, 0]
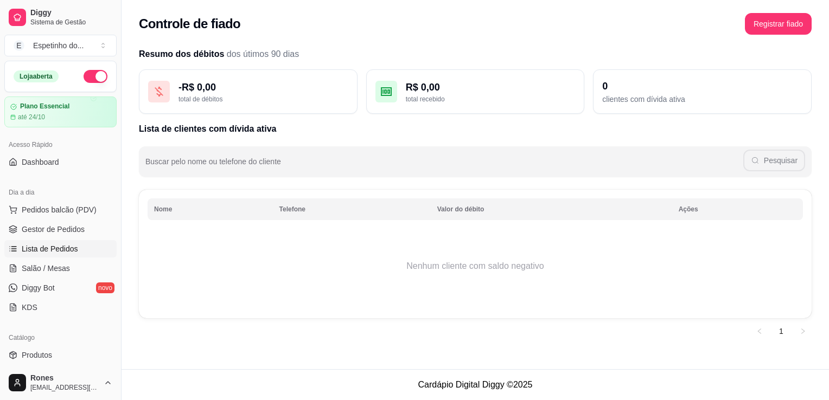
click at [52, 253] on span "Lista de Pedidos" at bounding box center [50, 248] width 56 height 11
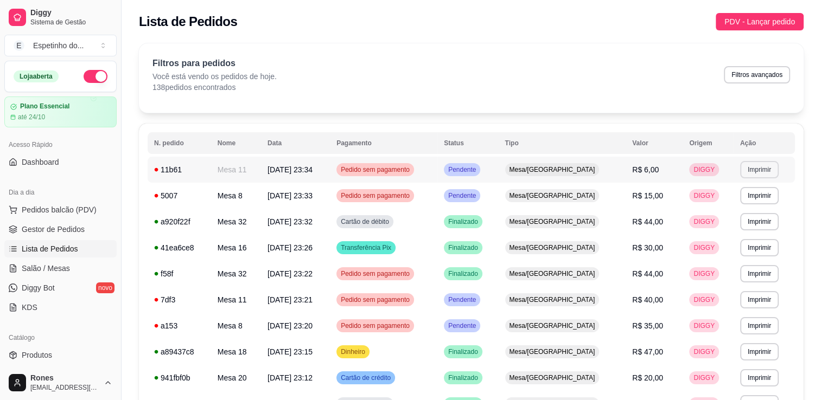
click at [742, 169] on button "Imprimir" at bounding box center [759, 169] width 39 height 17
click at [746, 203] on button "Impressora" at bounding box center [735, 207] width 76 height 17
click at [762, 223] on button "Imprimir" at bounding box center [758, 221] width 37 height 17
click at [758, 258] on button "Impressora" at bounding box center [735, 259] width 76 height 17
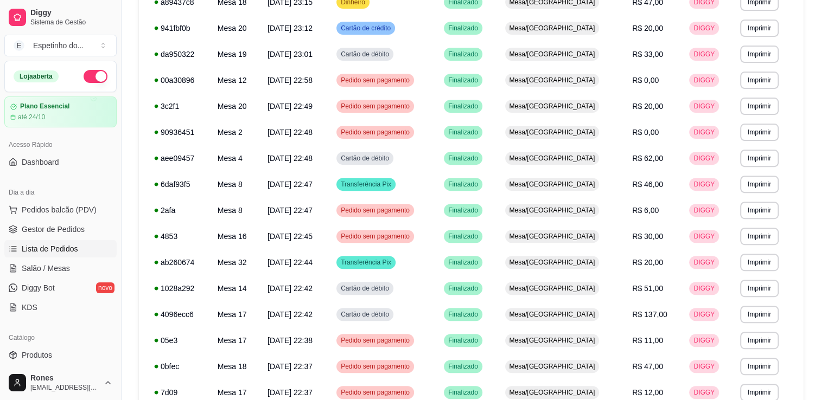
scroll to position [616, 0]
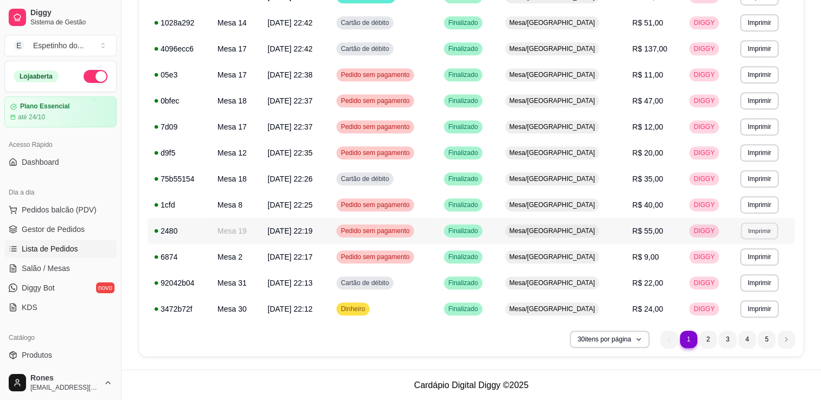
click at [758, 232] on button "Imprimir" at bounding box center [758, 230] width 37 height 17
click at [744, 271] on button "Impressora" at bounding box center [736, 268] width 76 height 17
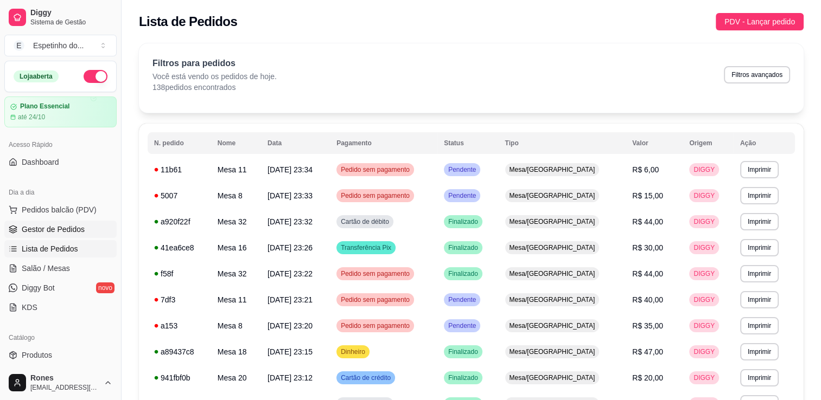
click at [69, 230] on span "Gestor de Pedidos" at bounding box center [53, 229] width 63 height 11
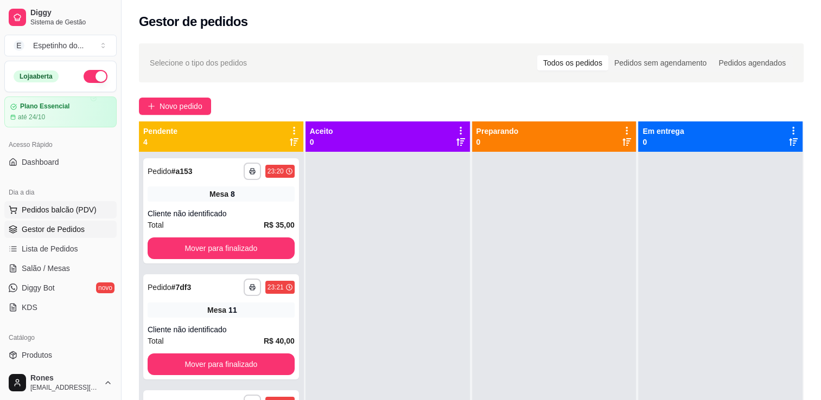
click at [62, 209] on span "Pedidos balcão (PDV)" at bounding box center [59, 209] width 75 height 11
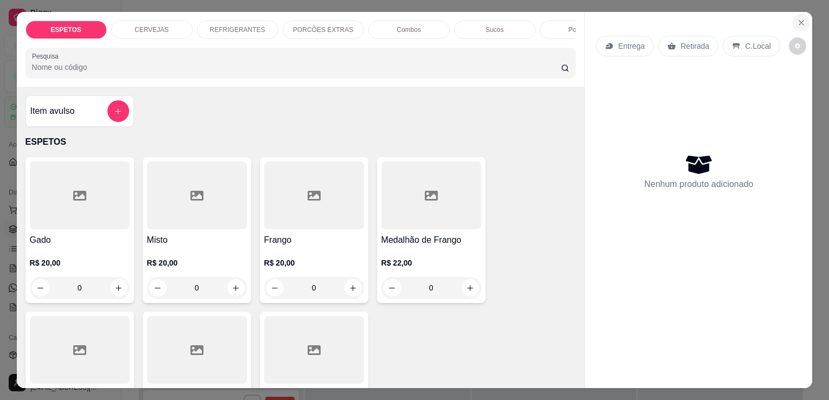
click at [798, 14] on button "Close" at bounding box center [800, 22] width 17 height 17
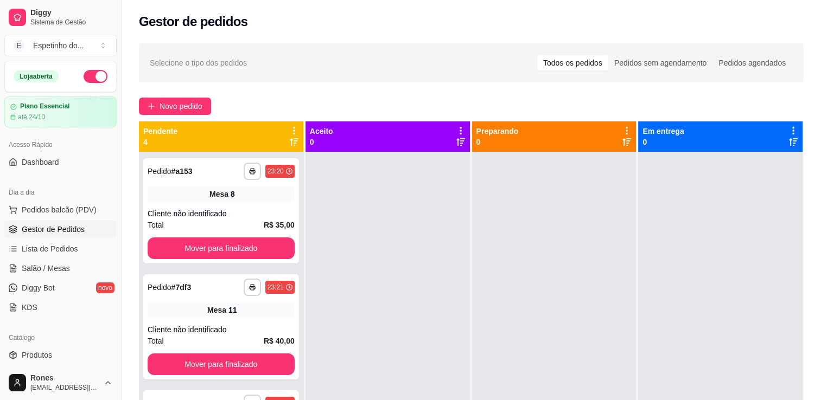
scroll to position [165, 0]
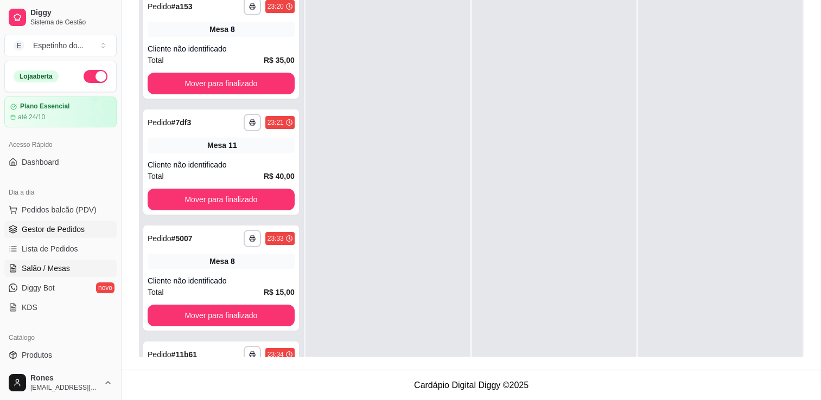
click at [54, 268] on span "Salão / Mesas" at bounding box center [46, 268] width 48 height 11
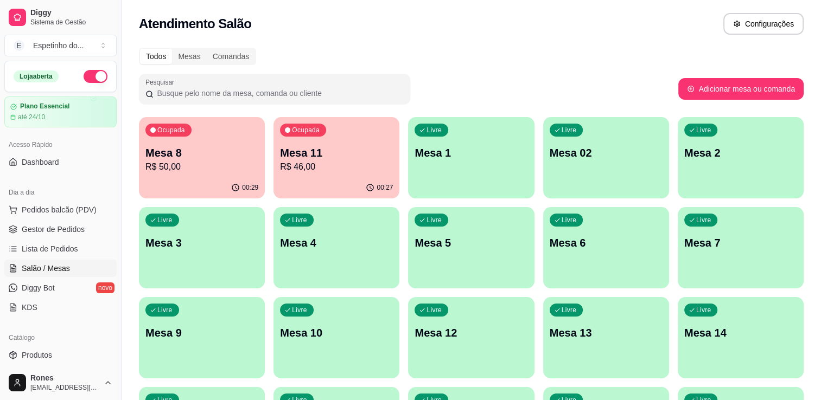
click at [329, 153] on p "Mesa 11" at bounding box center [336, 152] width 113 height 15
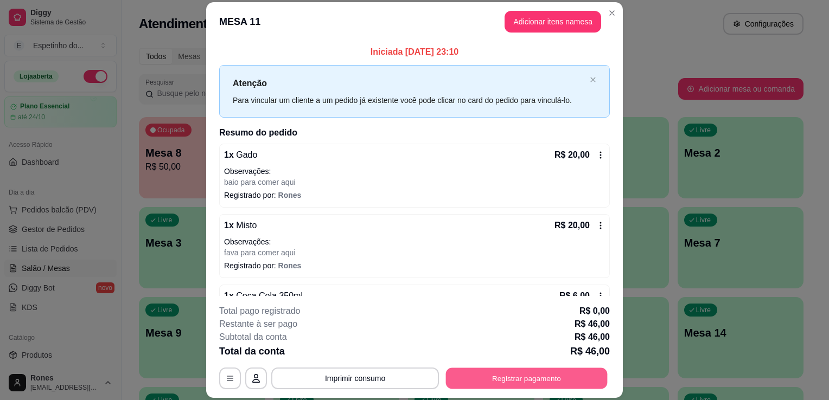
click at [477, 386] on button "Registrar pagamento" at bounding box center [527, 378] width 162 height 21
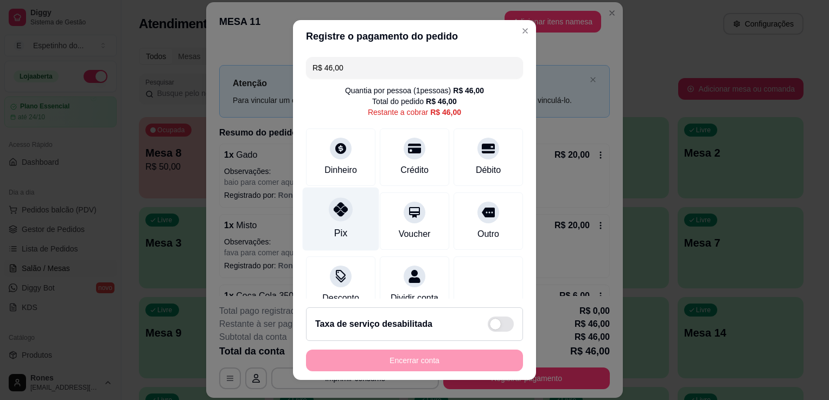
click at [343, 242] on div "Pix" at bounding box center [341, 219] width 76 height 63
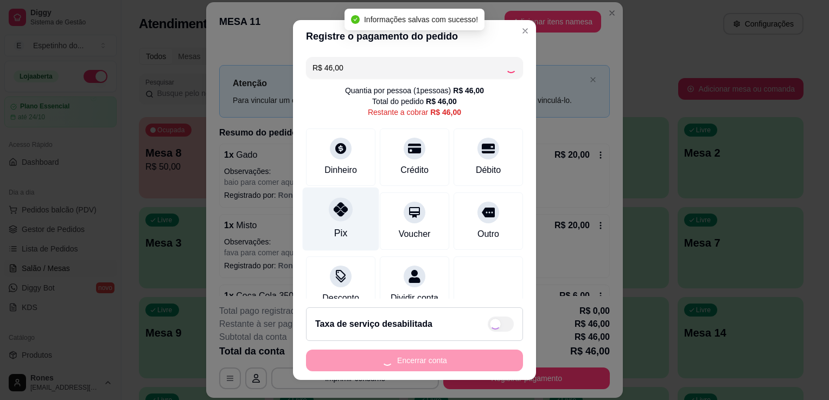
type input "R$ 0,00"
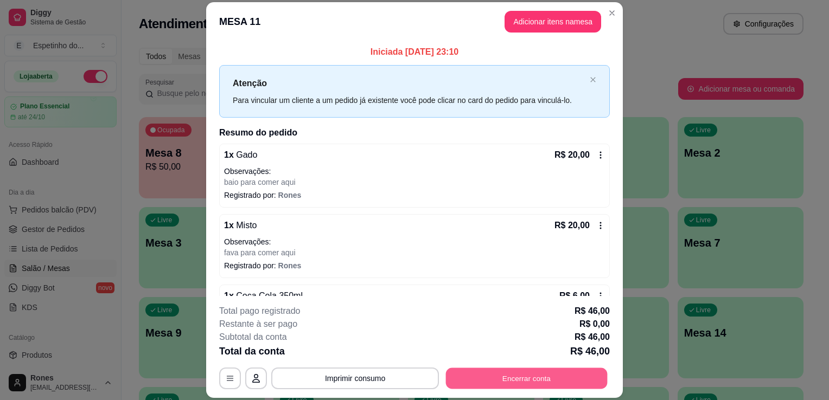
click at [511, 380] on button "Encerrar conta" at bounding box center [527, 378] width 162 height 21
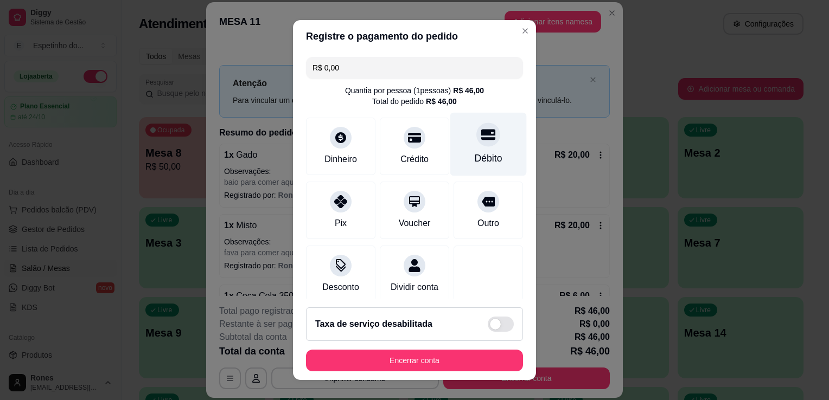
click at [486, 162] on div "Débito" at bounding box center [488, 144] width 76 height 63
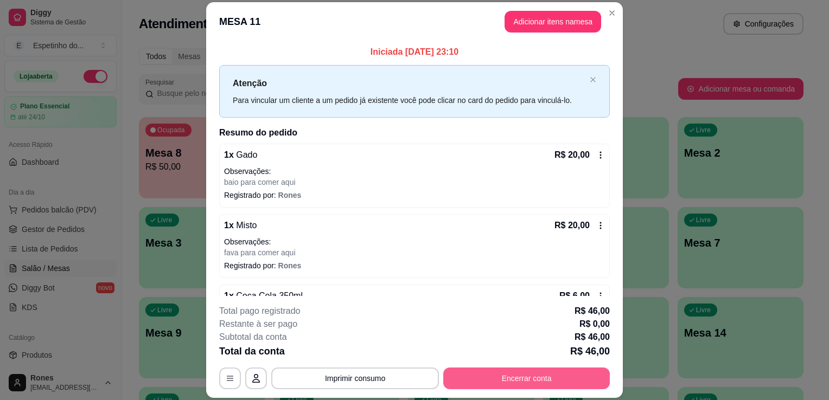
click at [551, 375] on button "Encerrar conta" at bounding box center [526, 379] width 166 height 22
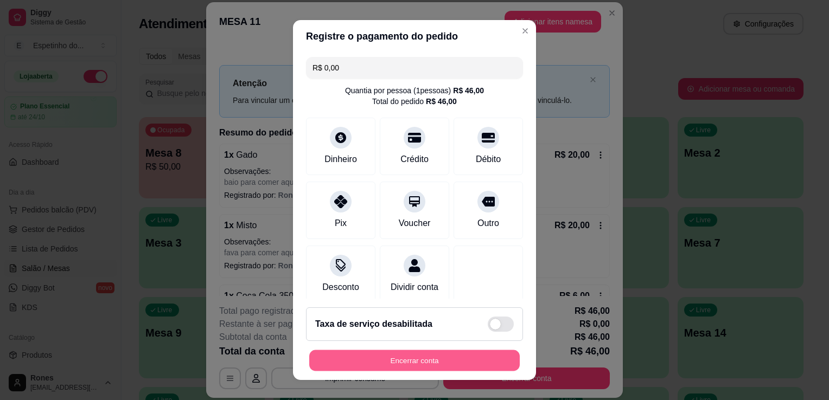
click at [414, 358] on button "Encerrar conta" at bounding box center [414, 360] width 210 height 21
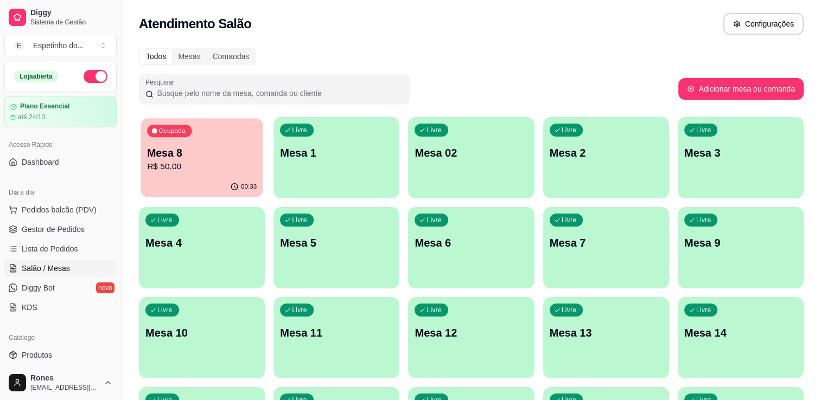
click at [225, 176] on div "Ocupada Mesa 8 R$ 50,00" at bounding box center [201, 147] width 122 height 59
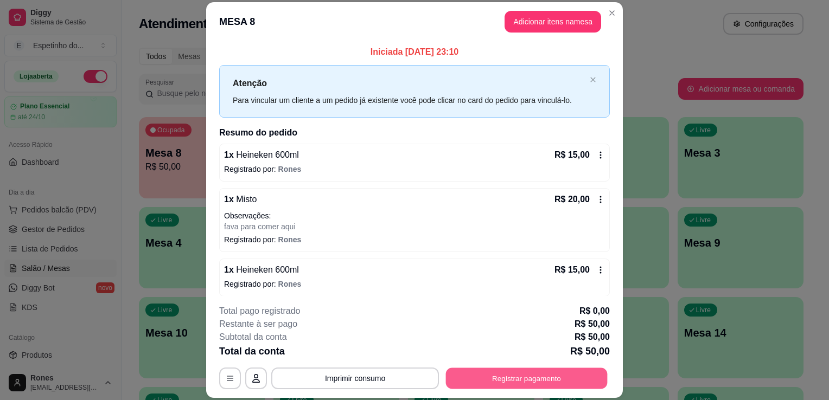
click at [549, 375] on button "Registrar pagamento" at bounding box center [527, 378] width 162 height 21
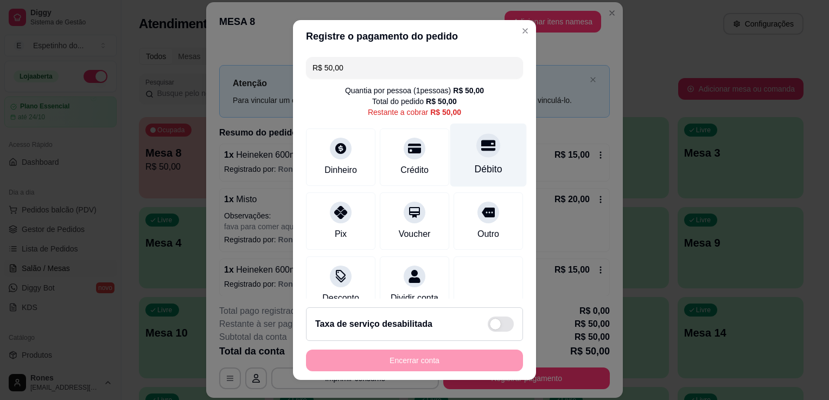
click at [483, 178] on div "Débito" at bounding box center [488, 155] width 76 height 63
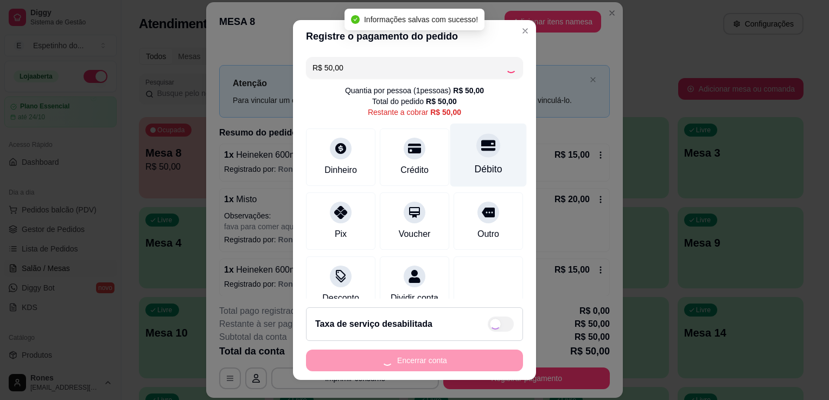
type input "R$ 0,00"
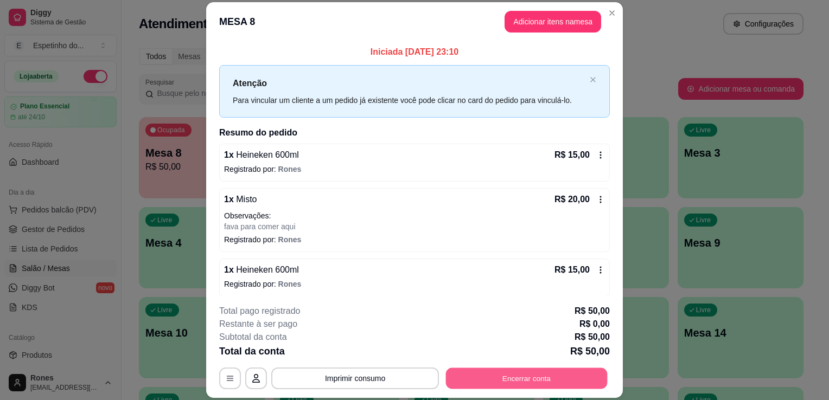
click at [534, 376] on button "Encerrar conta" at bounding box center [527, 378] width 162 height 21
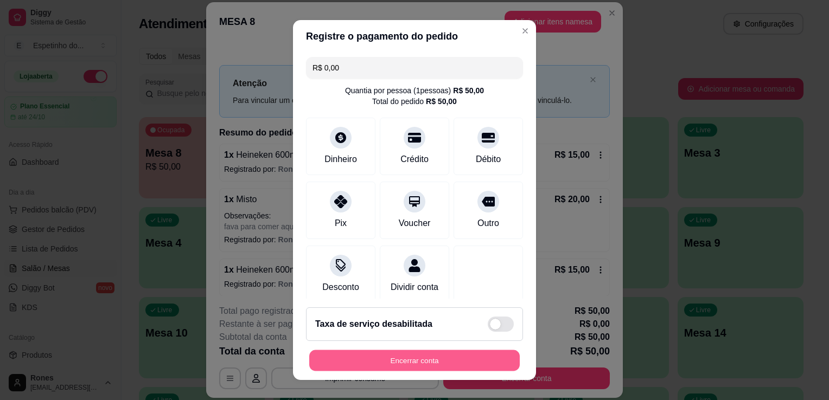
click at [453, 361] on button "Encerrar conta" at bounding box center [414, 360] width 210 height 21
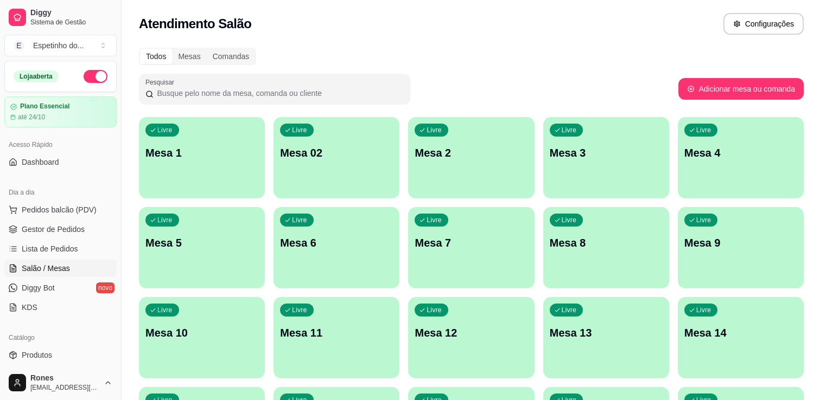
scroll to position [267, 0]
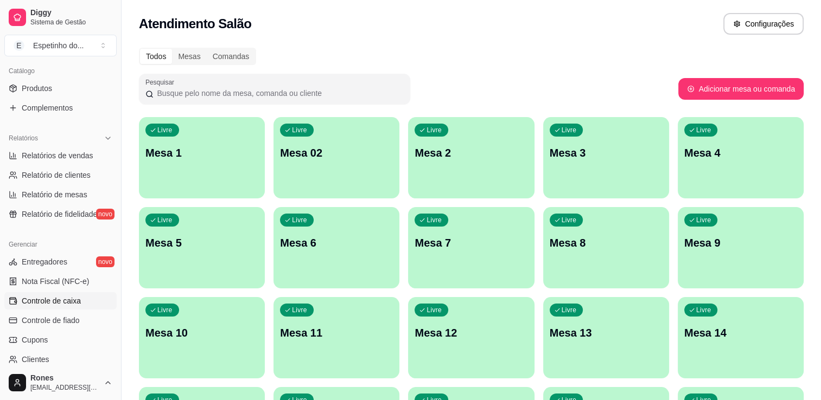
click at [54, 304] on span "Controle de caixa" at bounding box center [51, 301] width 59 height 11
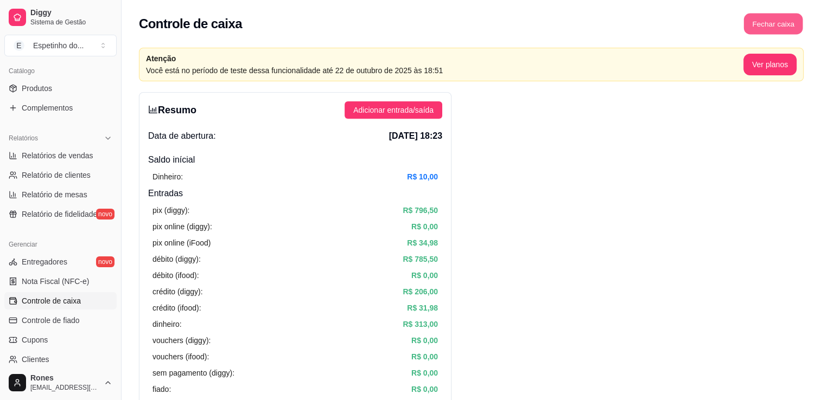
click at [791, 19] on button "Fechar caixa" at bounding box center [773, 24] width 59 height 21
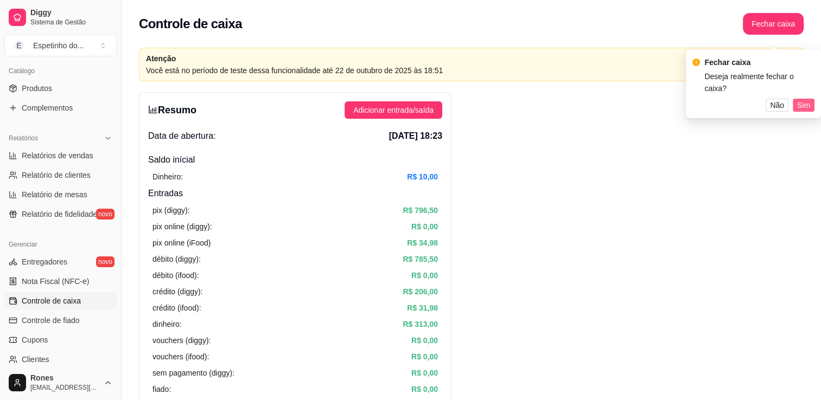
click at [804, 99] on span "Sim" at bounding box center [803, 105] width 13 height 12
